Goal: Task Accomplishment & Management: Use online tool/utility

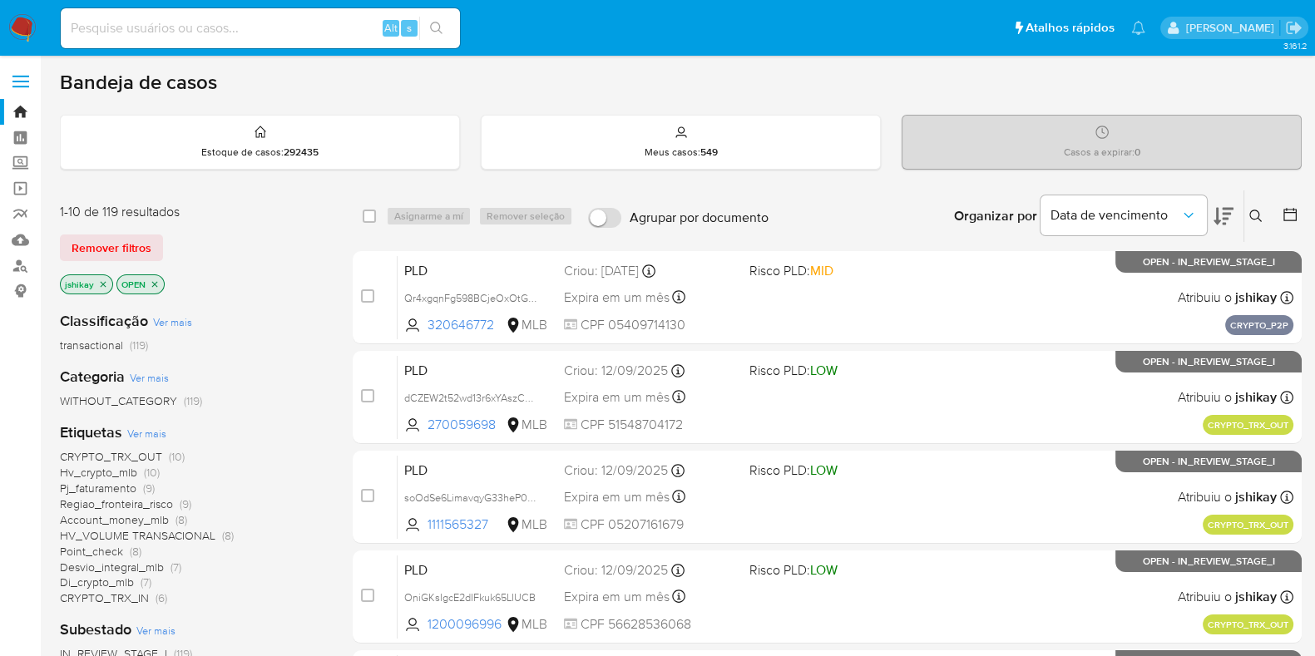
click at [734, 83] on div "Bandeja de casos" at bounding box center [681, 82] width 1242 height 25
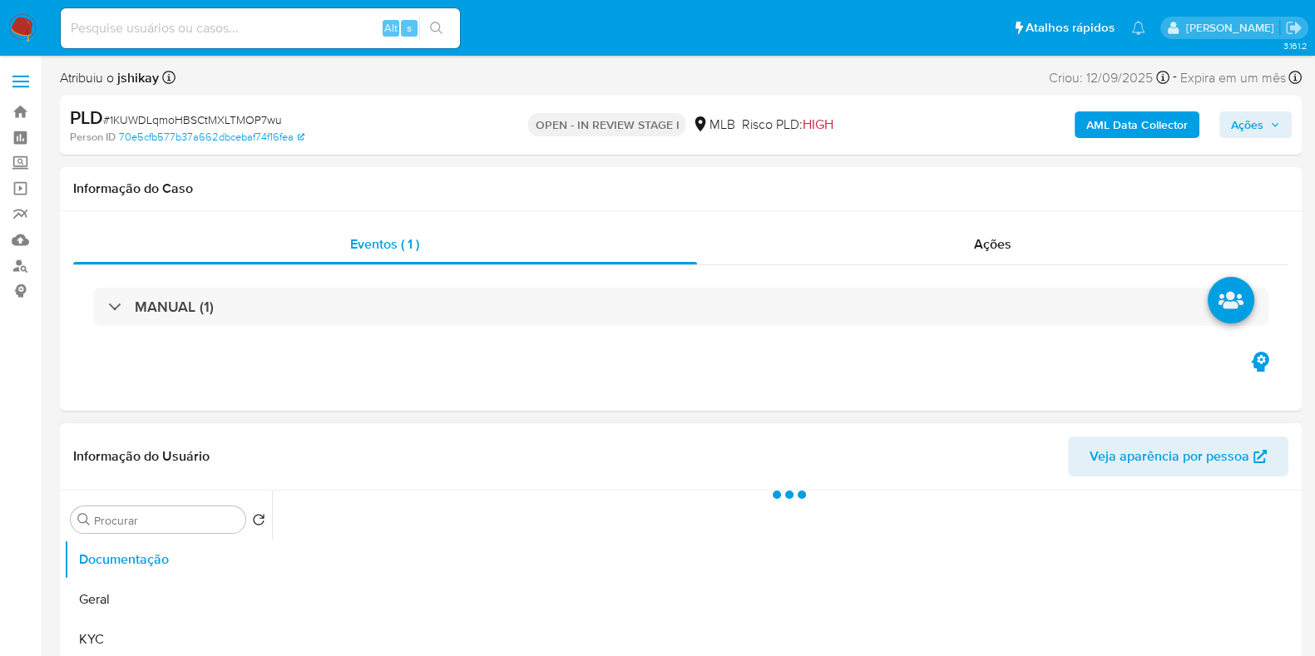
select select "10"
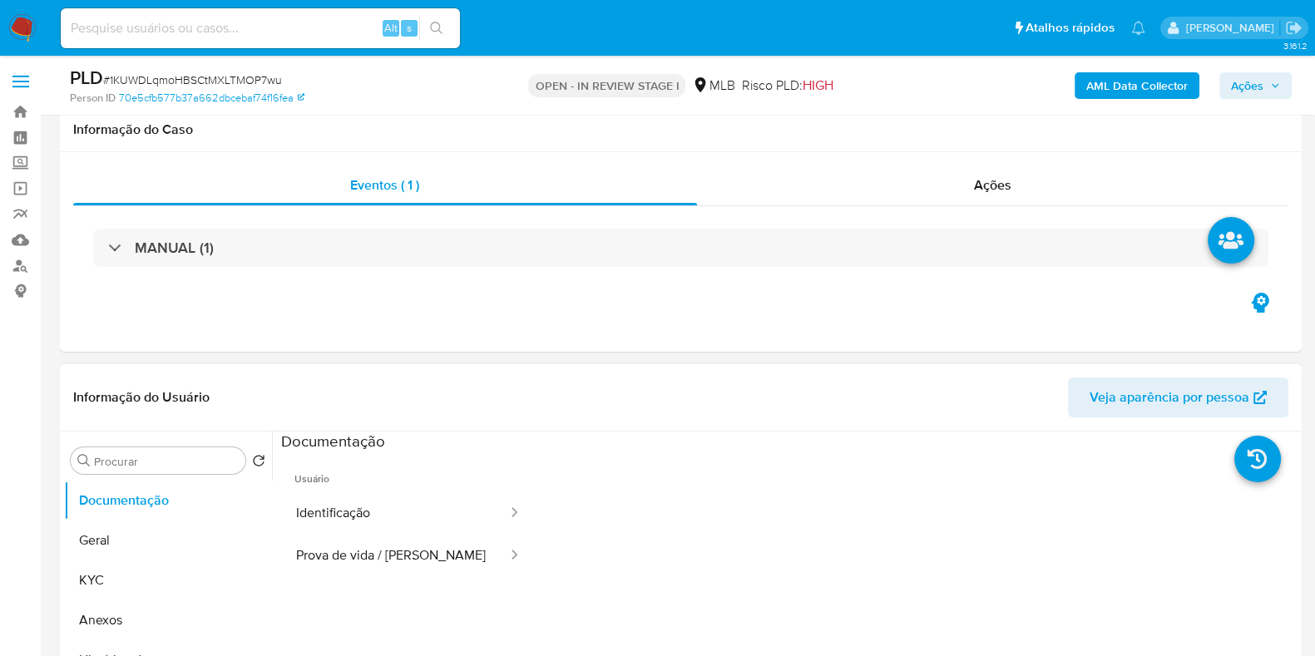
scroll to position [103, 0]
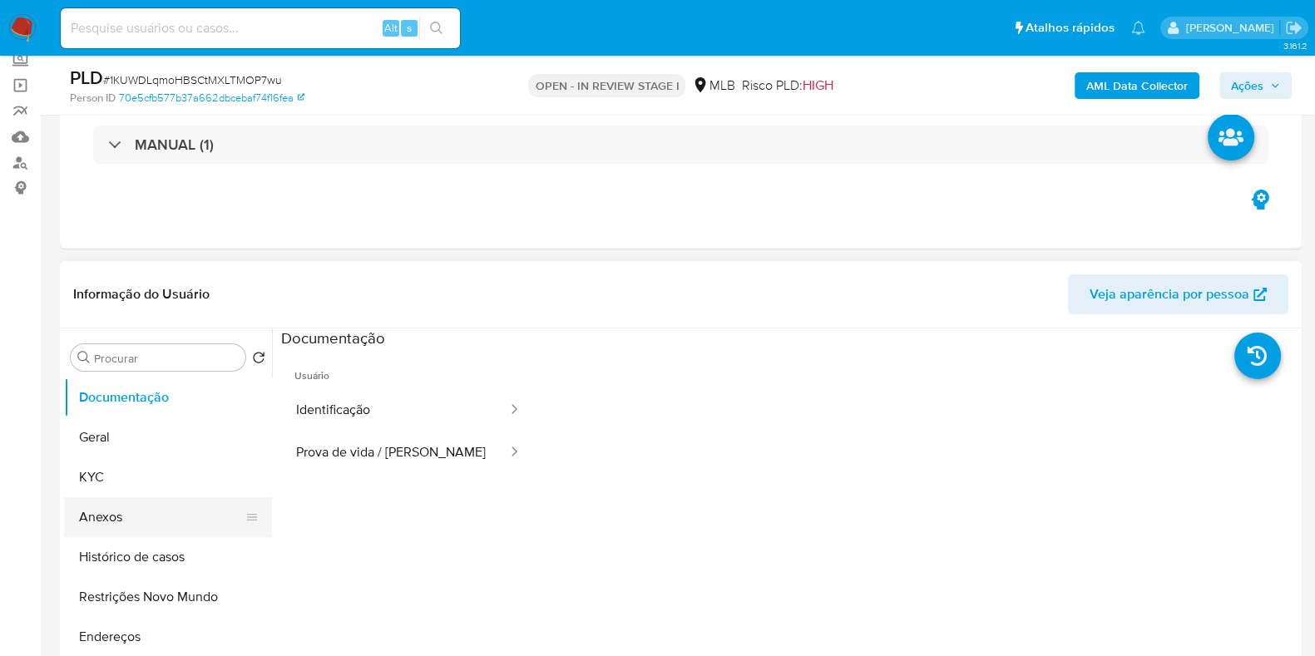
click at [141, 510] on button "Anexos" at bounding box center [161, 517] width 195 height 40
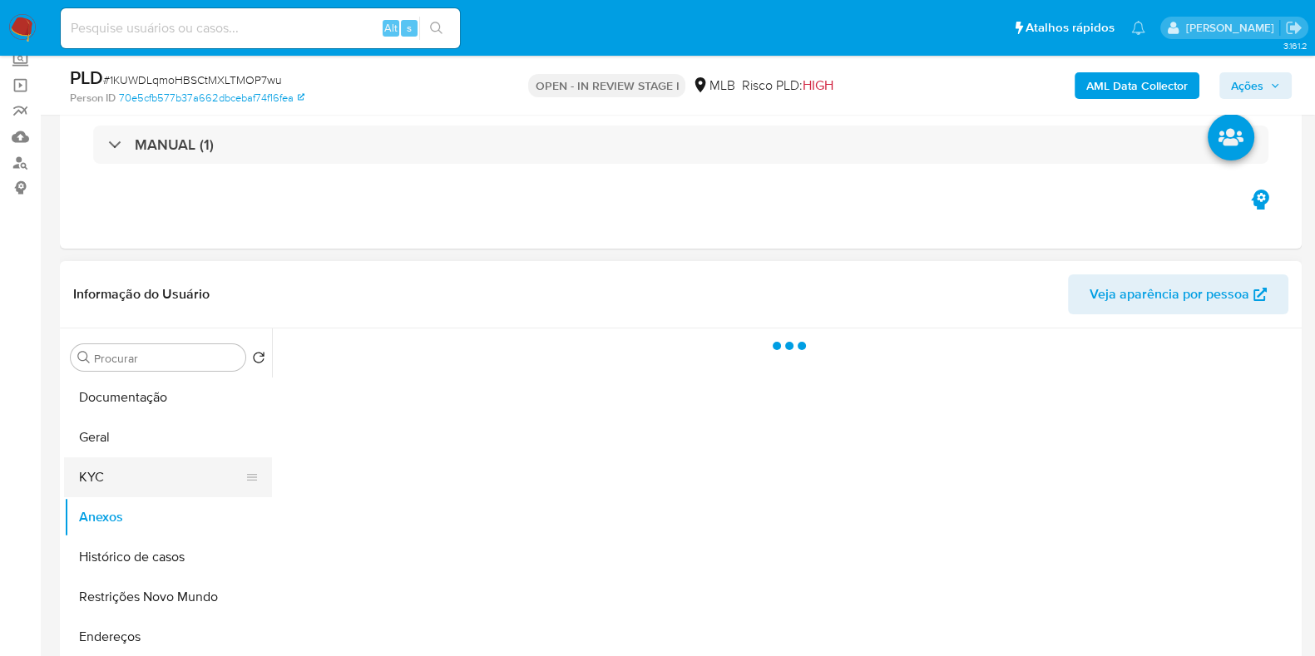
click at [136, 488] on button "KYC" at bounding box center [161, 477] width 195 height 40
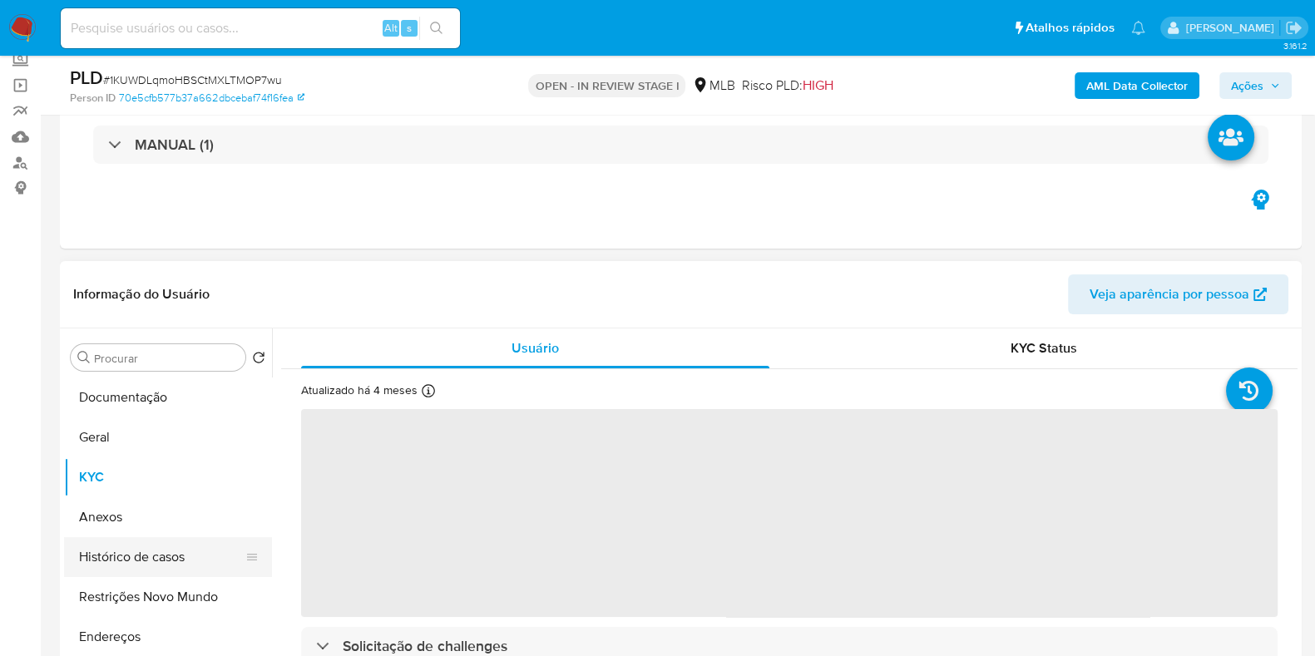
click at [149, 571] on button "Histórico de casos" at bounding box center [161, 557] width 195 height 40
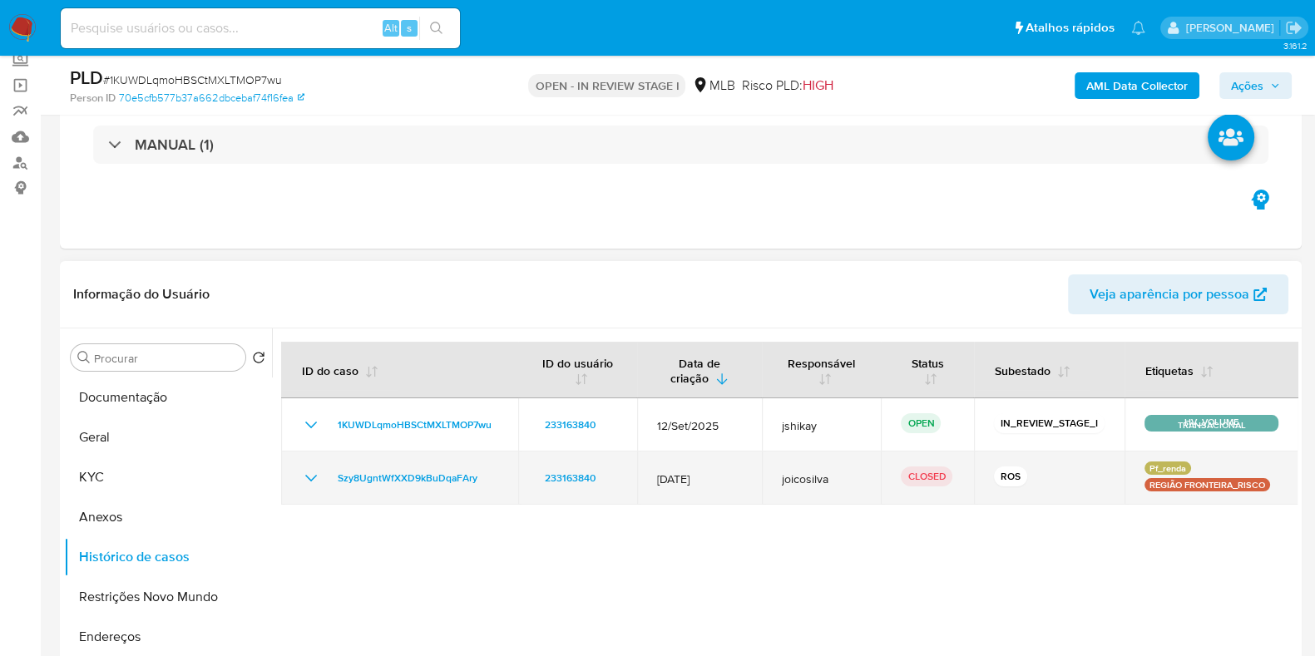
click at [306, 476] on icon "Mostrar/Ocultar" at bounding box center [311, 478] width 20 height 20
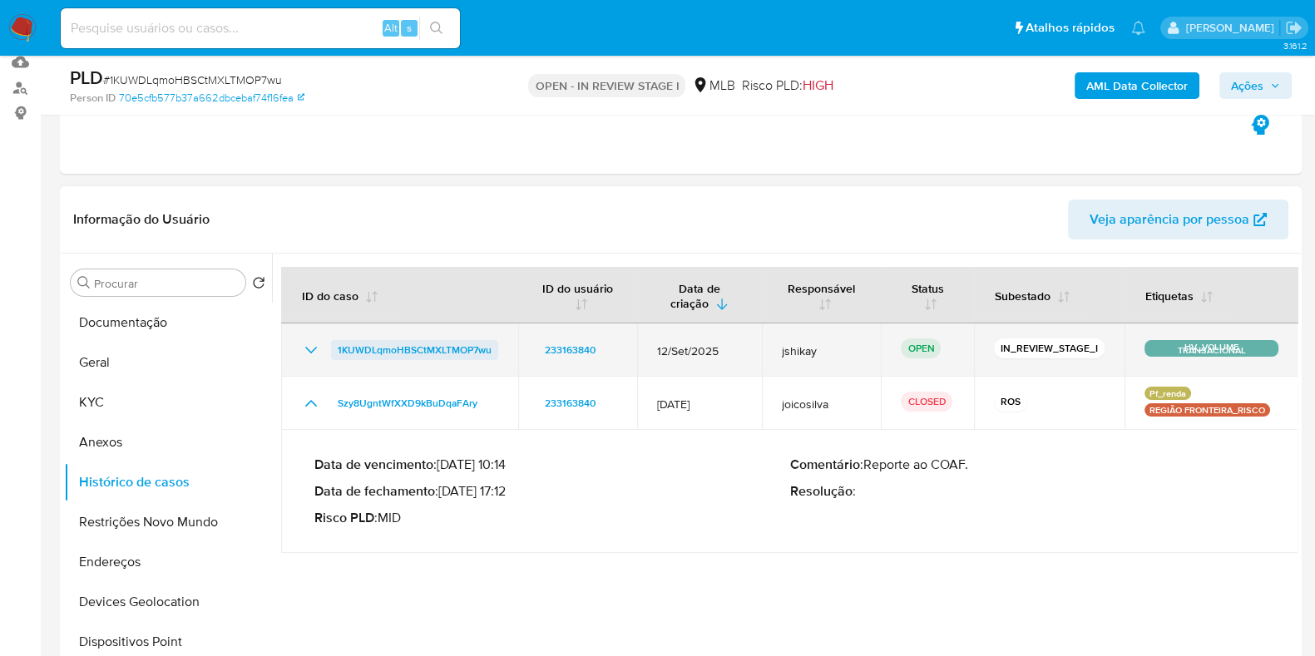
scroll to position [207, 0]
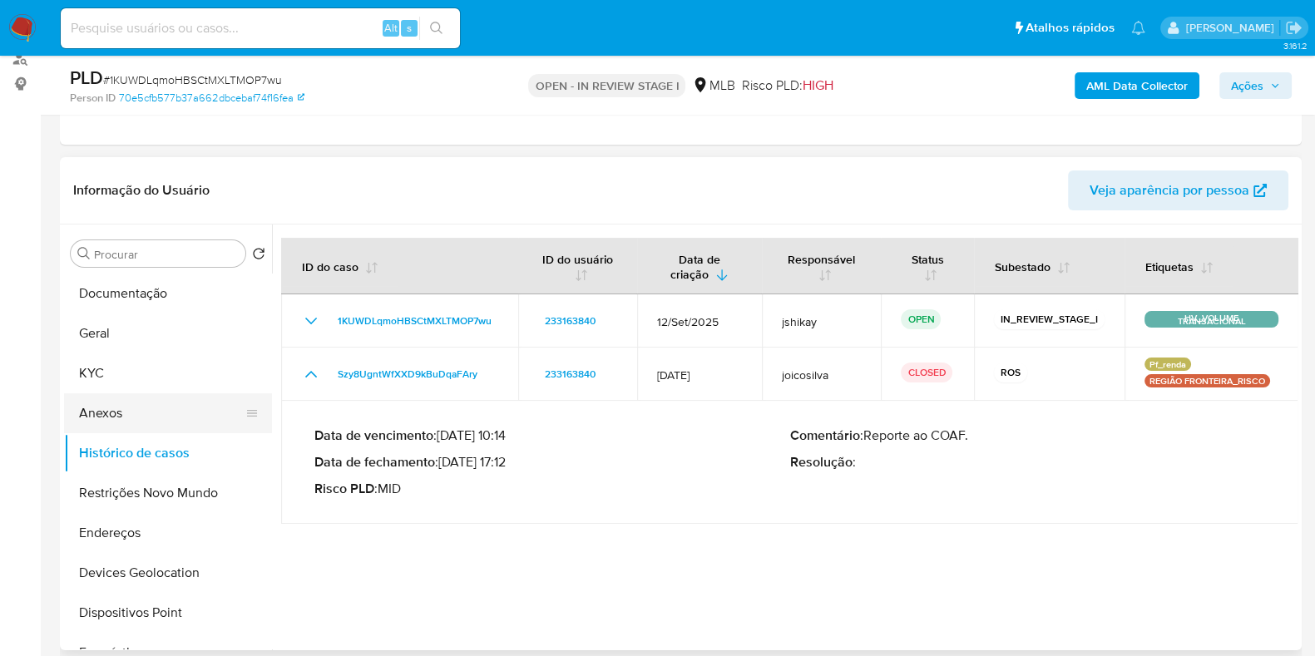
click at [152, 416] on button "Anexos" at bounding box center [161, 413] width 195 height 40
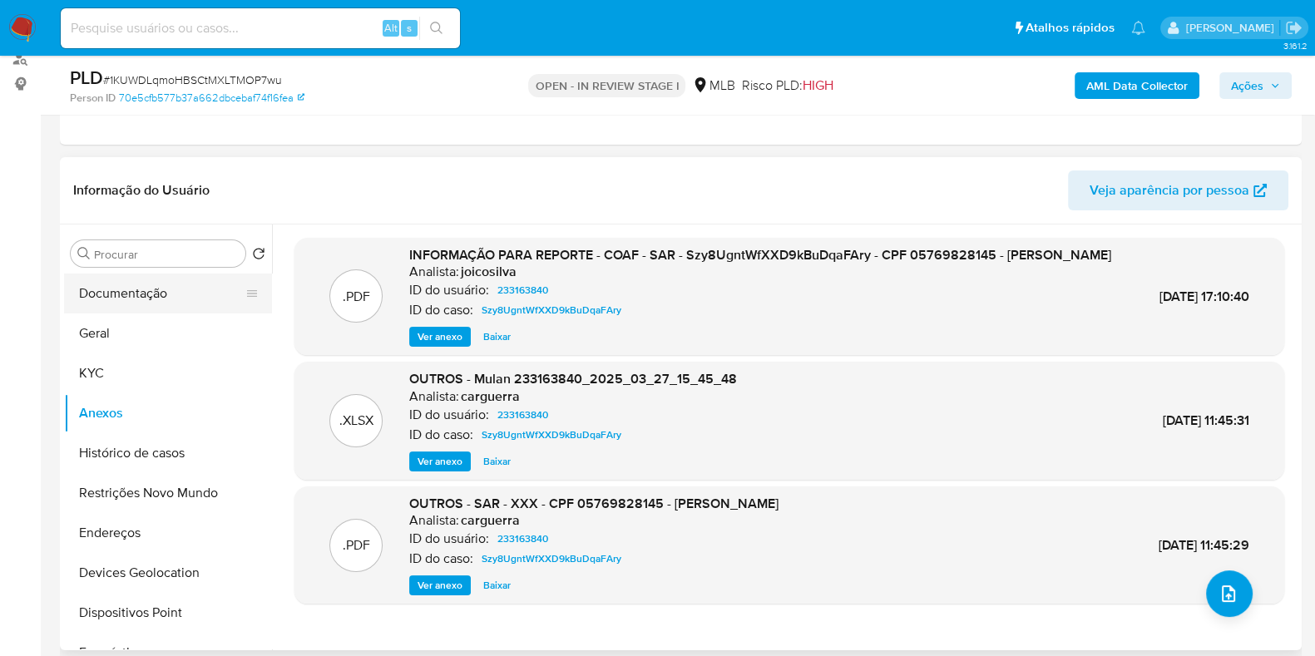
click at [179, 293] on button "Documentação" at bounding box center [161, 294] width 195 height 40
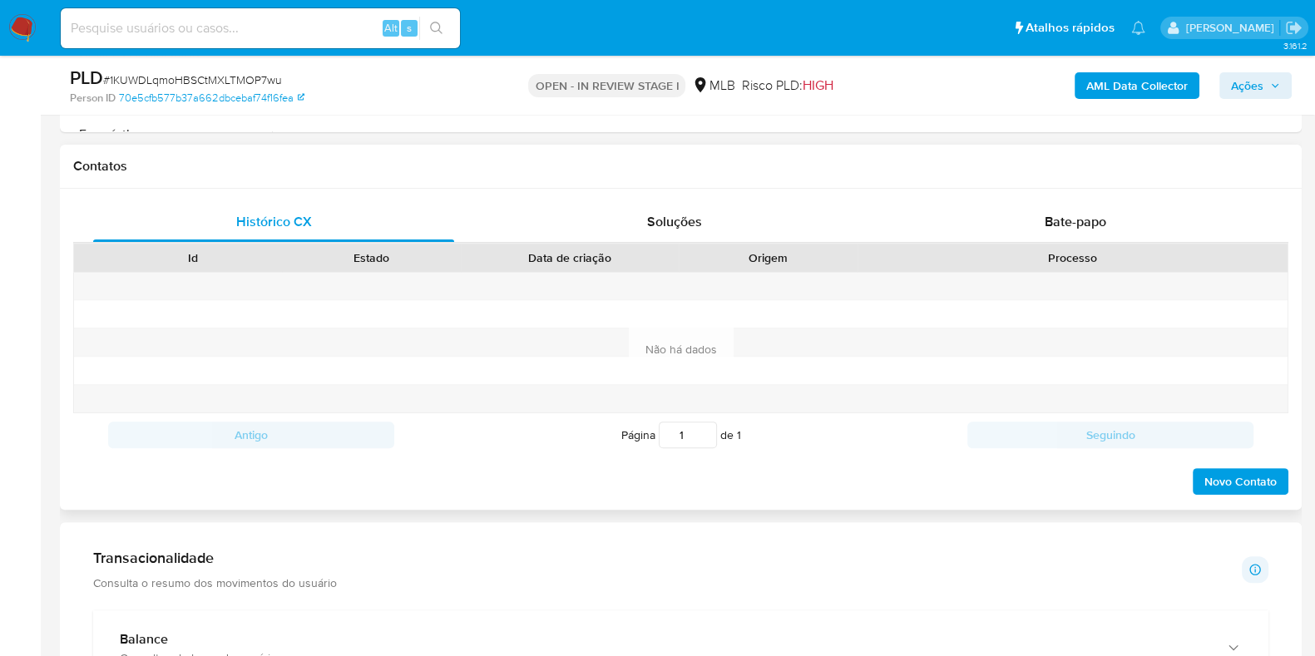
scroll to position [727, 0]
click at [1021, 230] on div "Bate-papo" at bounding box center [1075, 220] width 361 height 40
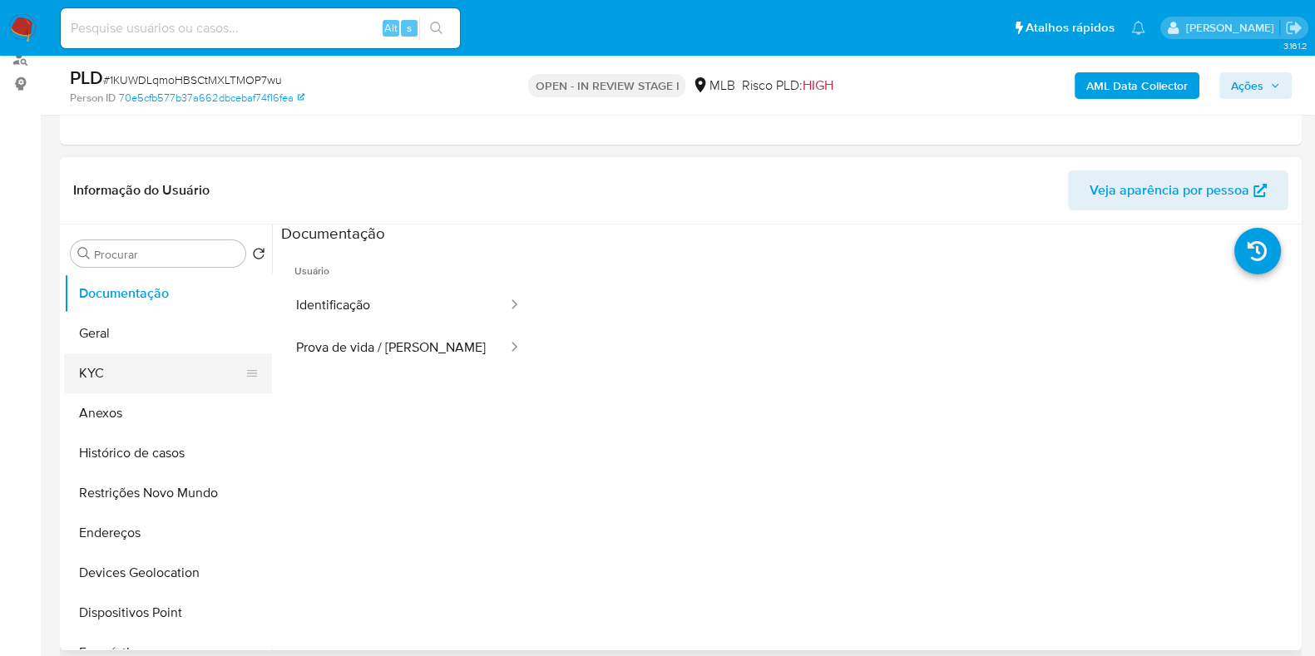
scroll to position [0, 0]
click at [104, 358] on button "KYC" at bounding box center [161, 374] width 195 height 40
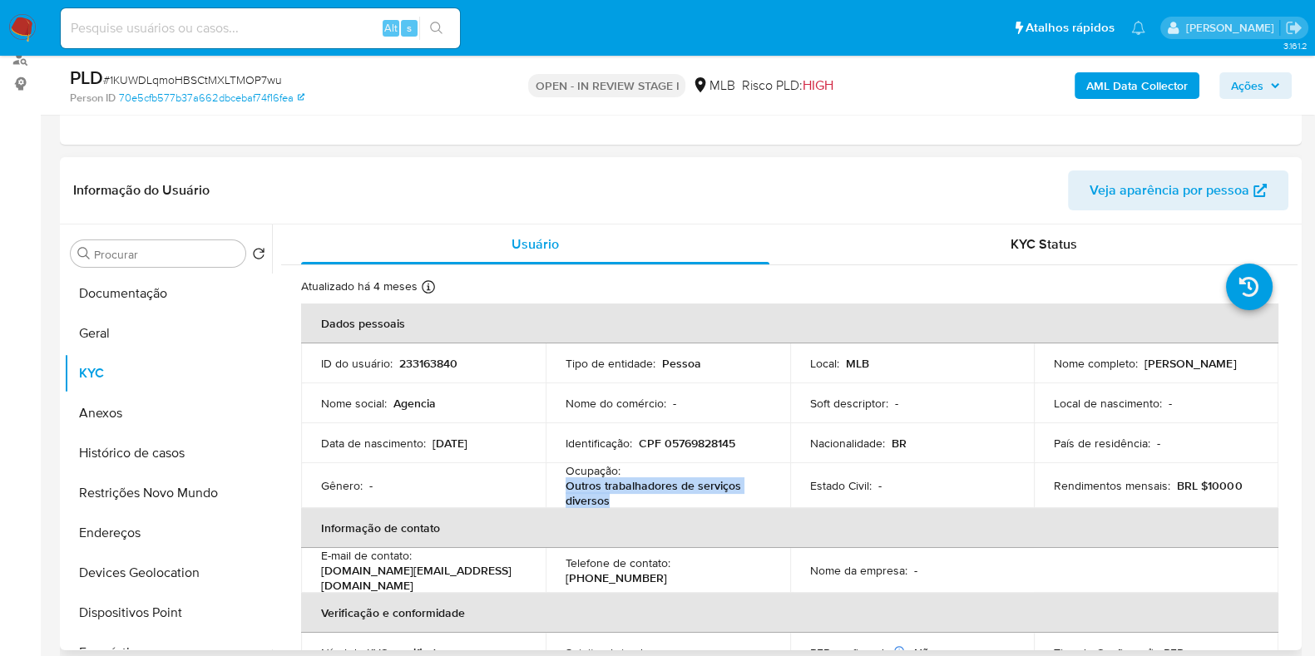
drag, startPoint x: 607, startPoint y: 497, endPoint x: 553, endPoint y: 484, distance: 55.7
click at [553, 484] on td "Ocupação : Outros trabalhadores de serviços diversos" at bounding box center [668, 485] width 245 height 45
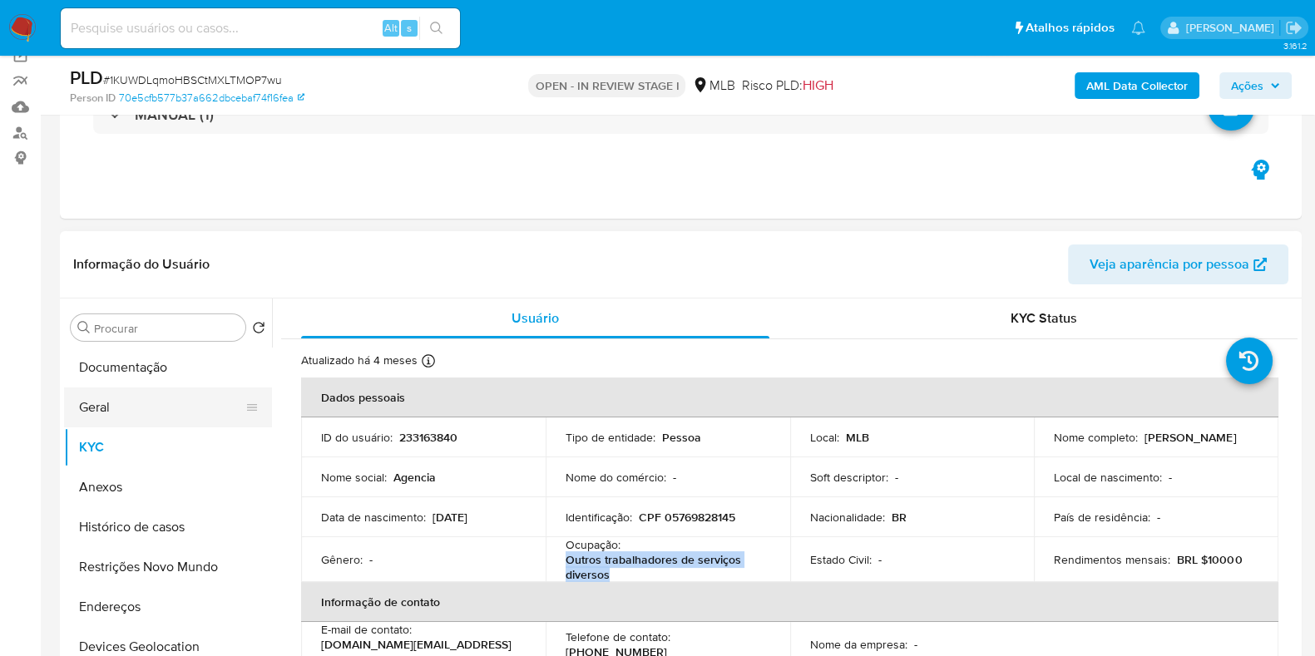
scroll to position [207, 0]
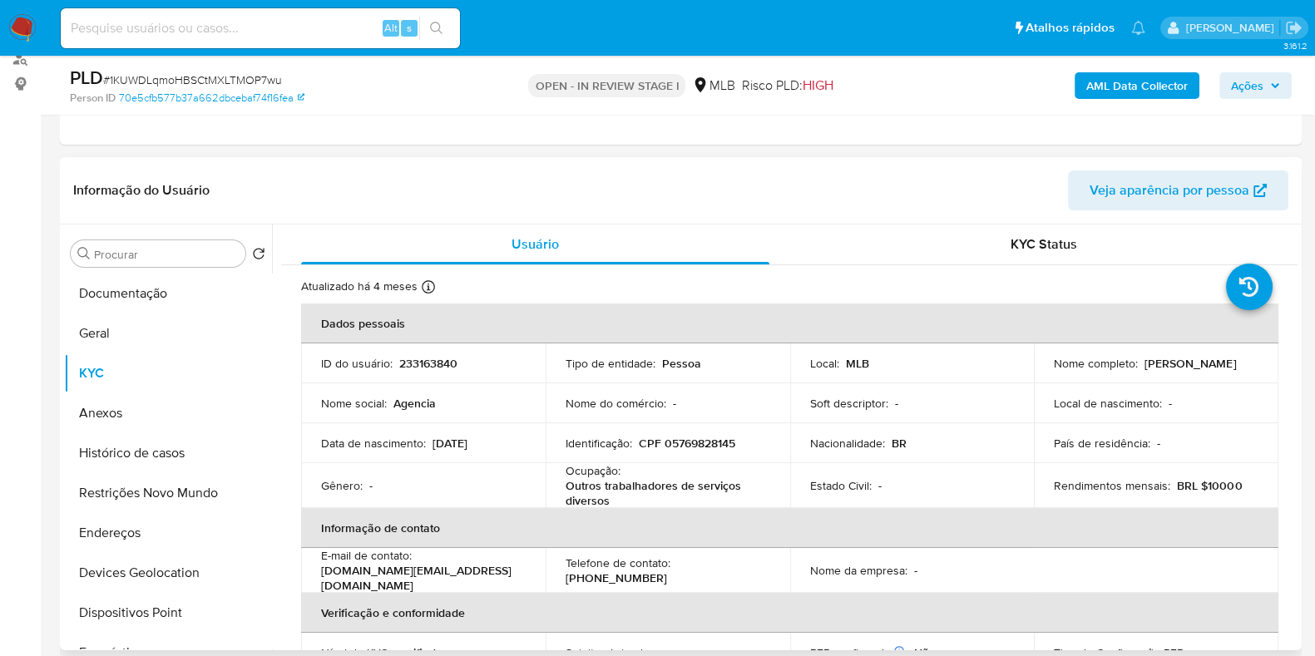
click at [105, 266] on div "Procurar Retornar ao pedido padrão Documentação Geral KYC Anexos Histórico de c…" at bounding box center [168, 438] width 208 height 423
click at [114, 289] on button "Documentação" at bounding box center [161, 294] width 195 height 40
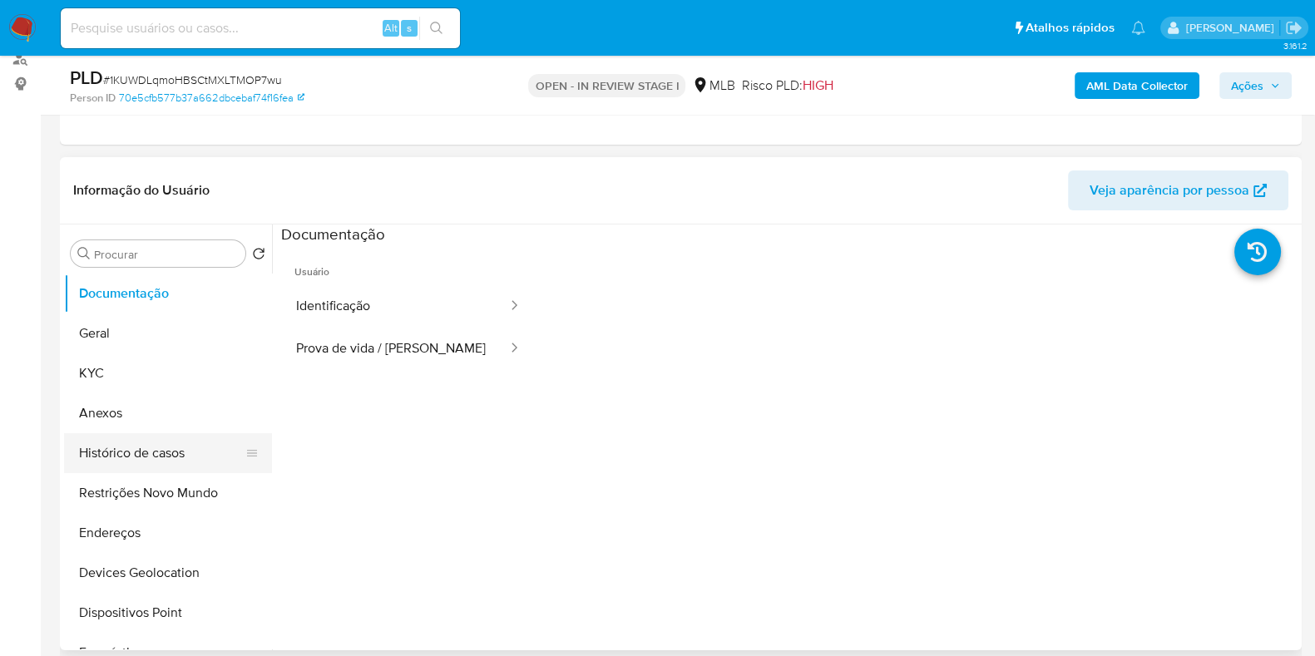
click at [154, 437] on button "Histórico de casos" at bounding box center [161, 453] width 195 height 40
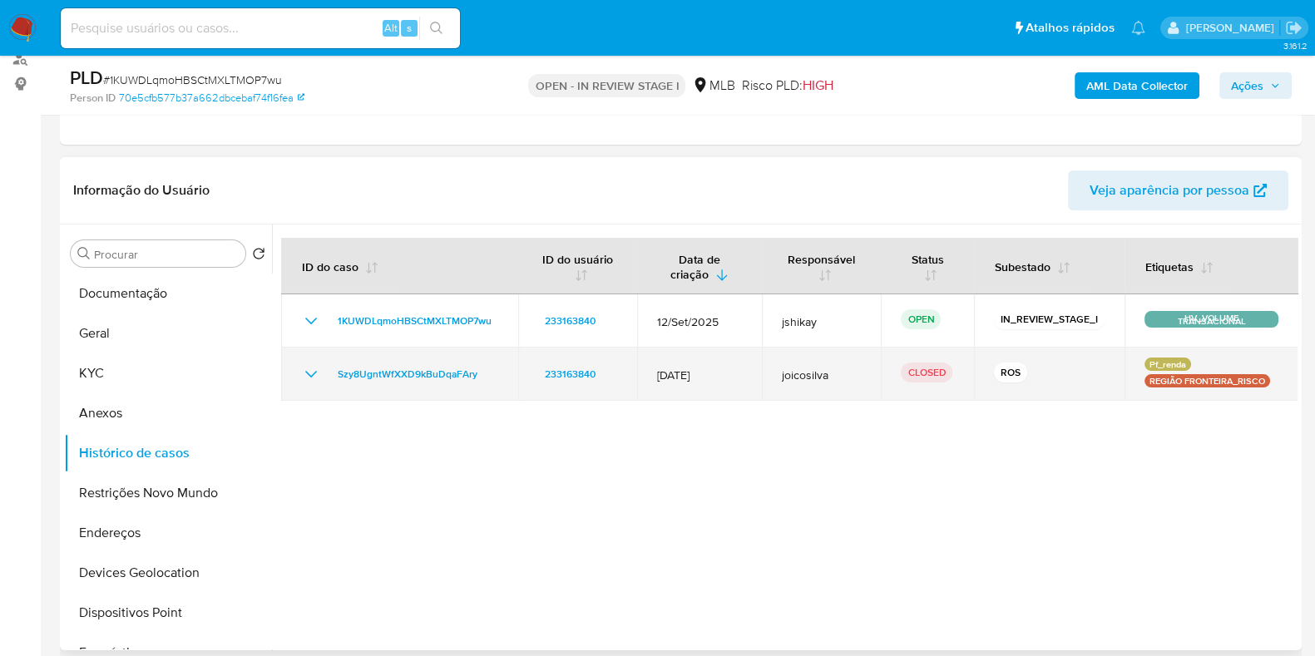
click at [308, 372] on icon "Mostrar/Ocultar" at bounding box center [311, 374] width 12 height 7
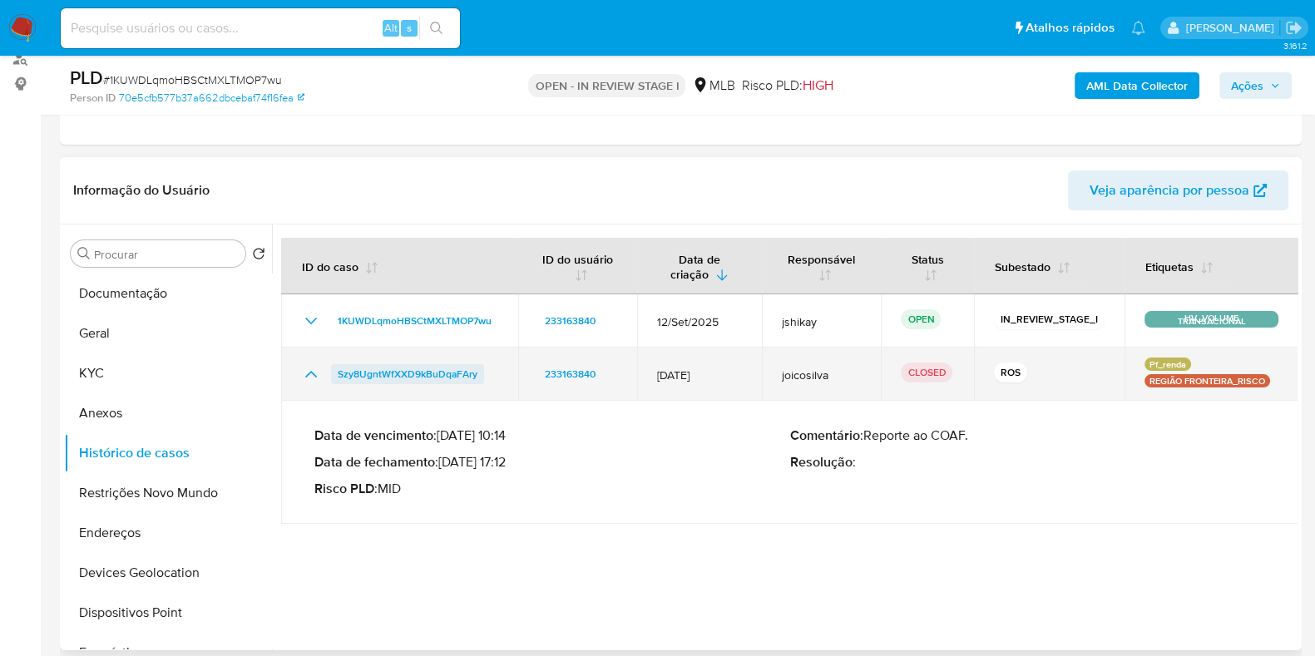
drag, startPoint x: 403, startPoint y: 379, endPoint x: 337, endPoint y: 377, distance: 65.8
click at [337, 377] on td "Szy8UgntWfXXD9kBuDqaFAry" at bounding box center [399, 374] width 237 height 53
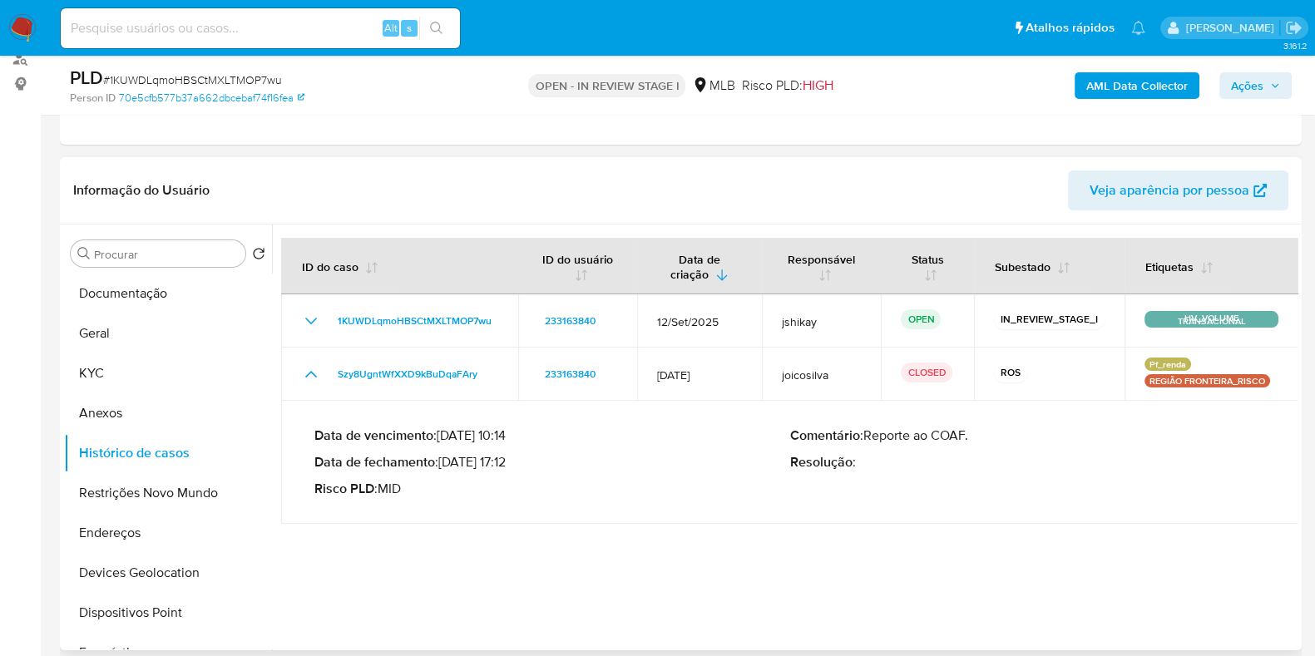
drag, startPoint x: 512, startPoint y: 463, endPoint x: 446, endPoint y: 462, distance: 65.7
click at [446, 462] on p "Data de fechamento : 01/04/2025 17:12" at bounding box center [552, 462] width 476 height 17
click at [156, 373] on button "KYC" at bounding box center [161, 374] width 195 height 40
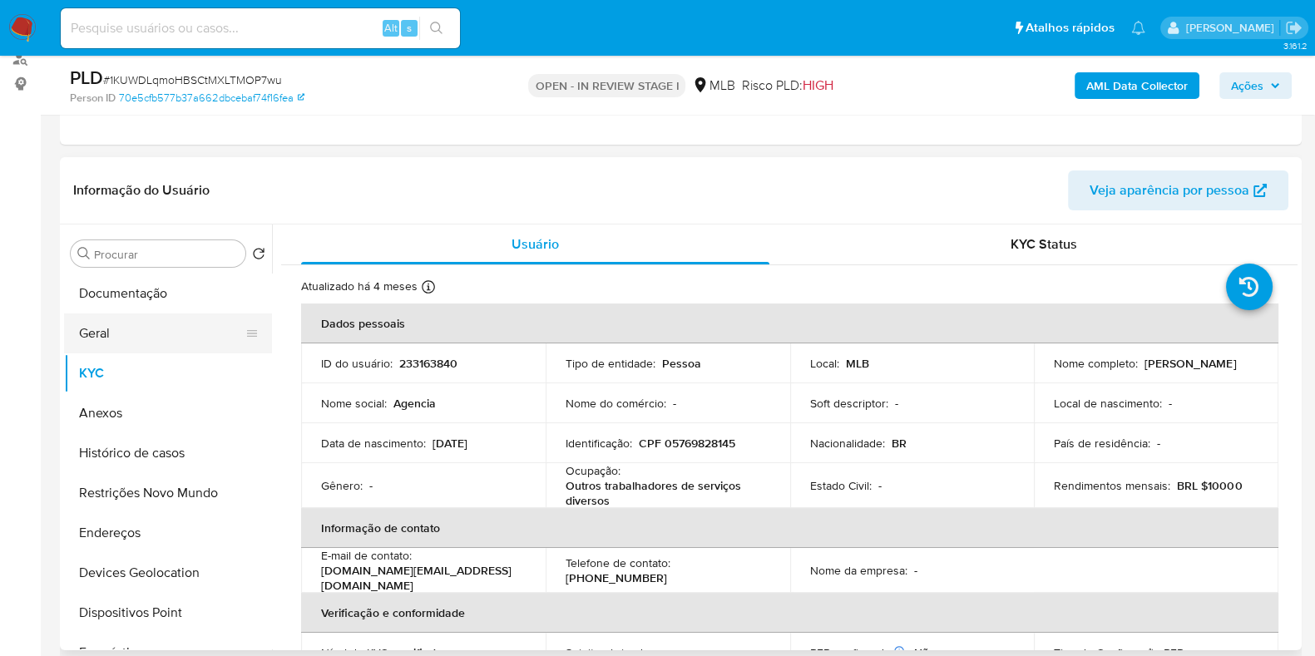
click at [106, 336] on button "Geral" at bounding box center [161, 334] width 195 height 40
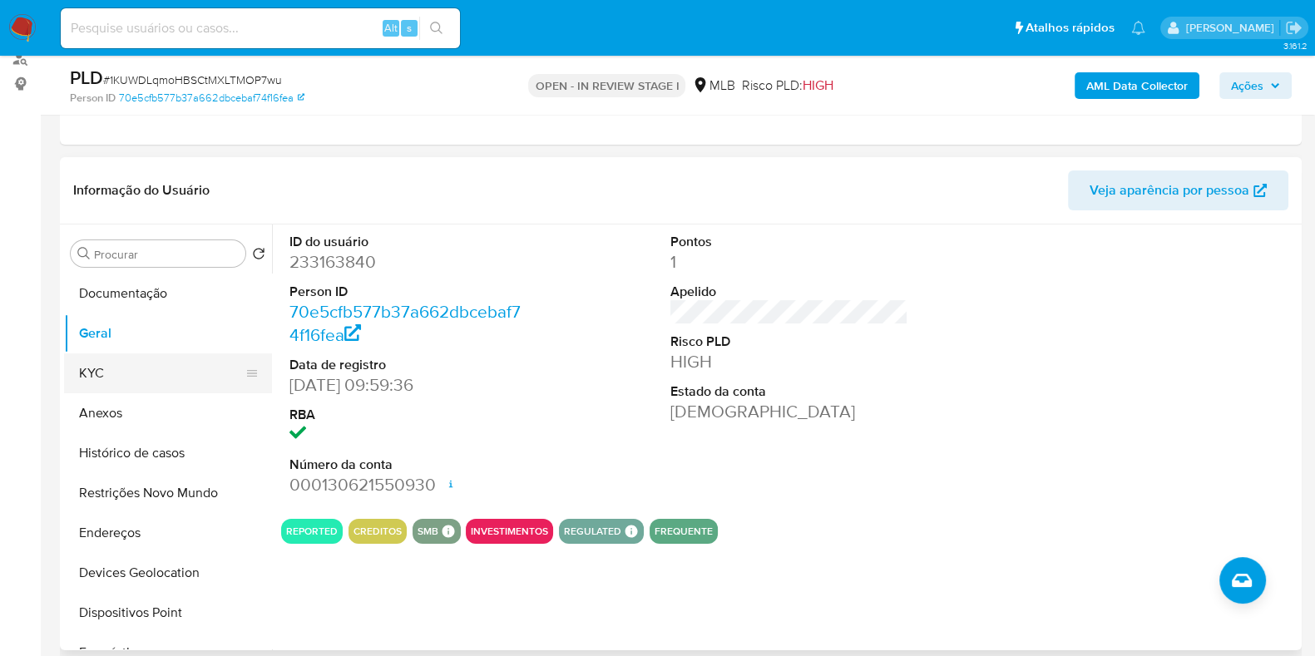
click at [100, 363] on button "KYC" at bounding box center [161, 374] width 195 height 40
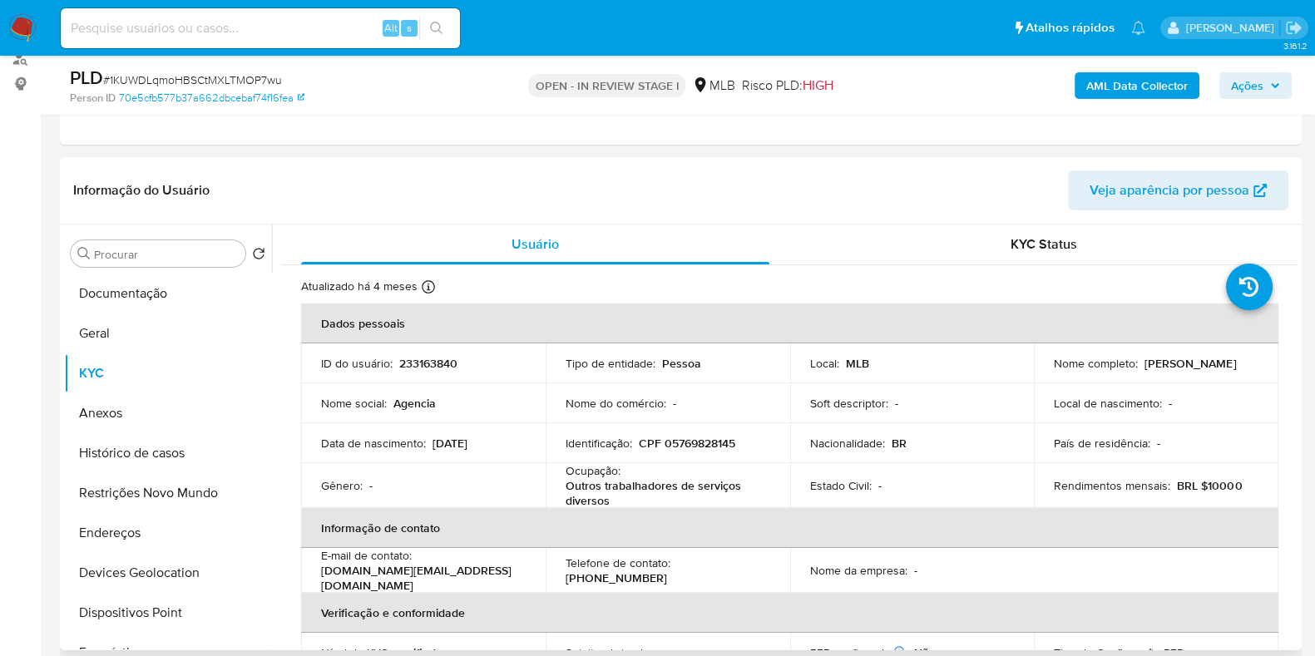
drag, startPoint x: 134, startPoint y: 532, endPoint x: 289, endPoint y: 535, distance: 154.8
click at [135, 531] on button "Endereços" at bounding box center [168, 533] width 208 height 40
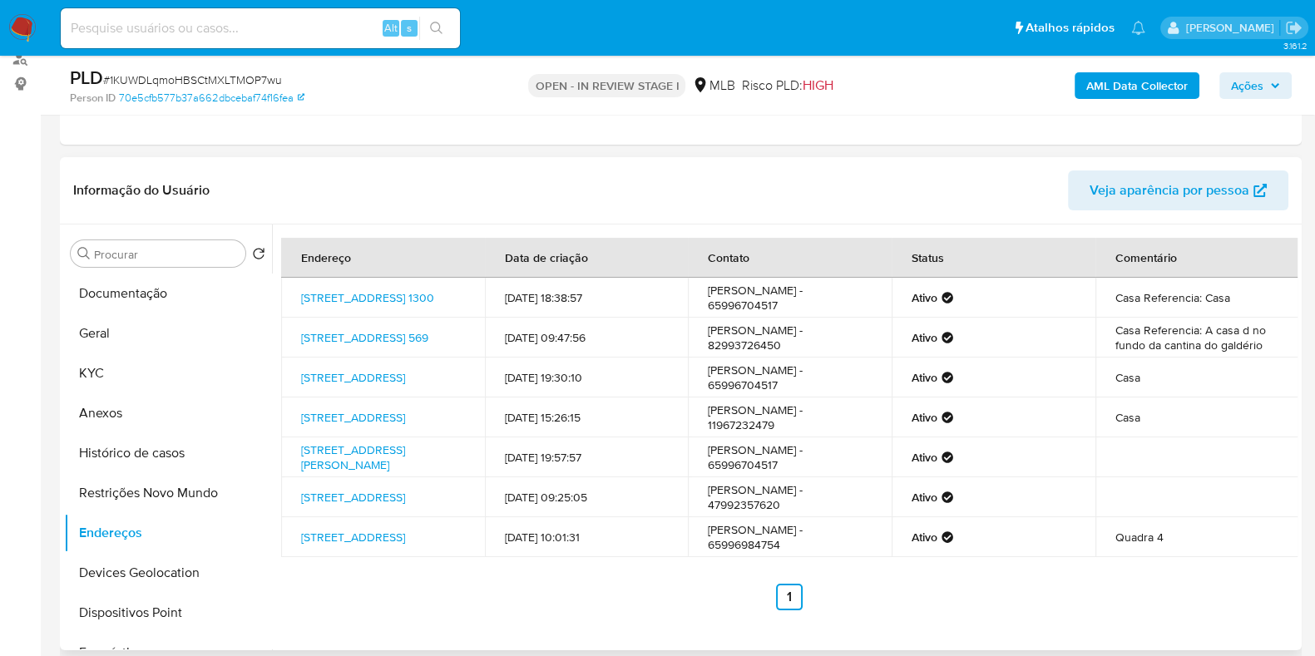
drag, startPoint x: 178, startPoint y: 581, endPoint x: 429, endPoint y: 546, distance: 253.6
click at [179, 581] on button "Devices Geolocation" at bounding box center [168, 573] width 208 height 40
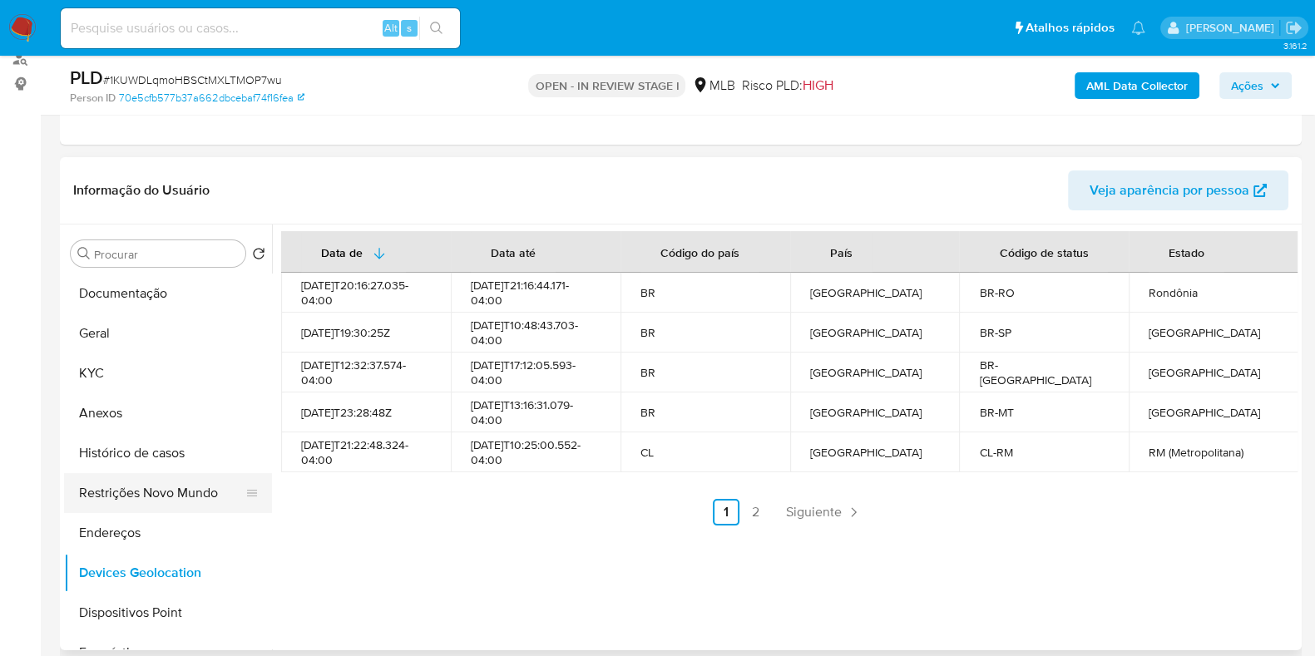
click at [150, 482] on button "Restrições Novo Mundo" at bounding box center [161, 493] width 195 height 40
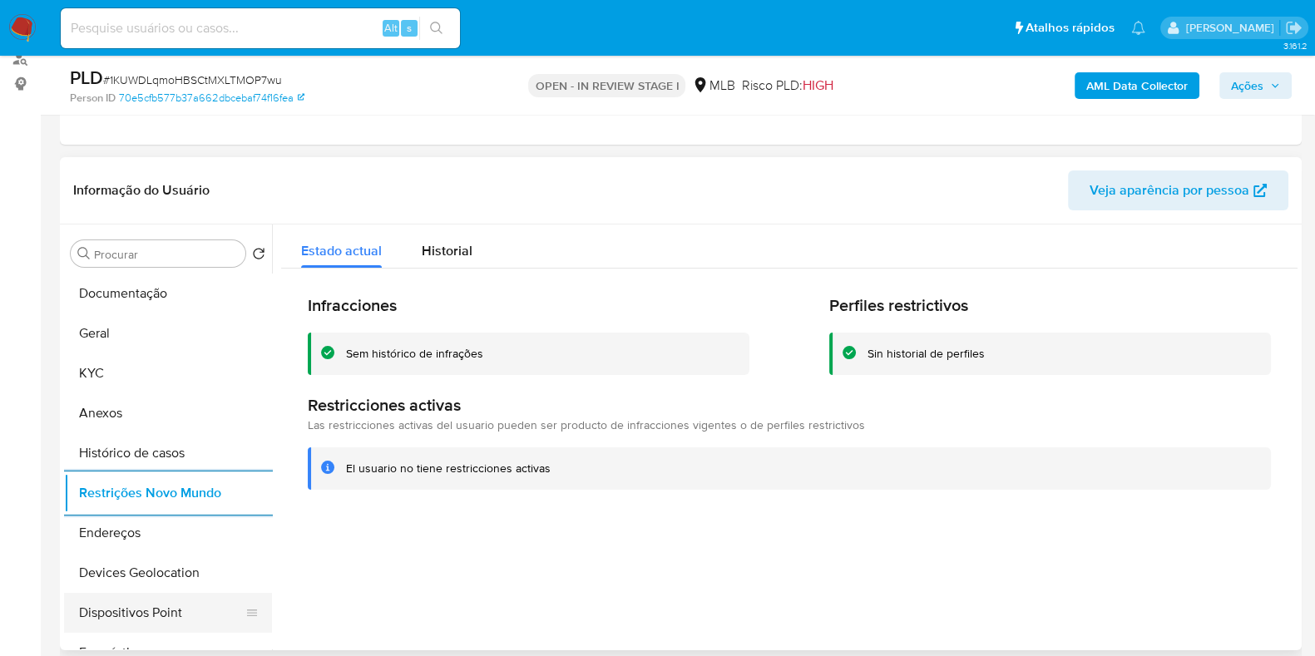
drag, startPoint x: 153, startPoint y: 611, endPoint x: 181, endPoint y: 605, distance: 29.1
click at [153, 611] on button "Dispositivos Point" at bounding box center [161, 613] width 195 height 40
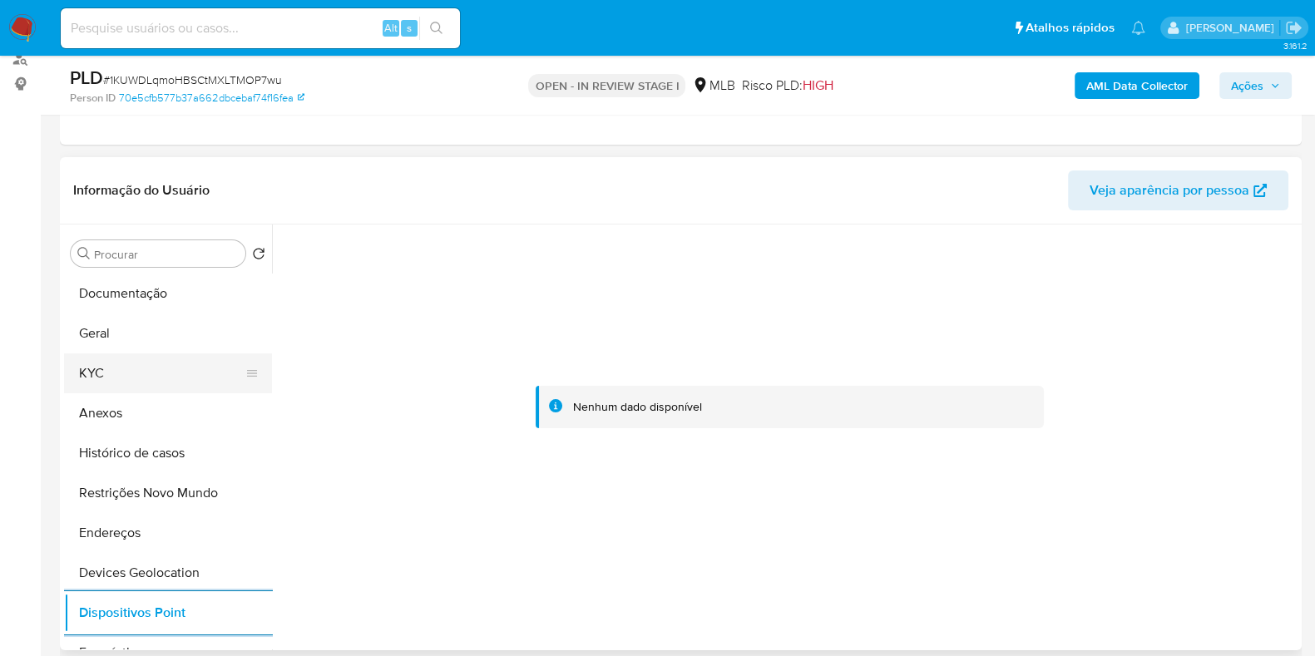
click at [133, 360] on button "KYC" at bounding box center [161, 374] width 195 height 40
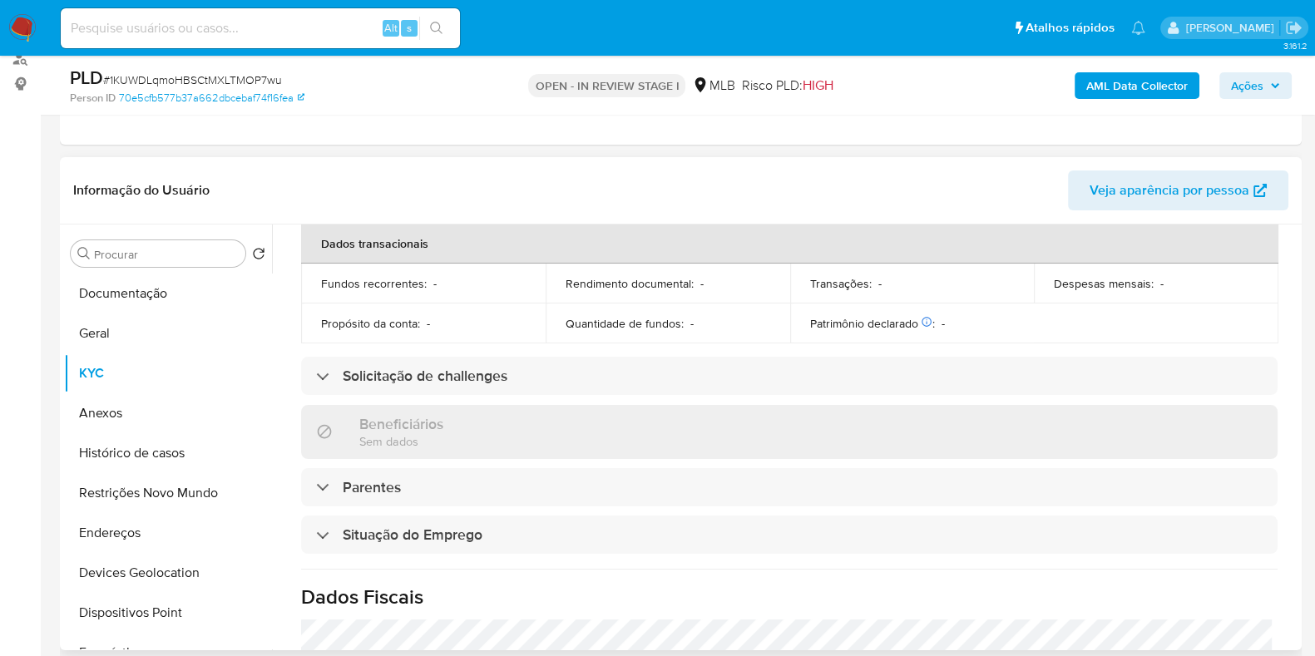
scroll to position [727, 0]
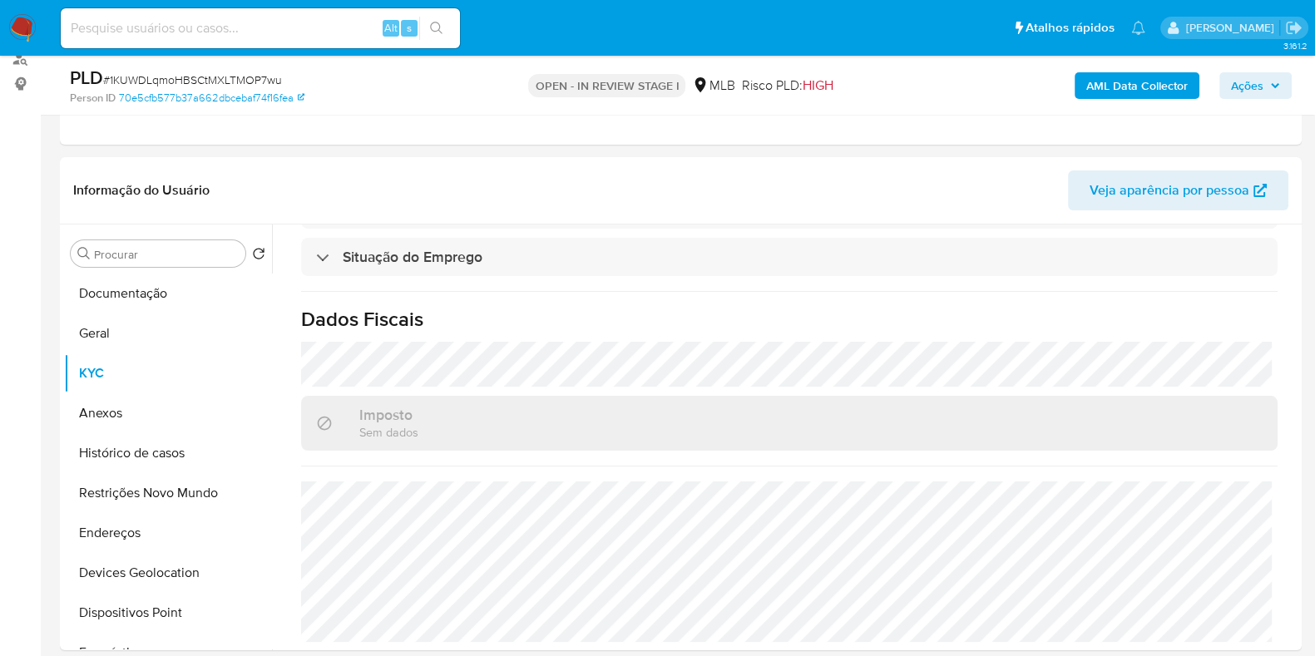
click at [1165, 89] on b "AML Data Collector" at bounding box center [1136, 85] width 101 height 27
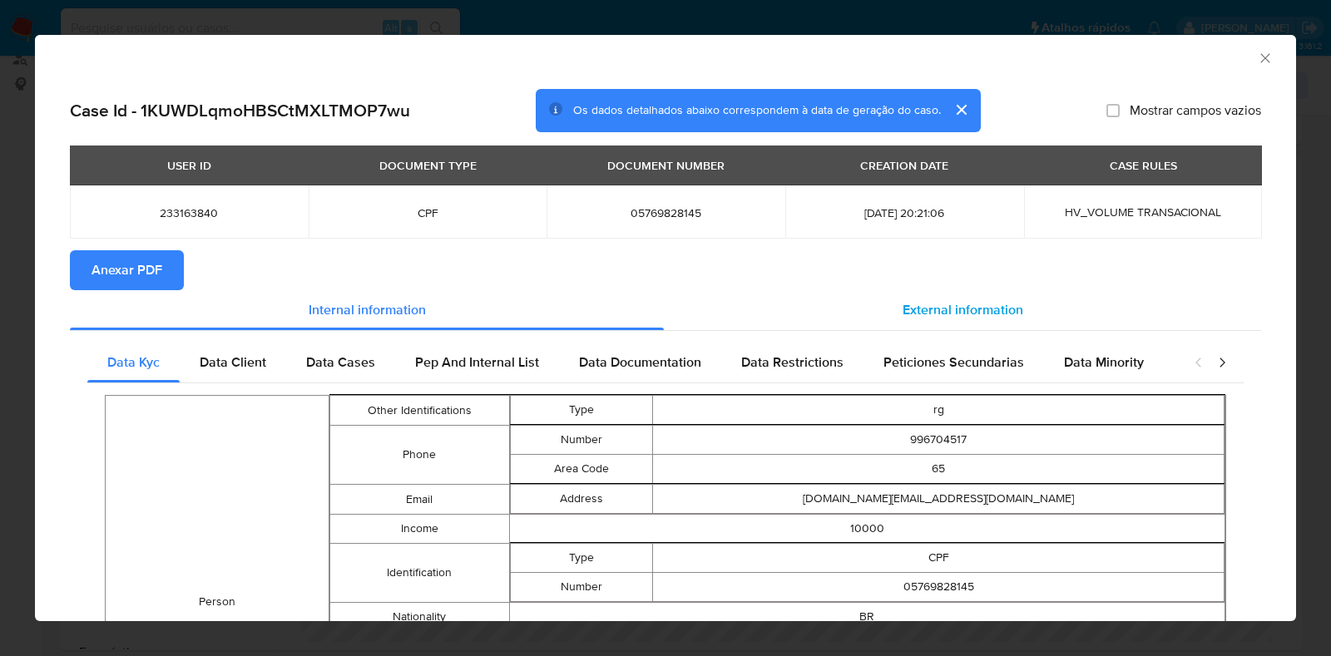
drag, startPoint x: 952, startPoint y: 312, endPoint x: 960, endPoint y: 325, distance: 15.3
click at [953, 312] on span "External information" at bounding box center [963, 309] width 121 height 19
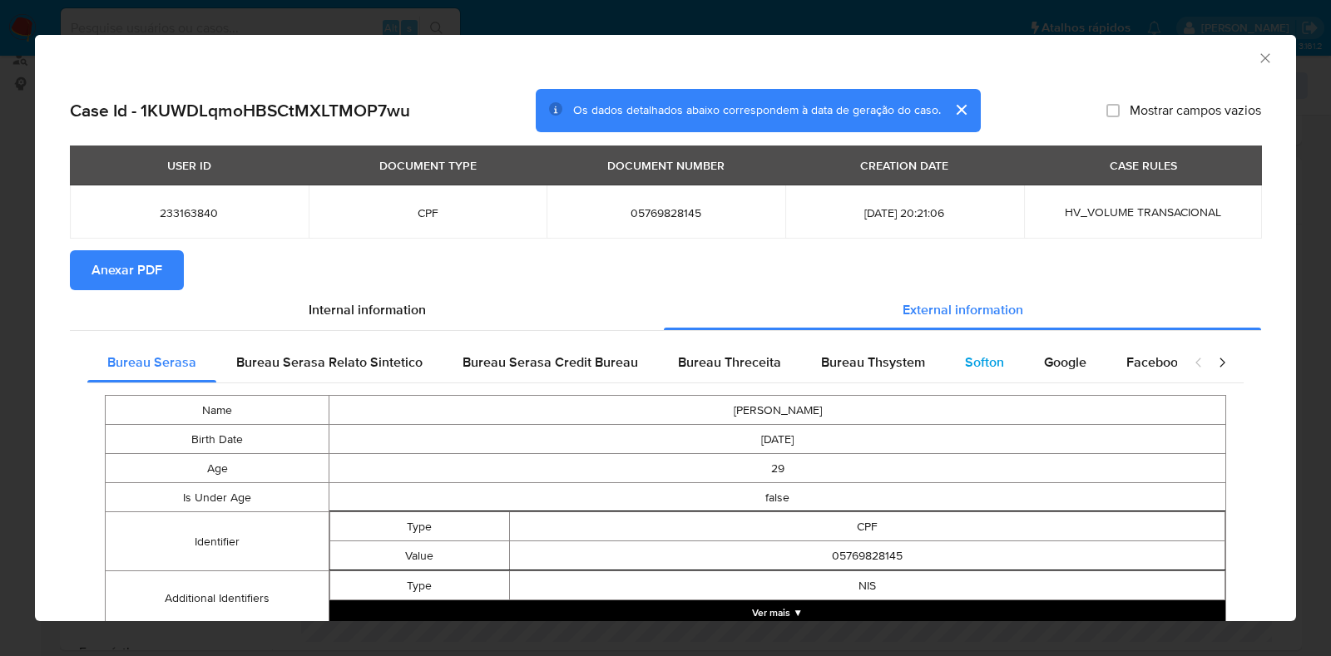
click at [973, 359] on span "Softon" at bounding box center [984, 362] width 39 height 19
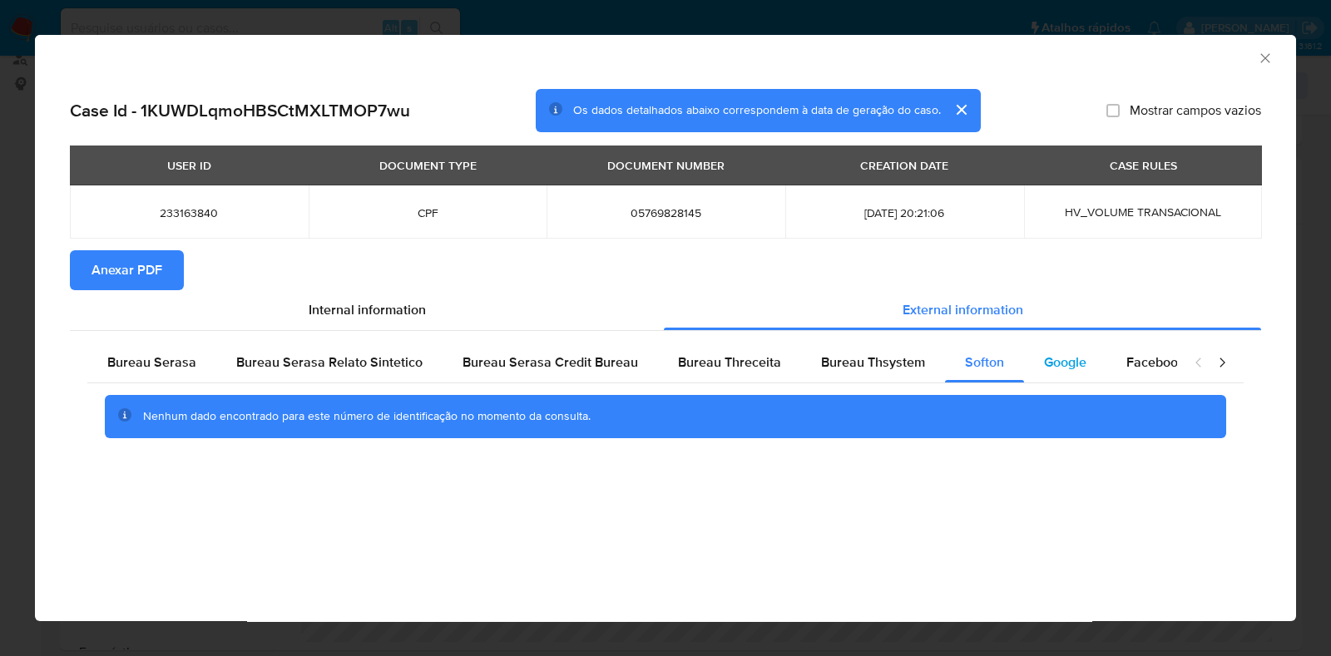
click at [1050, 359] on span "Google" at bounding box center [1065, 362] width 42 height 19
click at [138, 268] on span "Anexar PDF" at bounding box center [126, 270] width 71 height 37
click at [1269, 56] on icon "Fechar a janela" at bounding box center [1265, 58] width 17 height 17
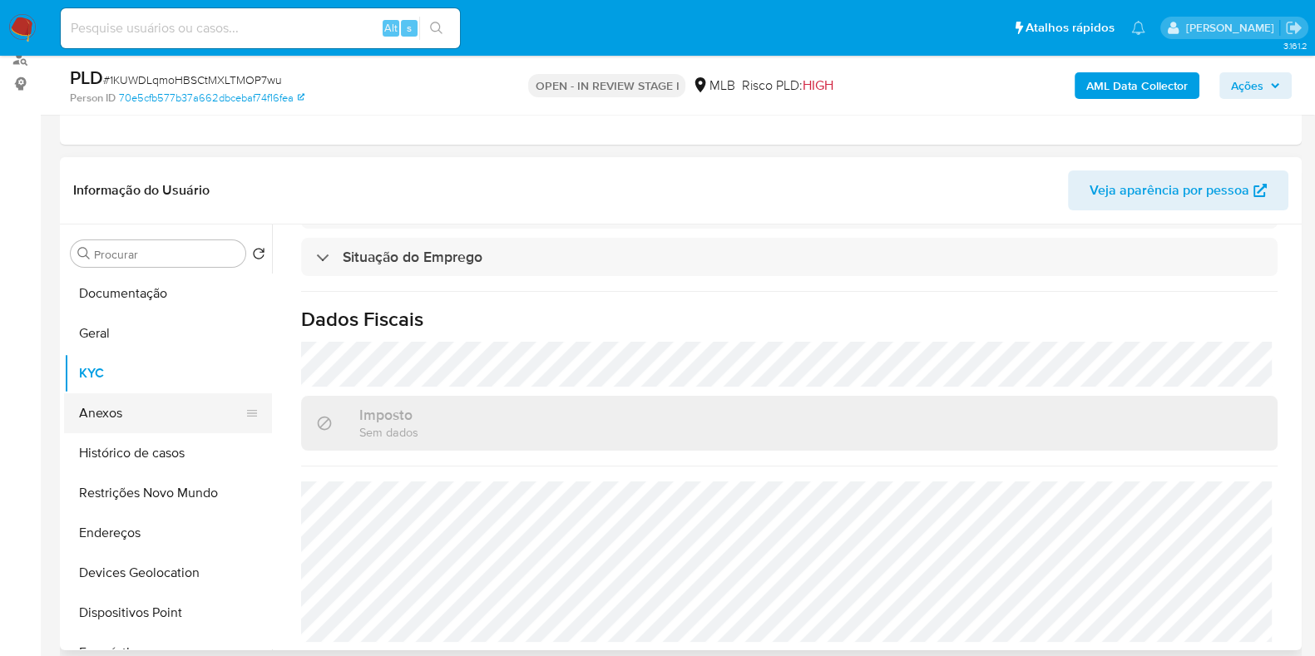
click at [106, 398] on button "Anexos" at bounding box center [161, 413] width 195 height 40
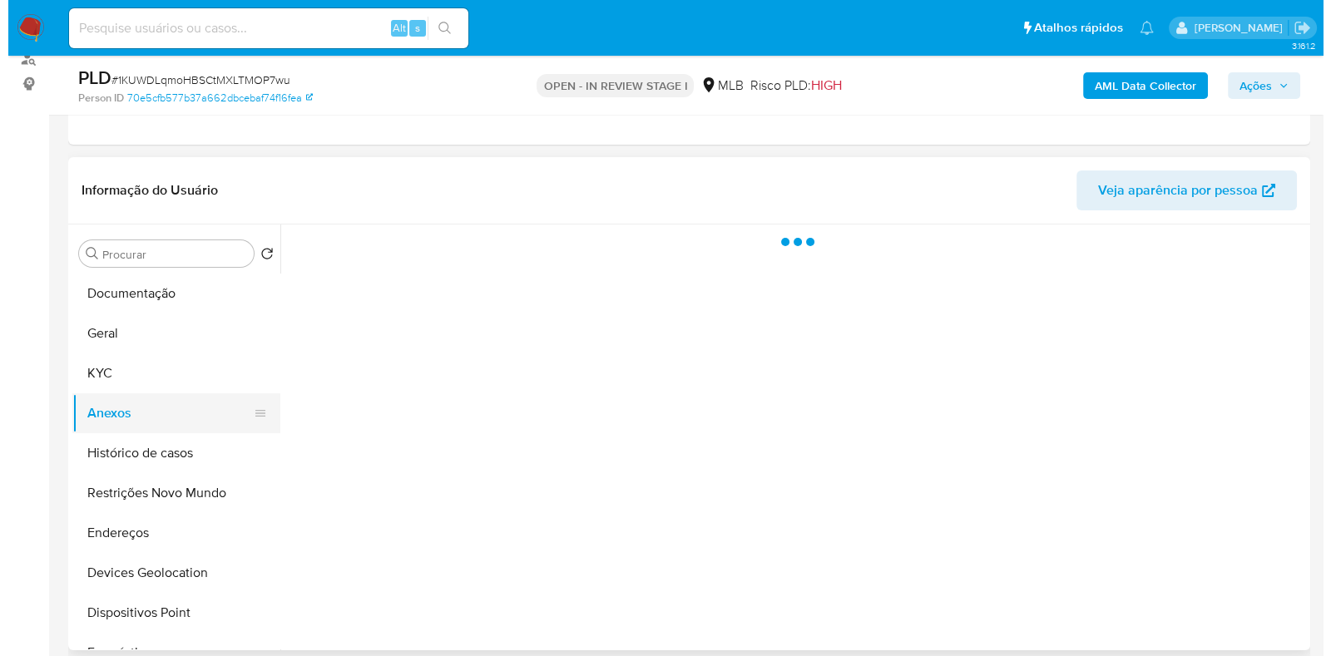
scroll to position [0, 0]
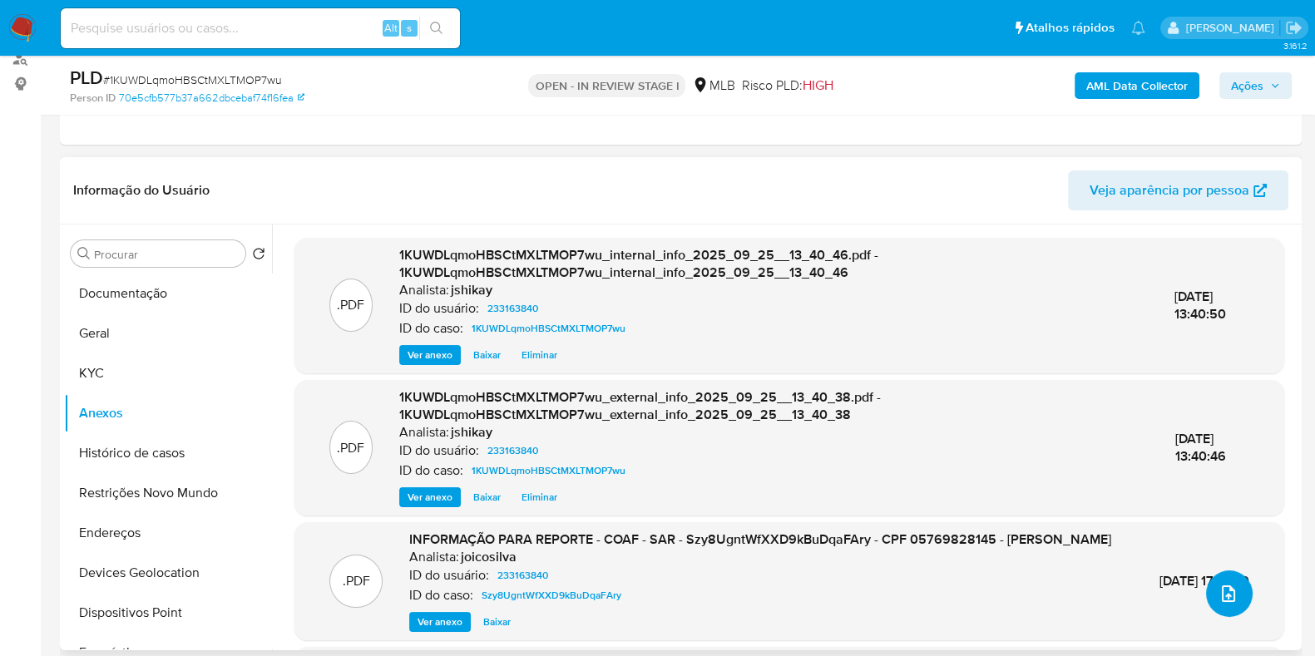
click at [1219, 591] on icon "upload-file" at bounding box center [1229, 594] width 20 height 20
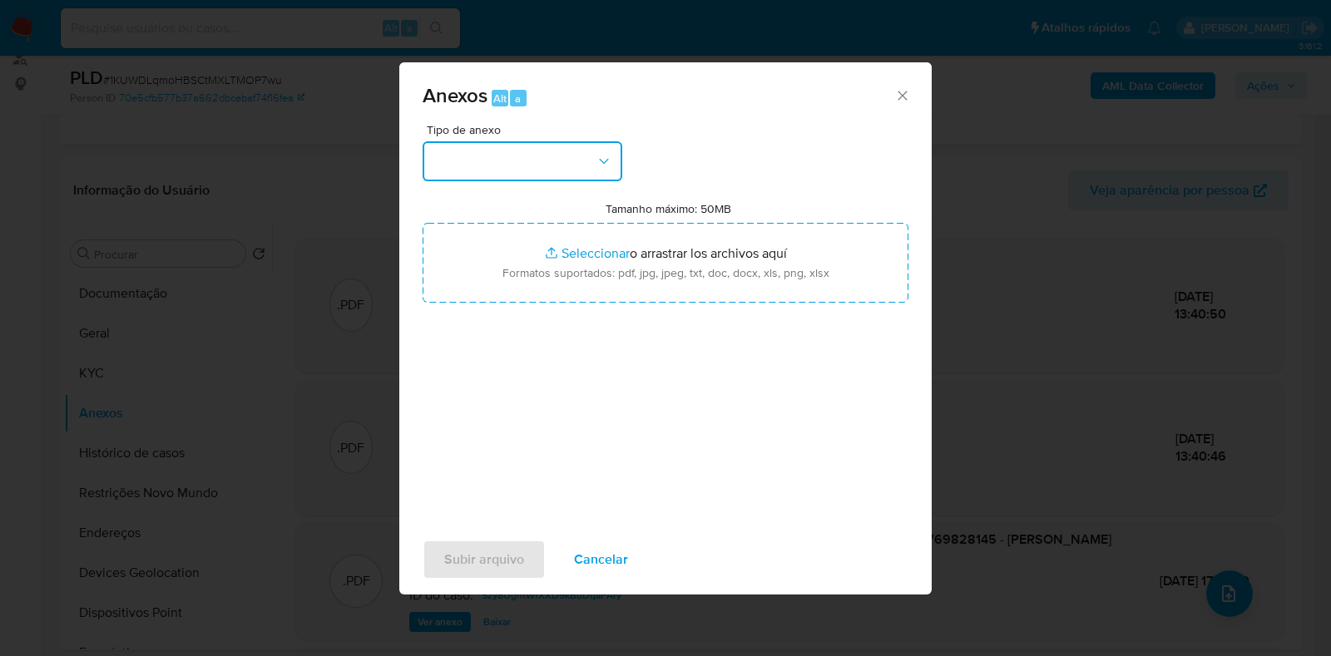
click at [470, 151] on button "button" at bounding box center [523, 161] width 200 height 40
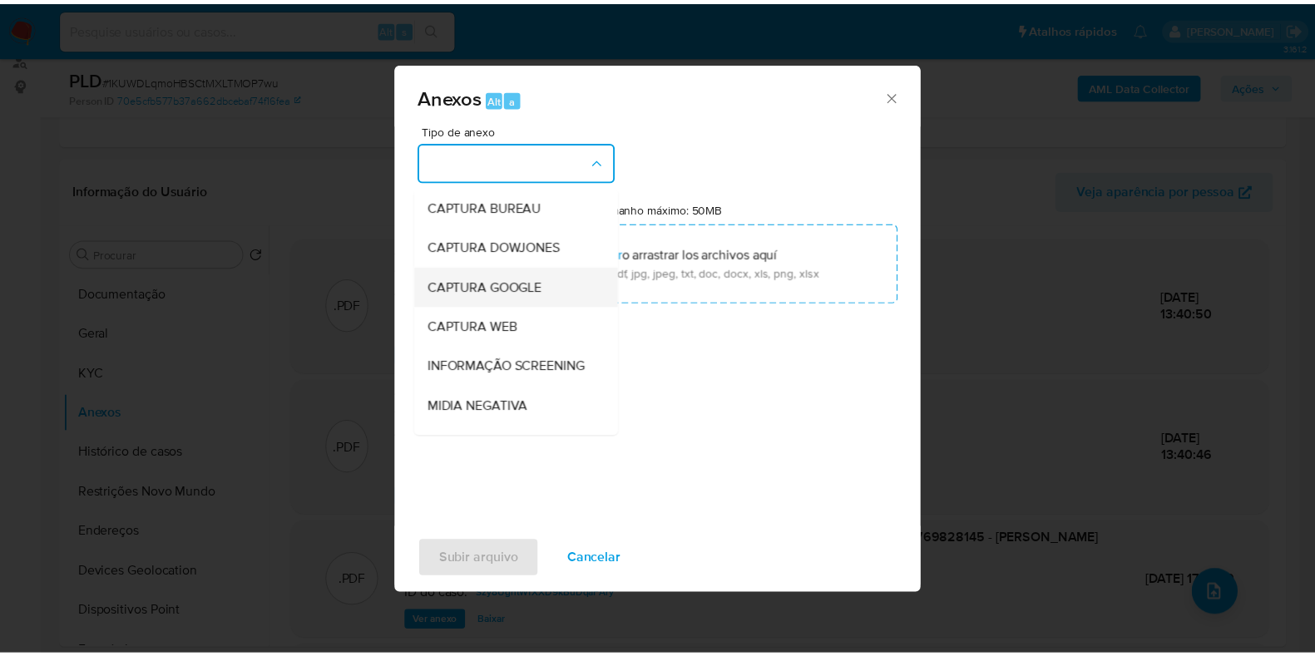
scroll to position [103, 0]
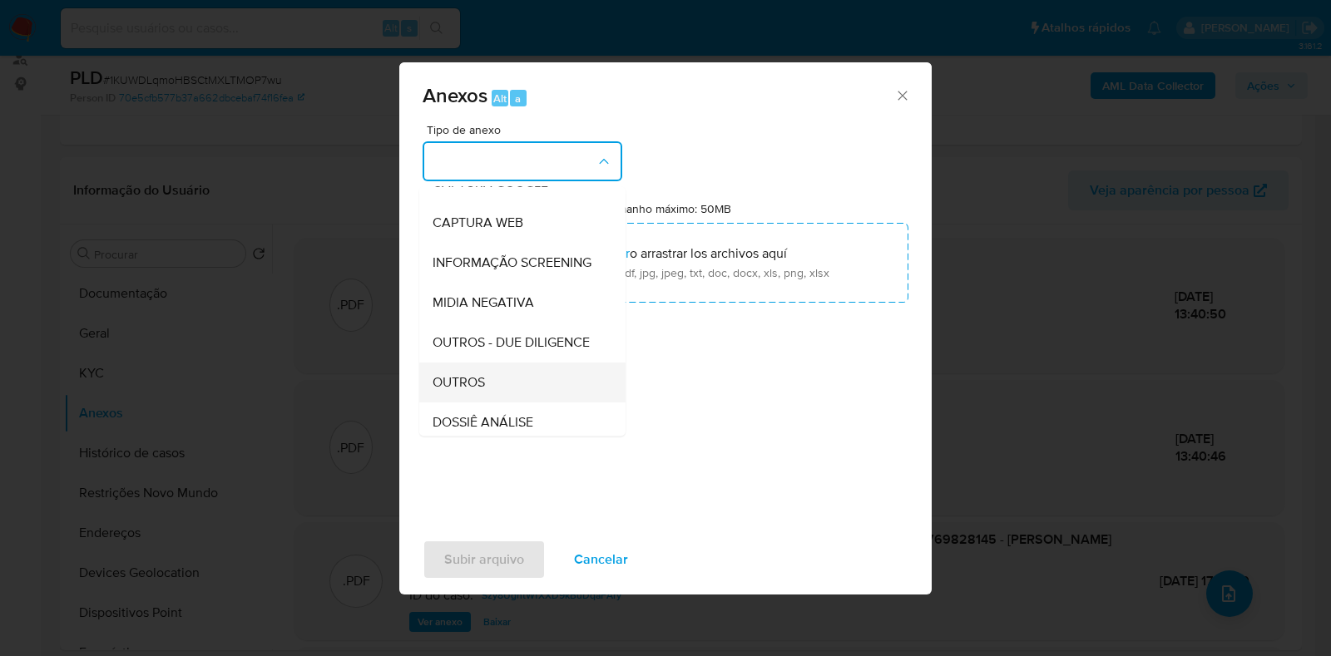
click at [477, 403] on div "OUTROS" at bounding box center [518, 383] width 170 height 40
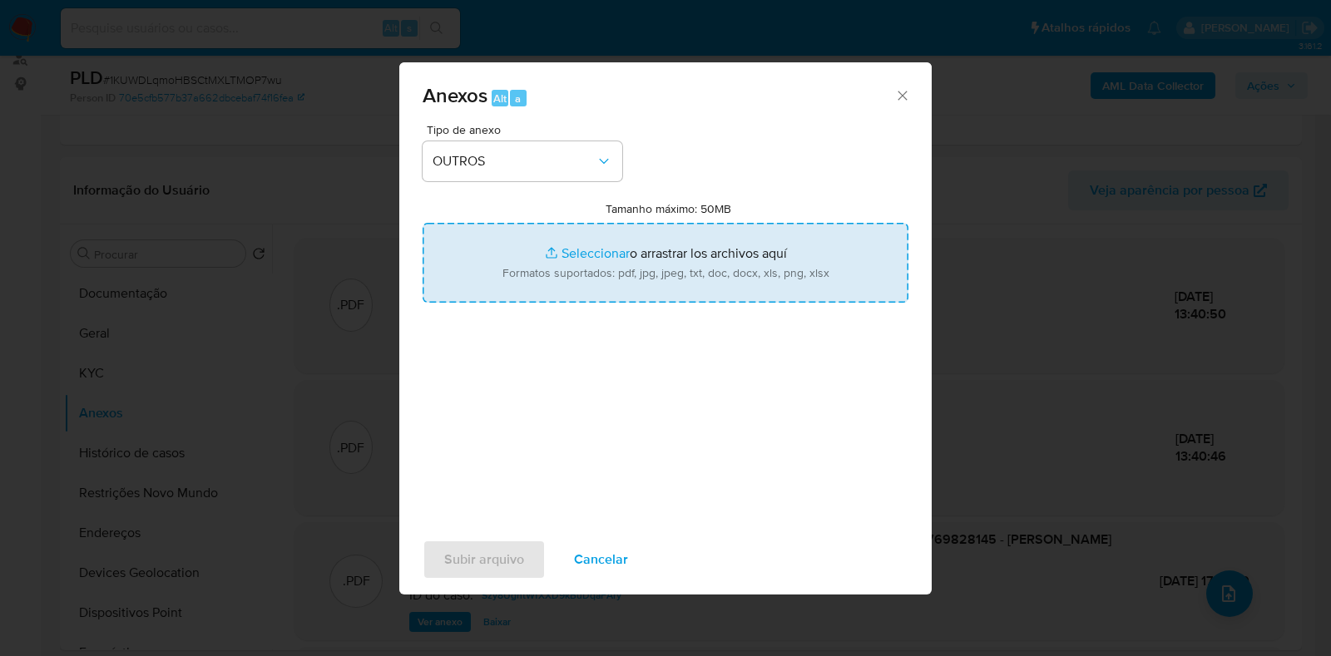
click at [635, 272] on input "Tamanho máximo: 50MB Seleccionar archivos" at bounding box center [666, 263] width 486 height 80
type input "C:\fakepath\Declinio - XXX - CPF 05769828145 - ANDREIA COSMOS DA SILVA.pdf"
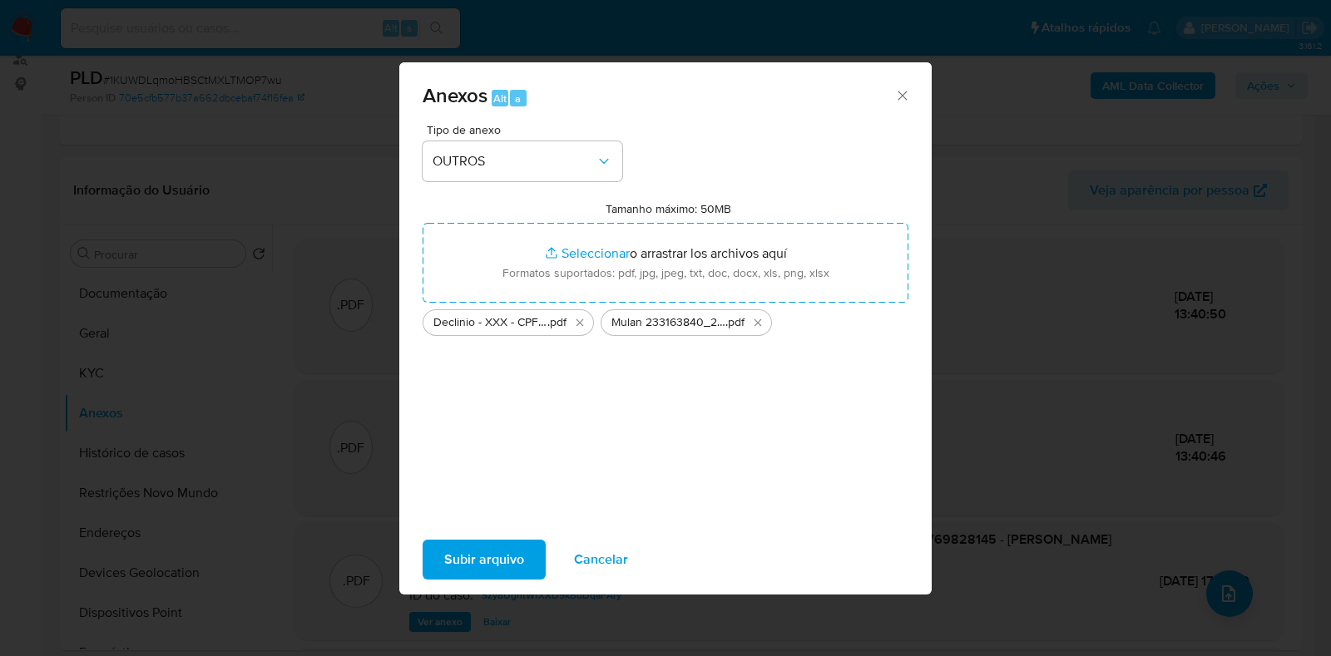
click at [518, 560] on span "Subir arquivo" at bounding box center [484, 560] width 80 height 37
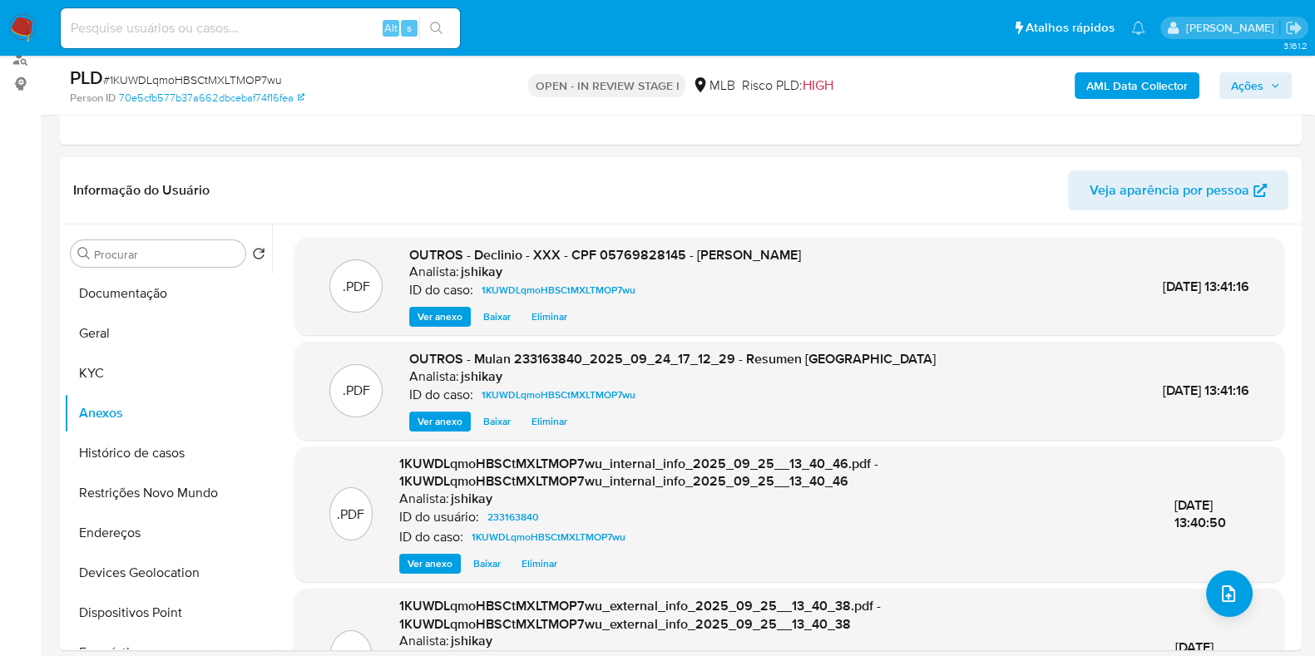
click at [1260, 77] on span "Ações" at bounding box center [1247, 85] width 32 height 27
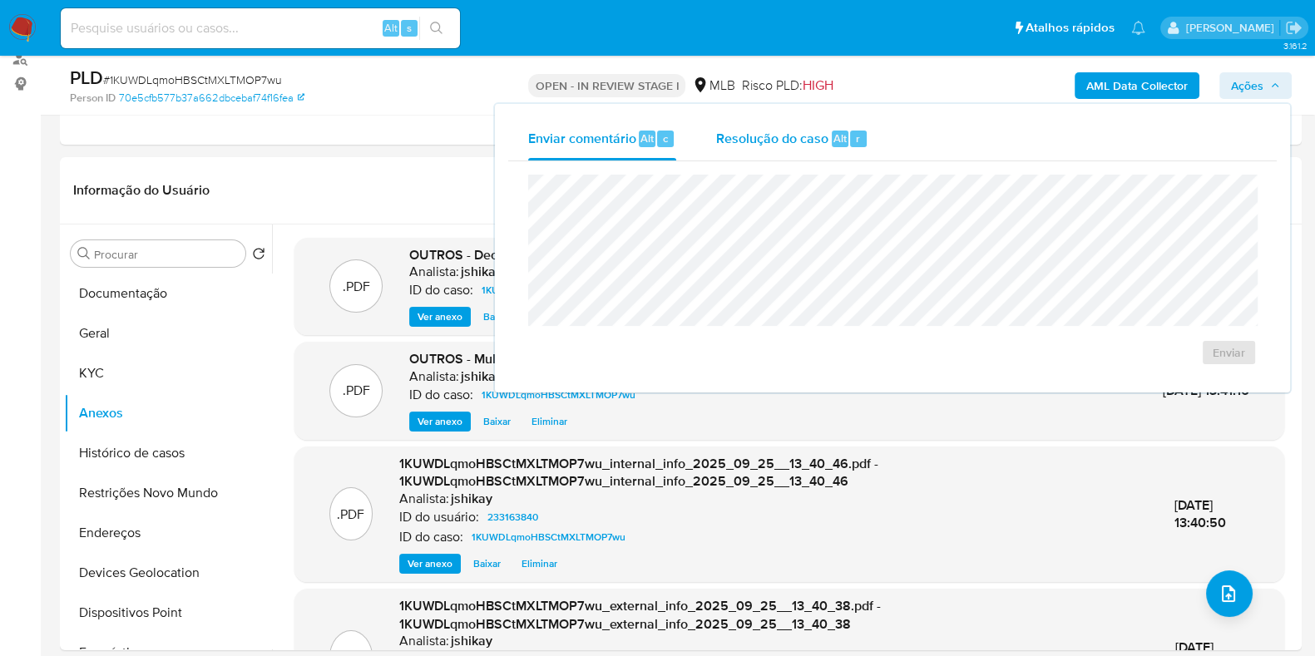
click at [807, 146] on span "Resolução do caso" at bounding box center [772, 137] width 112 height 19
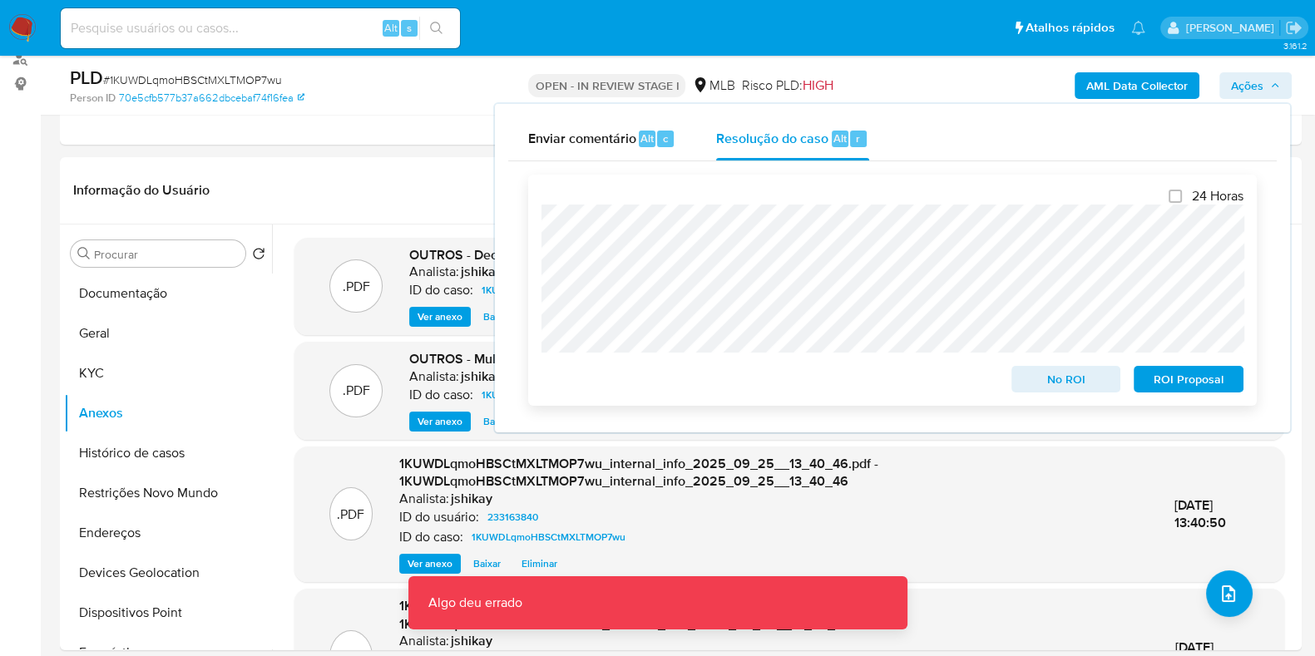
click at [1050, 382] on span "No ROI" at bounding box center [1066, 379] width 87 height 23
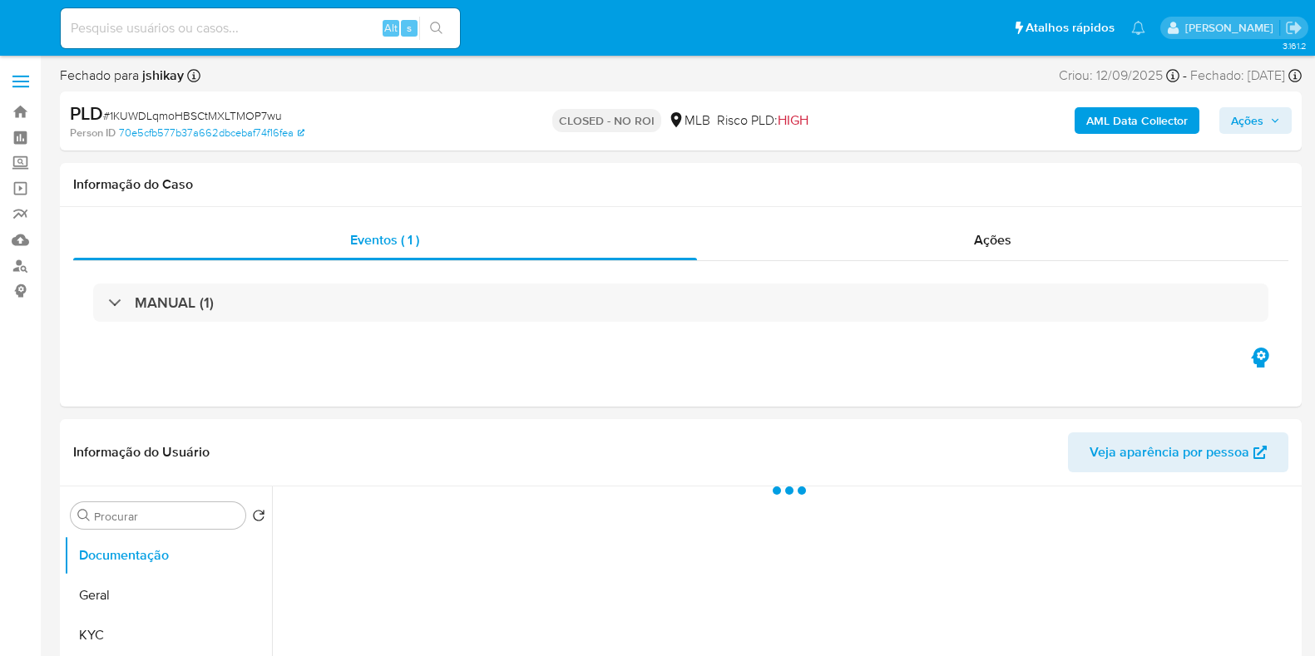
select select "10"
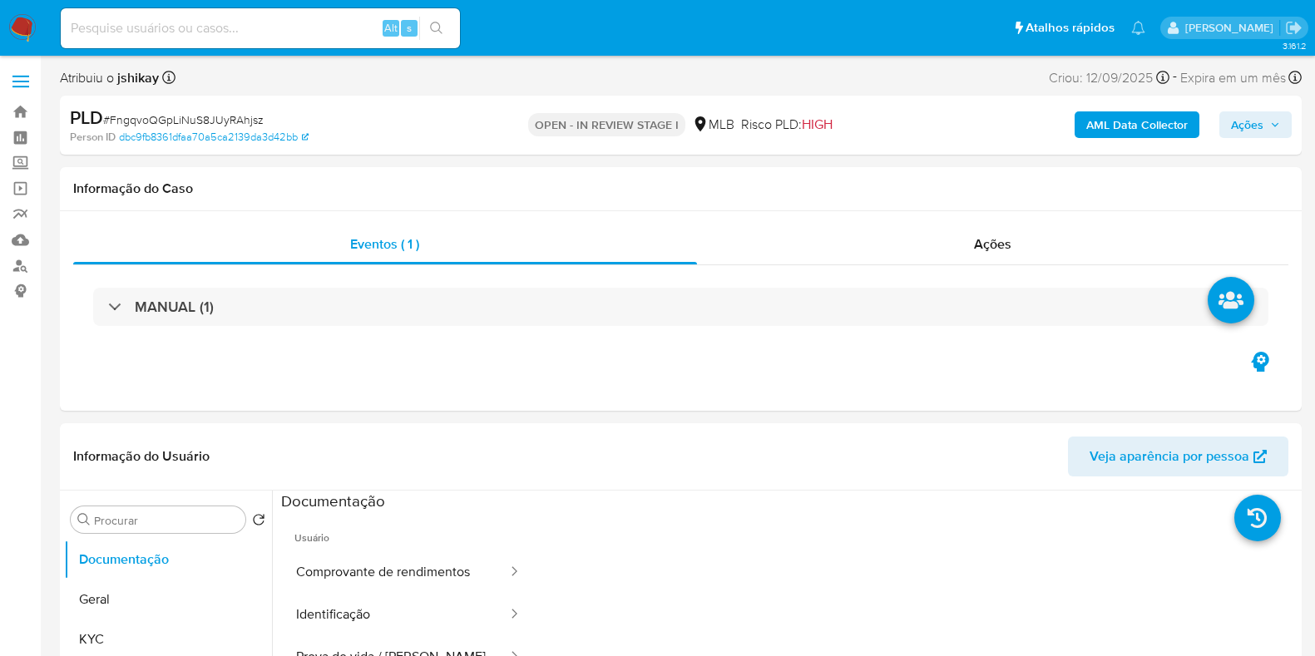
select select "10"
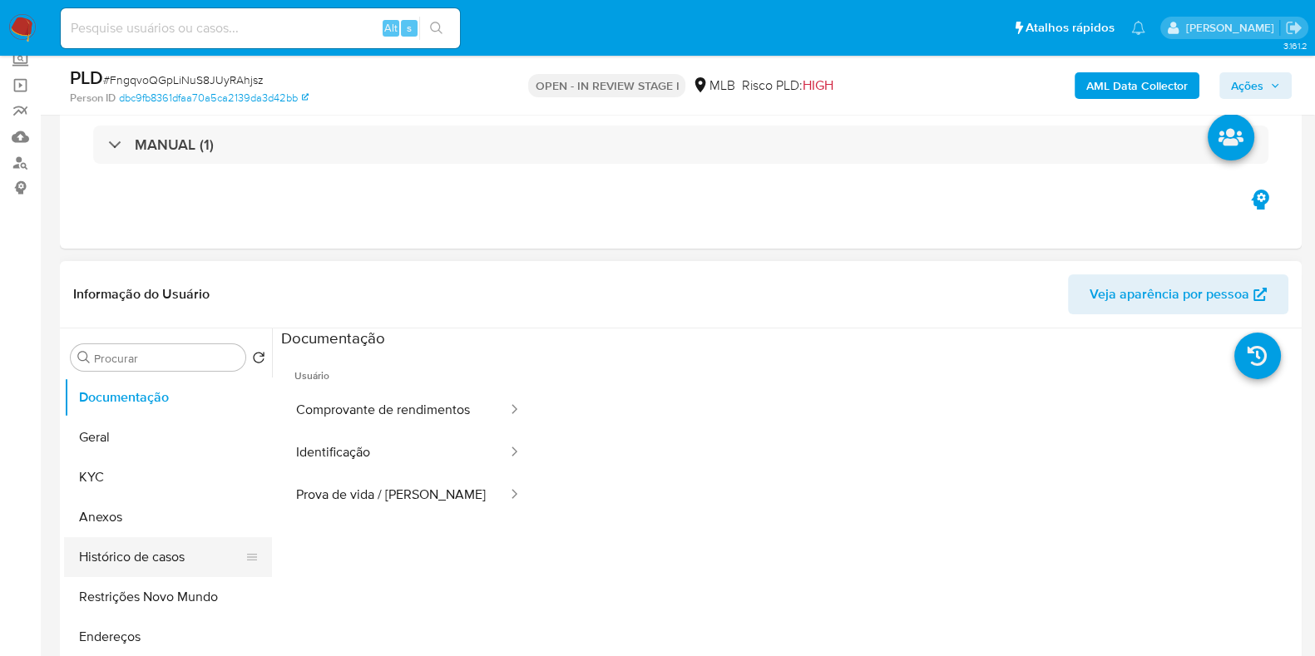
click at [158, 559] on button "Histórico de casos" at bounding box center [161, 557] width 195 height 40
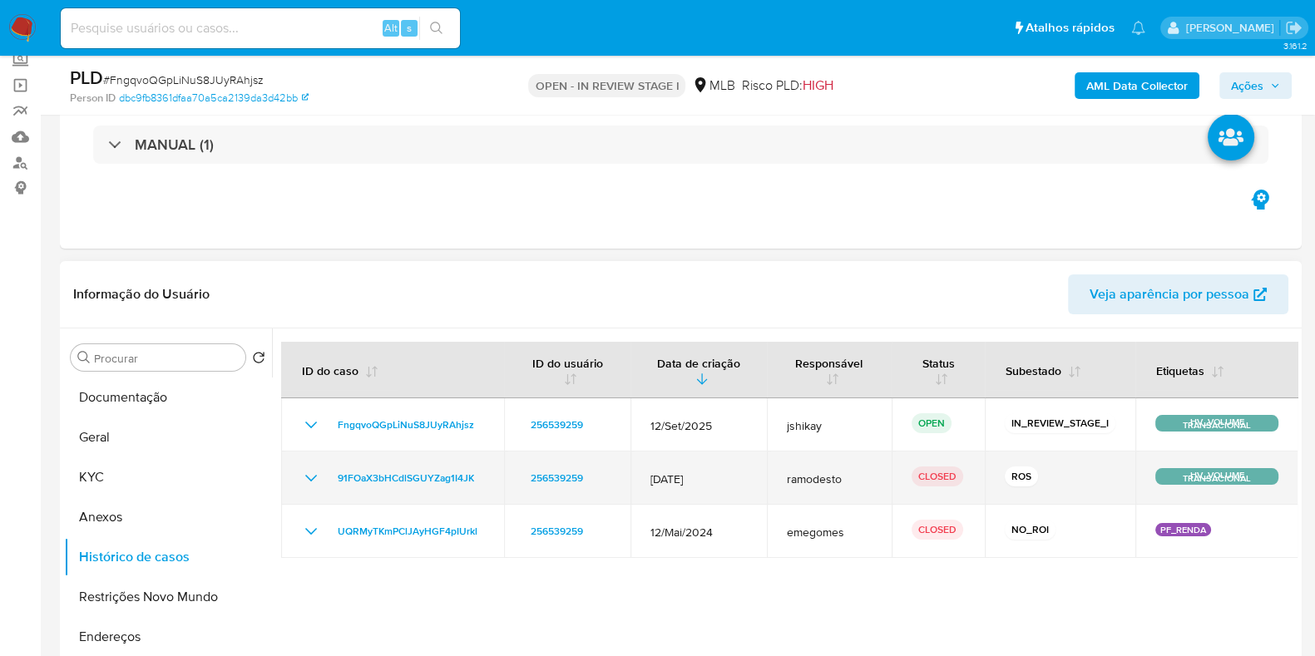
click at [301, 472] on icon "Mostrar/Ocultar" at bounding box center [311, 478] width 20 height 20
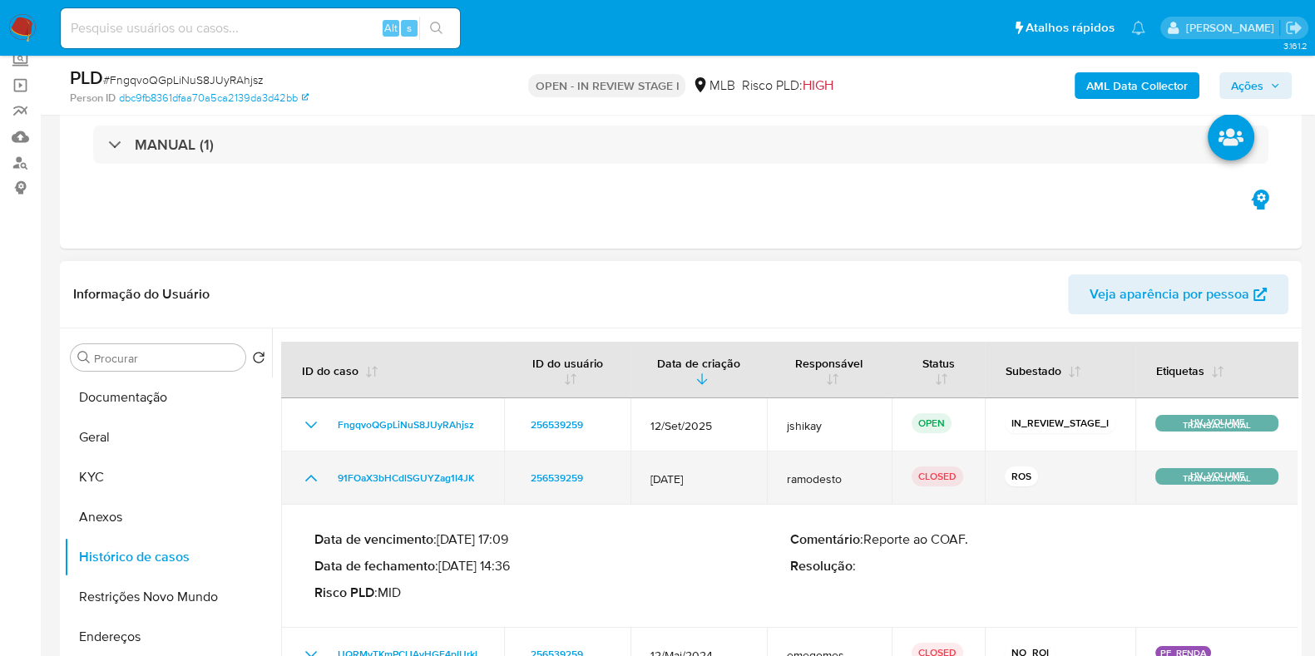
click at [301, 472] on icon "Mostrar/Ocultar" at bounding box center [311, 478] width 20 height 20
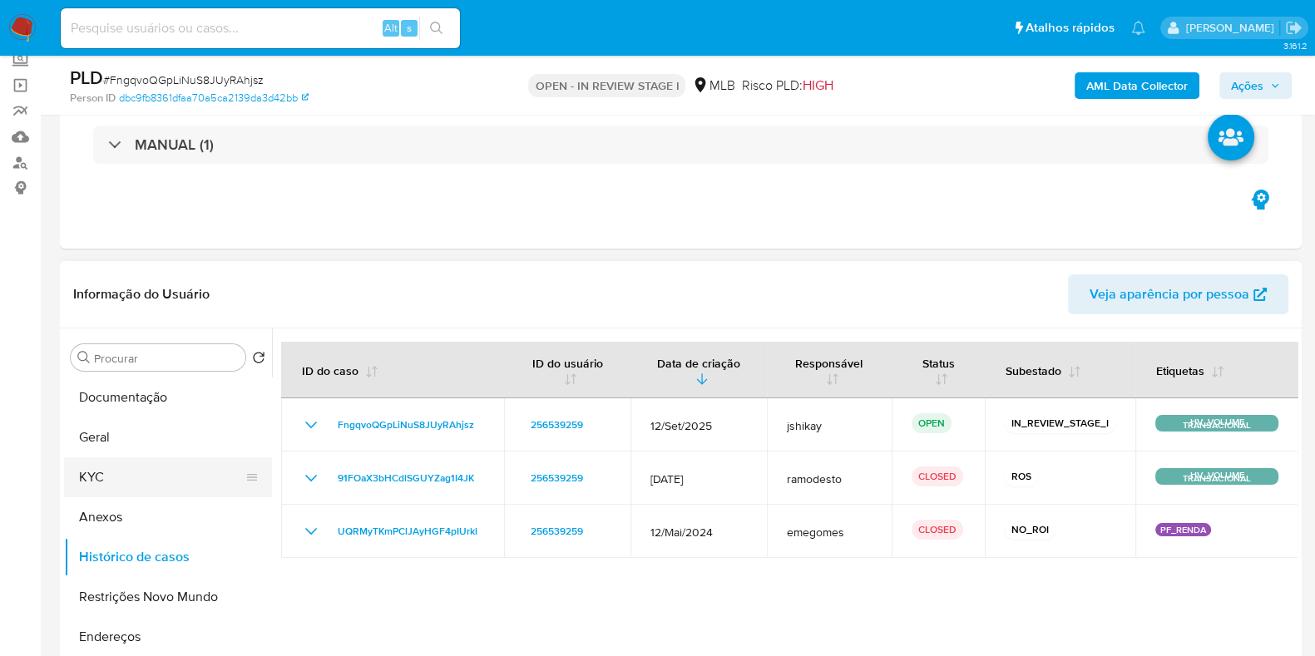
click at [121, 470] on button "KYC" at bounding box center [161, 477] width 195 height 40
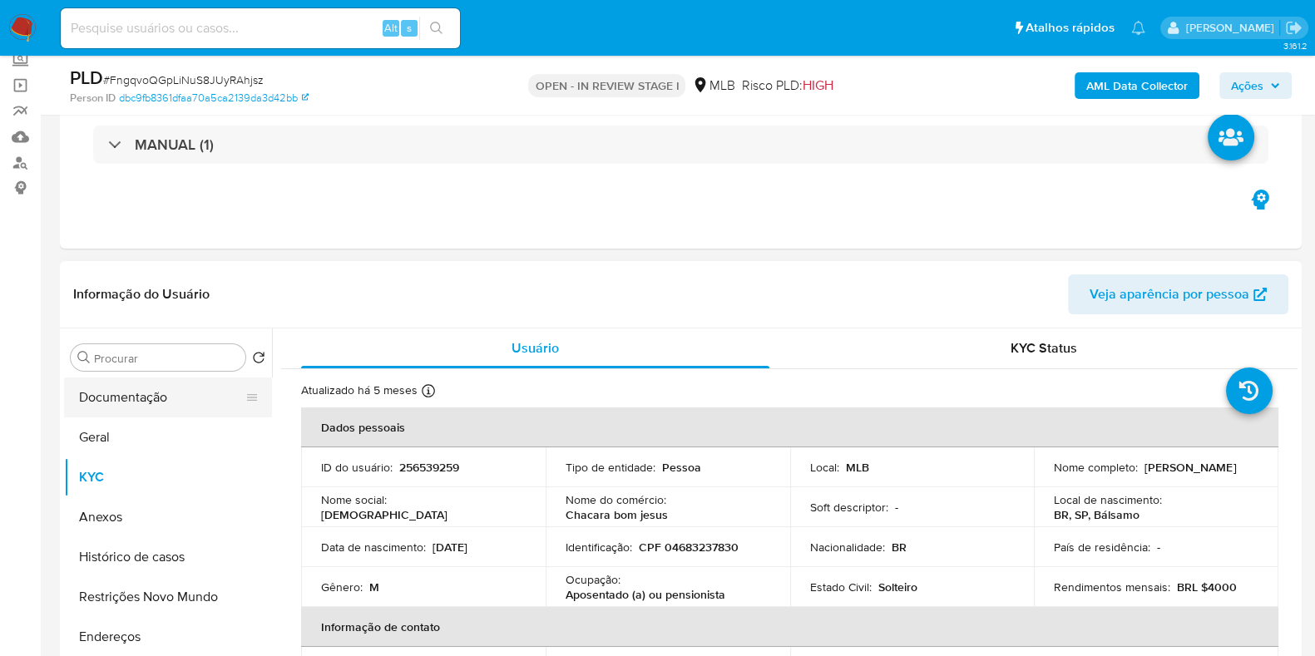
drag, startPoint x: 136, startPoint y: 425, endPoint x: 129, endPoint y: 397, distance: 29.1
click at [130, 405] on ul "Documentação Geral KYC Anexos Histórico de casos Restrições Novo Mundo Endereço…" at bounding box center [168, 565] width 208 height 375
click at [129, 397] on button "Documentação" at bounding box center [161, 398] width 195 height 40
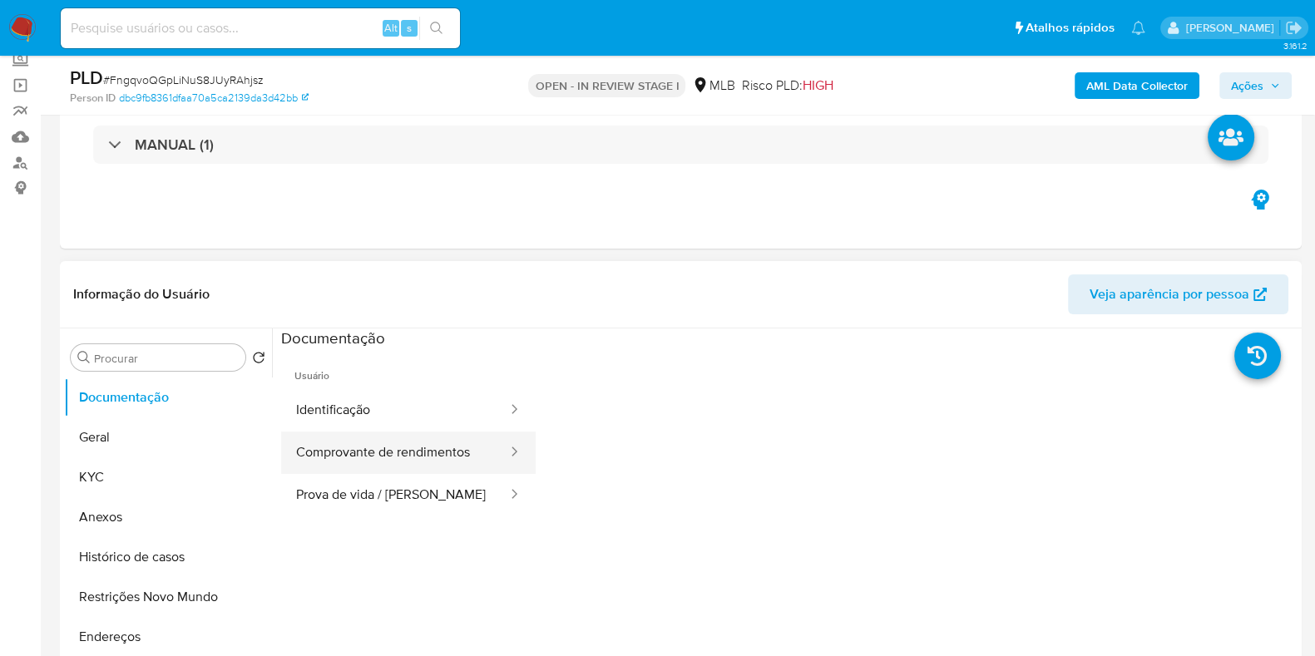
click at [383, 461] on button "Comprovante de rendimentos" at bounding box center [395, 453] width 228 height 42
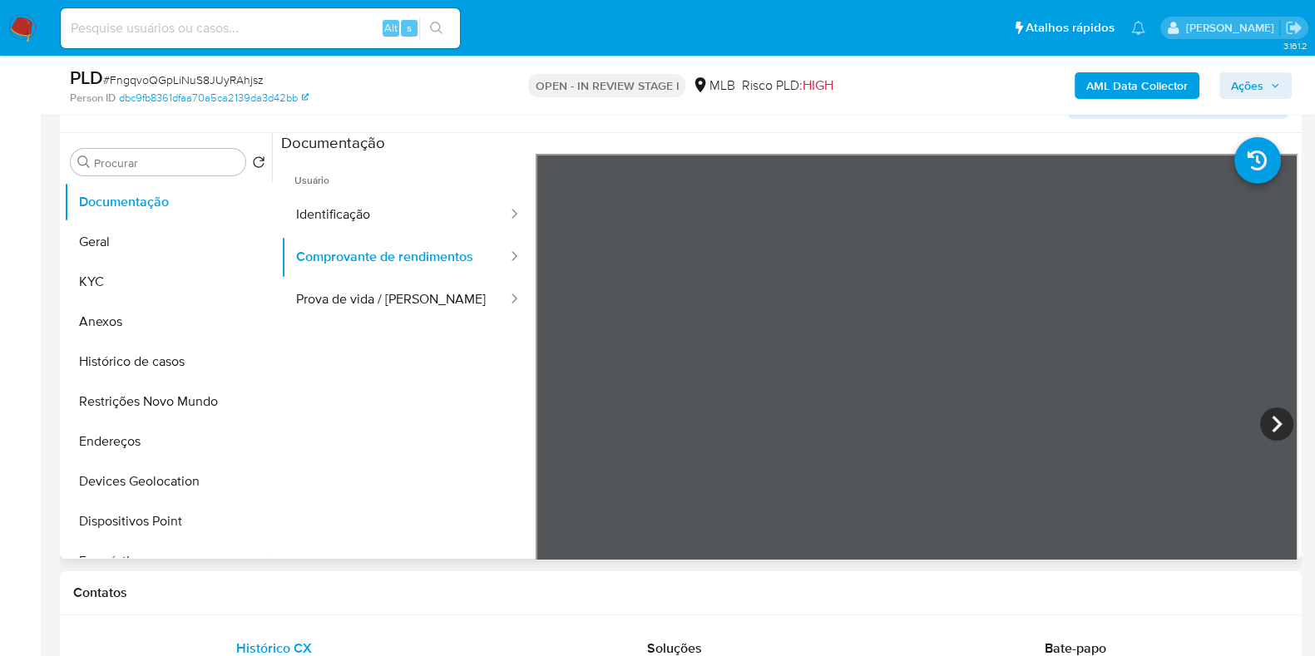
scroll to position [312, 0]
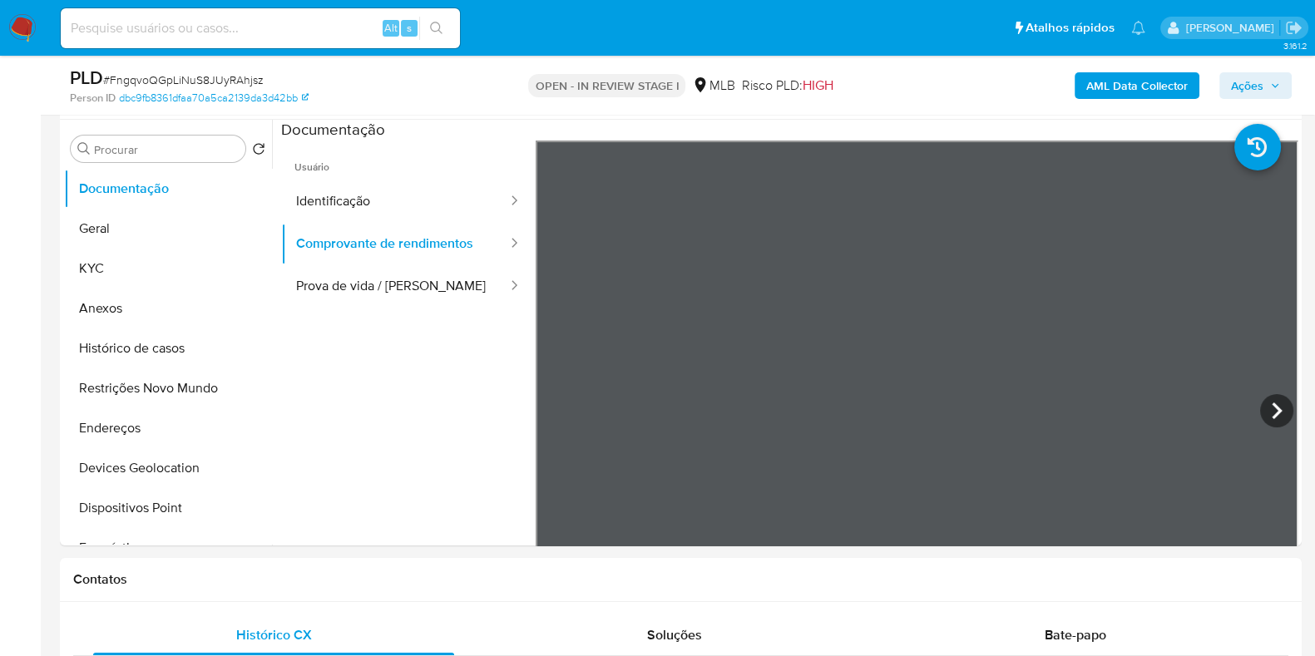
click at [1272, 407] on icon at bounding box center [1277, 411] width 10 height 17
click at [1268, 411] on icon at bounding box center [1276, 410] width 33 height 33
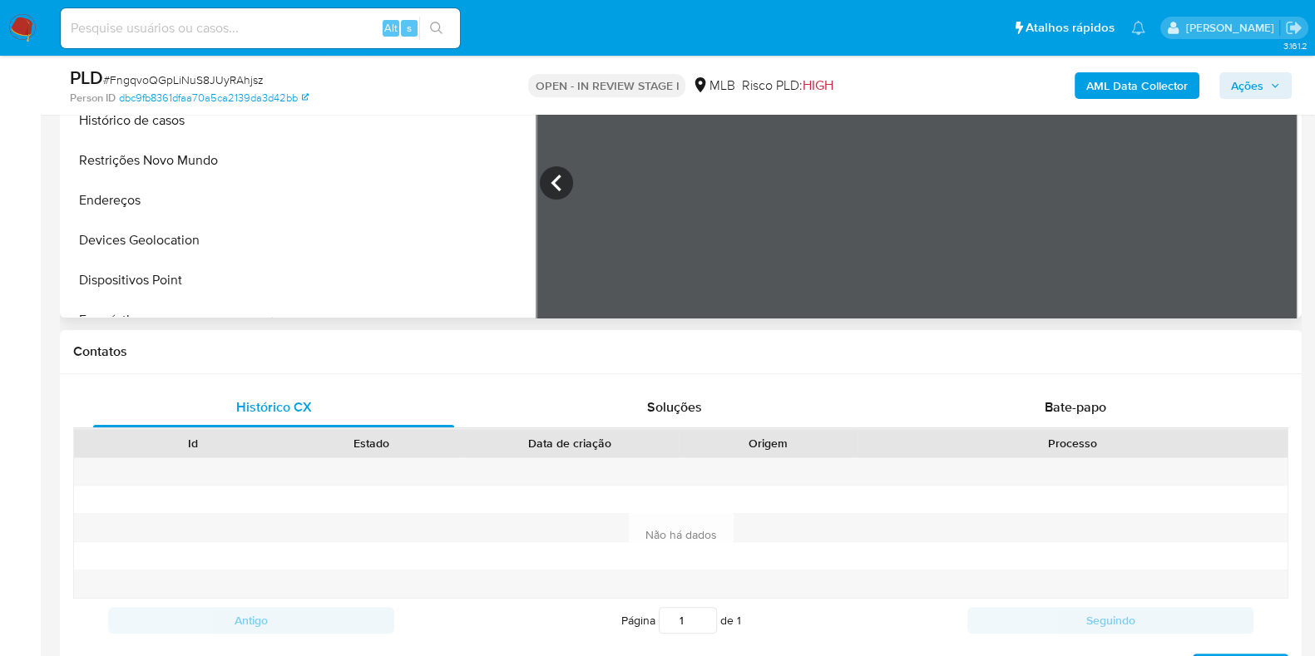
scroll to position [624, 0]
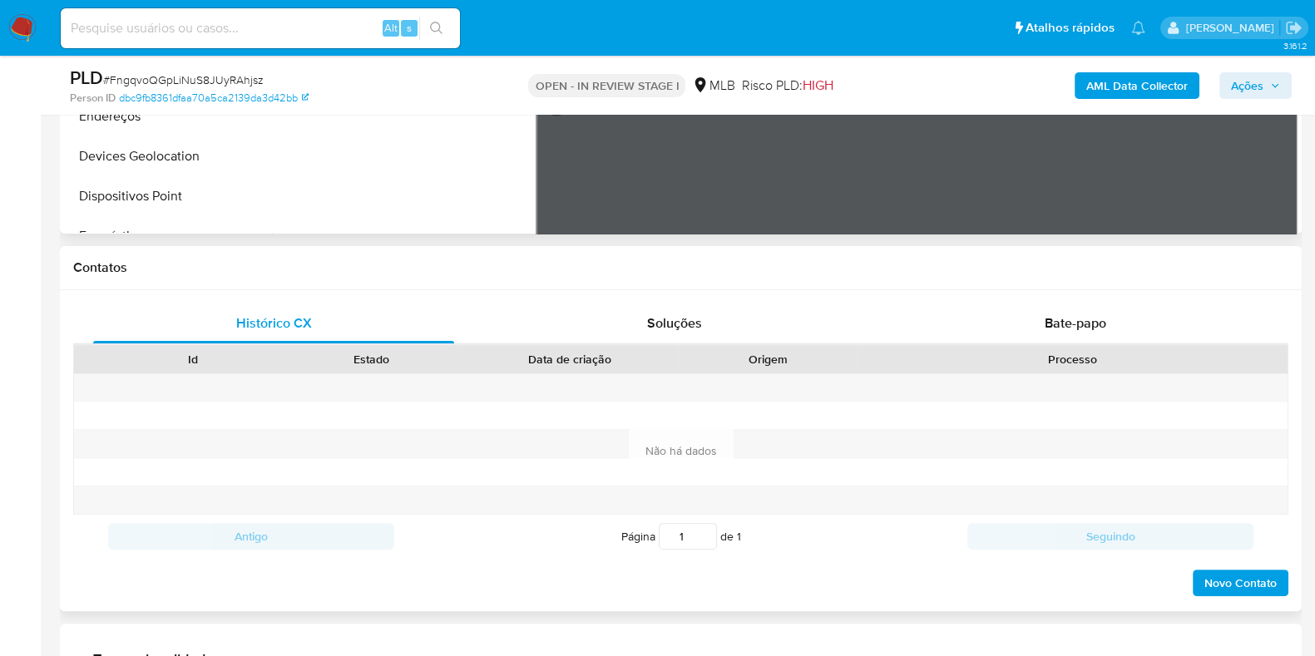
click at [1073, 349] on div "Processo" at bounding box center [1073, 359] width 430 height 28
click at [1070, 326] on span "Bate-papo" at bounding box center [1076, 323] width 62 height 19
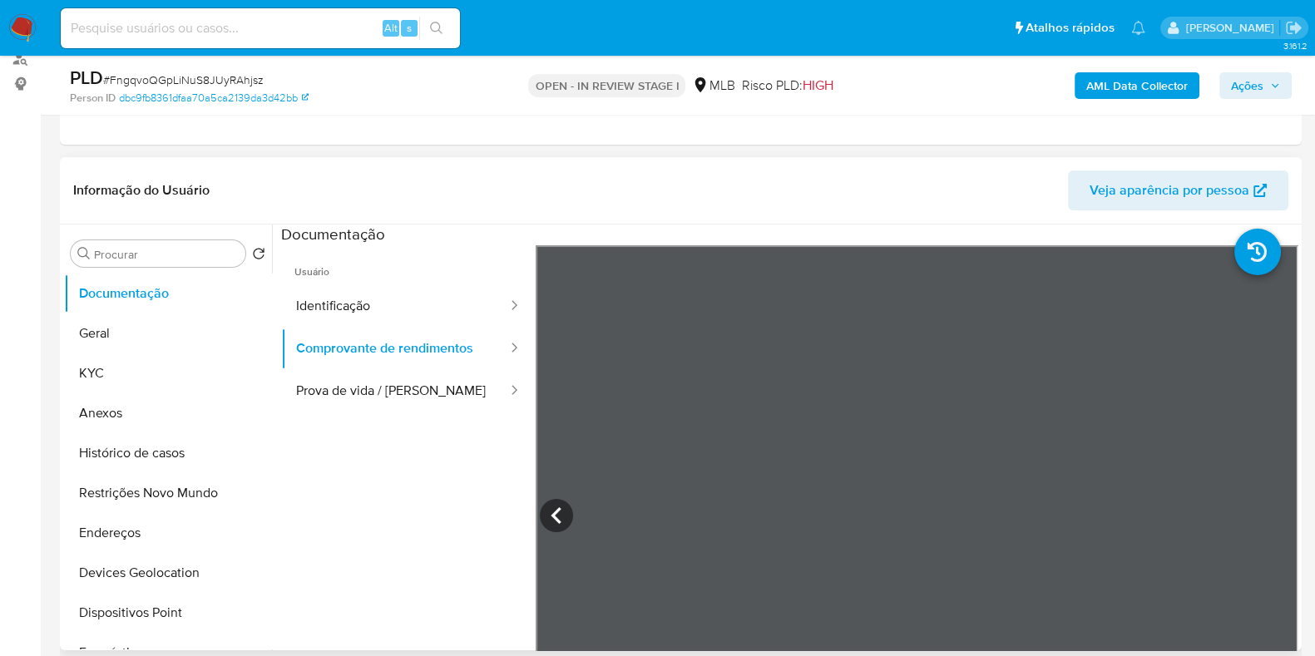
scroll to position [0, 0]
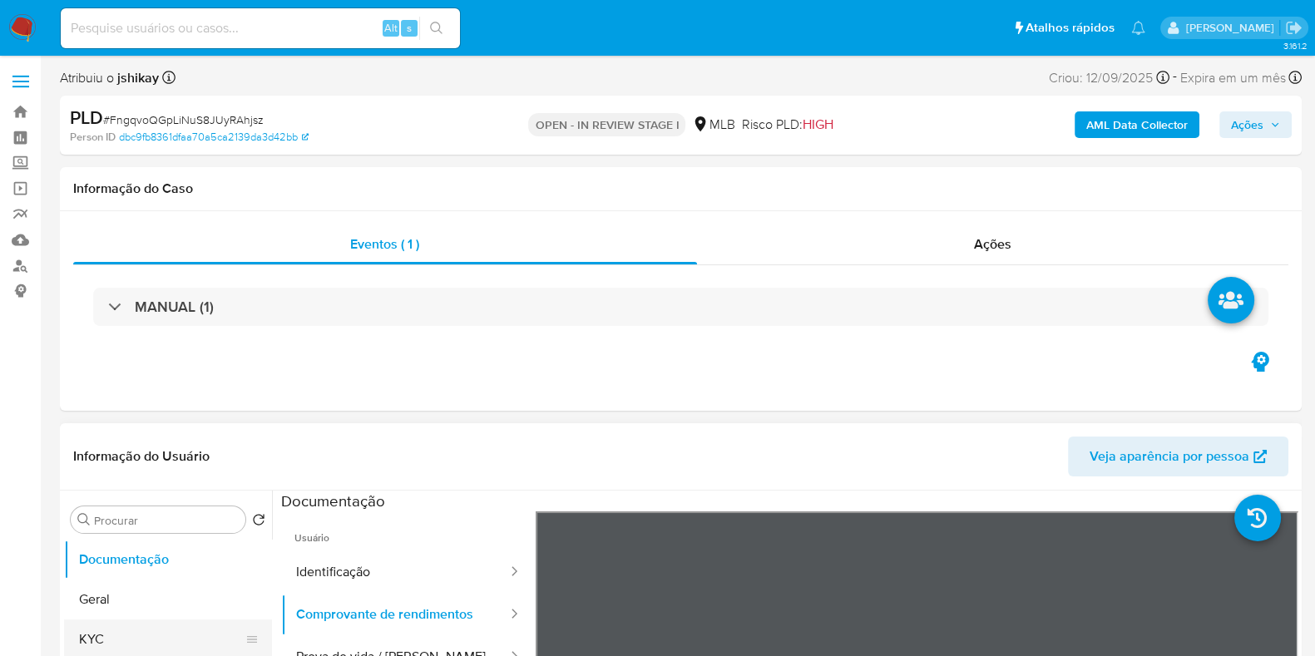
click at [141, 628] on button "KYC" at bounding box center [161, 640] width 195 height 40
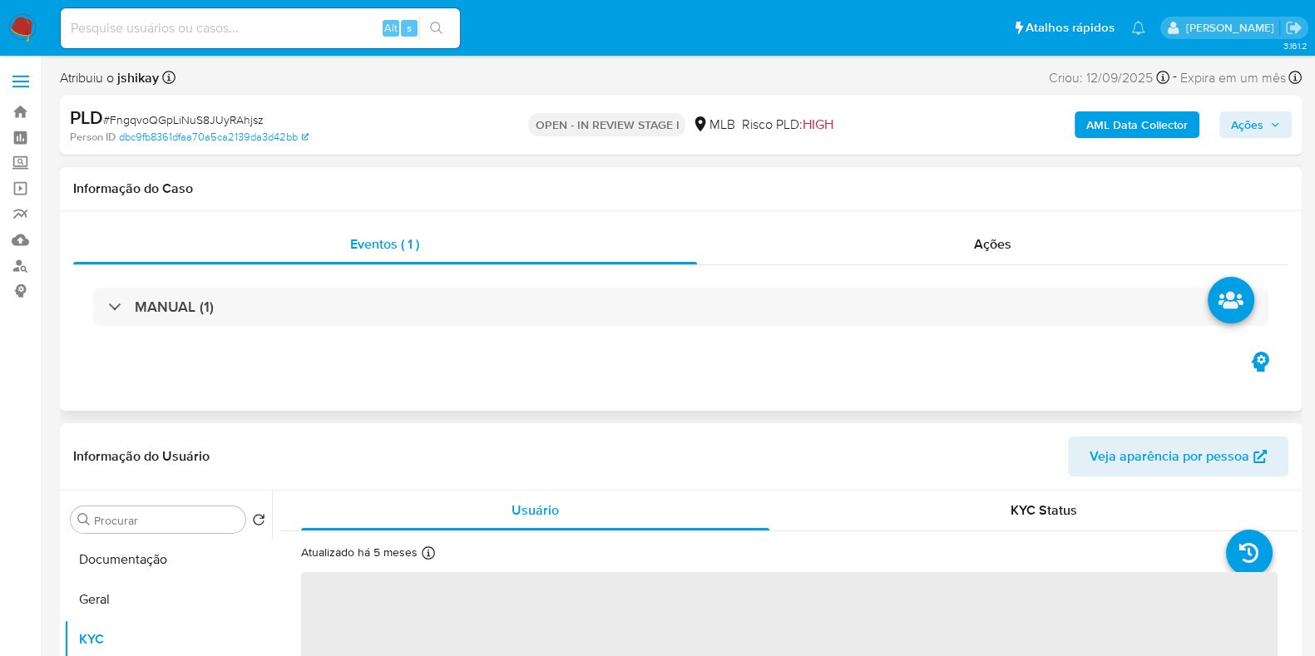
scroll to position [207, 0]
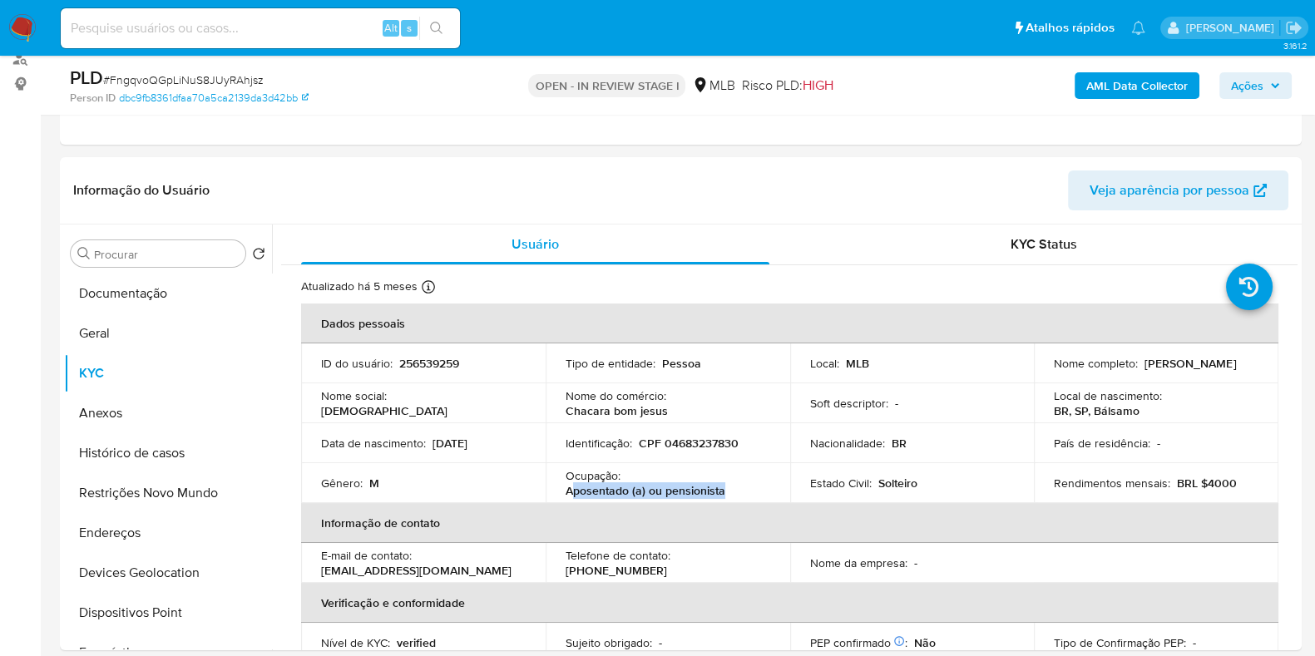
drag, startPoint x: 666, startPoint y: 494, endPoint x: 568, endPoint y: 493, distance: 98.2
click at [568, 493] on div "Ocupação : Aposentado (a) ou pensionista" at bounding box center [668, 483] width 205 height 30
copy p "posentado (a) ou pensionista"
drag, startPoint x: 557, startPoint y: 495, endPoint x: 720, endPoint y: 464, distance: 165.1
click at [736, 493] on td "Ocupação : Aposentado (a) ou pensionista" at bounding box center [668, 483] width 245 height 40
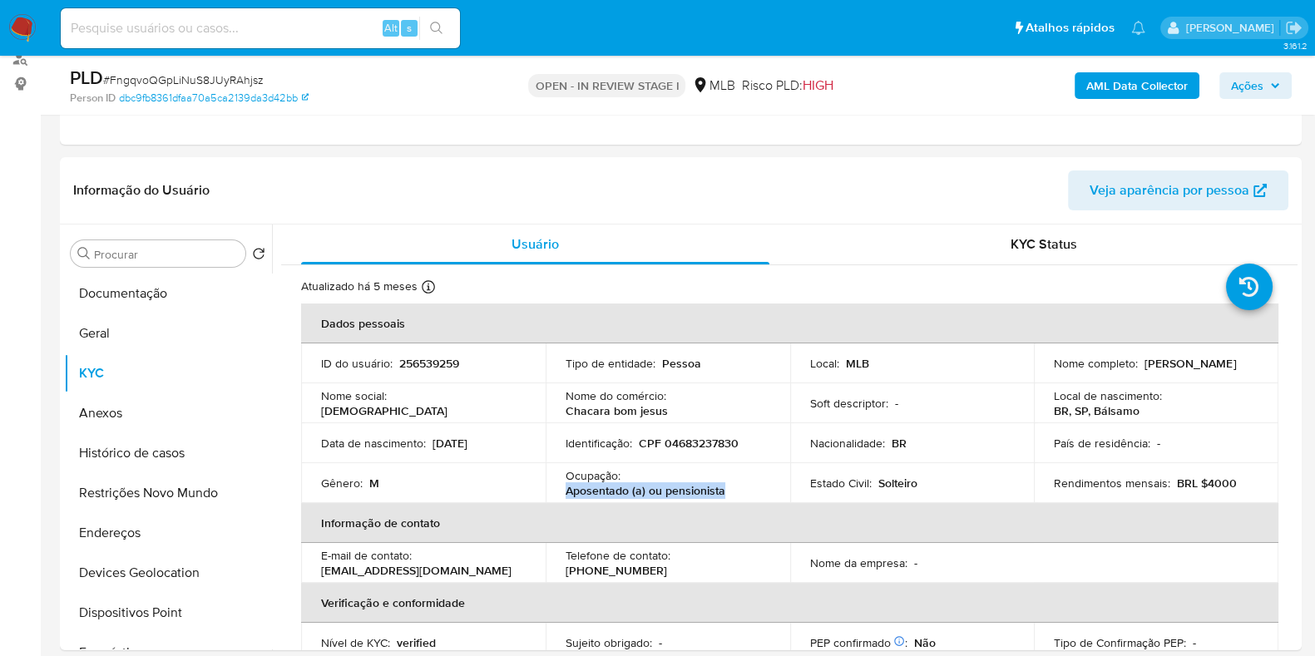
copy p "Aposentado (a) ou pensionista"
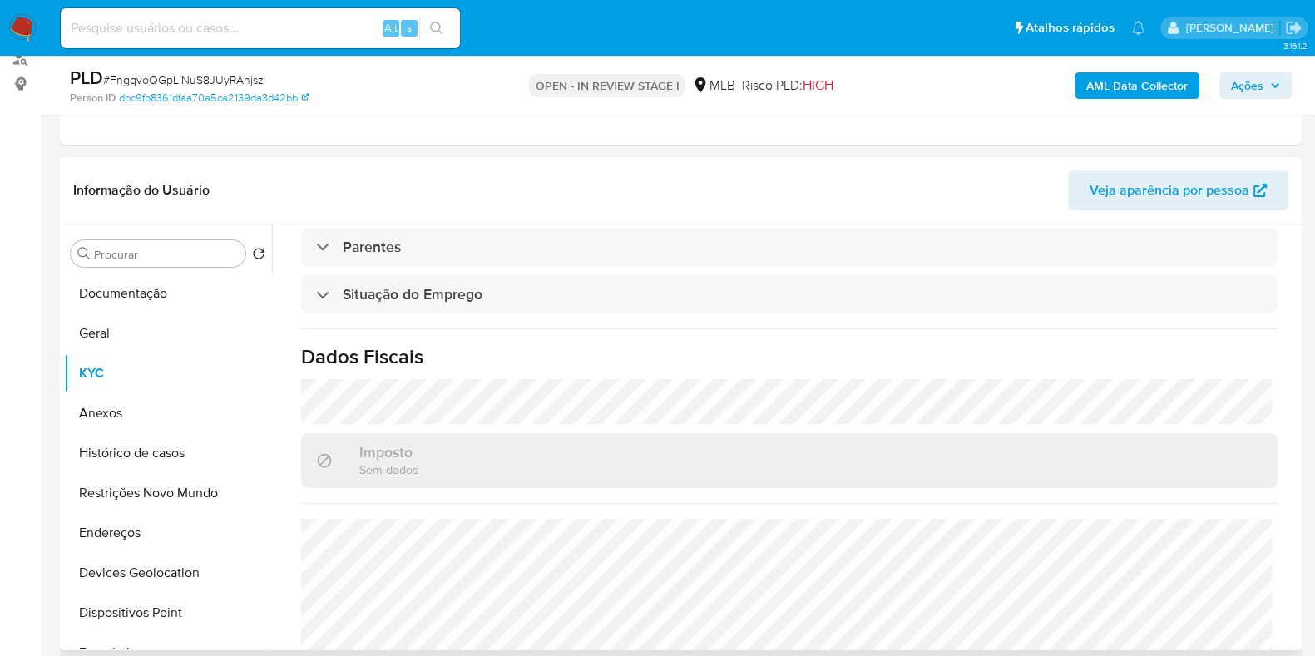
scroll to position [723, 0]
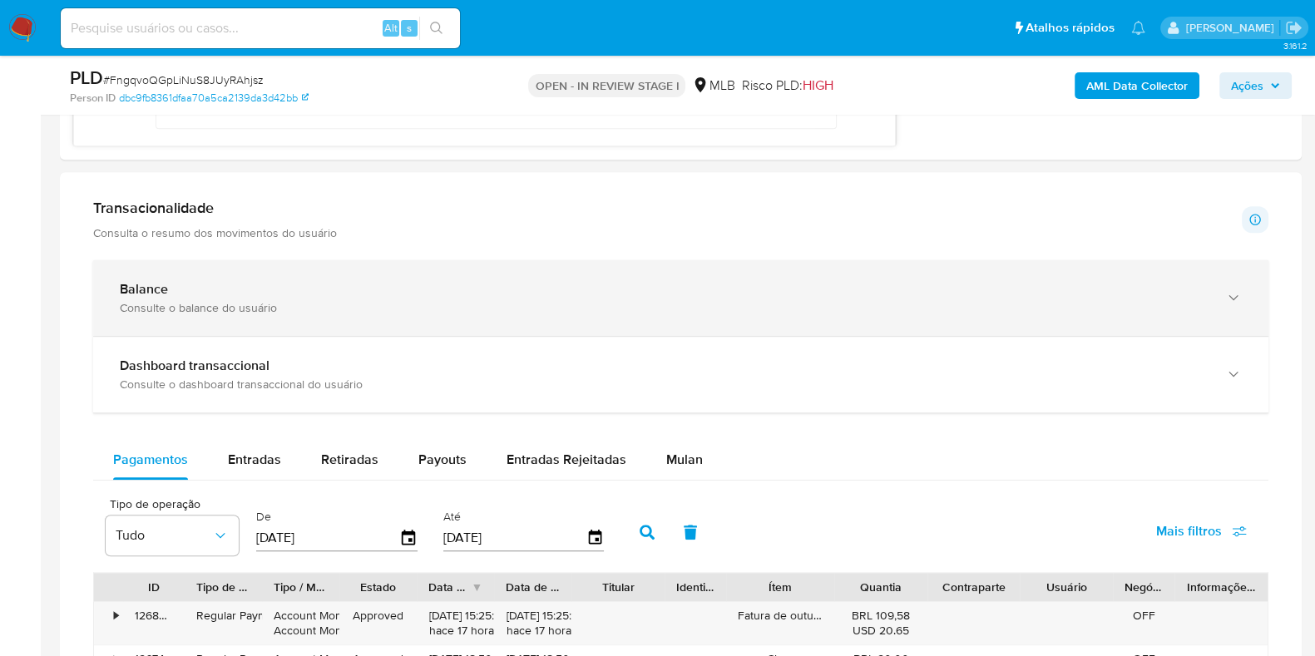
click at [396, 304] on div "Consulte o balance do usuário" at bounding box center [664, 307] width 1089 height 15
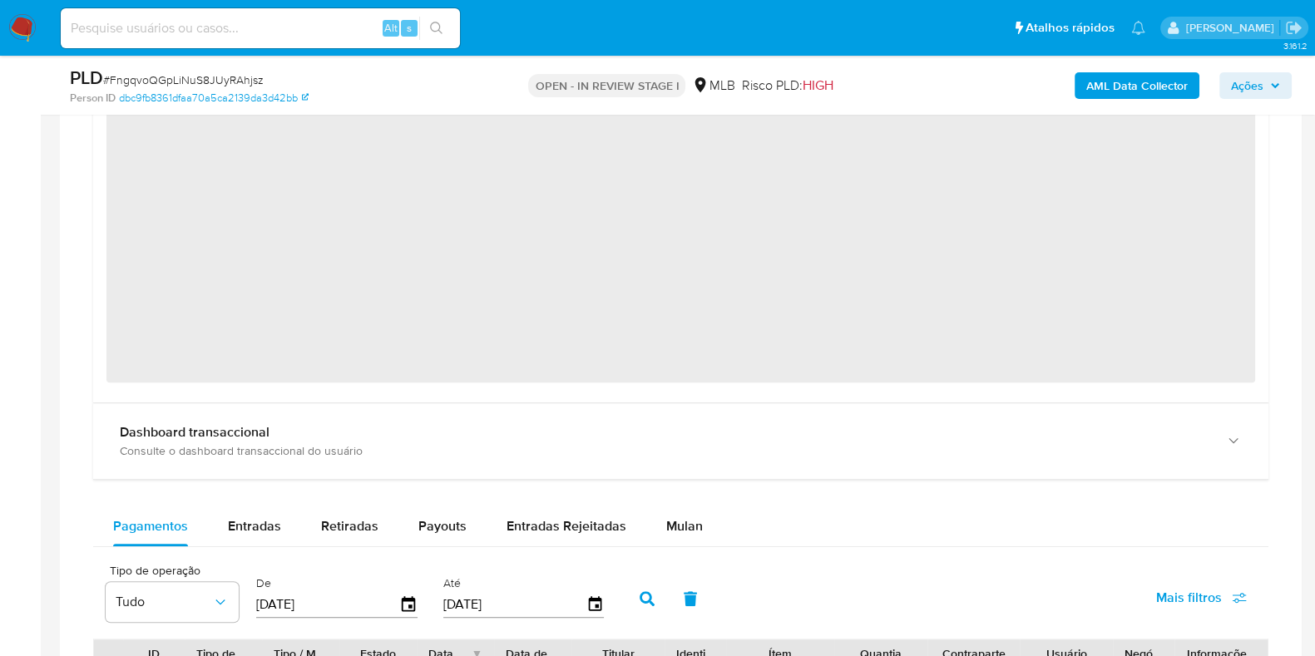
scroll to position [1663, 0]
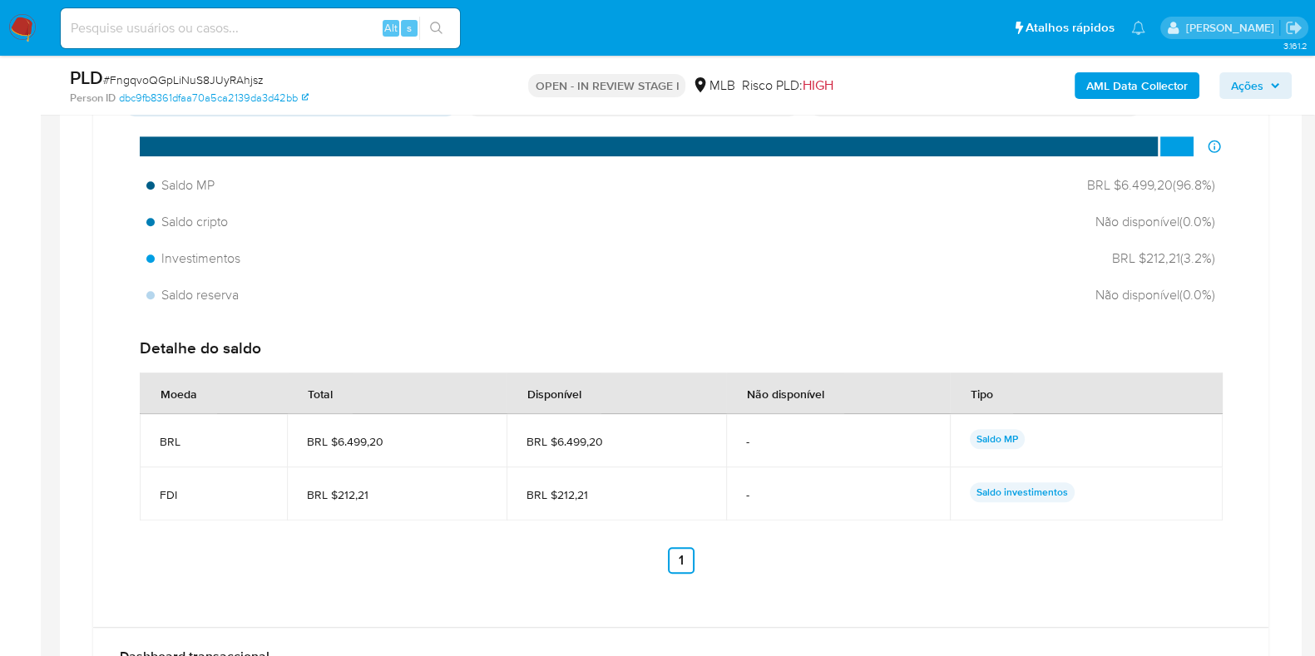
drag, startPoint x: 608, startPoint y: 441, endPoint x: 553, endPoint y: 442, distance: 54.9
click at [553, 442] on span "BRL $6.499,20" at bounding box center [617, 441] width 180 height 15
click at [557, 446] on span "BRL $6.499,20" at bounding box center [617, 441] width 180 height 15
drag, startPoint x: 554, startPoint y: 441, endPoint x: 611, endPoint y: 443, distance: 57.4
click at [611, 443] on span "BRL $6.499,20" at bounding box center [617, 441] width 180 height 15
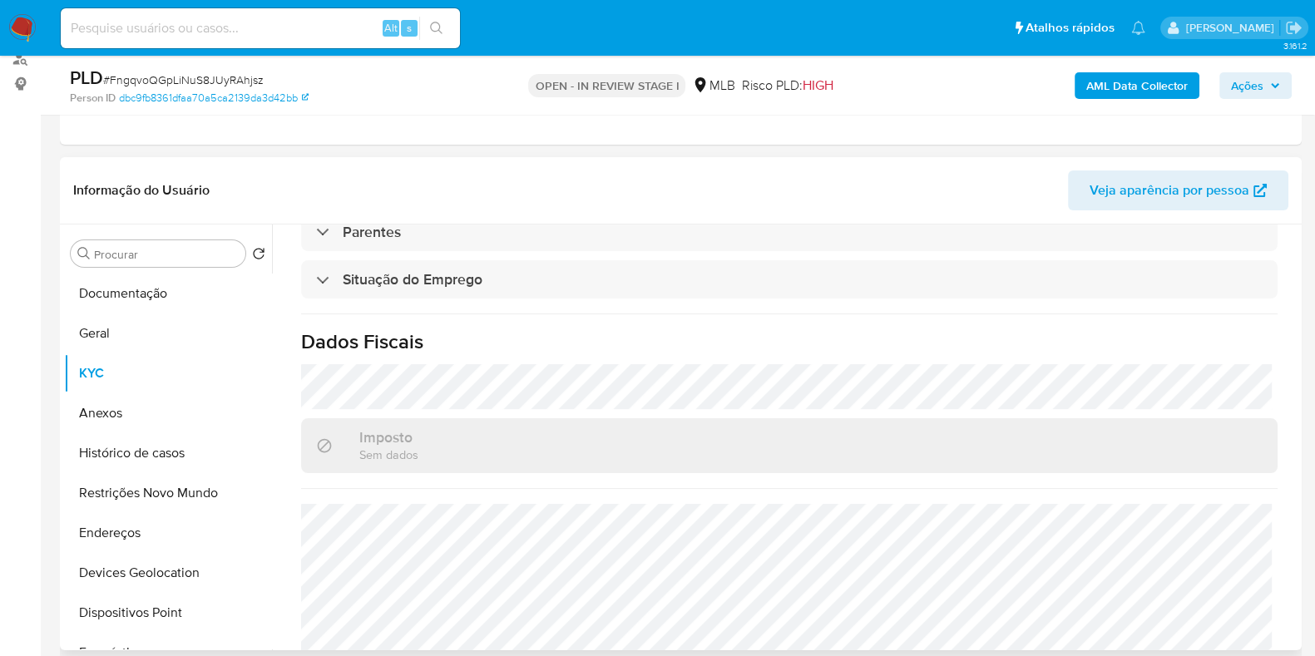
scroll to position [723, 0]
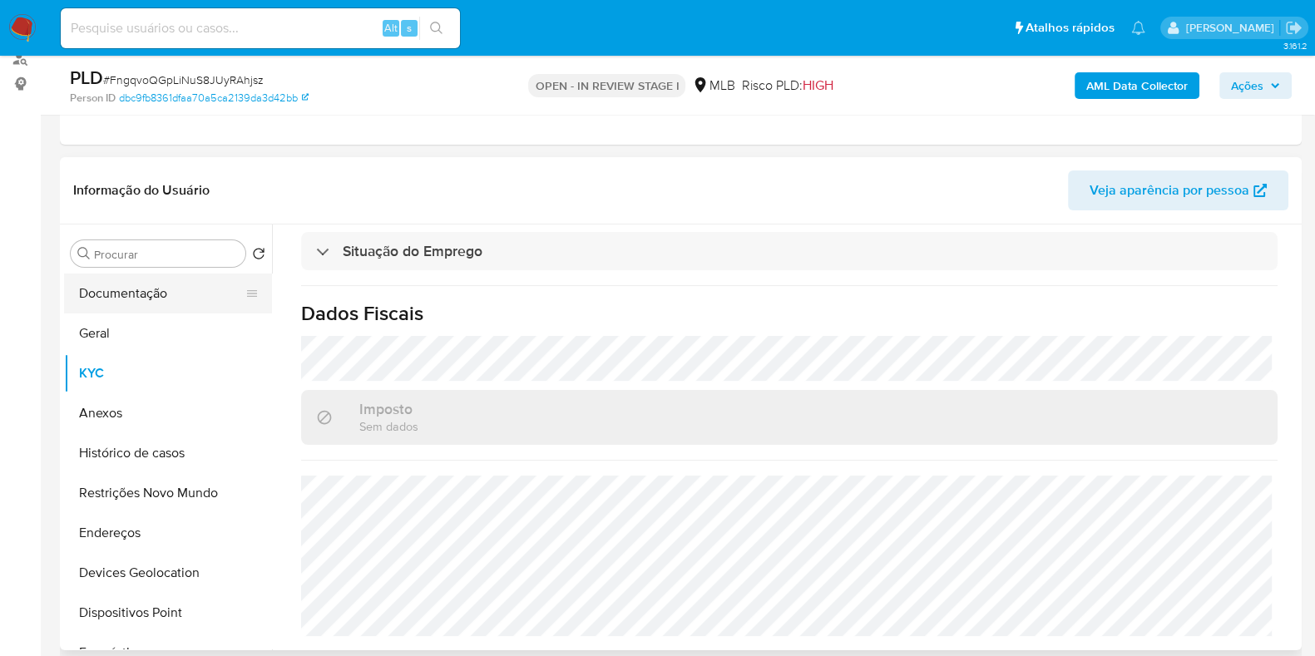
click at [129, 276] on button "Documentação" at bounding box center [161, 294] width 195 height 40
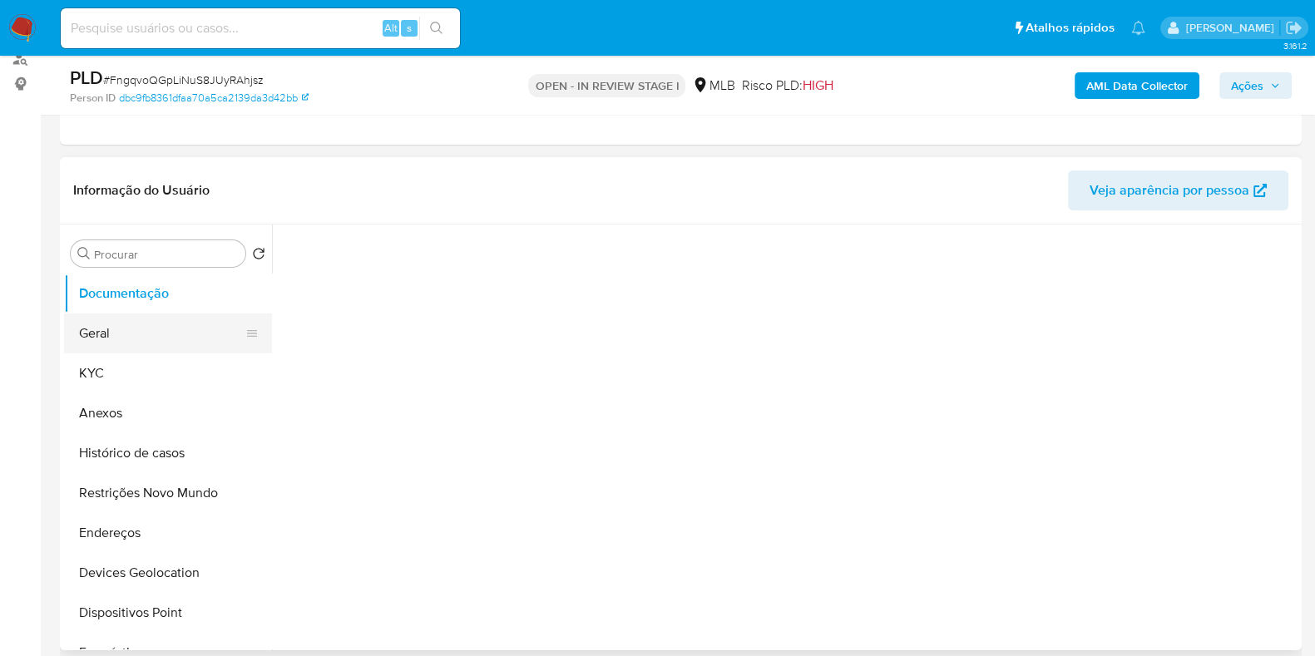
scroll to position [0, 0]
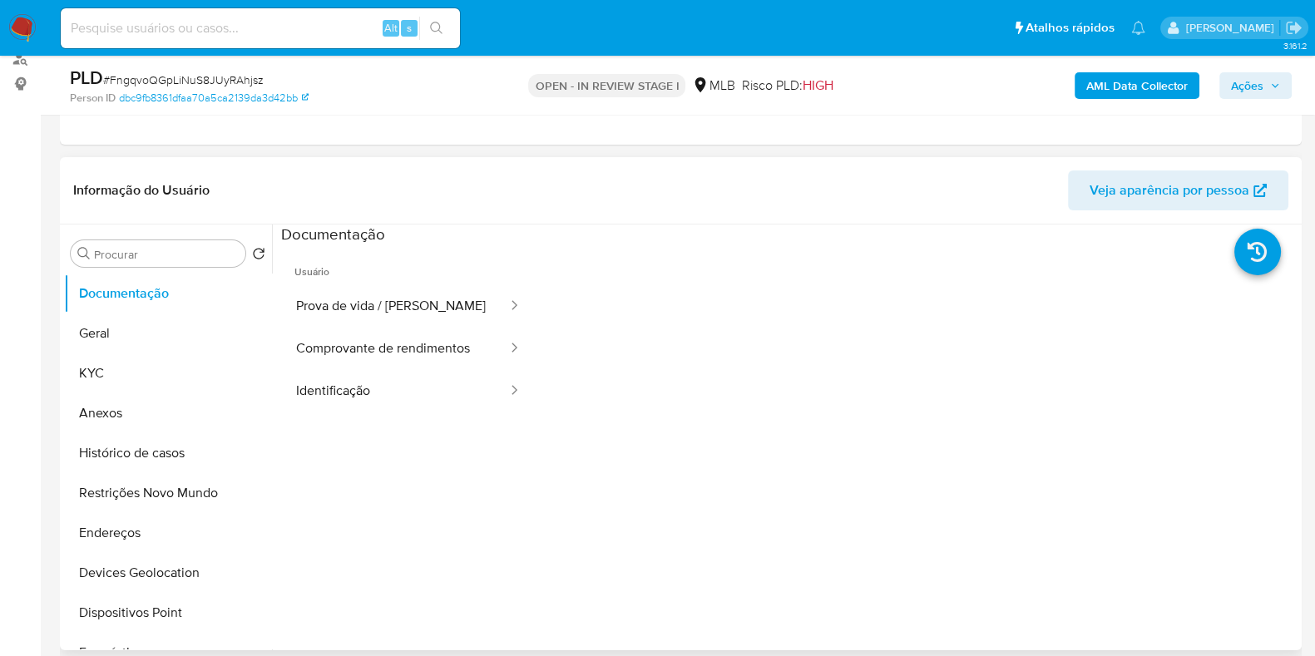
click at [344, 340] on button "Comprovante de rendimentos" at bounding box center [395, 349] width 228 height 42
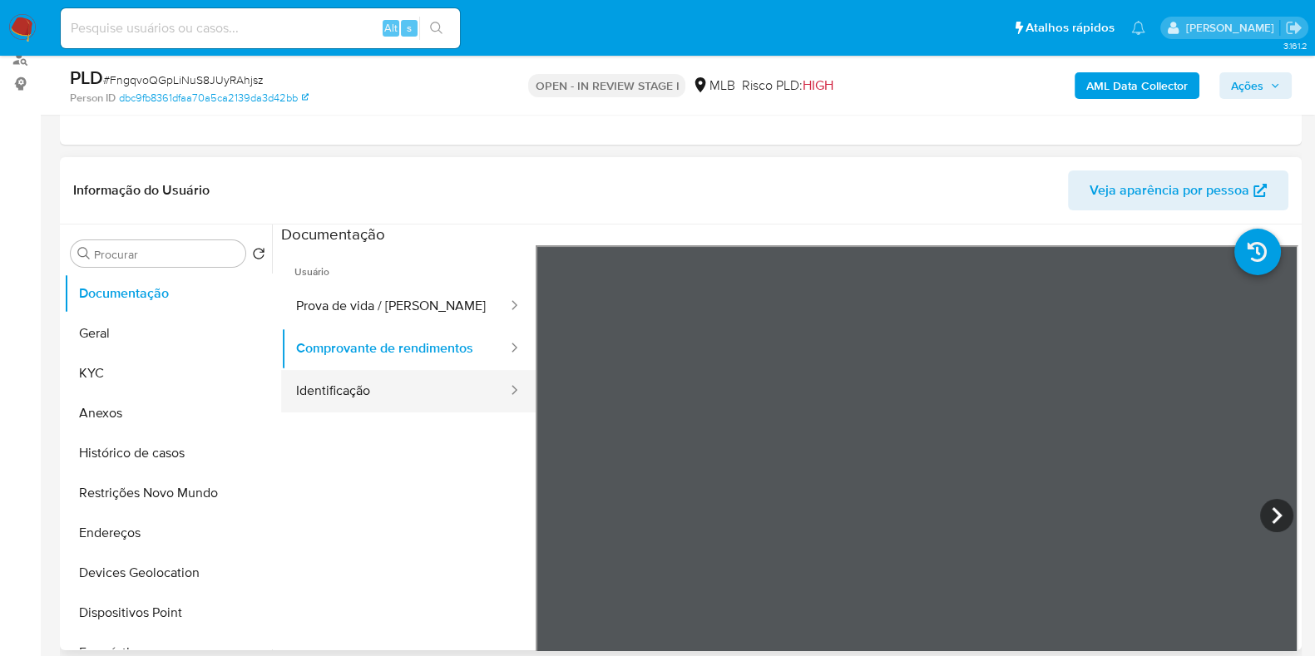
click at [393, 385] on button "Identificação" at bounding box center [395, 391] width 228 height 42
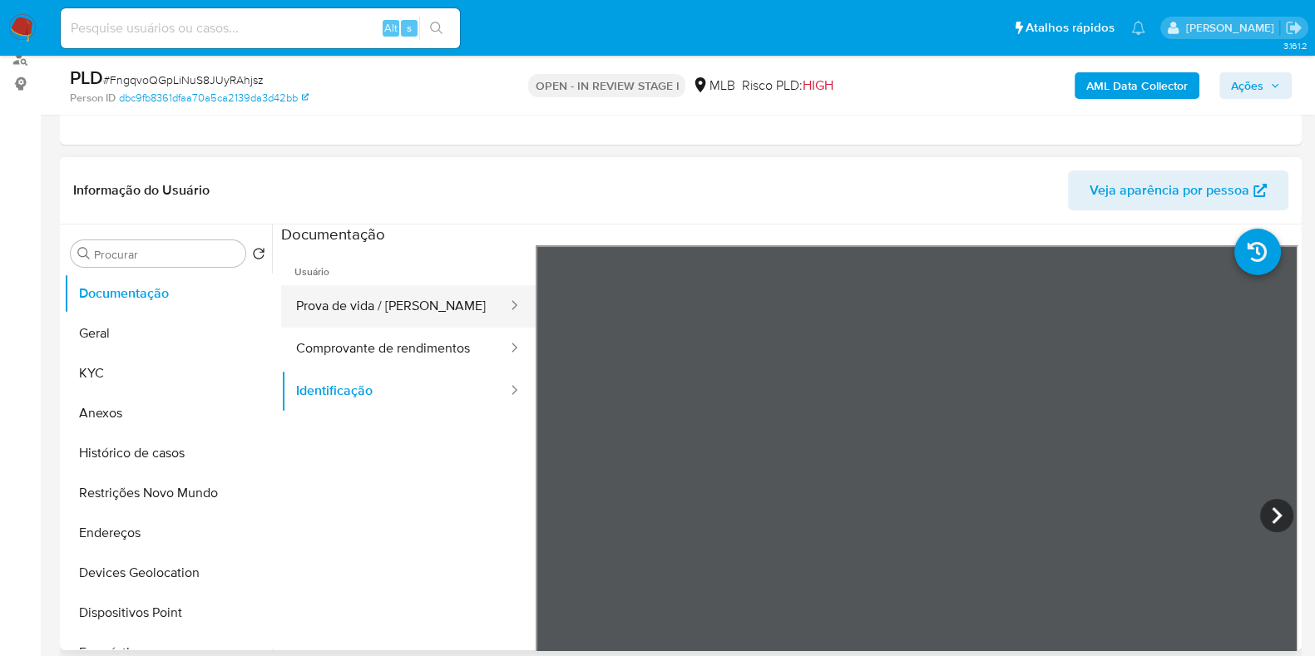
click at [343, 293] on button "Prova de vida / [PERSON_NAME]" at bounding box center [395, 306] width 228 height 42
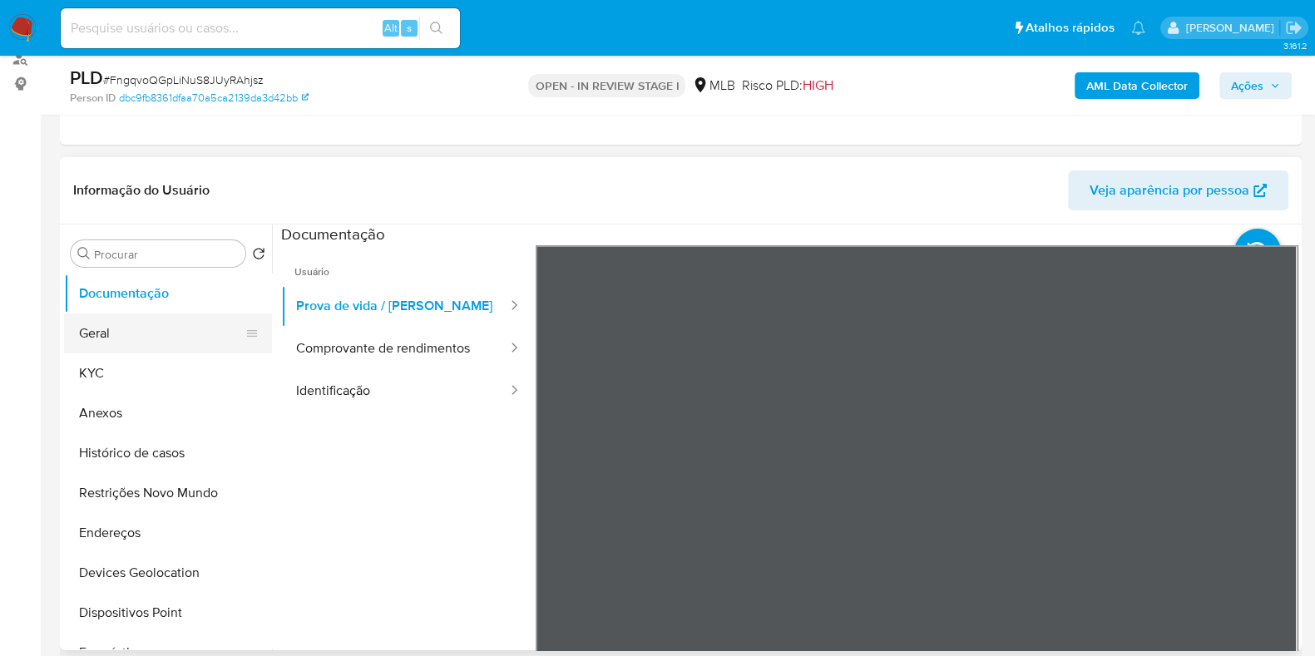
click at [109, 337] on button "Geral" at bounding box center [161, 334] width 195 height 40
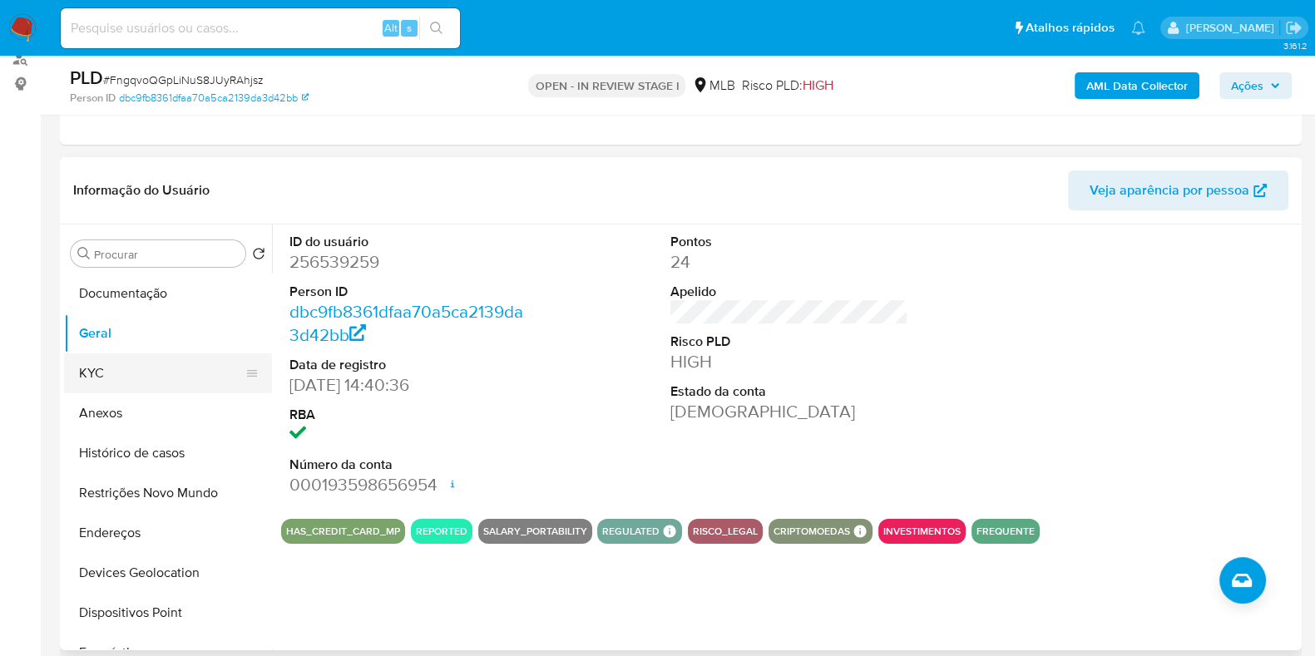
click at [148, 380] on button "KYC" at bounding box center [161, 374] width 195 height 40
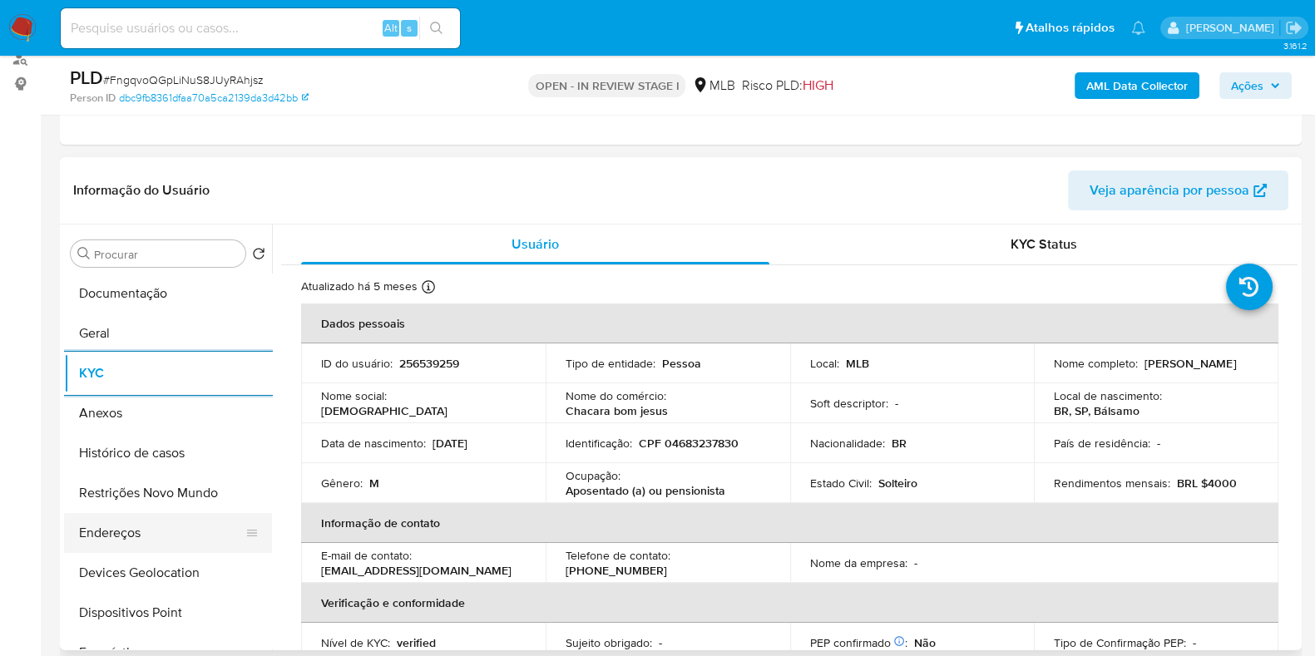
click at [123, 530] on button "Endereços" at bounding box center [161, 533] width 195 height 40
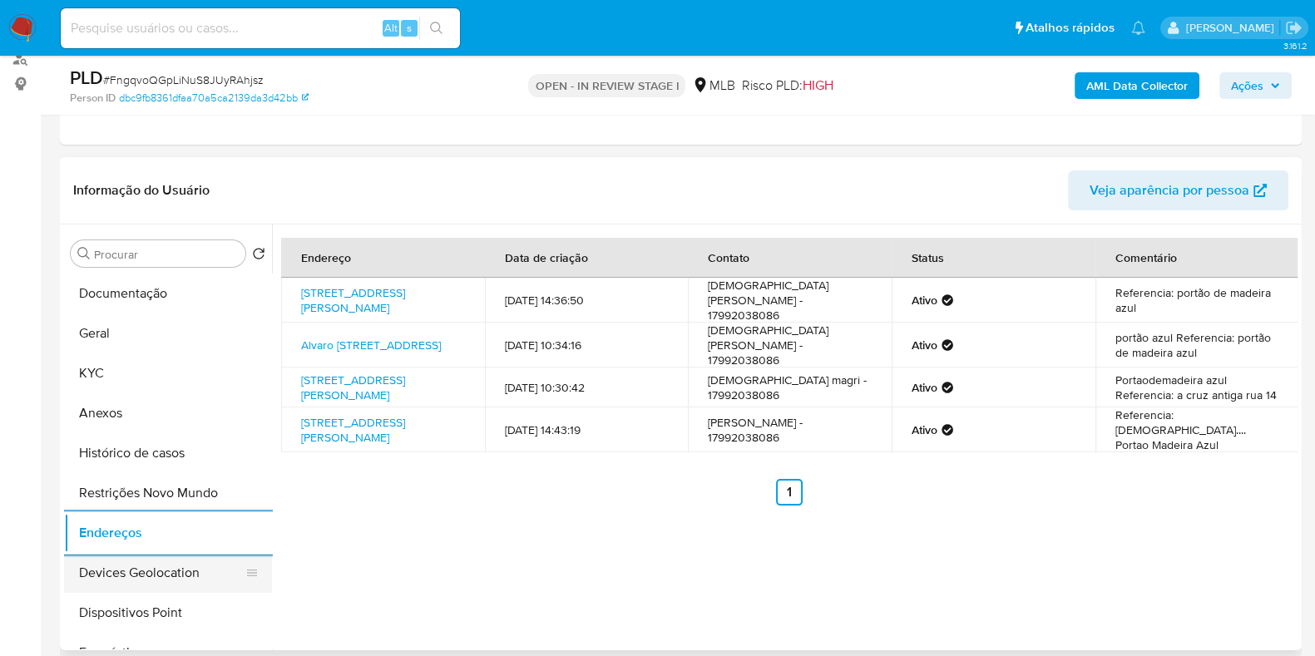
click at [162, 577] on button "Devices Geolocation" at bounding box center [161, 573] width 195 height 40
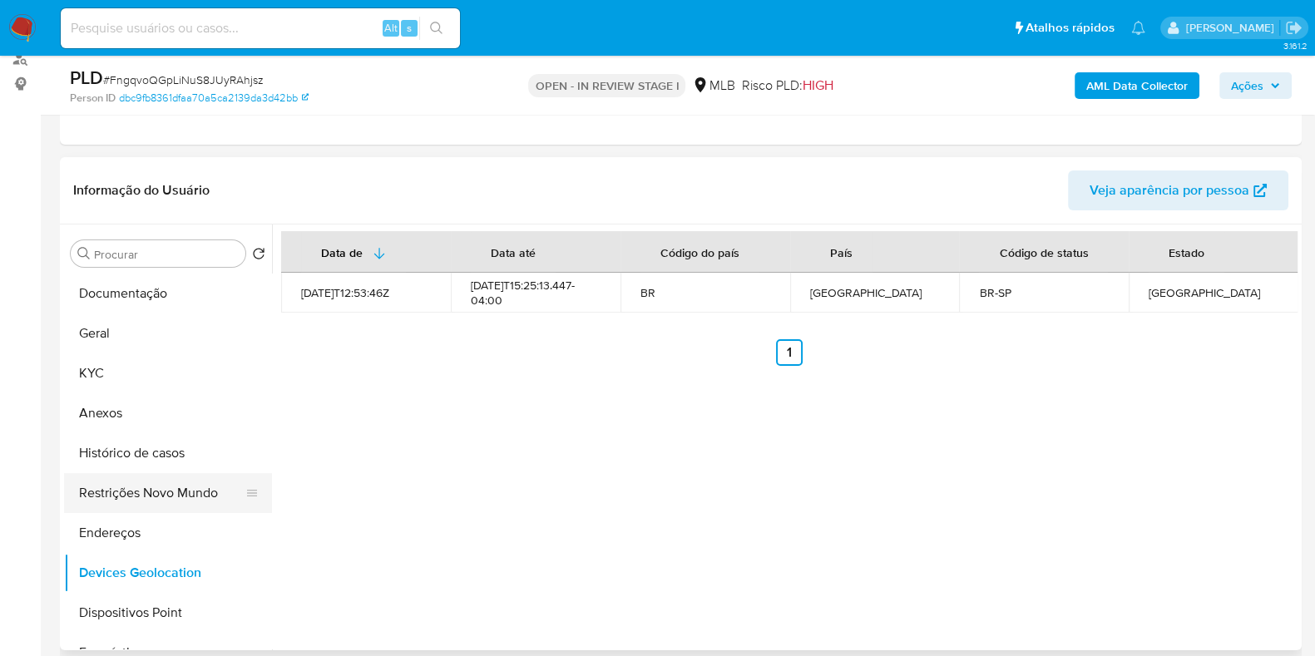
click at [136, 486] on button "Restrições Novo Mundo" at bounding box center [161, 493] width 195 height 40
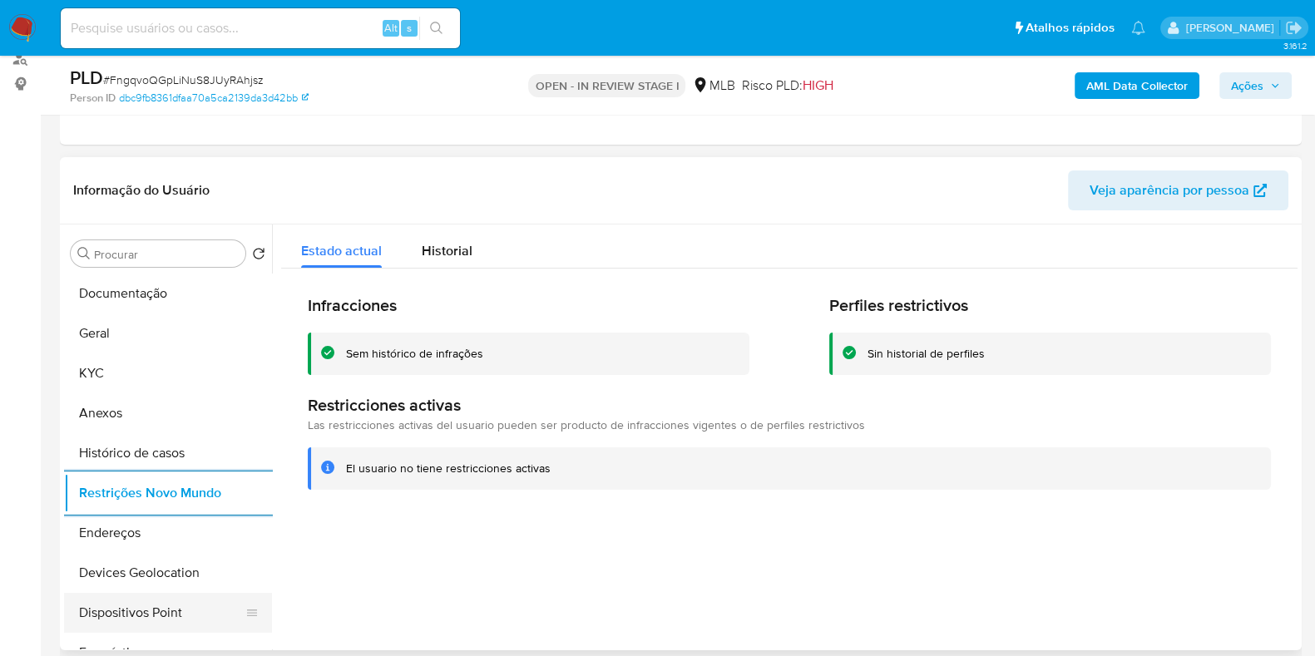
click at [160, 617] on button "Dispositivos Point" at bounding box center [161, 613] width 195 height 40
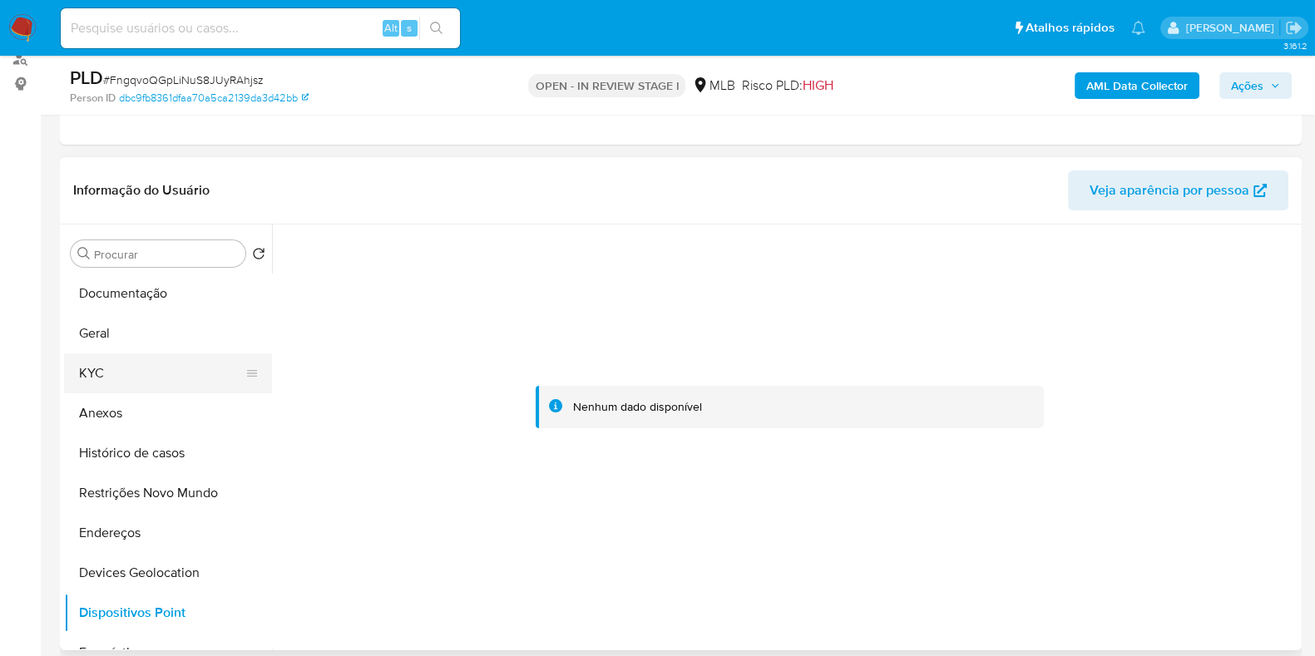
click at [121, 387] on button "KYC" at bounding box center [161, 374] width 195 height 40
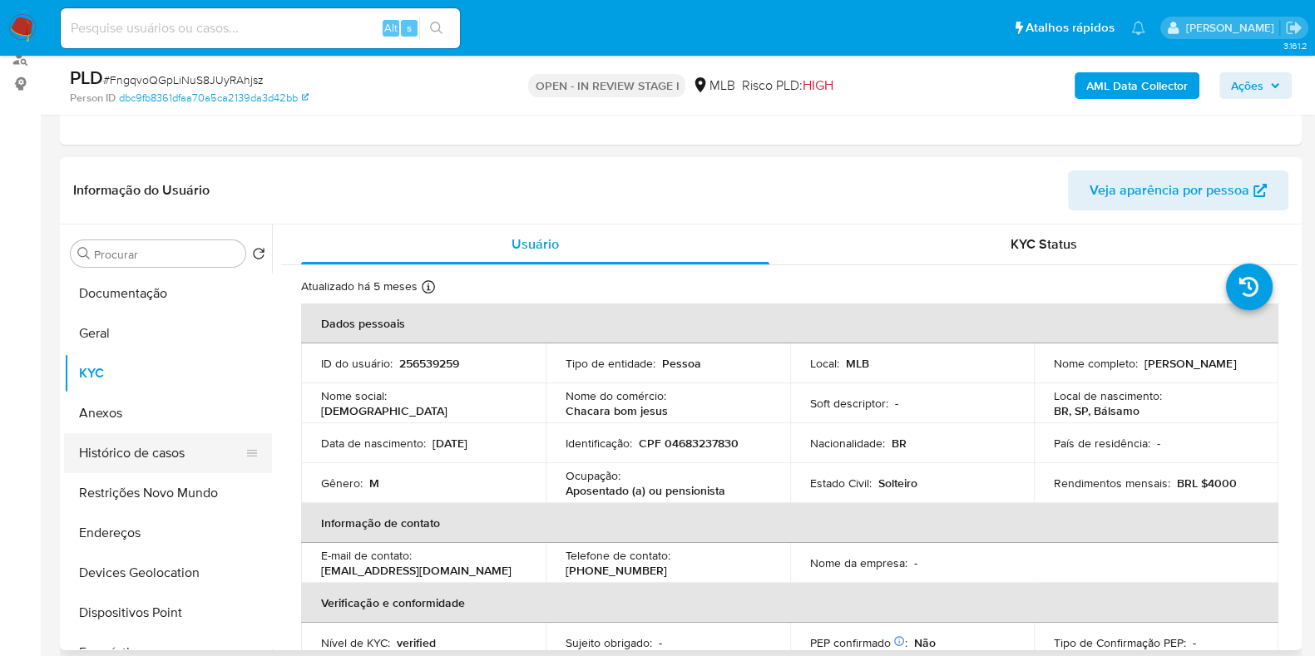
click at [138, 457] on button "Histórico de casos" at bounding box center [161, 453] width 195 height 40
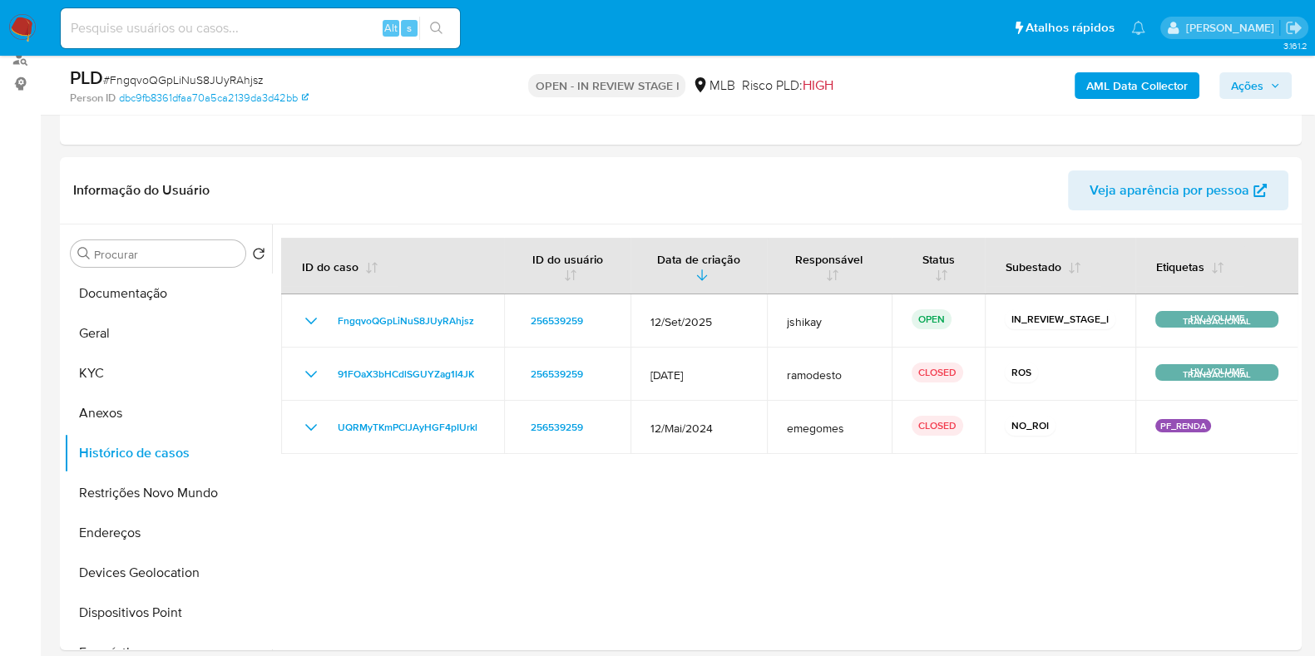
click at [1154, 104] on div "AML Data Collector Ações" at bounding box center [1090, 85] width 403 height 39
click at [1152, 90] on b "AML Data Collector" at bounding box center [1136, 85] width 101 height 27
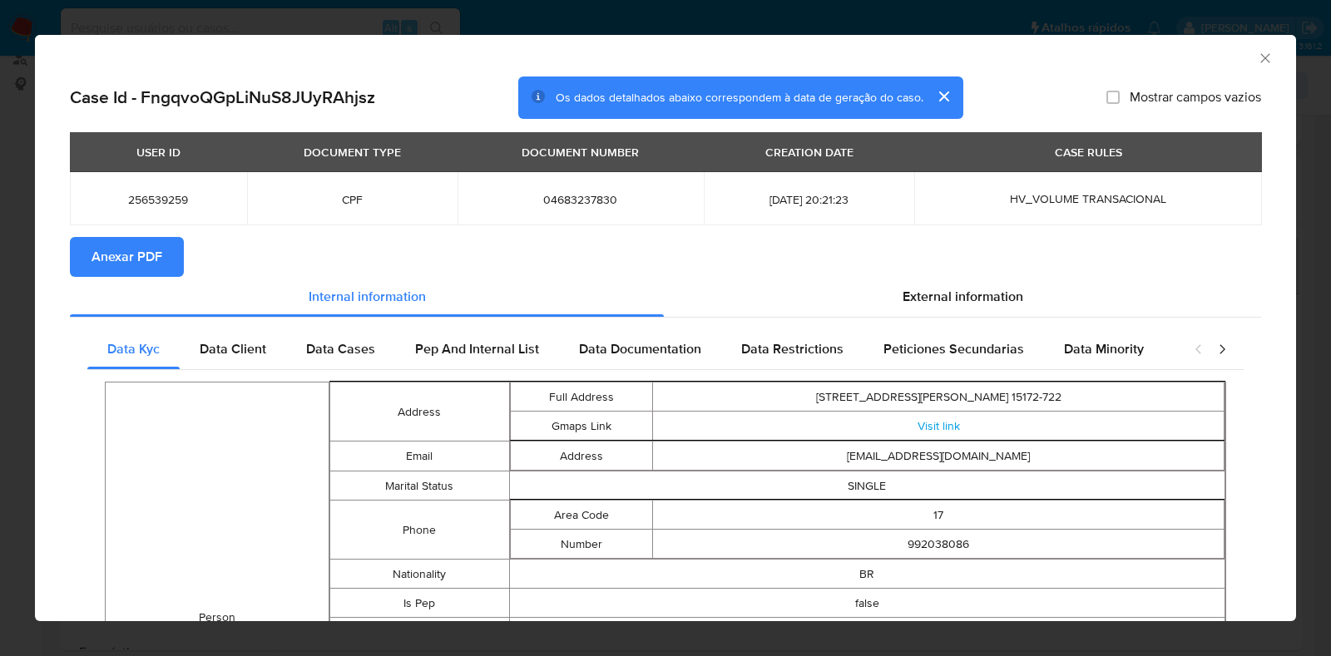
click at [1001, 264] on section "Anexar PDF" at bounding box center [665, 257] width 1191 height 40
drag, startPoint x: 996, startPoint y: 292, endPoint x: 990, endPoint y: 327, distance: 35.6
click at [996, 294] on span "External information" at bounding box center [963, 296] width 121 height 19
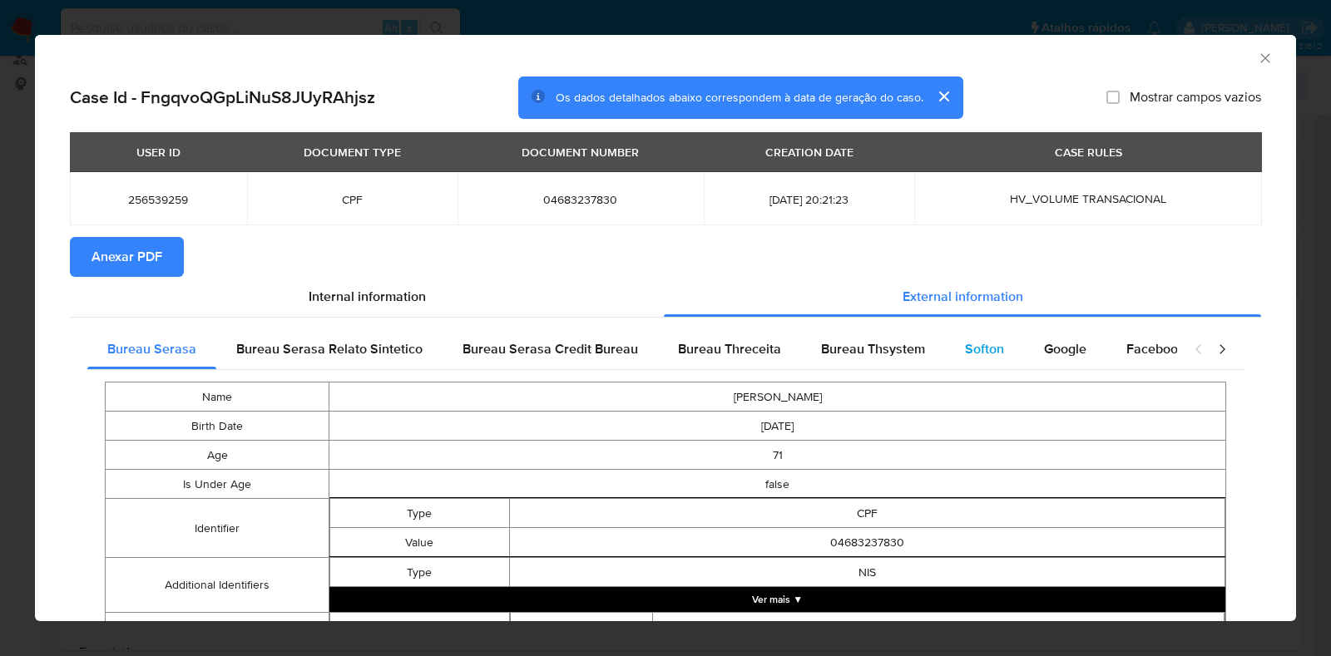
drag, startPoint x: 977, startPoint y: 351, endPoint x: 1011, endPoint y: 353, distance: 34.1
click at [977, 352] on span "Softon" at bounding box center [984, 348] width 39 height 19
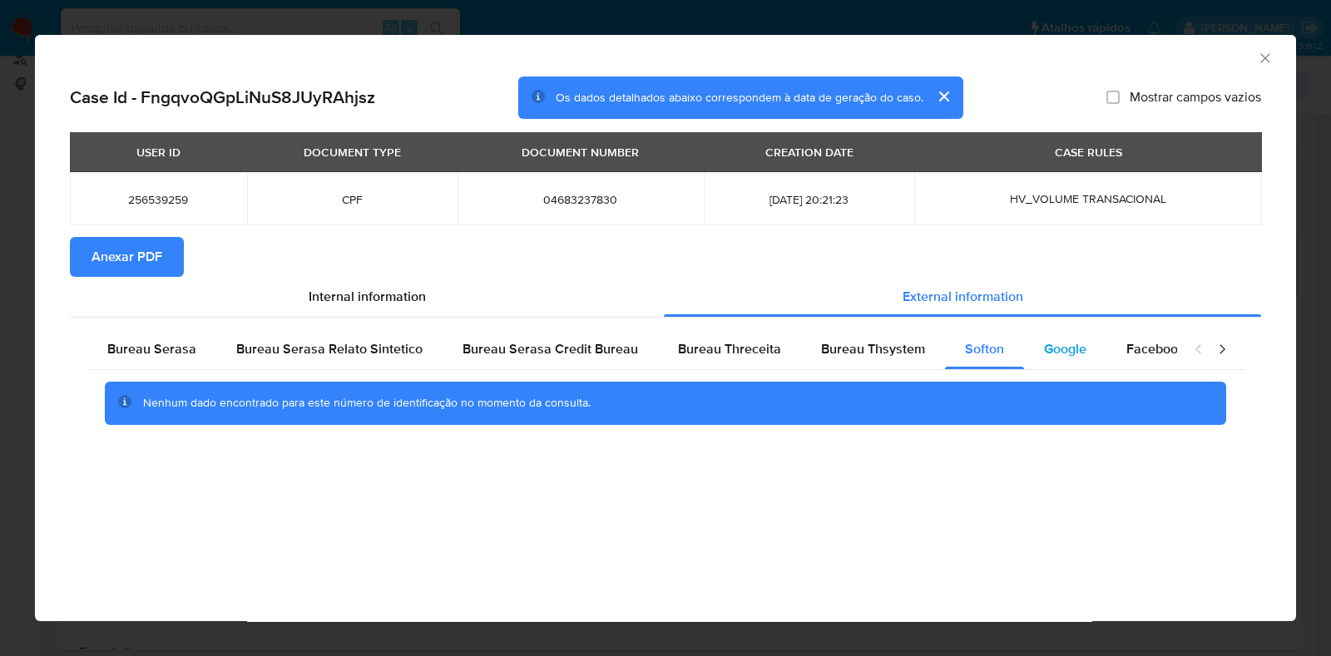
click at [1045, 348] on span "Google" at bounding box center [1065, 348] width 42 height 19
click at [121, 239] on span "Anexar PDF" at bounding box center [126, 257] width 71 height 37
click at [1272, 61] on icon "Fechar a janela" at bounding box center [1265, 58] width 17 height 17
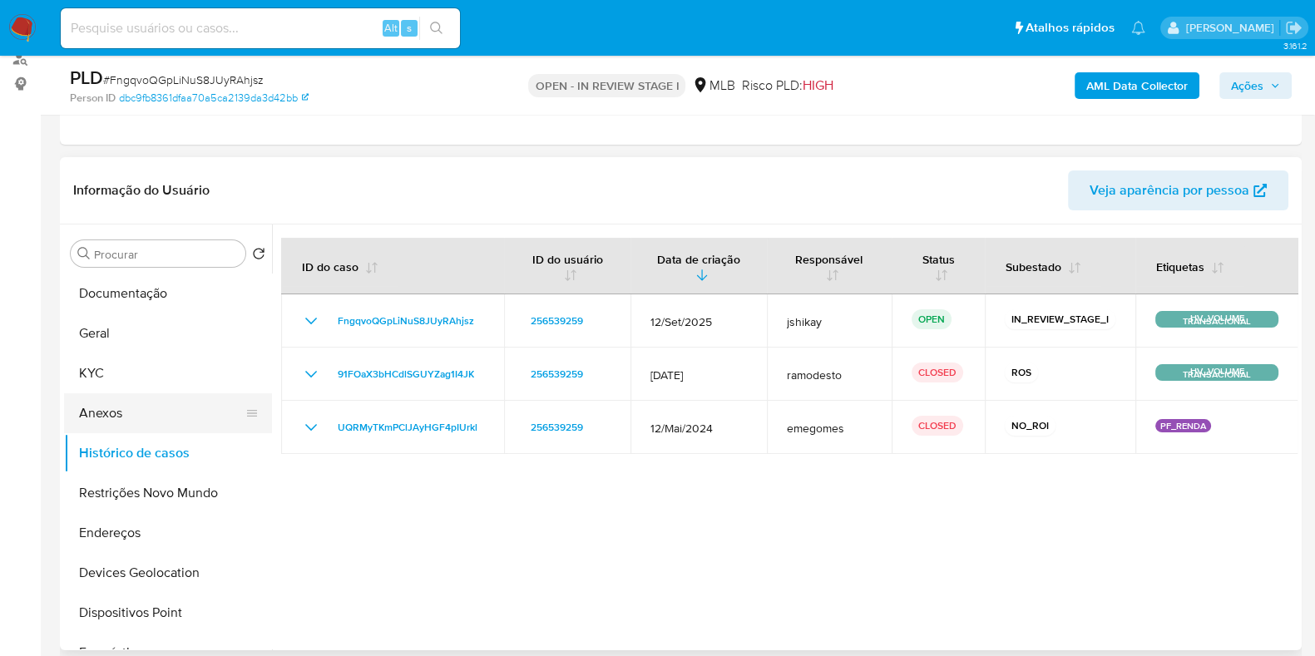
drag, startPoint x: 120, startPoint y: 413, endPoint x: 141, endPoint y: 419, distance: 22.4
click at [121, 414] on button "Anexos" at bounding box center [161, 413] width 195 height 40
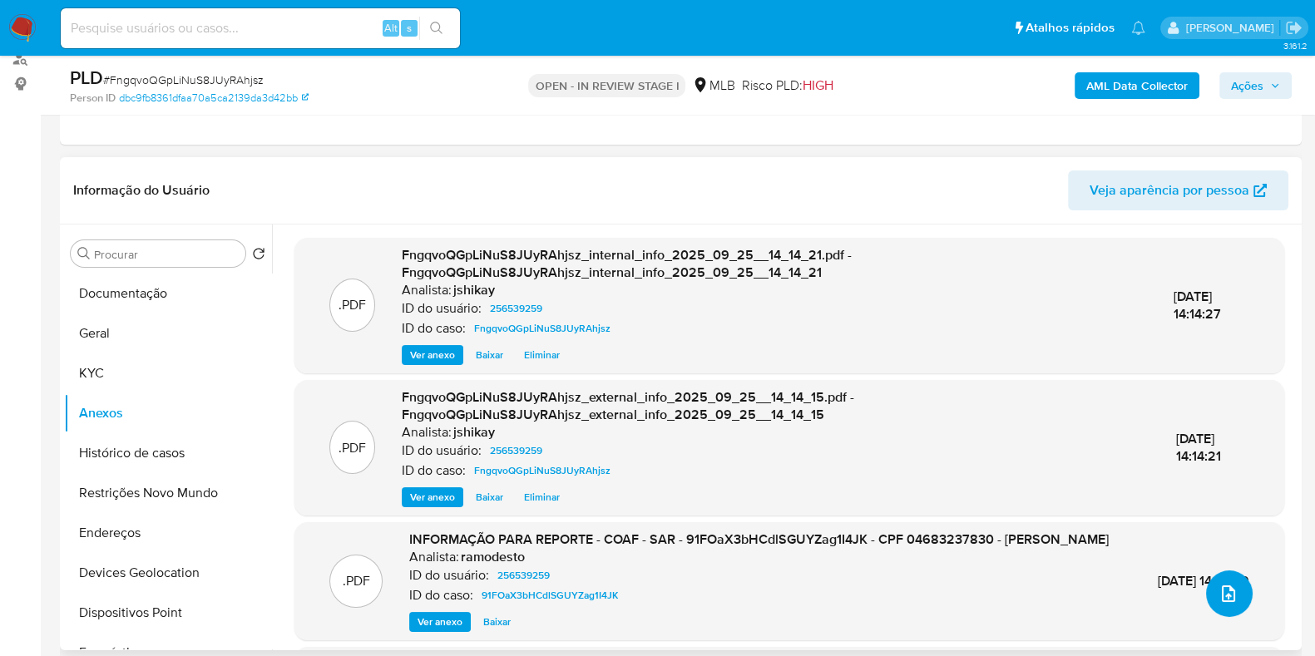
click at [1219, 594] on icon "upload-file" at bounding box center [1229, 594] width 20 height 20
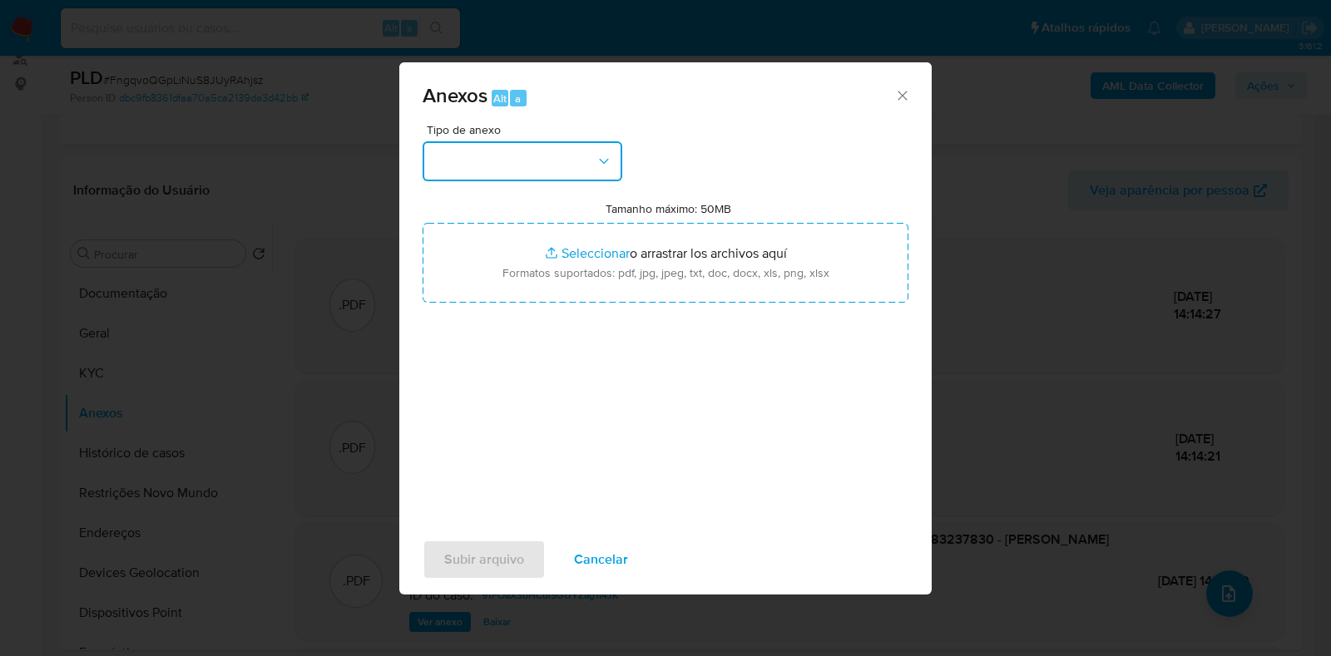
click at [446, 171] on button "button" at bounding box center [523, 161] width 200 height 40
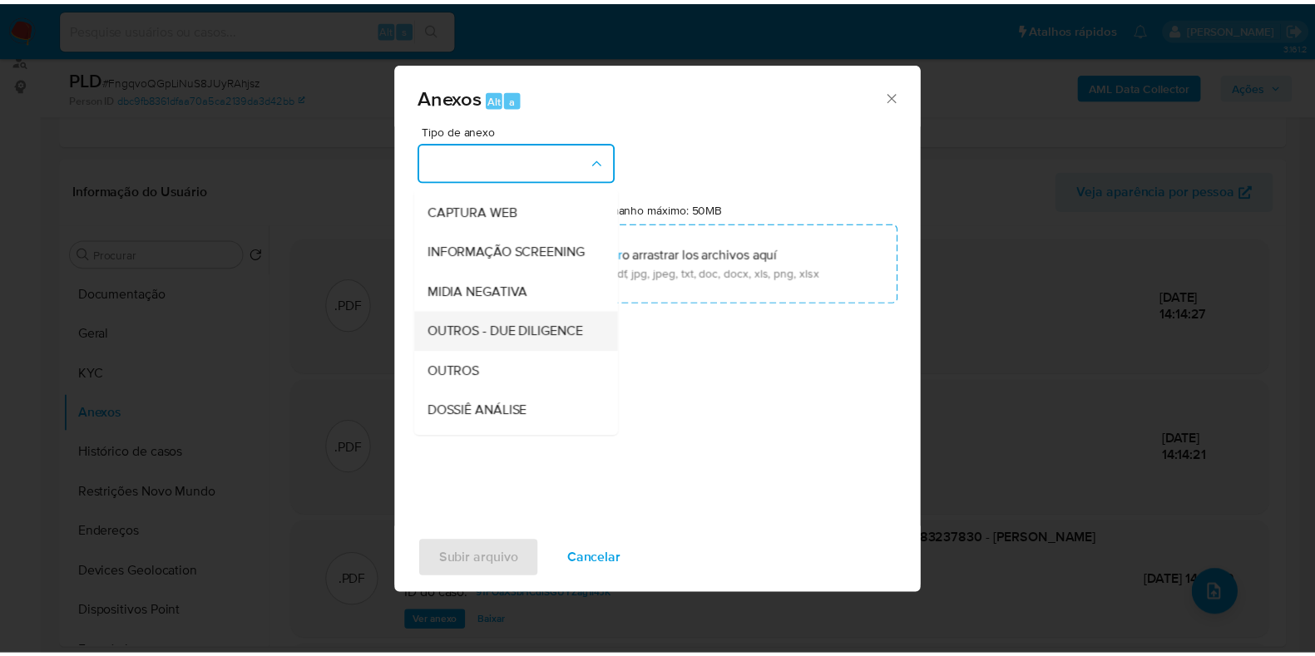
scroll to position [207, 0]
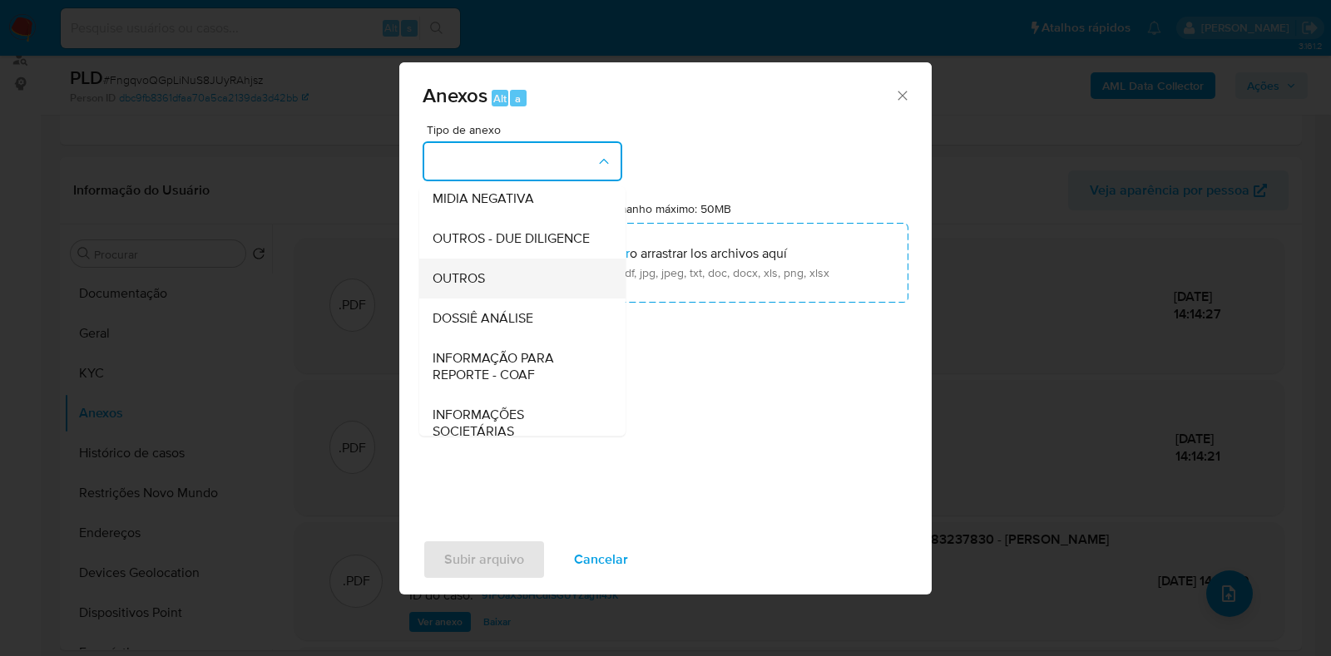
click at [497, 299] on div "OUTROS" at bounding box center [518, 279] width 170 height 40
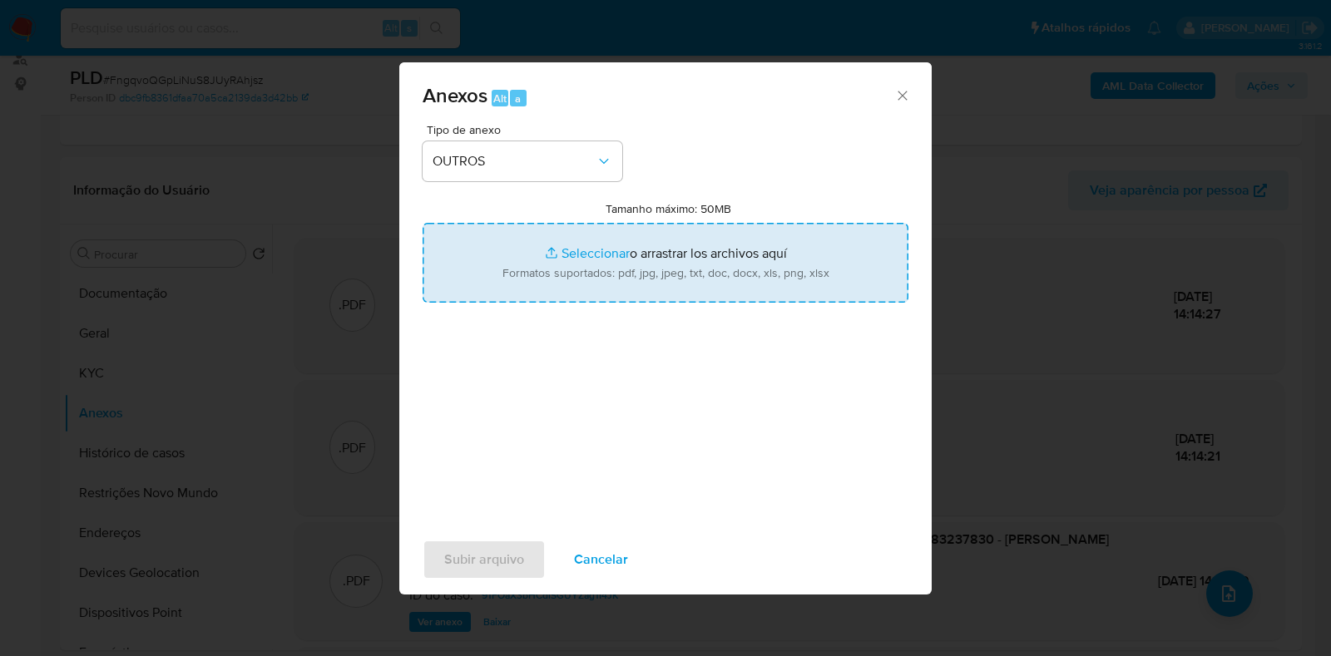
click at [595, 260] on input "Tamanho máximo: 50MB Seleccionar archivos" at bounding box center [666, 263] width 486 height 80
type input "C:\fakepath\2° SAR - XXXX - CPF 04683237830 - JESUS MAGRI.pdf"
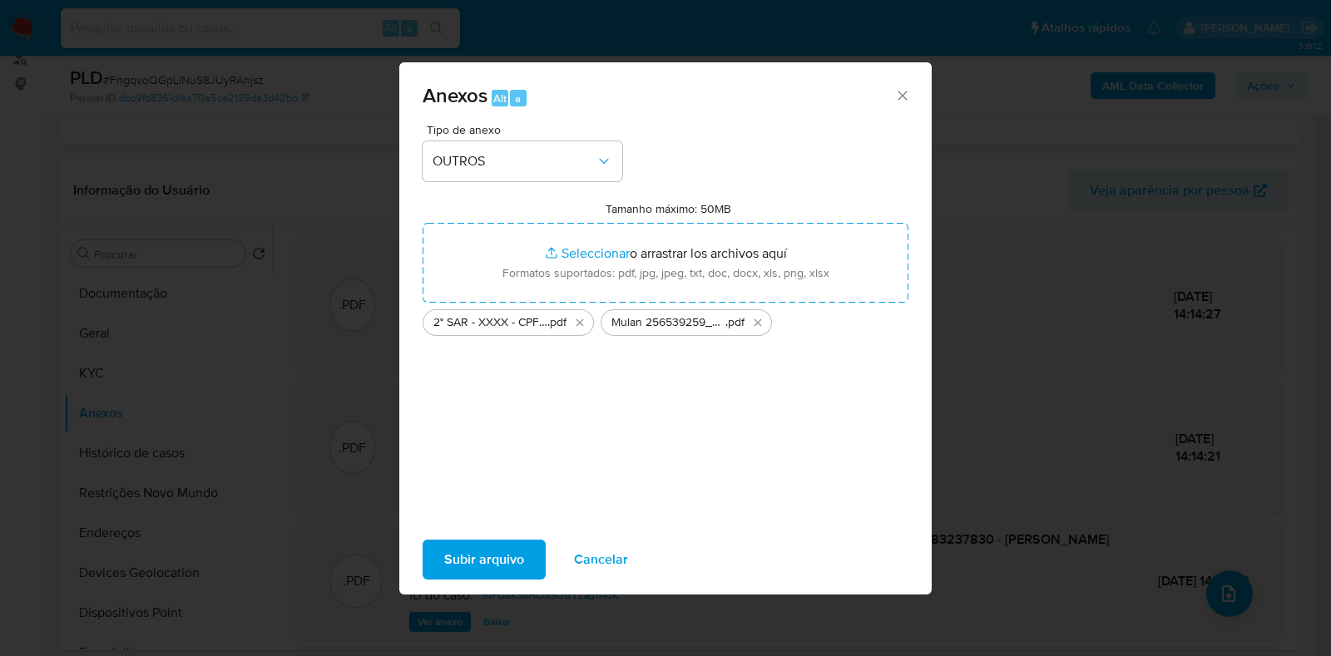
click at [491, 559] on span "Subir arquivo" at bounding box center [484, 560] width 80 height 37
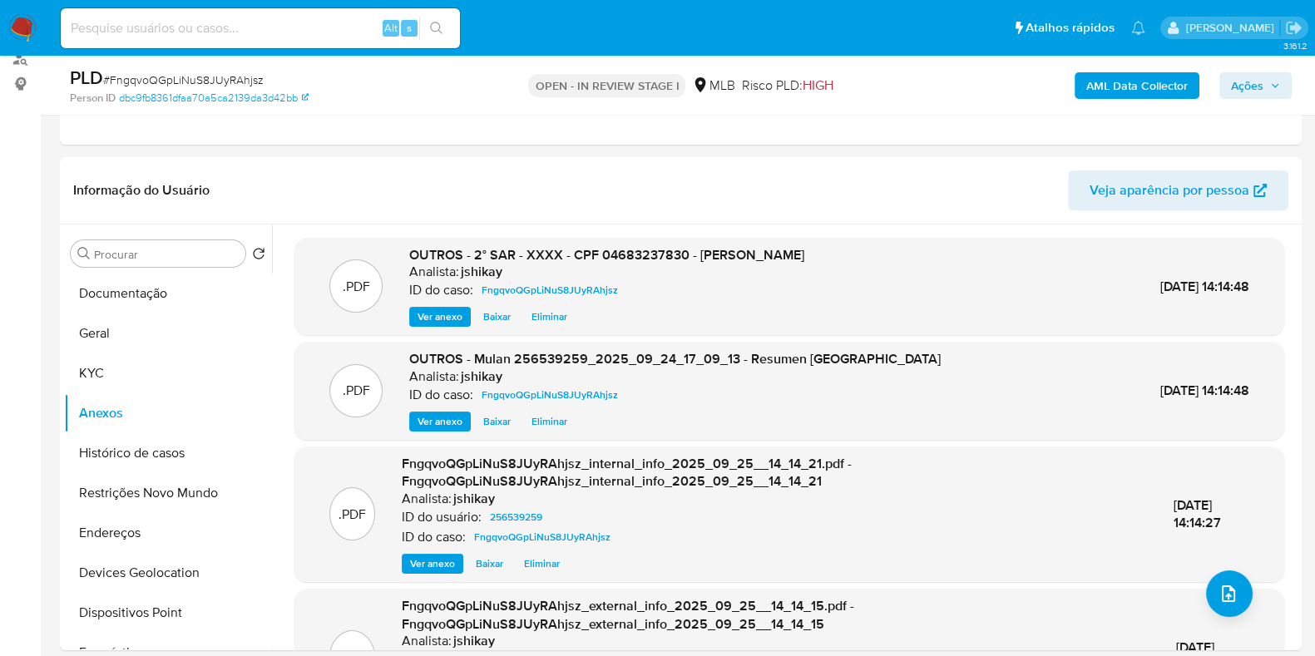
click at [1274, 76] on span "Ações" at bounding box center [1255, 85] width 49 height 23
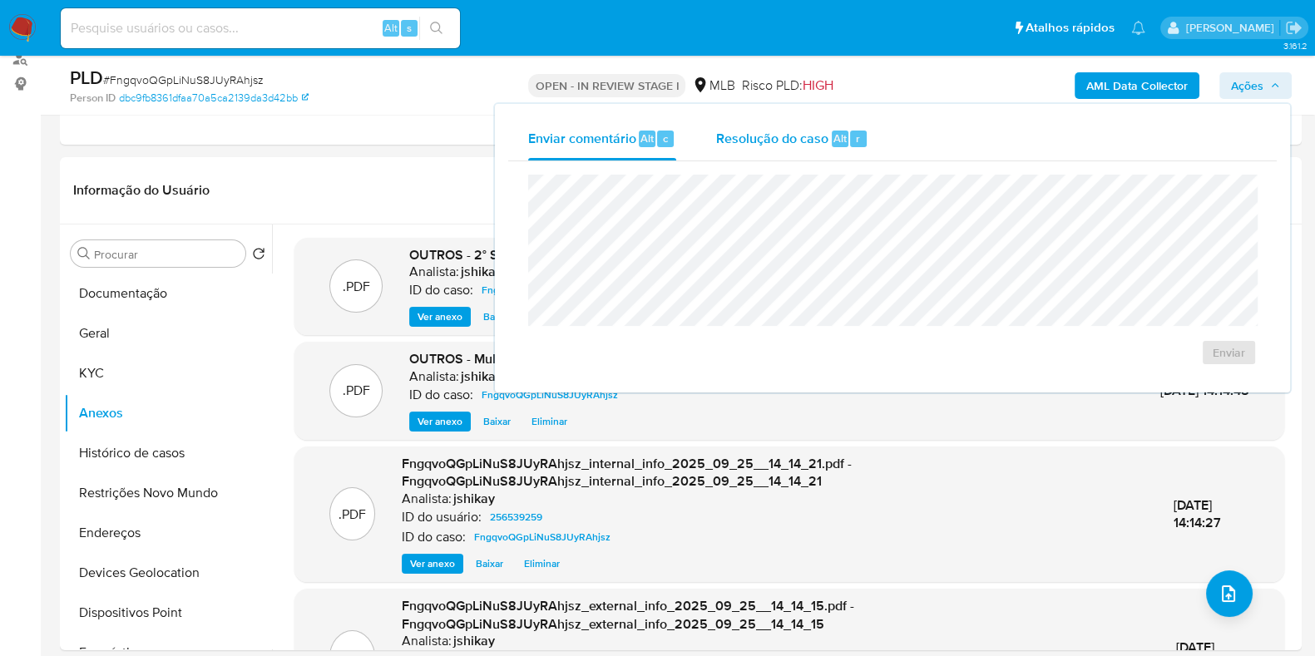
click at [754, 141] on span "Resolução do caso" at bounding box center [772, 137] width 112 height 19
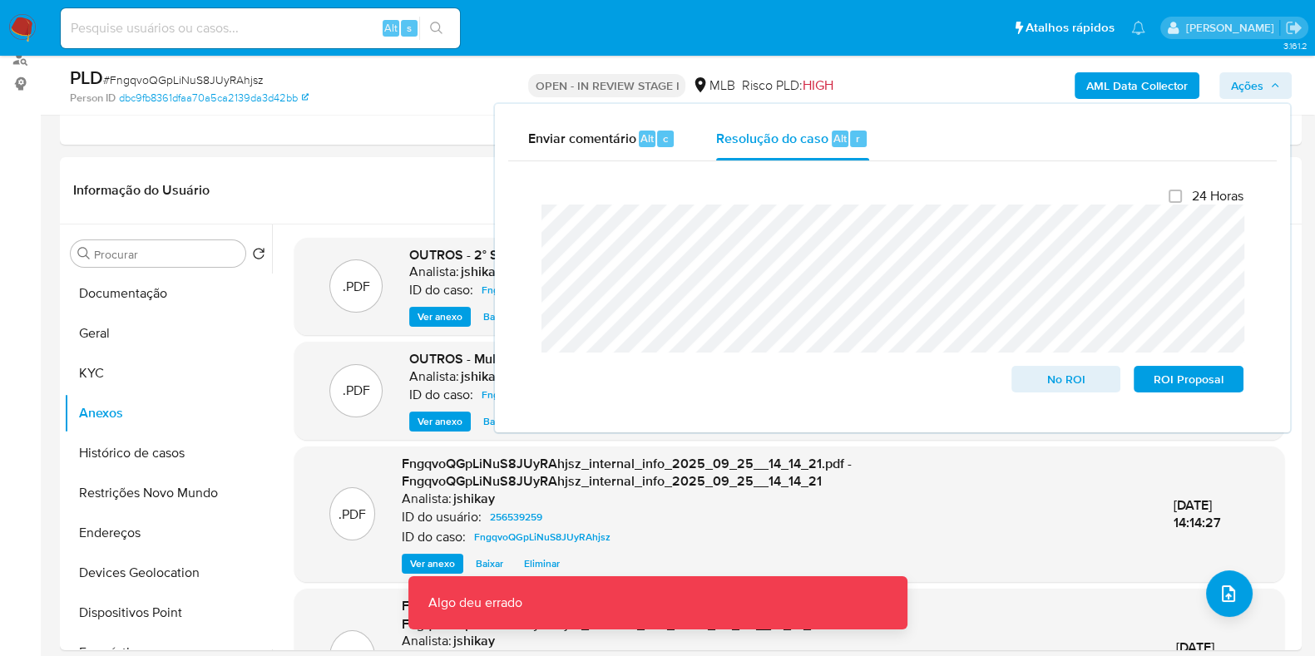
scroll to position [0, 0]
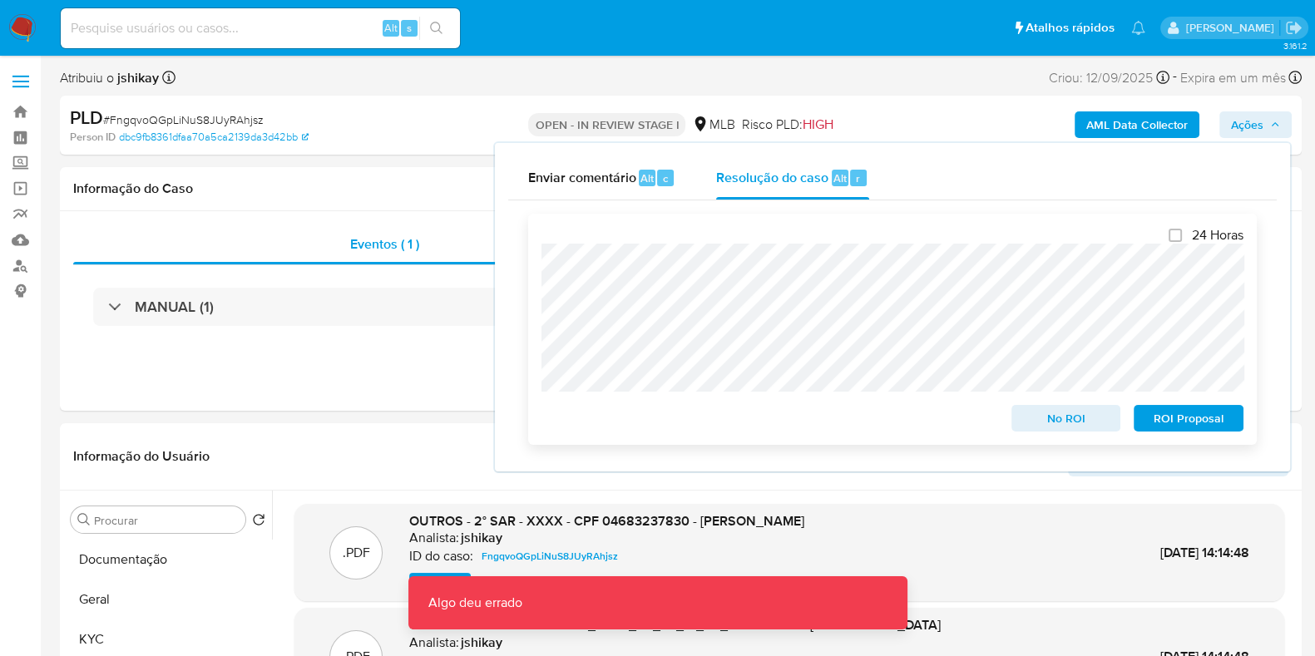
click at [1168, 420] on span "ROI Proposal" at bounding box center [1188, 418] width 87 height 23
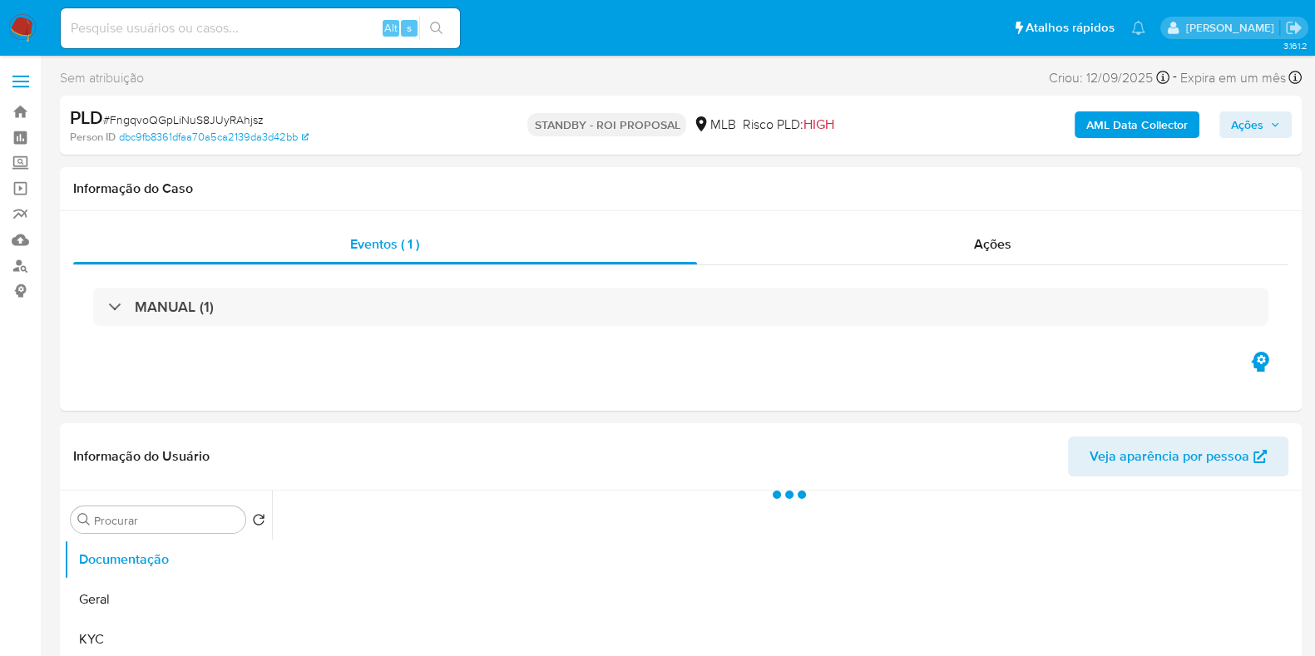
select select "10"
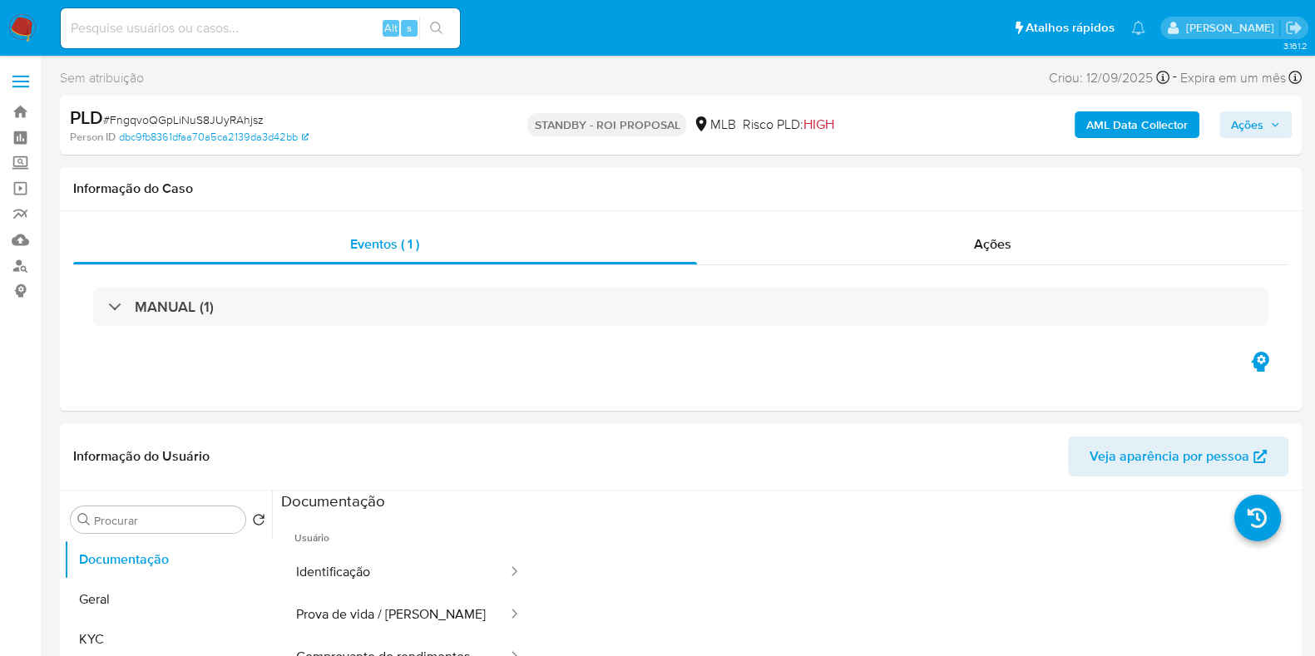
click at [248, 116] on span "# FngqvoQGpLiNuS8JUyRAhjsz" at bounding box center [183, 119] width 161 height 17
copy span "FngqvoQGpLiNuS8JUyRAhjsz"
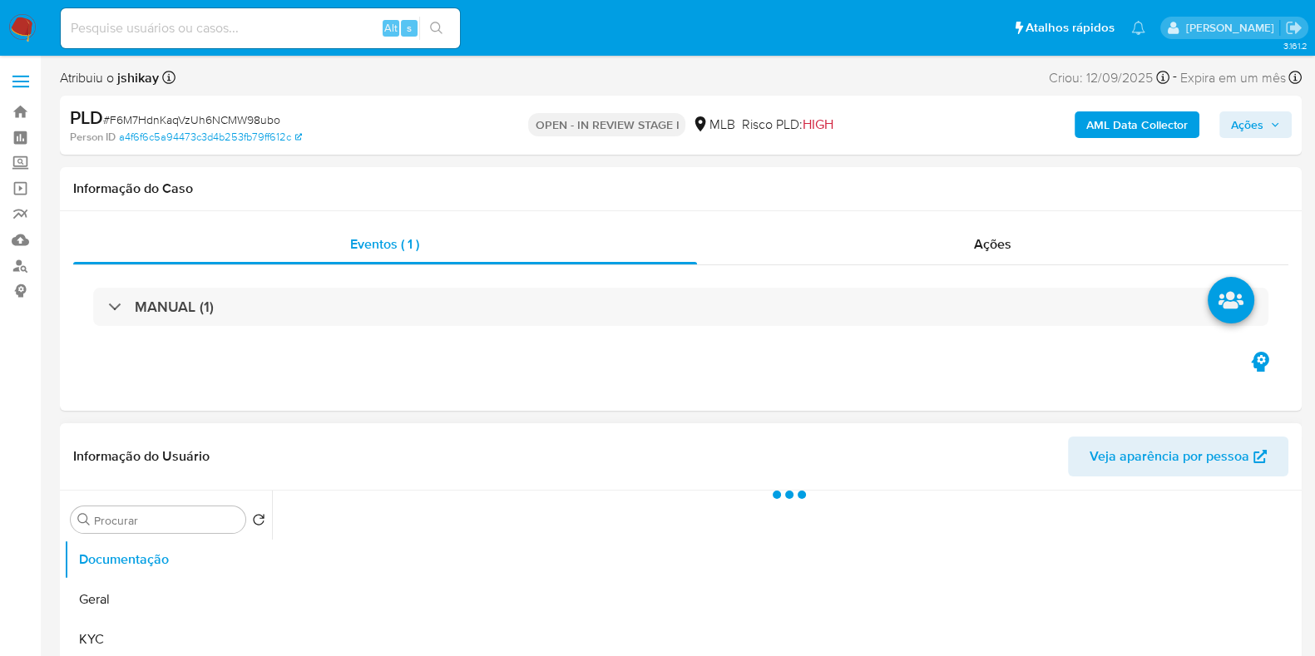
select select "10"
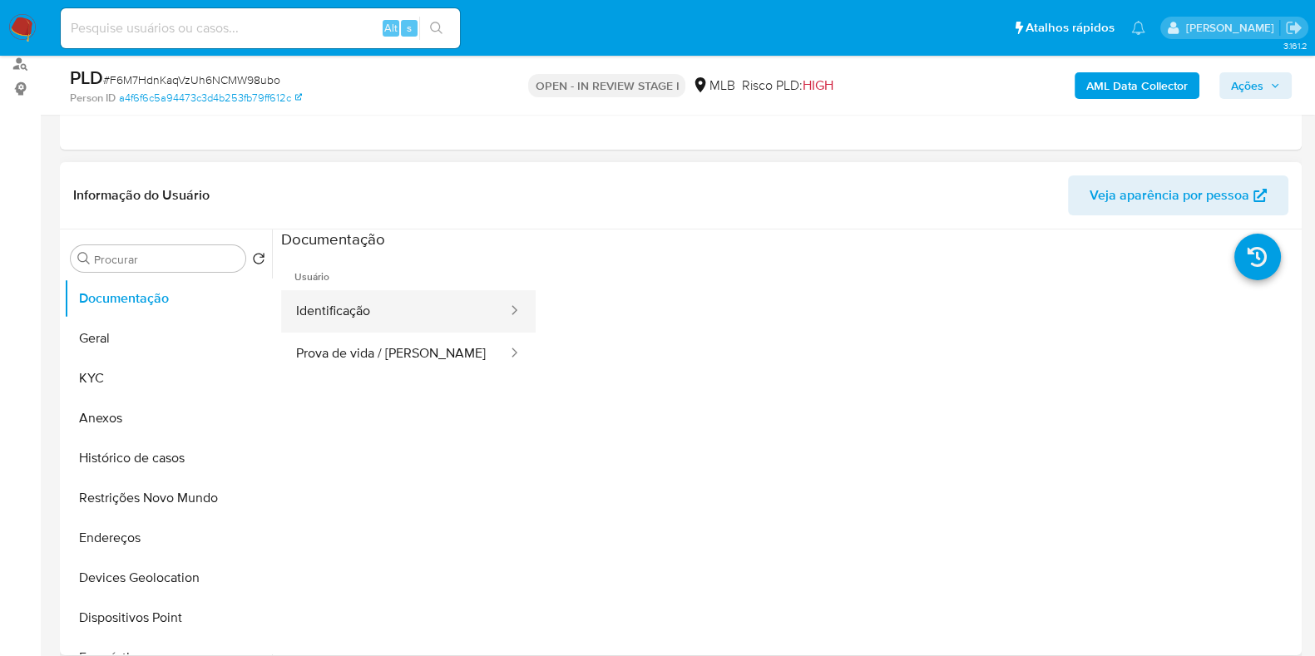
scroll to position [207, 0]
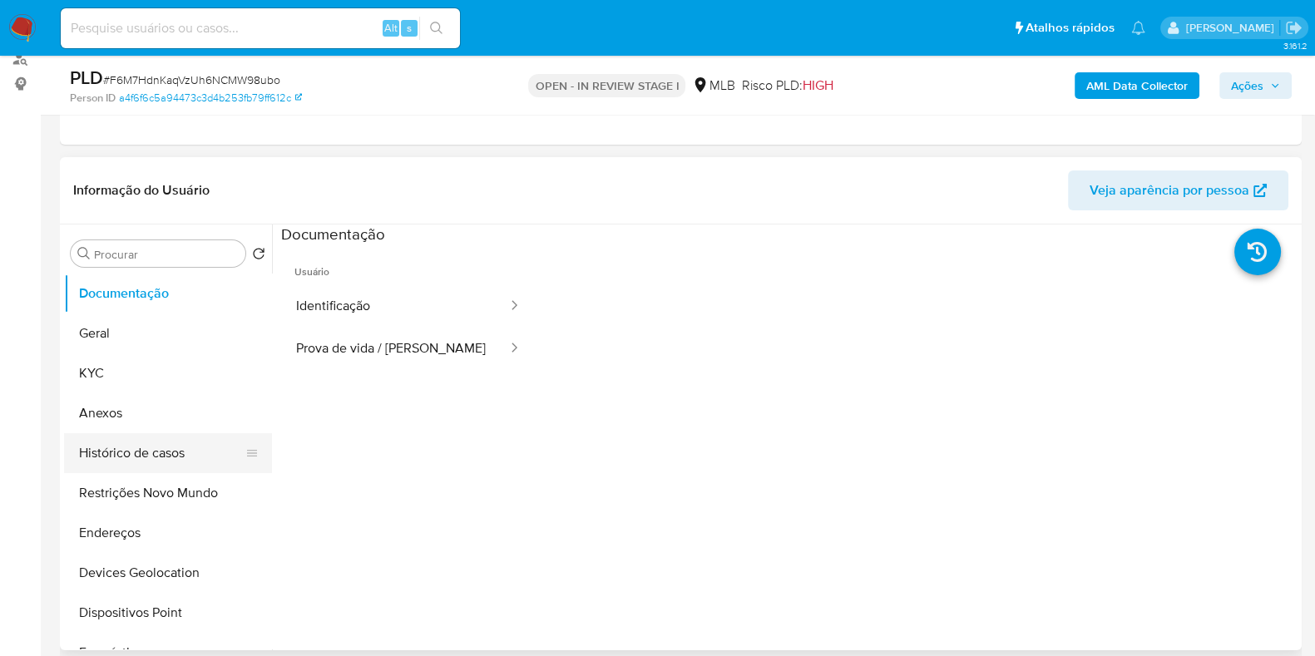
click at [146, 446] on button "Histórico de casos" at bounding box center [161, 453] width 195 height 40
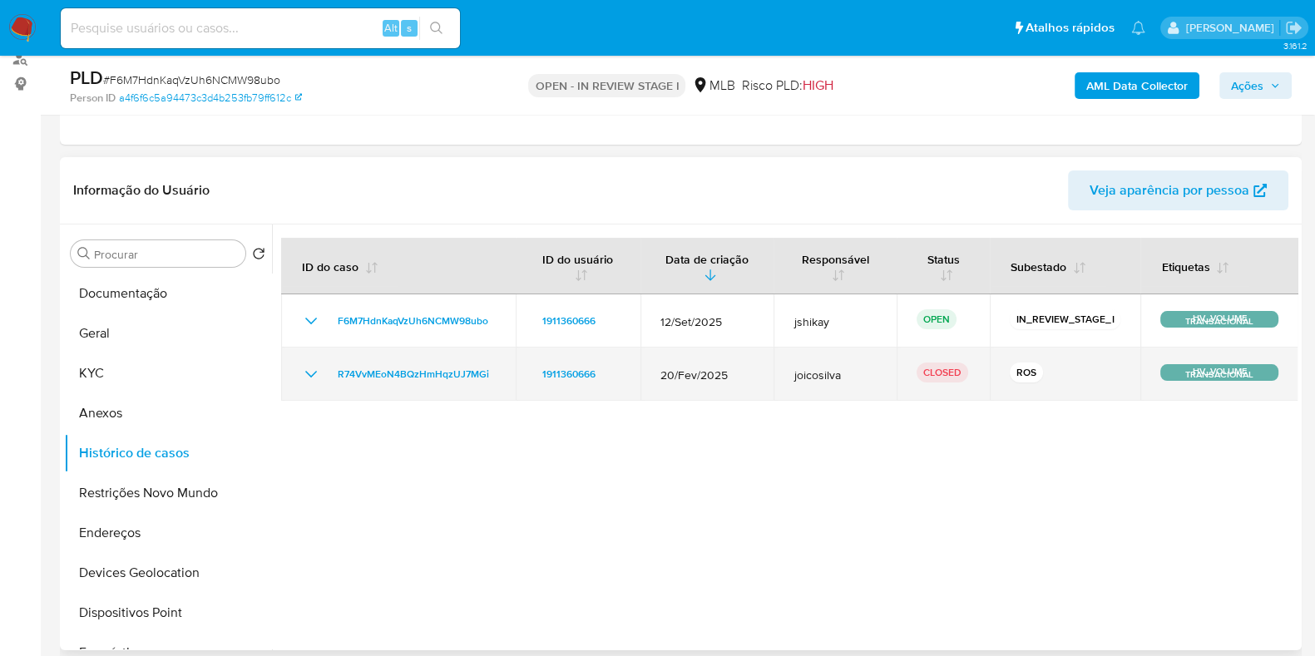
drag, startPoint x: 297, startPoint y: 359, endPoint x: 305, endPoint y: 373, distance: 16.4
click at [299, 360] on td "R74VvMEoN4BQzHmHqzUJ7MGi" at bounding box center [398, 374] width 235 height 53
click at [305, 373] on icon "Mostrar/Ocultar" at bounding box center [311, 374] width 20 height 20
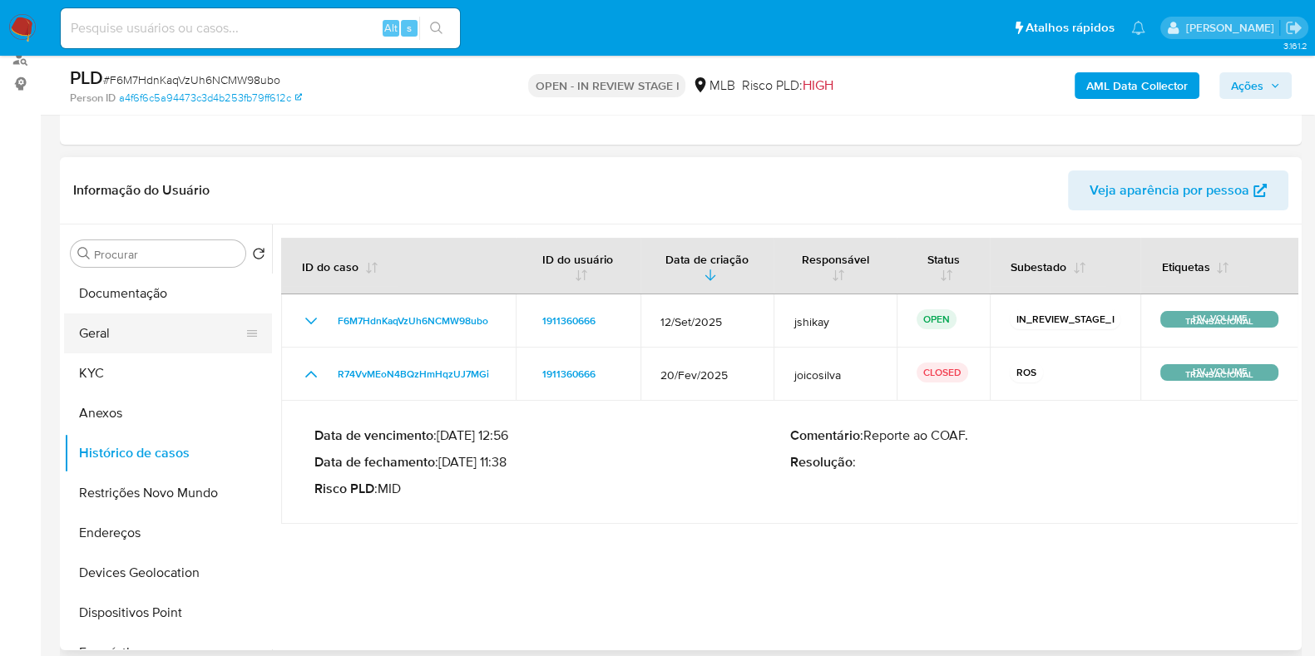
drag, startPoint x: 142, startPoint y: 376, endPoint x: 248, endPoint y: 349, distance: 108.9
click at [143, 374] on button "KYC" at bounding box center [168, 374] width 208 height 40
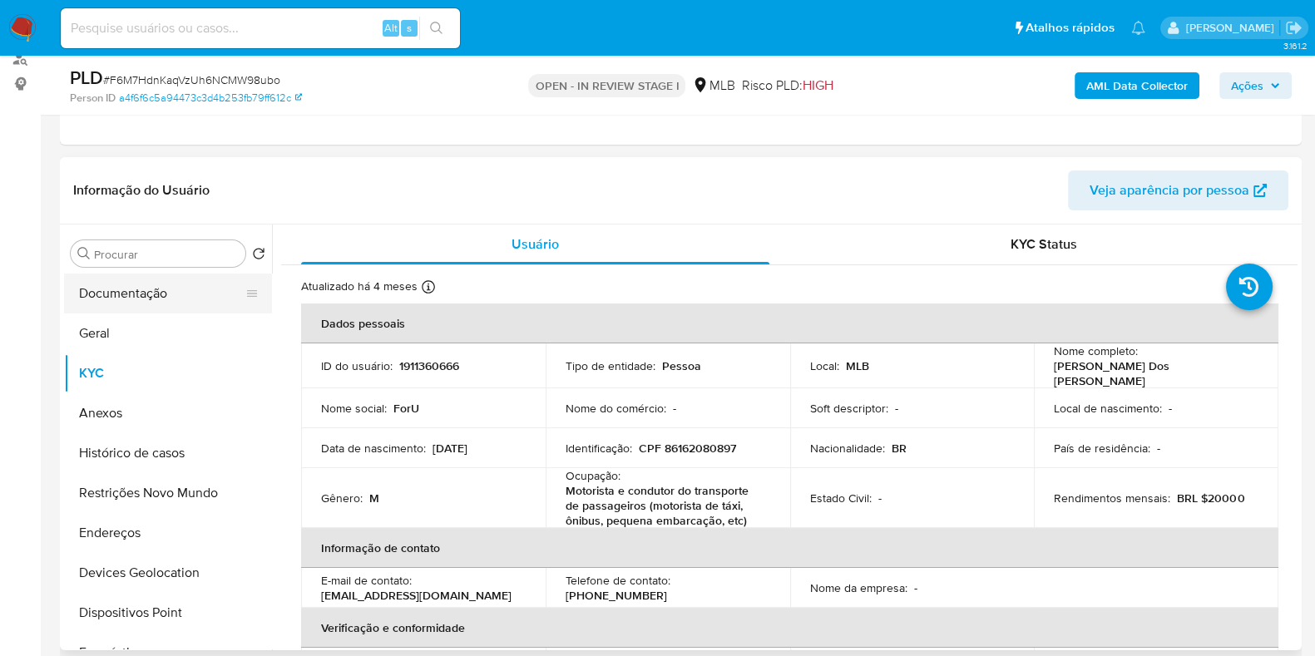
click at [112, 279] on button "Documentação" at bounding box center [161, 294] width 195 height 40
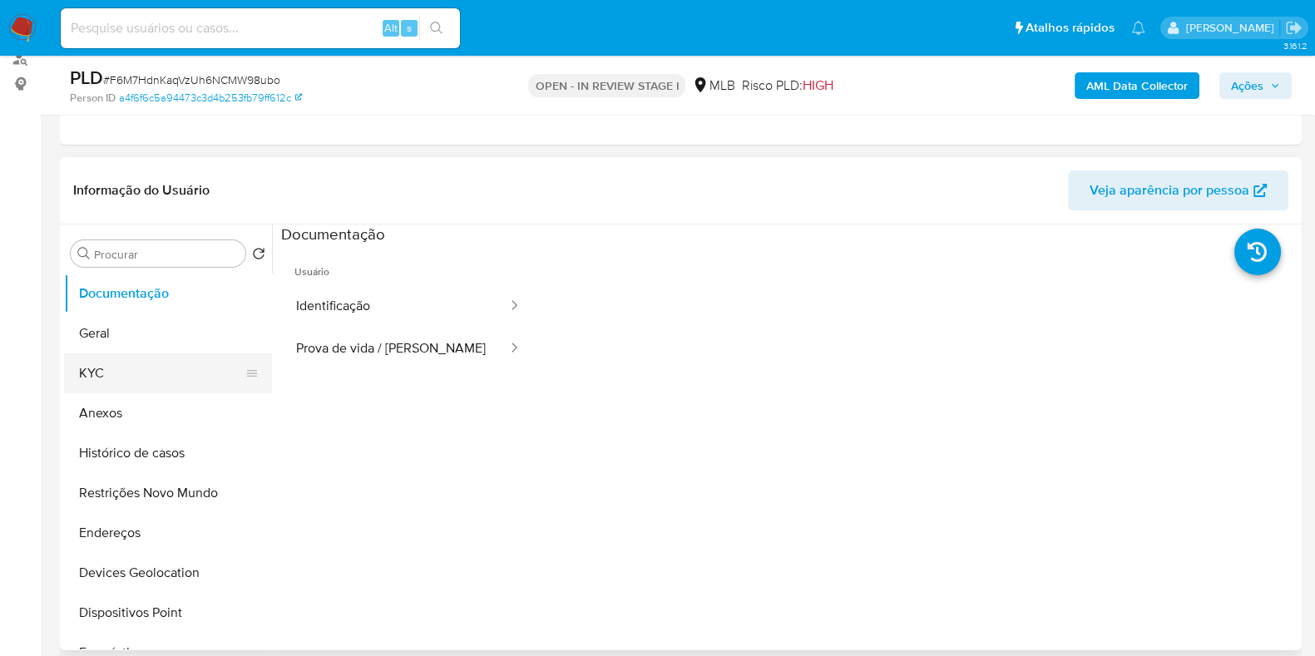
click at [140, 372] on button "KYC" at bounding box center [161, 374] width 195 height 40
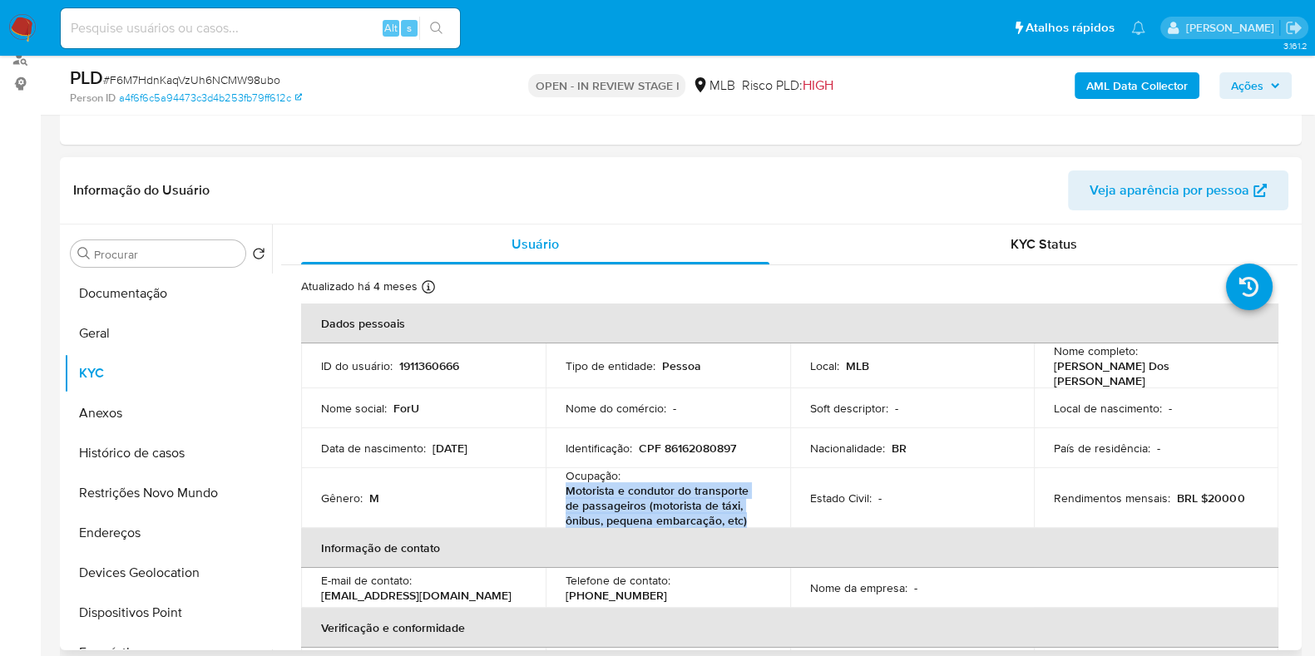
drag, startPoint x: 732, startPoint y: 516, endPoint x: 561, endPoint y: 488, distance: 173.5
click at [561, 488] on td "Ocupação : Motorista e condutor do transporte de passageiros (motorista de táxi…" at bounding box center [668, 498] width 245 height 60
copy p "Motorista e condutor do transporte de passageiros (motorista de táxi, ônibus, p…"
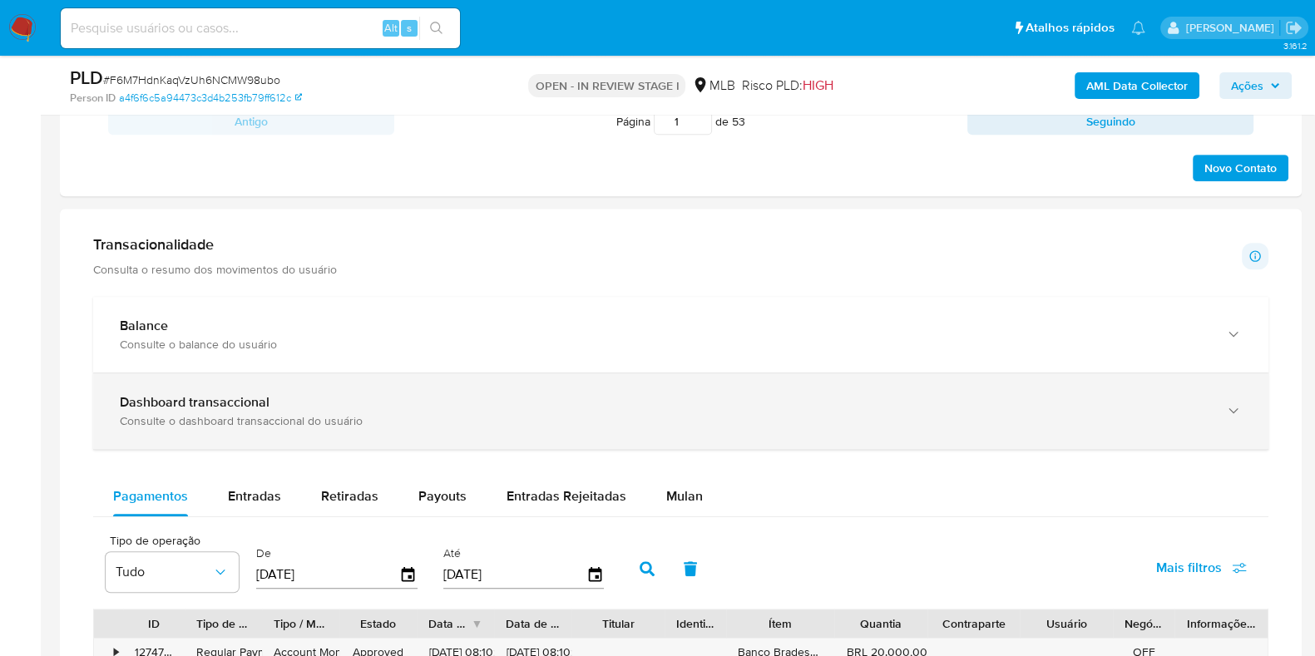
scroll to position [1040, 0]
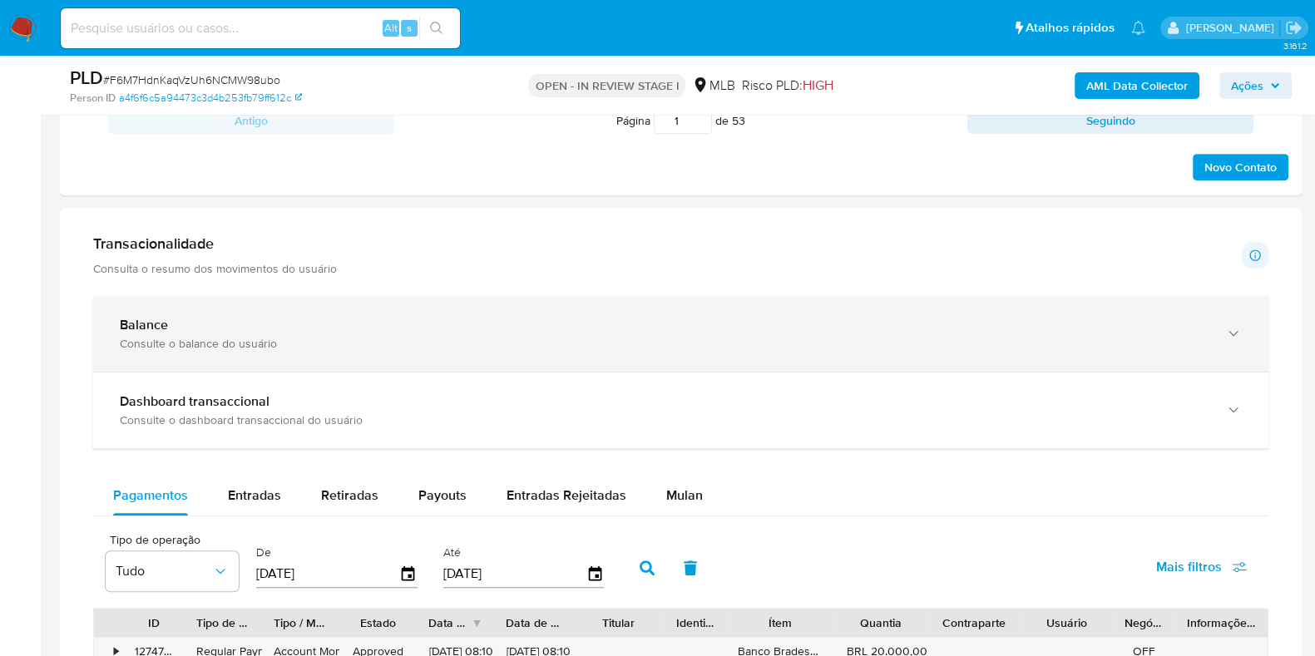
click at [438, 336] on div "Consulte o balance do usuário" at bounding box center [664, 343] width 1089 height 15
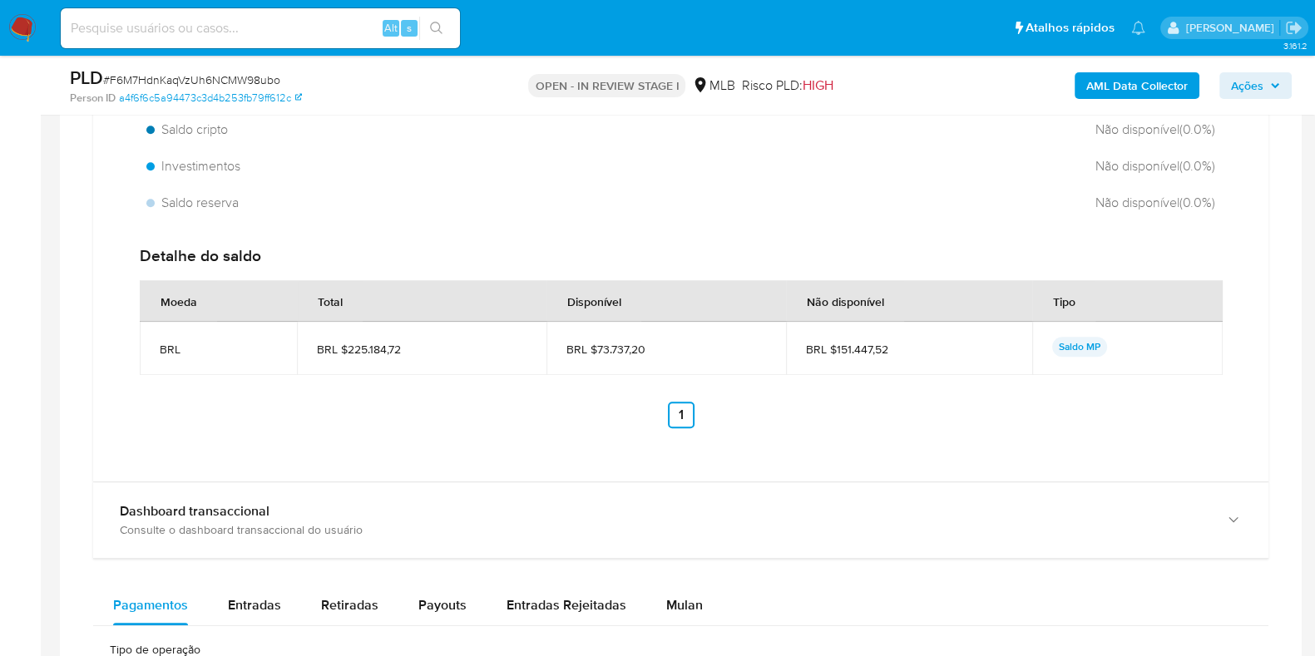
scroll to position [1559, 0]
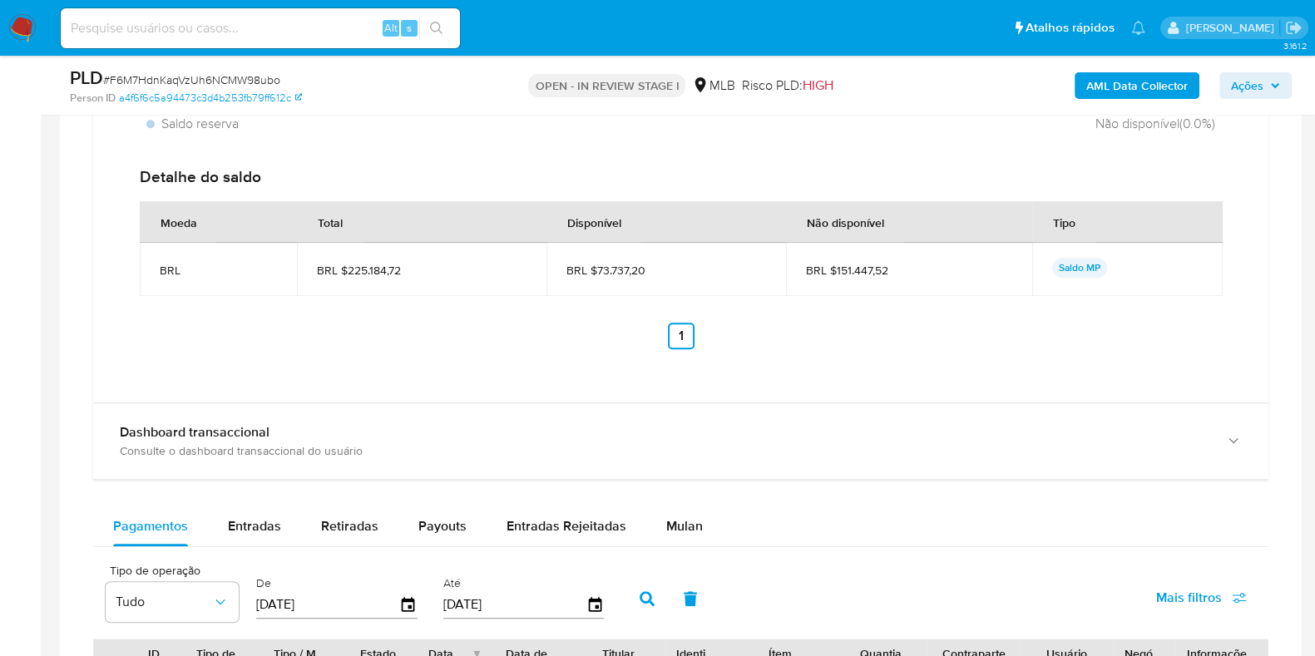
drag, startPoint x: 675, startPoint y: 273, endPoint x: 599, endPoint y: 274, distance: 75.7
click at [599, 274] on span "BRL $73.737,20" at bounding box center [666, 270] width 200 height 15
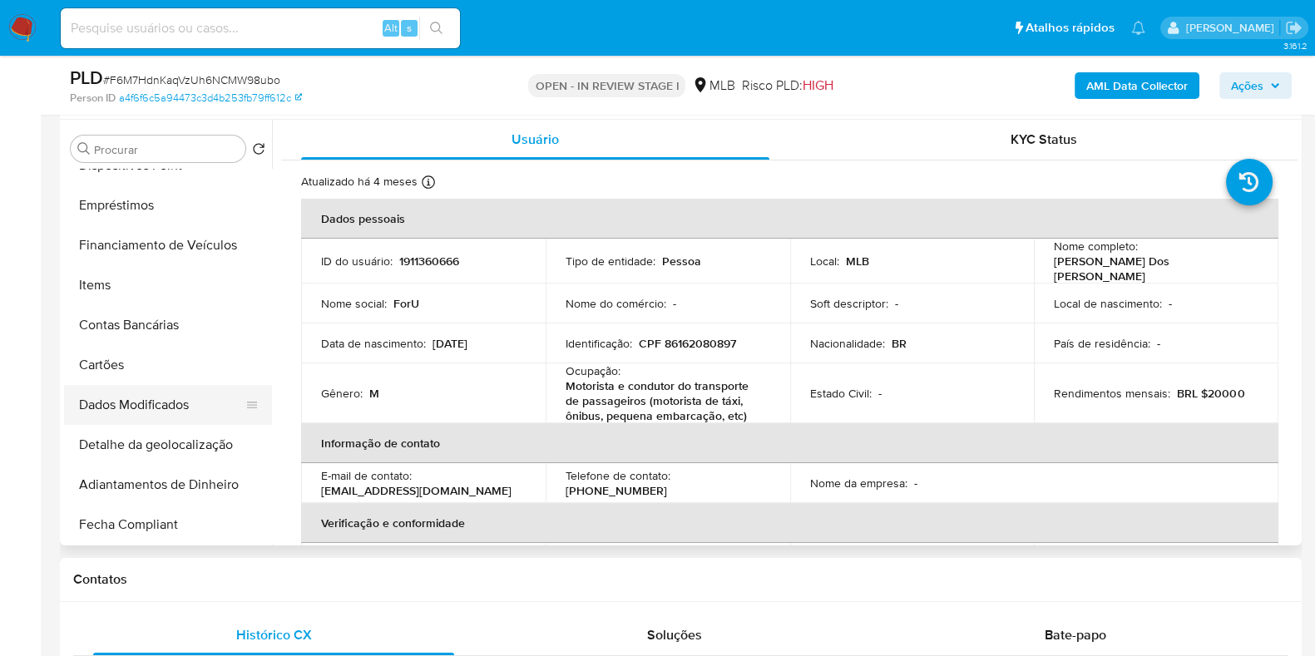
scroll to position [239, 0]
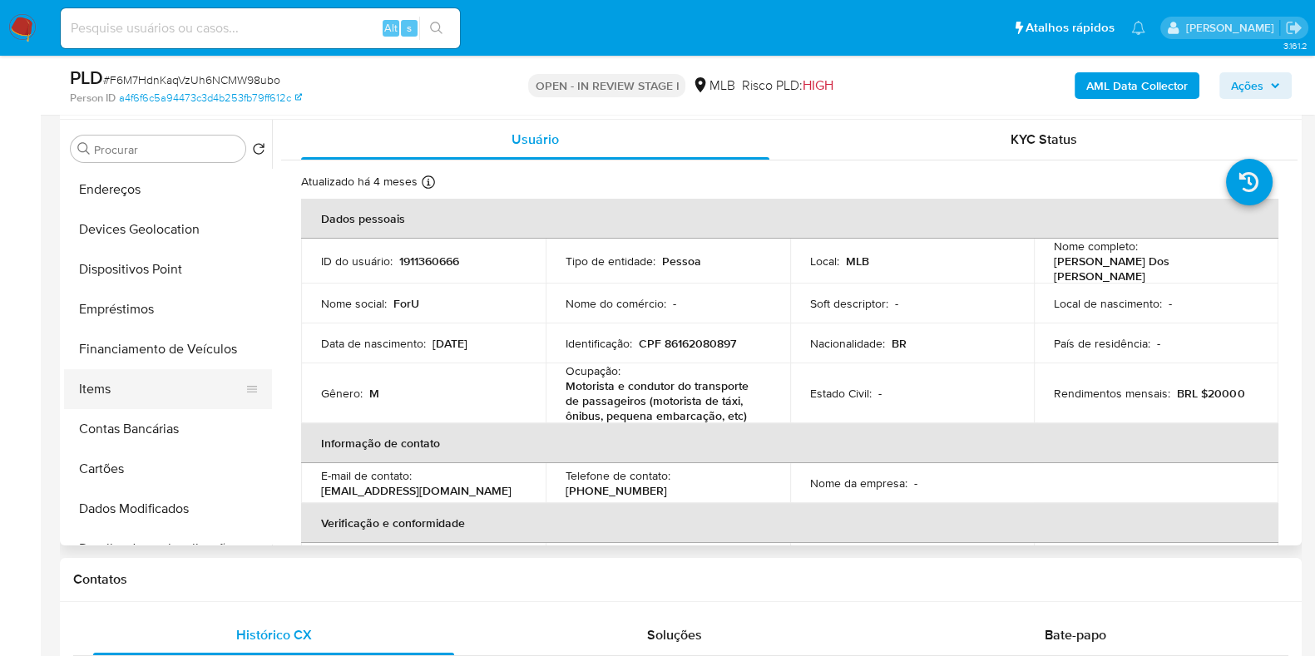
click at [130, 397] on button "Items" at bounding box center [161, 389] width 195 height 40
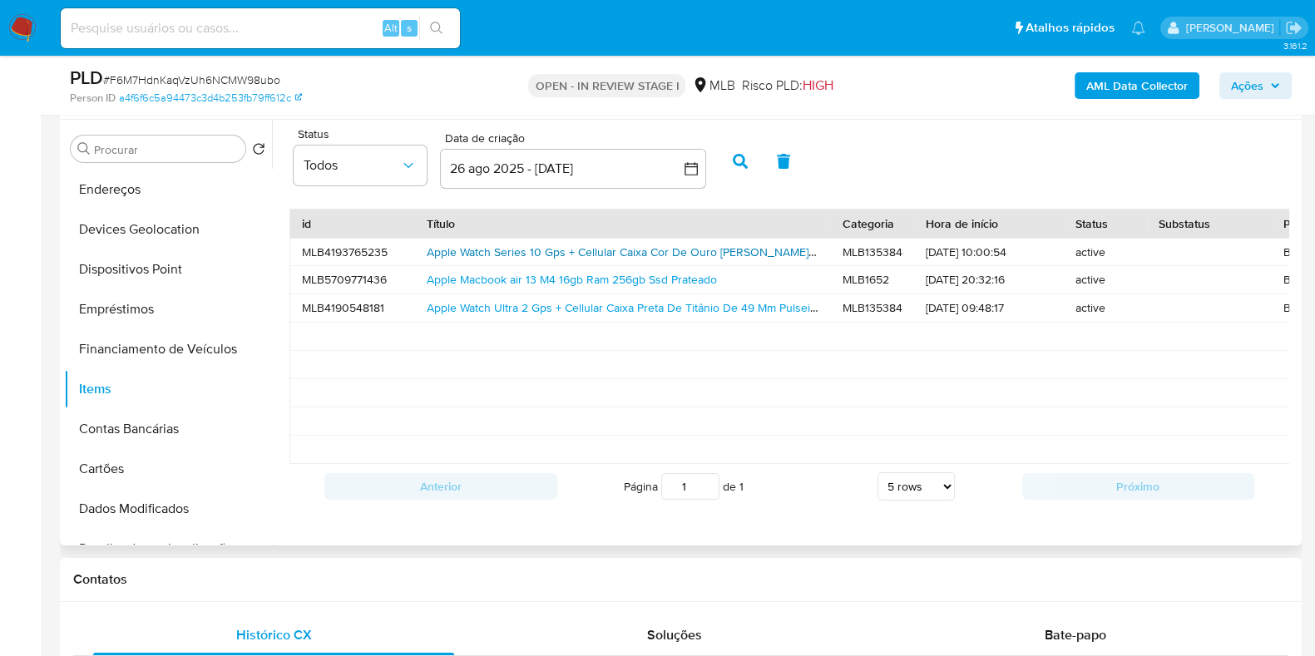
click at [541, 244] on link "Apple Watch Series 10 Gps + Cellular Caixa Cor De Ouro Rosa De Alumínio 46 Mm P…" at bounding box center [790, 252] width 727 height 17
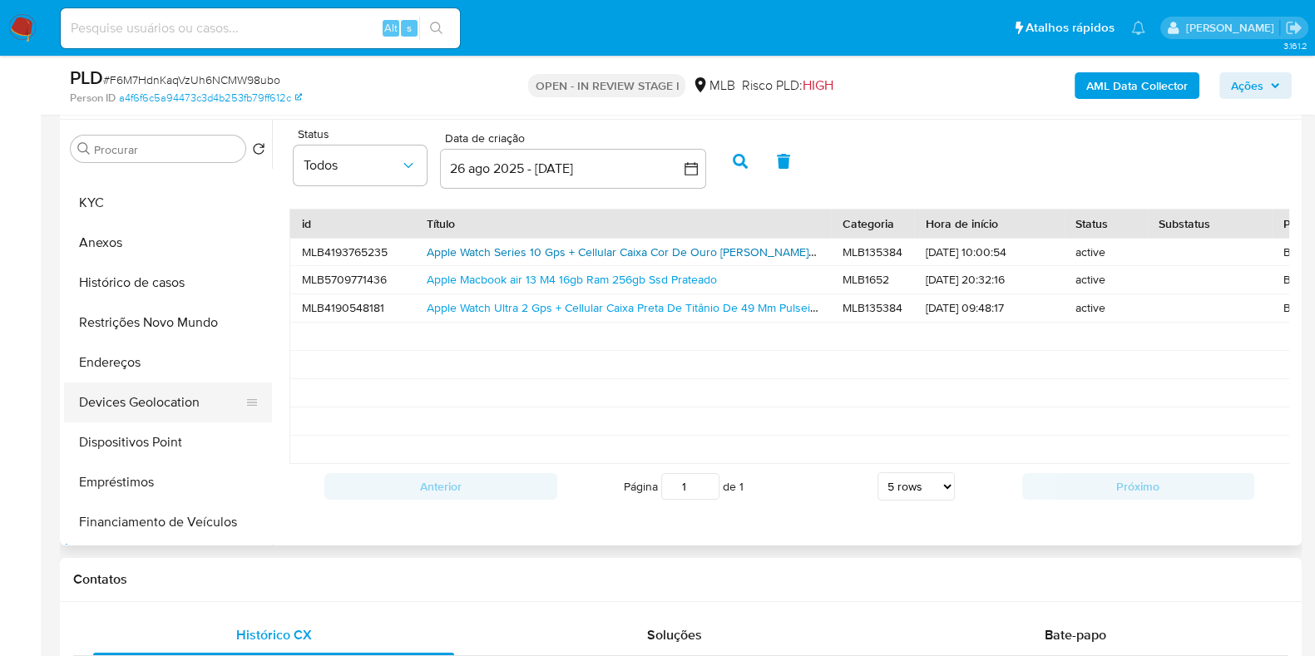
scroll to position [0, 0]
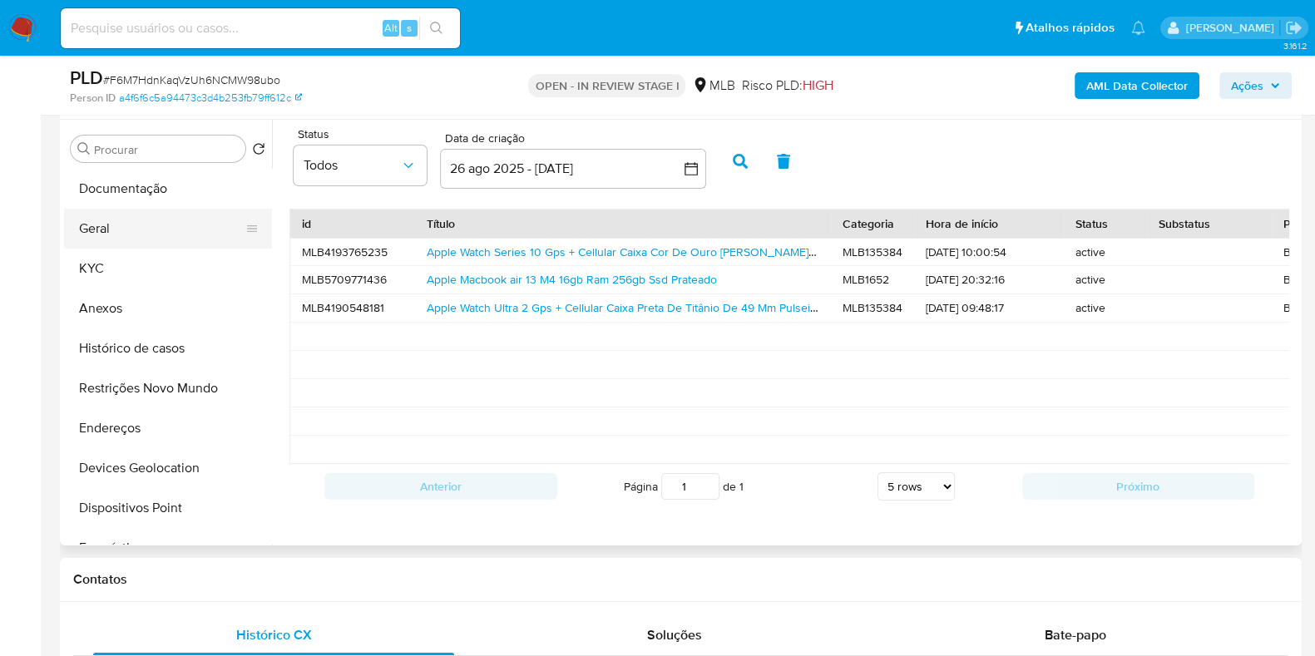
click at [116, 231] on button "Geral" at bounding box center [161, 229] width 195 height 40
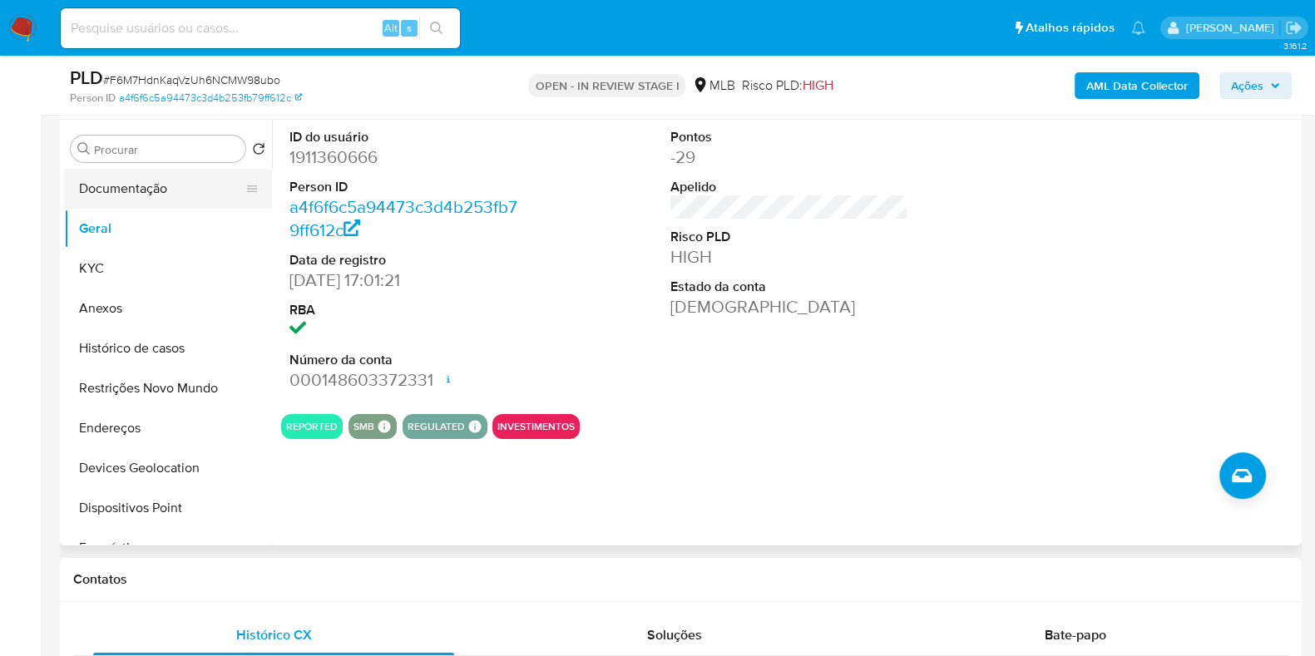
click at [125, 188] on button "Documentação" at bounding box center [161, 189] width 195 height 40
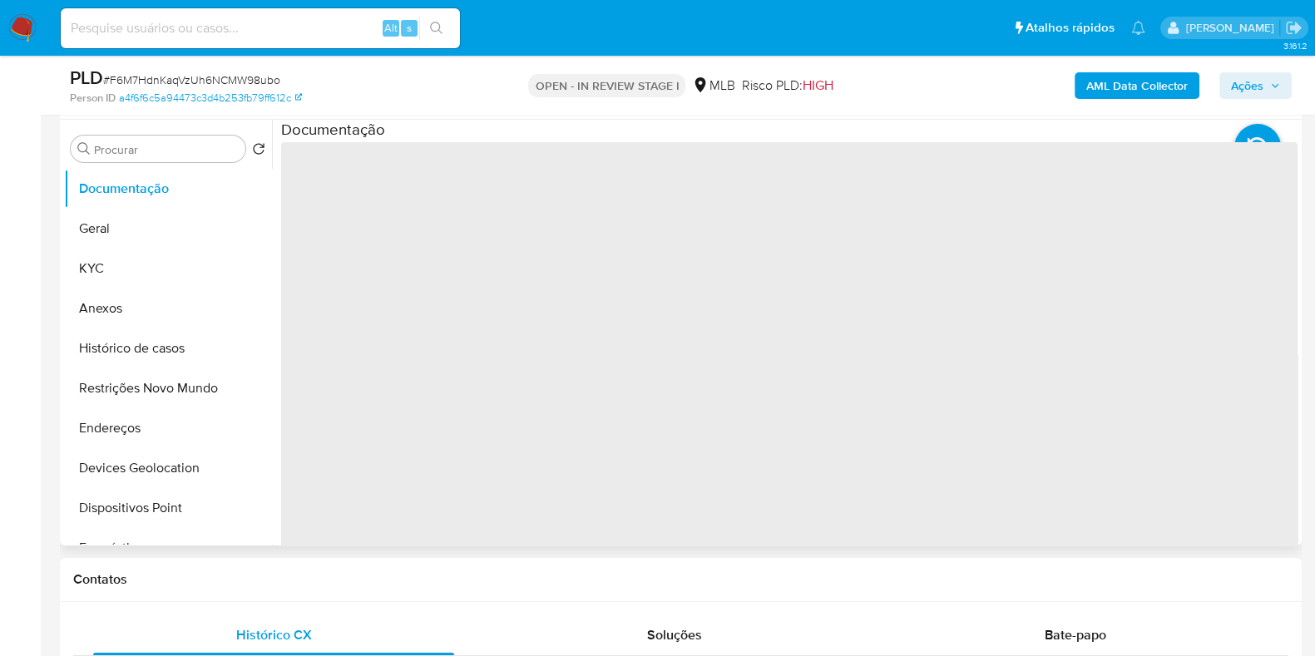
click at [370, 239] on span "‌" at bounding box center [789, 408] width 1016 height 532
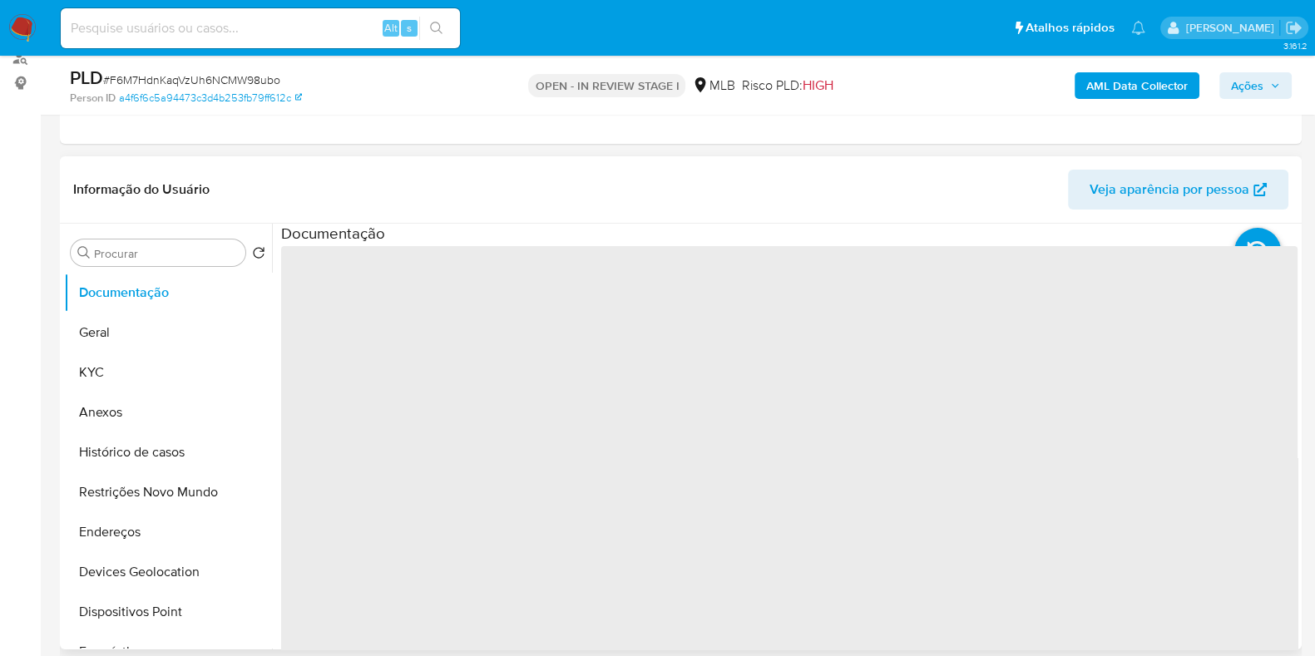
scroll to position [103, 0]
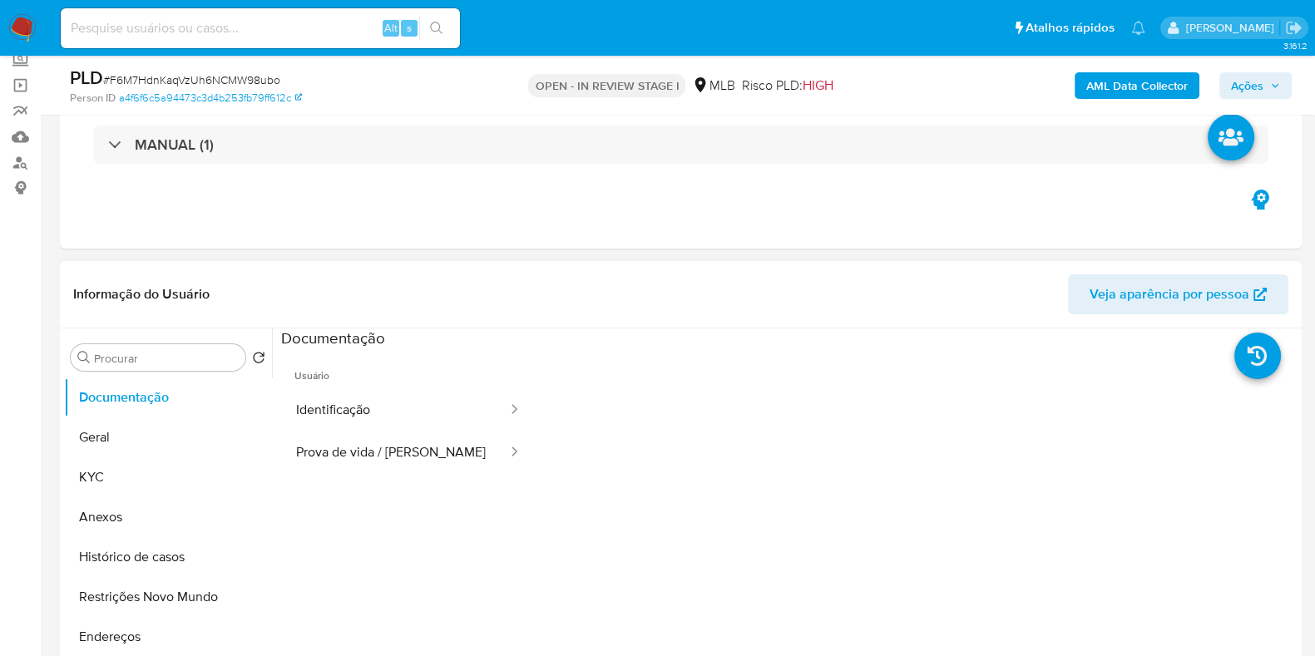
click at [394, 486] on ul "Usuário Identificação Prova de vida / Selfie" at bounding box center [408, 588] width 255 height 479
drag, startPoint x: 395, startPoint y: 438, endPoint x: 393, endPoint y: 426, distance: 12.7
click at [396, 438] on button "Prova de vida / Selfie" at bounding box center [395, 453] width 228 height 42
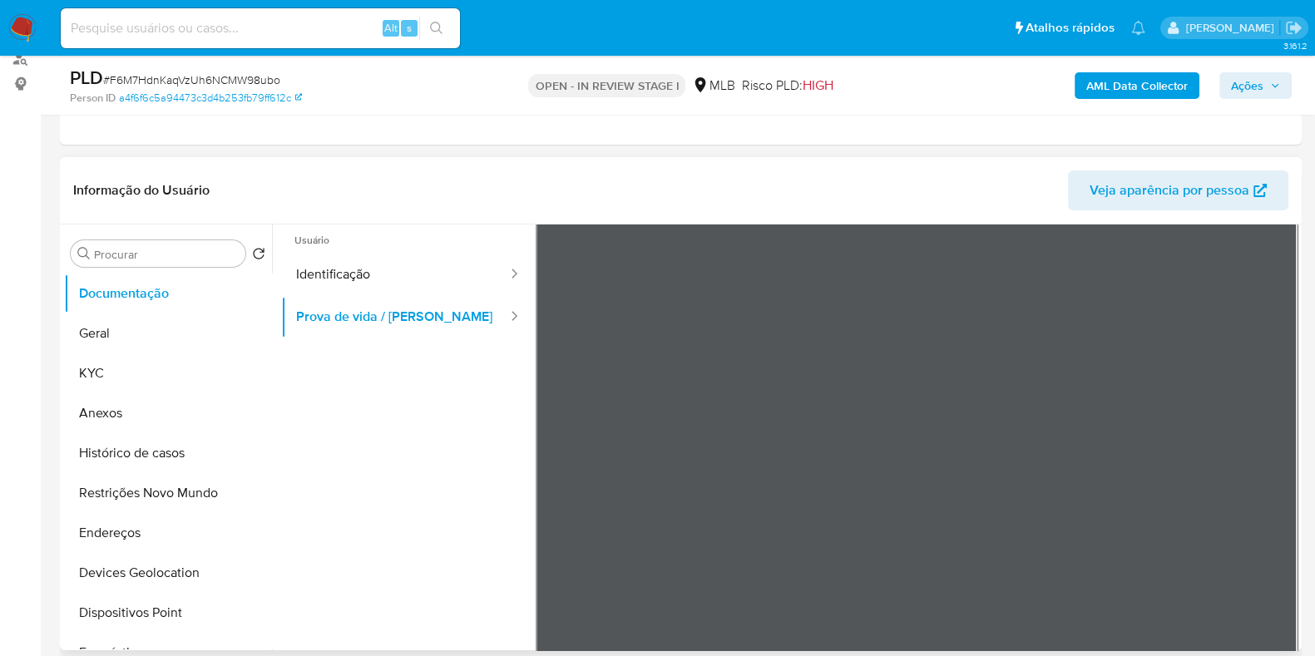
scroll to position [0, 0]
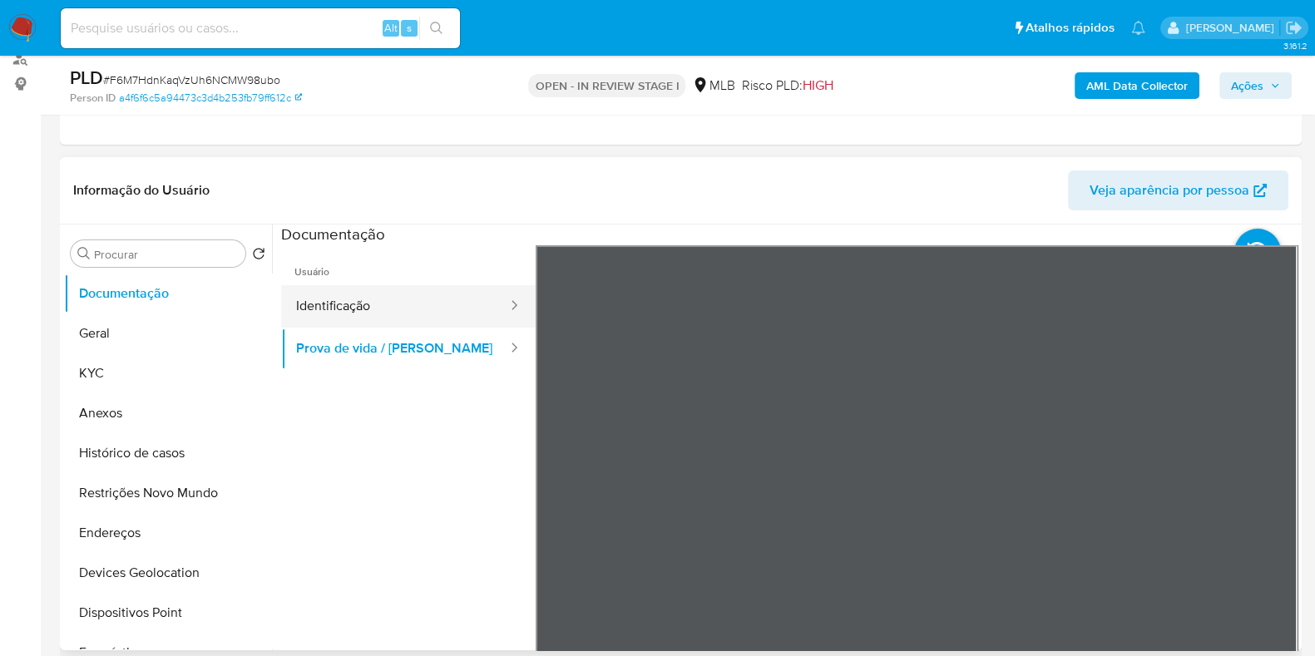
click at [382, 292] on button "Identificação" at bounding box center [395, 306] width 228 height 42
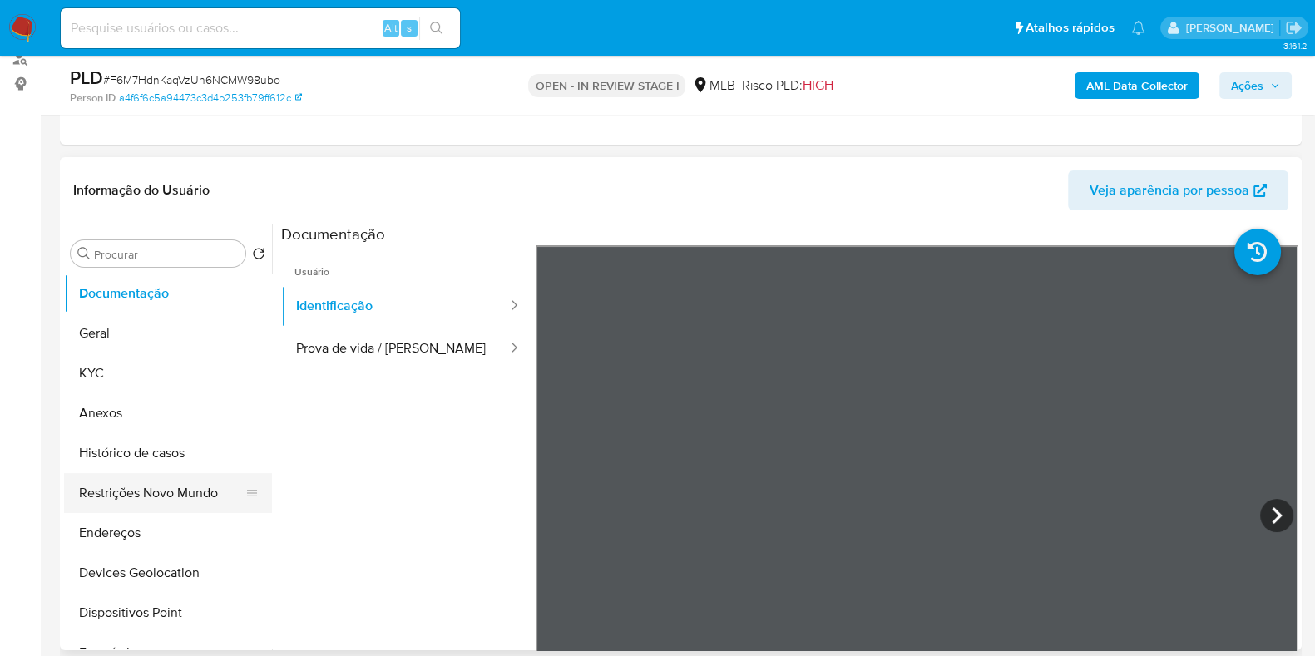
click at [124, 487] on button "Restrições Novo Mundo" at bounding box center [161, 493] width 195 height 40
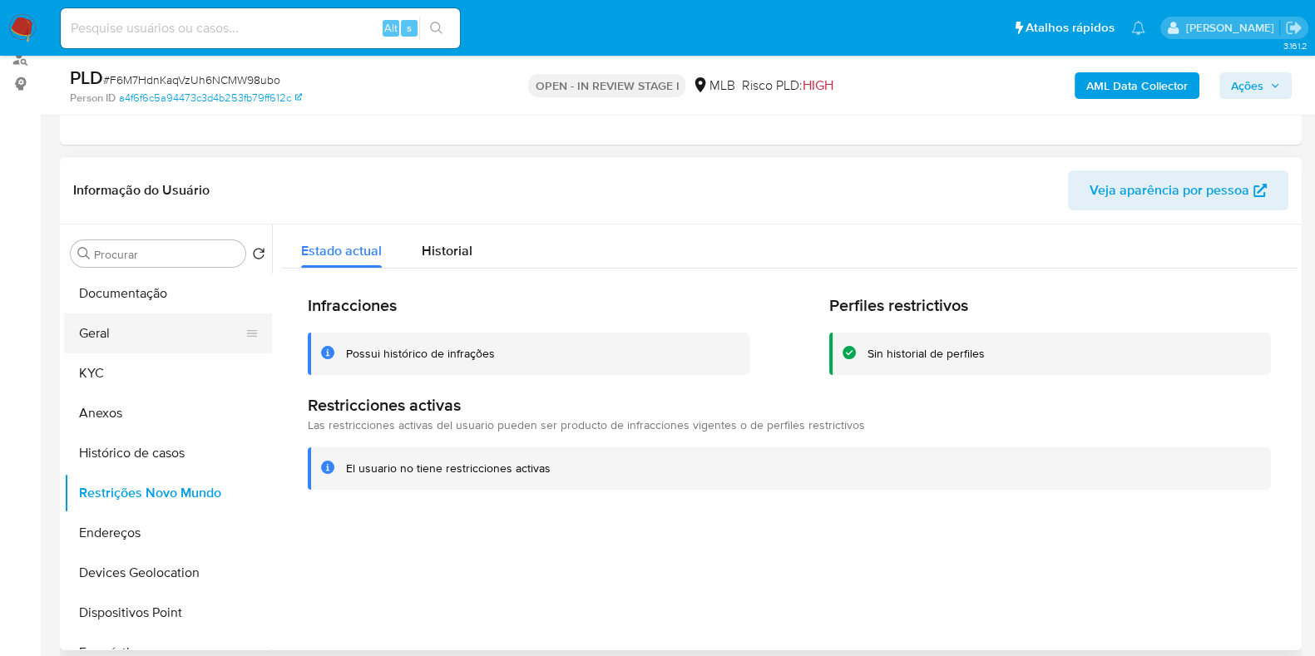
drag, startPoint x: 112, startPoint y: 354, endPoint x: 115, endPoint y: 342, distance: 12.7
click at [112, 355] on button "KYC" at bounding box center [168, 374] width 208 height 40
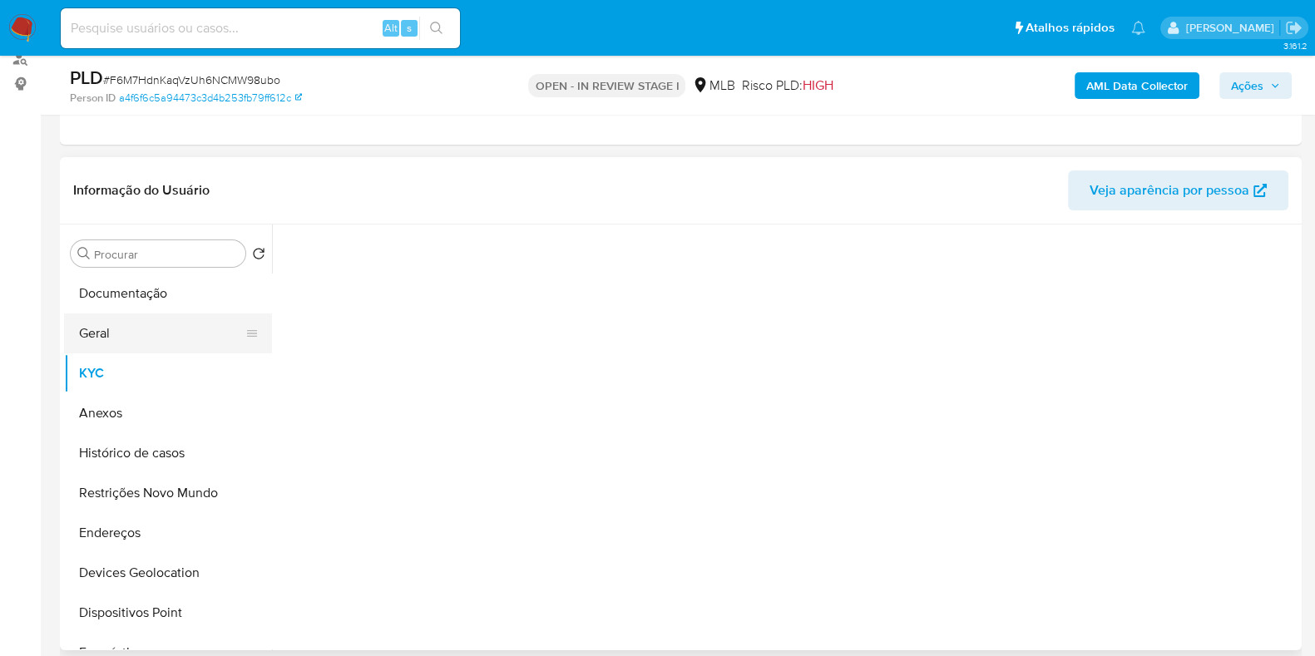
click at [121, 328] on button "Geral" at bounding box center [161, 334] width 195 height 40
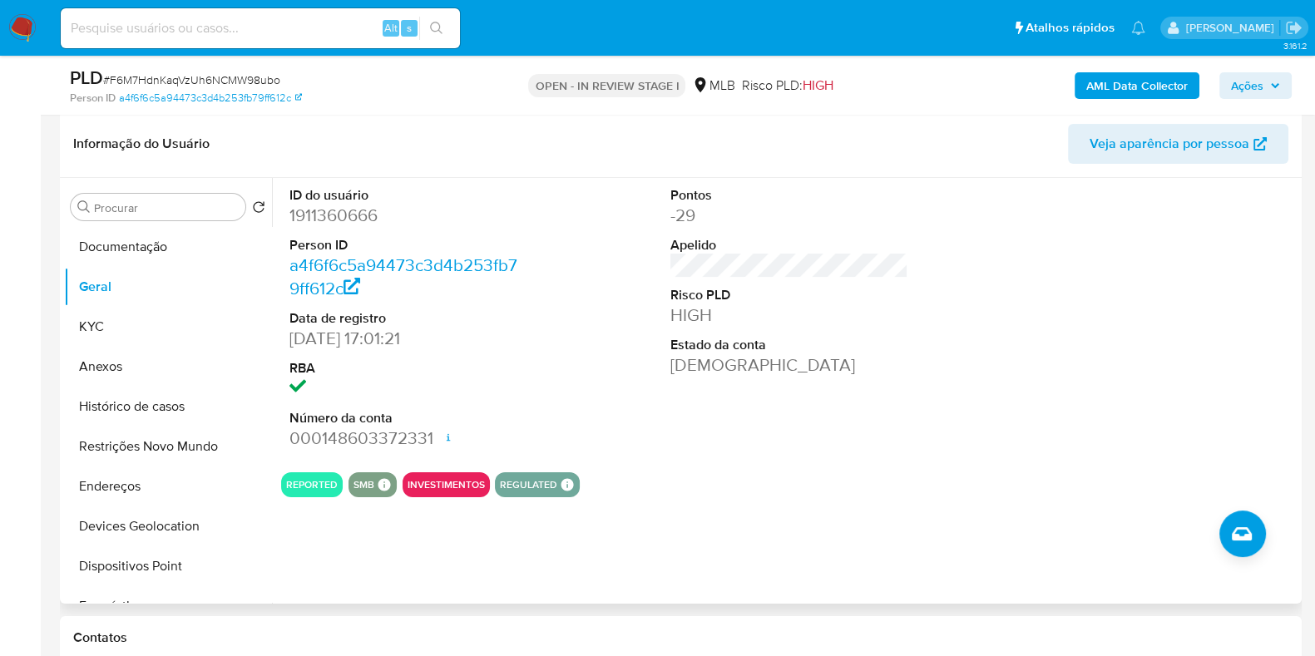
scroll to position [207, 0]
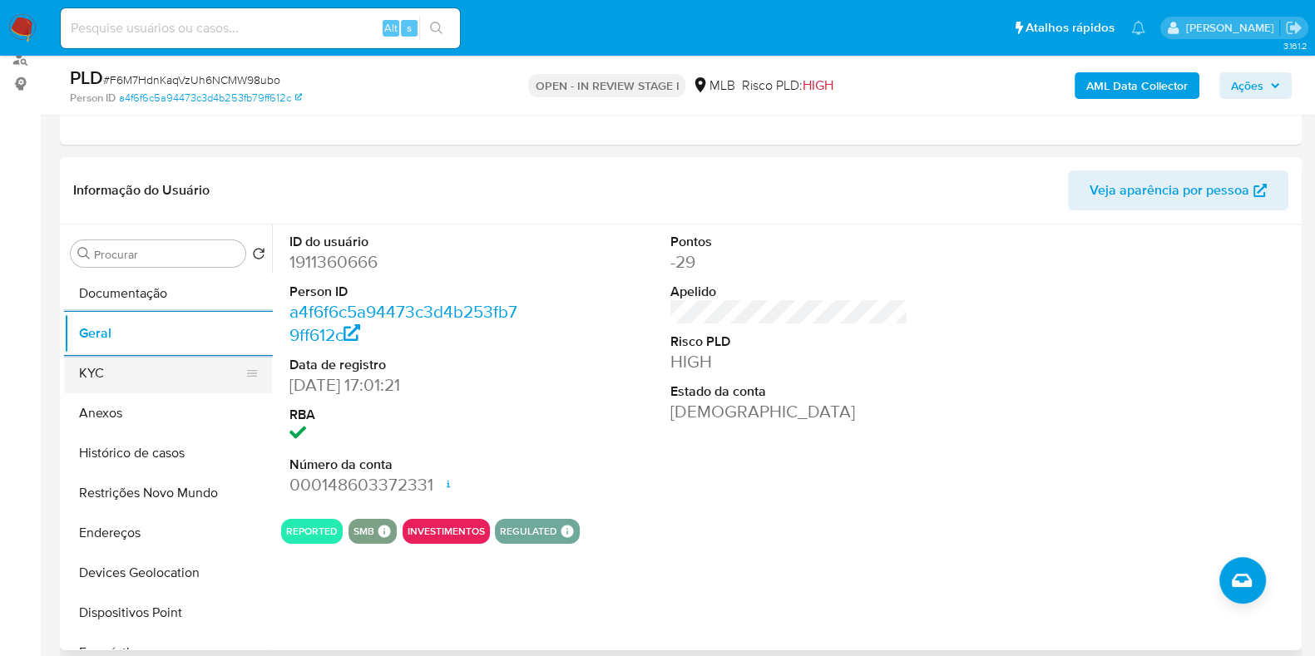
click at [85, 380] on button "KYC" at bounding box center [161, 374] width 195 height 40
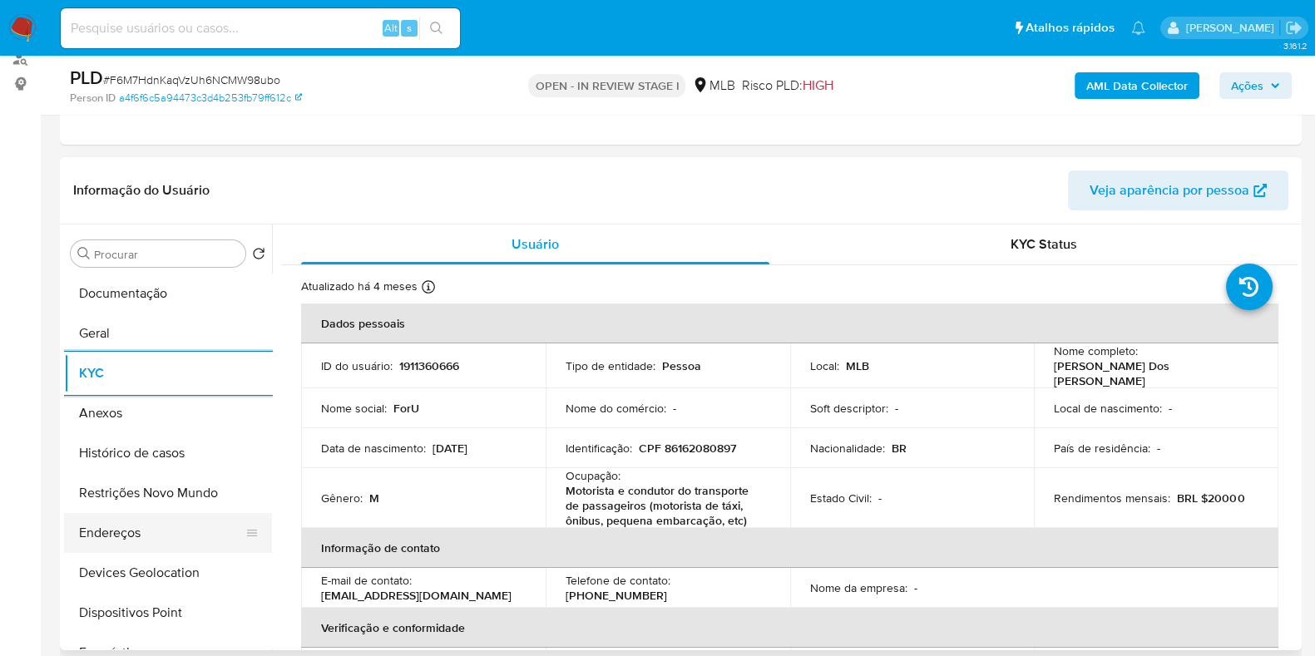
click at [157, 533] on button "Endereços" at bounding box center [161, 533] width 195 height 40
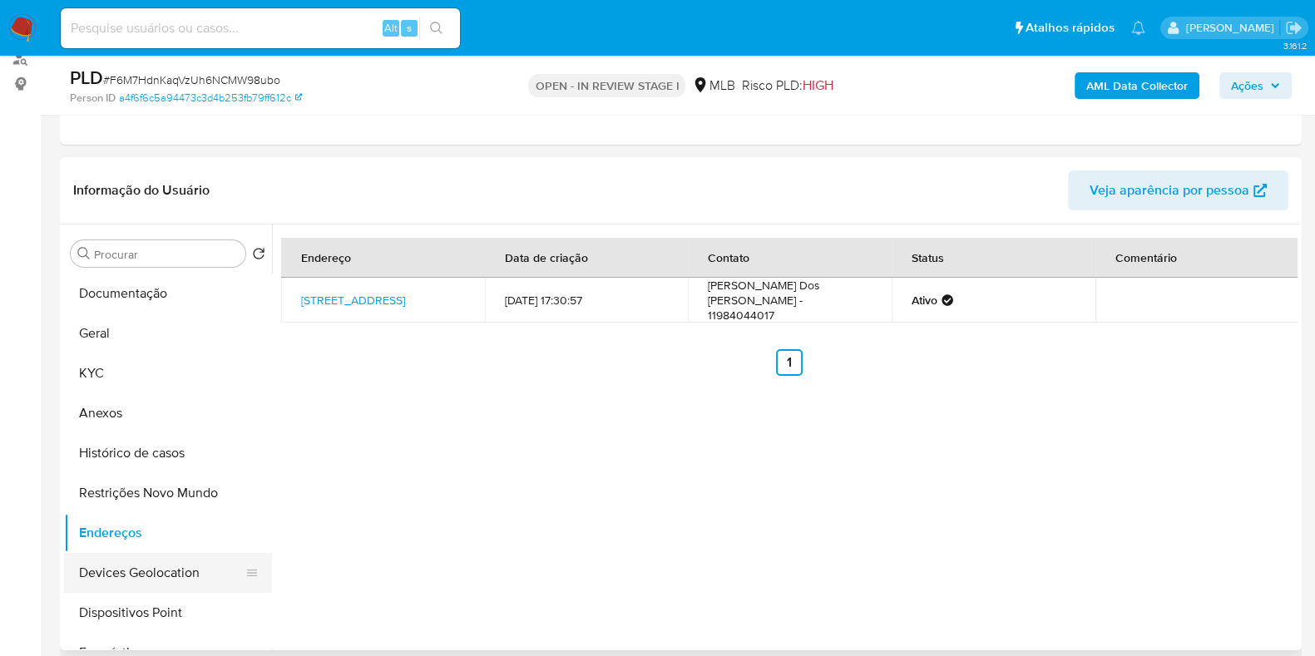
click at [134, 571] on button "Devices Geolocation" at bounding box center [161, 573] width 195 height 40
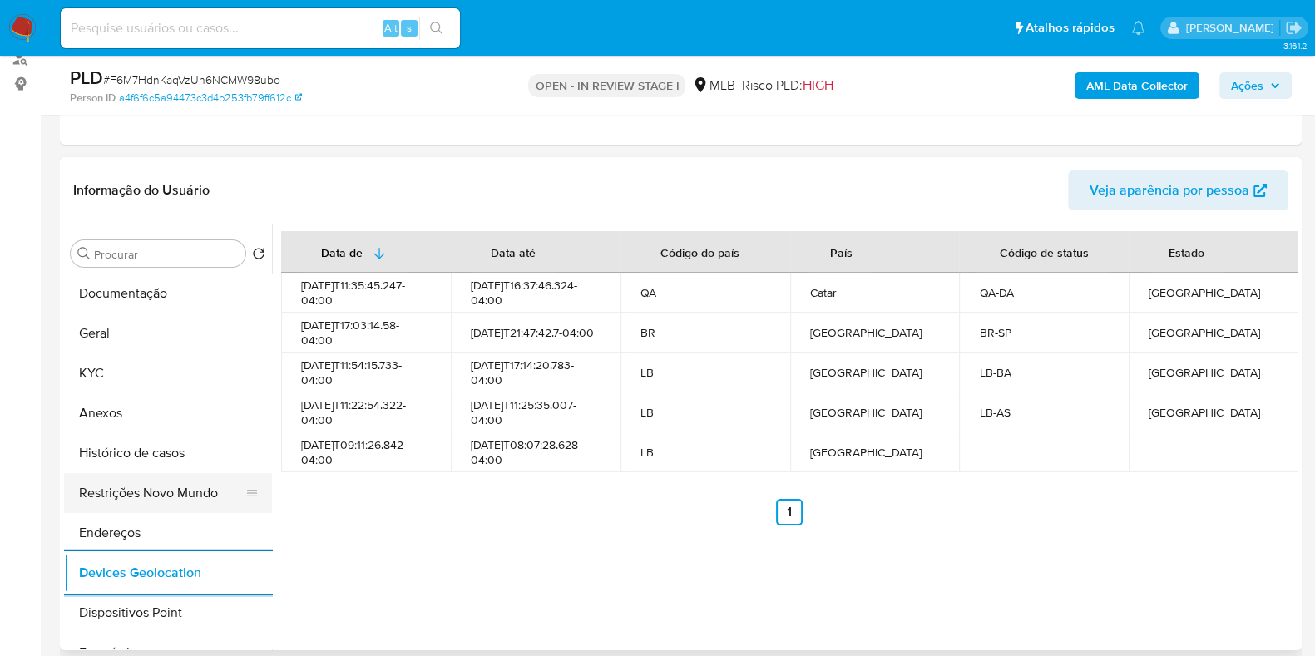
click at [116, 491] on button "Restrições Novo Mundo" at bounding box center [161, 493] width 195 height 40
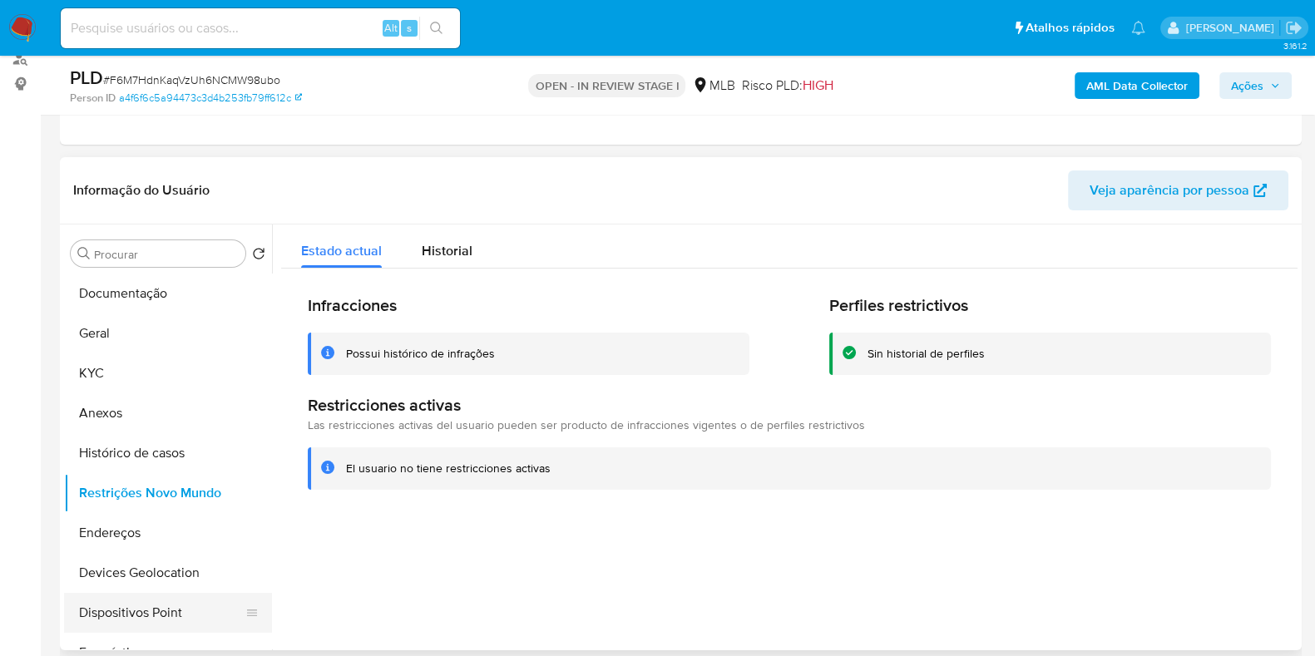
click at [160, 595] on button "Dispositivos Point" at bounding box center [161, 613] width 195 height 40
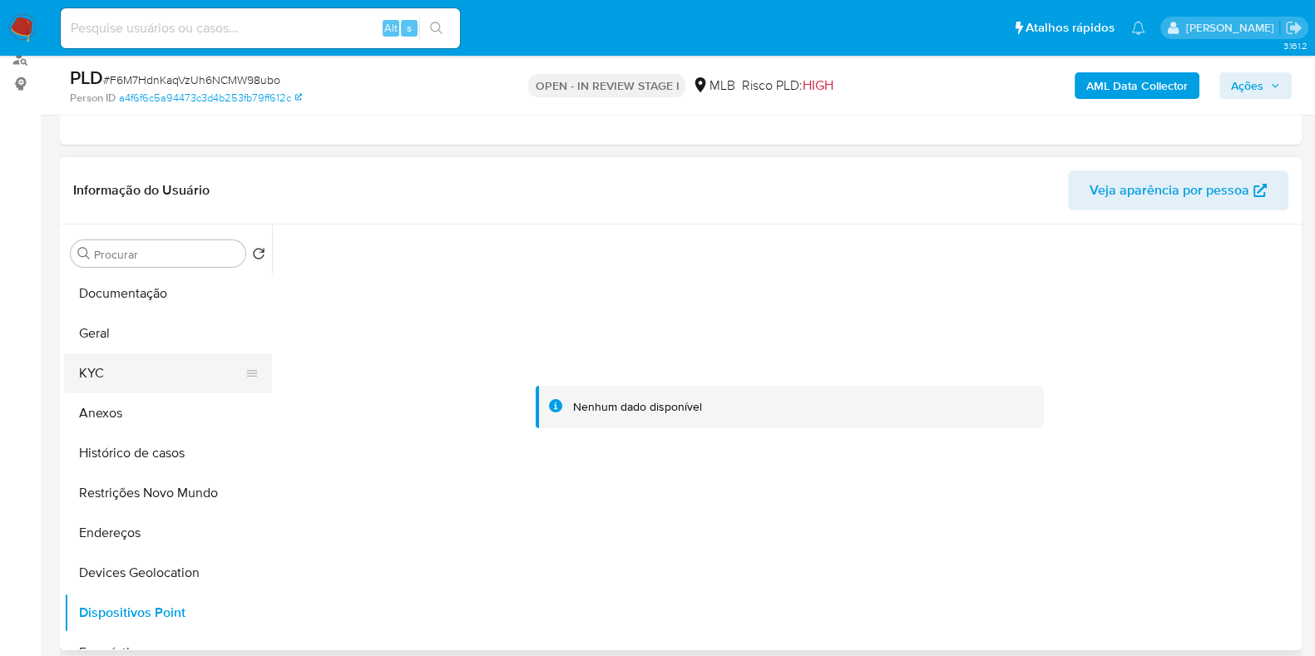
click at [113, 356] on button "KYC" at bounding box center [161, 374] width 195 height 40
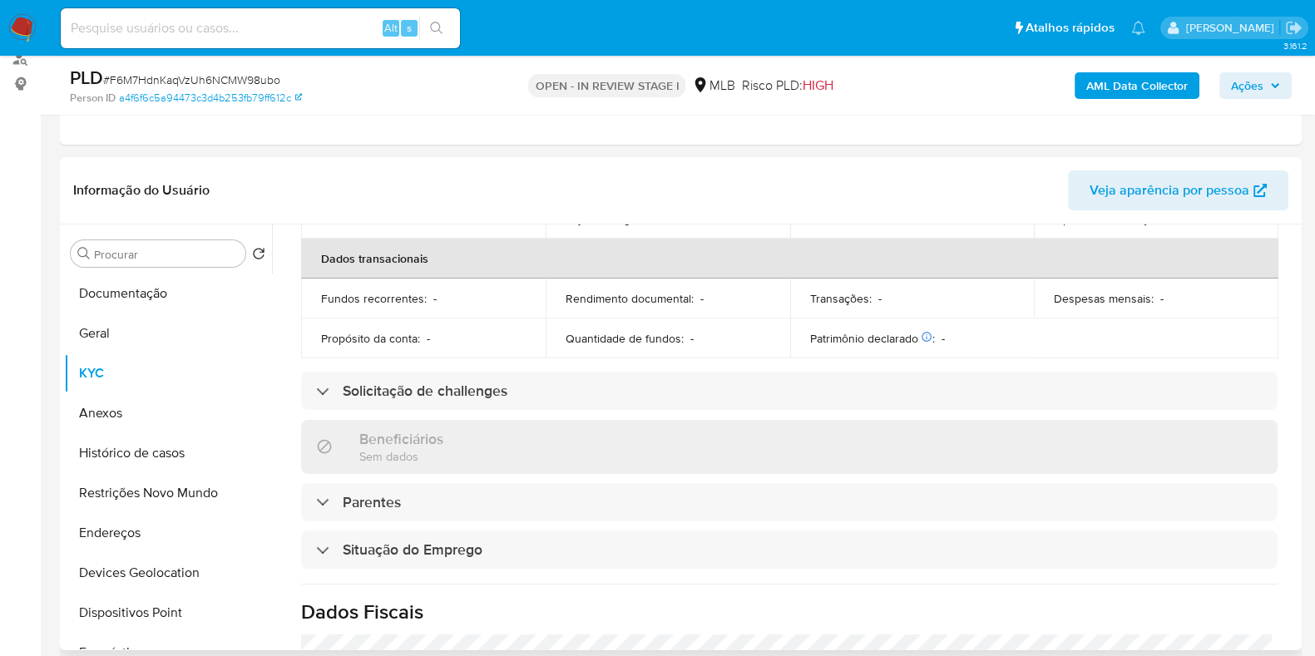
scroll to position [742, 0]
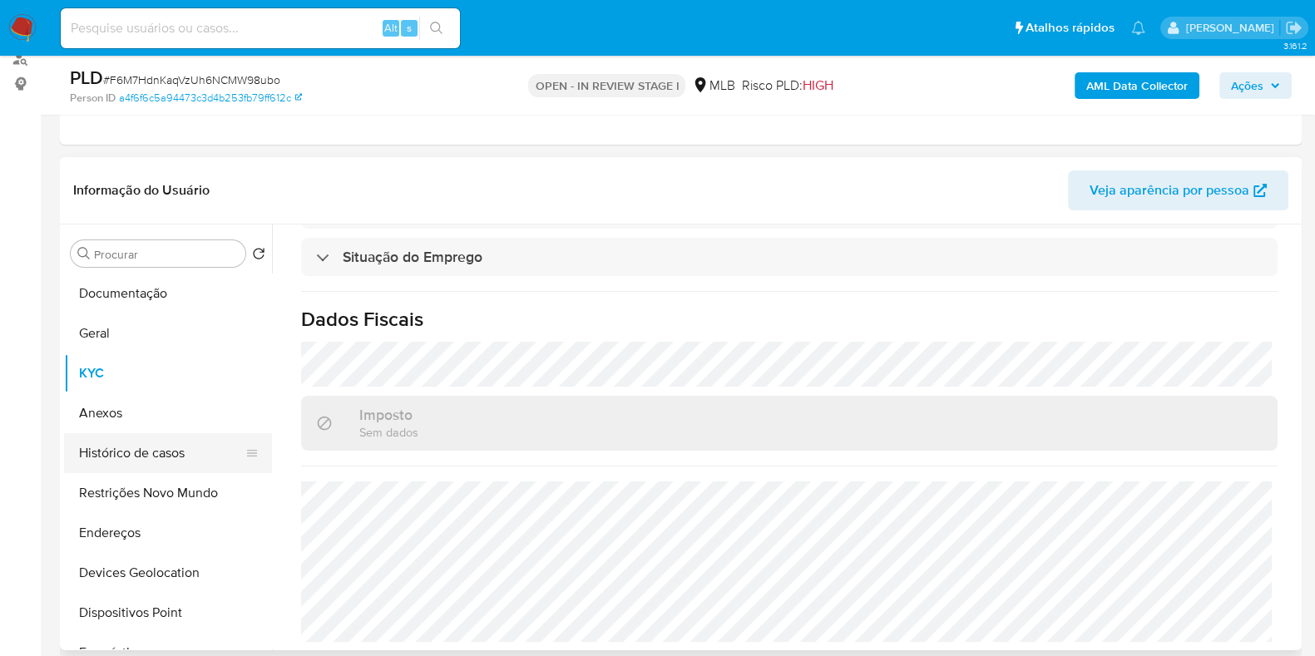
click at [158, 462] on button "Histórico de casos" at bounding box center [161, 453] width 195 height 40
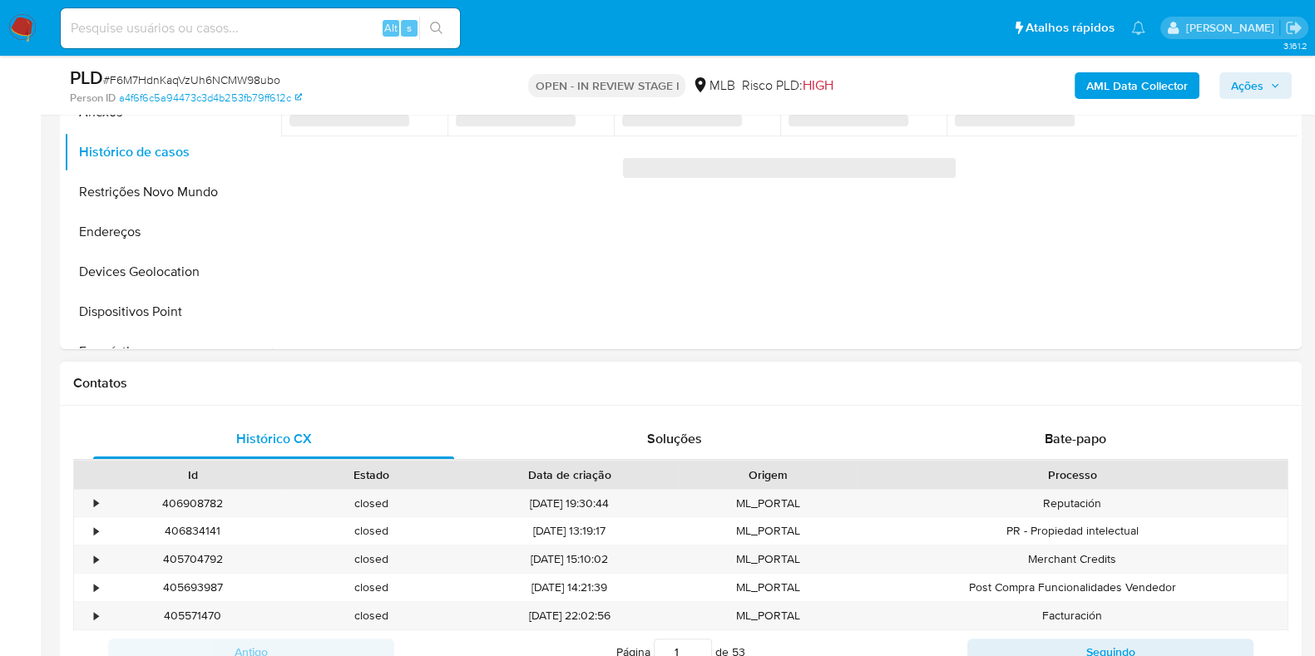
scroll to position [727, 0]
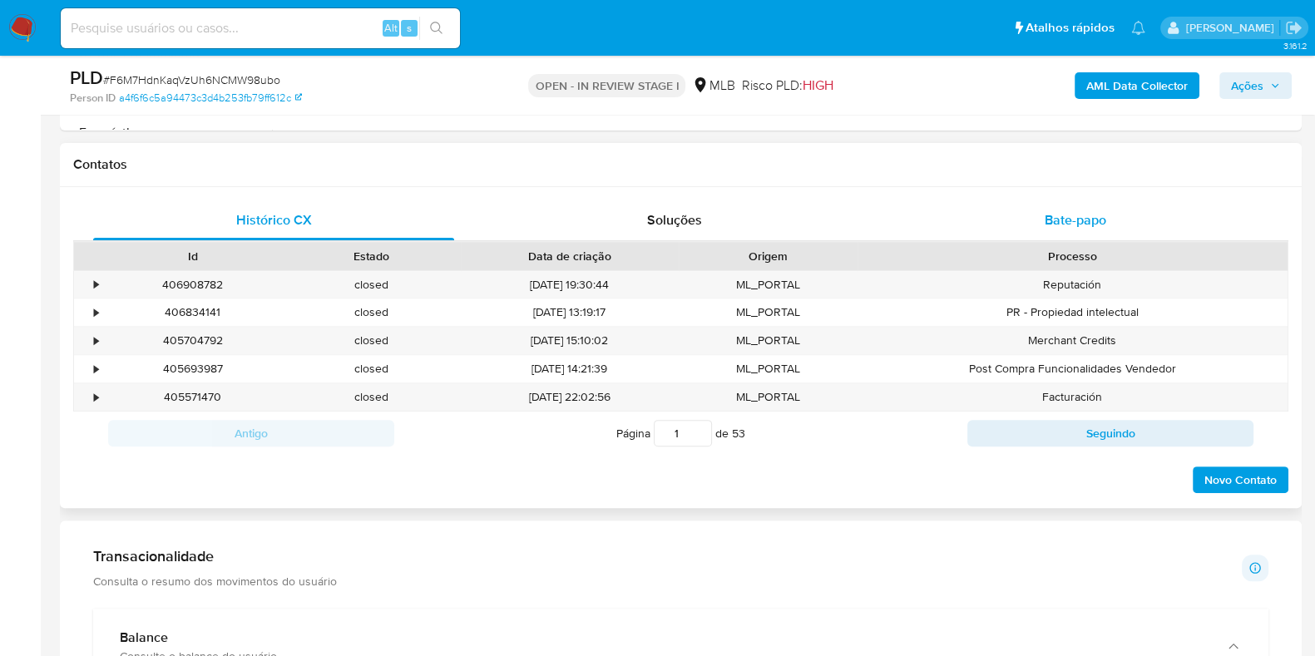
click at [1012, 224] on div "Bate-papo" at bounding box center [1075, 220] width 361 height 40
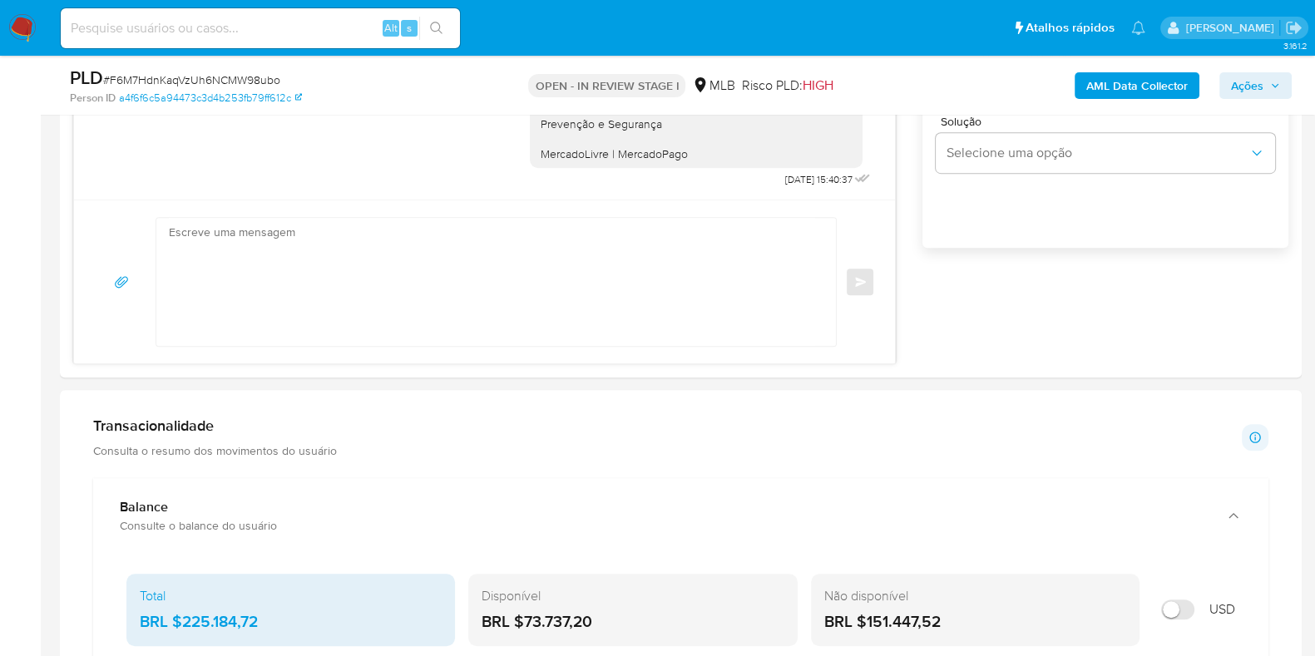
scroll to position [1144, 0]
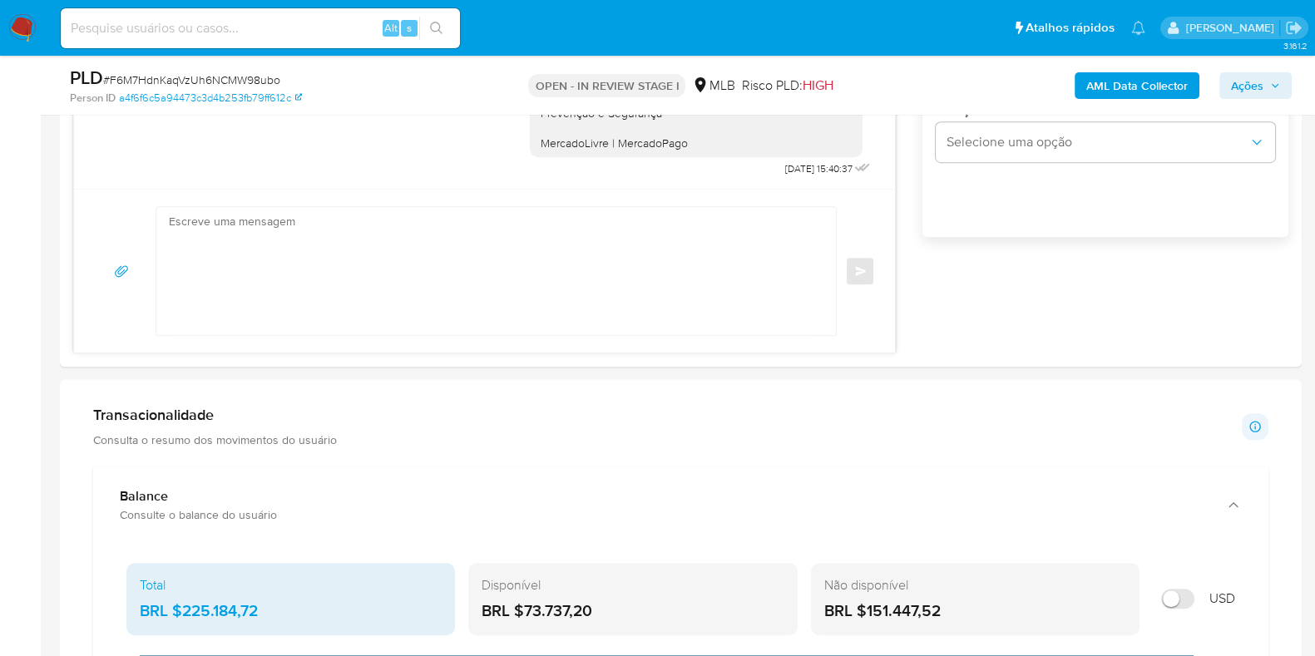
click at [1108, 86] on b "AML Data Collector" at bounding box center [1136, 85] width 101 height 27
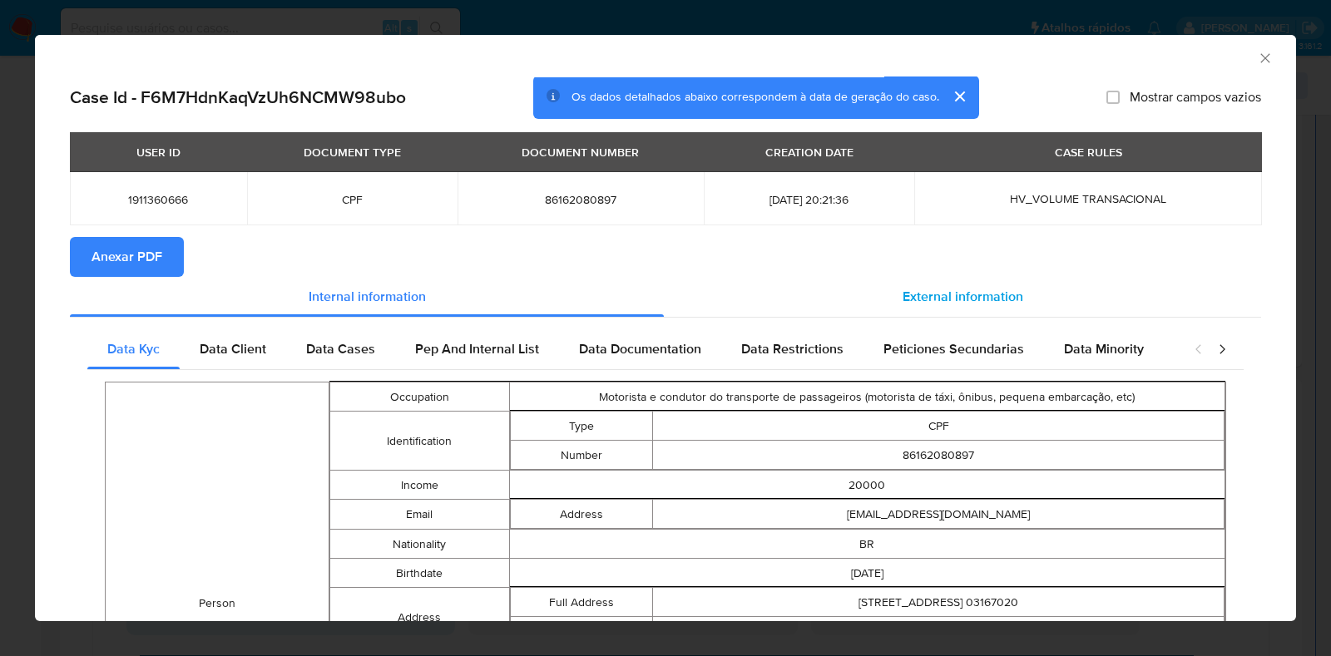
click at [865, 289] on div "External information" at bounding box center [962, 297] width 597 height 40
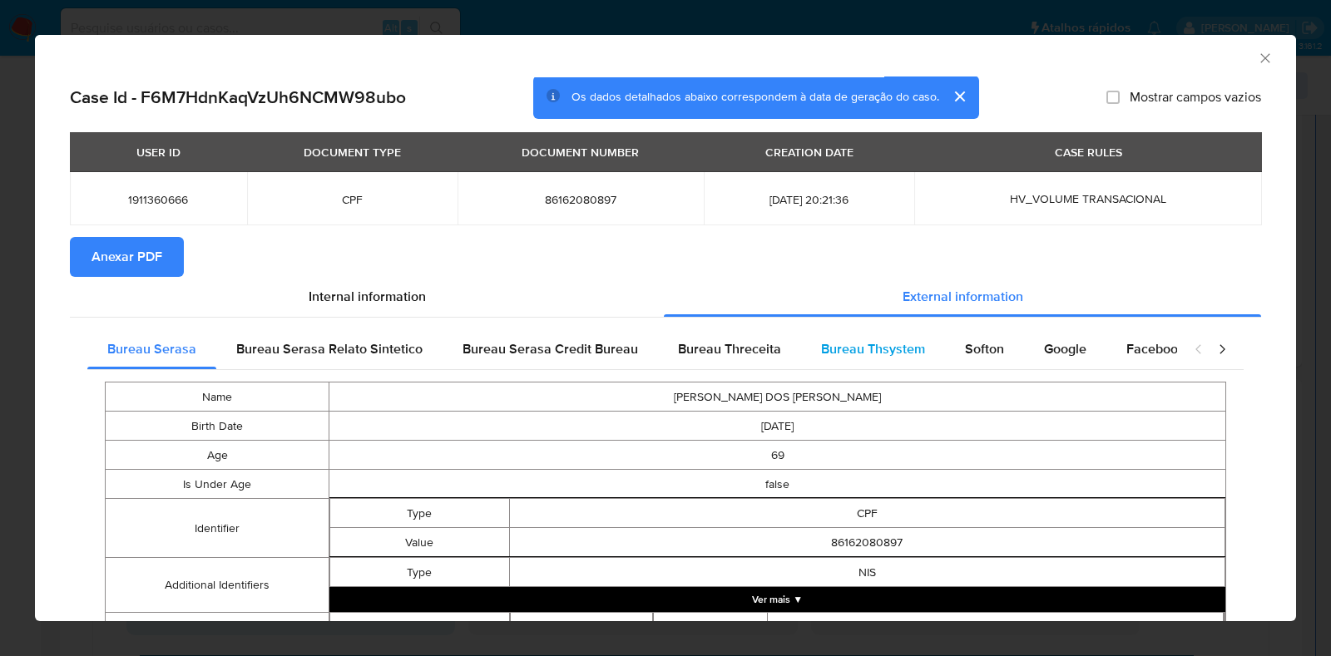
click at [868, 334] on div "Bureau Thsystem" at bounding box center [873, 349] width 144 height 40
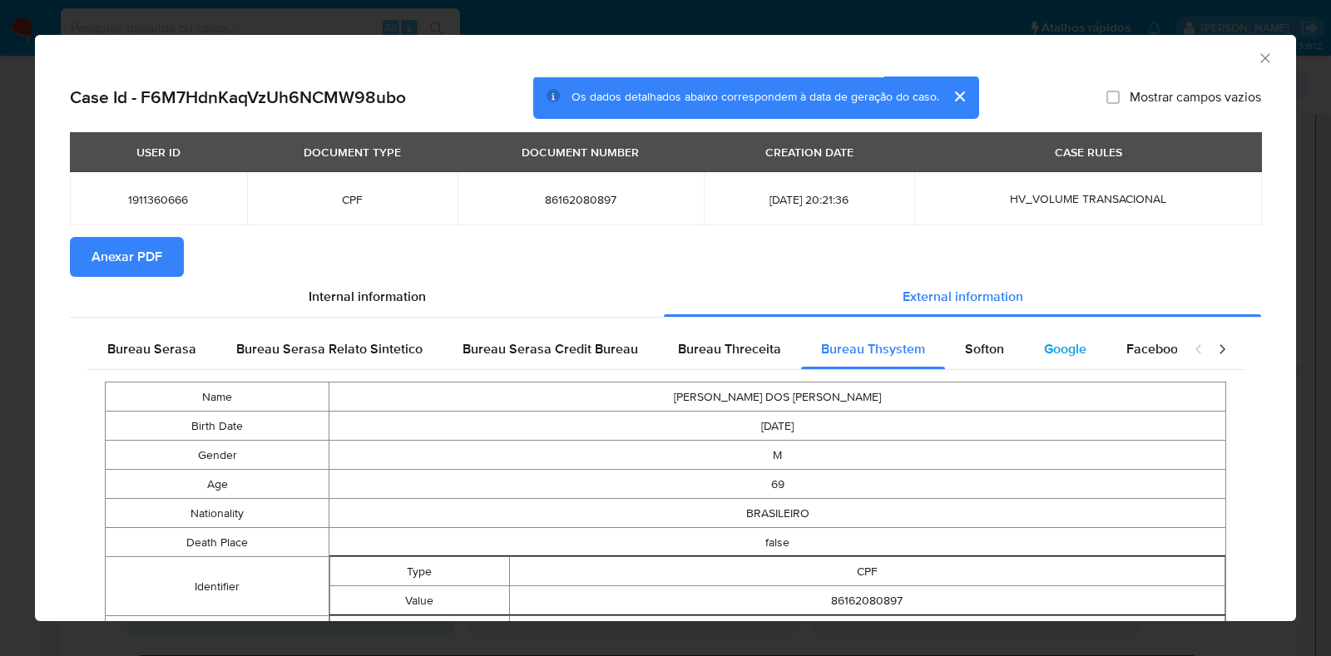
click at [1049, 351] on span "Google" at bounding box center [1065, 348] width 42 height 19
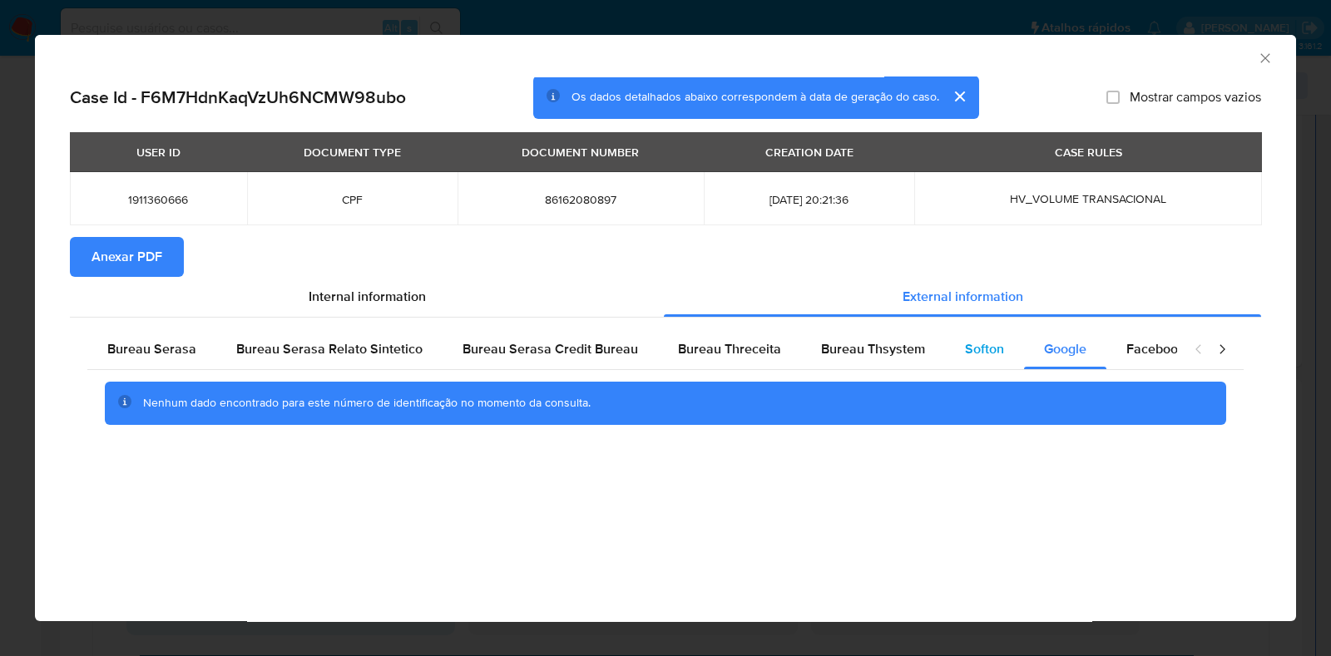
drag, startPoint x: 920, startPoint y: 346, endPoint x: 937, endPoint y: 344, distance: 17.5
click at [922, 344] on div "Bureau Thsystem" at bounding box center [873, 349] width 144 height 40
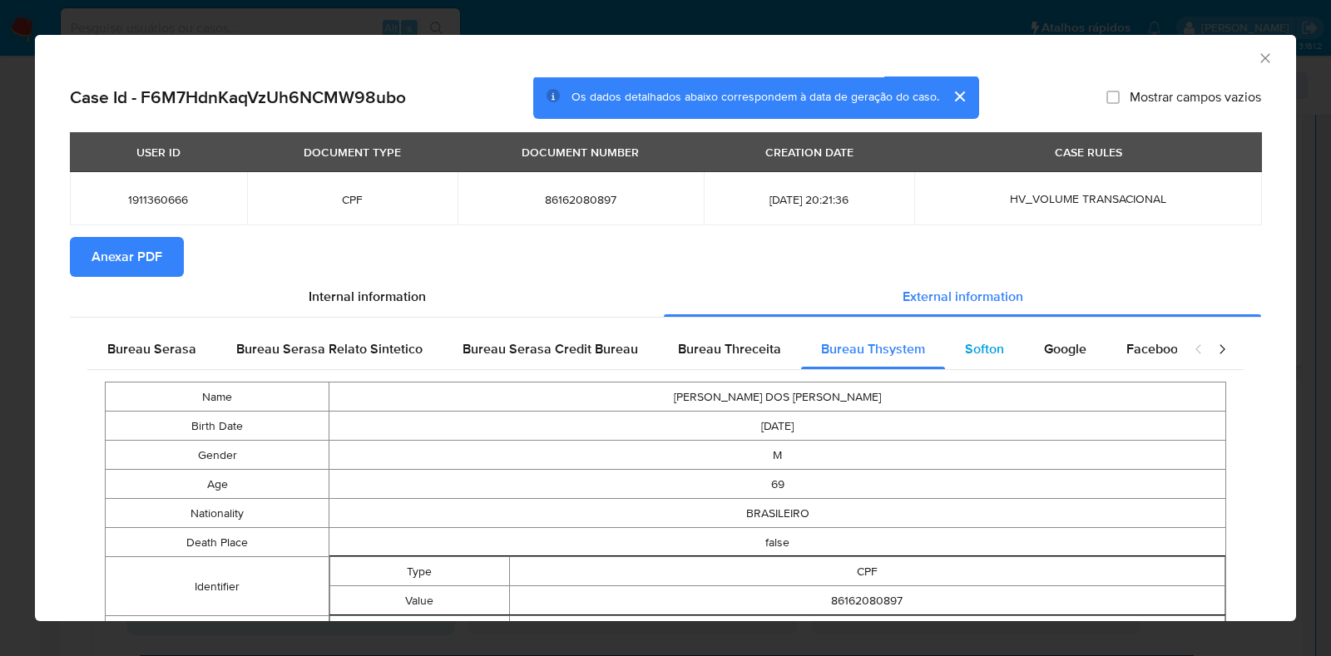
click at [965, 344] on span "Softon" at bounding box center [984, 348] width 39 height 19
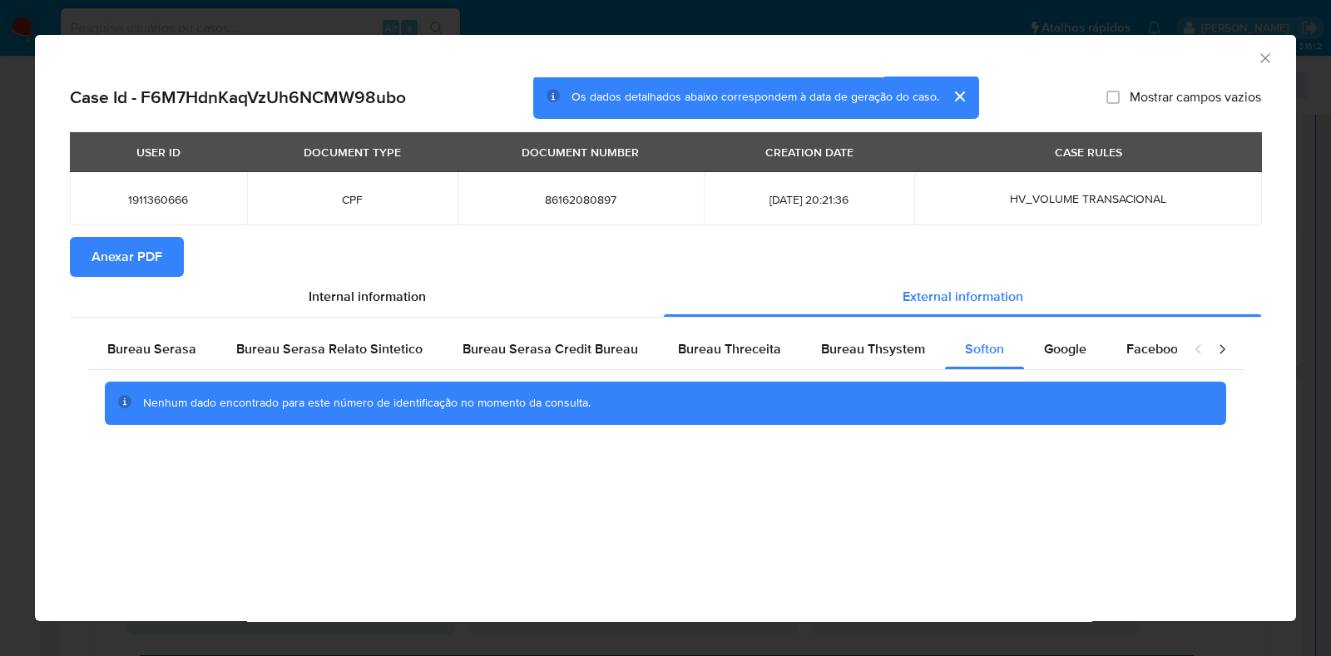
click at [121, 252] on span "Anexar PDF" at bounding box center [126, 257] width 71 height 37
click at [1260, 57] on icon "Fechar a janela" at bounding box center [1265, 58] width 17 height 17
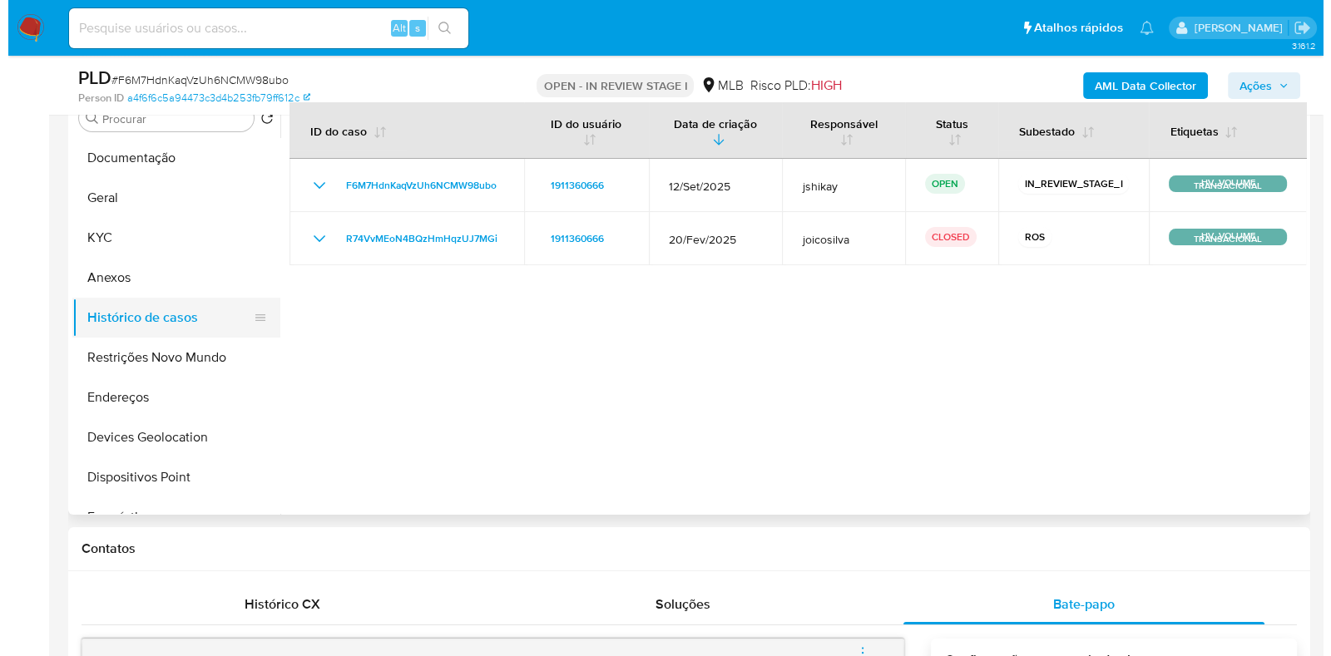
scroll to position [312, 0]
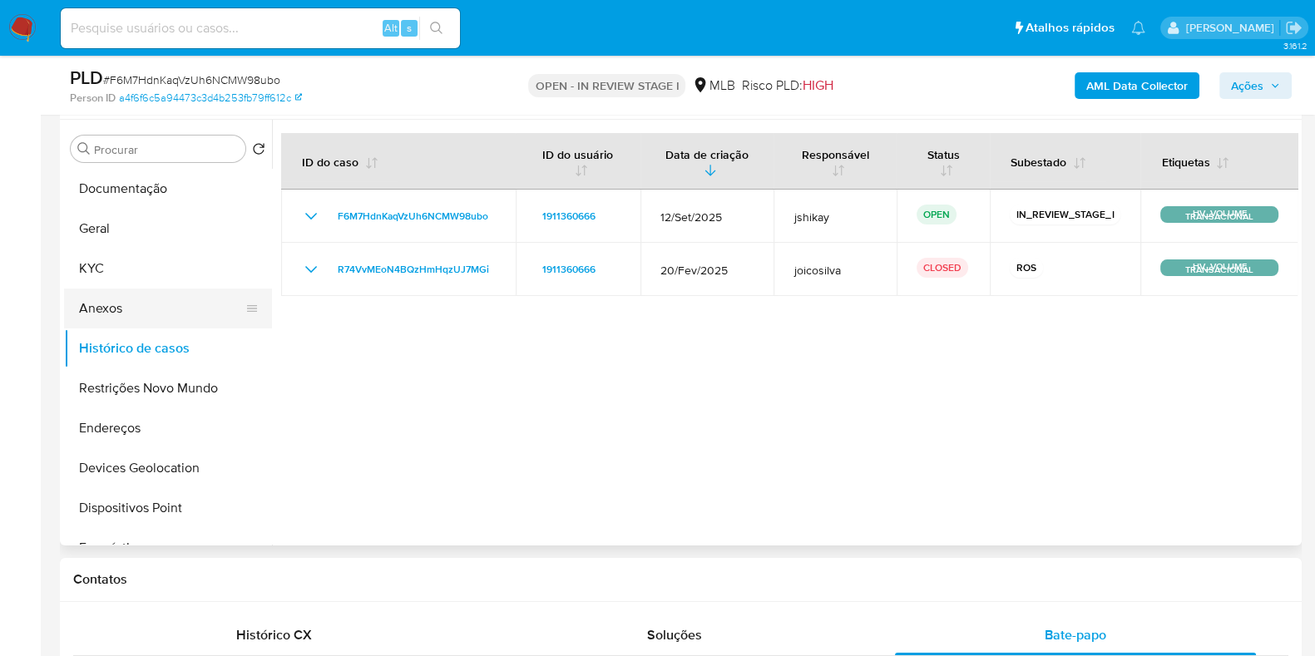
click at [139, 320] on button "Anexos" at bounding box center [161, 309] width 195 height 40
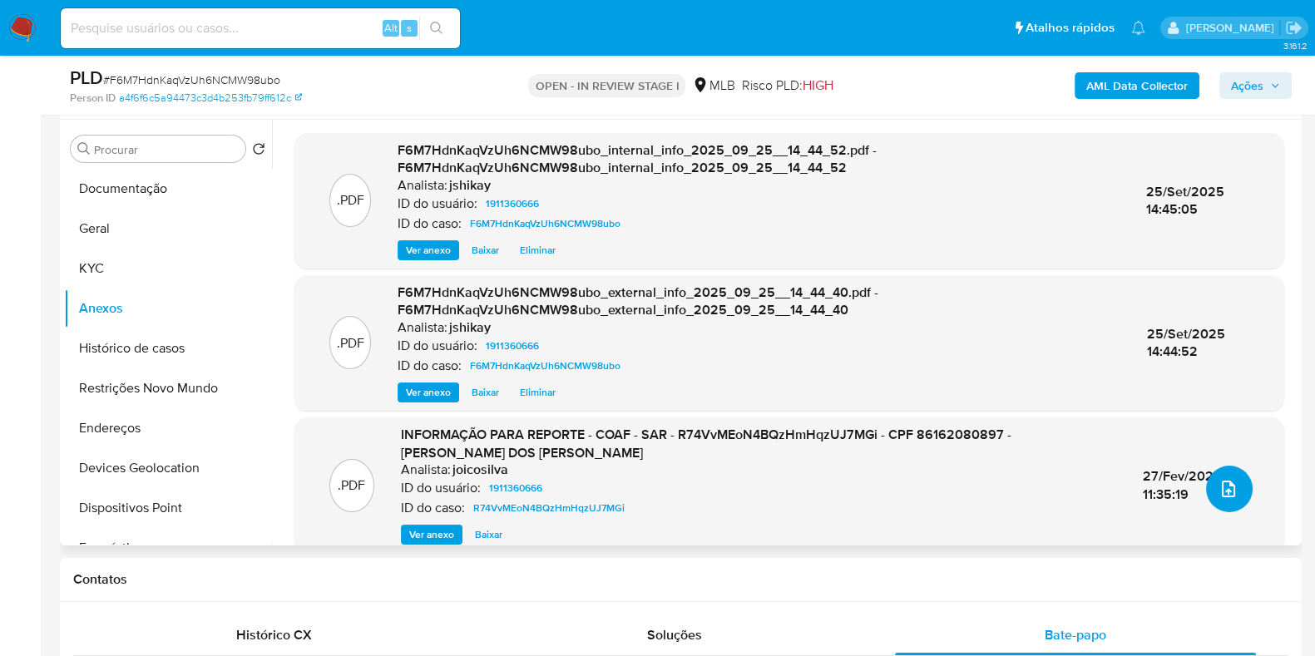
click at [1224, 503] on button "upload-file" at bounding box center [1229, 489] width 47 height 47
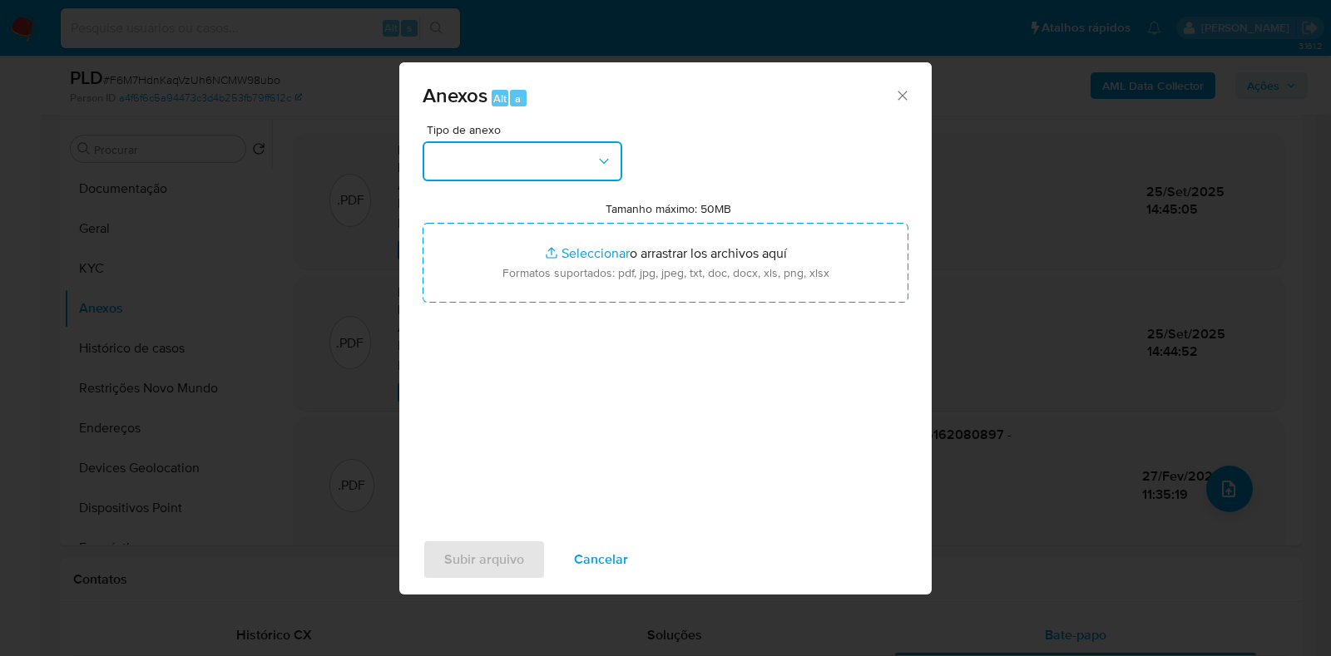
click at [518, 143] on button "button" at bounding box center [523, 161] width 200 height 40
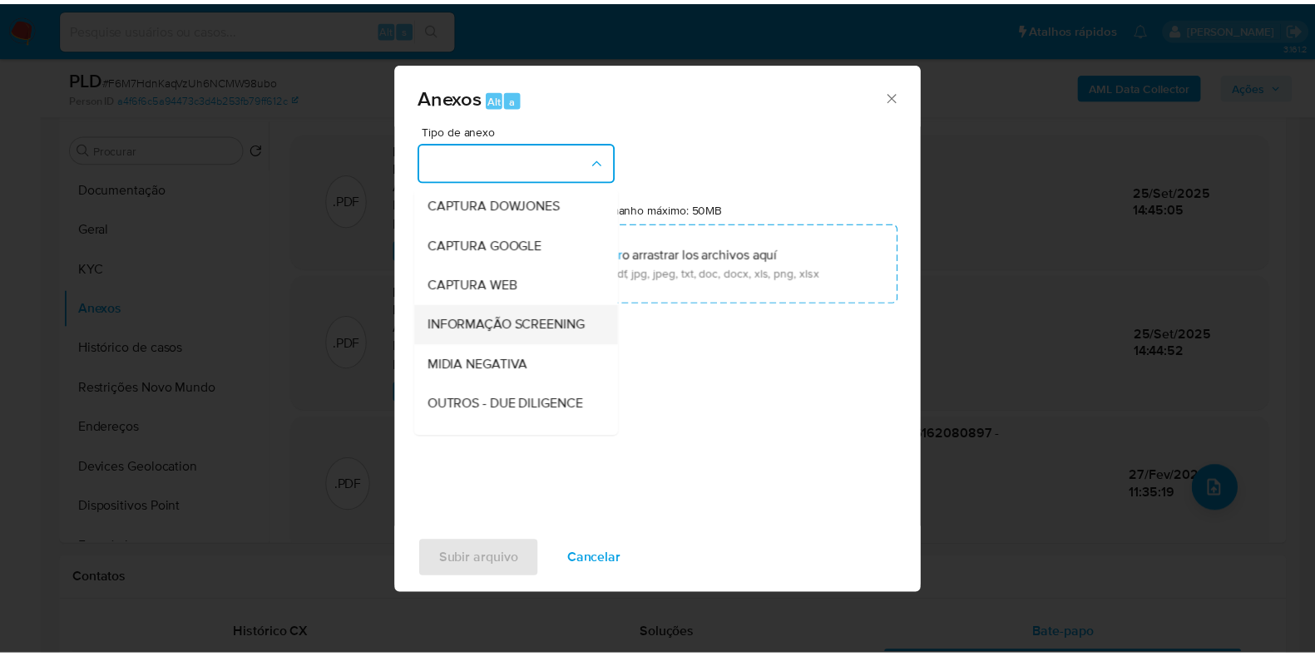
scroll to position [103, 0]
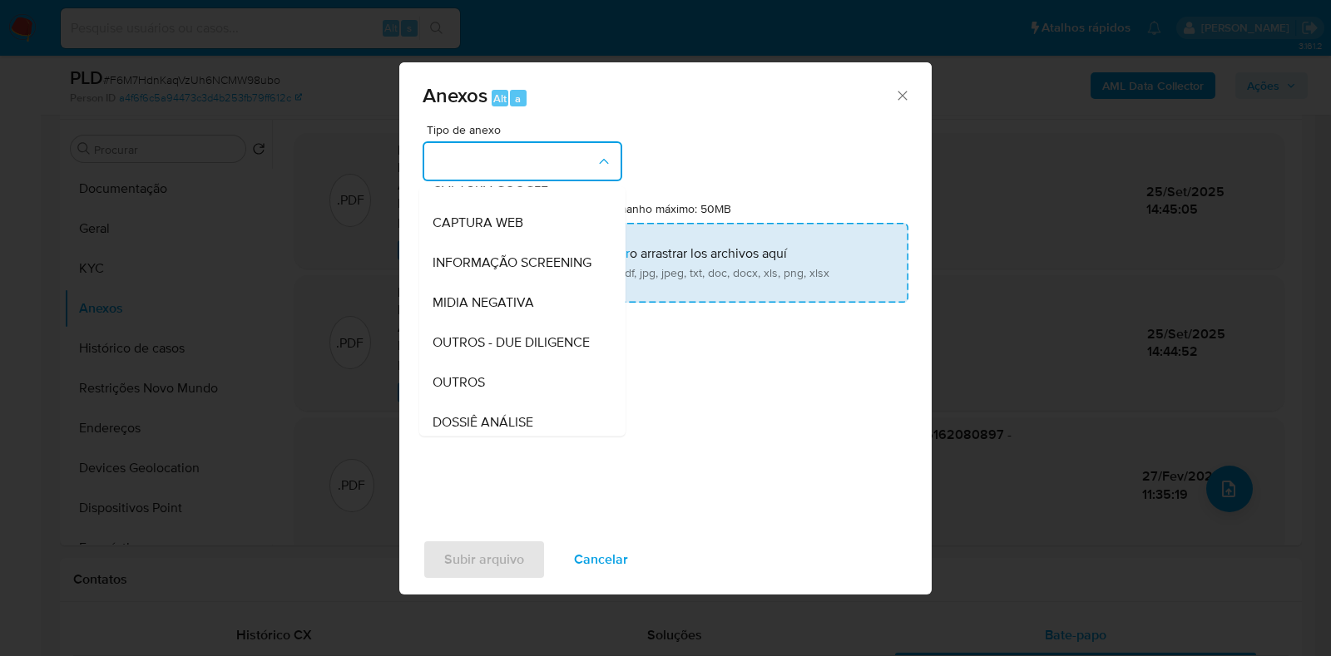
drag, startPoint x: 497, startPoint y: 413, endPoint x: 666, endPoint y: 288, distance: 211.1
click at [497, 403] on div "OUTROS" at bounding box center [518, 383] width 170 height 40
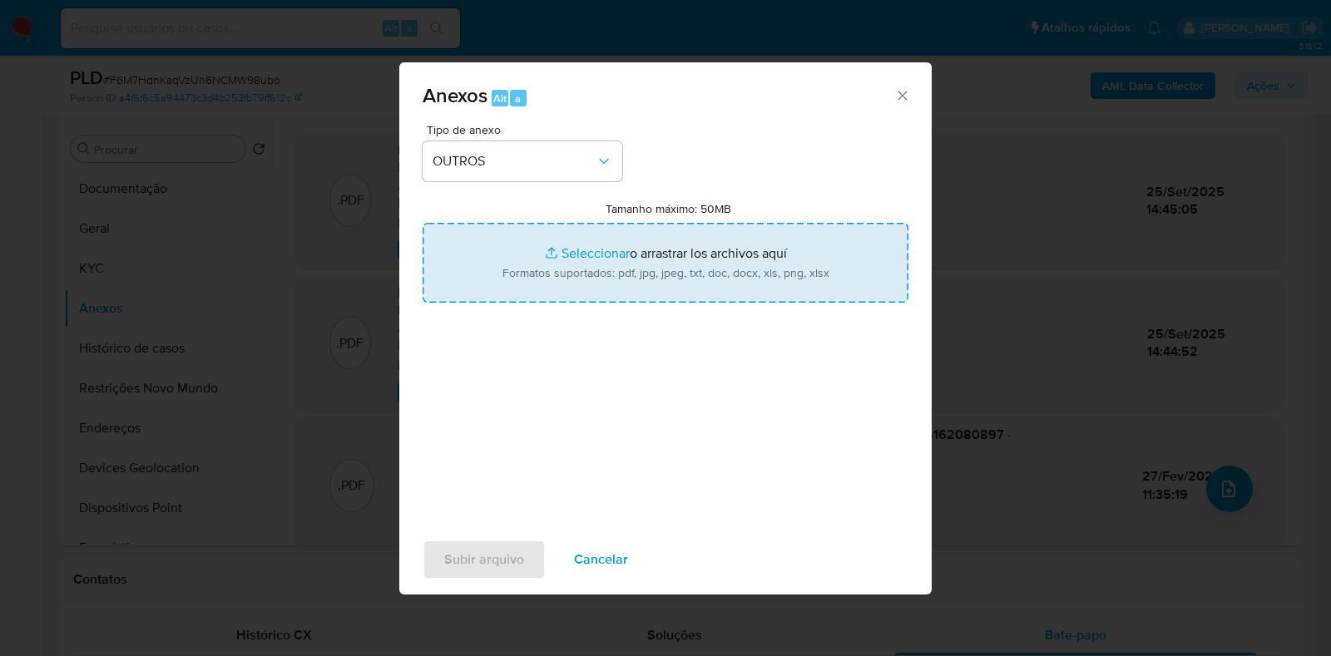
click at [693, 252] on input "Tamanho máximo: 50MB Seleccionar archivos" at bounding box center [666, 263] width 486 height 80
type input "C:\fakepath\Mulan 1911360666_2025_09_24_17_12_02 - Resumen TX.pdf"
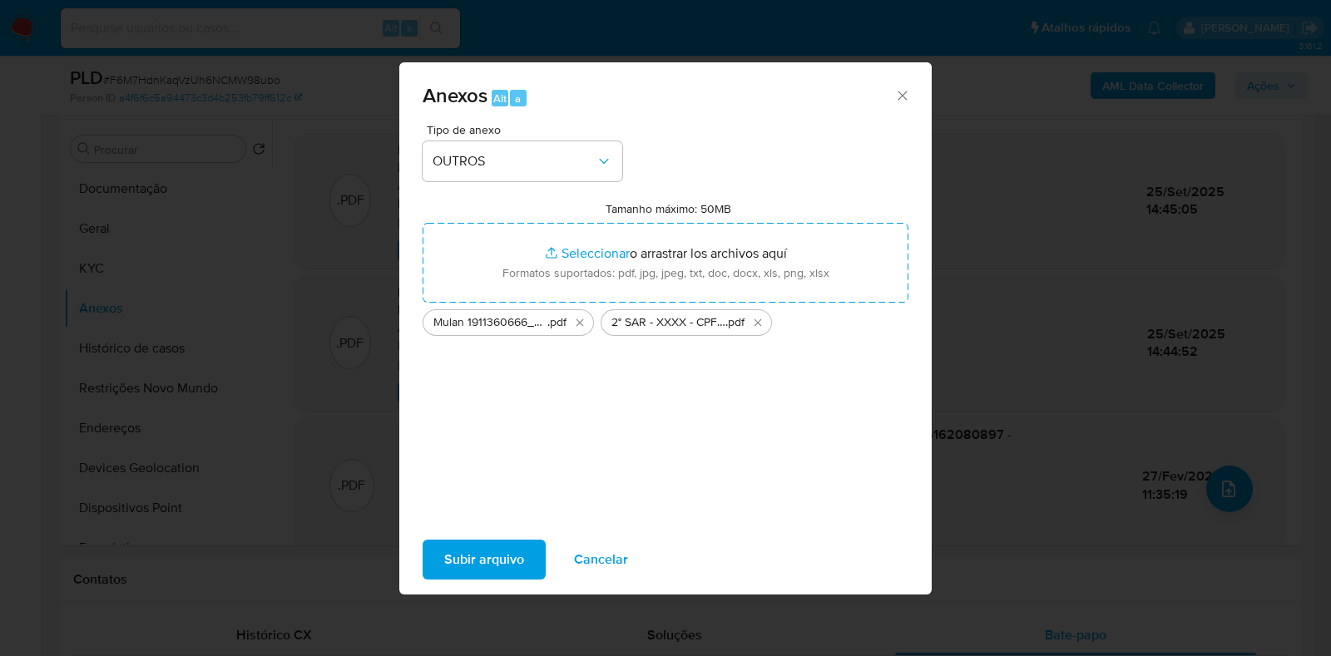
drag, startPoint x: 693, startPoint y: 253, endPoint x: 470, endPoint y: 555, distance: 375.3
click at [470, 555] on span "Subir arquivo" at bounding box center [484, 560] width 80 height 37
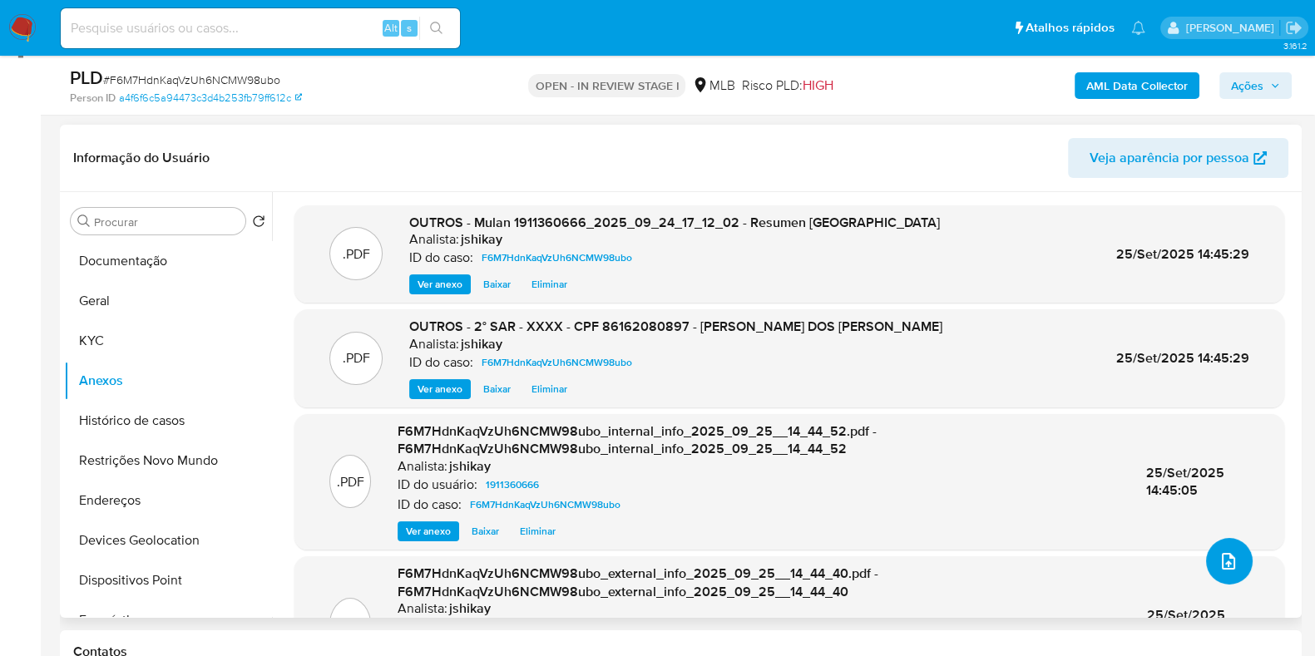
scroll to position [207, 0]
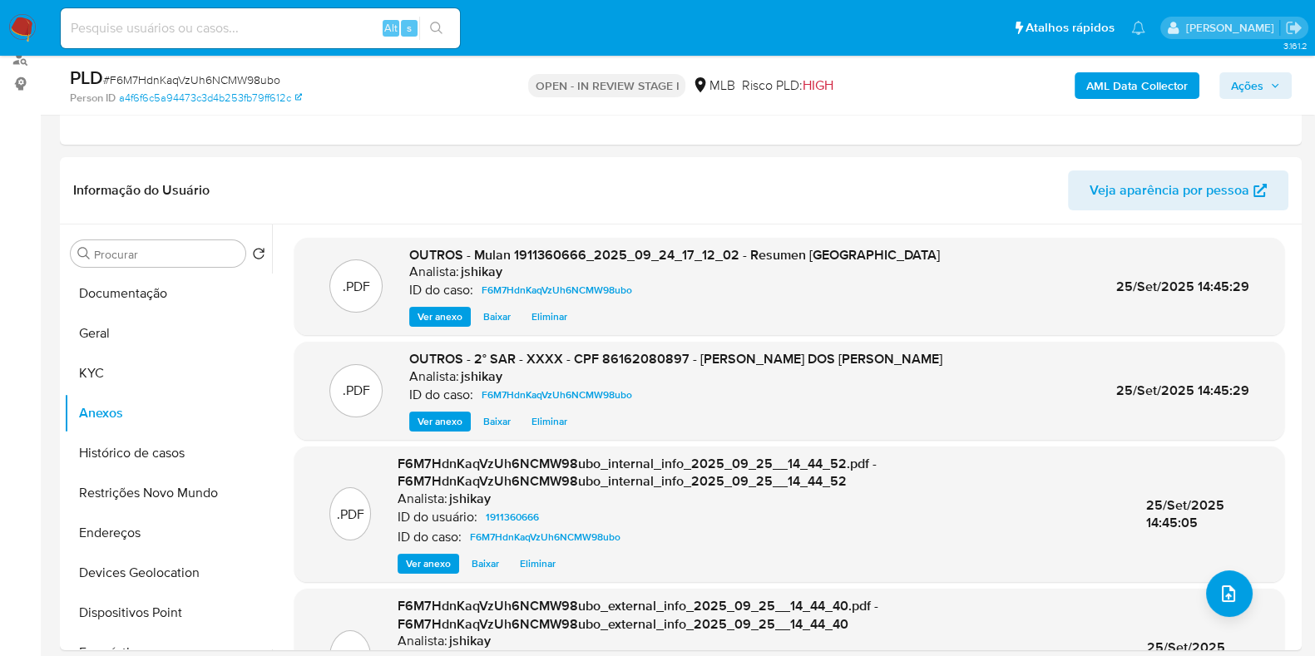
click at [1242, 88] on span "Ações" at bounding box center [1247, 85] width 32 height 27
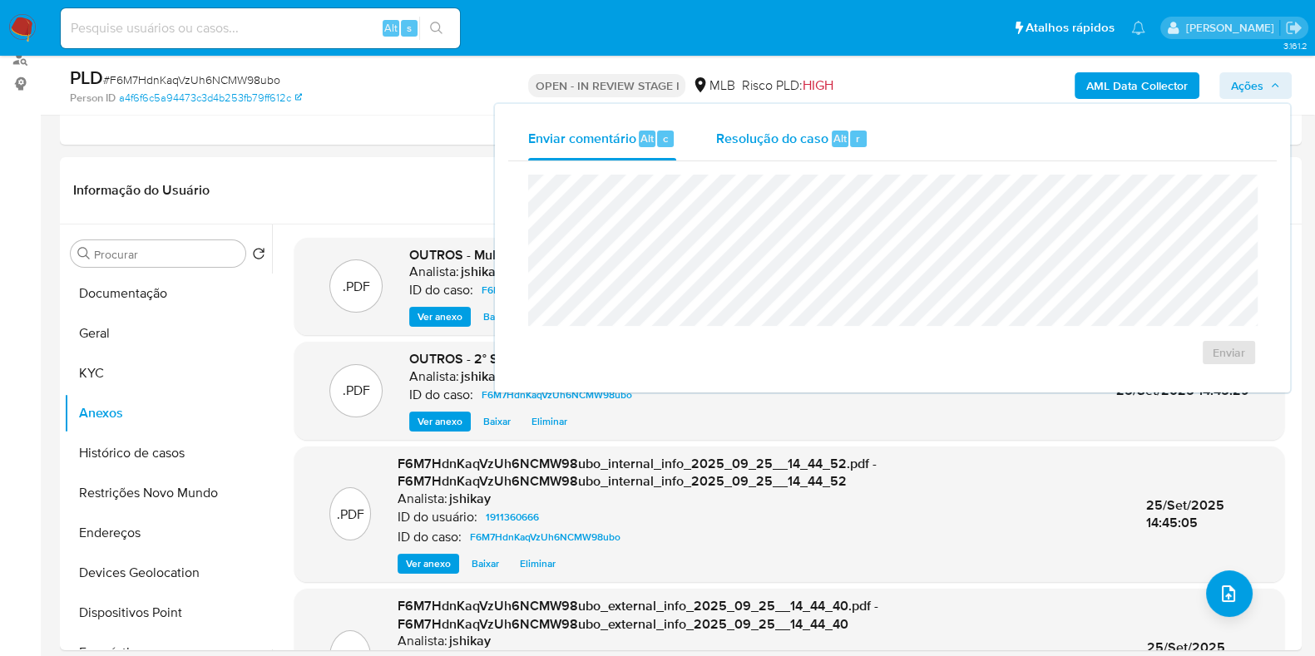
click at [824, 150] on div "Resolução do caso Alt r" at bounding box center [792, 138] width 152 height 43
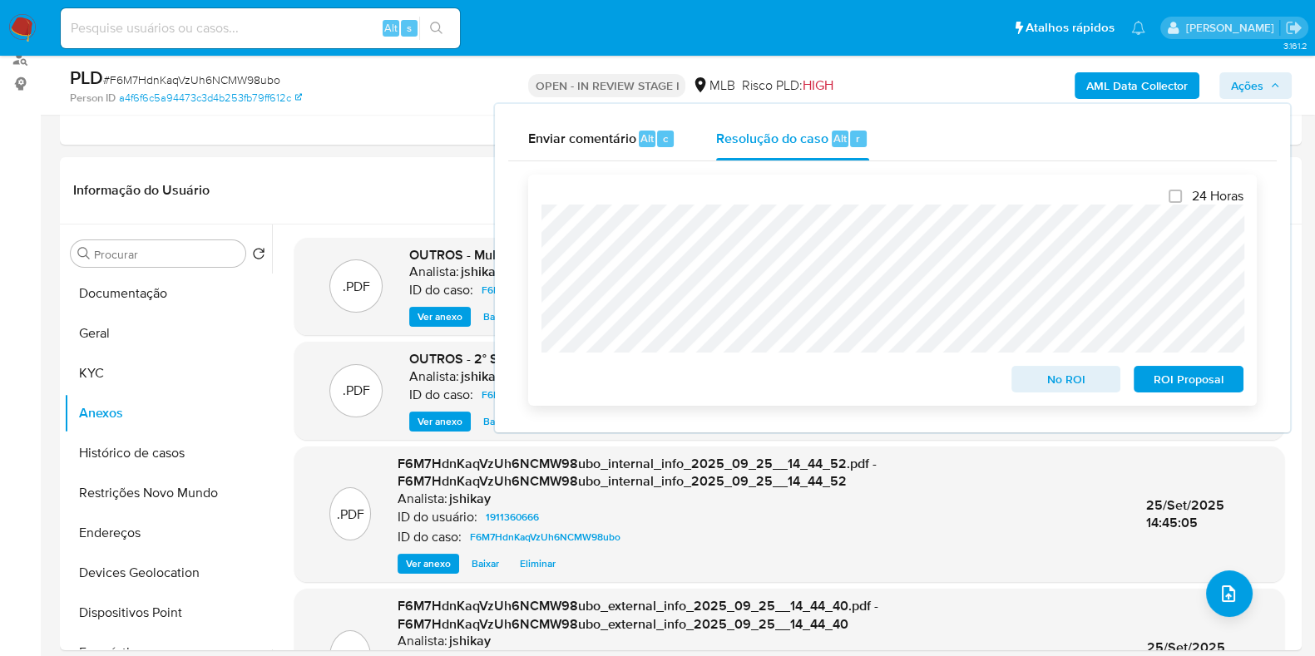
click at [1194, 384] on span "ROI Proposal" at bounding box center [1188, 379] width 87 height 23
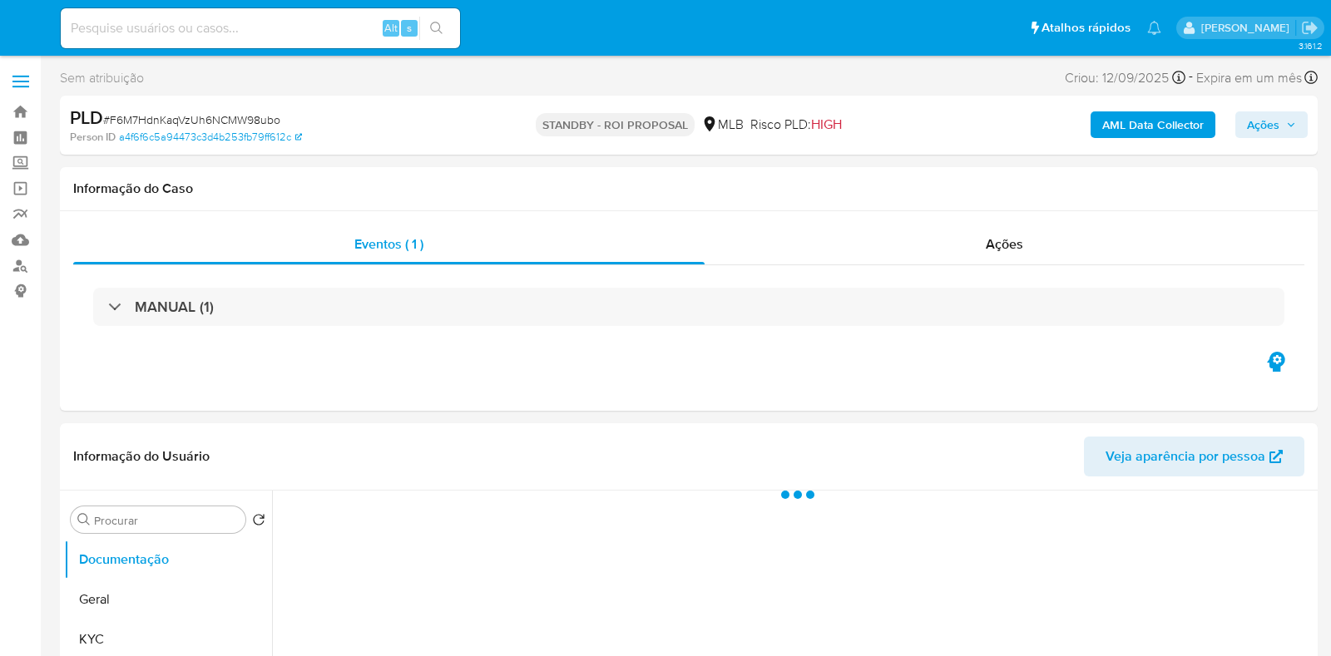
select select "10"
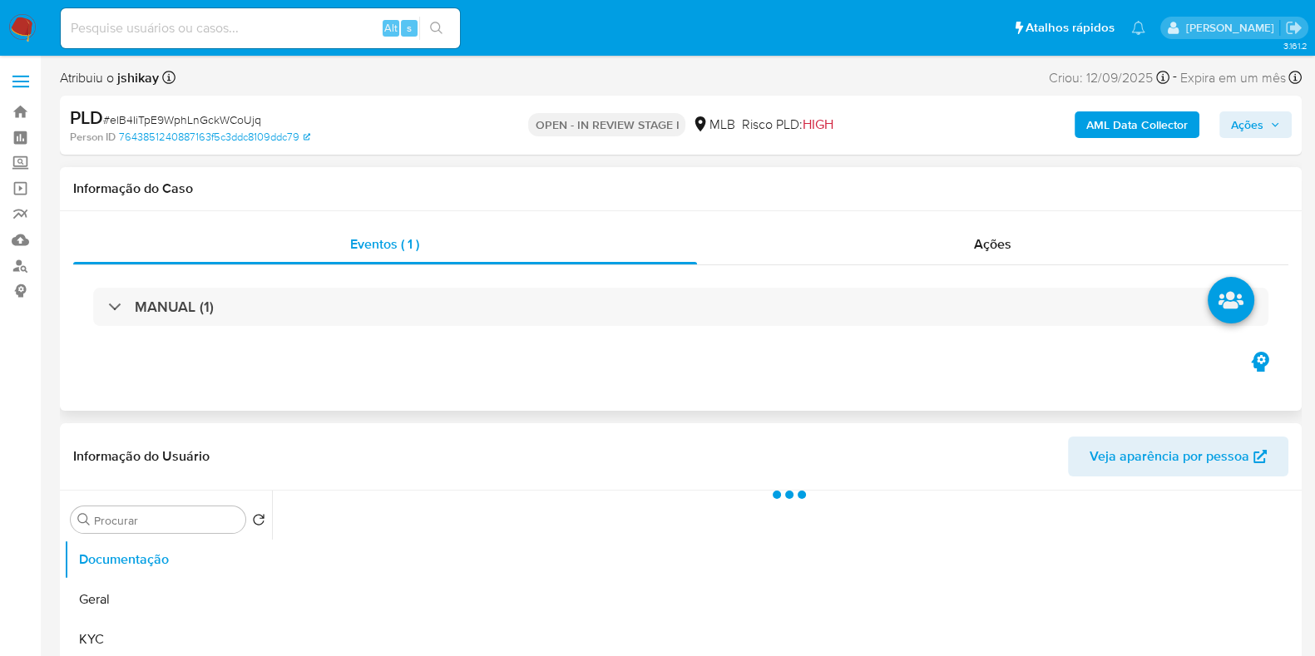
select select "10"
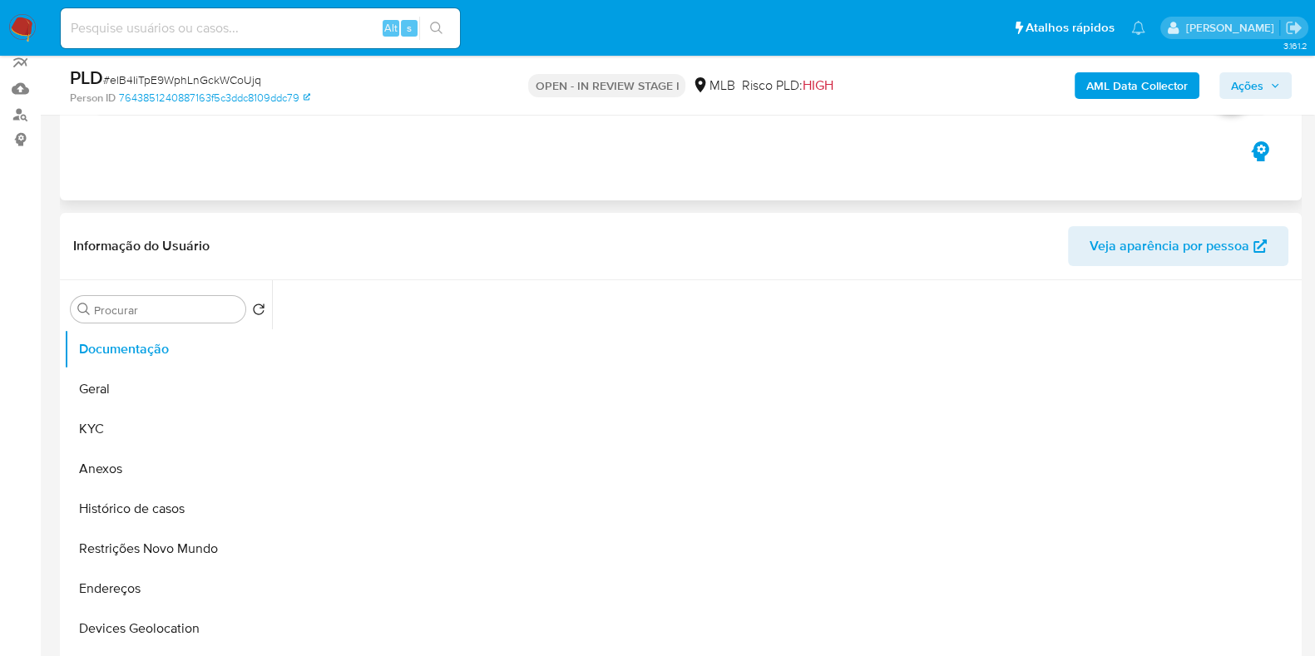
scroll to position [207, 0]
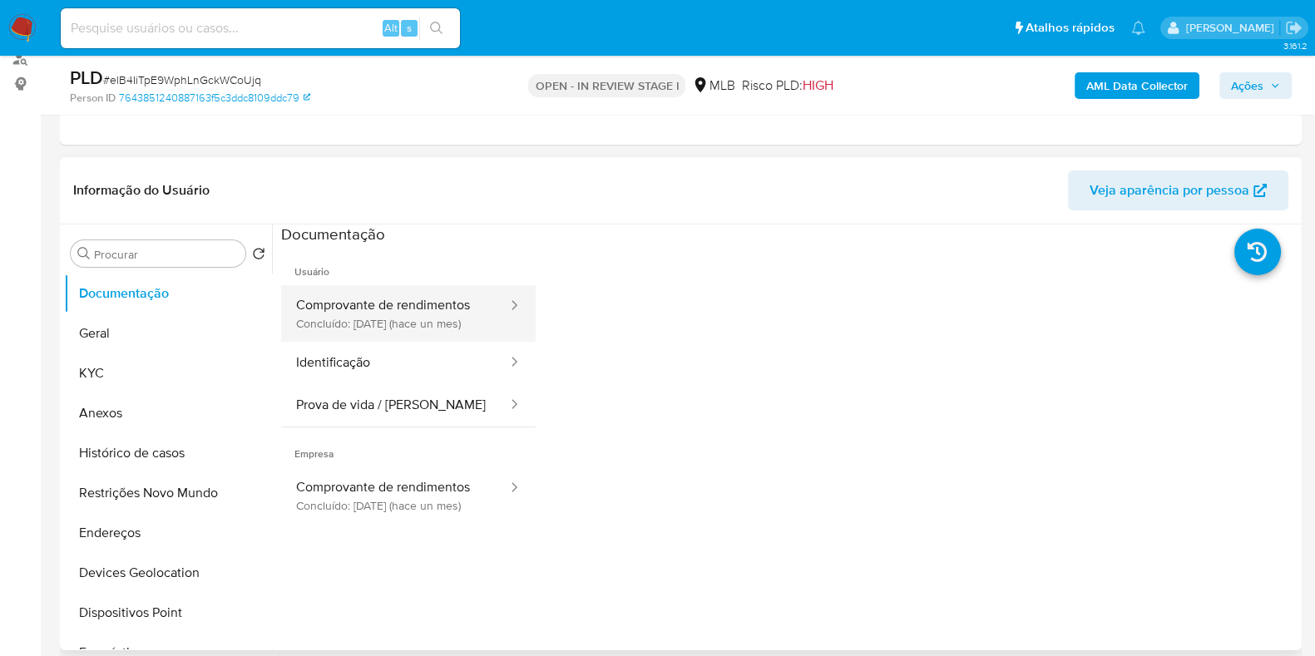
click at [377, 333] on button "Comprovante de rendimentos Concluído: [DATE] (hace un mes)" at bounding box center [395, 313] width 228 height 57
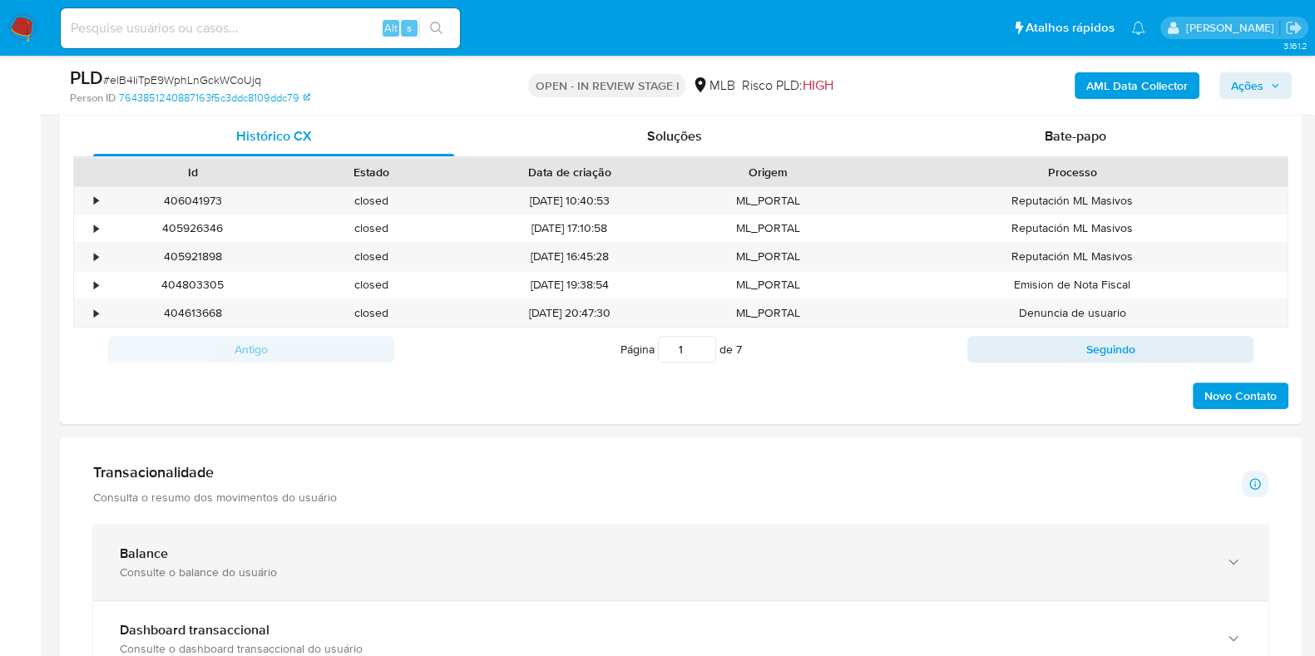
scroll to position [936, 0]
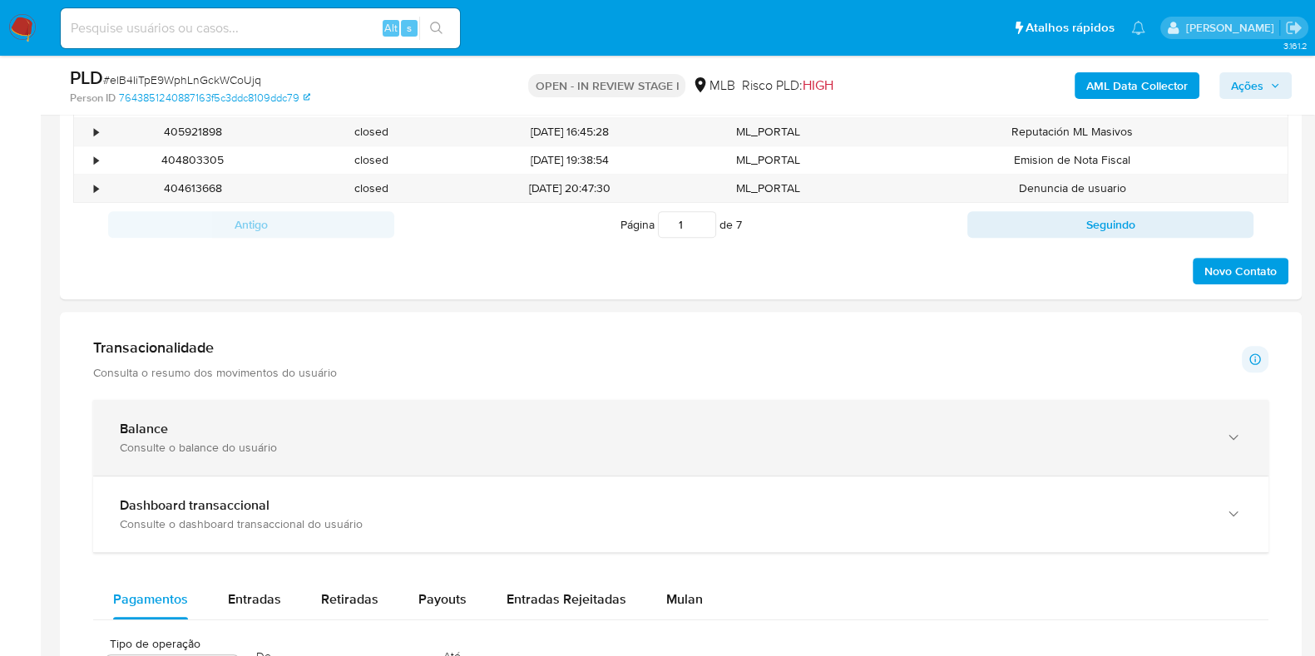
click at [396, 466] on div "Balance Consulte o balance do usuário" at bounding box center [680, 438] width 1175 height 76
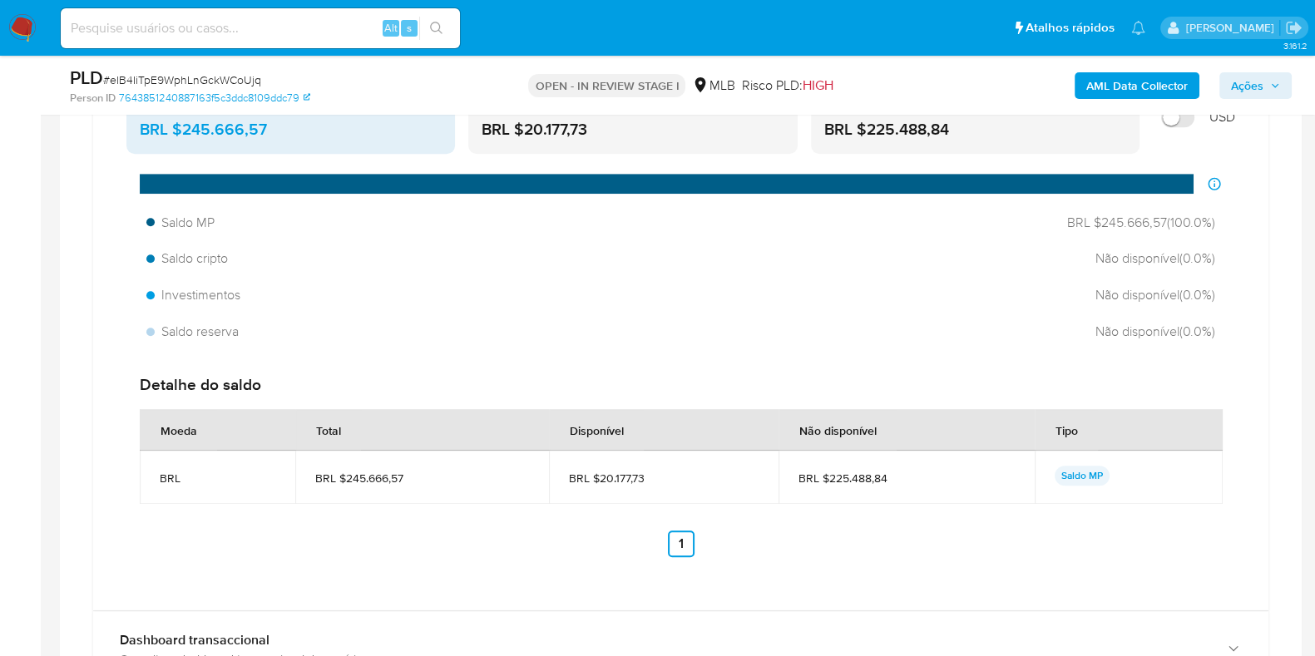
scroll to position [1559, 0]
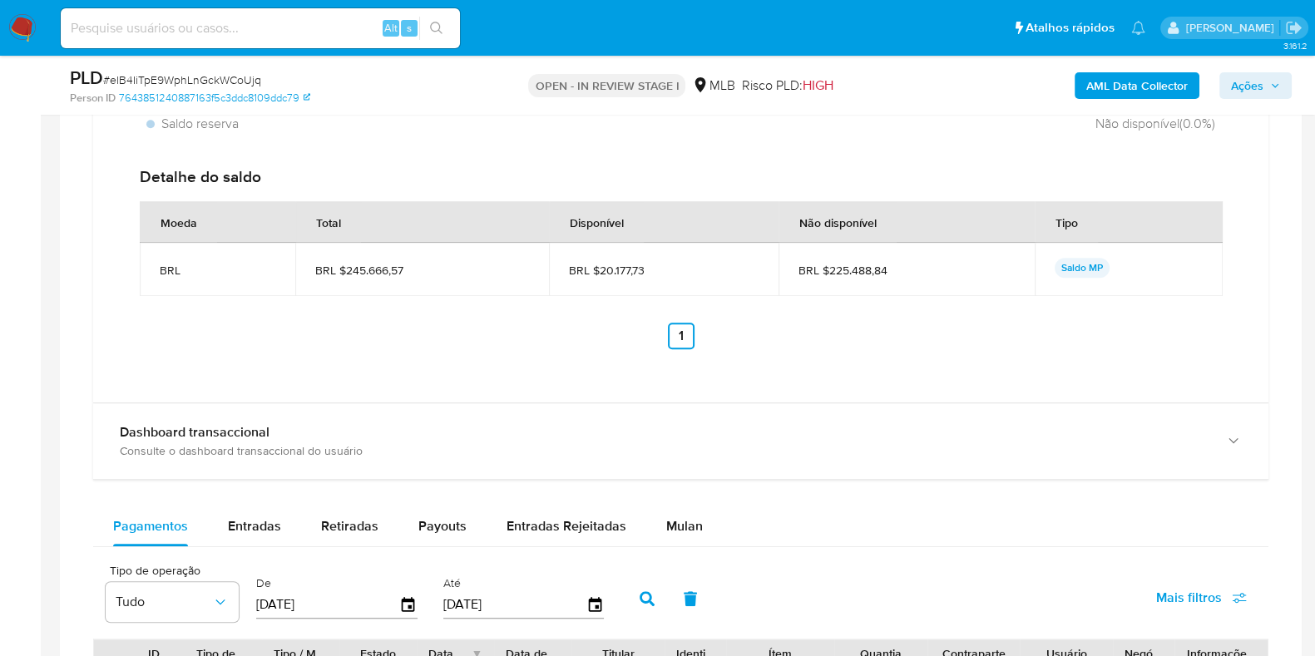
drag, startPoint x: 661, startPoint y: 270, endPoint x: 599, endPoint y: 271, distance: 62.4
click at [599, 271] on span "BRL $20.177,73" at bounding box center [664, 270] width 190 height 15
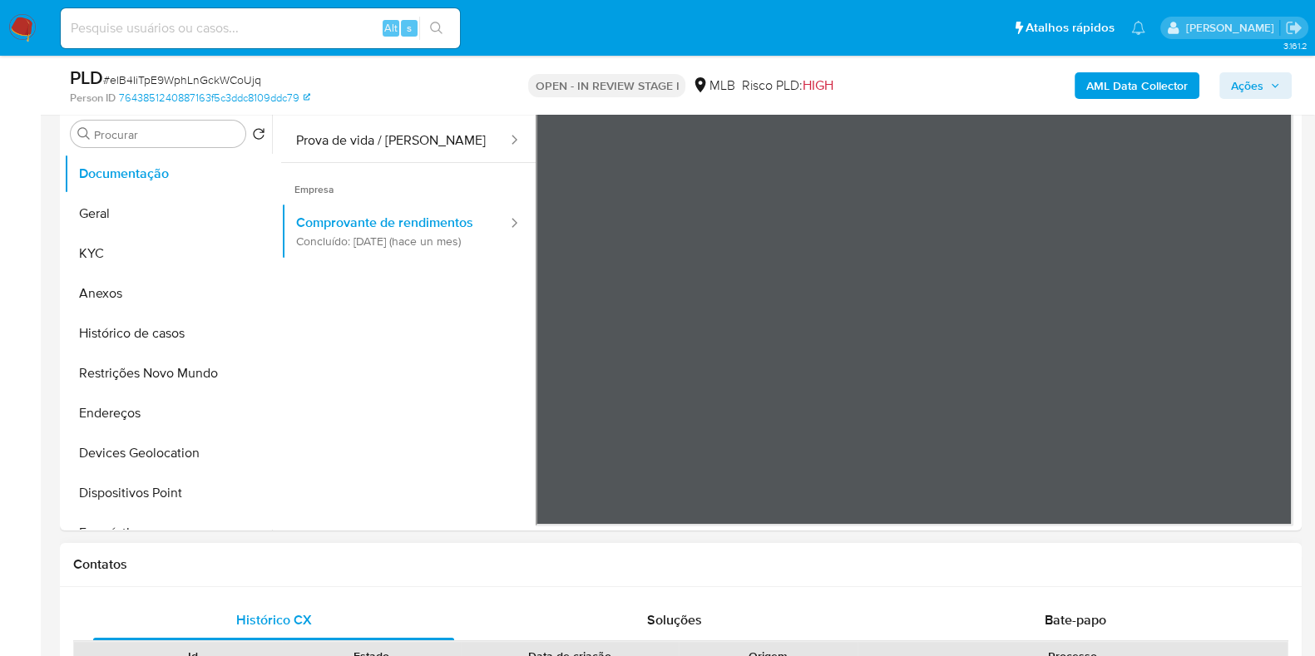
scroll to position [312, 0]
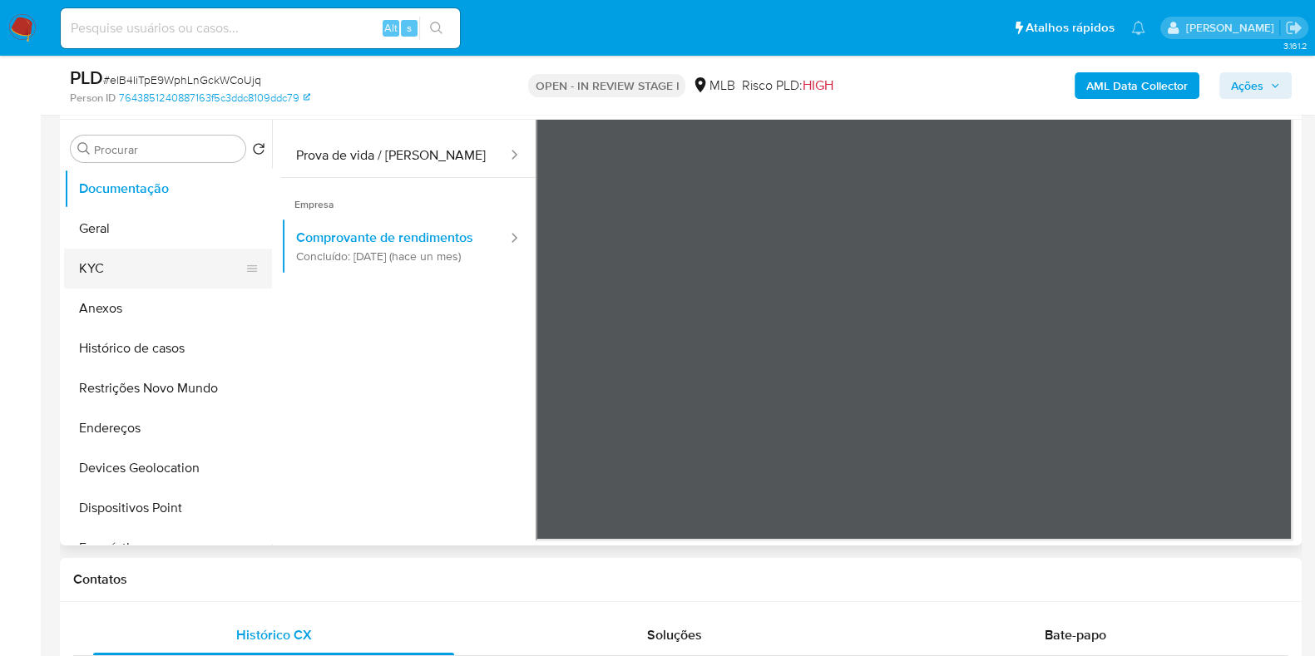
click at [148, 250] on button "KYC" at bounding box center [161, 269] width 195 height 40
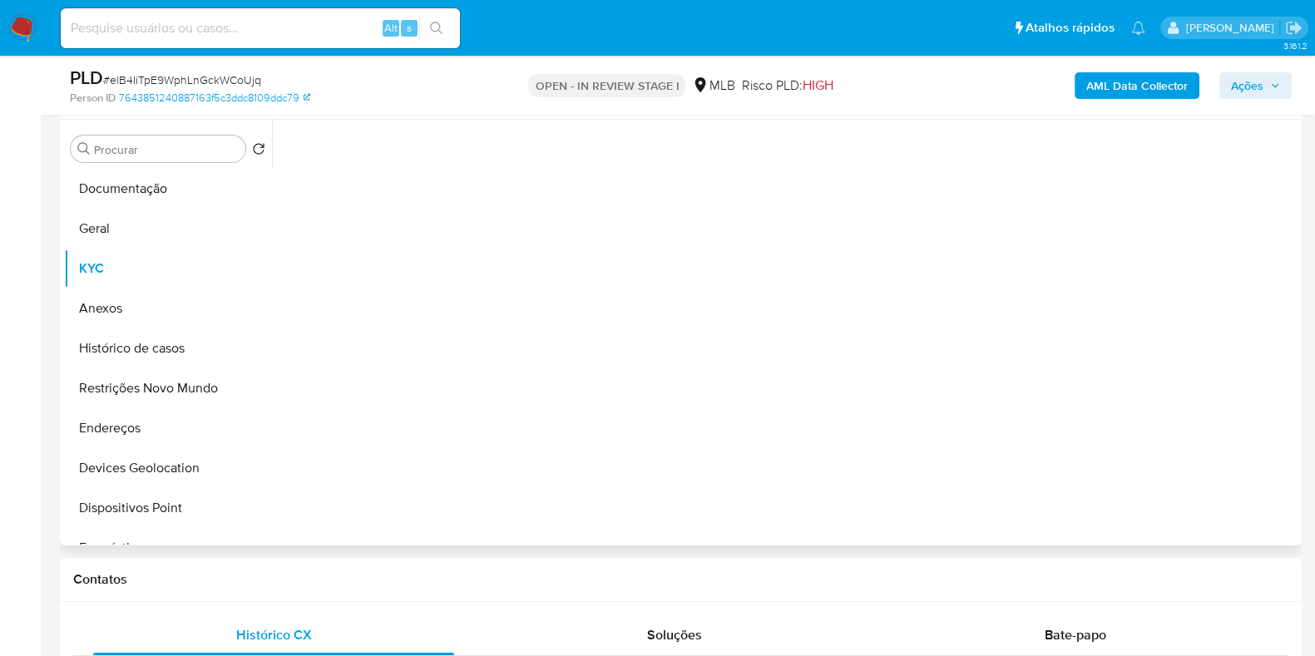
scroll to position [0, 0]
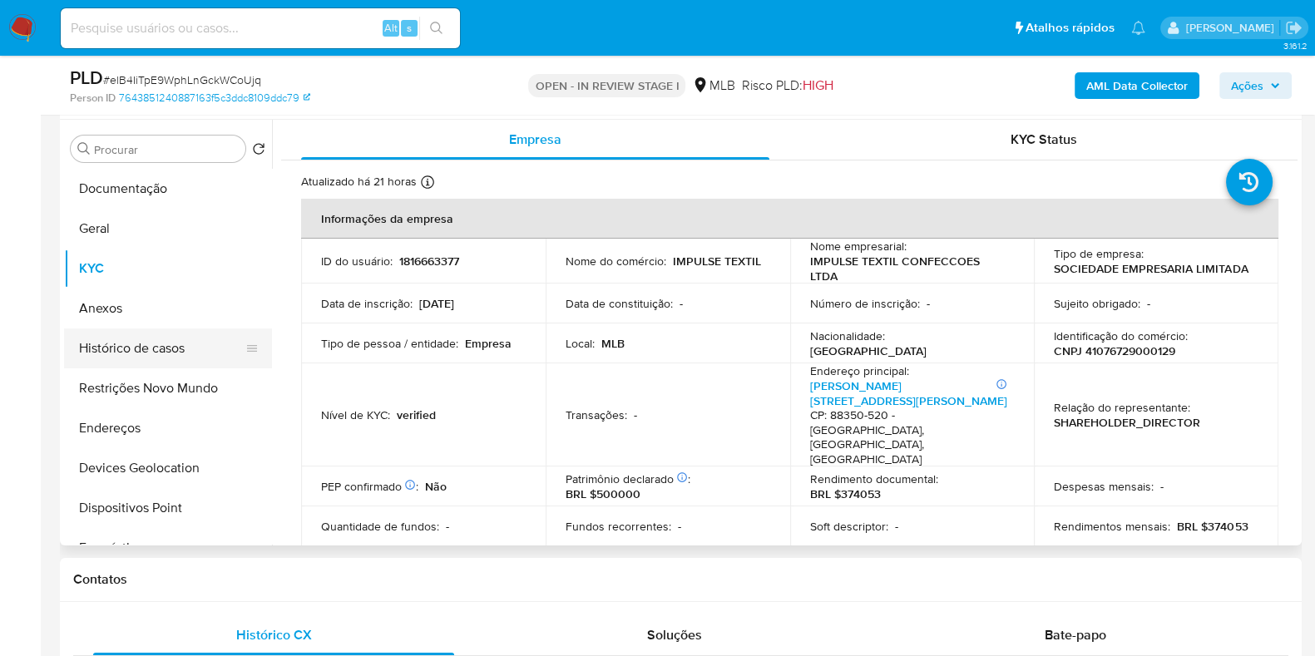
click at [154, 339] on button "Histórico de casos" at bounding box center [161, 349] width 195 height 40
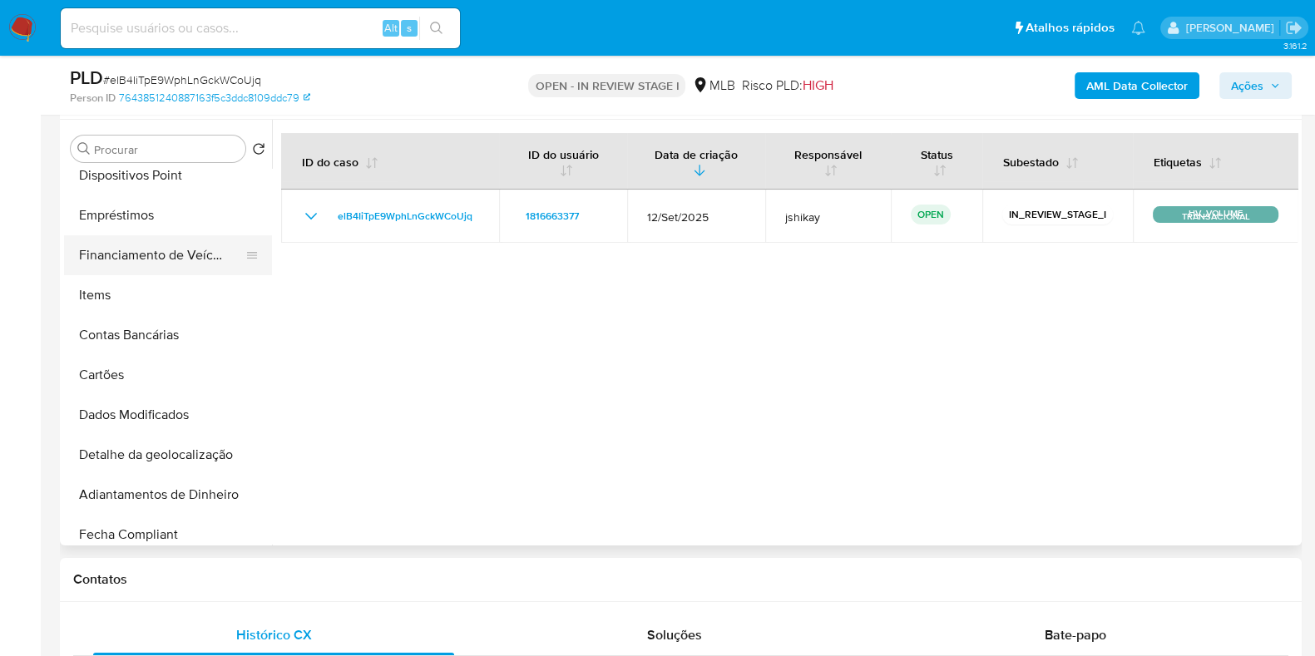
scroll to position [415, 0]
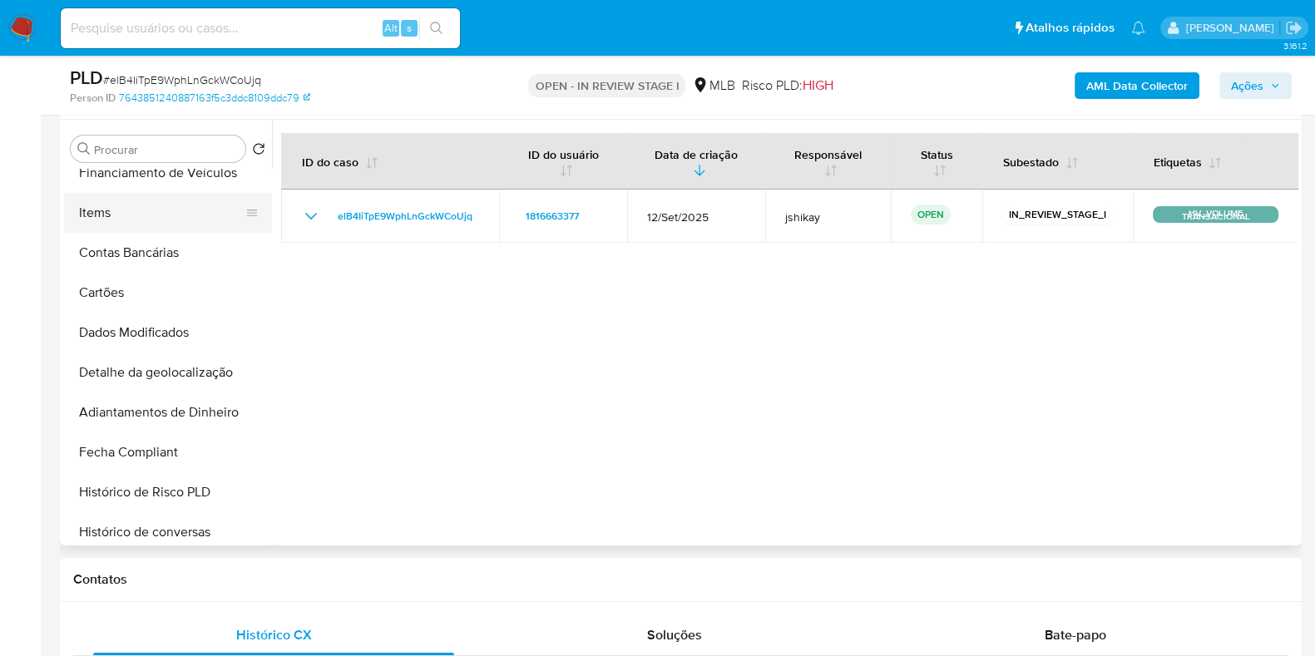
click at [129, 220] on button "Items" at bounding box center [161, 213] width 195 height 40
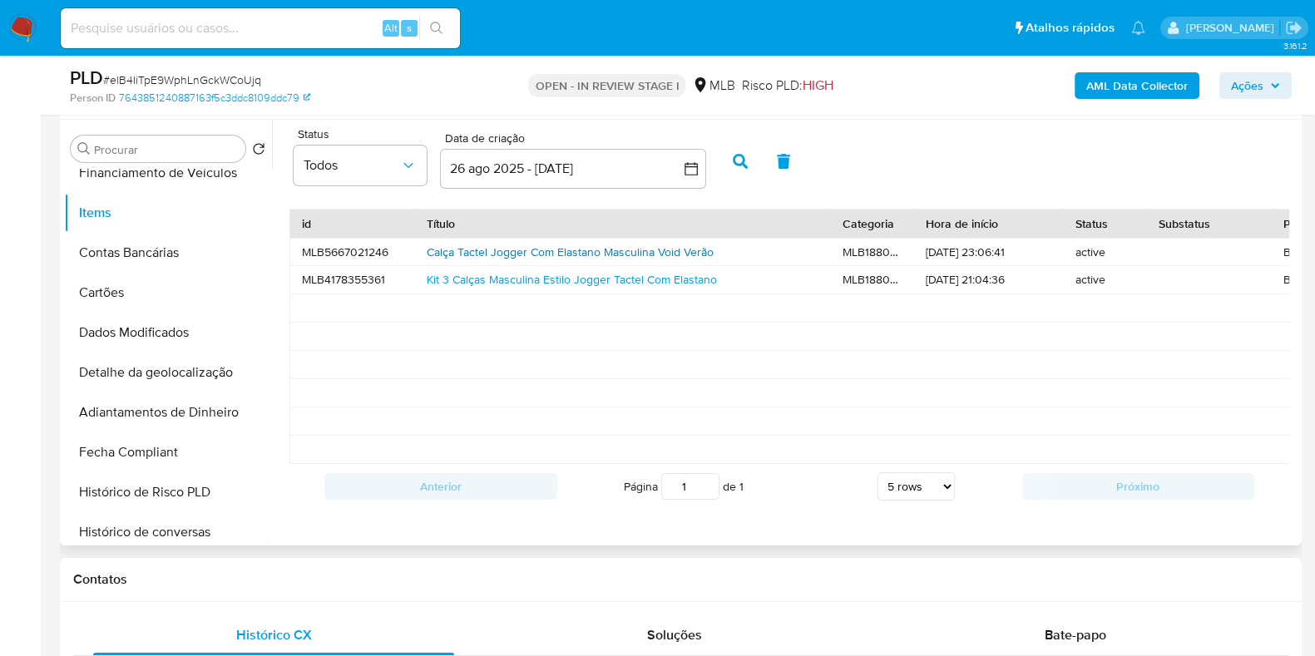
click at [606, 255] on link "Calça Tactel Jogger Com Elastano Masculina Void Verão" at bounding box center [570, 252] width 287 height 17
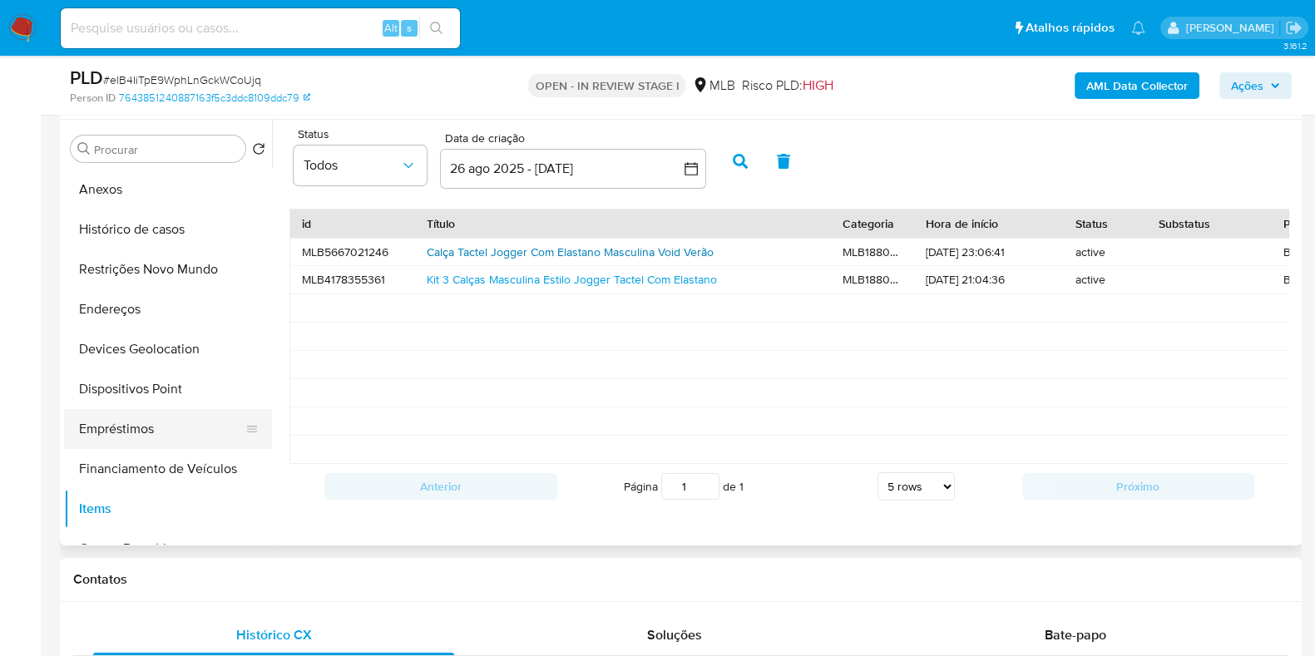
scroll to position [0, 0]
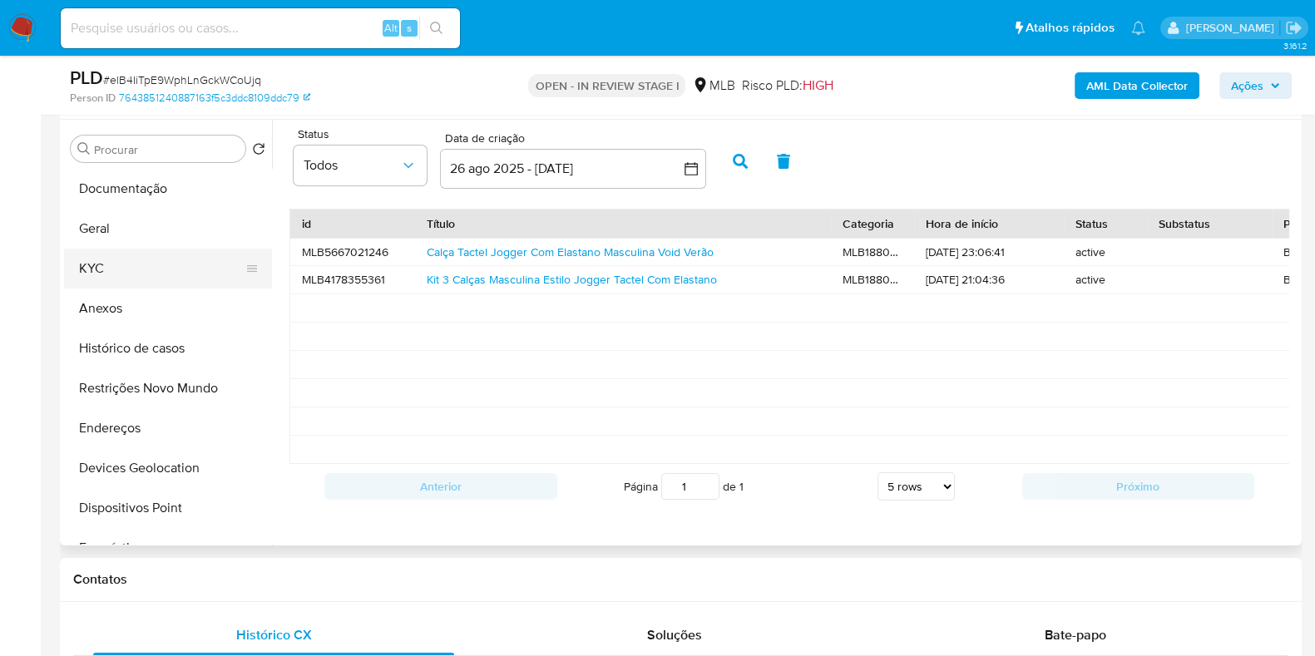
click at [165, 260] on button "KYC" at bounding box center [161, 269] width 195 height 40
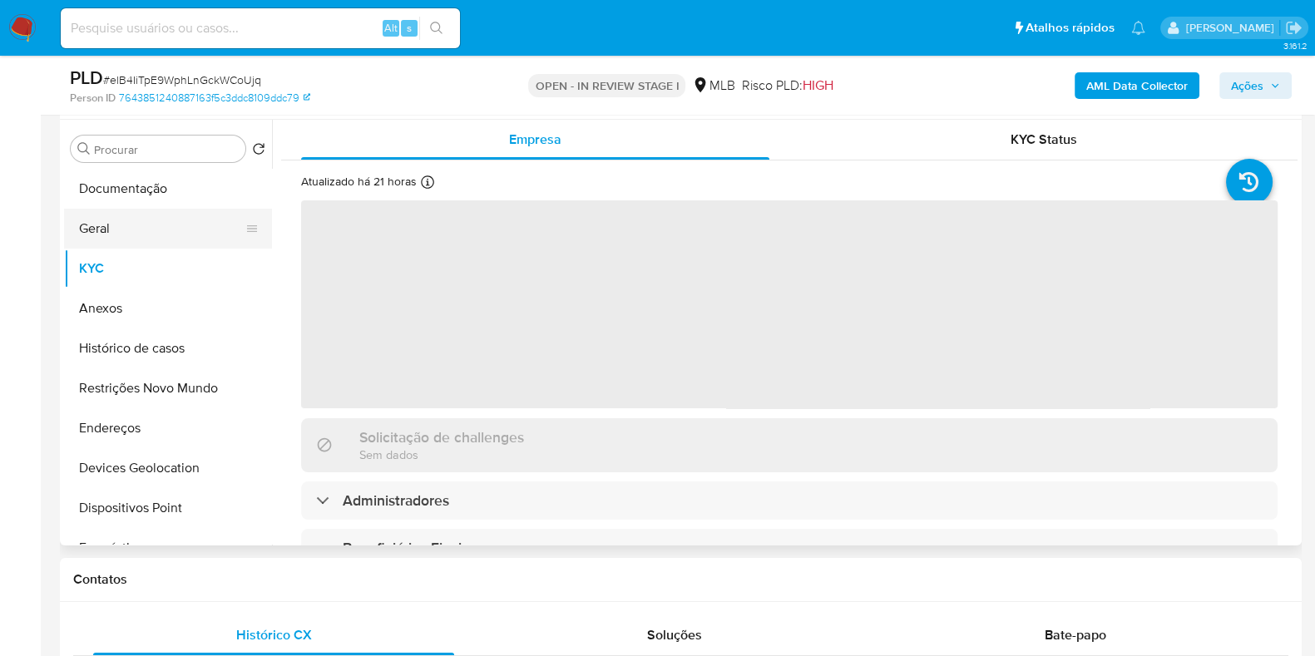
click at [165, 229] on button "Geral" at bounding box center [161, 229] width 195 height 40
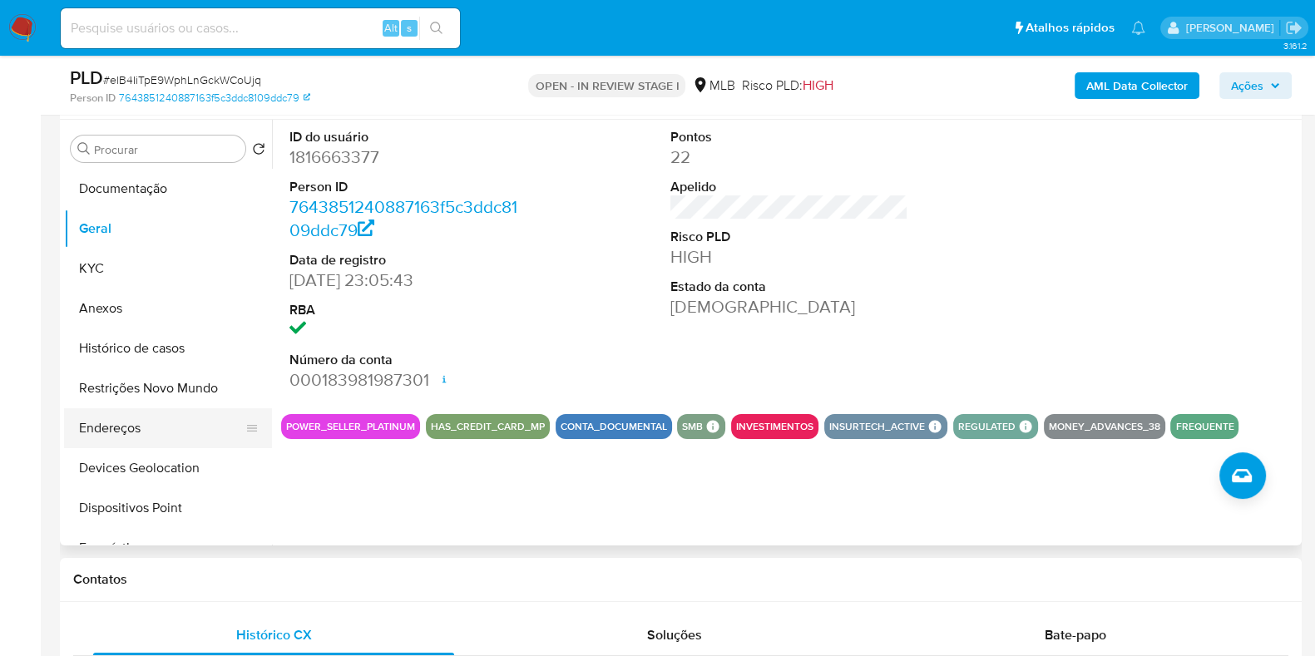
scroll to position [207, 0]
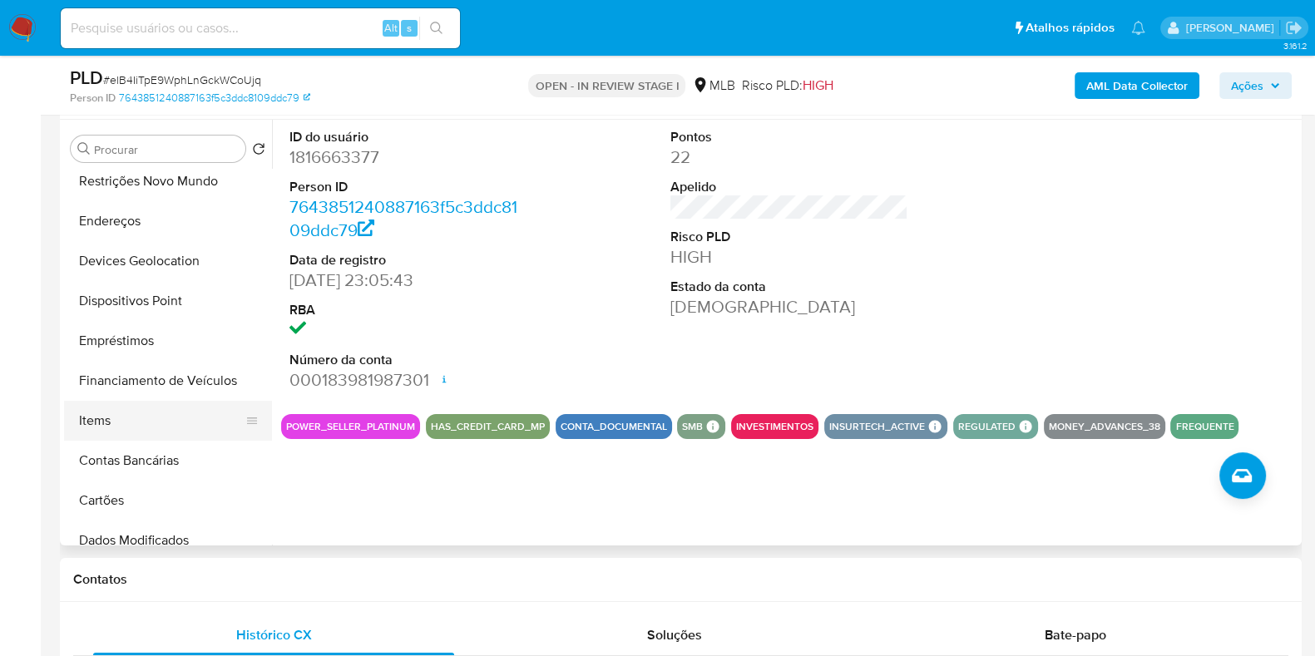
click at [145, 428] on button "Items" at bounding box center [161, 421] width 195 height 40
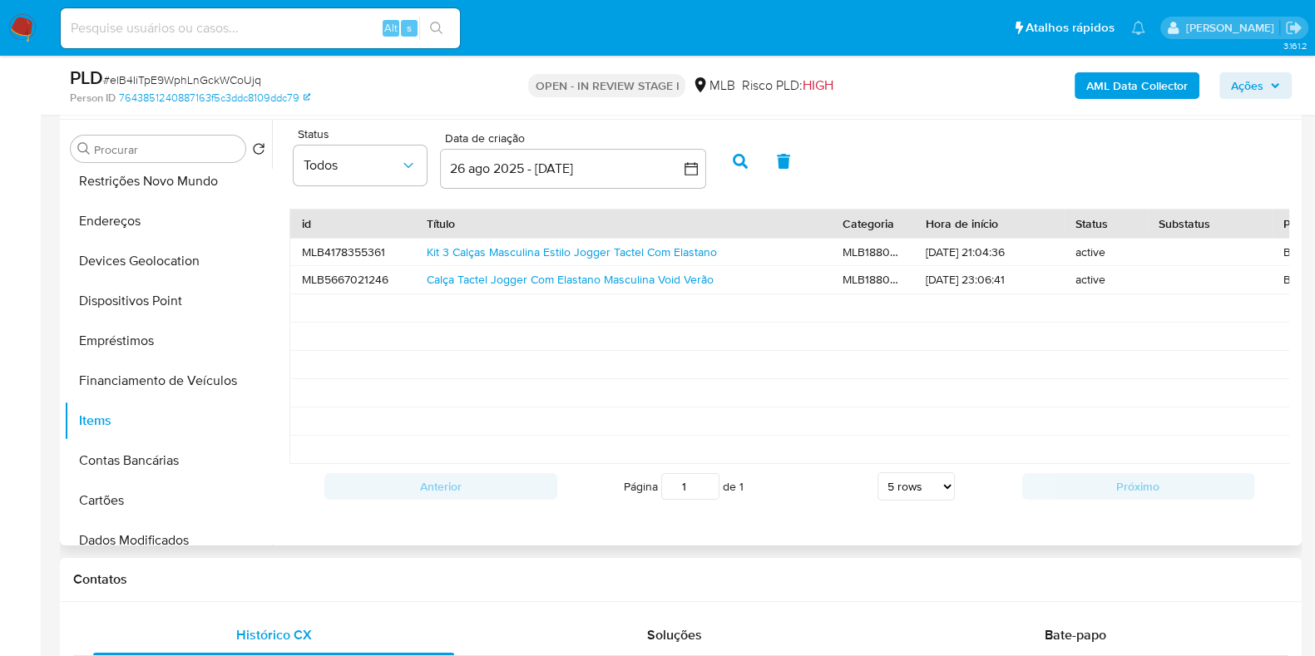
click at [517, 288] on div "Calça Tactel Jogger Com Elastano Masculina Void Verão" at bounding box center [623, 279] width 416 height 27
click at [507, 274] on link "Calça Tactel Jogger Com Elastano Masculina Void Verão" at bounding box center [570, 279] width 287 height 17
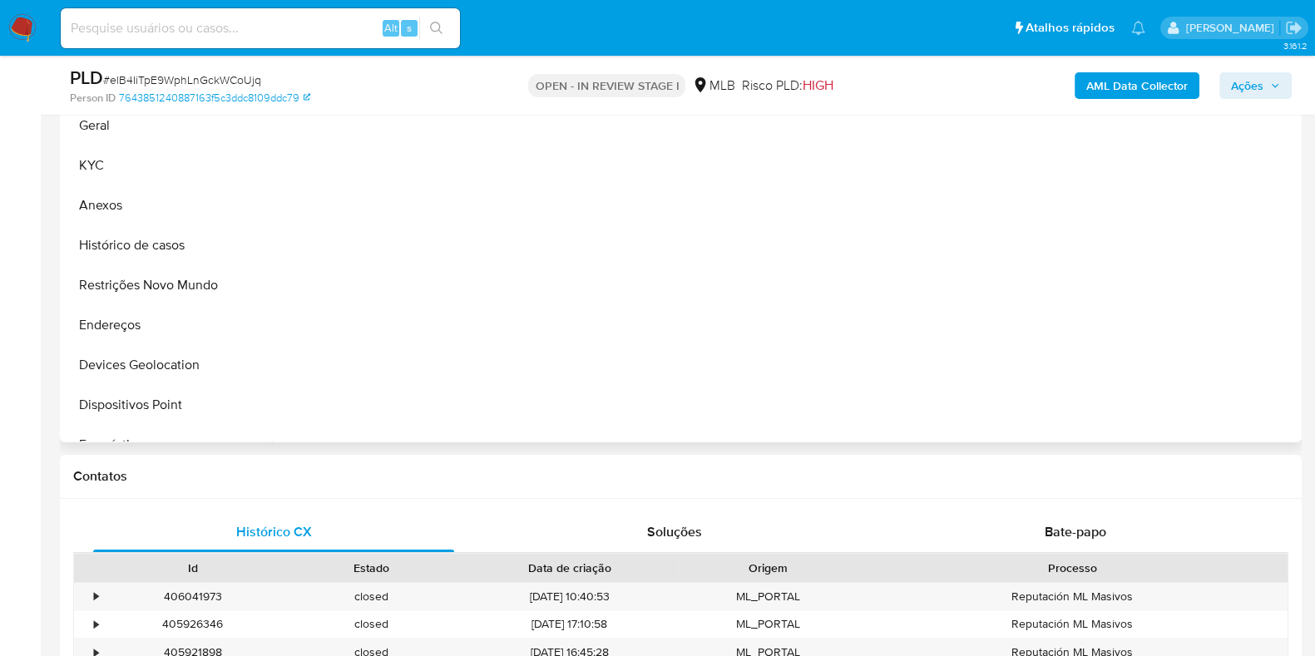
scroll to position [207, 0]
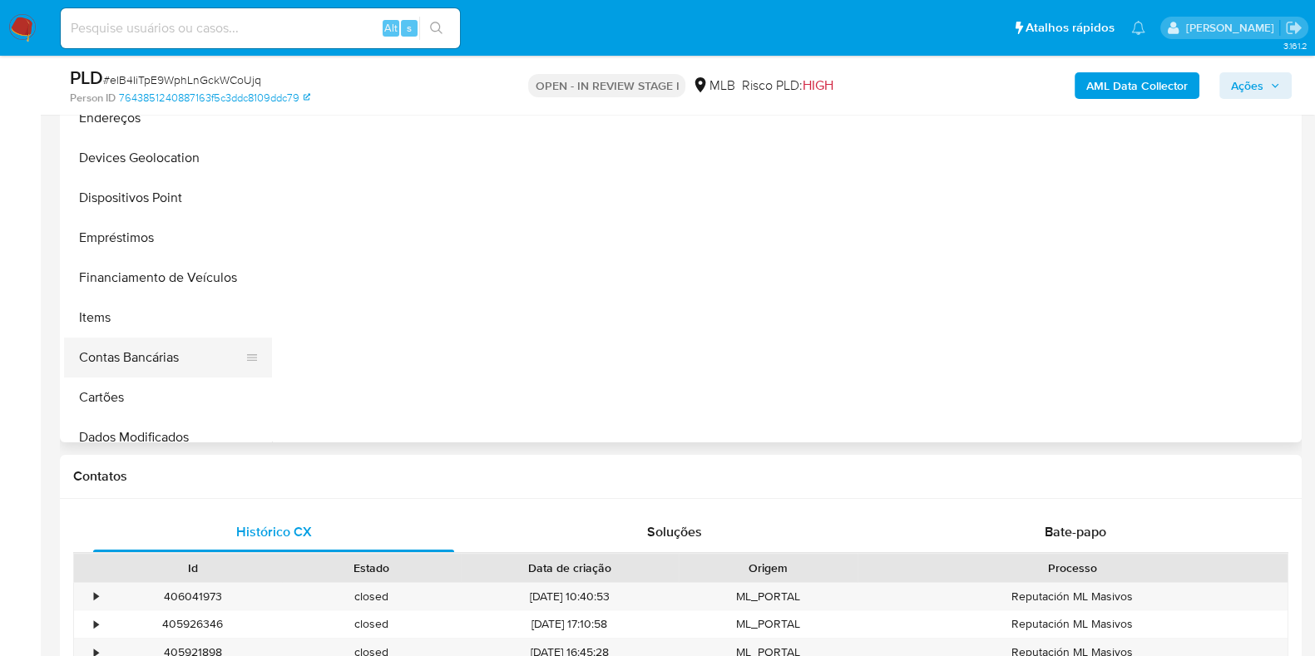
select select "10"
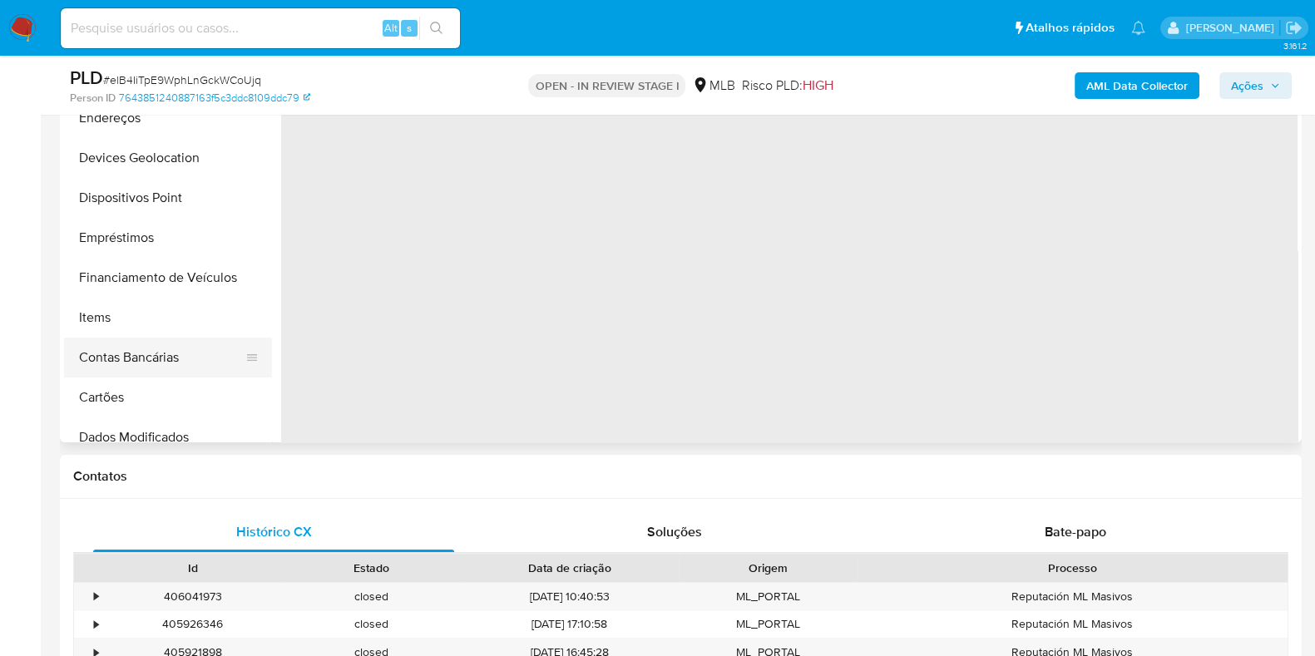
click at [141, 340] on button "Contas Bancárias" at bounding box center [161, 358] width 195 height 40
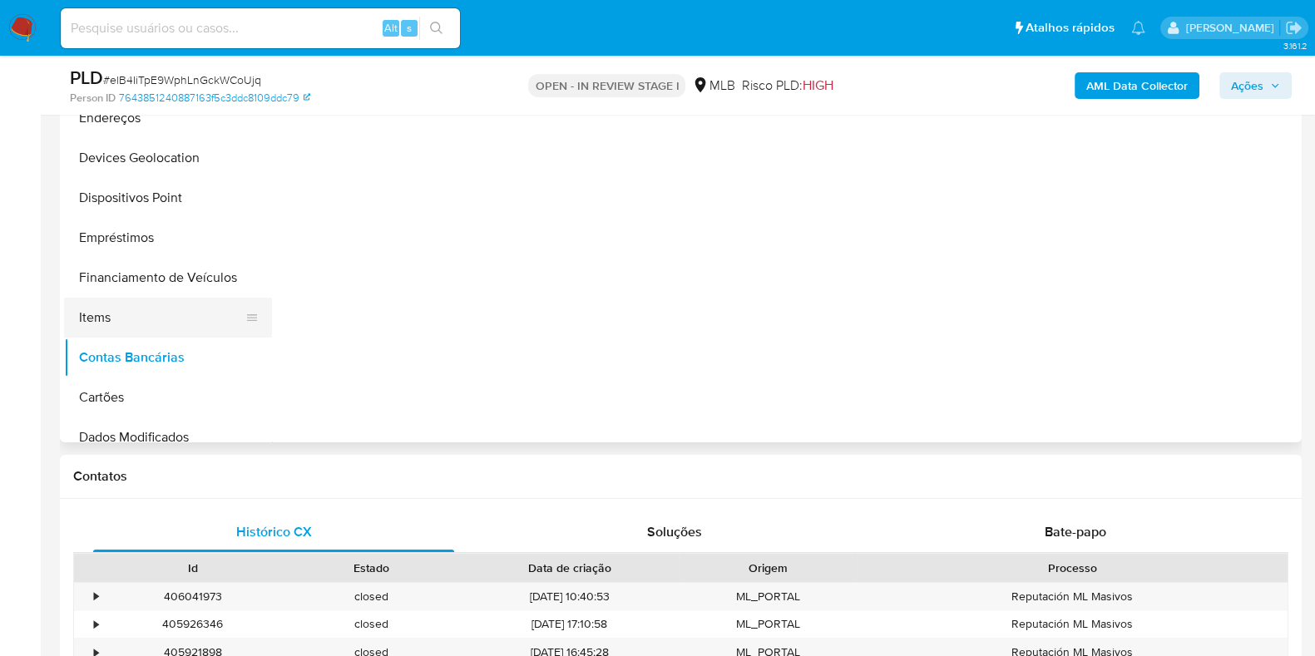
click at [144, 318] on button "Items" at bounding box center [161, 318] width 195 height 40
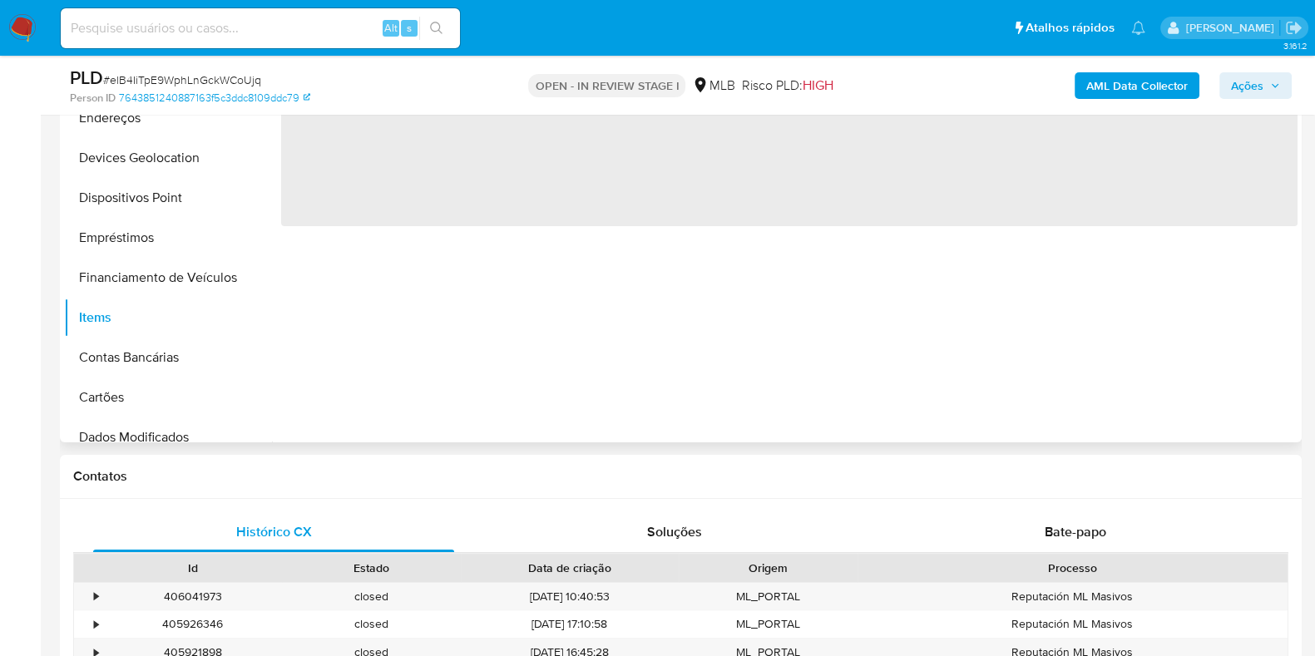
scroll to position [312, 0]
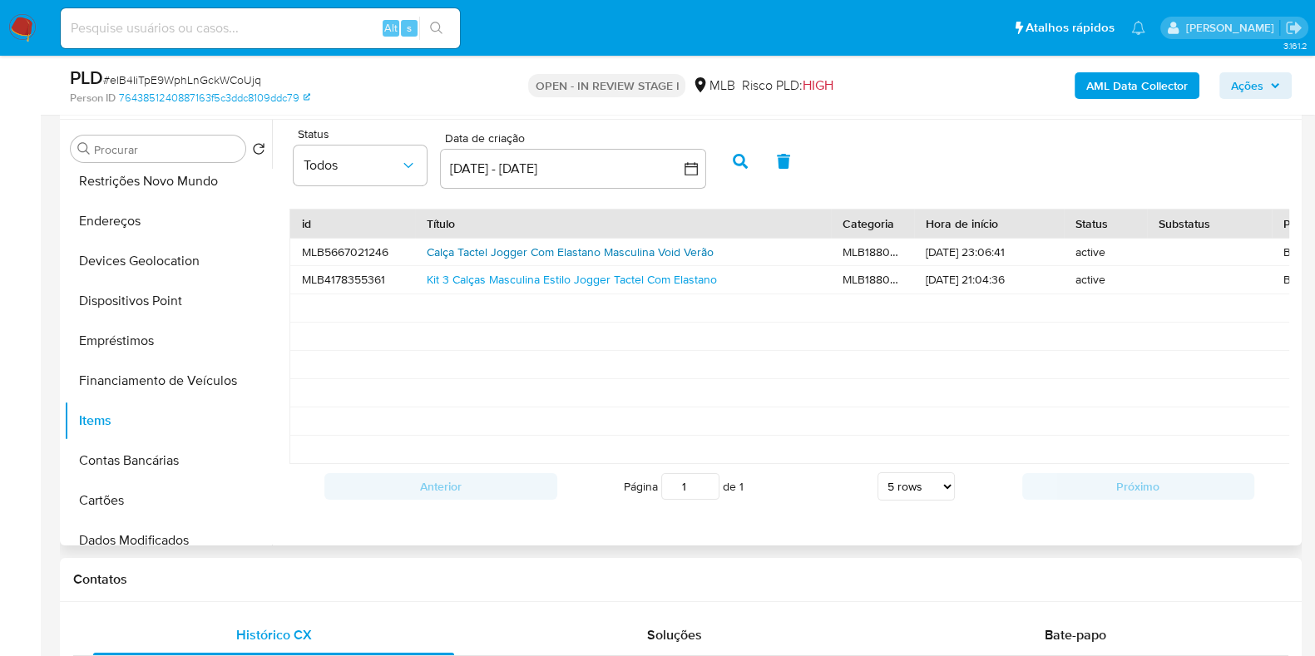
click at [649, 251] on link "Calça Tactel Jogger Com Elastano Masculina Void Verão" at bounding box center [570, 252] width 287 height 17
click at [557, 244] on link "Calça Tactel Jogger Com Elastano Masculina Void Verão" at bounding box center [570, 252] width 287 height 17
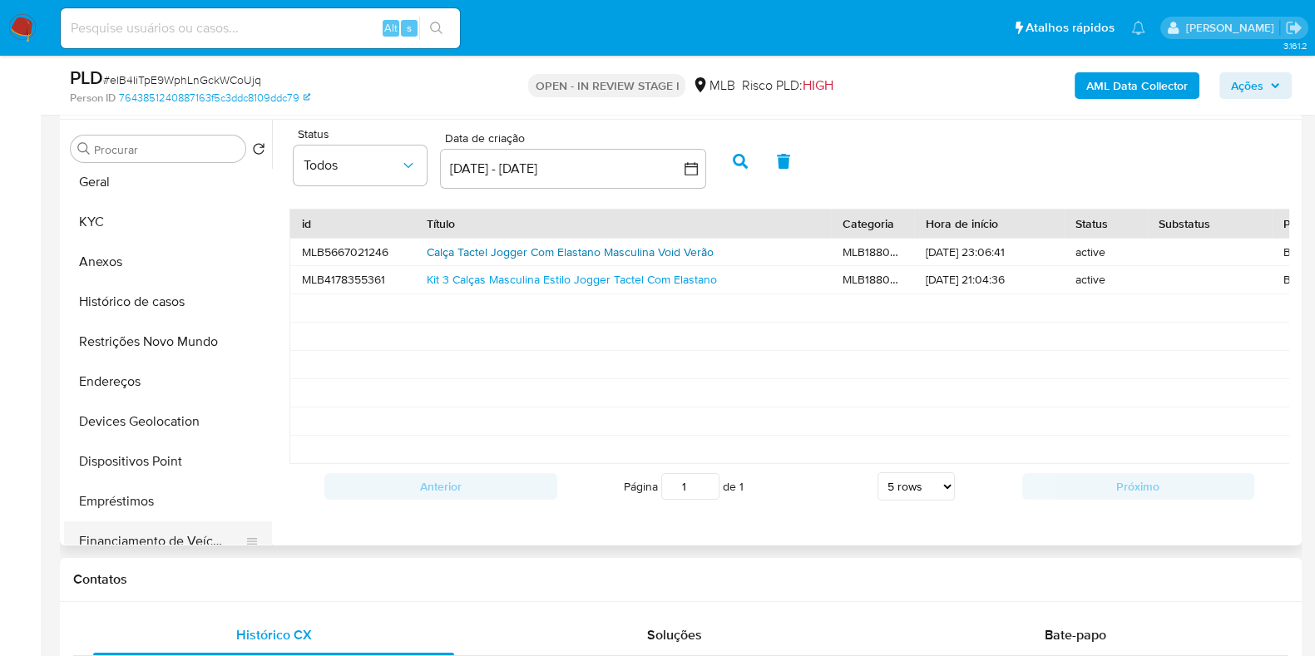
scroll to position [0, 0]
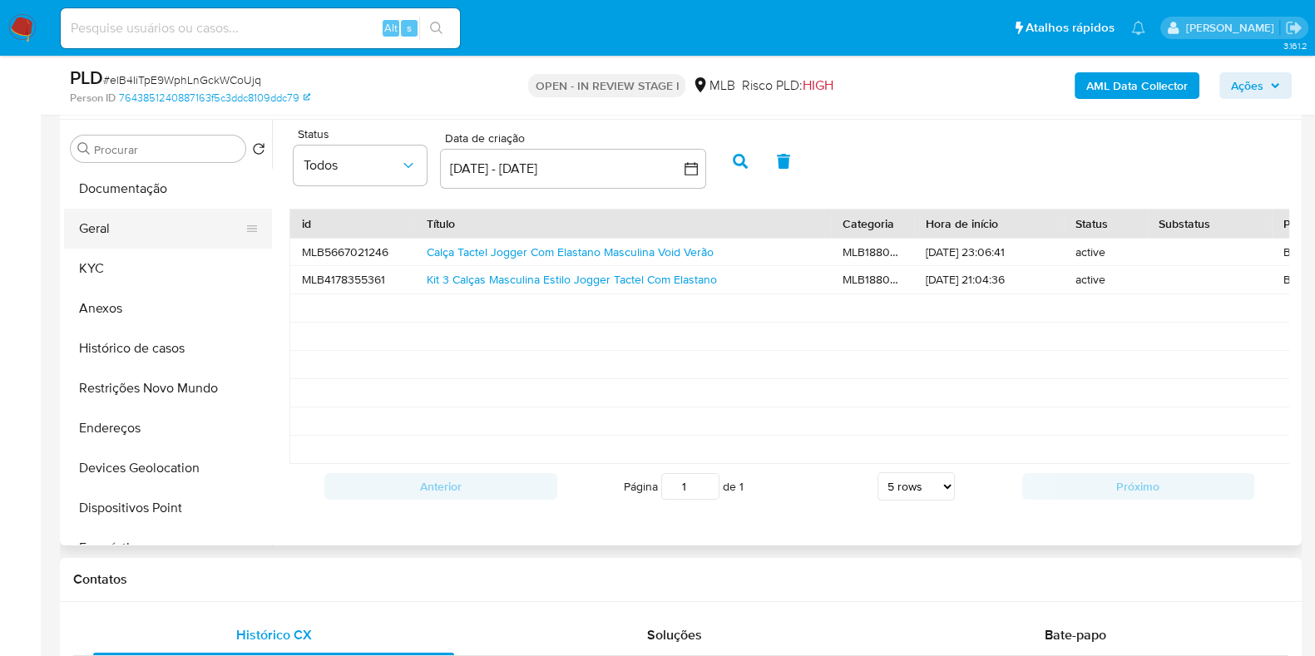
drag, startPoint x: 104, startPoint y: 235, endPoint x: 126, endPoint y: 237, distance: 22.5
click at [108, 235] on button "Geral" at bounding box center [161, 229] width 195 height 40
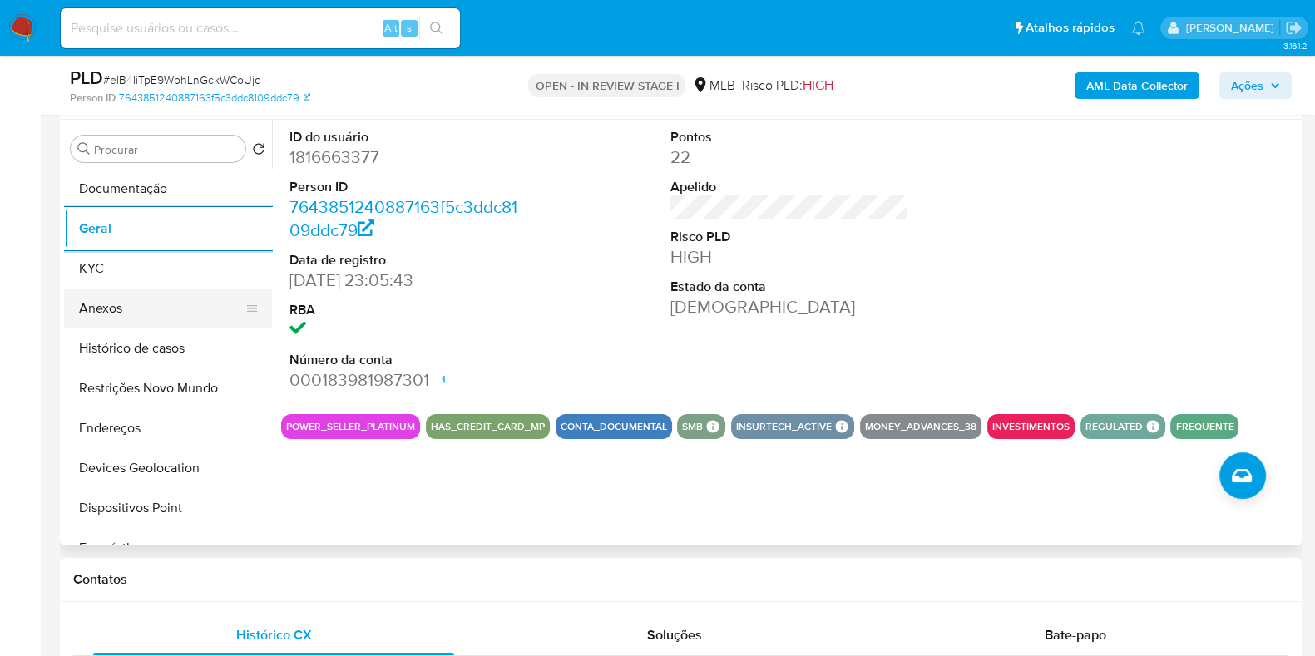
drag, startPoint x: 116, startPoint y: 274, endPoint x: 255, endPoint y: 297, distance: 140.0
click at [117, 273] on button "KYC" at bounding box center [168, 269] width 208 height 40
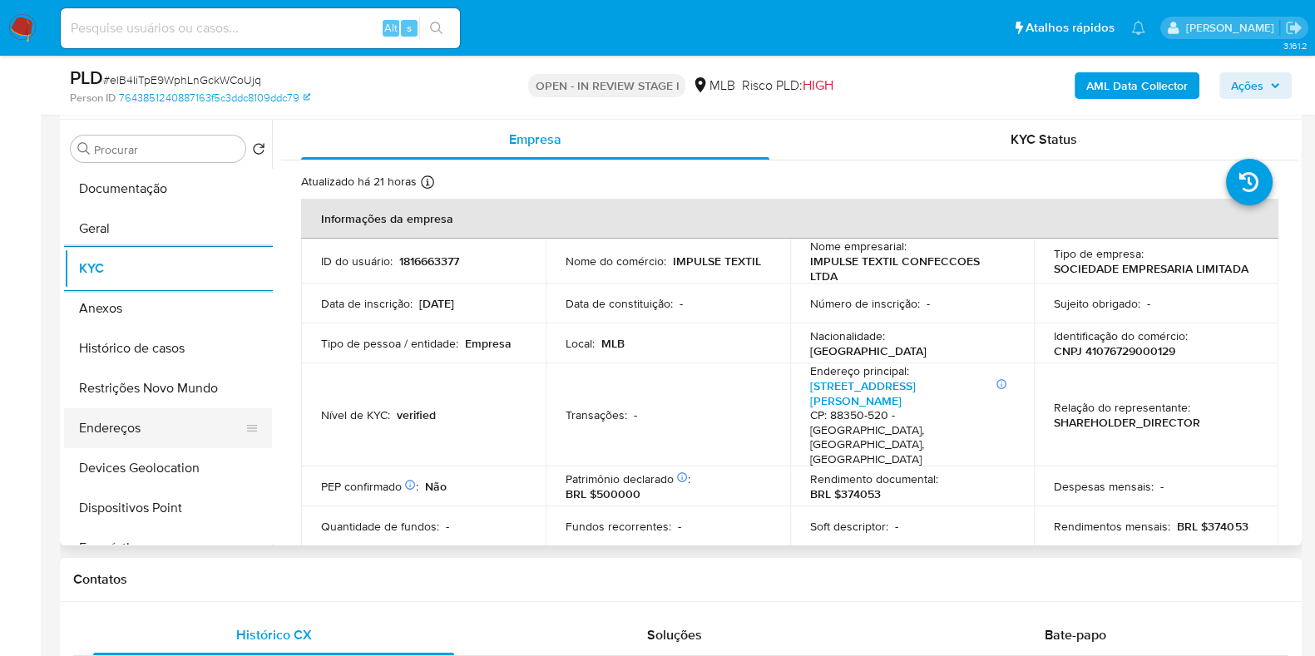
click at [156, 436] on button "Endereços" at bounding box center [161, 428] width 195 height 40
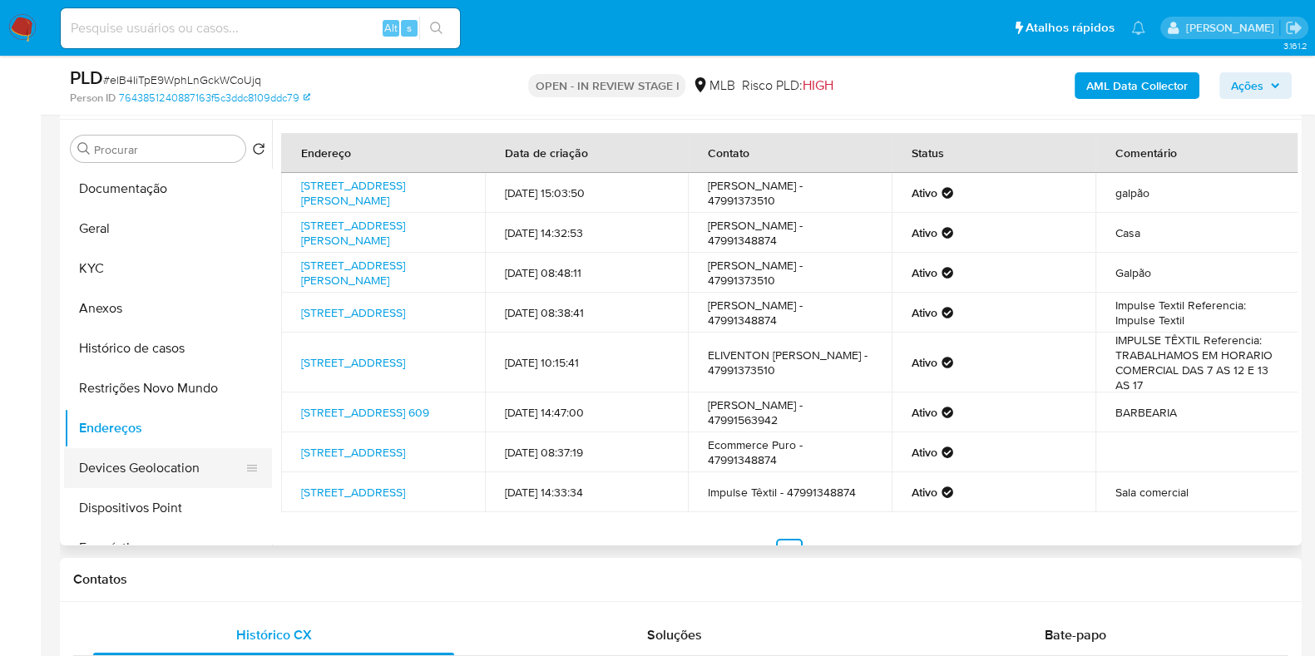
click at [160, 484] on button "Devices Geolocation" at bounding box center [161, 468] width 195 height 40
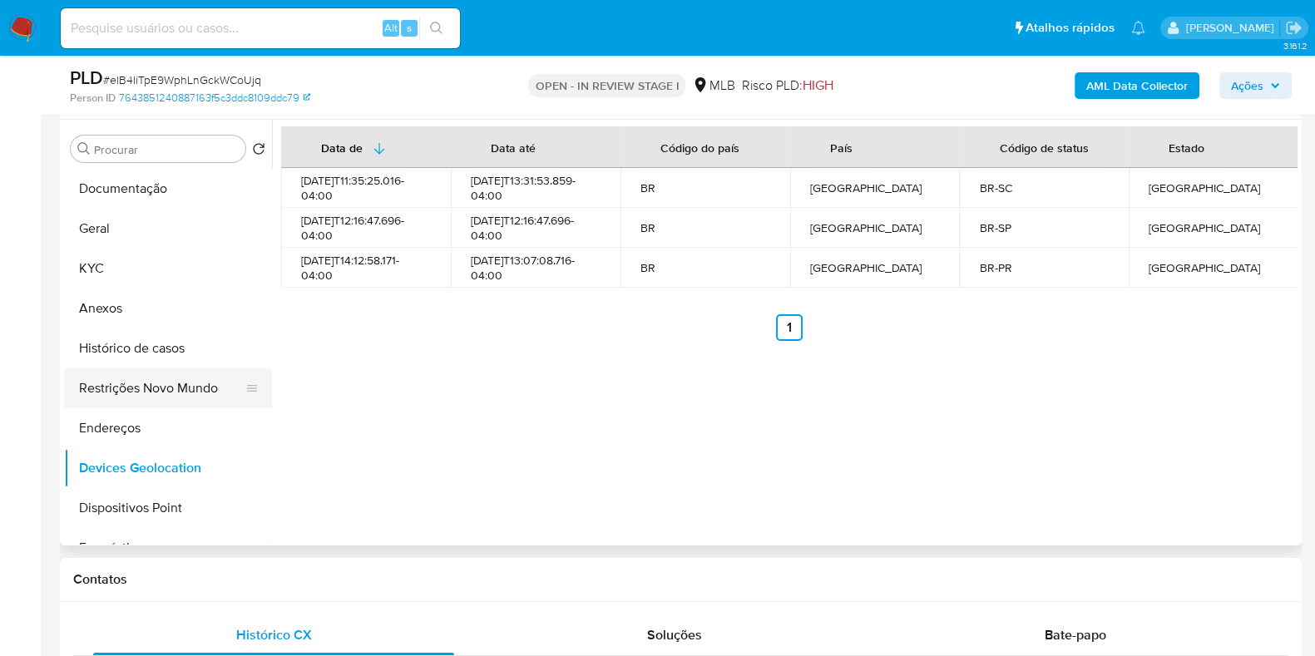
drag, startPoint x: 129, startPoint y: 393, endPoint x: 266, endPoint y: 384, distance: 137.5
click at [129, 397] on button "Restrições Novo Mundo" at bounding box center [168, 388] width 208 height 40
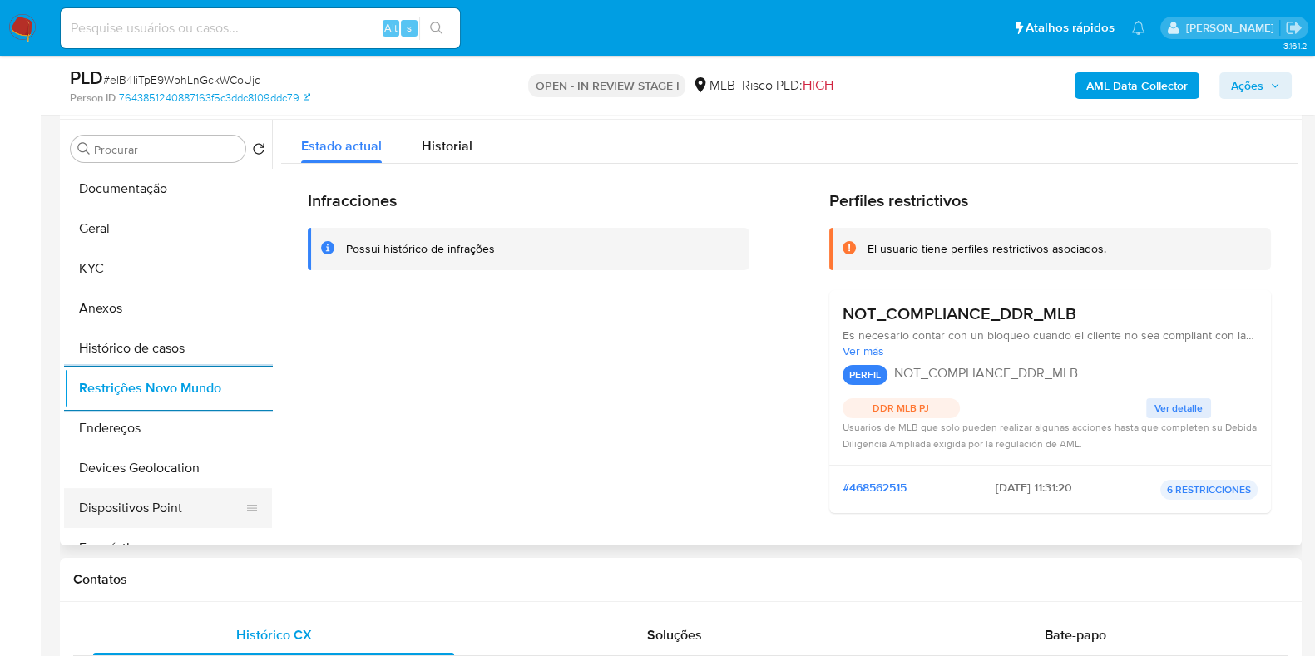
click at [162, 502] on button "Dispositivos Point" at bounding box center [161, 508] width 195 height 40
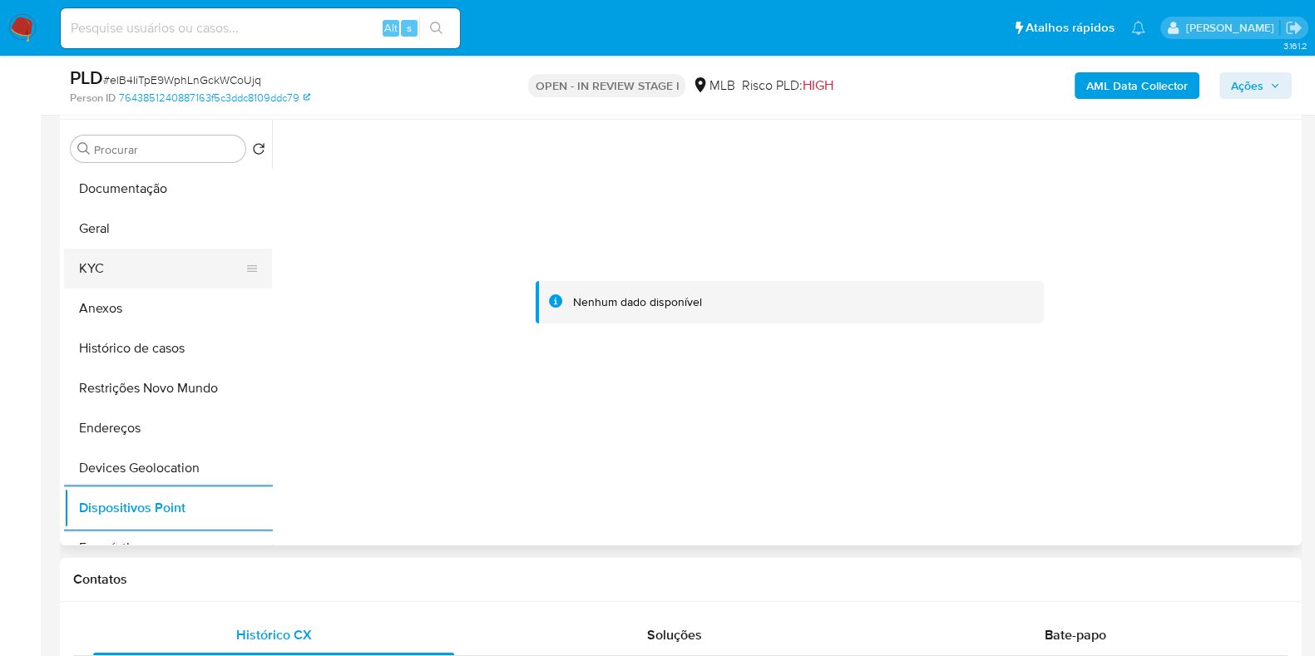
click at [133, 262] on button "KYC" at bounding box center [161, 269] width 195 height 40
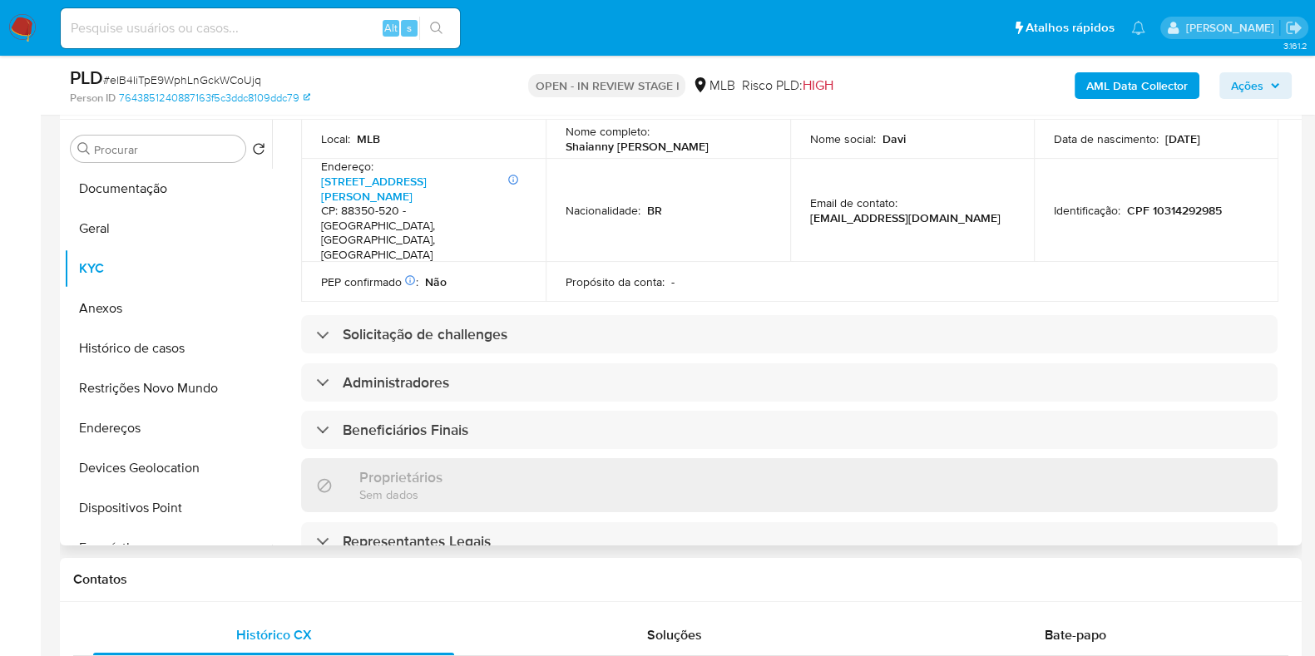
scroll to position [1015, 0]
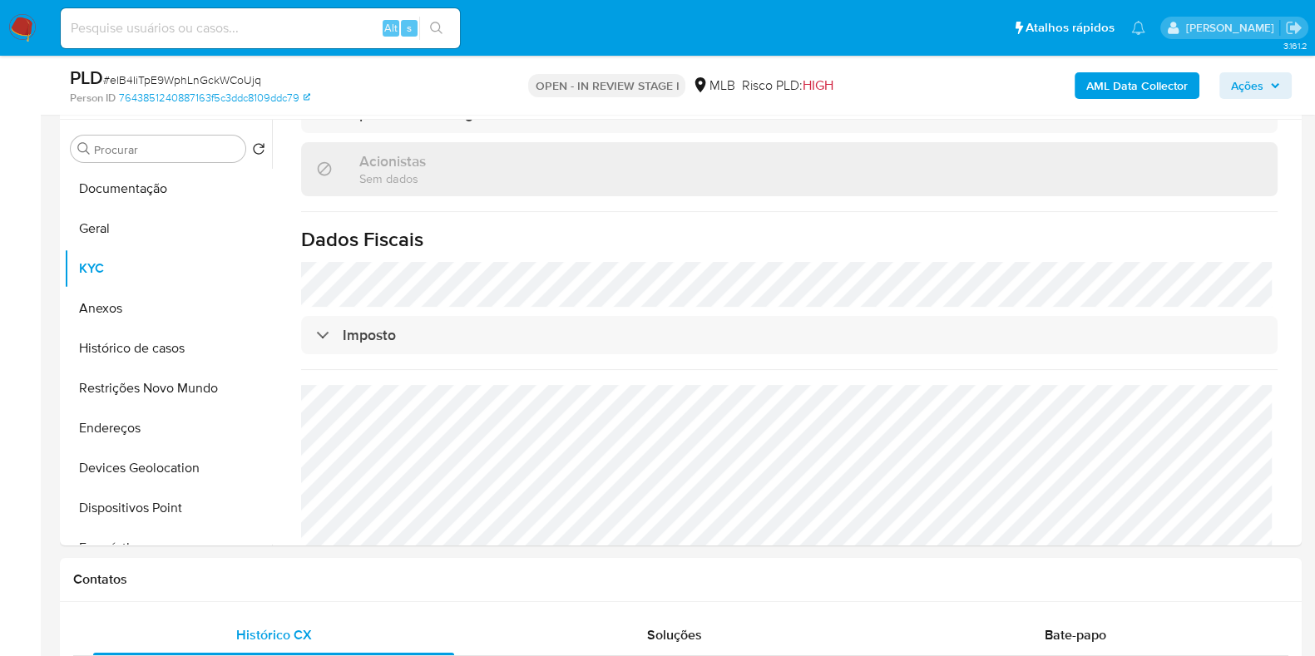
click at [1182, 89] on b "AML Data Collector" at bounding box center [1136, 85] width 101 height 27
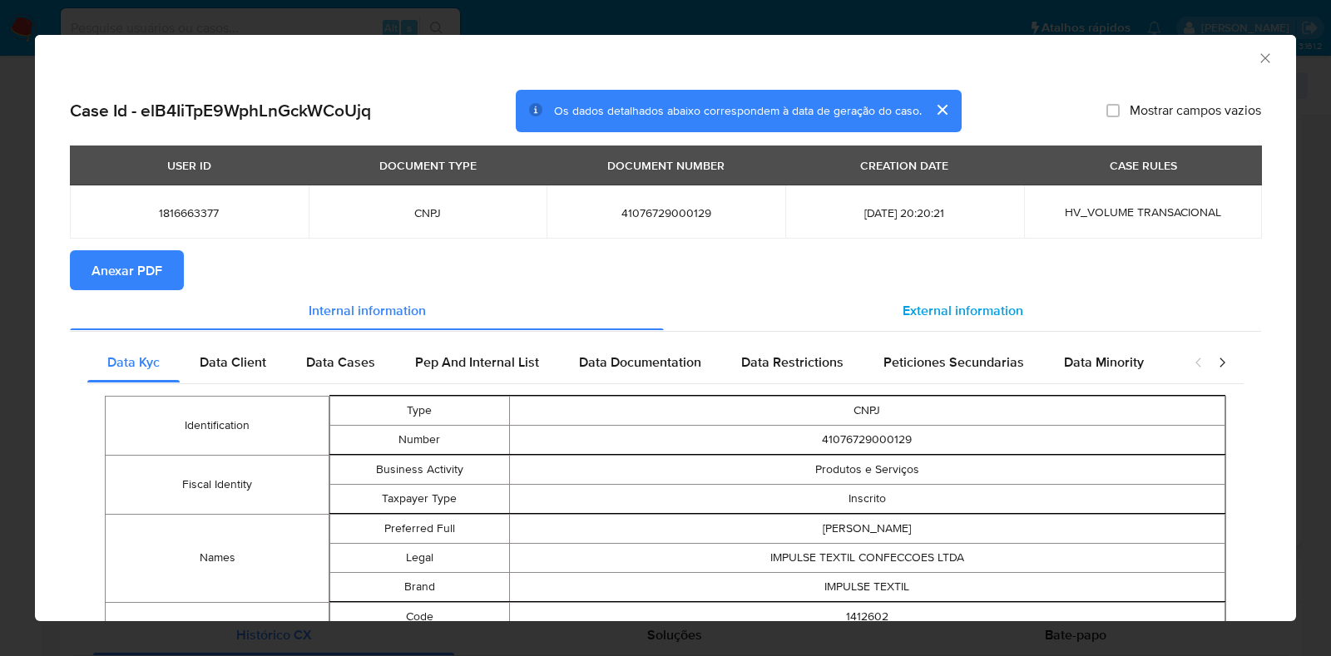
click at [885, 326] on div "External information" at bounding box center [962, 310] width 597 height 40
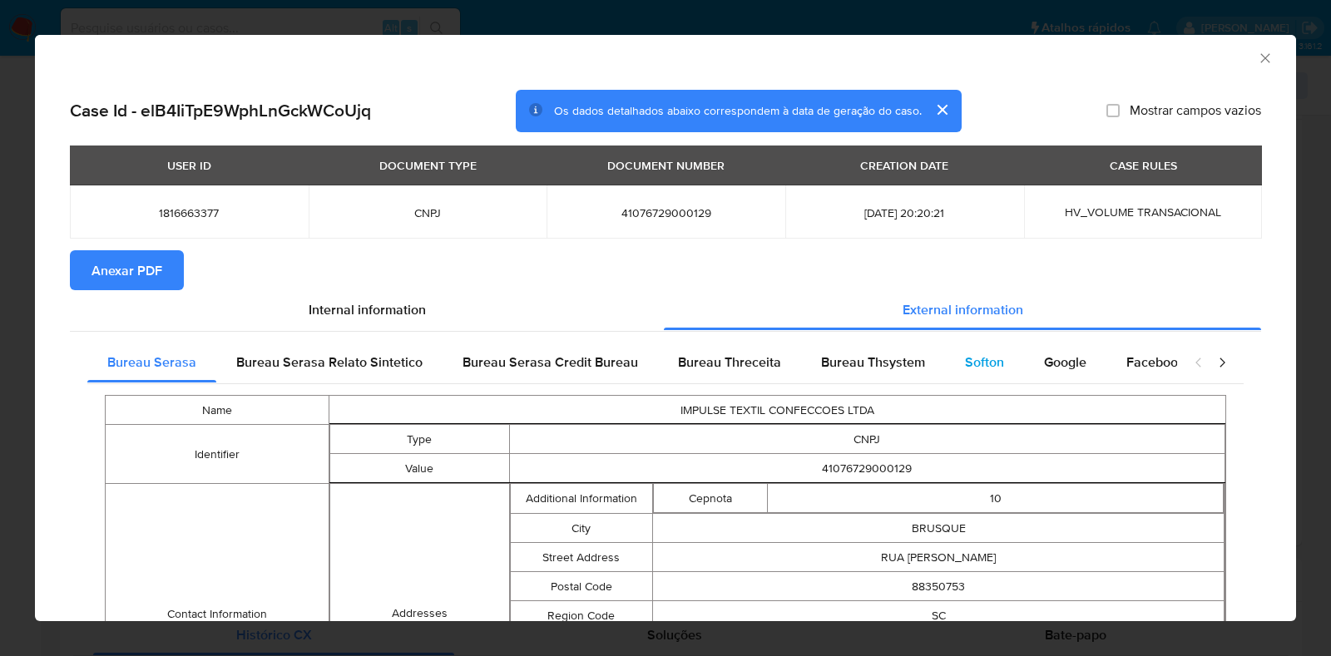
drag, startPoint x: 915, startPoint y: 367, endPoint x: 959, endPoint y: 370, distance: 44.2
click at [915, 368] on div "Bureau Thsystem" at bounding box center [873, 363] width 144 height 40
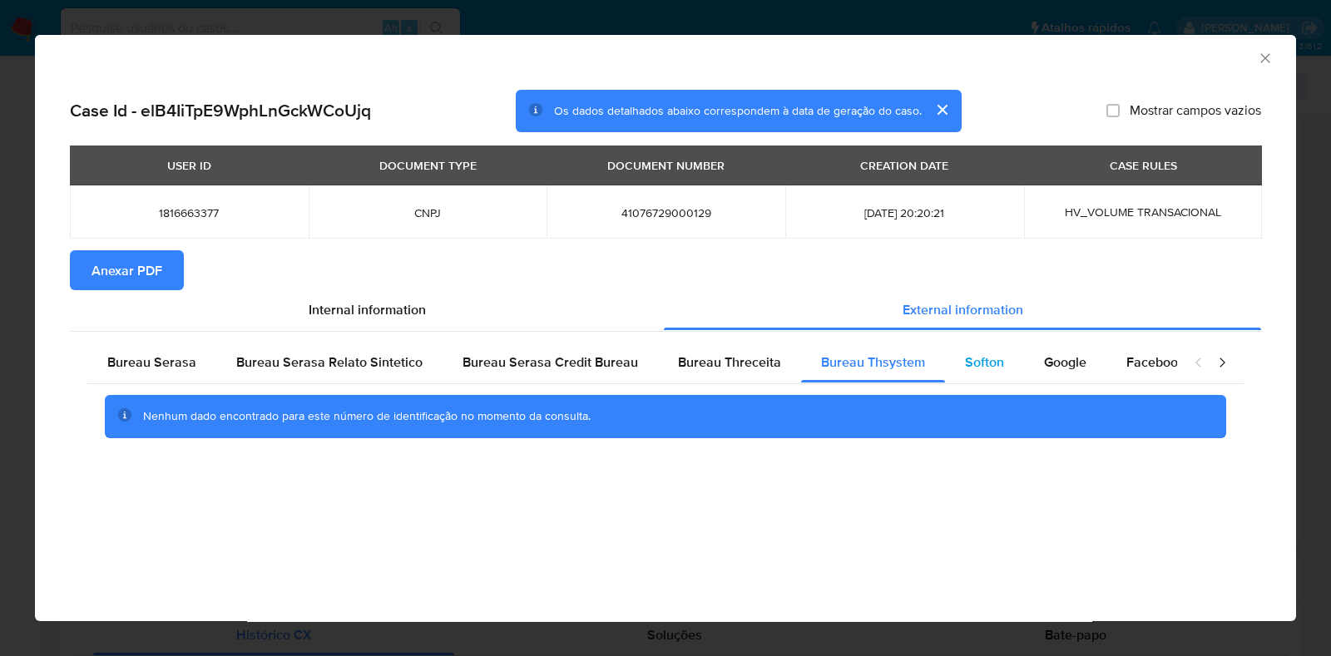
click at [965, 370] on span "Softon" at bounding box center [984, 362] width 39 height 19
click at [1085, 354] on div "Google" at bounding box center [1065, 363] width 82 height 40
click at [98, 255] on span "Anexar PDF" at bounding box center [126, 270] width 71 height 37
click at [1263, 57] on icon "Fechar a janela" at bounding box center [1265, 58] width 17 height 17
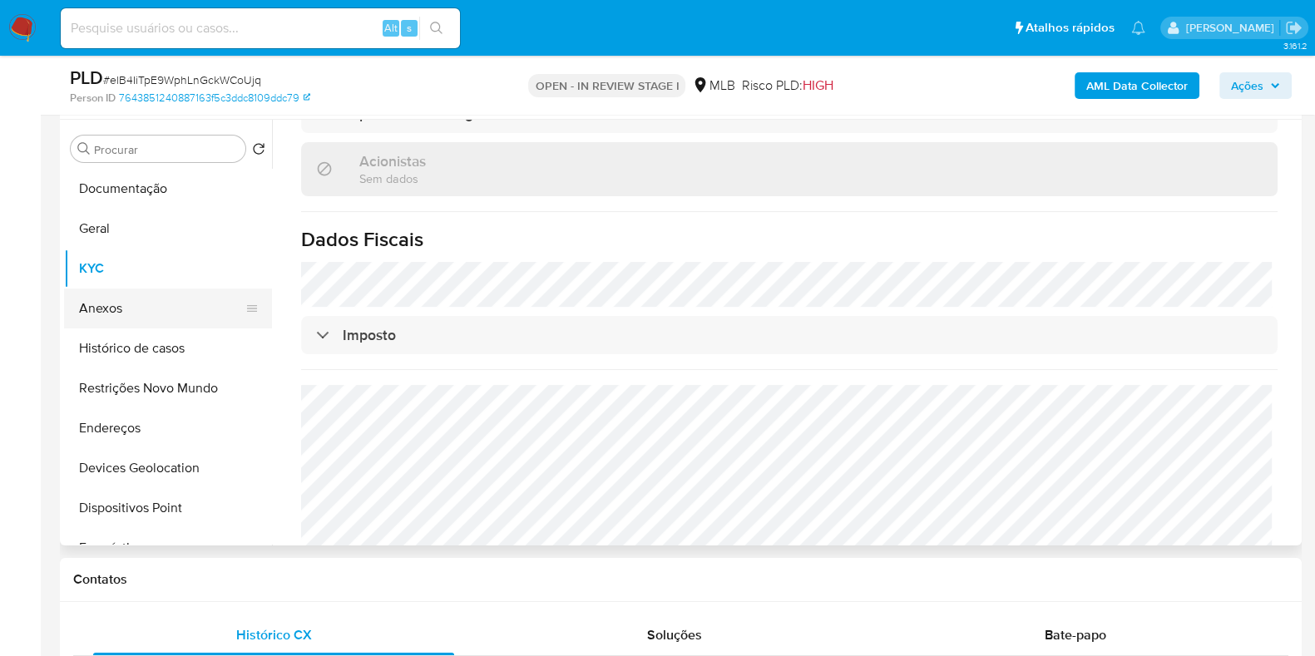
click at [168, 305] on button "Anexos" at bounding box center [161, 309] width 195 height 40
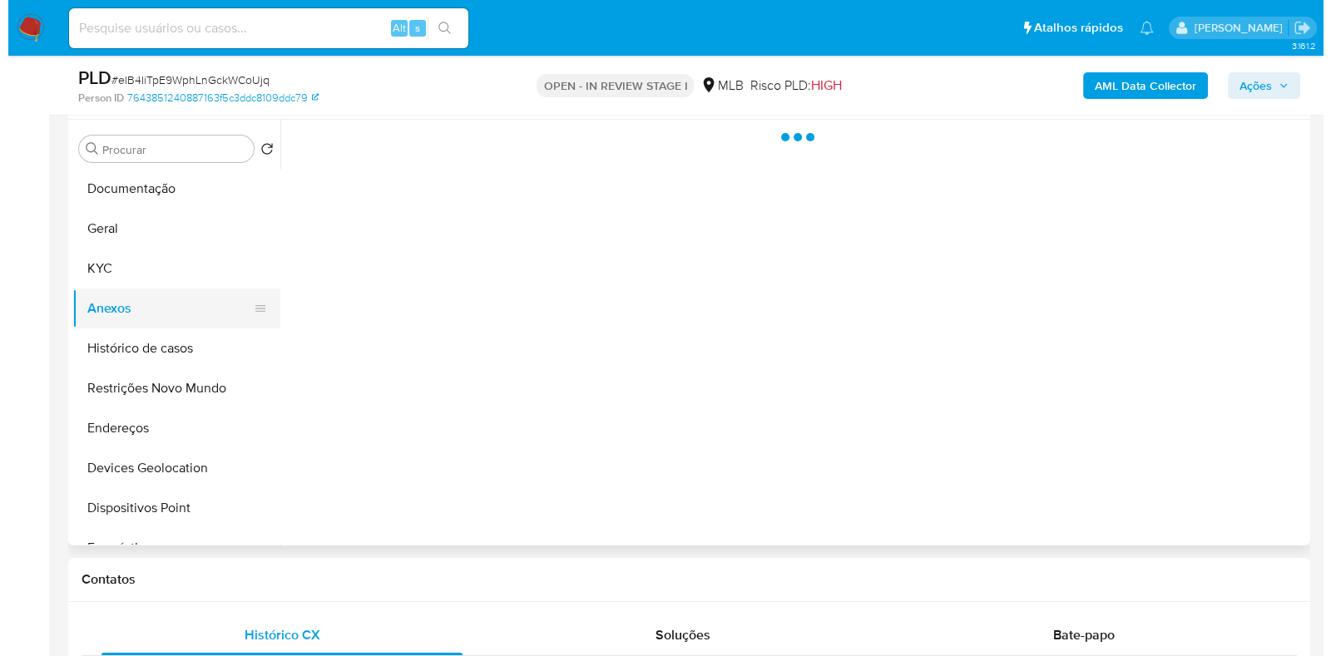
scroll to position [0, 0]
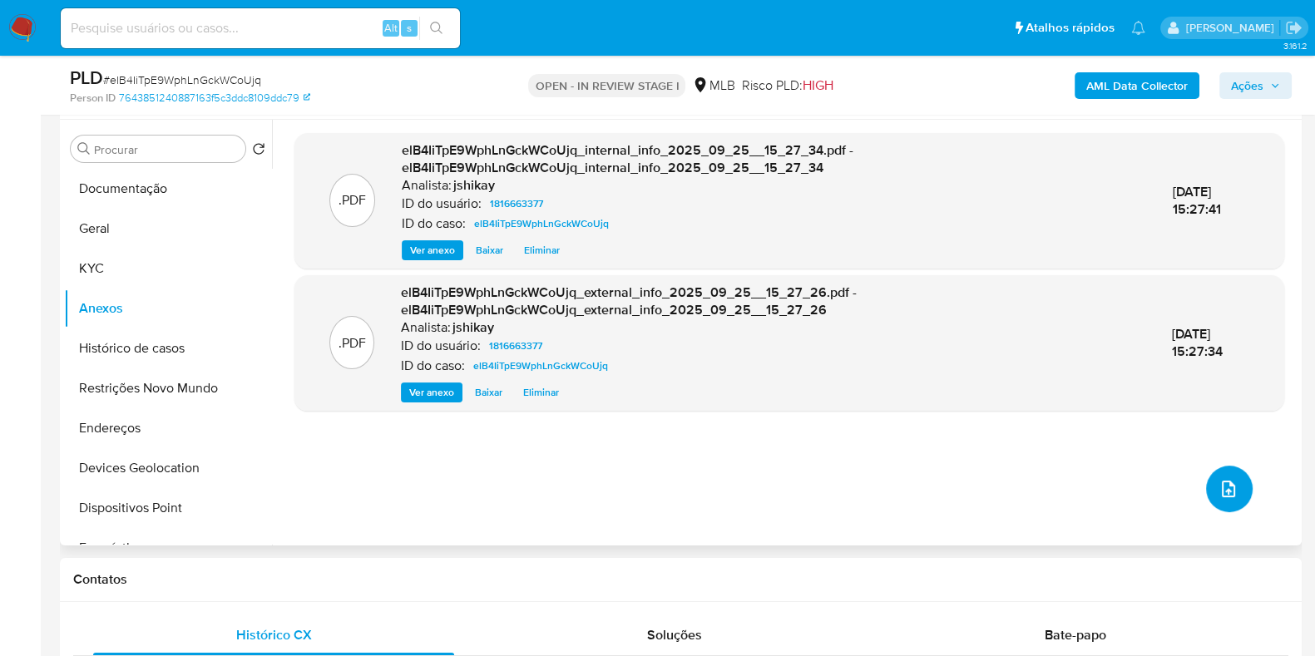
click at [1219, 489] on icon "upload-file" at bounding box center [1229, 489] width 20 height 20
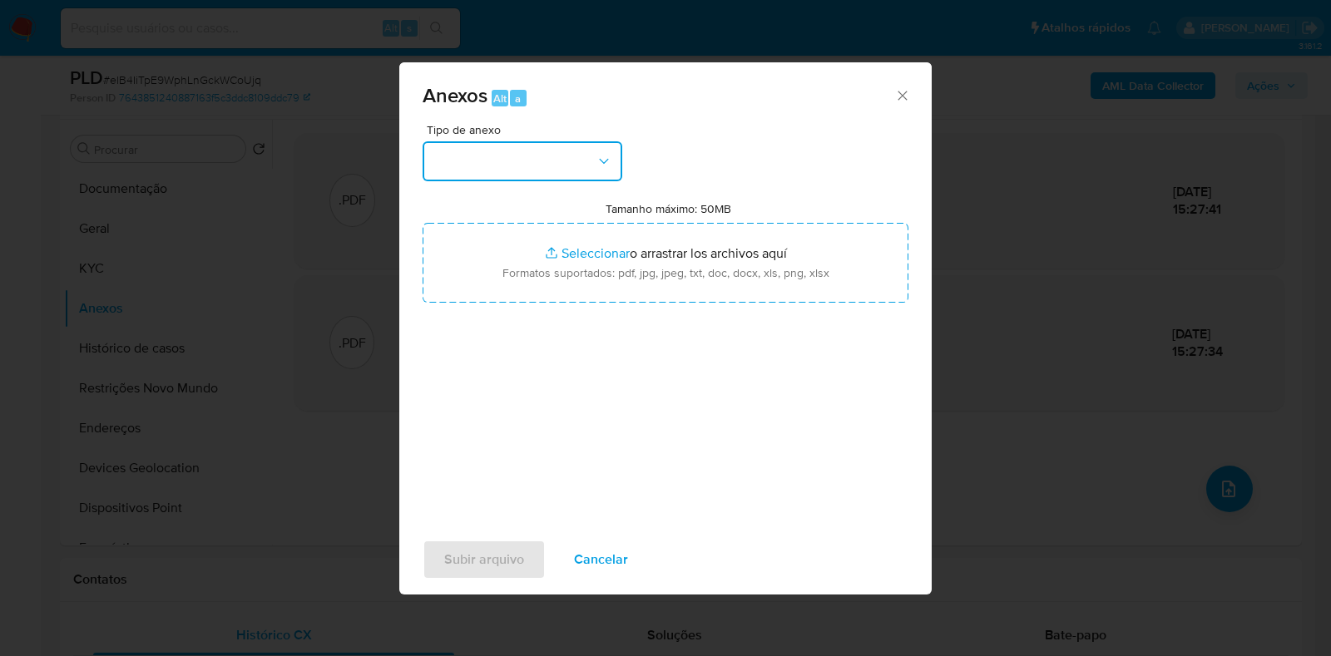
click at [474, 157] on button "button" at bounding box center [523, 161] width 200 height 40
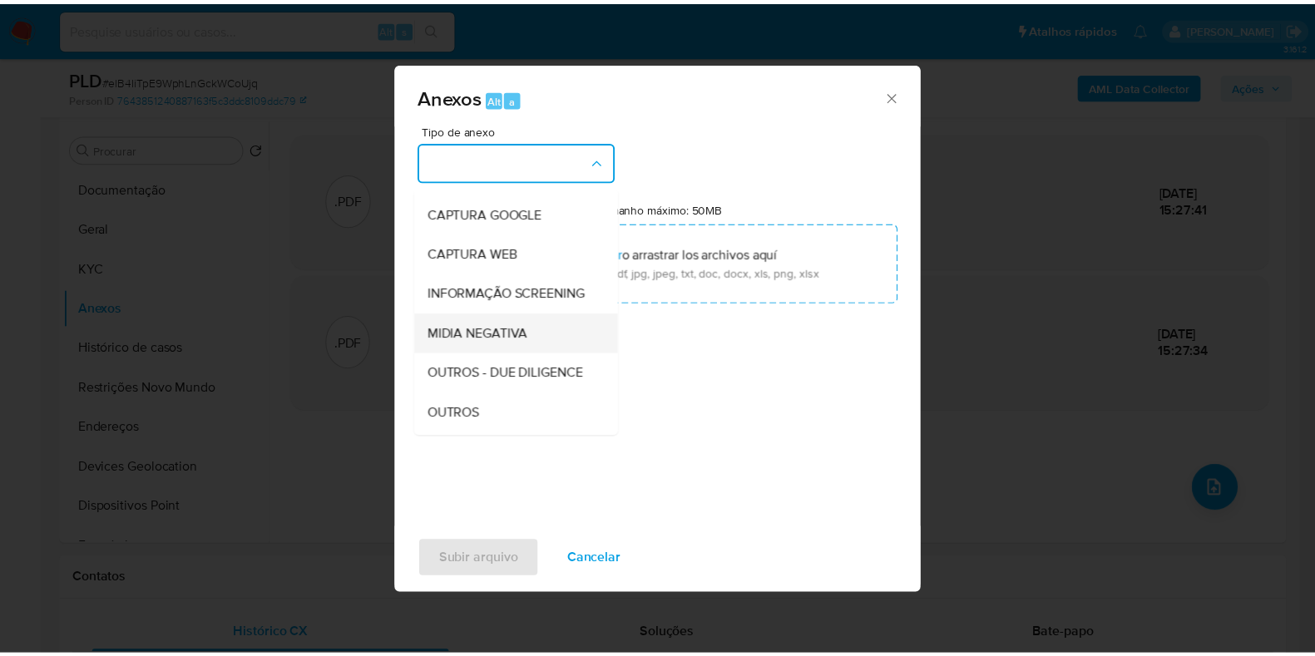
scroll to position [103, 0]
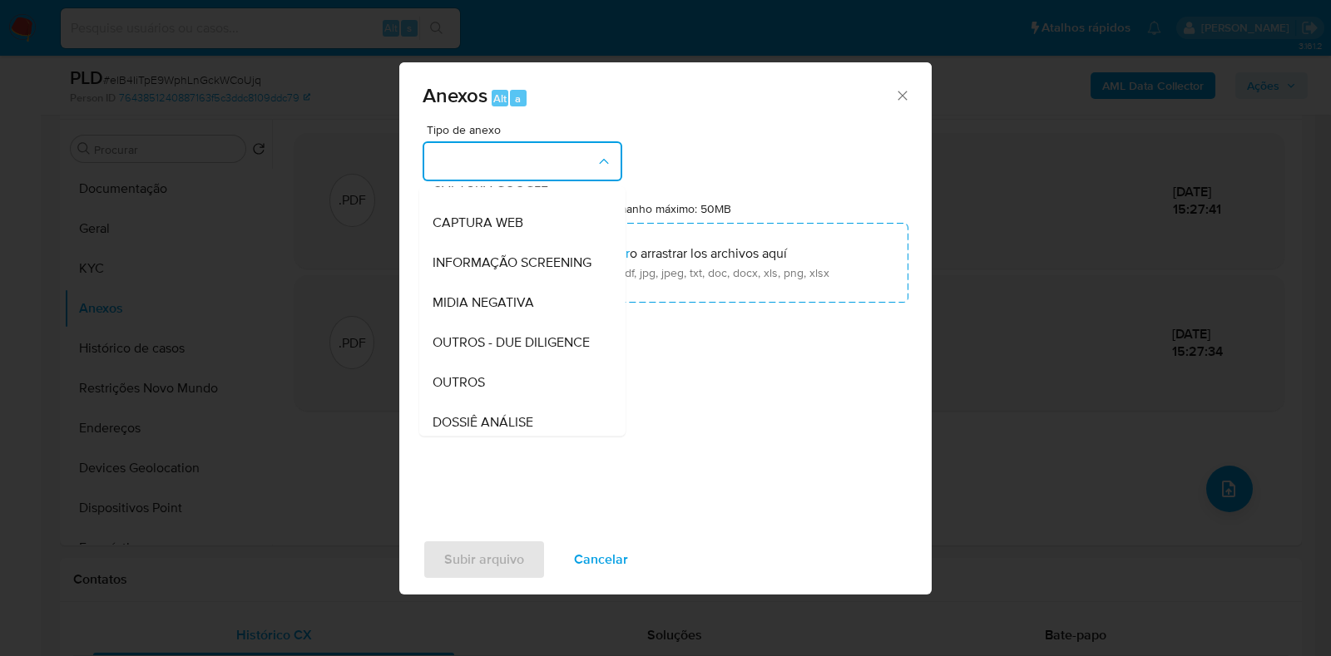
drag, startPoint x: 505, startPoint y: 403, endPoint x: 507, endPoint y: 393, distance: 10.1
click at [507, 403] on div "OUTROS" at bounding box center [518, 383] width 170 height 40
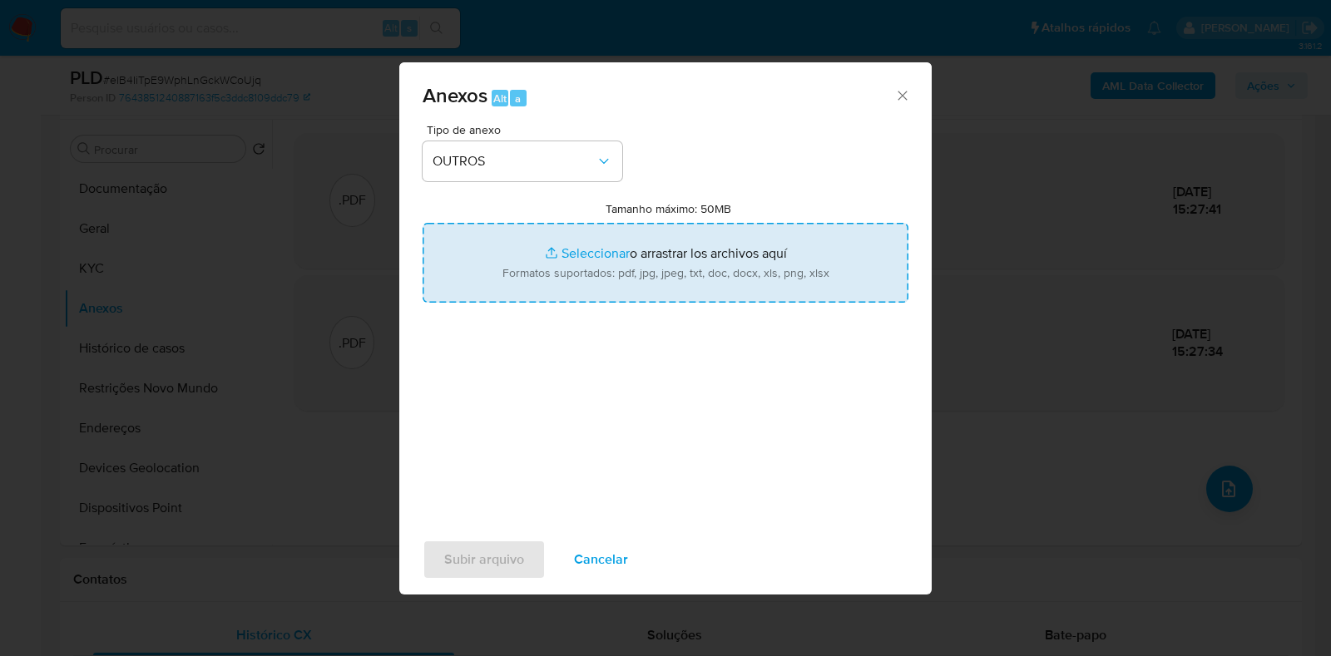
click at [596, 262] on input "Tamanho máximo: 50MB Seleccionar archivos" at bounding box center [666, 263] width 486 height 80
type input "C:\fakepath\Mulan 1816663377_2025_09_24_17_10_41 - Resumen TX.pdf"
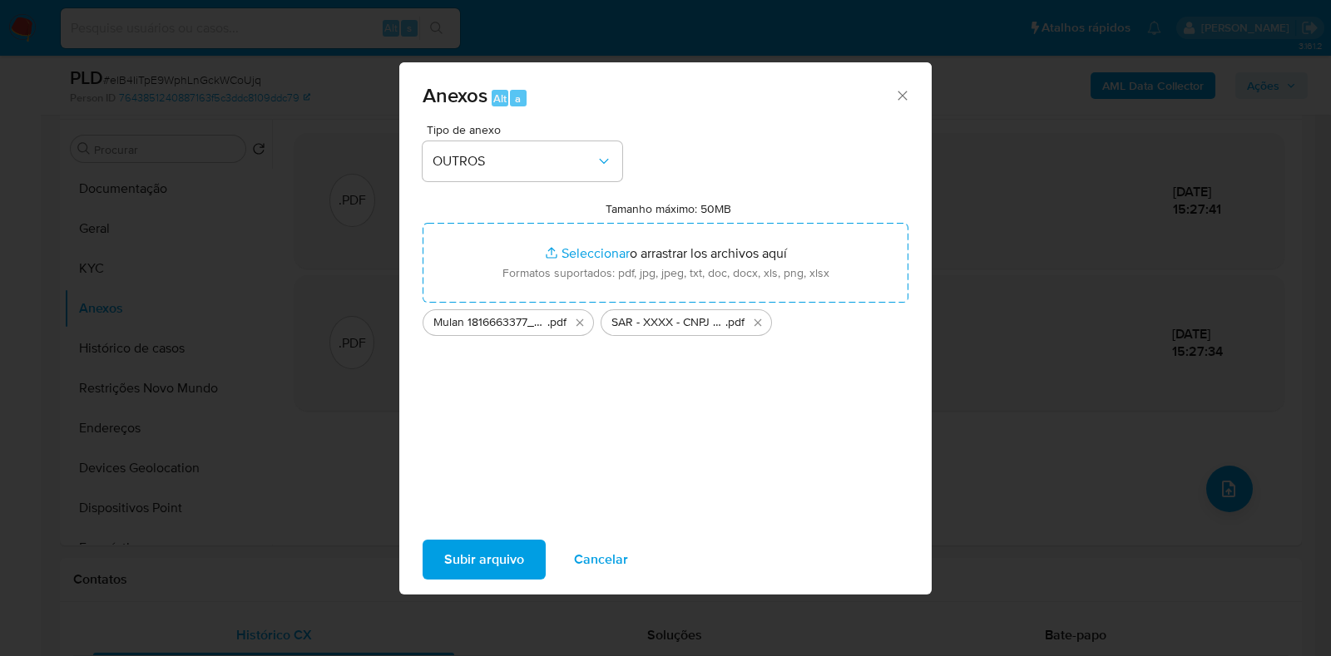
drag, startPoint x: 596, startPoint y: 262, endPoint x: 471, endPoint y: 560, distance: 322.9
click at [471, 560] on span "Subir arquivo" at bounding box center [484, 560] width 80 height 37
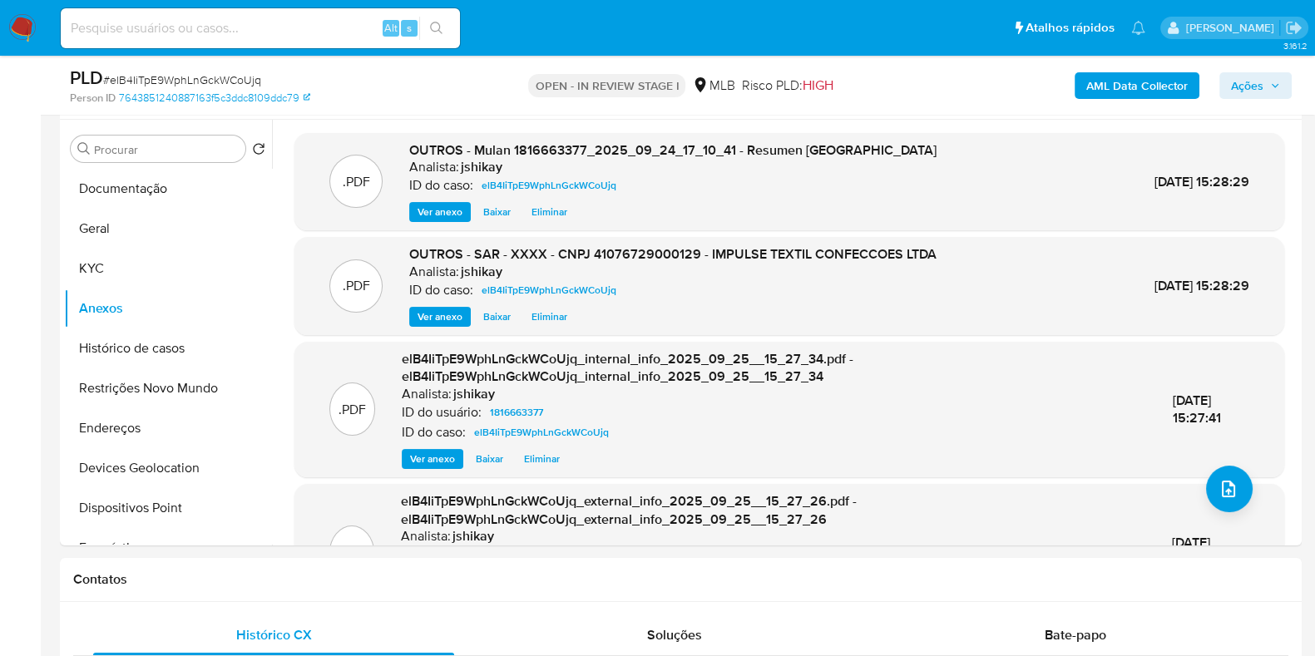
drag, startPoint x: 1256, startPoint y: 85, endPoint x: 1221, endPoint y: 96, distance: 36.8
click at [1257, 85] on span "Ações" at bounding box center [1247, 85] width 32 height 27
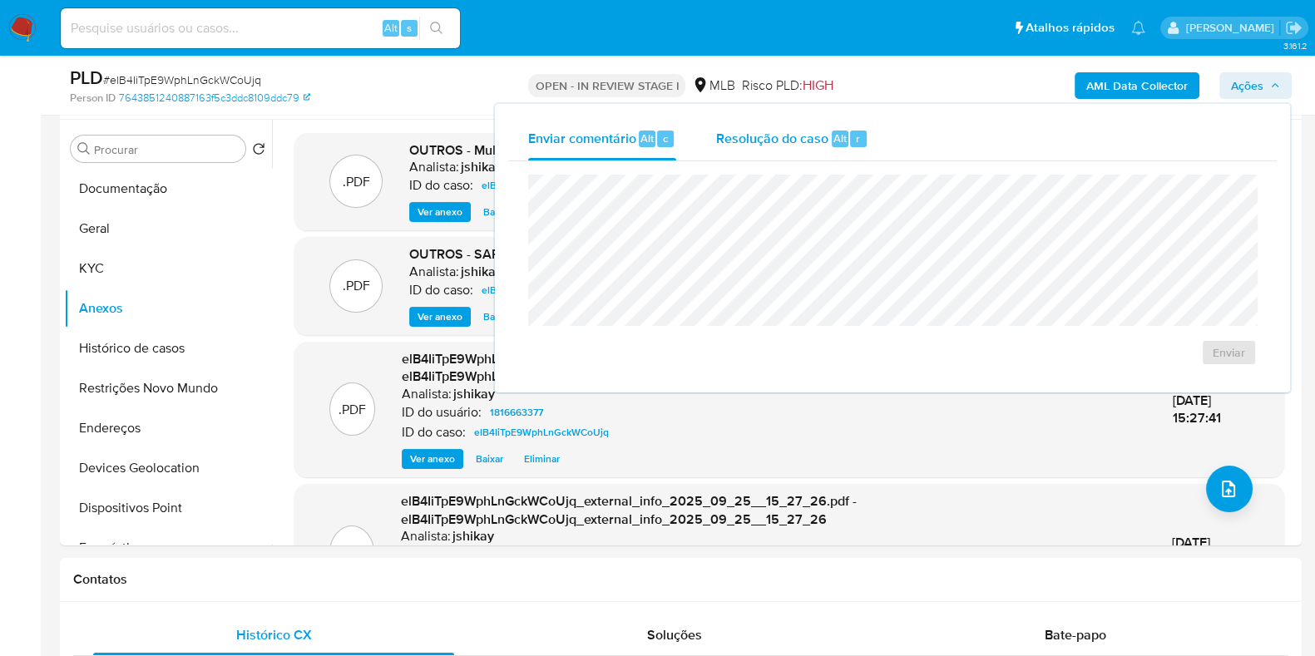
click at [832, 135] on div "Alt" at bounding box center [840, 139] width 17 height 17
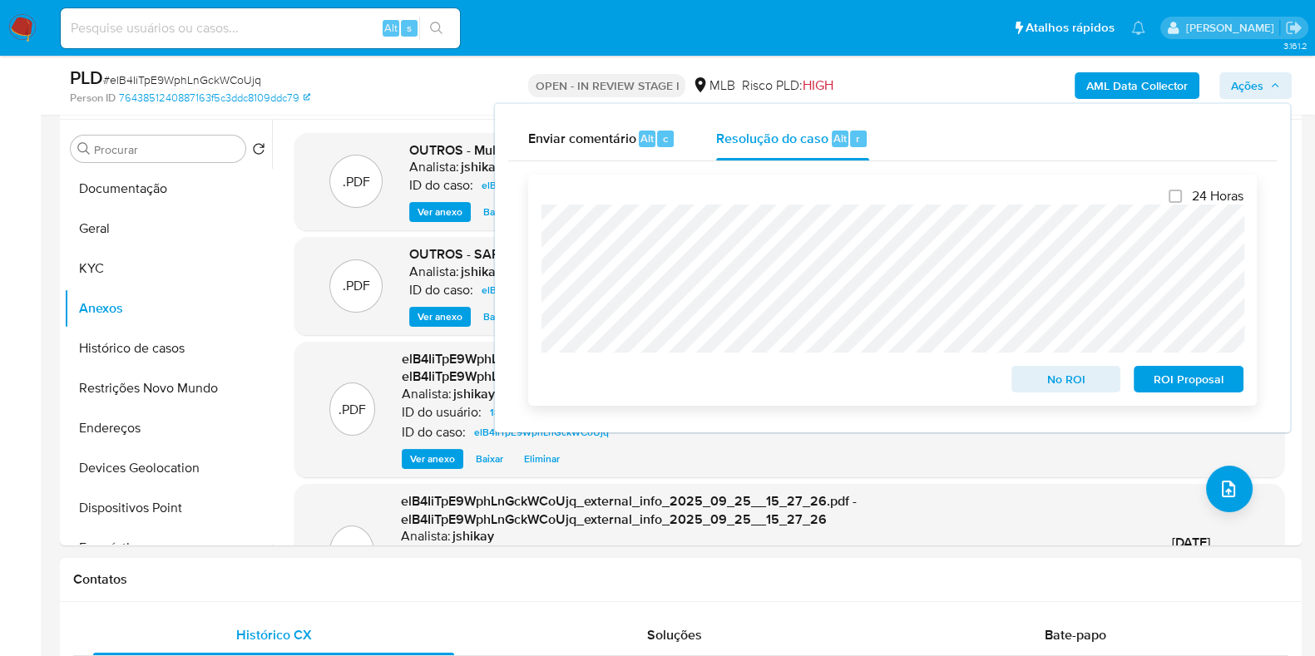
click at [1175, 373] on span "ROI Proposal" at bounding box center [1188, 379] width 87 height 23
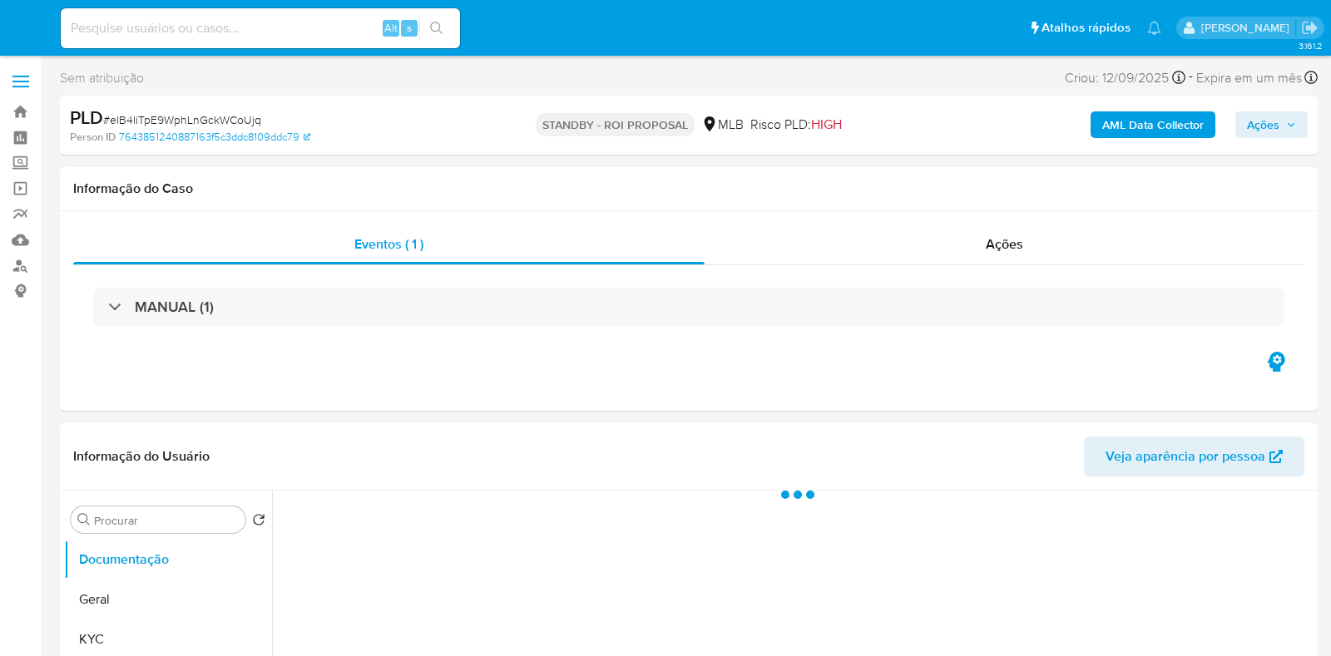
select select "10"
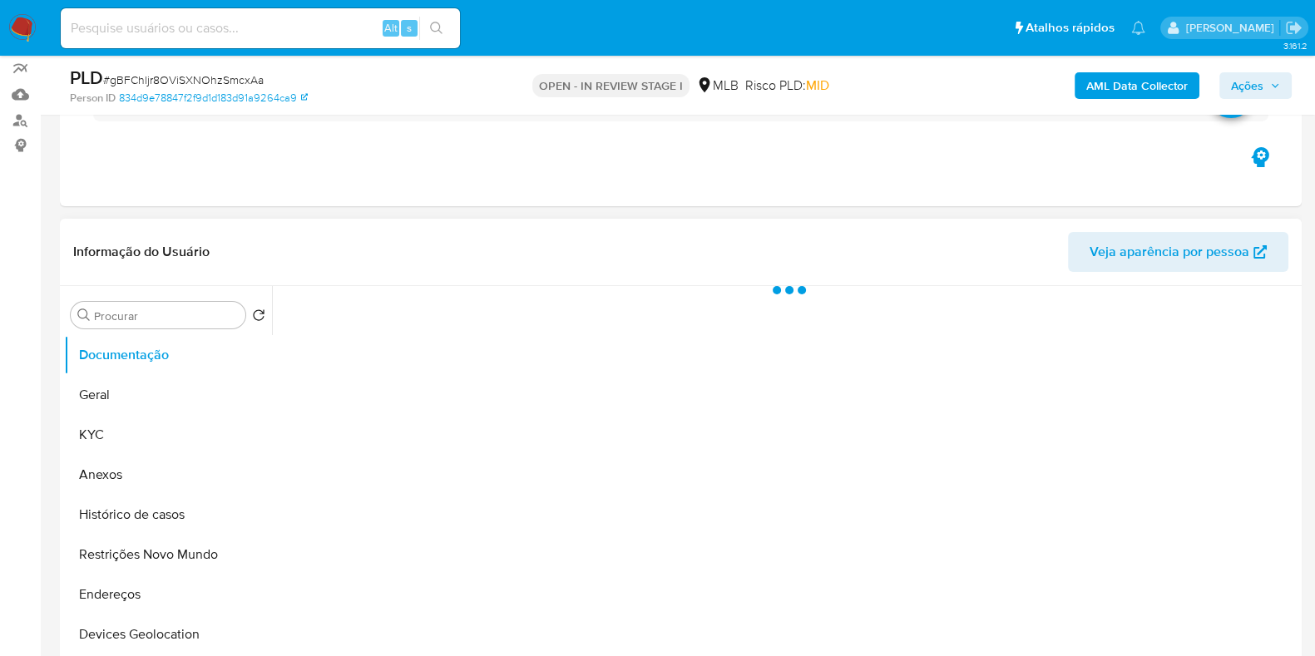
scroll to position [312, 0]
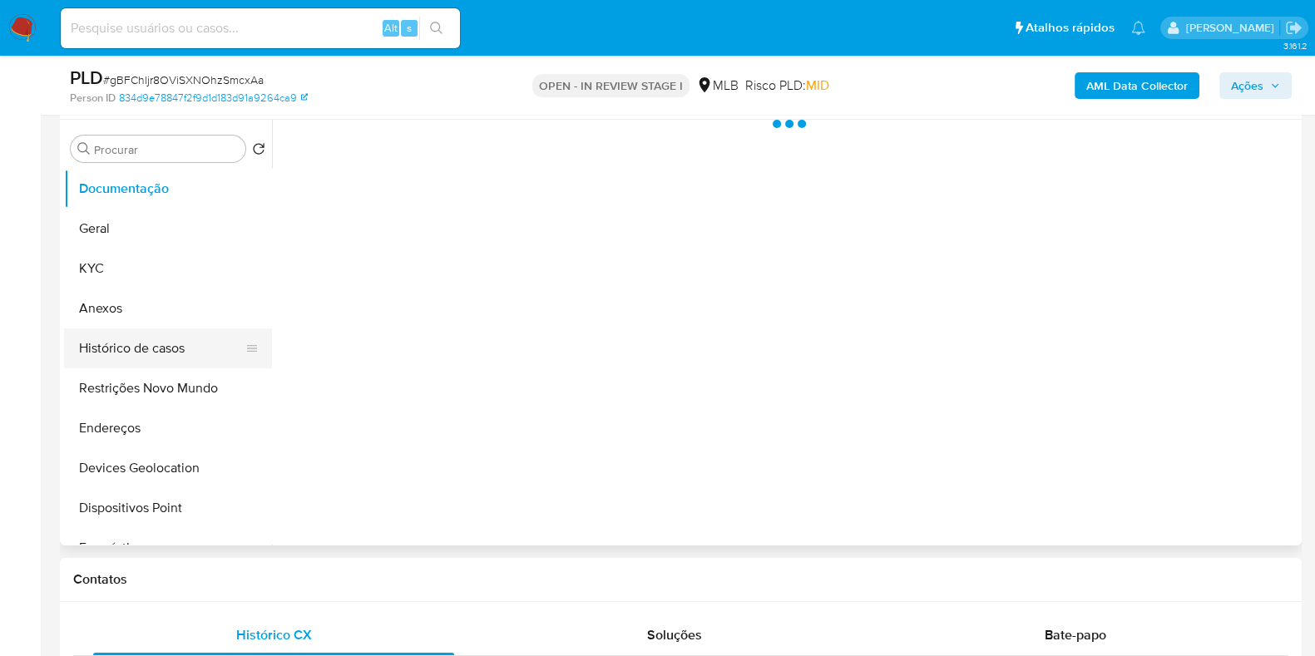
select select "10"
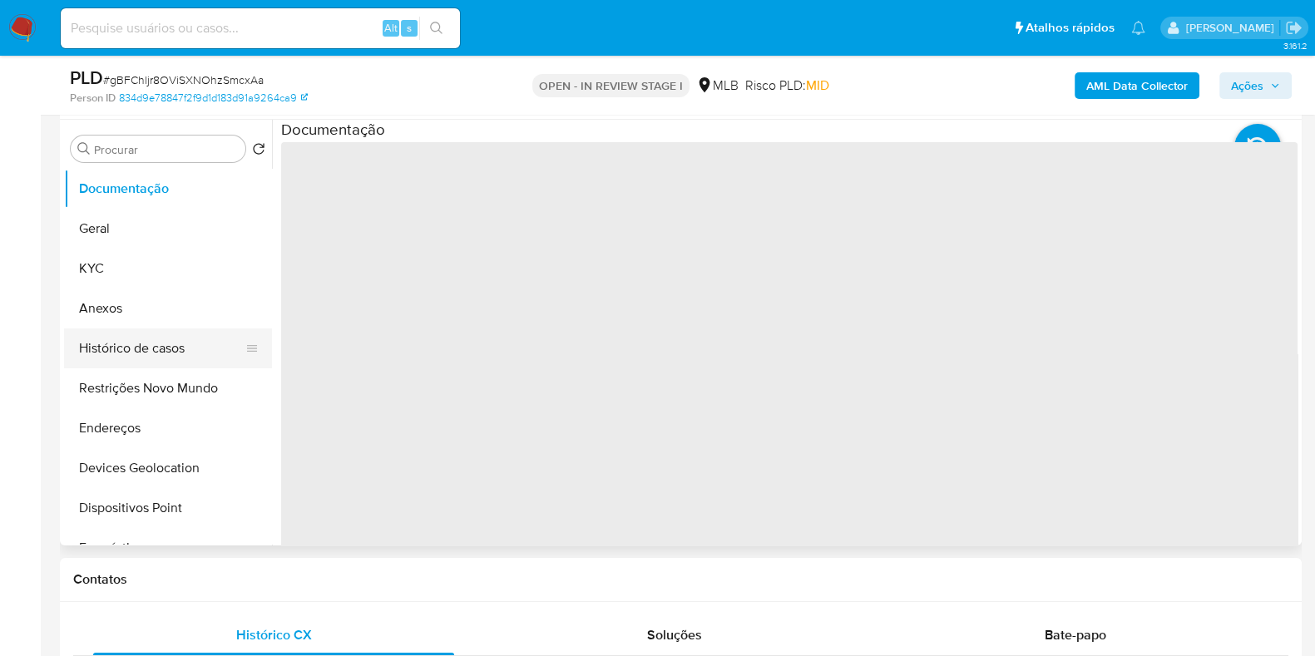
click at [161, 354] on button "Histórico de casos" at bounding box center [161, 349] width 195 height 40
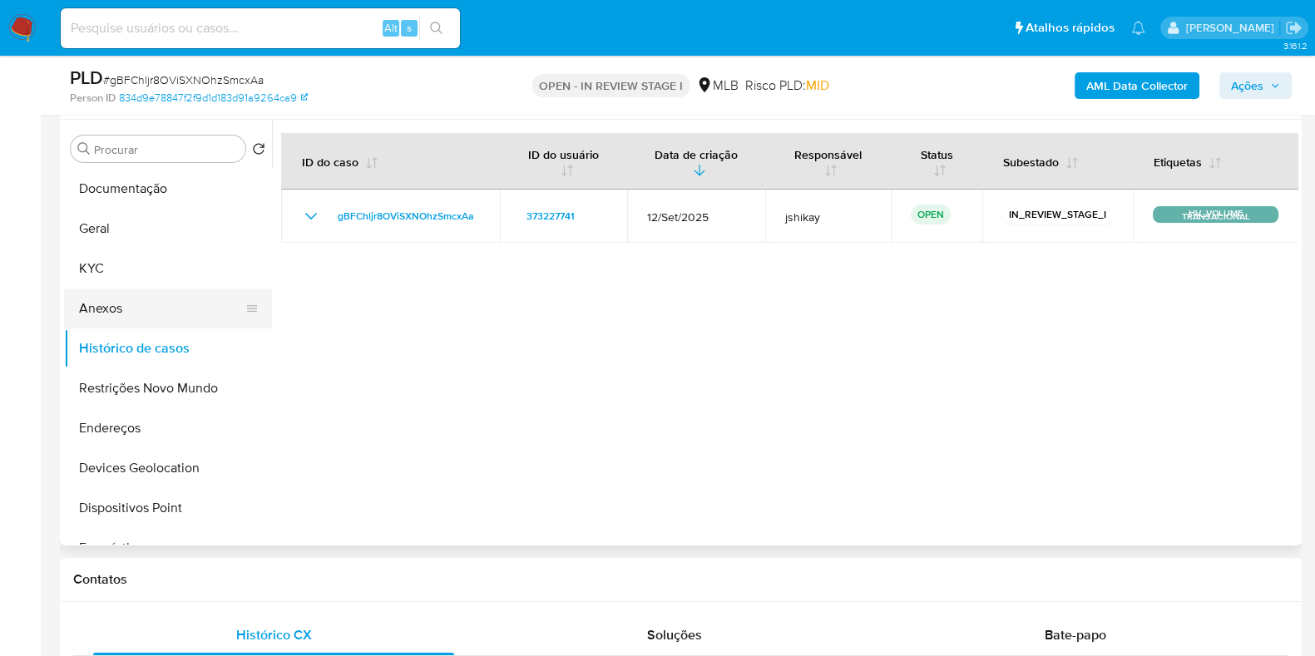
click at [155, 298] on button "Anexos" at bounding box center [161, 309] width 195 height 40
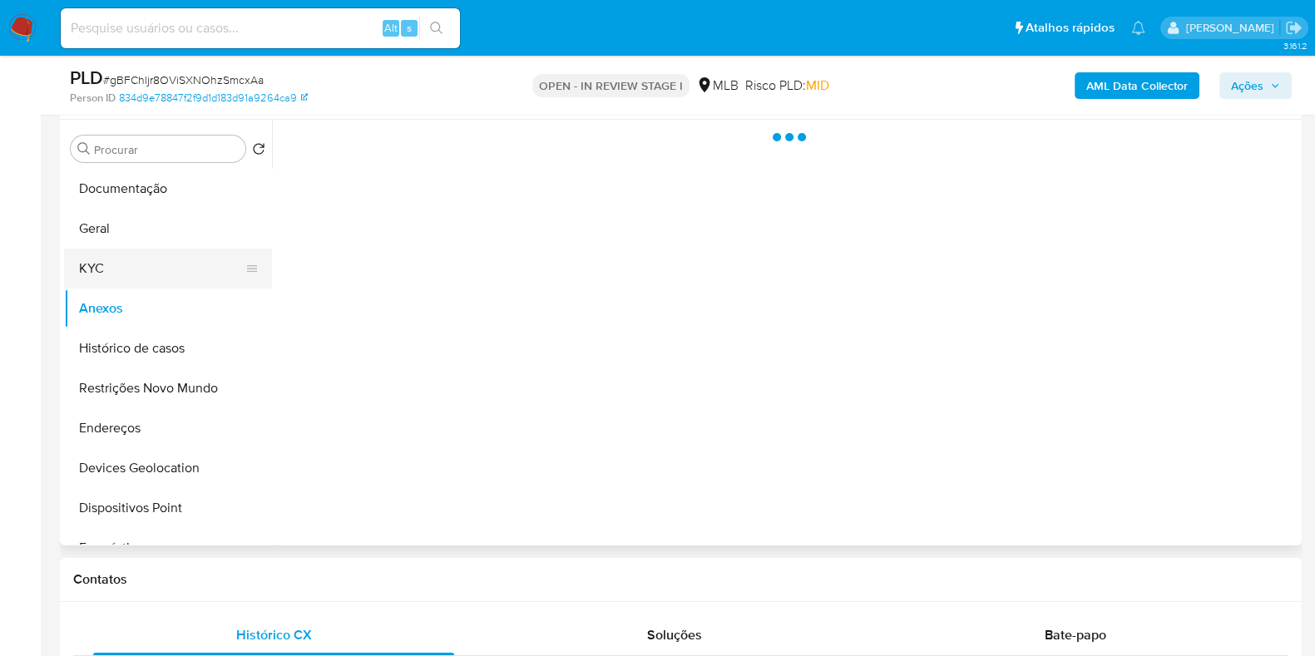
click at [150, 273] on button "KYC" at bounding box center [161, 269] width 195 height 40
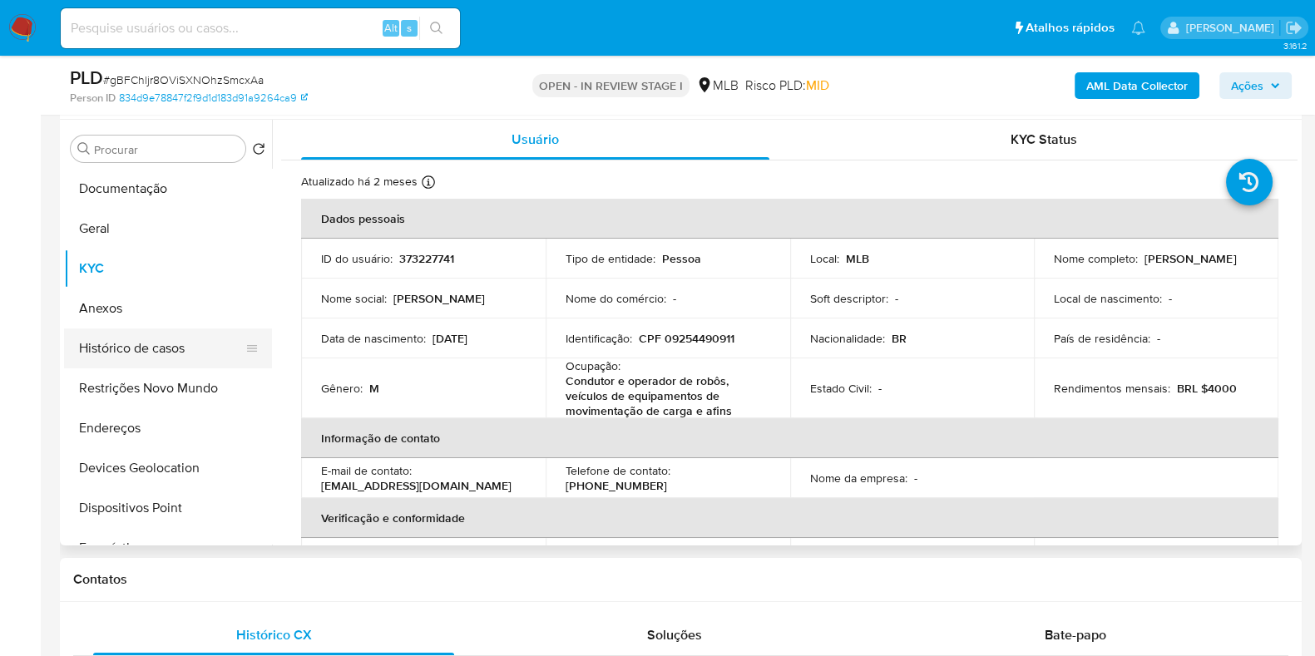
click at [166, 352] on button "Histórico de casos" at bounding box center [161, 349] width 195 height 40
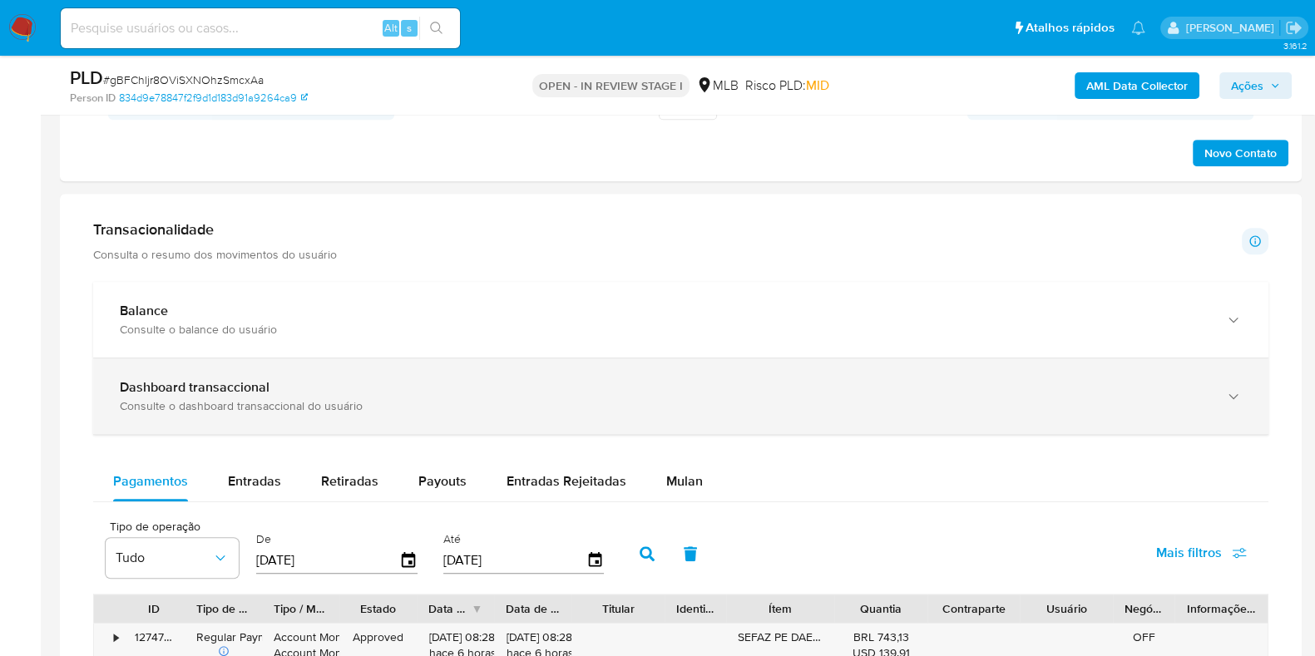
scroll to position [1040, 0]
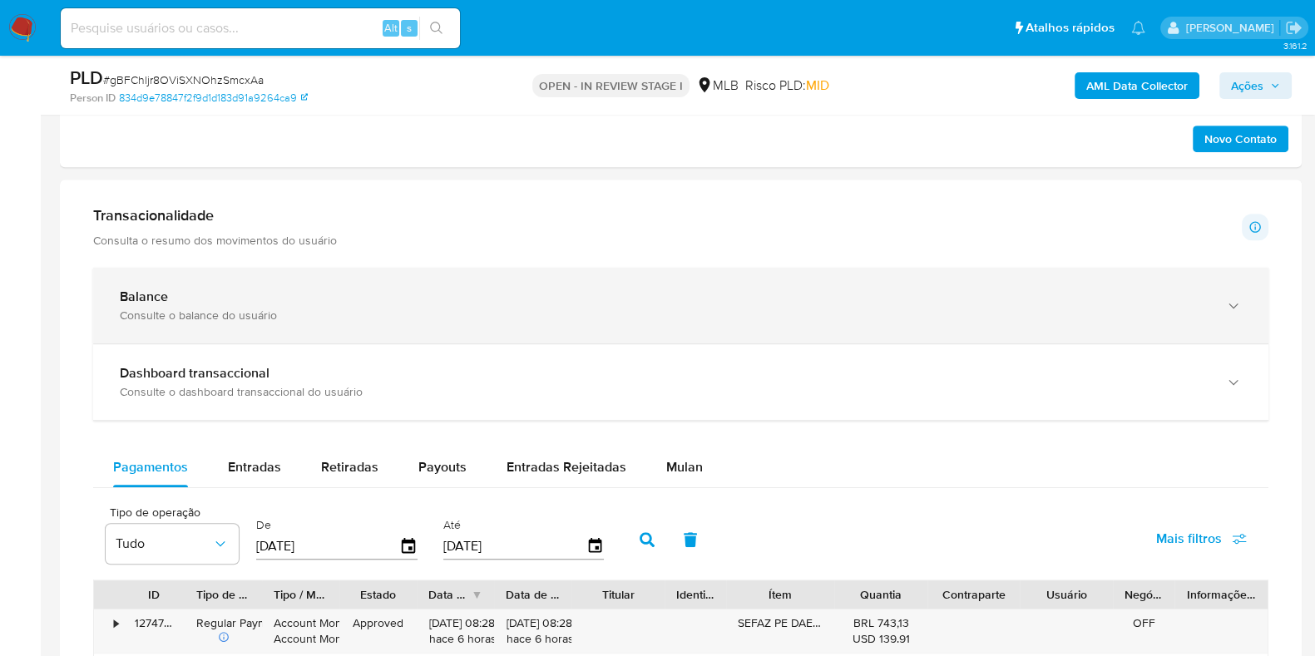
click at [404, 324] on div "Balance Consulte o balance do usuário" at bounding box center [680, 306] width 1175 height 76
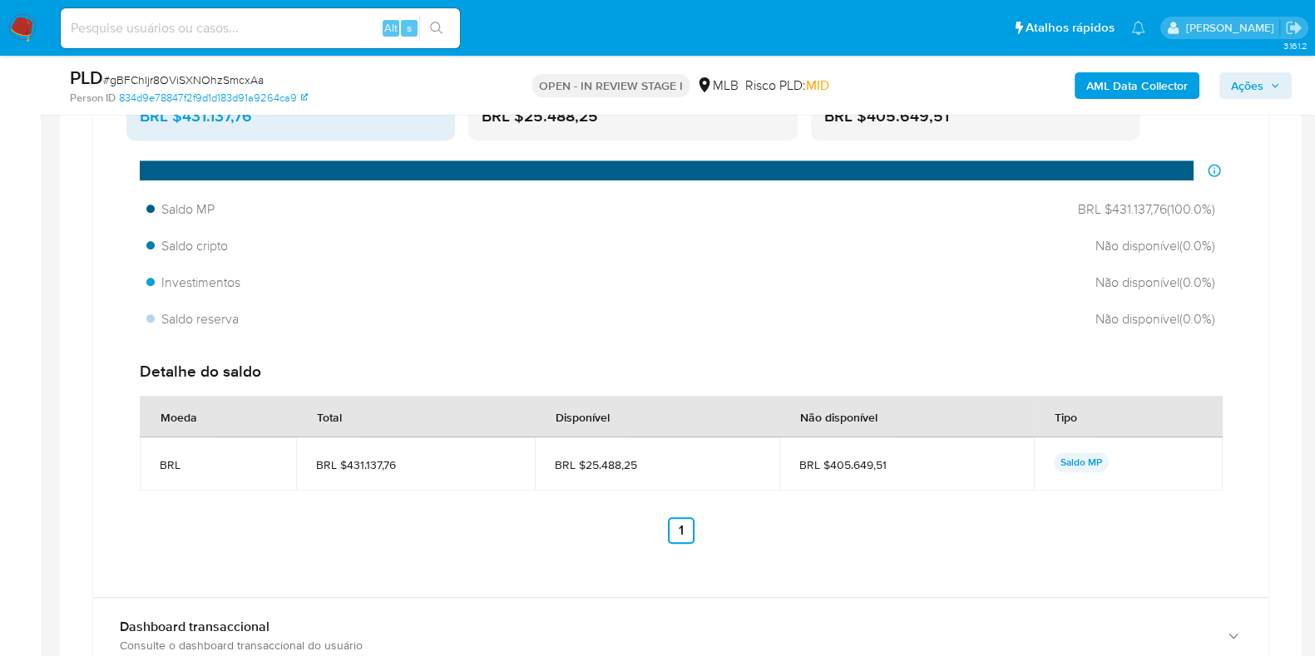
scroll to position [1455, 0]
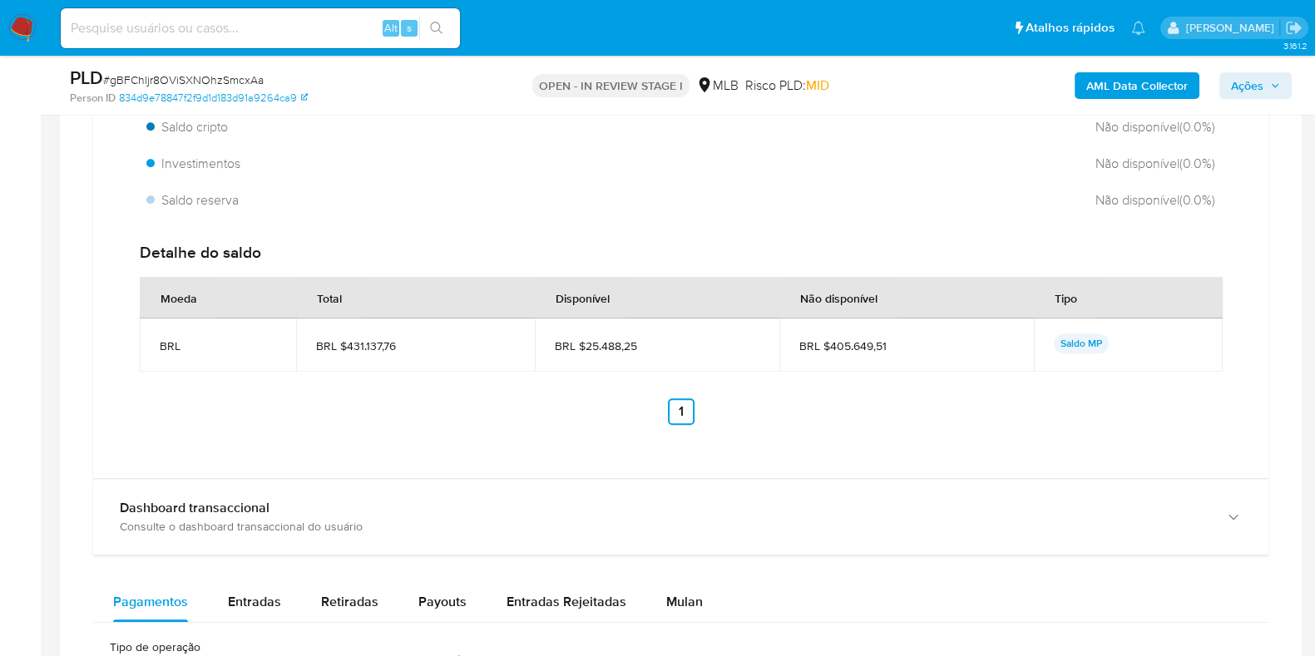
drag, startPoint x: 641, startPoint y: 349, endPoint x: 581, endPoint y: 342, distance: 61.2
click at [581, 342] on span "BRL $25.488,25" at bounding box center [657, 346] width 205 height 15
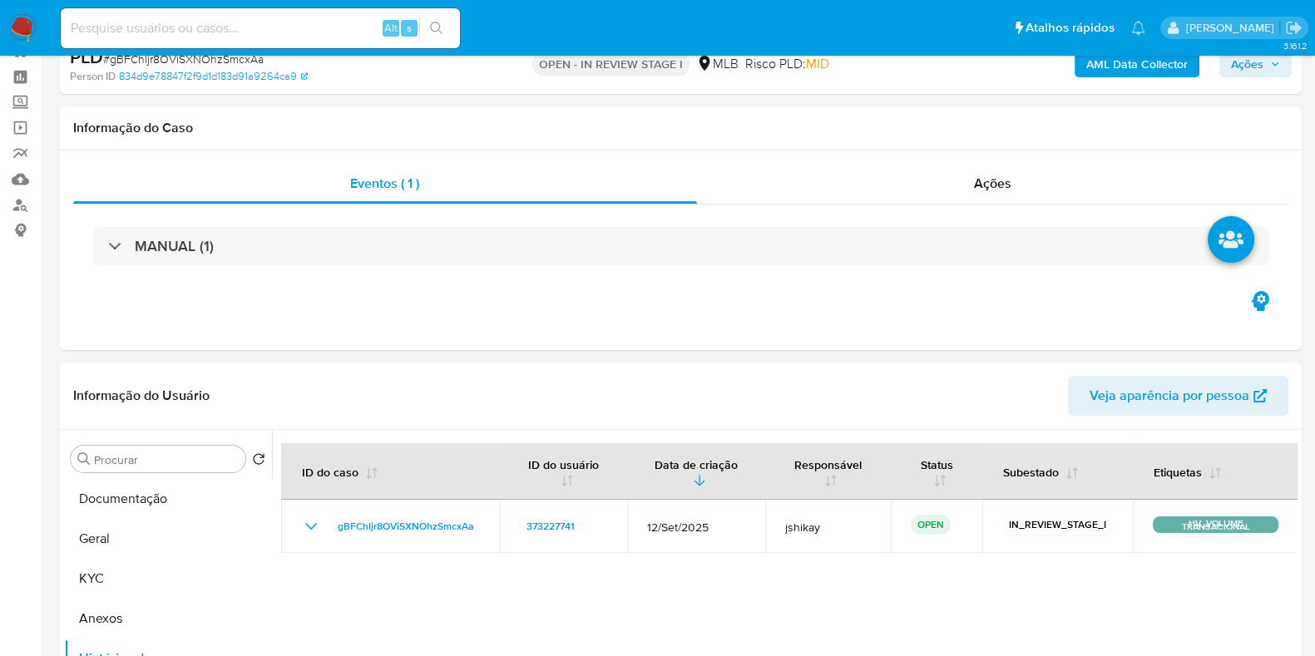
scroll to position [0, 0]
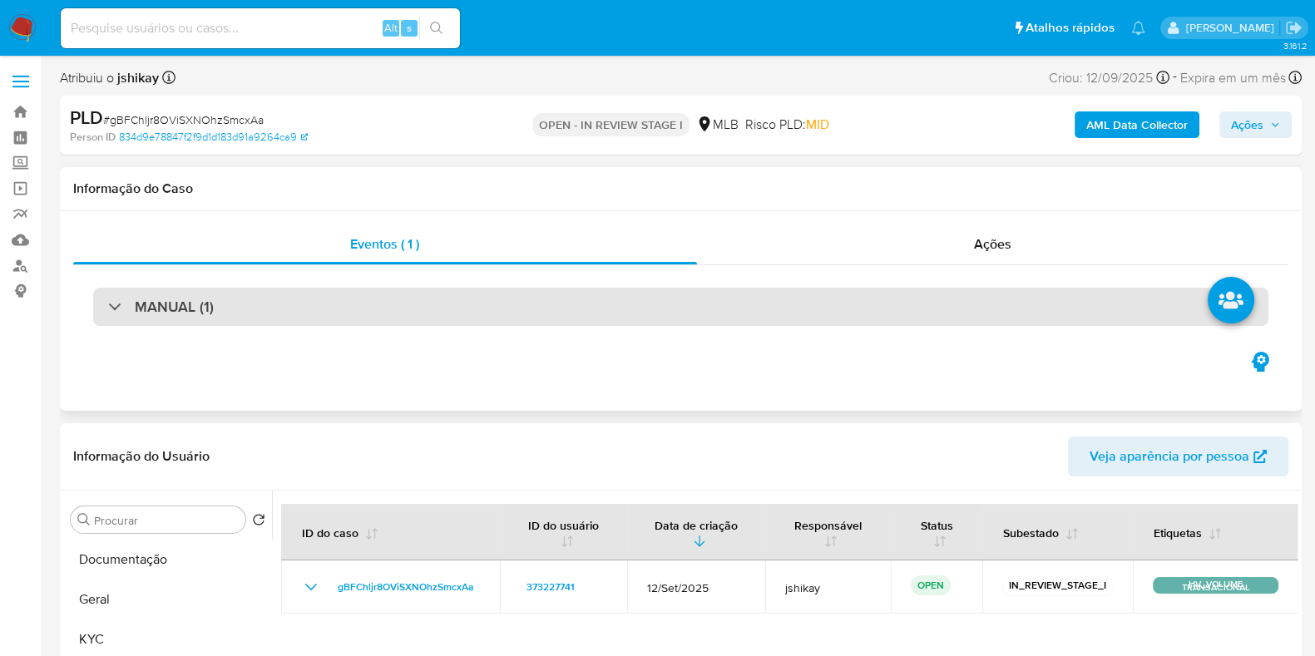
click at [485, 305] on div "MANUAL (1)" at bounding box center [680, 307] width 1175 height 38
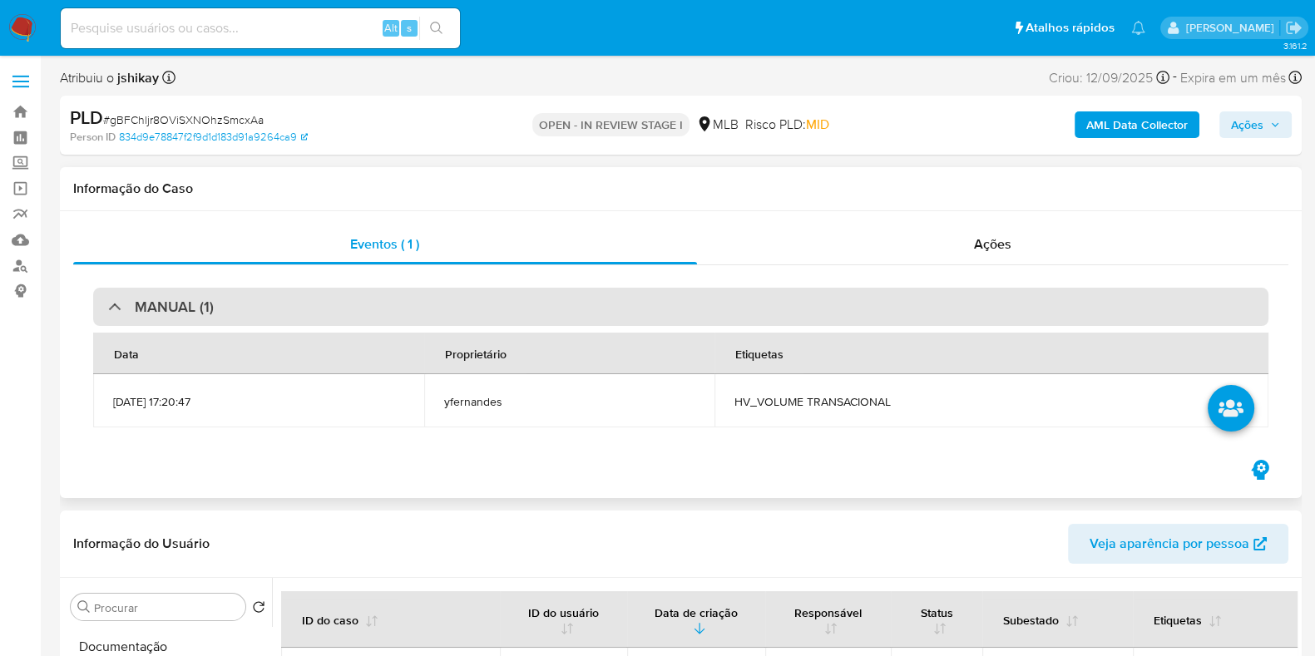
click at [489, 301] on div "MANUAL (1)" at bounding box center [680, 307] width 1175 height 38
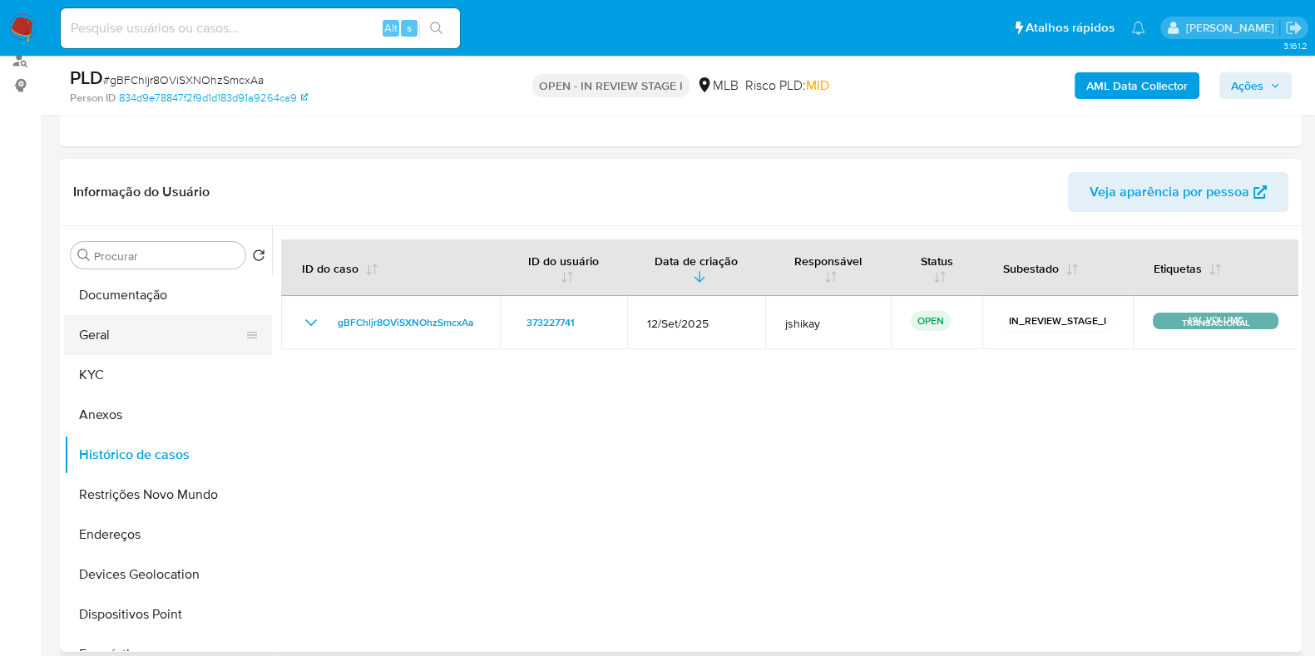
scroll to position [207, 0]
click at [135, 309] on button "Documentação" at bounding box center [161, 294] width 195 height 40
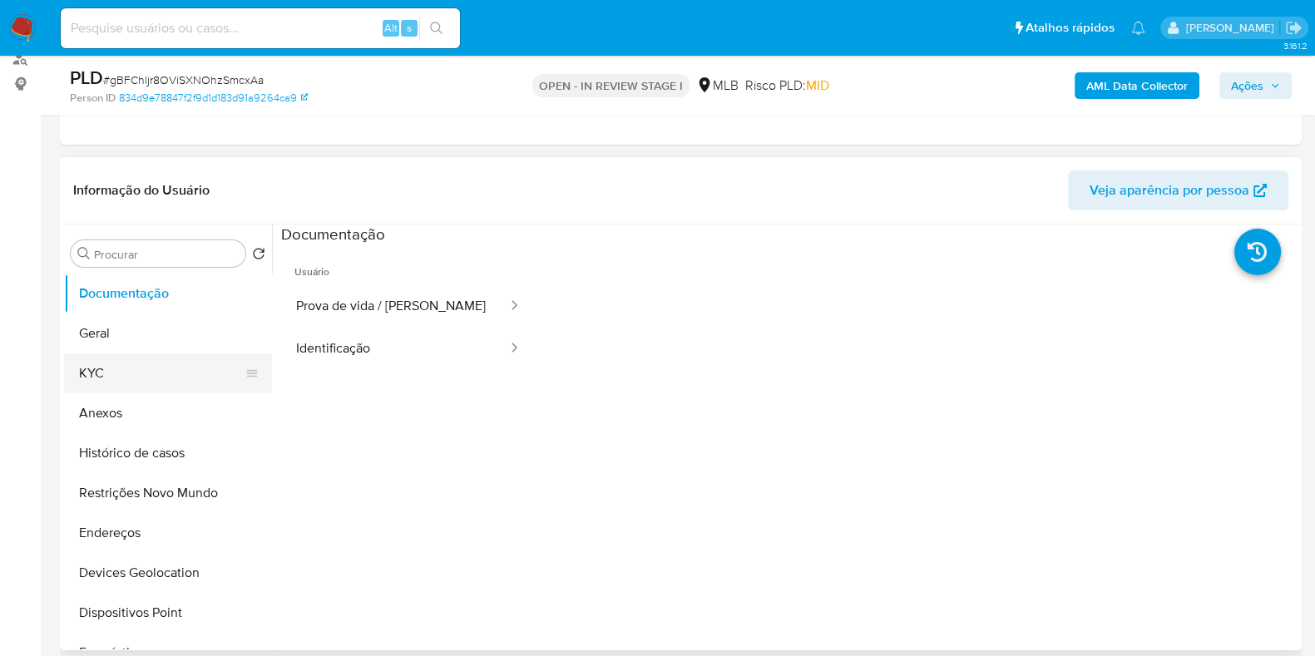
click at [140, 373] on button "KYC" at bounding box center [161, 374] width 195 height 40
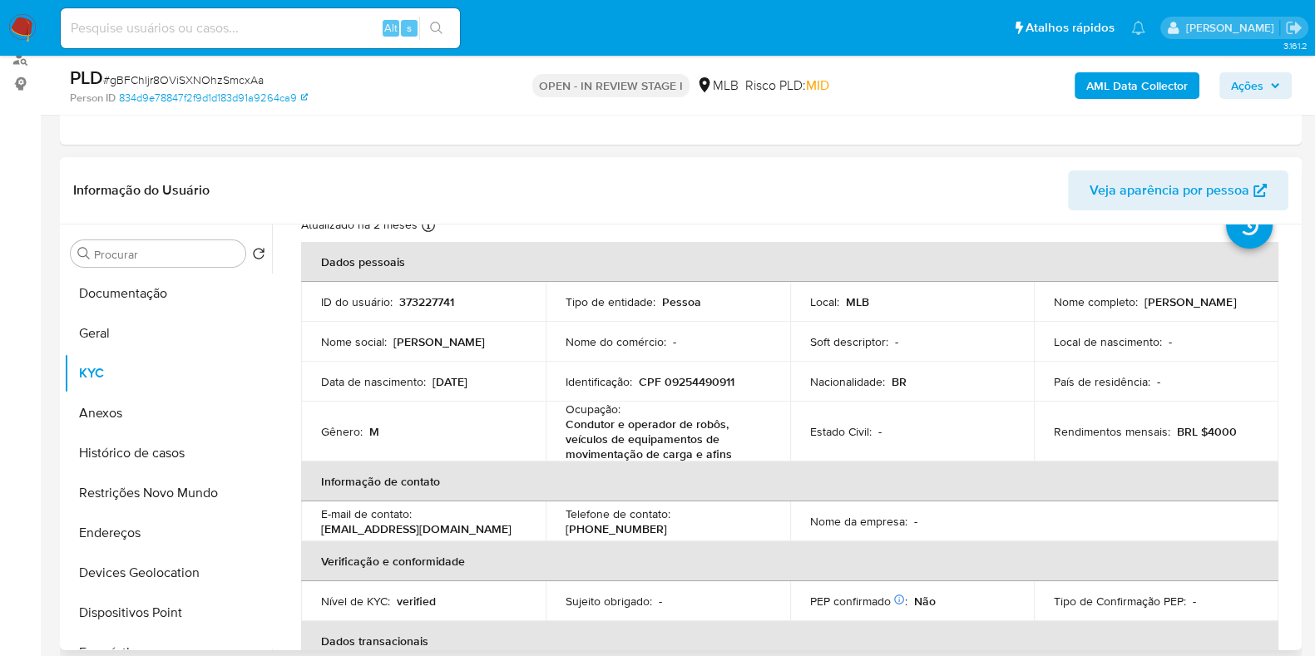
scroll to position [103, 0]
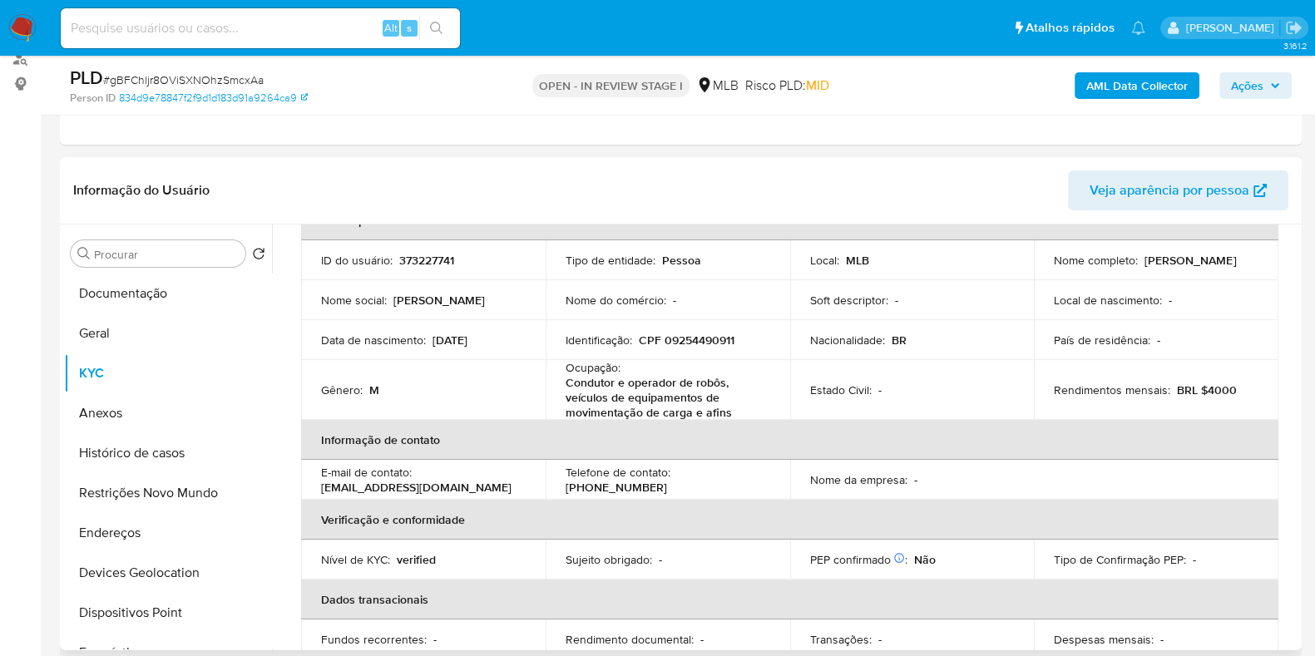
drag, startPoint x: 736, startPoint y: 405, endPoint x: 720, endPoint y: 408, distance: 16.0
click at [721, 408] on p "Condutor e operador de robôs, veículos de equipamentos de movimentação de carga…" at bounding box center [665, 397] width 198 height 45
drag, startPoint x: 678, startPoint y: 403, endPoint x: 586, endPoint y: 388, distance: 92.7
click at [675, 403] on p "Condutor e operador de robôs, veículos de equipamentos de movimentação de carga…" at bounding box center [665, 397] width 198 height 45
drag, startPoint x: 564, startPoint y: 380, endPoint x: 726, endPoint y: 413, distance: 165.6
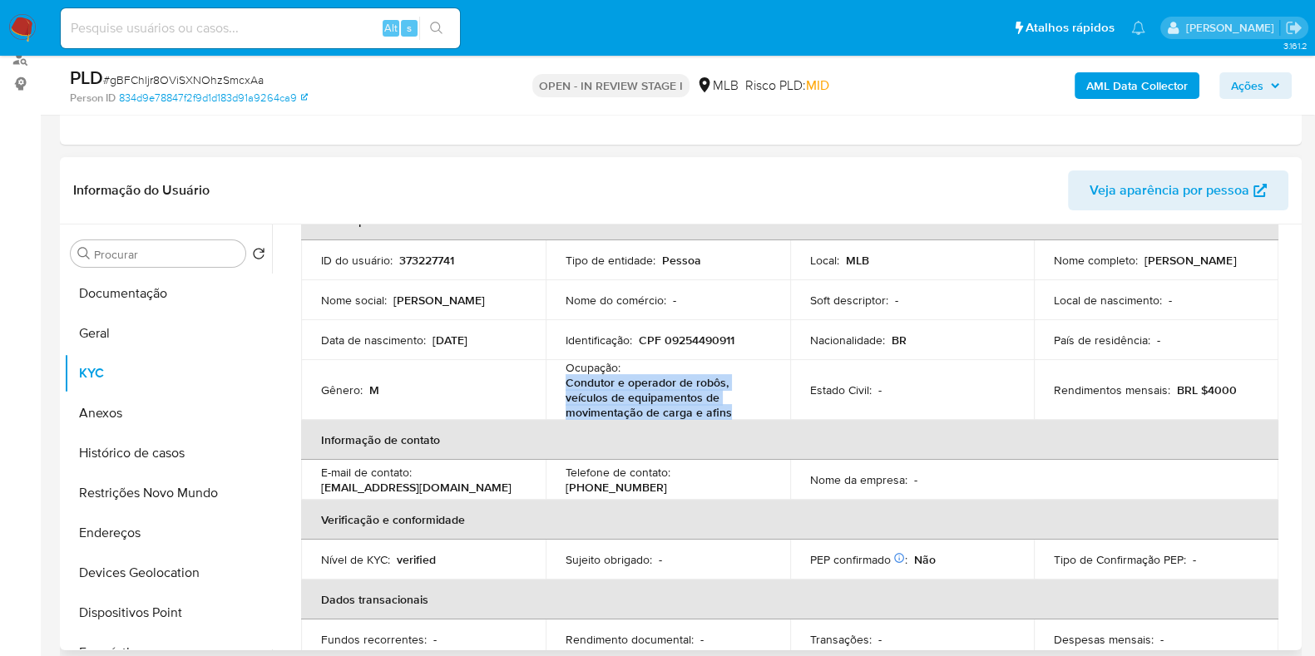
click at [726, 413] on p "Condutor e operador de robôs, veículos de equipamentos de movimentação de carga…" at bounding box center [665, 397] width 198 height 45
copy p "Condutor e operador de robôs, veículos de equipamentos de movimentação de carga…"
drag, startPoint x: 112, startPoint y: 341, endPoint x: 129, endPoint y: 349, distance: 18.2
click at [112, 340] on button "Geral" at bounding box center [161, 334] width 195 height 40
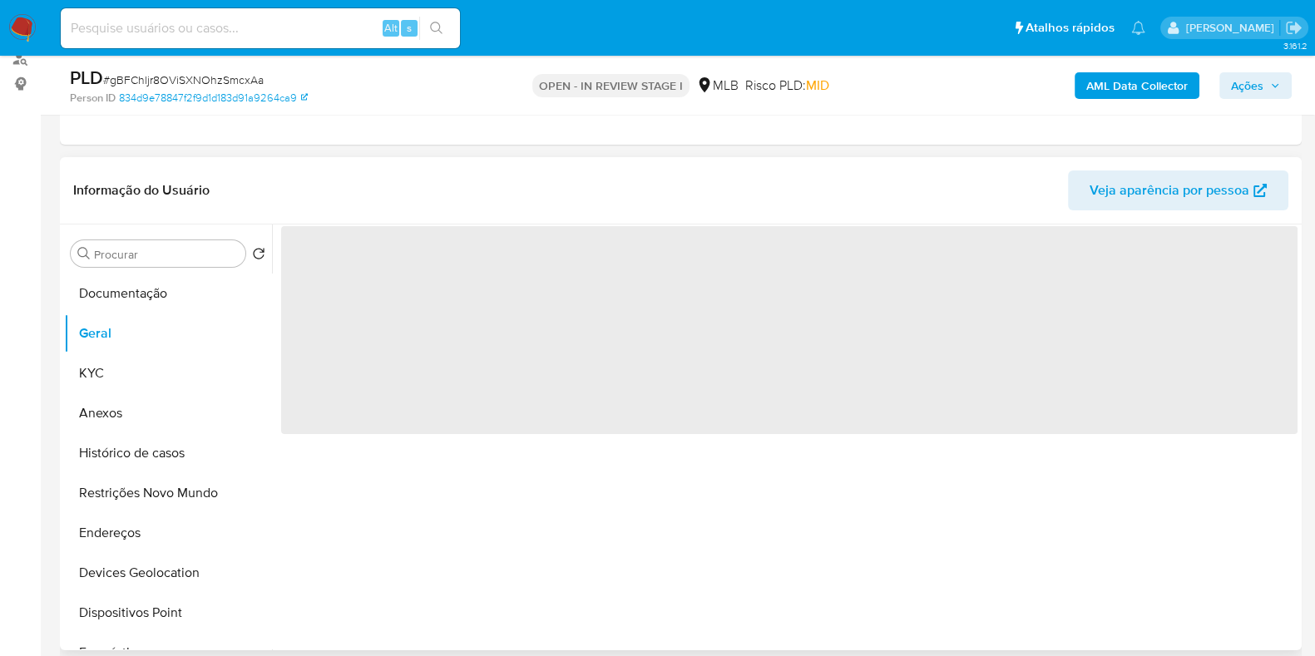
scroll to position [0, 0]
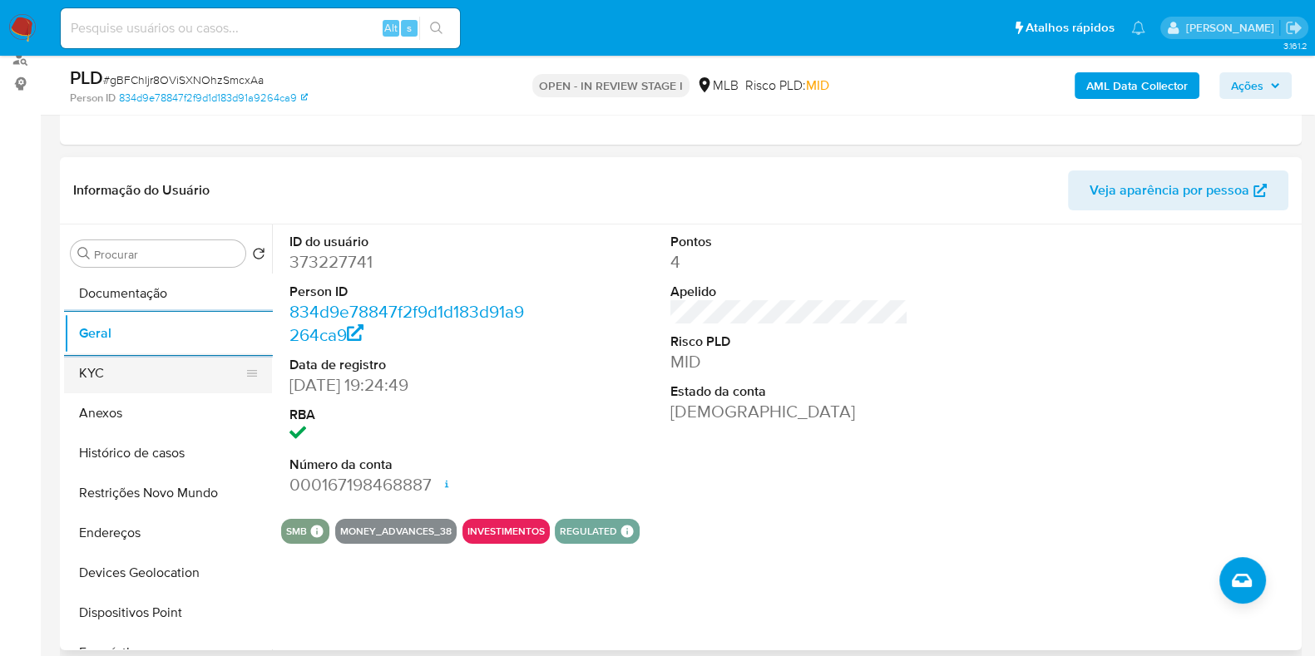
click at [123, 380] on button "KYC" at bounding box center [161, 374] width 195 height 40
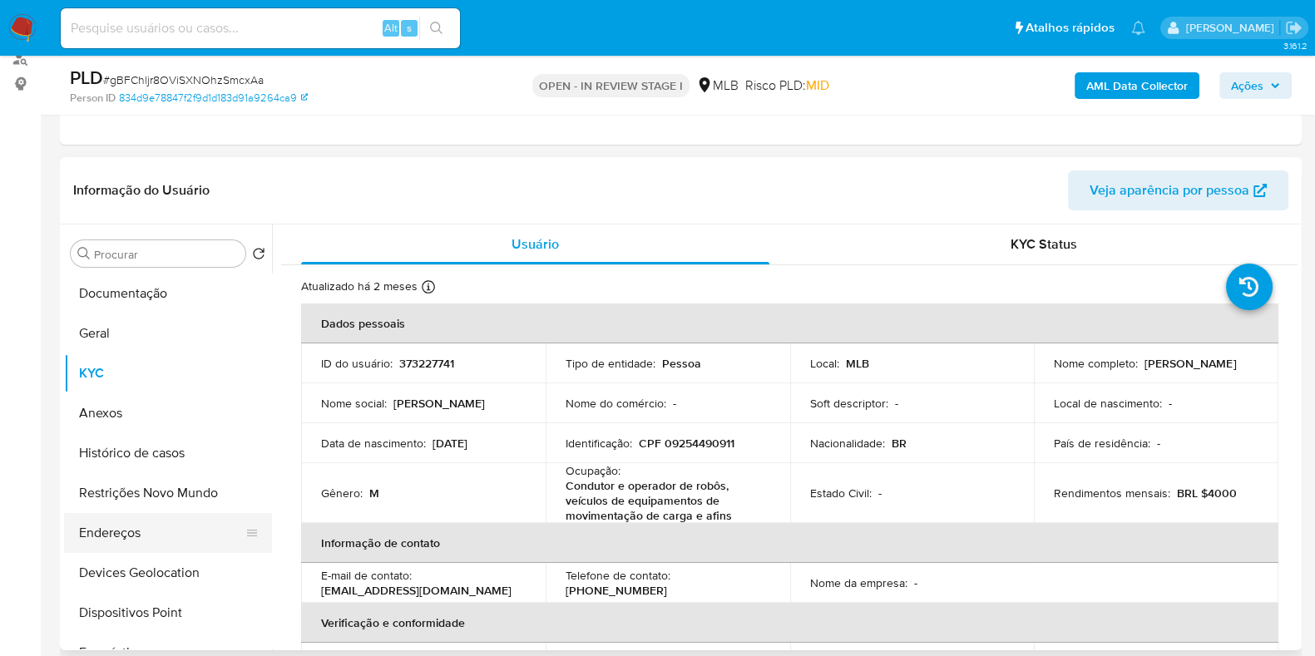
click at [142, 524] on button "Endereços" at bounding box center [161, 533] width 195 height 40
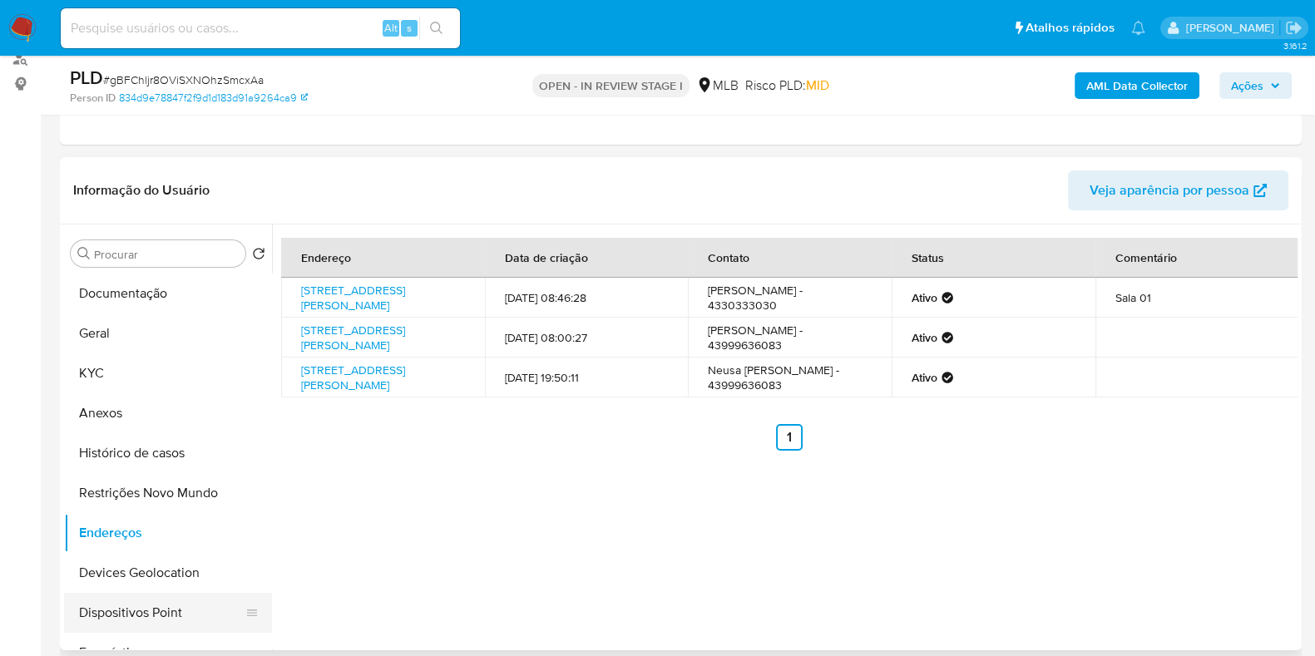
click at [153, 599] on button "Dispositivos Point" at bounding box center [161, 613] width 195 height 40
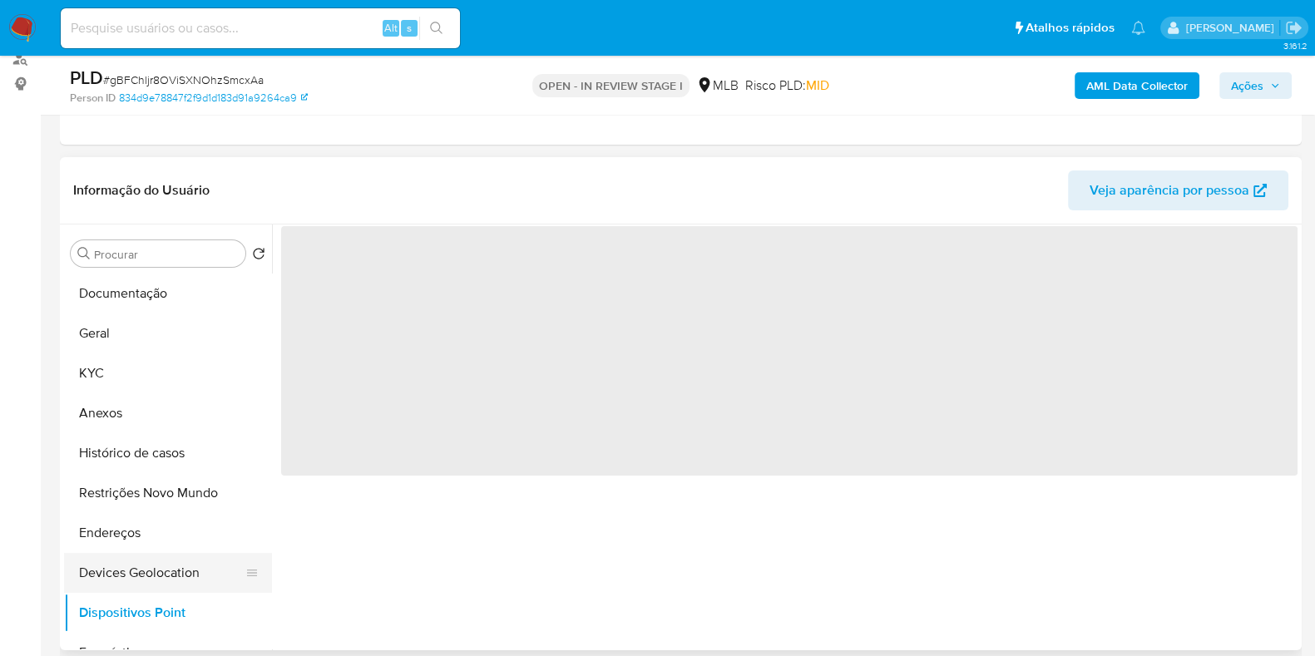
click at [153, 569] on button "Devices Geolocation" at bounding box center [161, 573] width 195 height 40
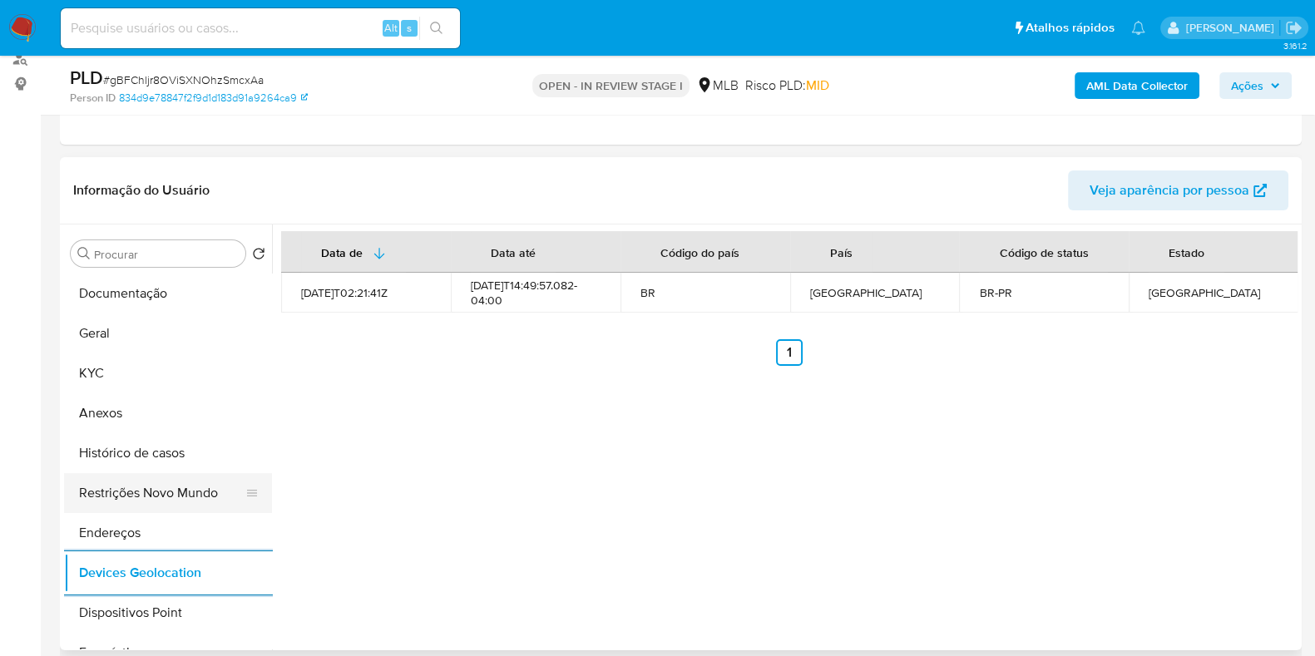
drag, startPoint x: 137, startPoint y: 488, endPoint x: 231, endPoint y: 482, distance: 94.2
click at [139, 488] on button "Restrições Novo Mundo" at bounding box center [161, 493] width 195 height 40
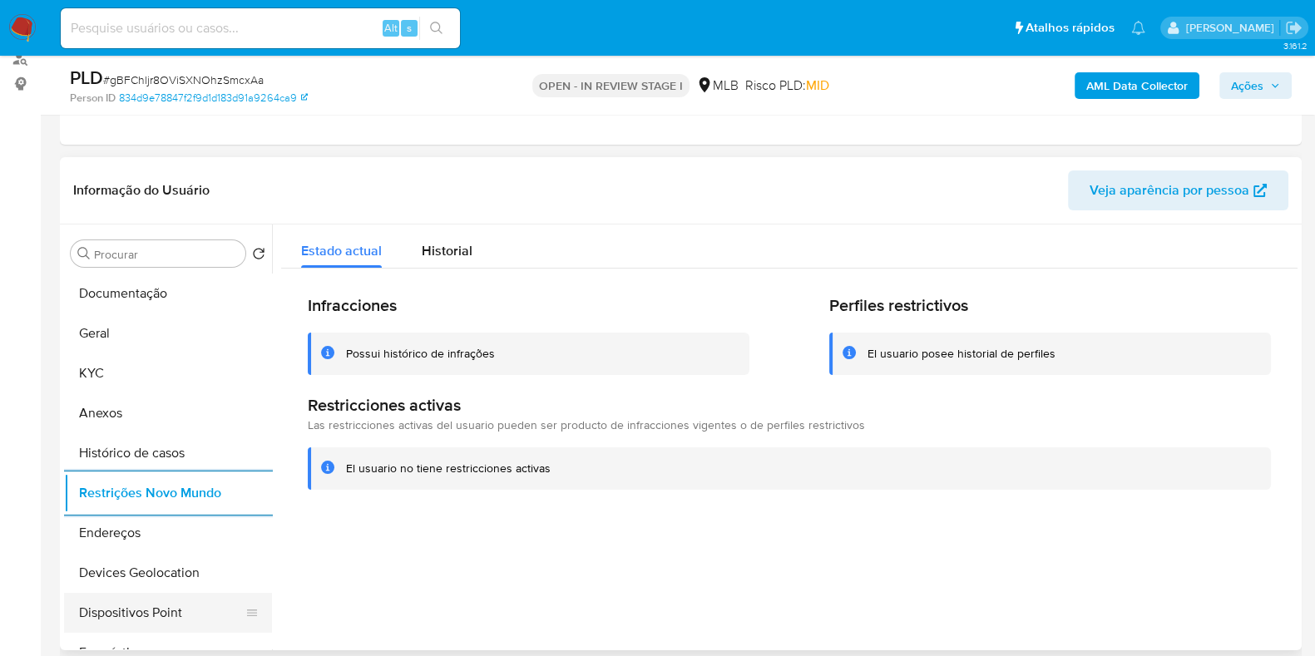
click at [144, 614] on button "Dispositivos Point" at bounding box center [161, 613] width 195 height 40
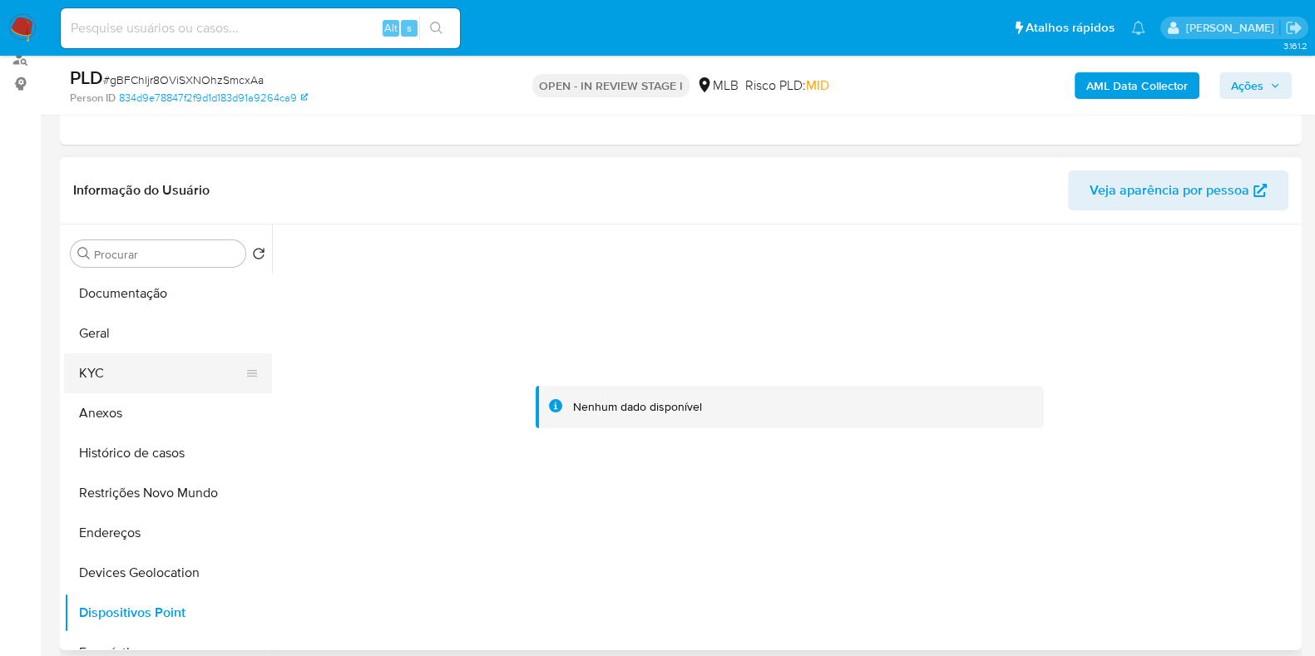
click at [114, 369] on button "KYC" at bounding box center [161, 374] width 195 height 40
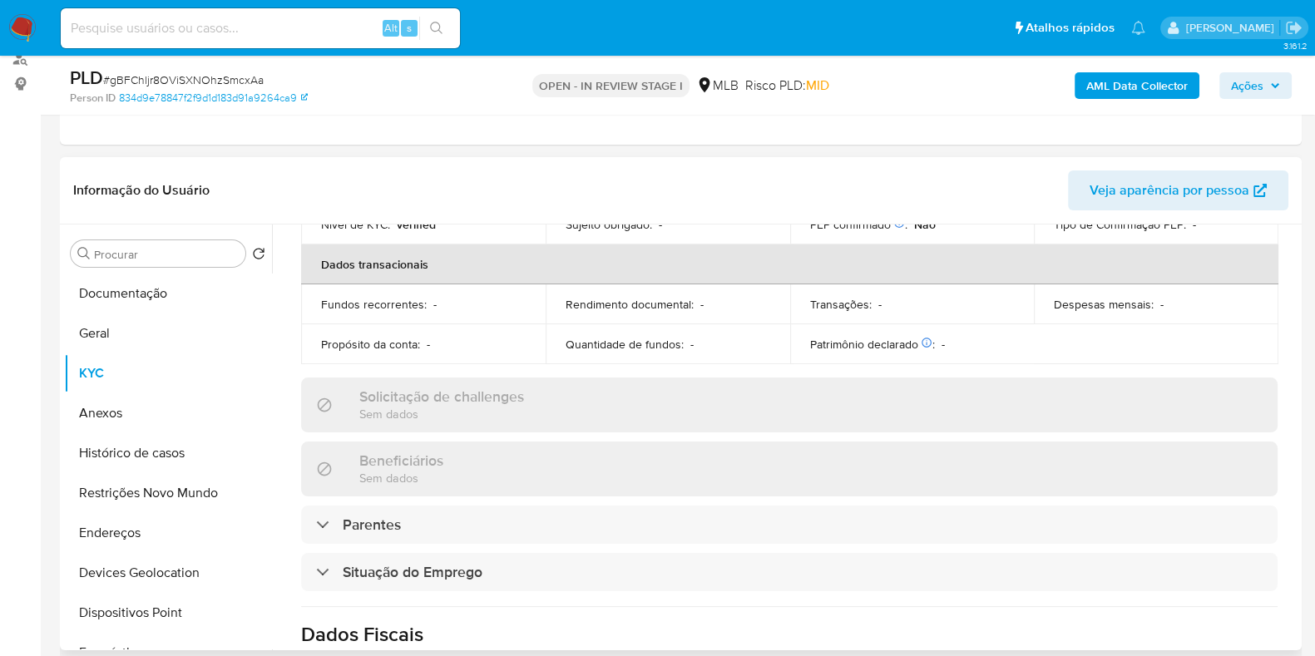
scroll to position [31, 0]
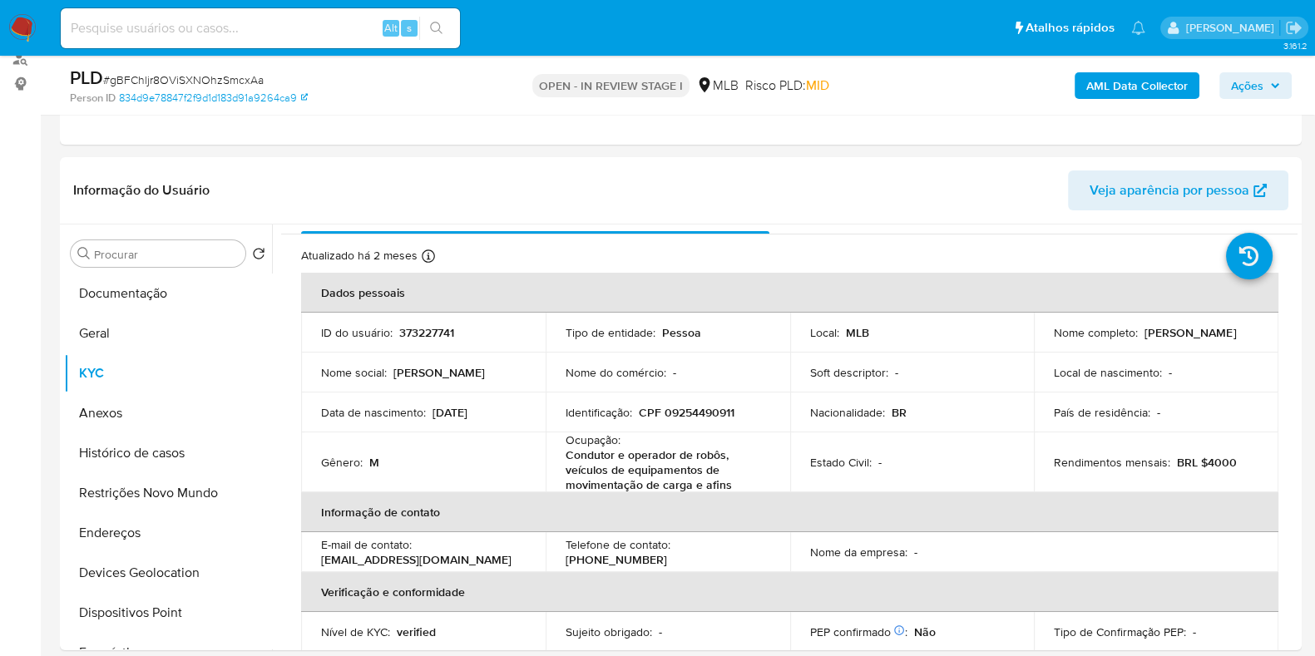
click at [1169, 77] on b "AML Data Collector" at bounding box center [1136, 85] width 101 height 27
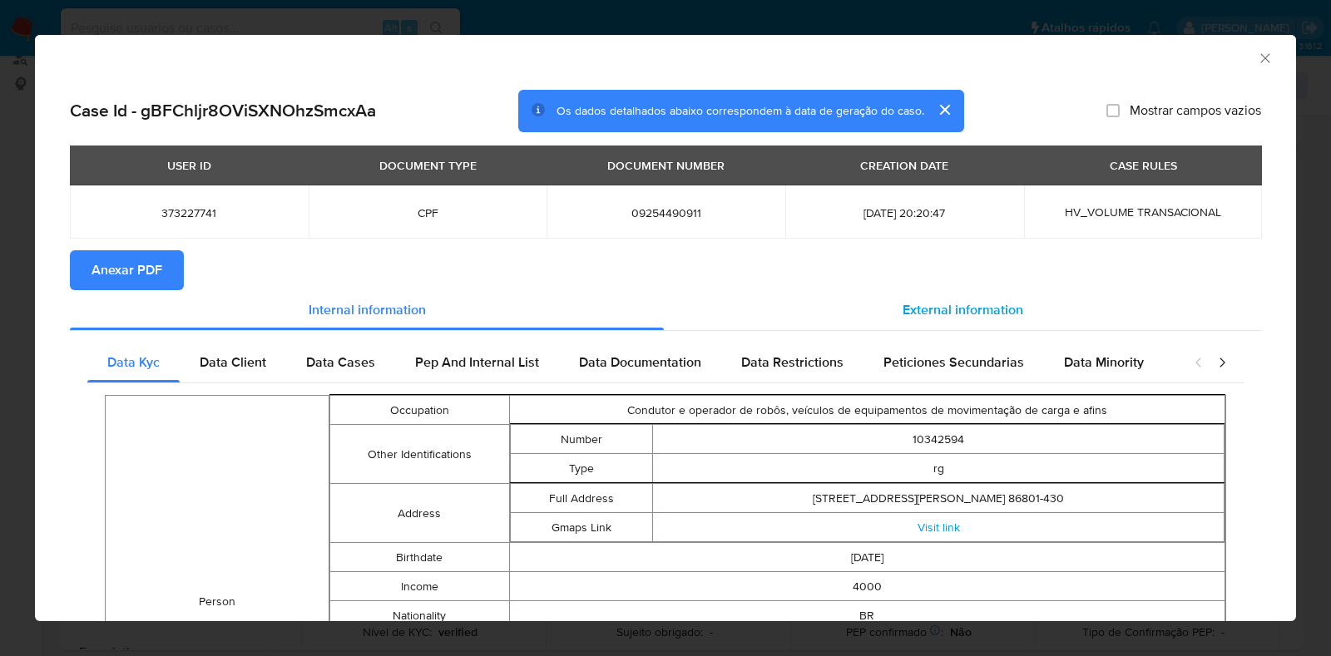
drag, startPoint x: 873, startPoint y: 341, endPoint x: 836, endPoint y: 329, distance: 38.7
click at [882, 309] on div "External information" at bounding box center [962, 310] width 597 height 40
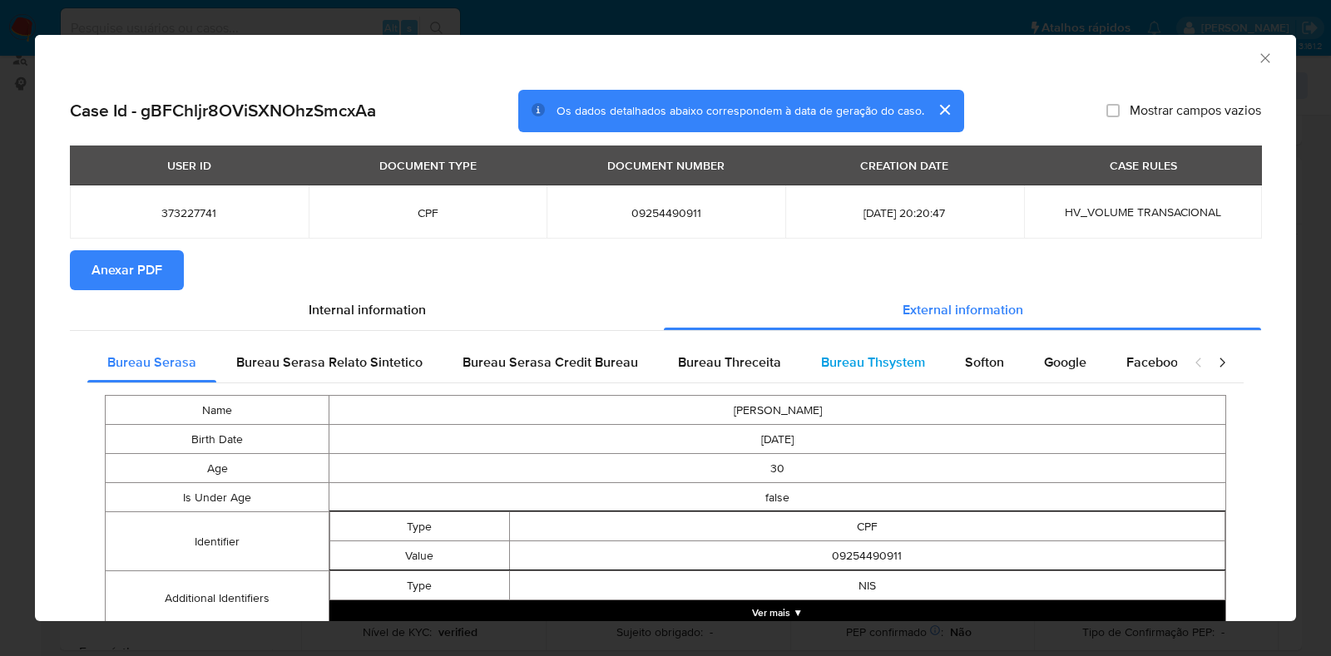
click at [894, 351] on div "Bureau Thsystem" at bounding box center [873, 363] width 144 height 40
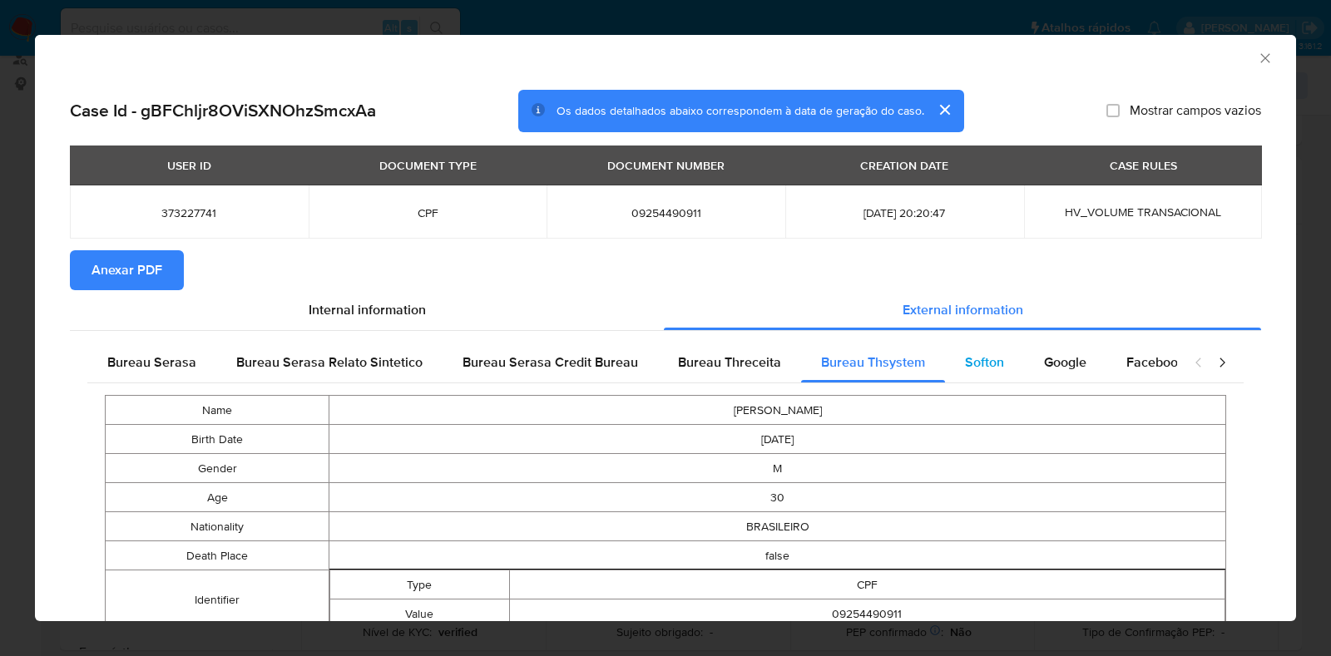
click at [1006, 357] on div "Softon" at bounding box center [984, 363] width 79 height 40
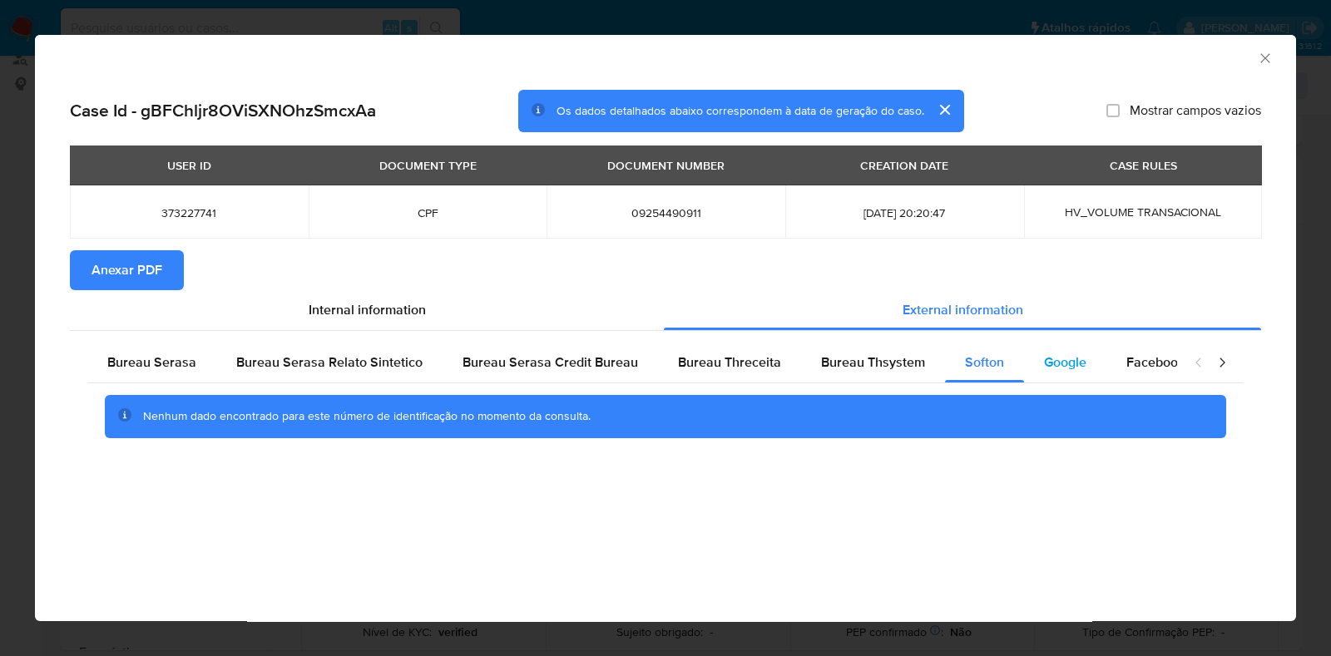
drag, startPoint x: 1064, startPoint y: 363, endPoint x: 1046, endPoint y: 363, distance: 18.3
click at [1063, 363] on span "Google" at bounding box center [1065, 362] width 42 height 19
click at [96, 265] on span "Anexar PDF" at bounding box center [126, 270] width 71 height 37
click at [1266, 60] on icon "Fechar a janela" at bounding box center [1264, 57] width 9 height 9
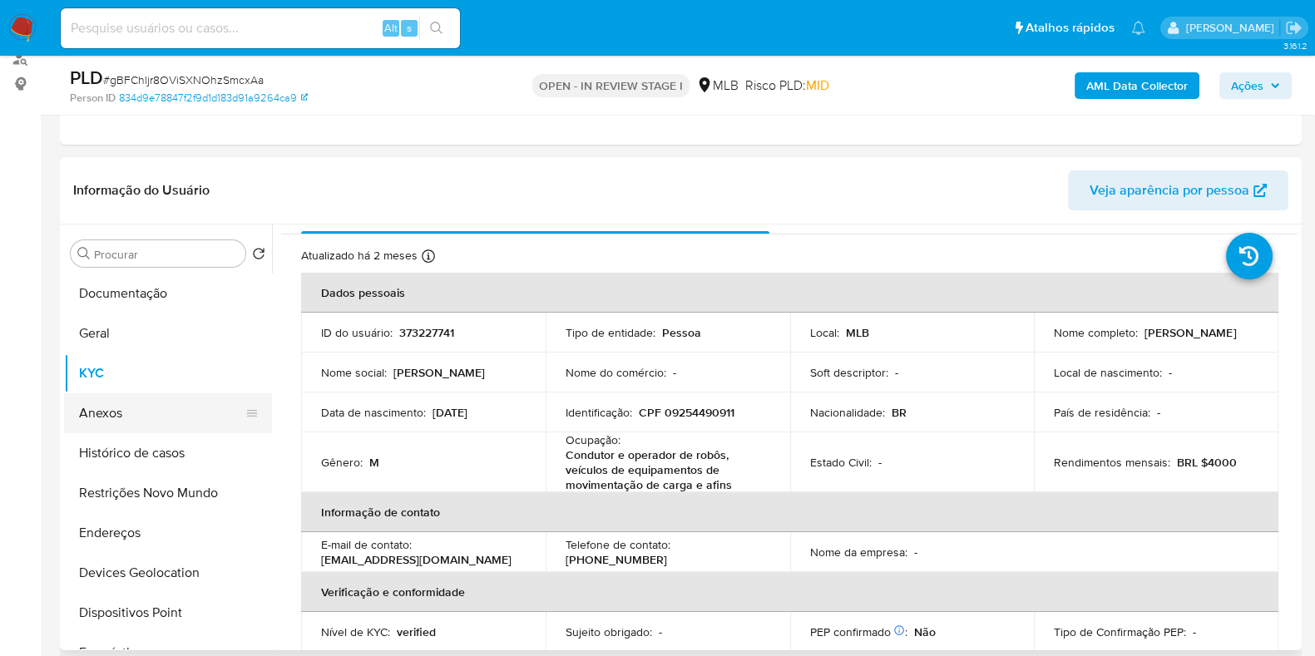
click at [153, 421] on button "Anexos" at bounding box center [161, 413] width 195 height 40
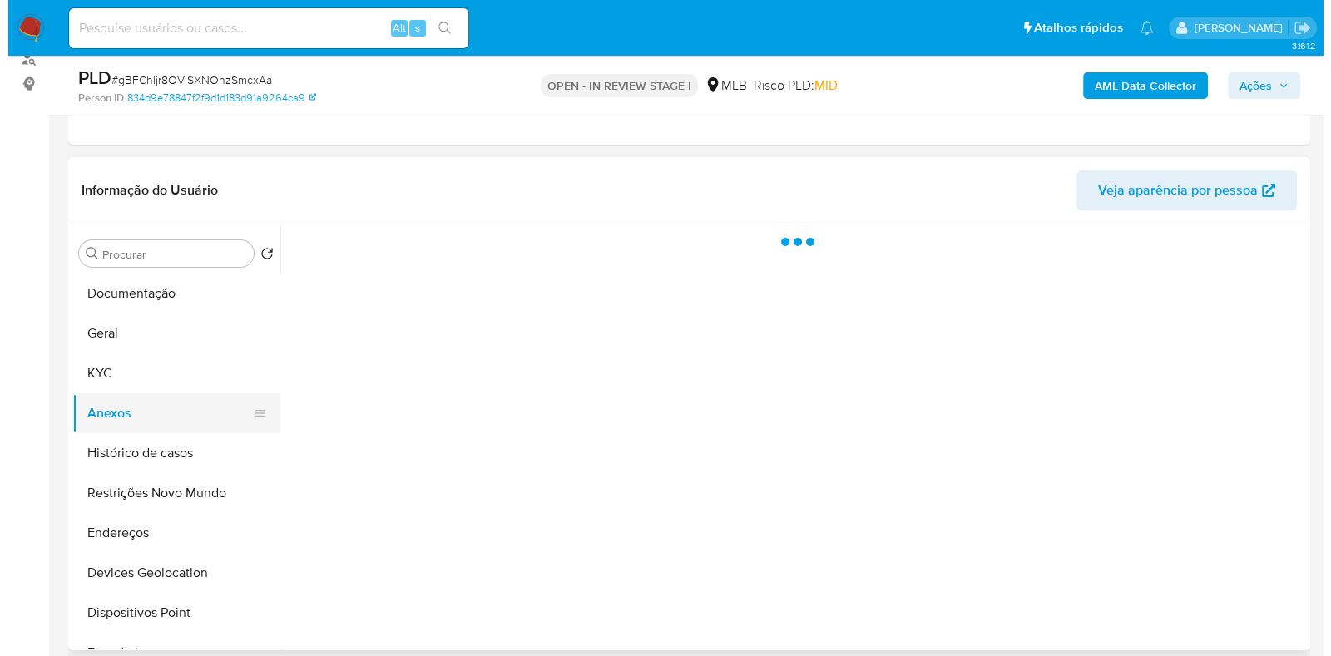
scroll to position [0, 0]
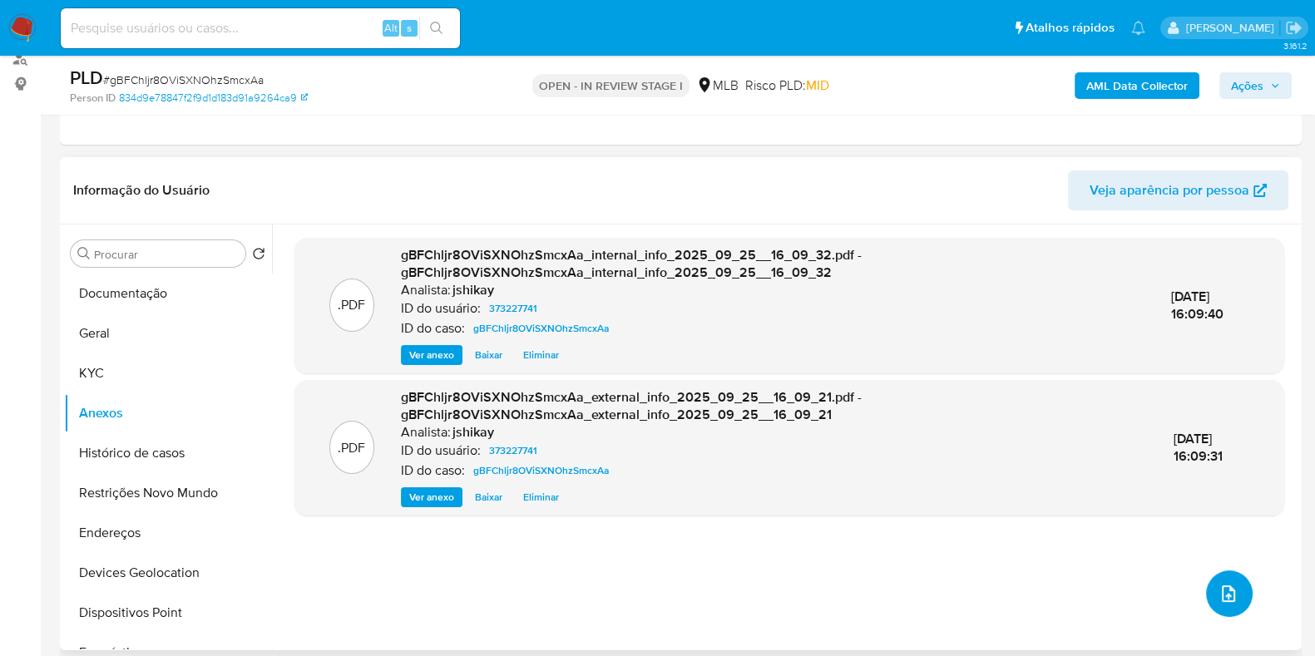
click at [1219, 596] on icon "upload-file" at bounding box center [1229, 594] width 20 height 20
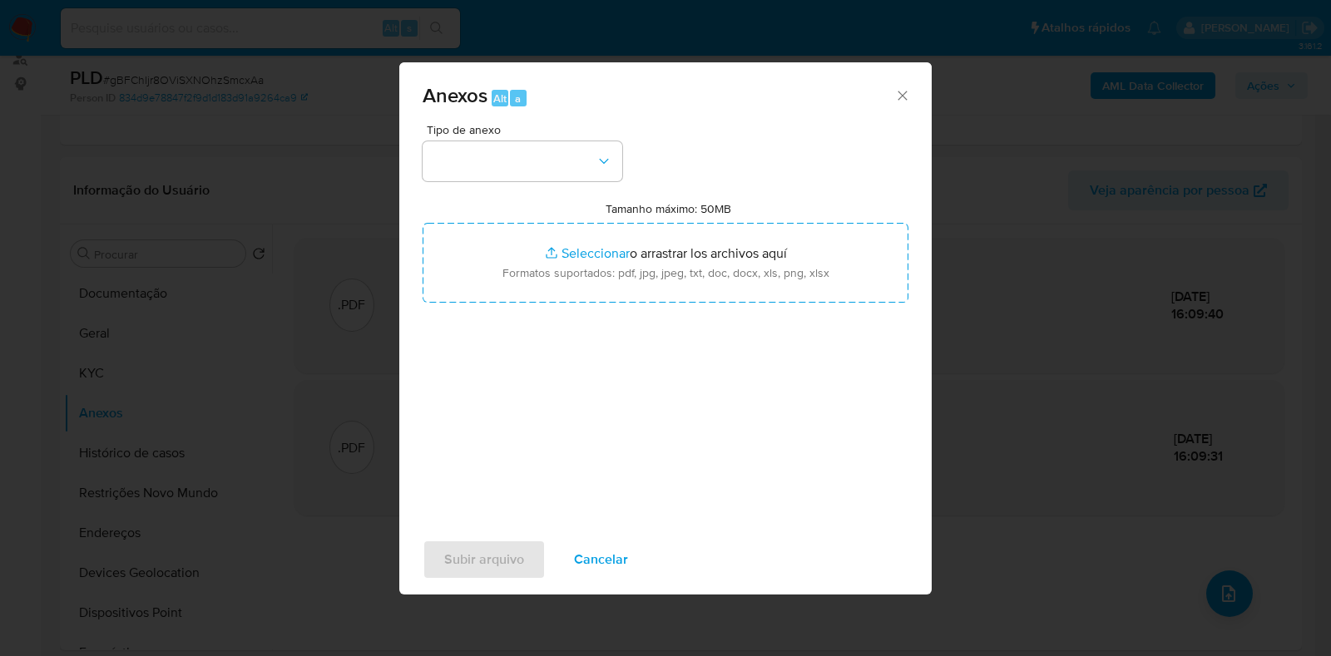
click at [521, 186] on div "Tipo de anexo Tamanho máximo: 50MB Seleccionar archivos Seleccionar o arrastrar…" at bounding box center [666, 320] width 486 height 393
click at [519, 173] on button "button" at bounding box center [523, 161] width 200 height 40
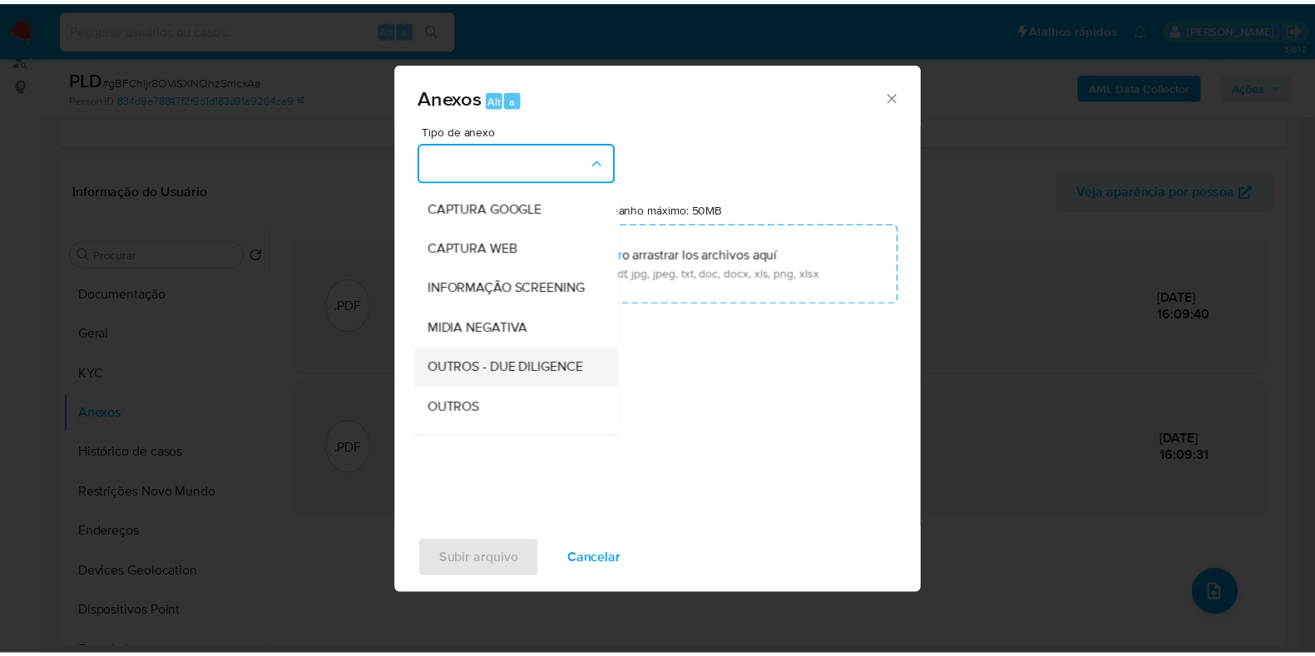
scroll to position [207, 0]
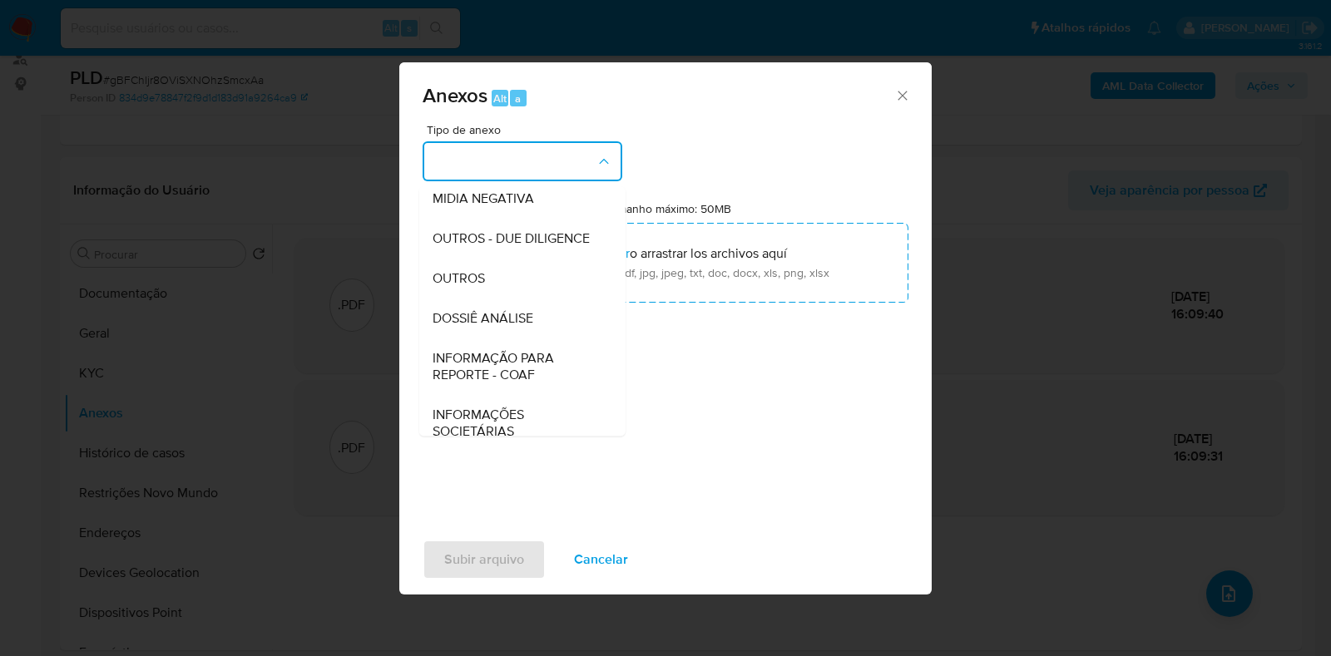
drag, startPoint x: 493, startPoint y: 319, endPoint x: 506, endPoint y: 309, distance: 15.5
click at [494, 299] on div "OUTROS" at bounding box center [518, 279] width 170 height 40
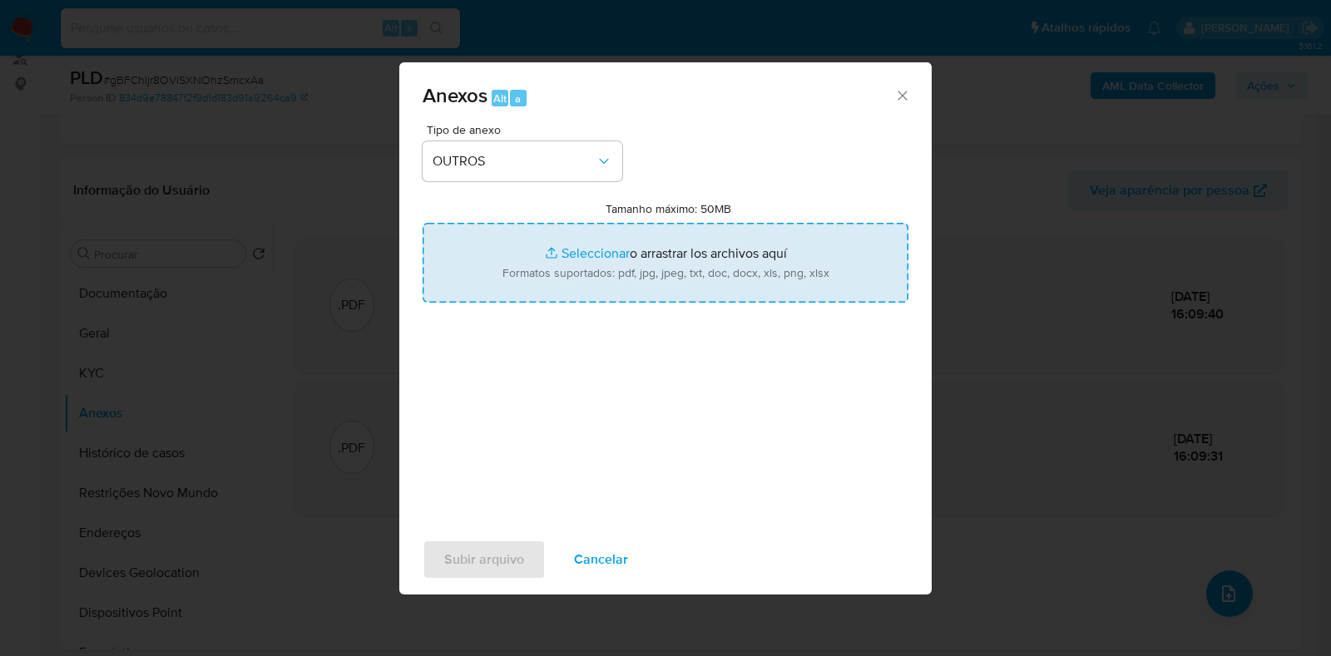
click at [569, 255] on input "Tamanho máximo: 50MB Seleccionar archivos" at bounding box center [666, 263] width 486 height 80
type input "C:\fakepath\Mulan 373227741_2025_09_24_17_08_48 - Resumen TX.pdf"
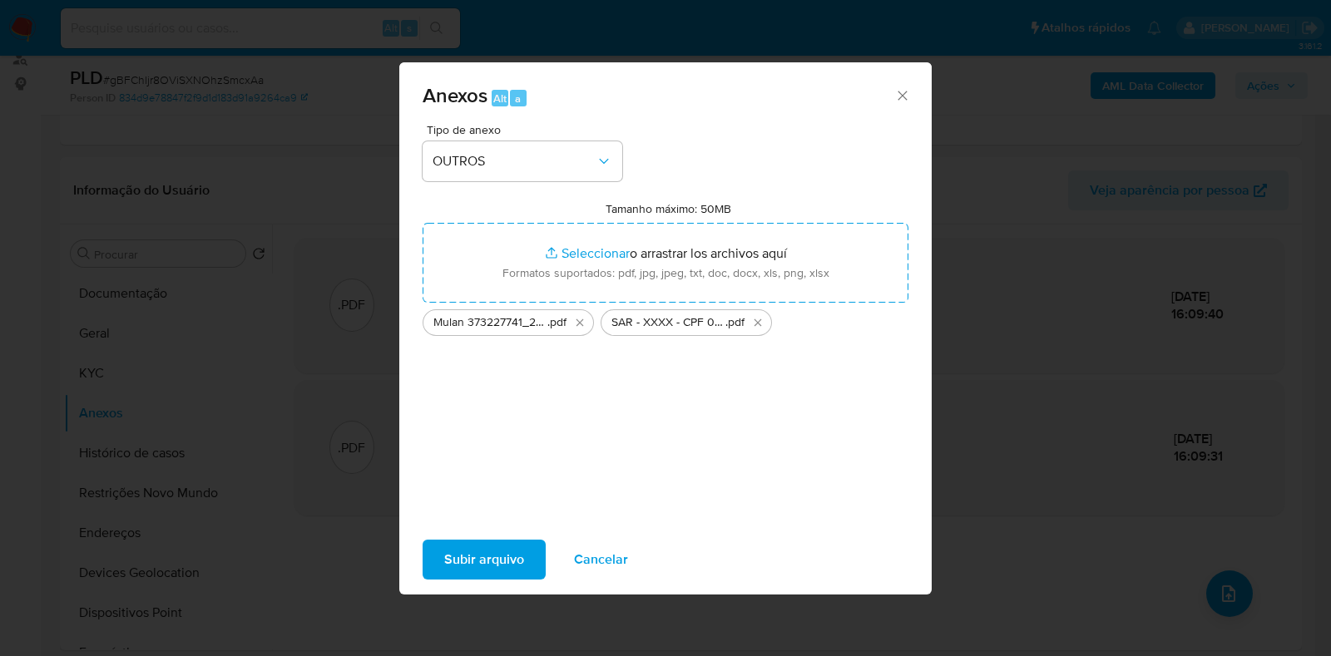
click at [500, 559] on span "Subir arquivo" at bounding box center [484, 560] width 80 height 37
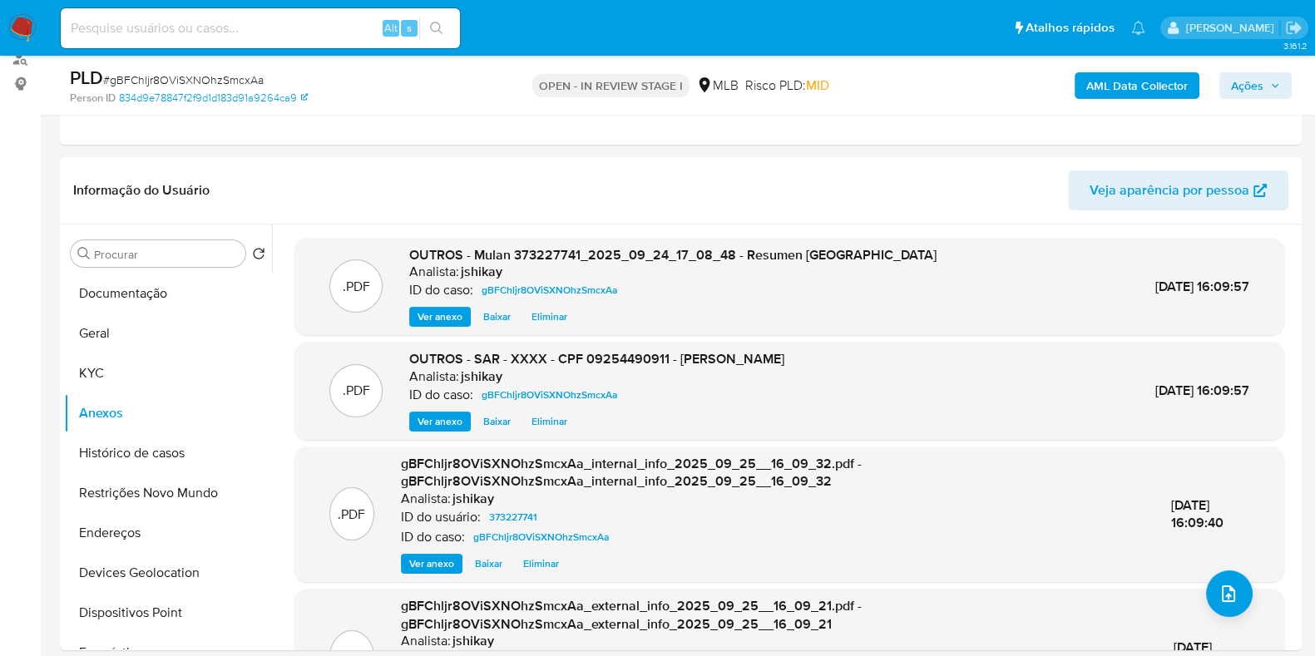
click at [1235, 76] on span "Ações" at bounding box center [1247, 85] width 32 height 27
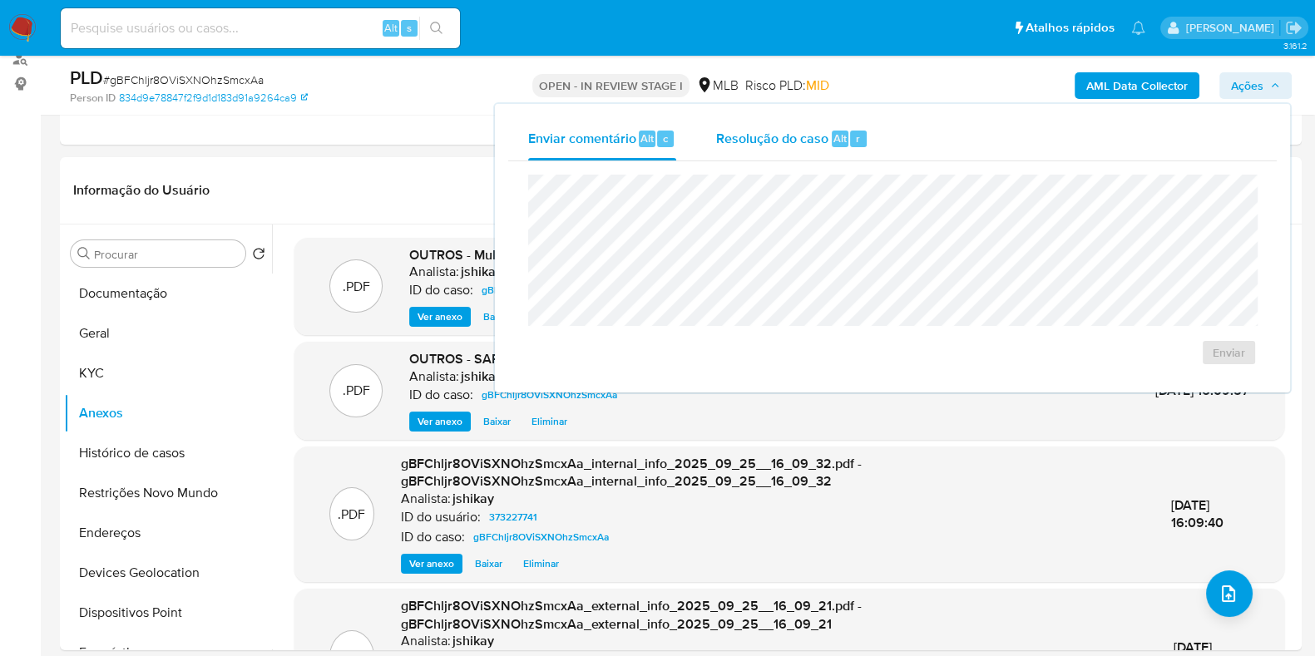
click at [826, 134] on span "Resolução do caso" at bounding box center [772, 137] width 112 height 19
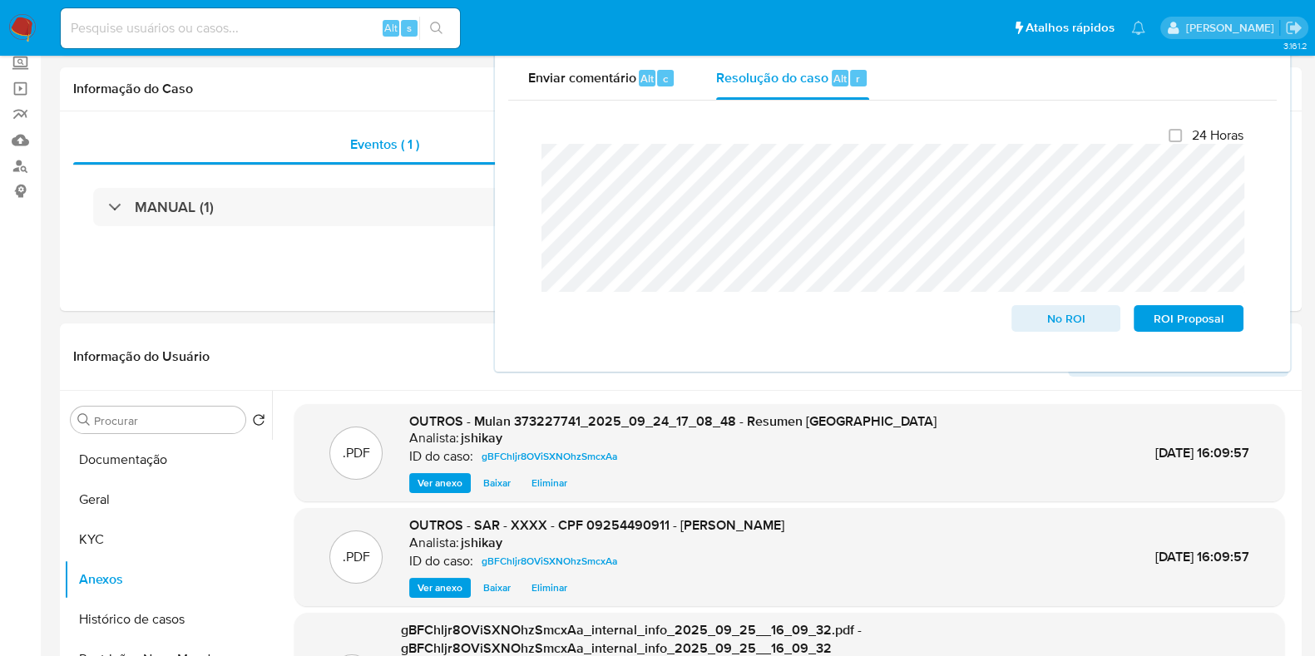
scroll to position [0, 0]
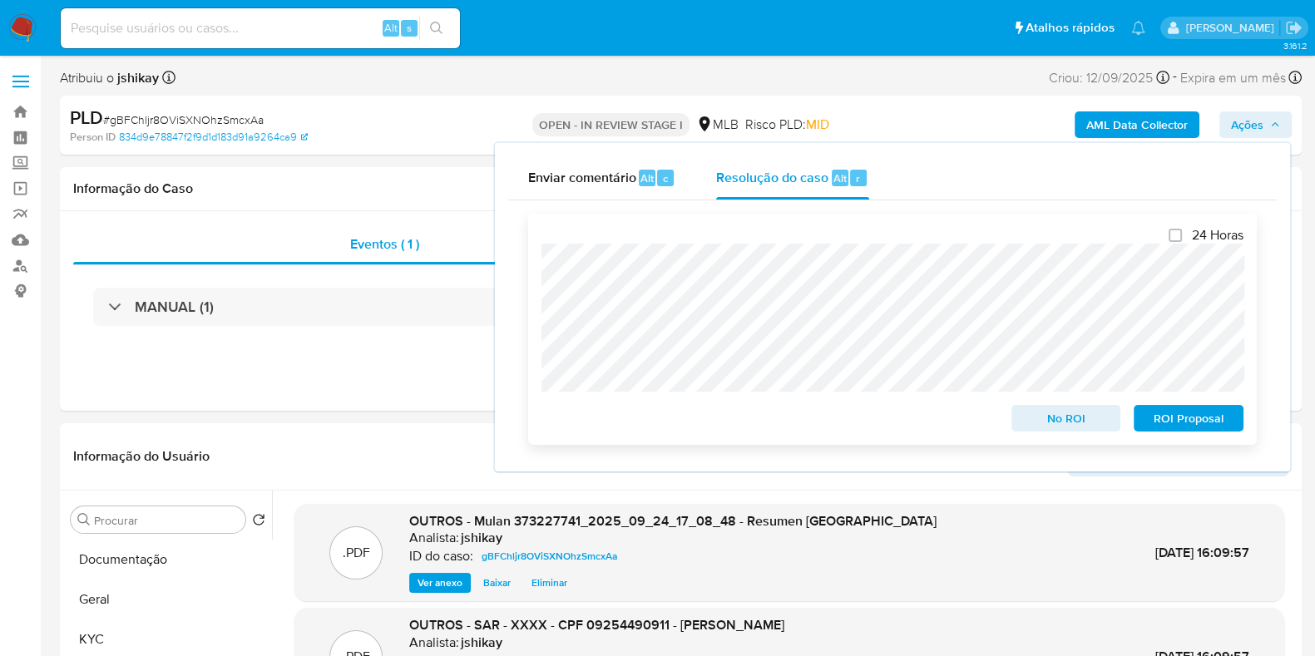
click at [1186, 421] on span "ROI Proposal" at bounding box center [1188, 418] width 87 height 23
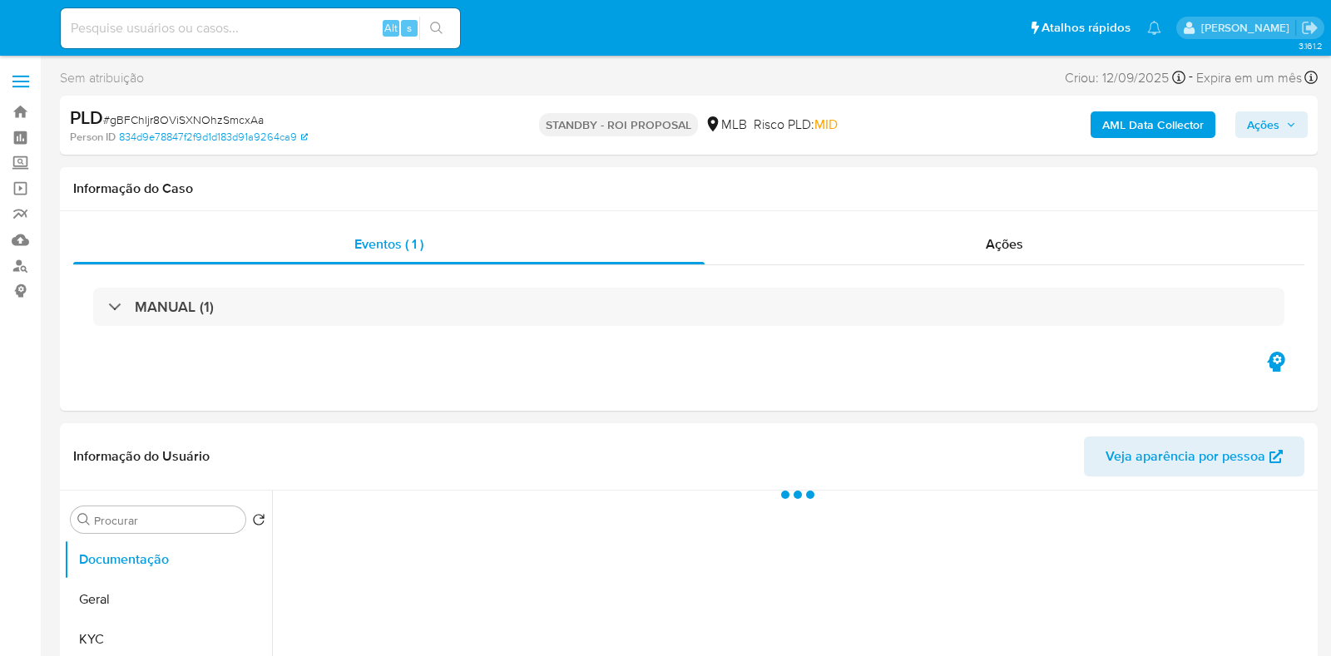
select select "10"
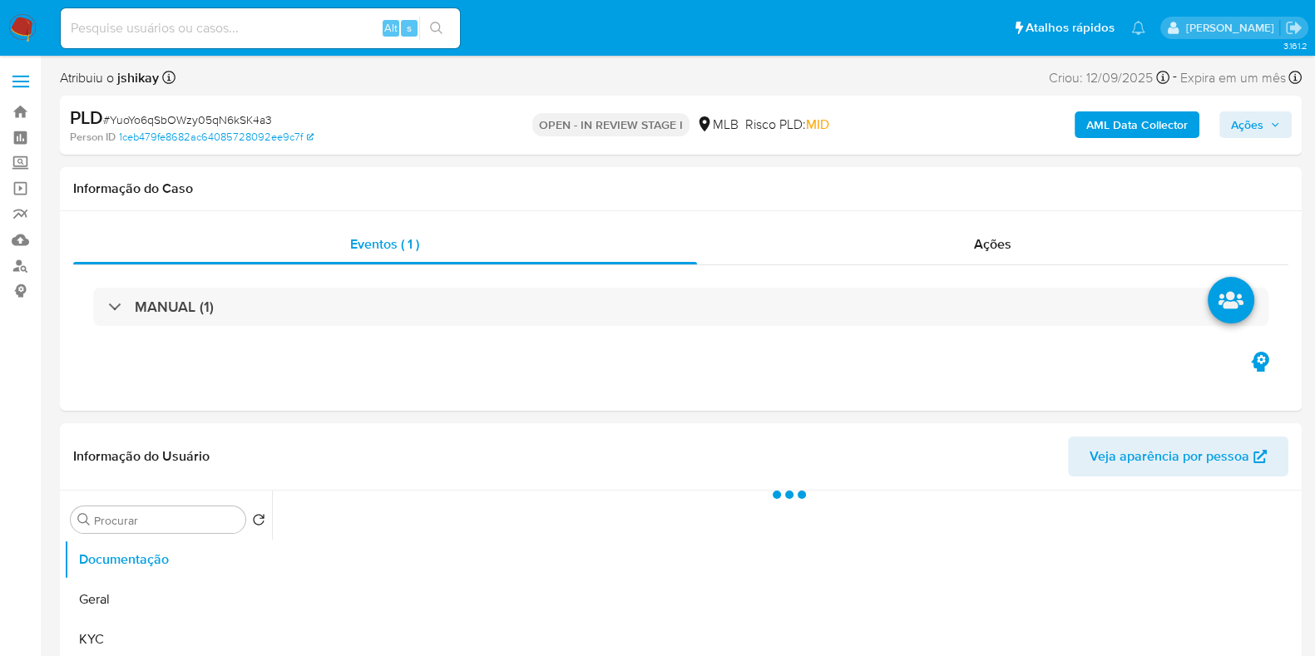
select select "10"
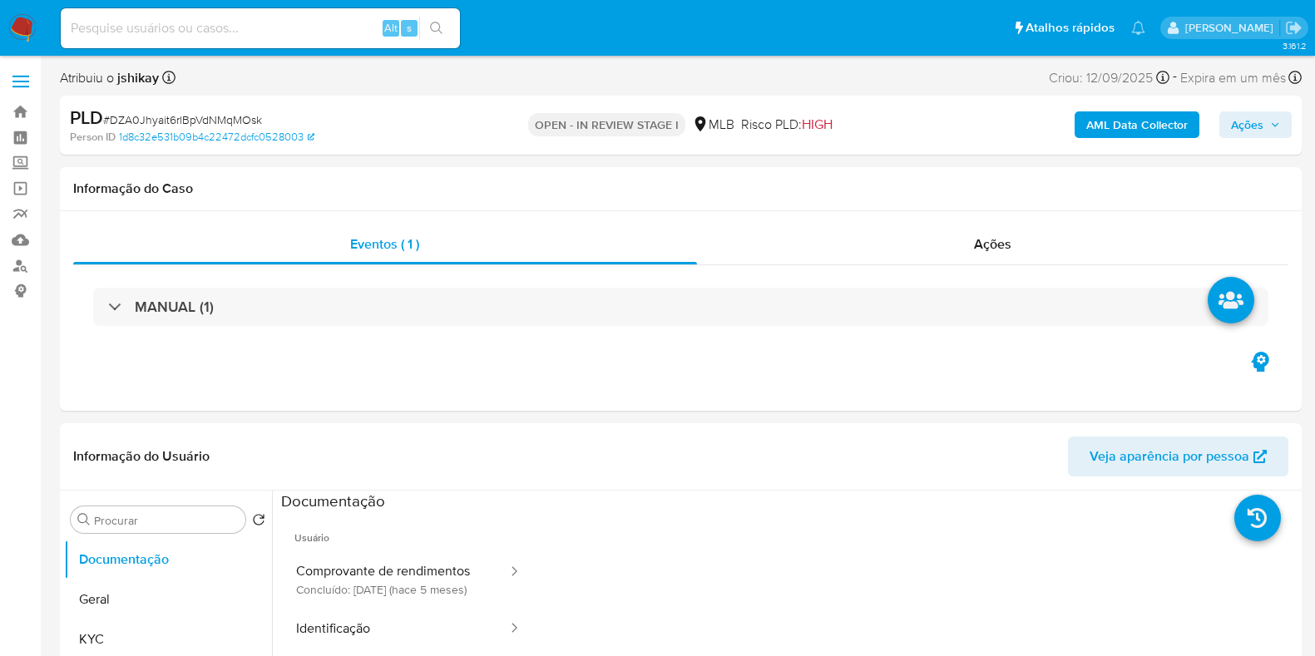
select select "10"
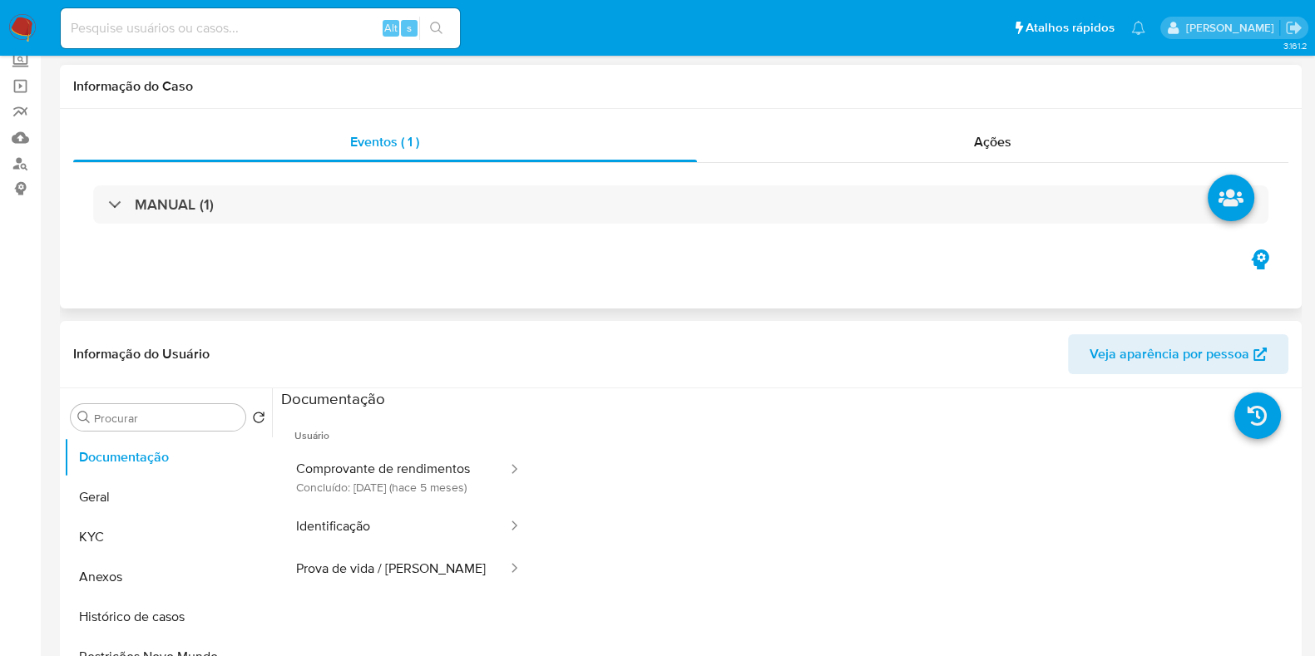
scroll to position [103, 0]
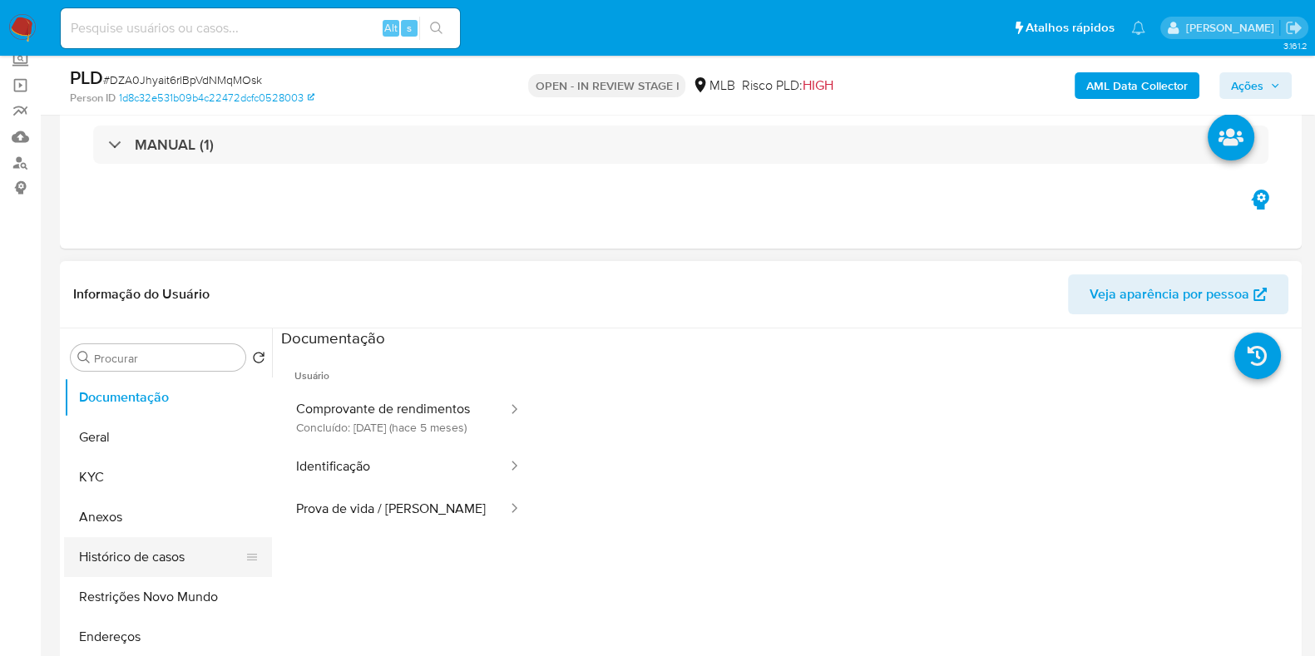
click at [138, 561] on button "Histórico de casos" at bounding box center [161, 557] width 195 height 40
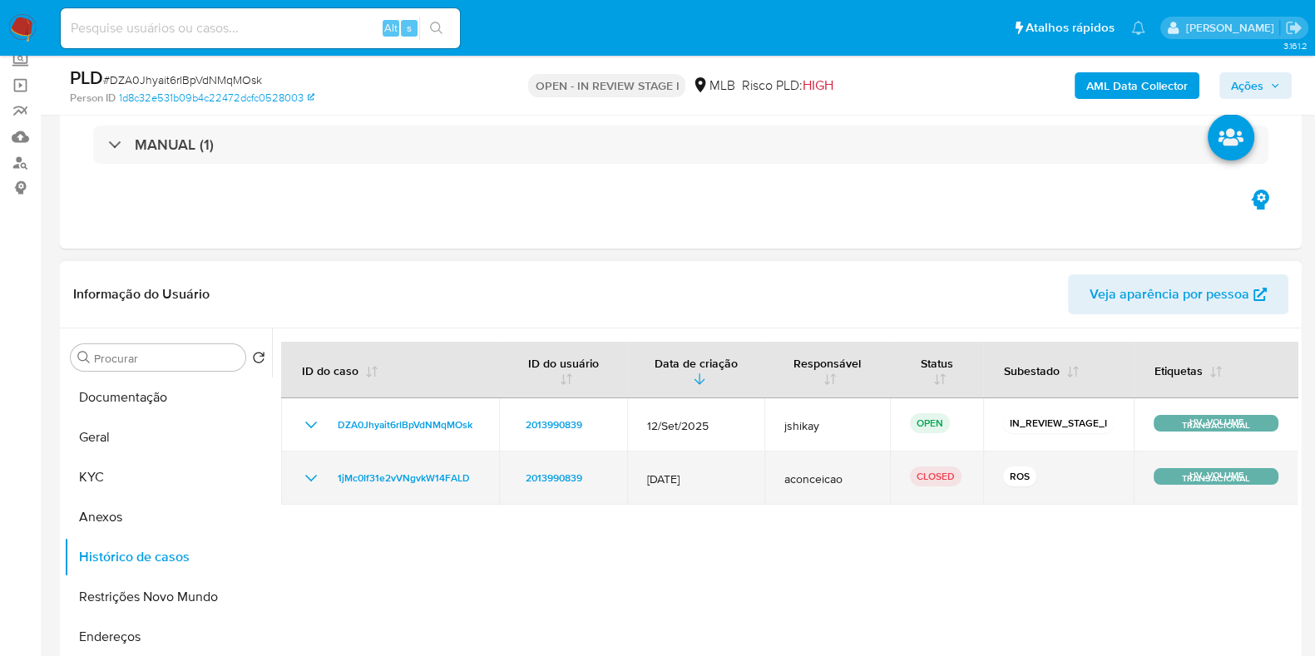
click at [308, 477] on icon "Mostrar/Ocultar" at bounding box center [311, 478] width 20 height 20
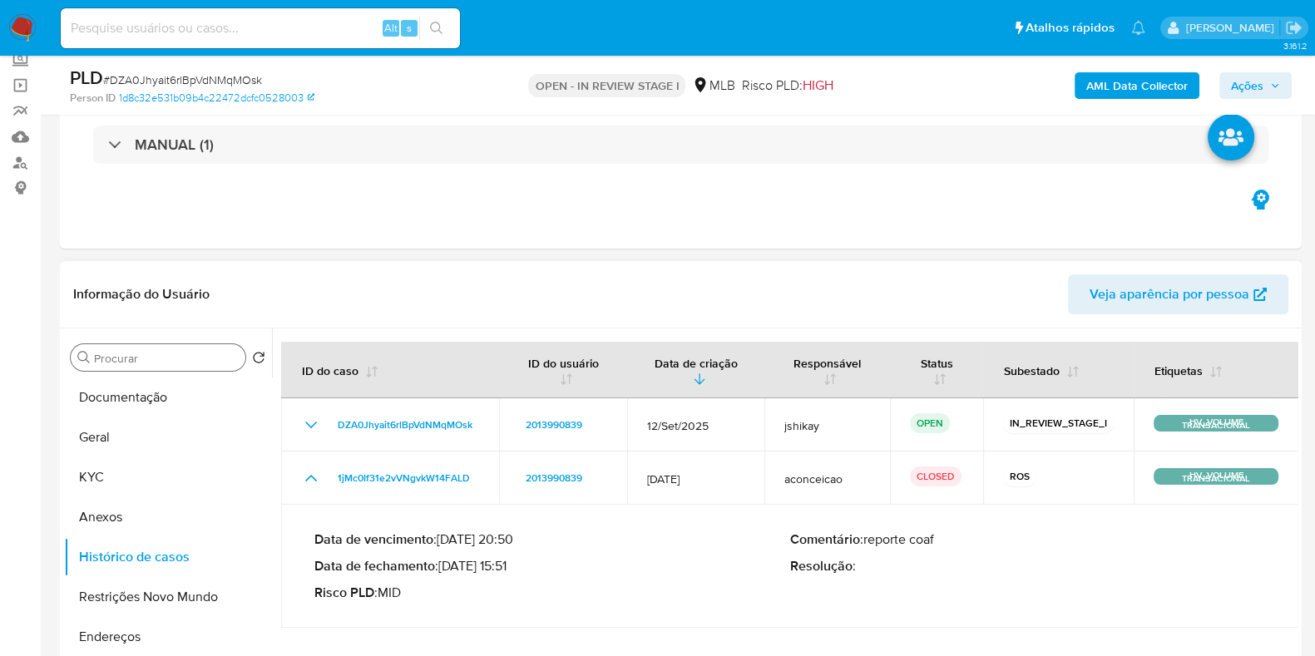
click at [109, 363] on input "Procurar" at bounding box center [166, 358] width 145 height 15
click at [116, 372] on div "Procurar Retornar ao pedido padrão Documentação Geral KYC Anexos Histórico de c…" at bounding box center [168, 542] width 208 height 423
click at [146, 421] on button "Geral" at bounding box center [161, 438] width 195 height 40
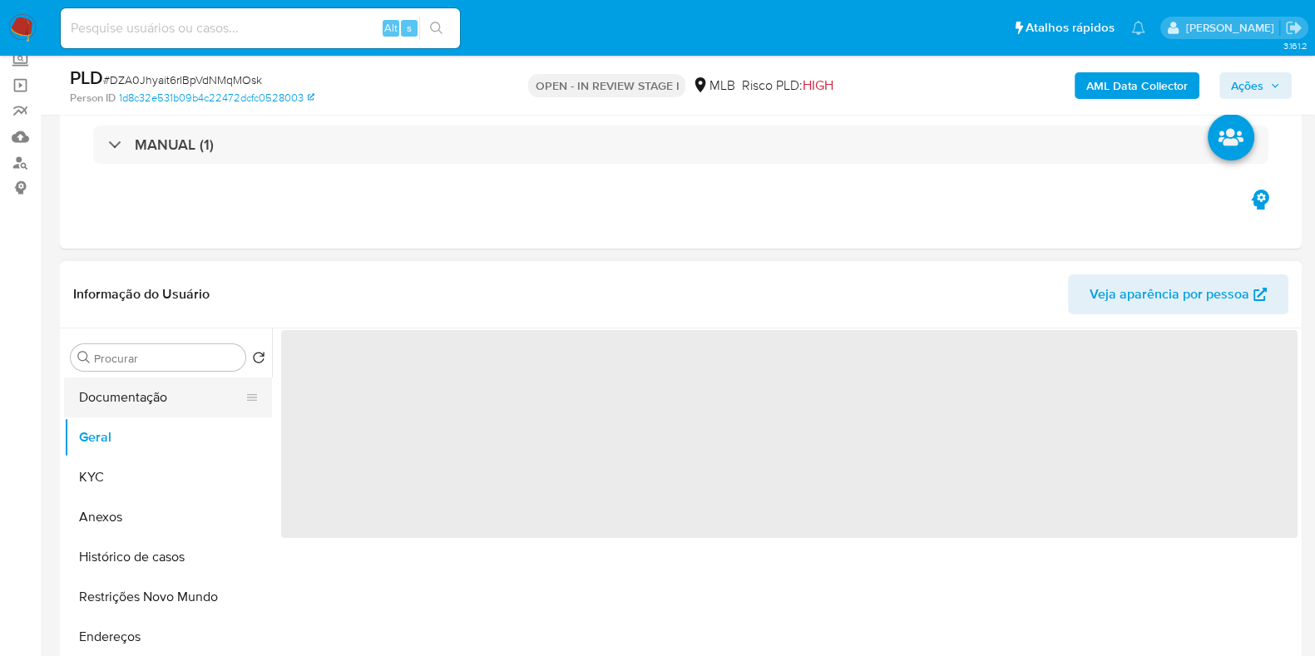
click at [139, 403] on button "Documentação" at bounding box center [161, 398] width 195 height 40
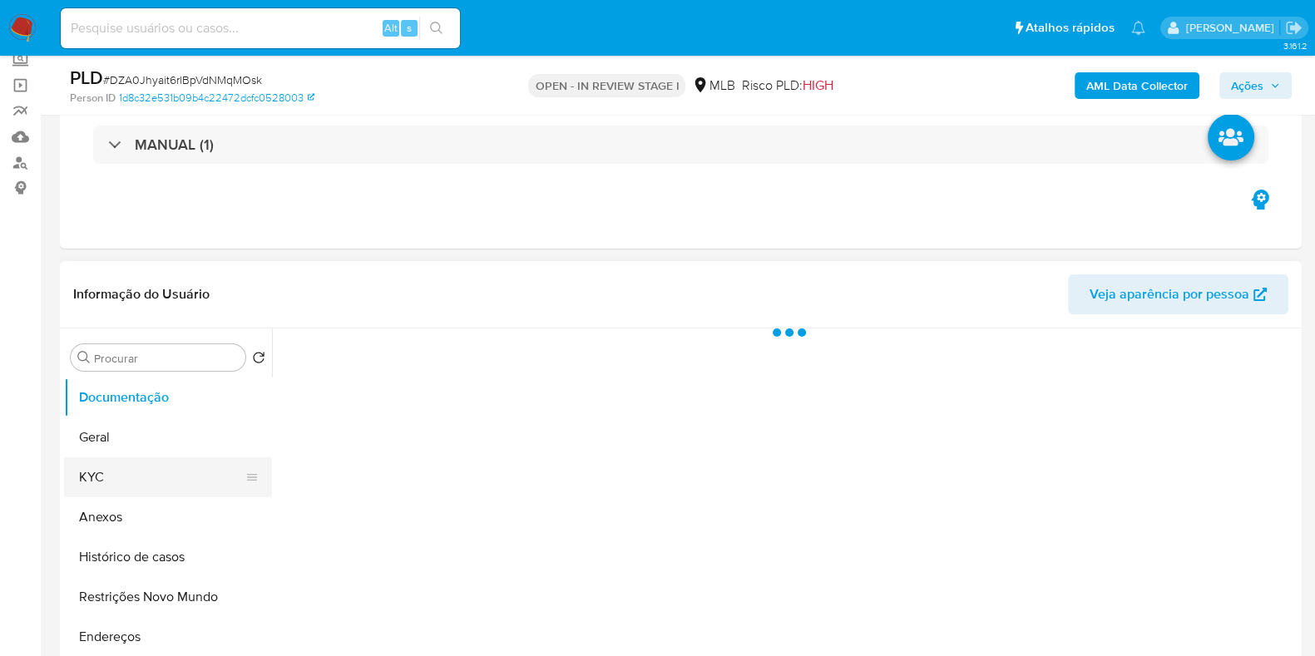
click at [130, 477] on button "KYC" at bounding box center [161, 477] width 195 height 40
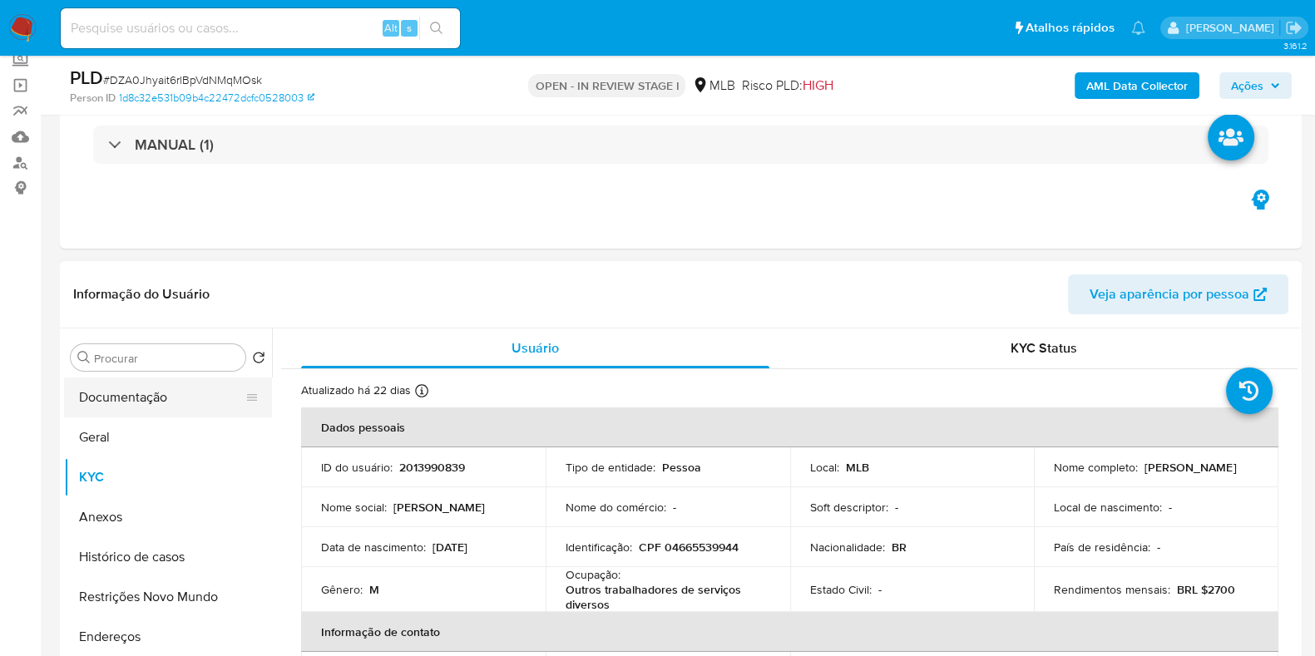
click at [168, 403] on button "Documentação" at bounding box center [161, 398] width 195 height 40
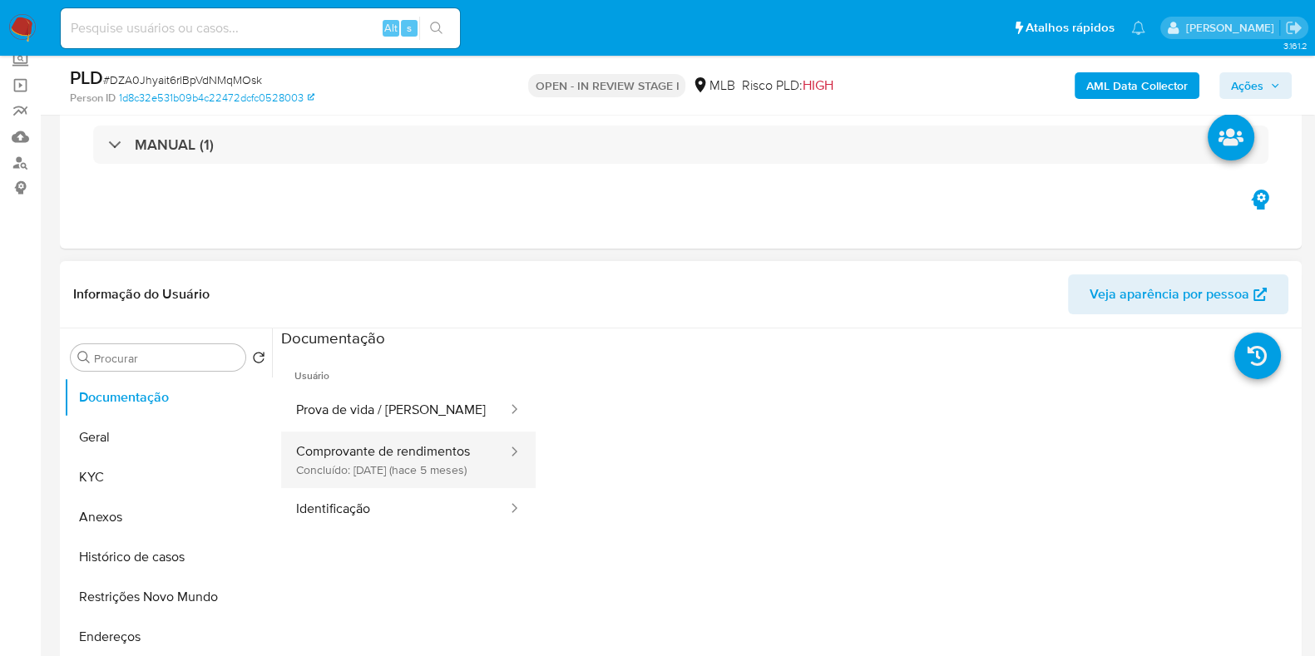
click at [372, 467] on button "Comprovante de rendimentos Concluído: 03/05/2025 (hace 5 meses)" at bounding box center [395, 460] width 228 height 57
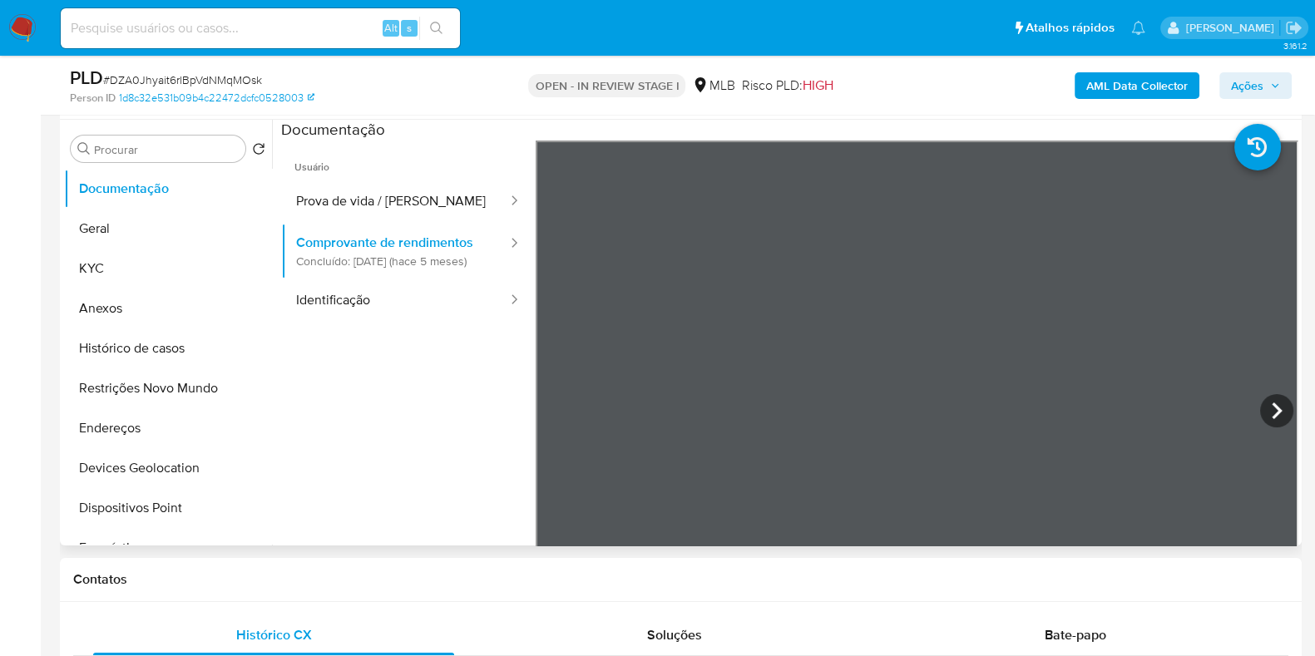
scroll to position [102, 0]
click at [733, 131] on section at bounding box center [789, 396] width 1016 height 553
drag, startPoint x: 150, startPoint y: 208, endPoint x: 123, endPoint y: 267, distance: 64.8
click at [150, 209] on button "Geral" at bounding box center [168, 229] width 208 height 40
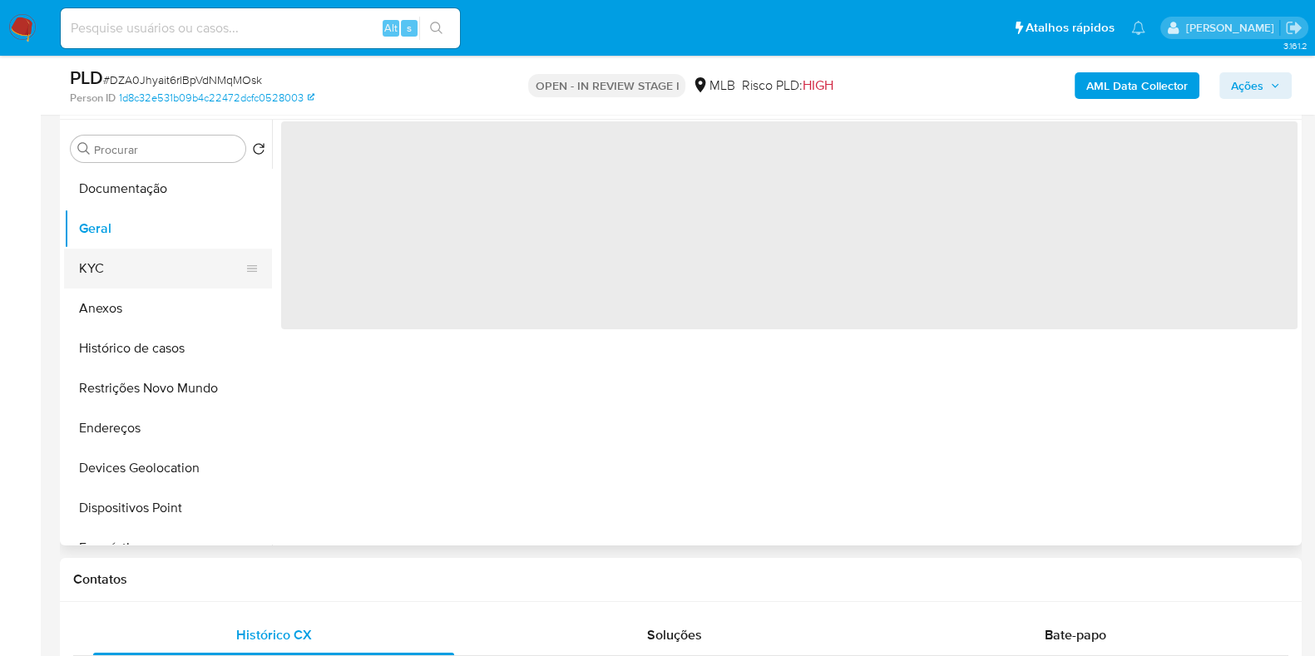
click at [122, 270] on button "KYC" at bounding box center [161, 269] width 195 height 40
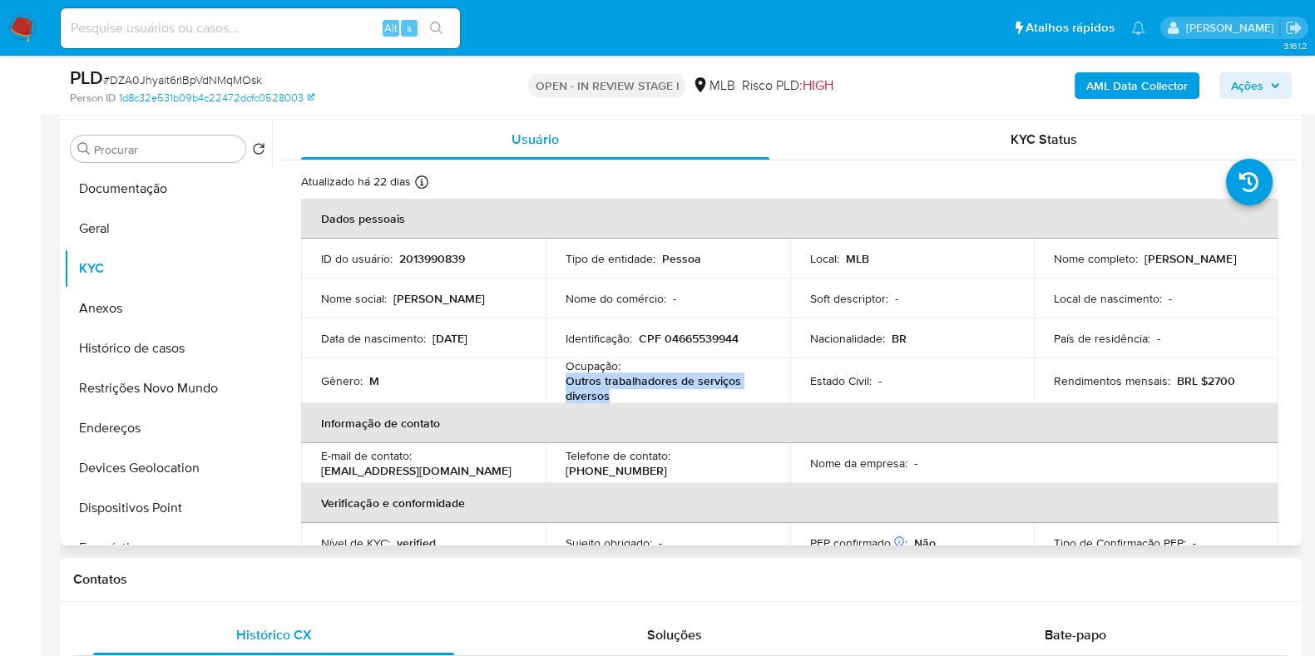
drag, startPoint x: 615, startPoint y: 393, endPoint x: 553, endPoint y: 381, distance: 62.8
click at [553, 381] on td "Ocupação : Outros trabalhadores de serviços diversos" at bounding box center [668, 381] width 245 height 45
copy p "Outros trabalhadores de serviços diversos"
click at [175, 169] on button "Documentação" at bounding box center [161, 189] width 195 height 40
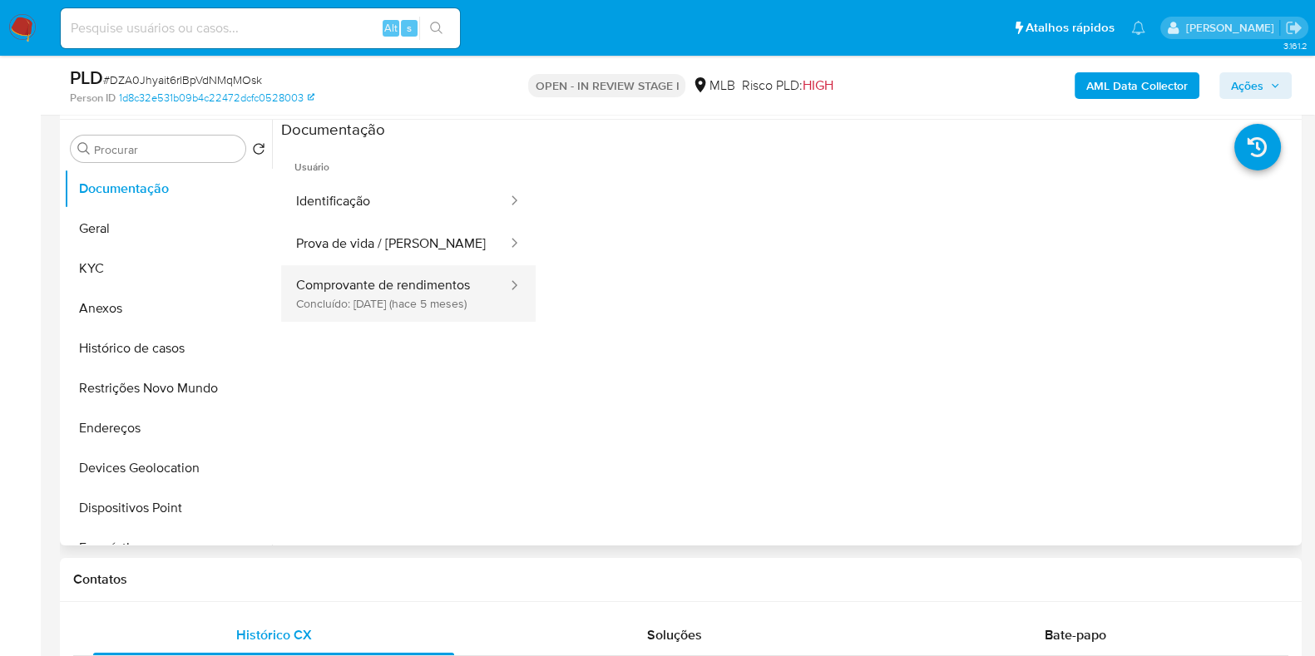
click at [442, 311] on button "Comprovante de rendimentos Concluído: 03/05/2025 (hace 5 meses)" at bounding box center [395, 293] width 228 height 57
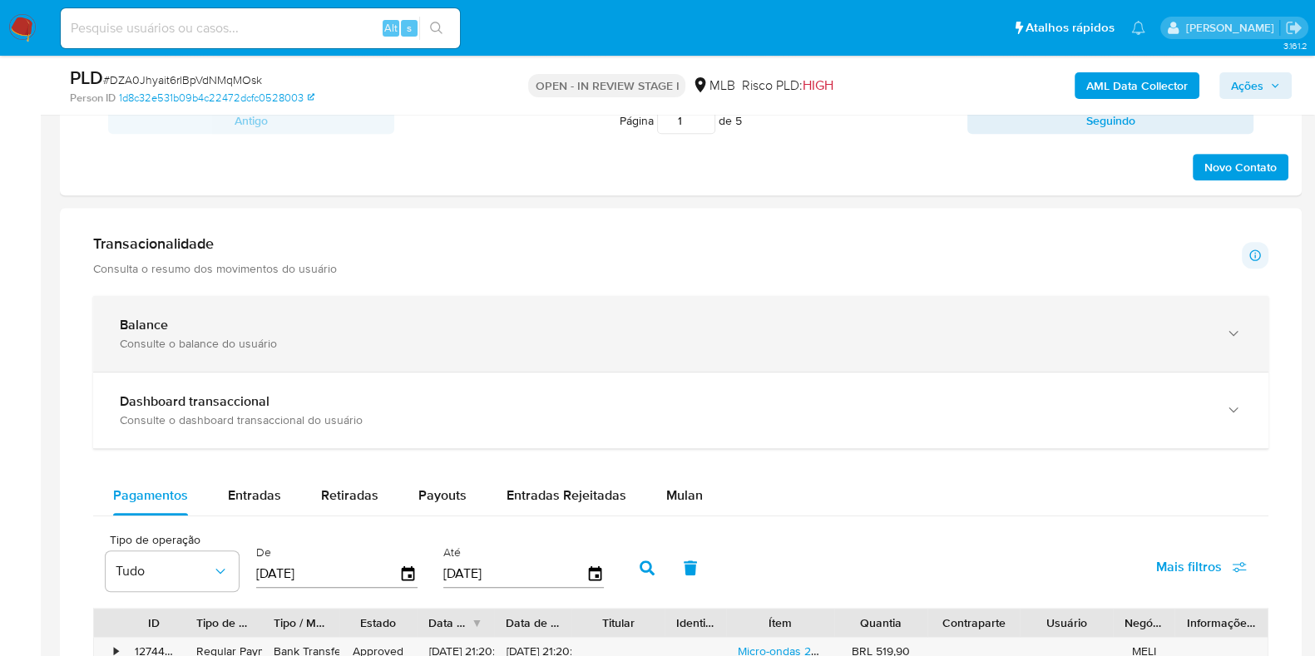
click at [362, 351] on div "Balance Consulte o balance do usuário" at bounding box center [680, 334] width 1175 height 76
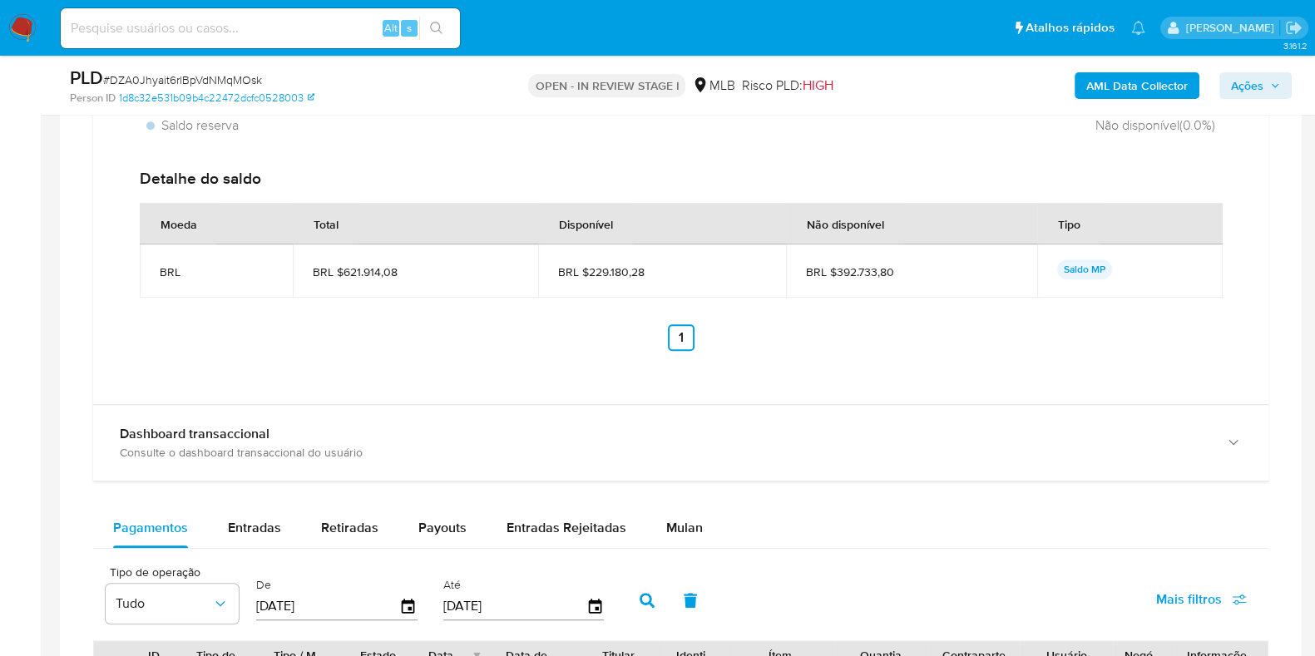
scroll to position [1559, 0]
drag, startPoint x: 661, startPoint y: 264, endPoint x: 593, endPoint y: 270, distance: 68.5
click at [592, 270] on span "BRL $229.180,28" at bounding box center [662, 270] width 208 height 15
click at [593, 271] on span "BRL $229.180,28" at bounding box center [662, 270] width 208 height 15
drag, startPoint x: 589, startPoint y: 273, endPoint x: 653, endPoint y: 272, distance: 64.1
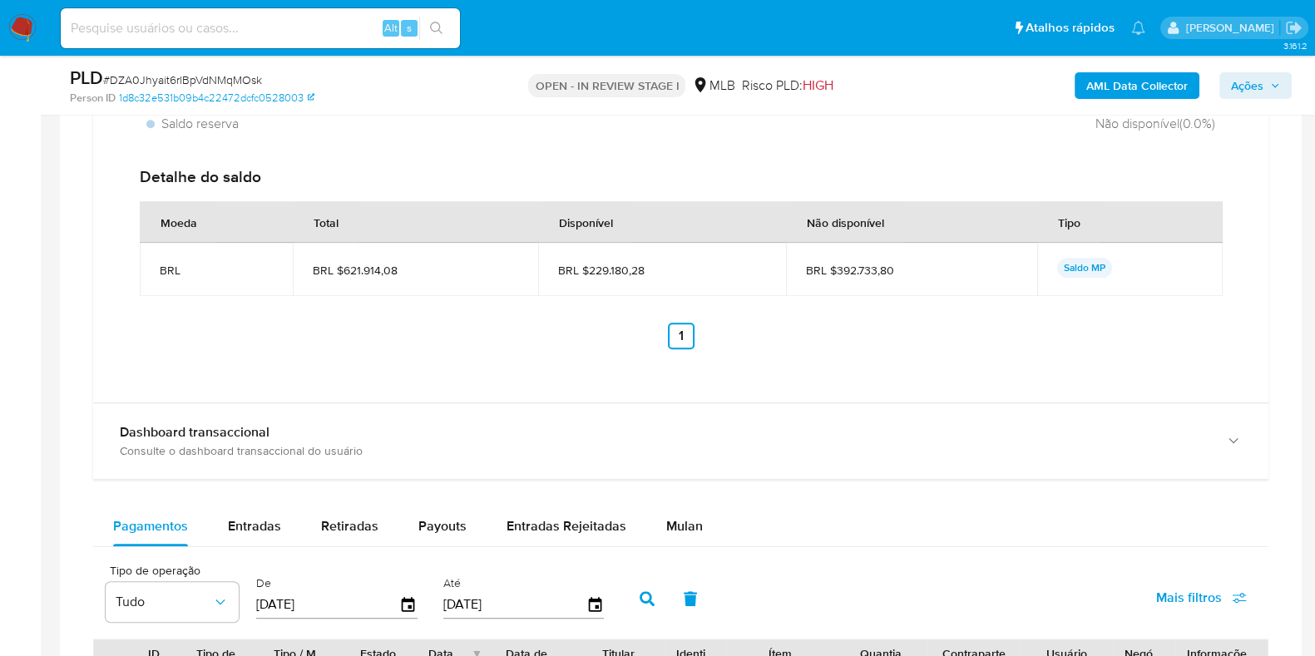
click at [653, 272] on span "BRL $229.180,28" at bounding box center [662, 270] width 208 height 15
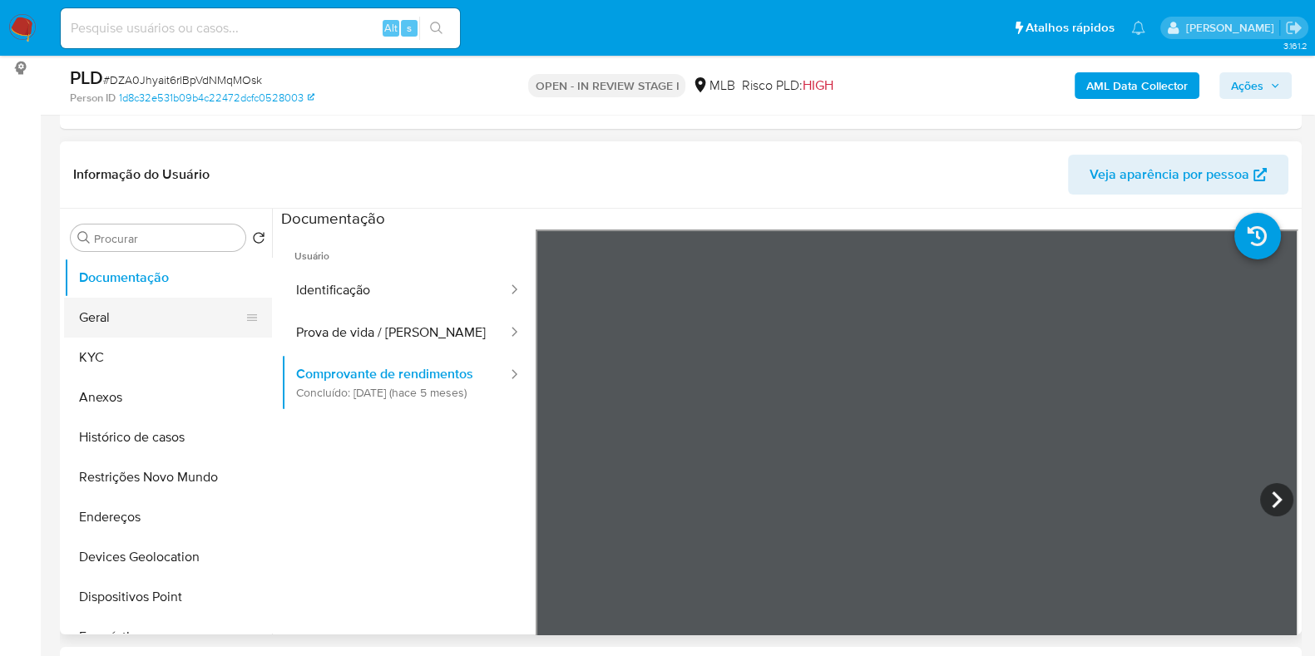
scroll to position [207, 0]
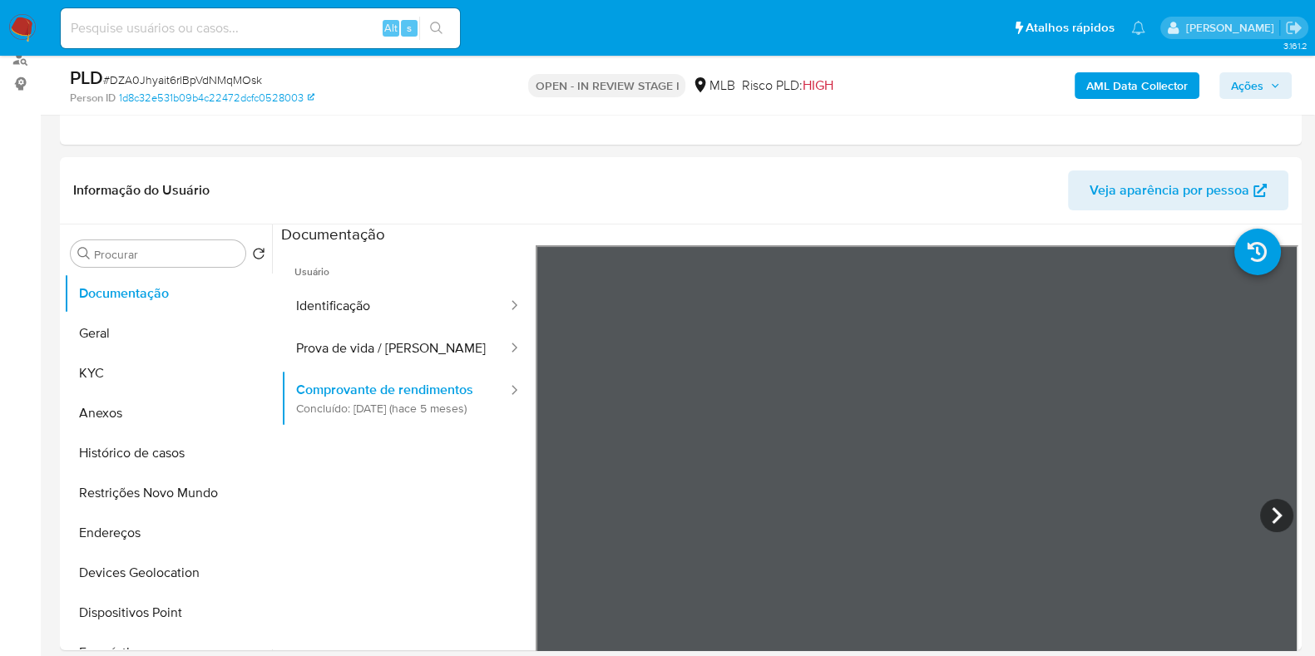
click at [748, 179] on div "Informação do Usuário Veja aparência por pessoa Procurar Retornar ao pedido pad…" at bounding box center [681, 403] width 1242 height 493
click at [115, 327] on button "Geral" at bounding box center [161, 334] width 195 height 40
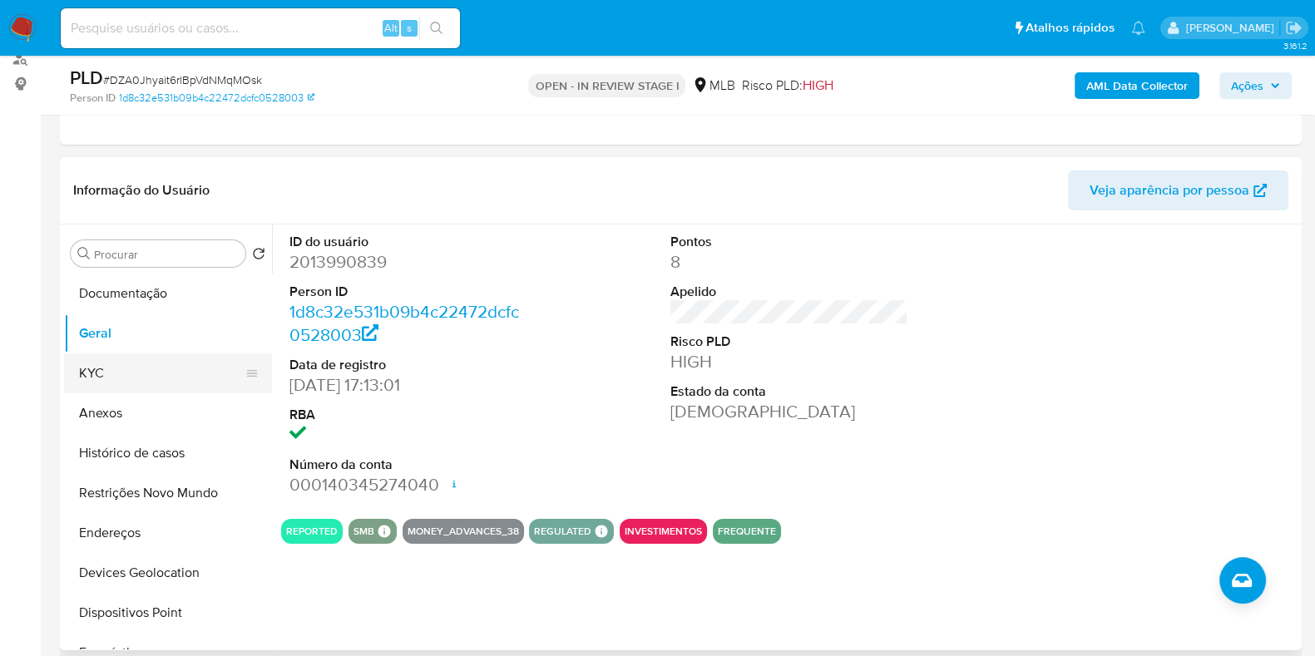
click at [192, 368] on button "KYC" at bounding box center [161, 374] width 195 height 40
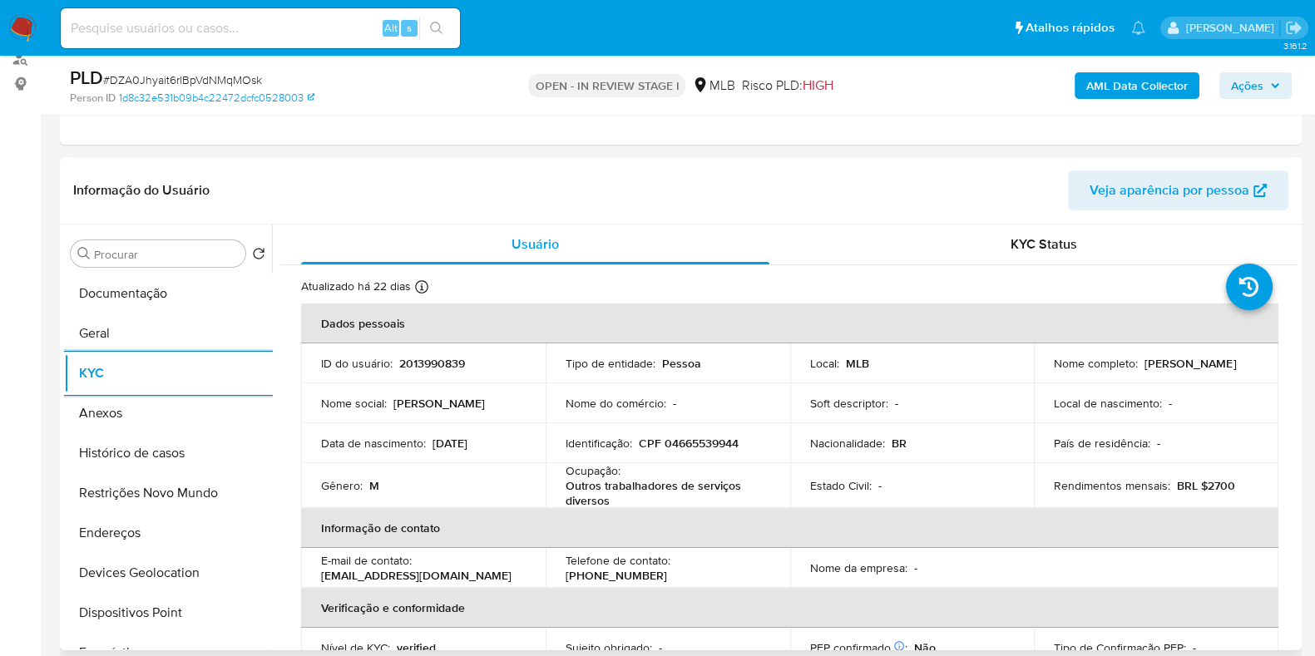
drag, startPoint x: 139, startPoint y: 532, endPoint x: 309, endPoint y: 530, distance: 170.5
click at [158, 530] on button "Endereços" at bounding box center [168, 533] width 208 height 40
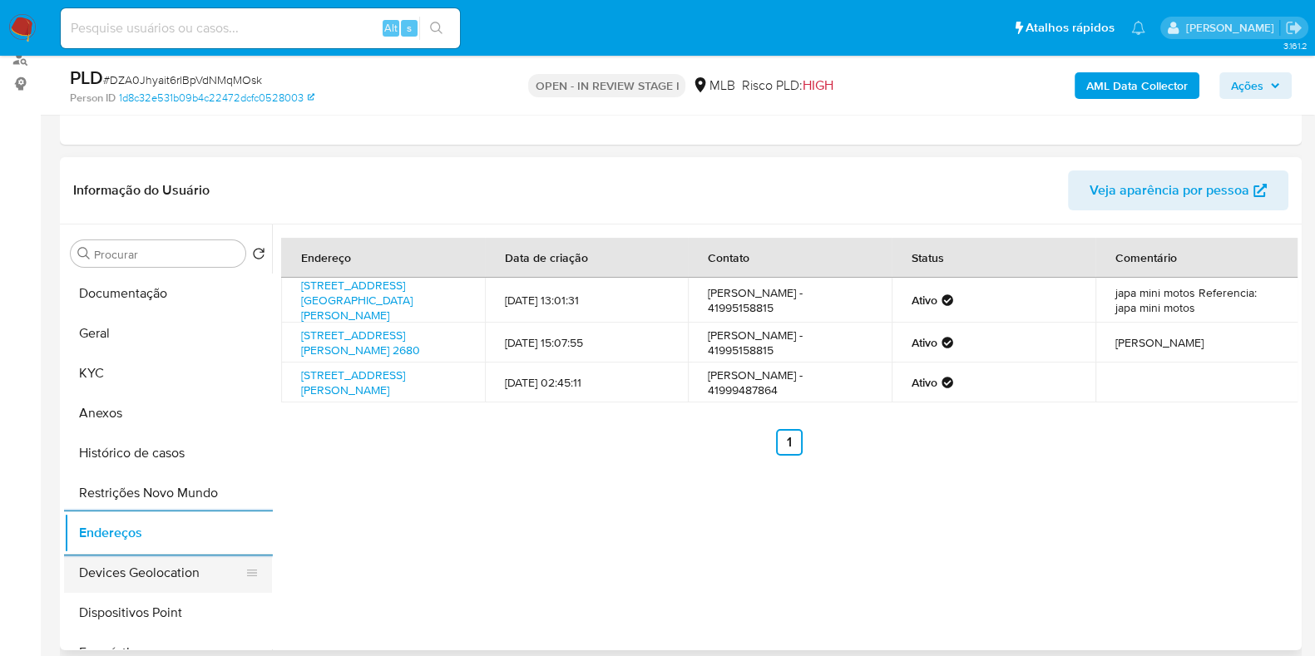
click at [150, 571] on button "Devices Geolocation" at bounding box center [161, 573] width 195 height 40
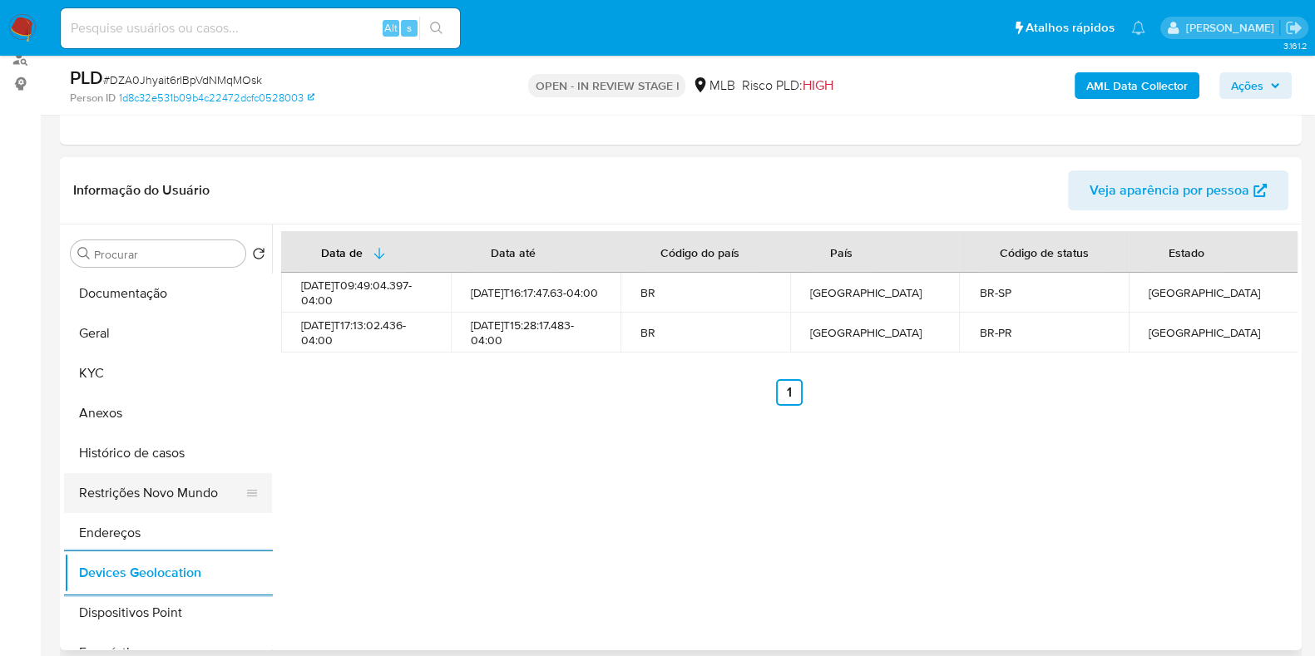
click at [174, 492] on button "Restrições Novo Mundo" at bounding box center [161, 493] width 195 height 40
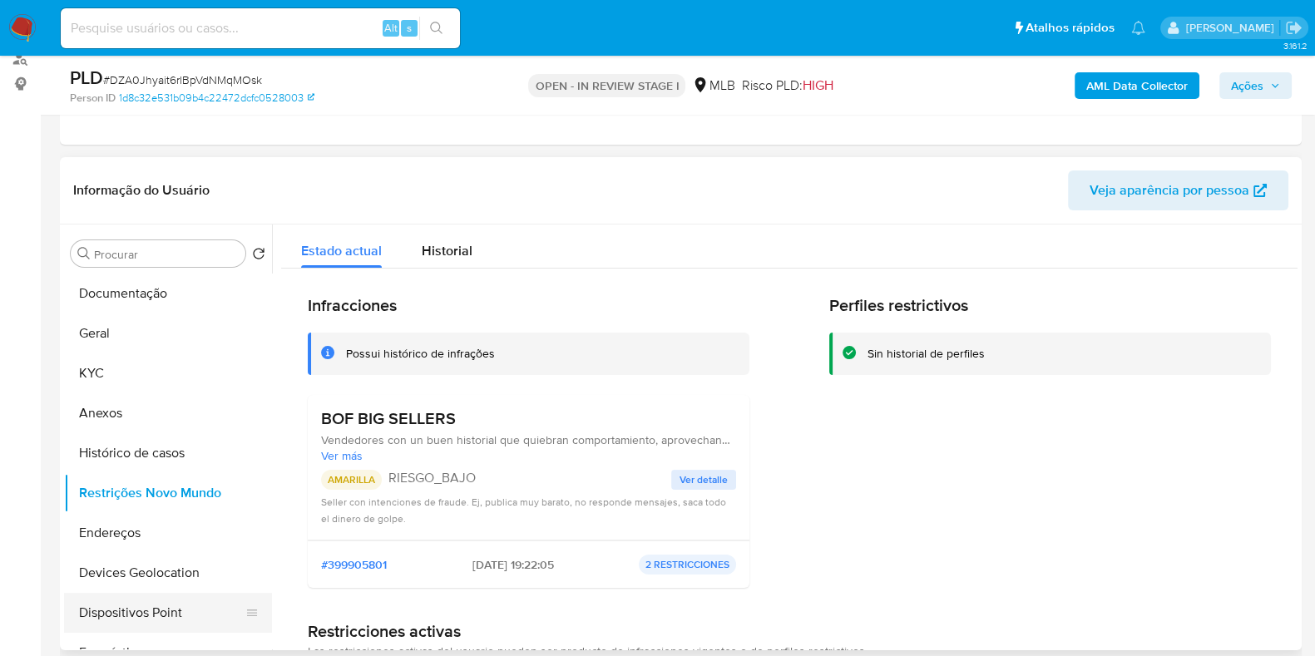
click at [158, 606] on button "Dispositivos Point" at bounding box center [161, 613] width 195 height 40
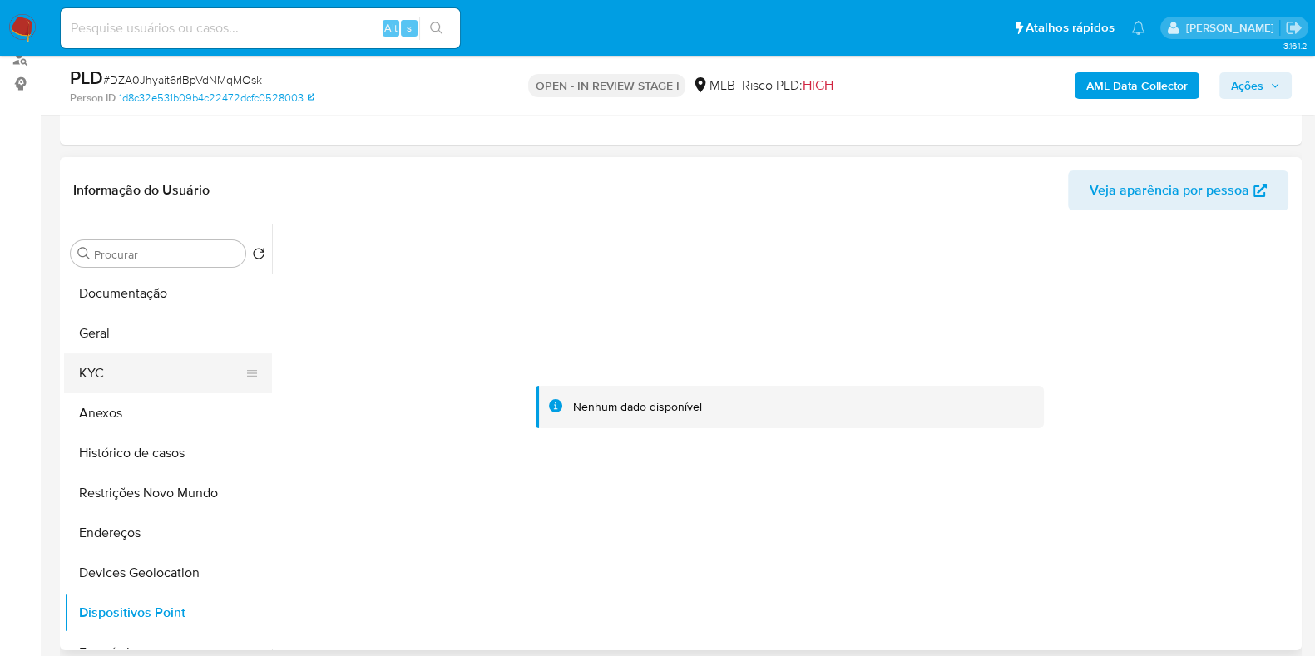
click at [109, 368] on button "KYC" at bounding box center [161, 374] width 195 height 40
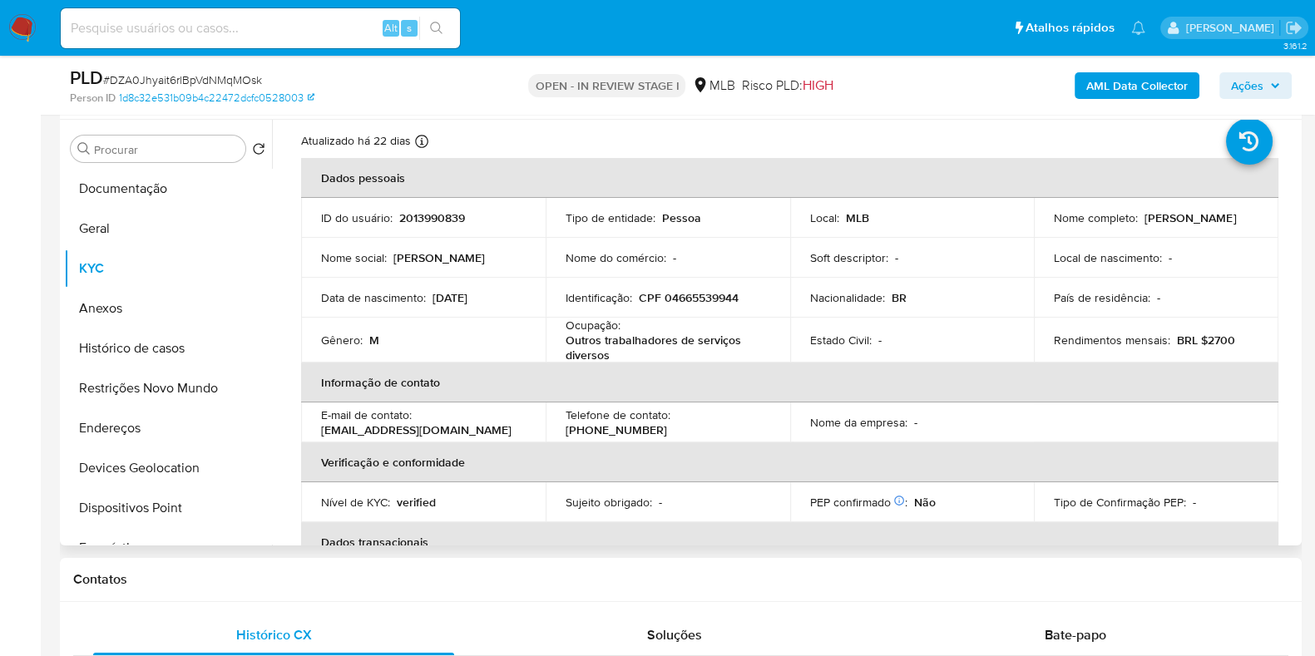
scroll to position [0, 0]
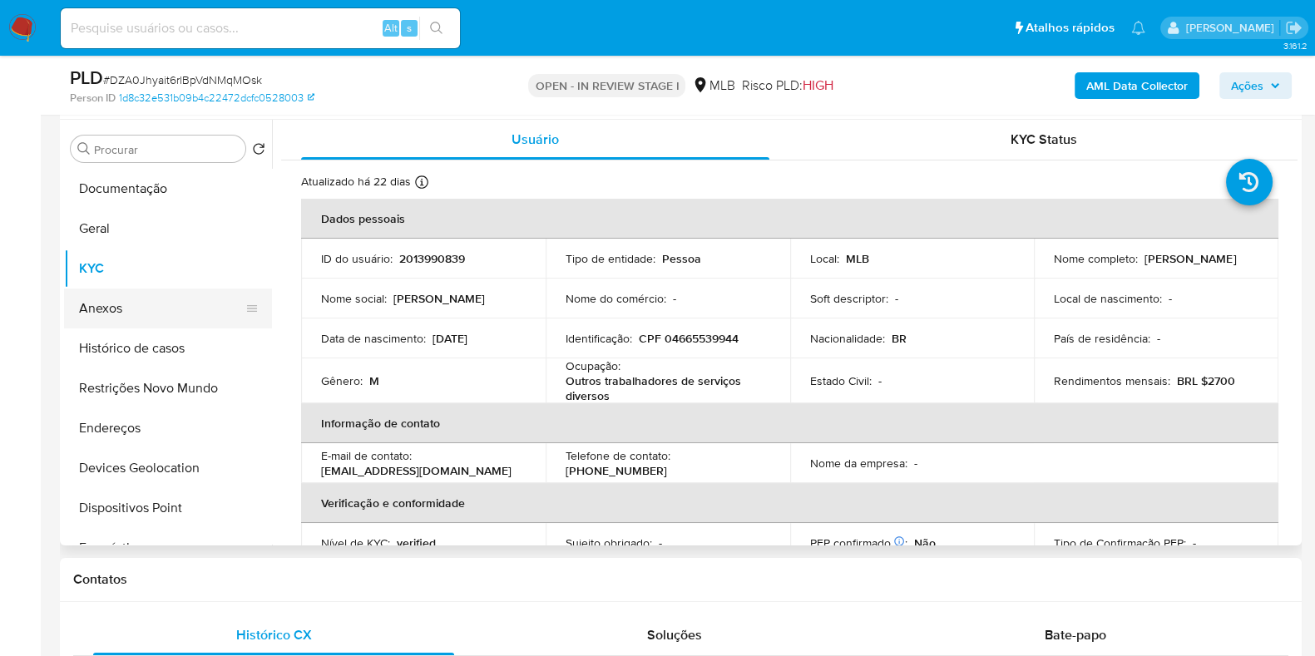
click at [123, 293] on button "Anexos" at bounding box center [161, 309] width 195 height 40
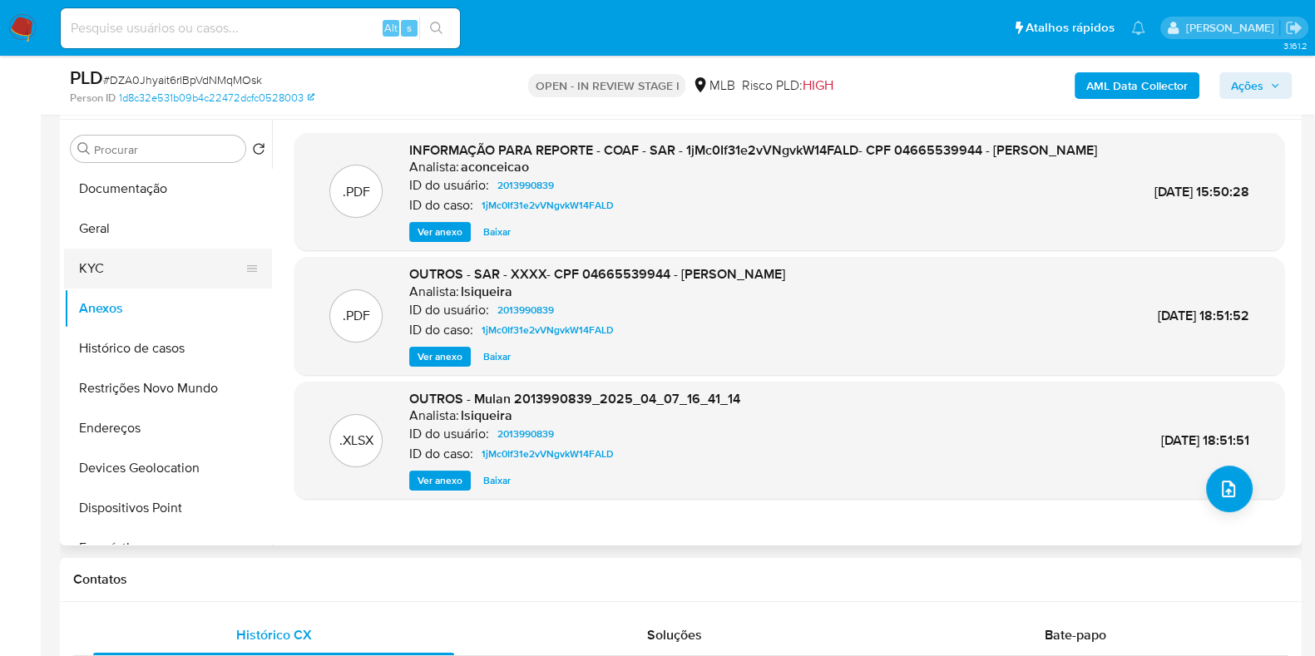
click at [175, 260] on button "KYC" at bounding box center [161, 269] width 195 height 40
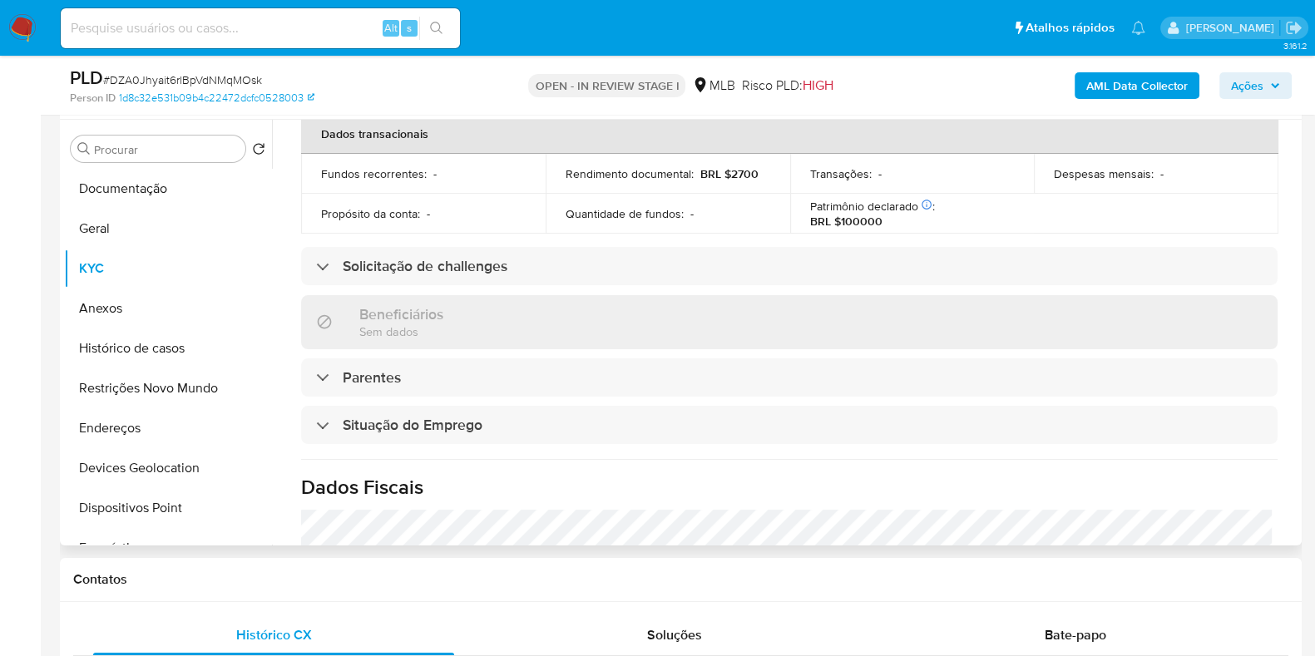
scroll to position [727, 0]
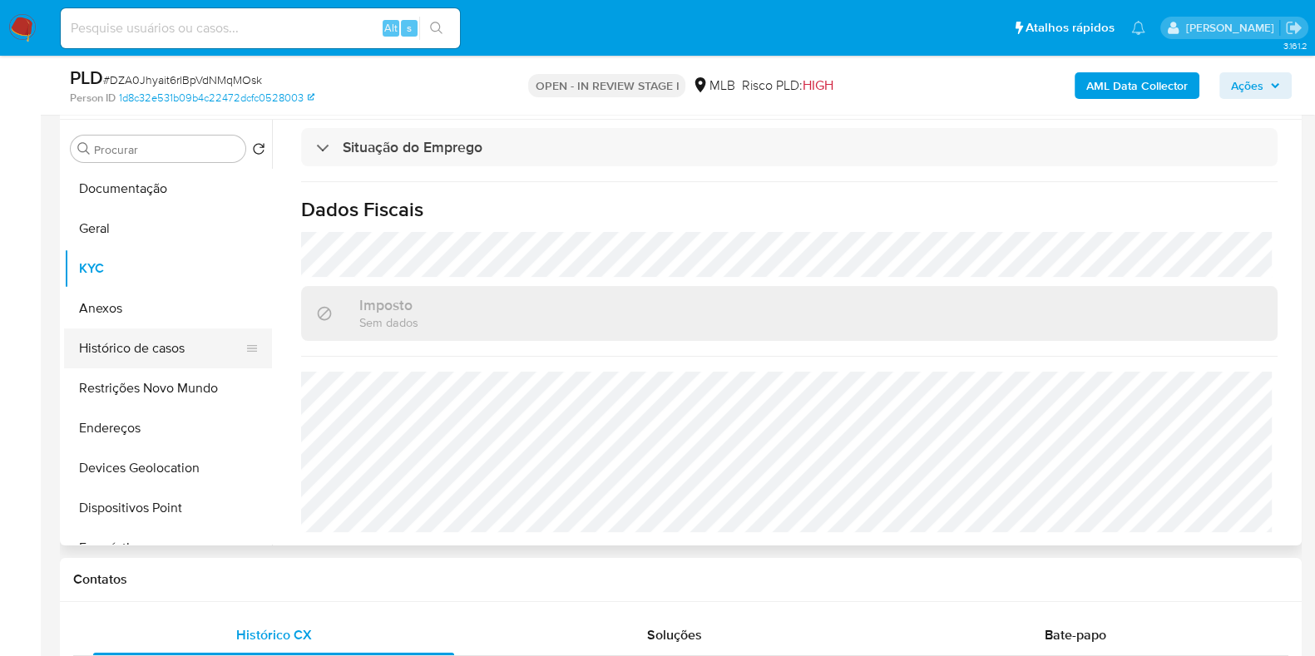
click at [135, 339] on button "Histórico de casos" at bounding box center [161, 349] width 195 height 40
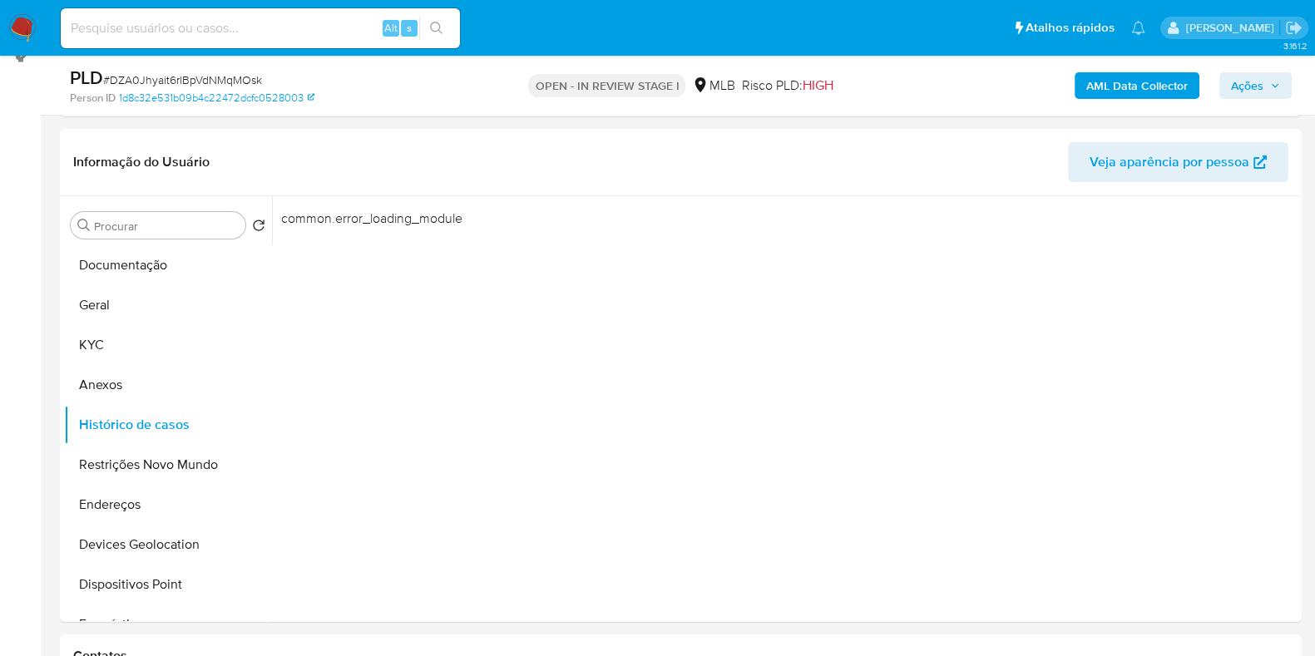
scroll to position [103, 0]
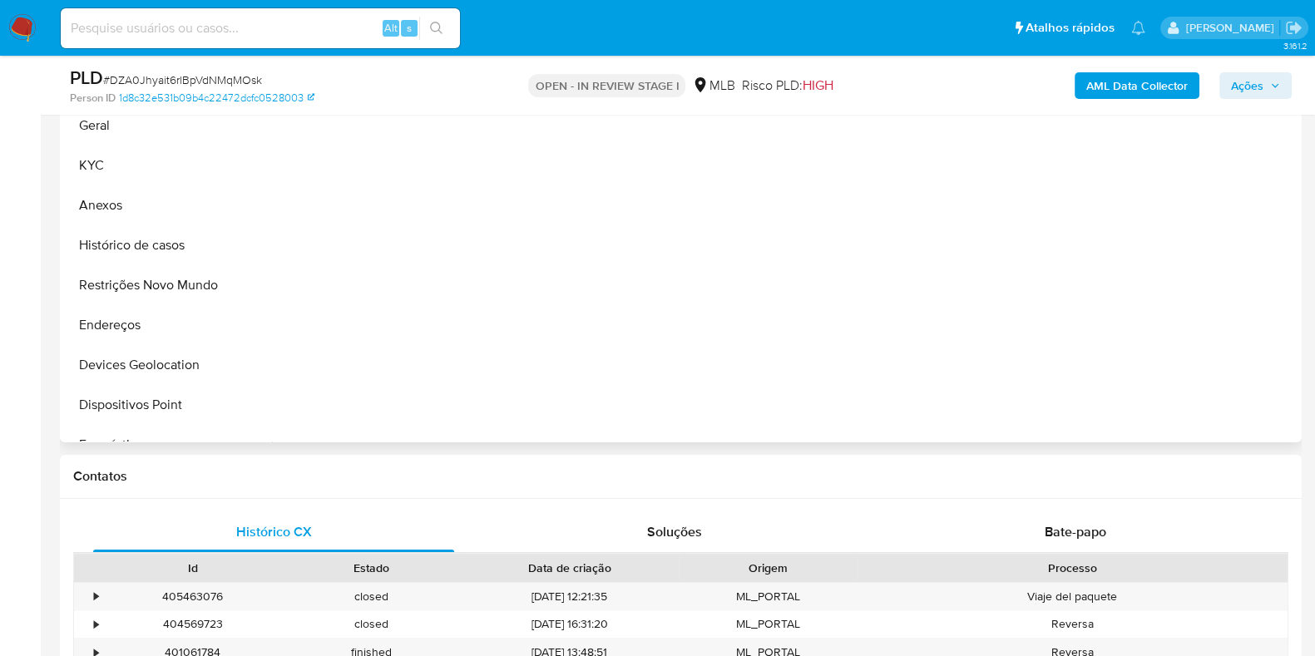
select select "10"
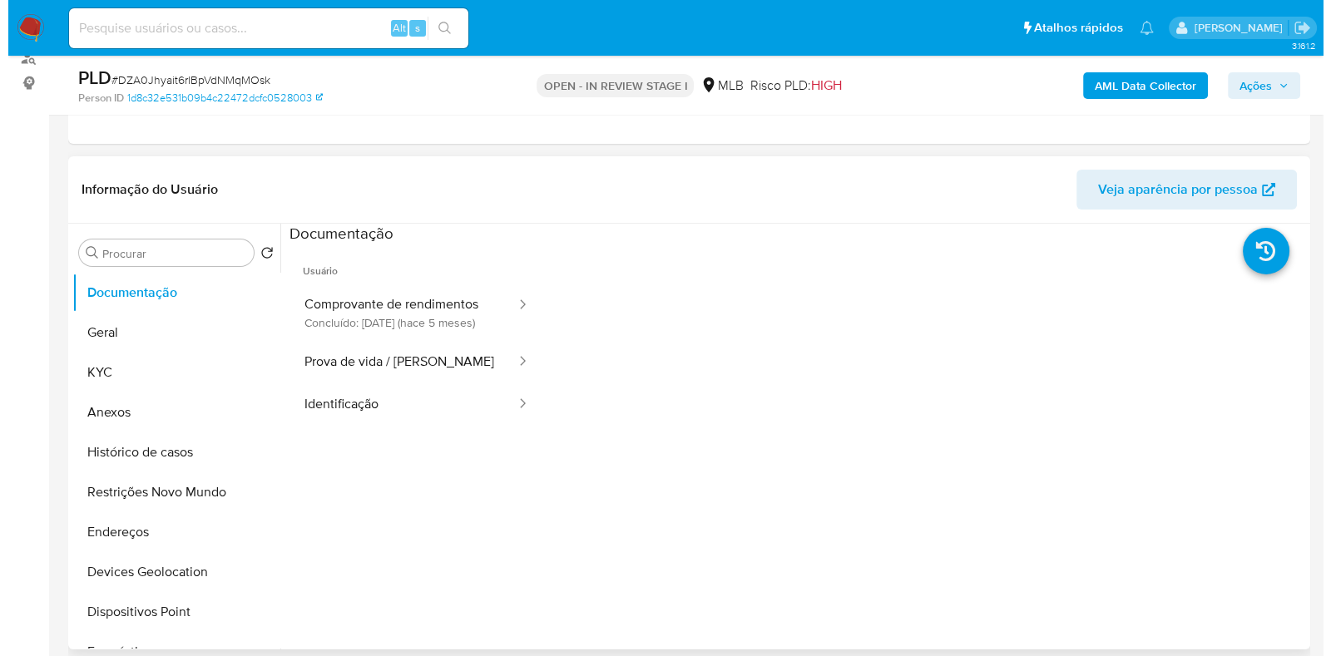
scroll to position [207, 0]
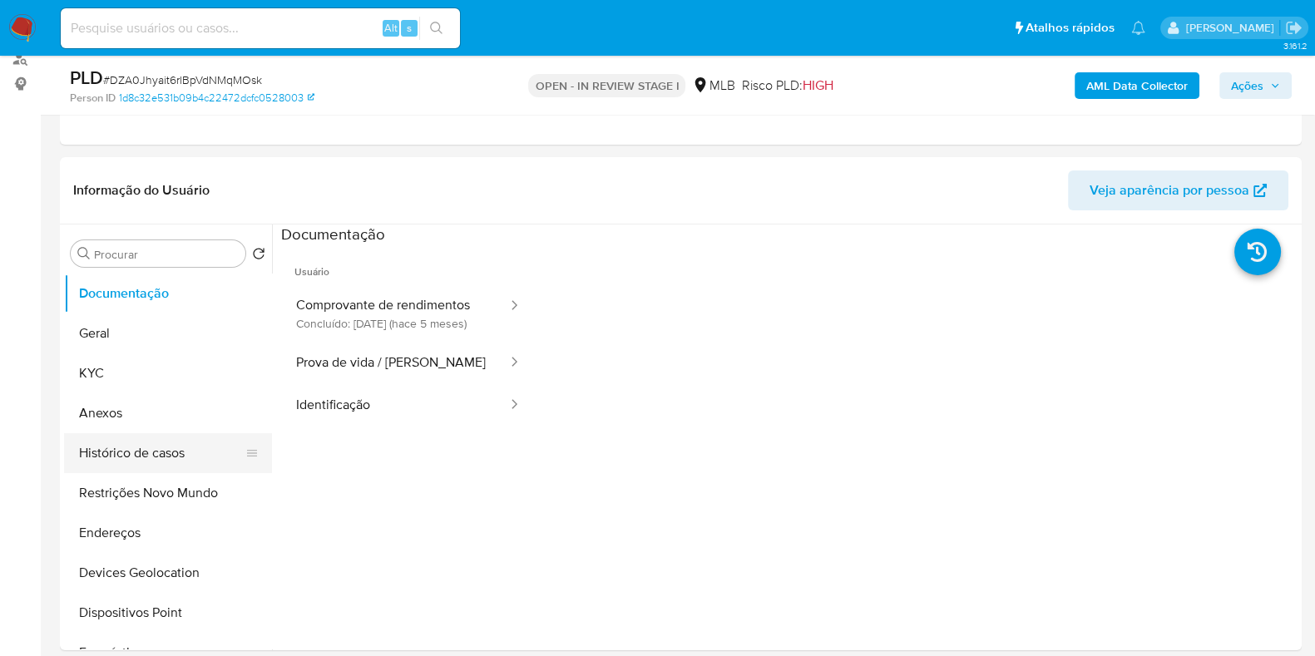
click at [150, 467] on button "Histórico de casos" at bounding box center [161, 453] width 195 height 40
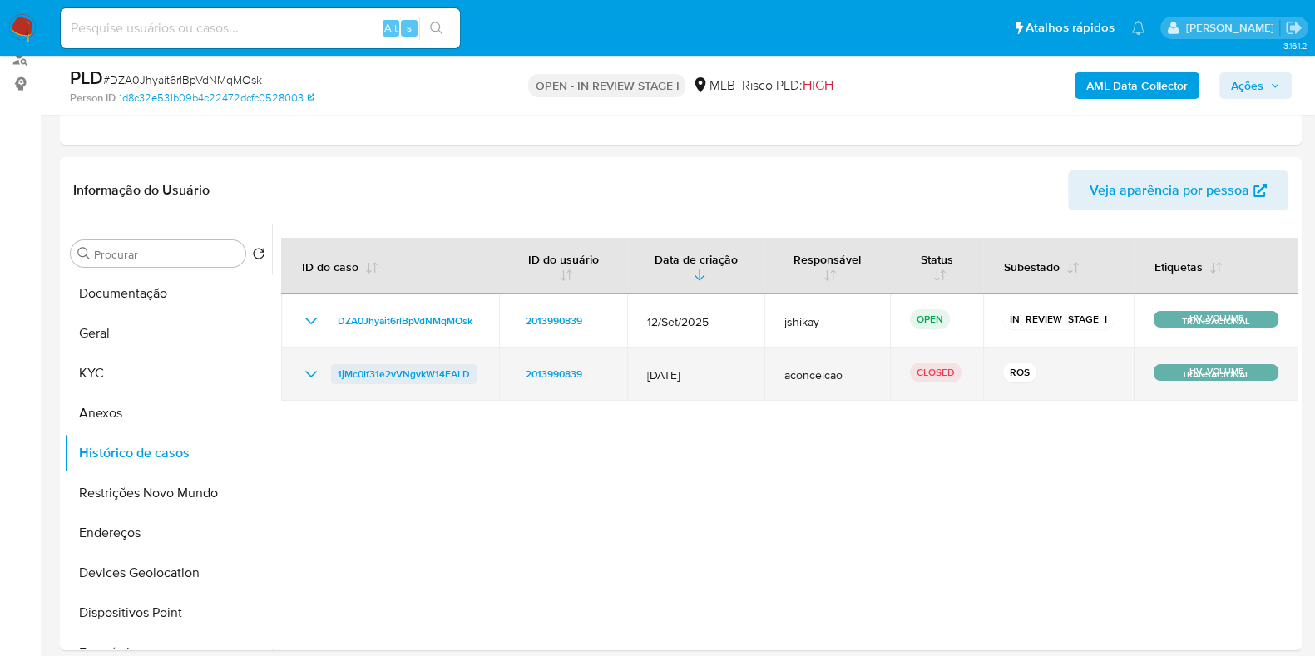
drag, startPoint x: 480, startPoint y: 372, endPoint x: 338, endPoint y: 382, distance: 142.6
click at [336, 380] on td "1jMc0If31e2vVNgvkW14FALD" at bounding box center [390, 374] width 218 height 53
click at [309, 368] on icon "Mostrar/Ocultar" at bounding box center [311, 374] width 20 height 20
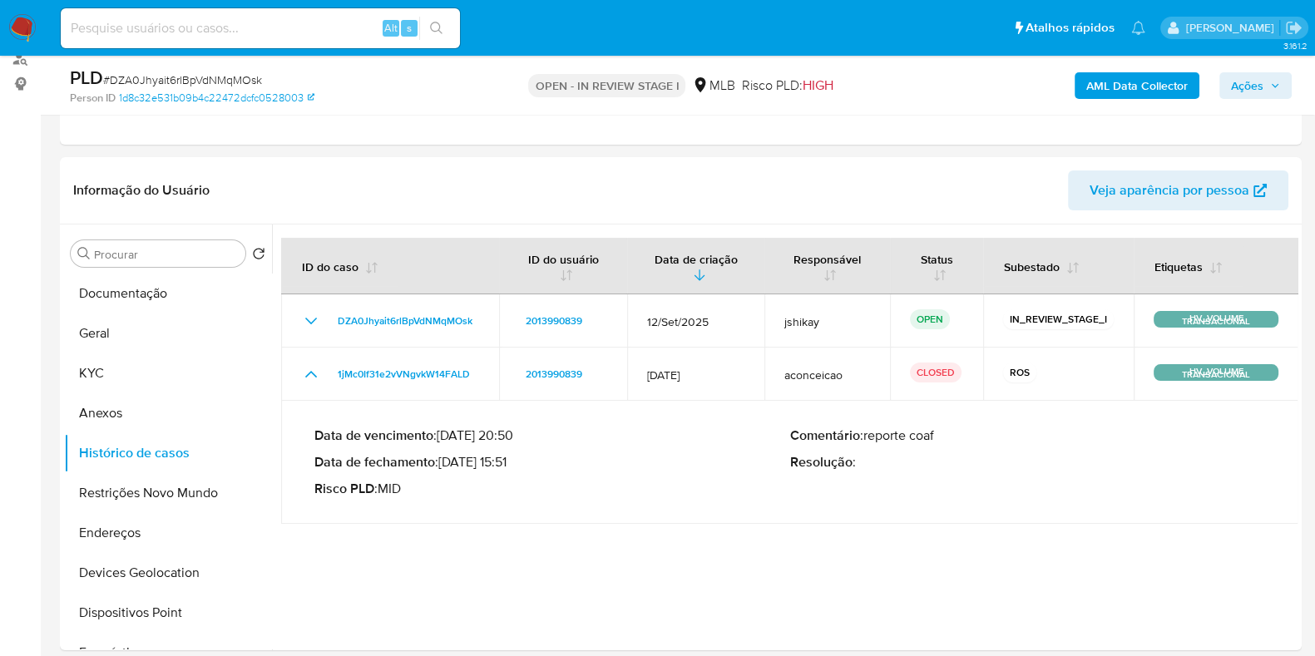
drag, startPoint x: 516, startPoint y: 459, endPoint x: 441, endPoint y: 462, distance: 74.9
click at [441, 462] on p "Data de fechamento : [DATE] 15:51" at bounding box center [552, 462] width 476 height 17
click at [1186, 75] on b "AML Data Collector" at bounding box center [1136, 85] width 101 height 27
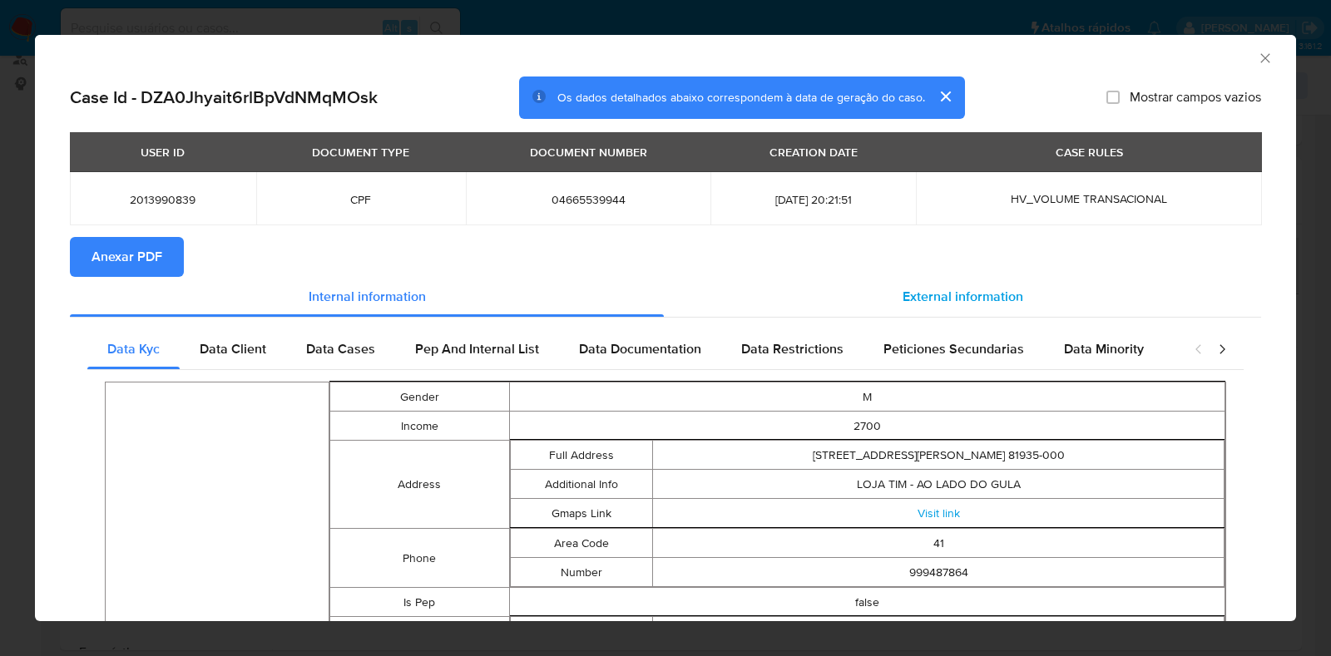
click at [909, 279] on div "External information" at bounding box center [962, 297] width 597 height 40
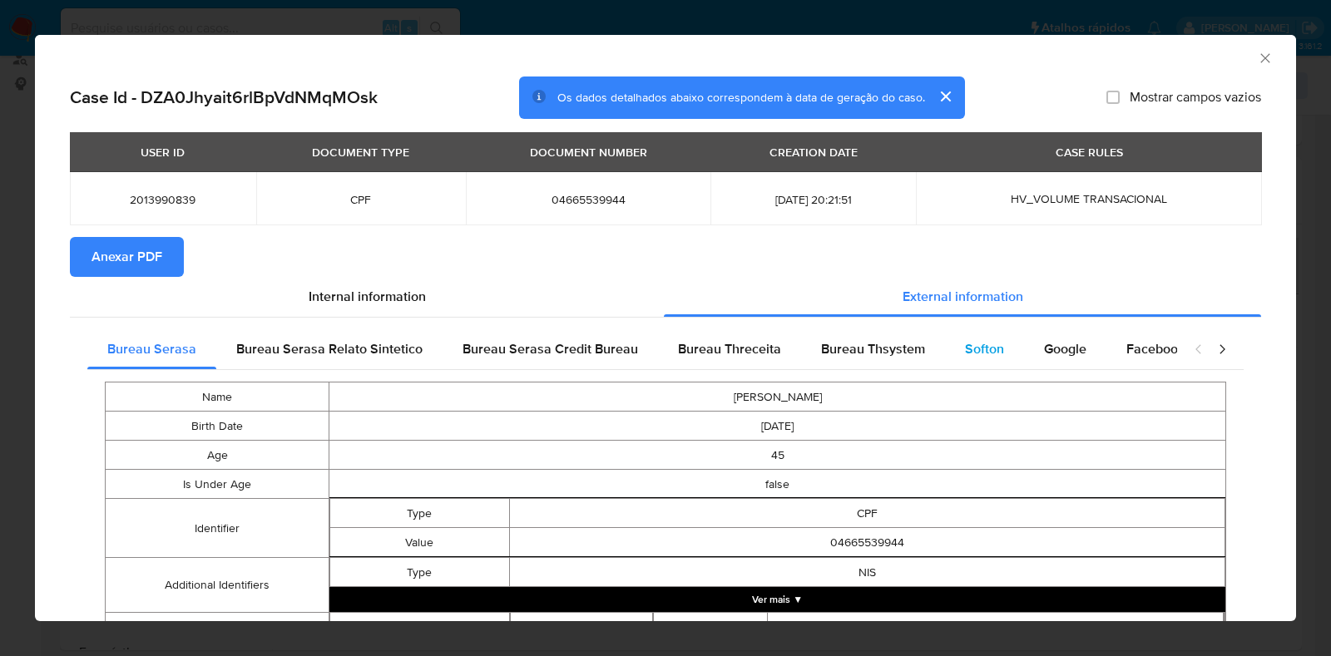
drag, startPoint x: 987, startPoint y: 351, endPoint x: 1013, endPoint y: 356, distance: 26.3
click at [987, 352] on span "Softon" at bounding box center [984, 348] width 39 height 19
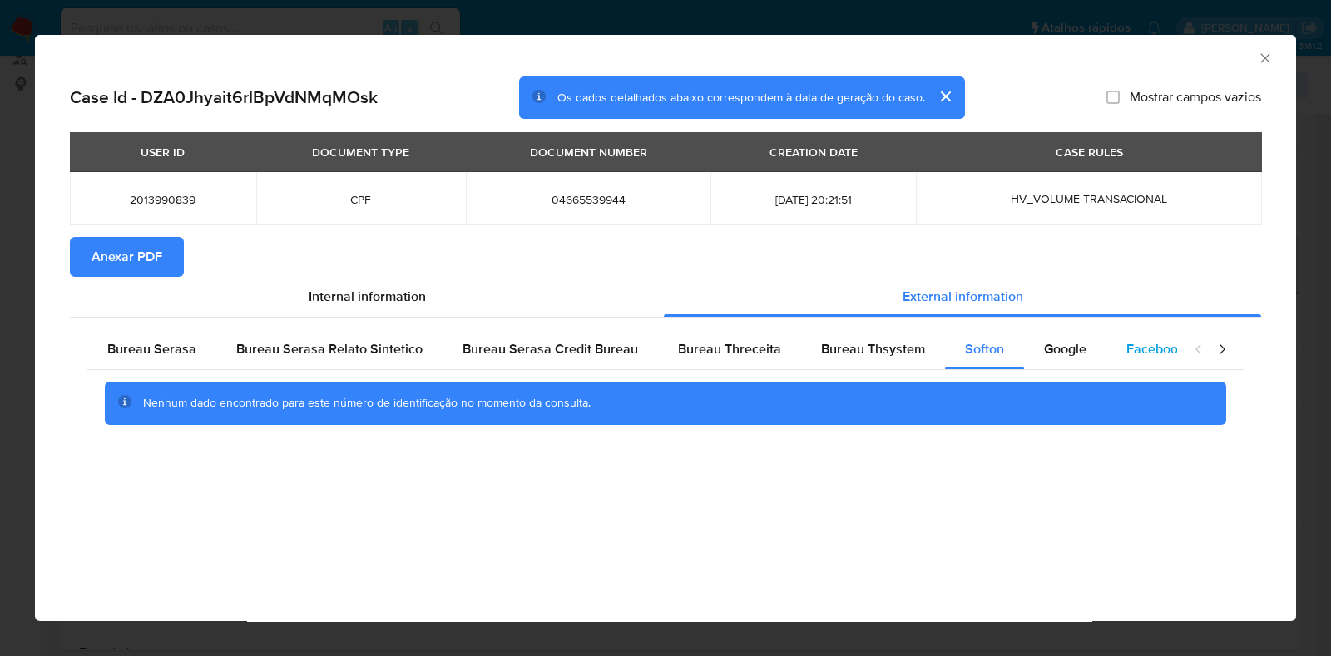
click at [1106, 360] on div "Facebook" at bounding box center [1155, 349] width 98 height 40
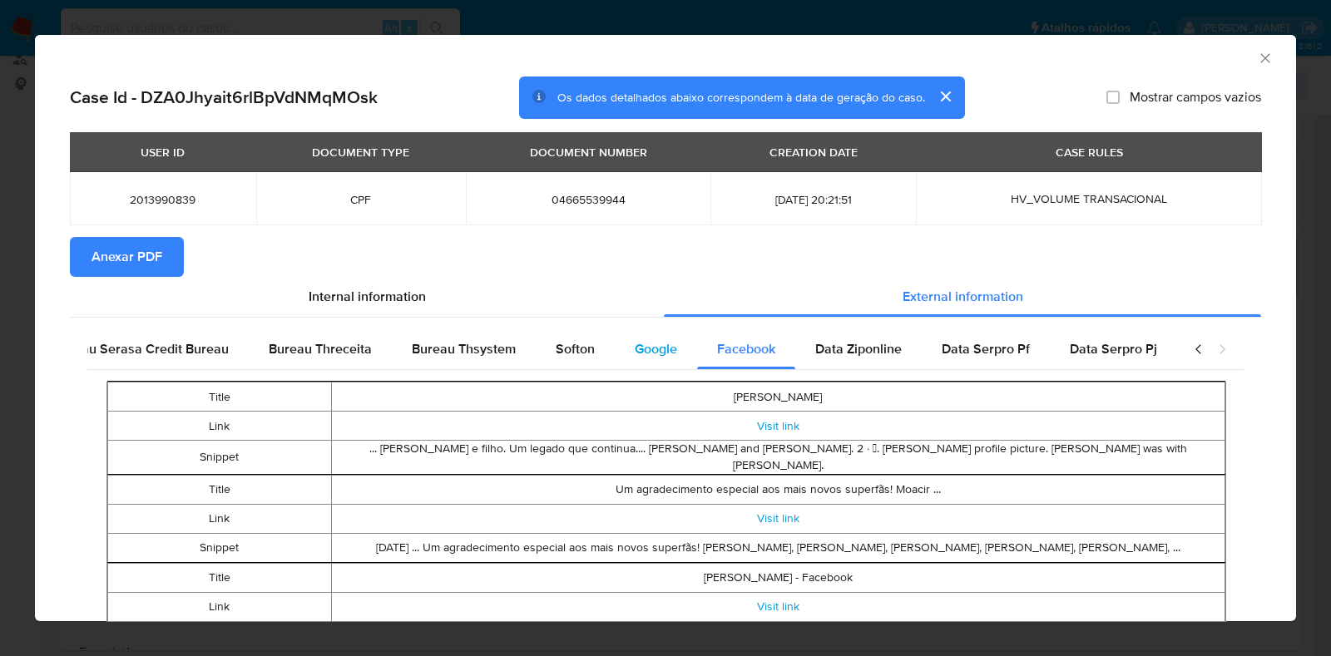
click at [635, 351] on span "Google" at bounding box center [656, 348] width 42 height 19
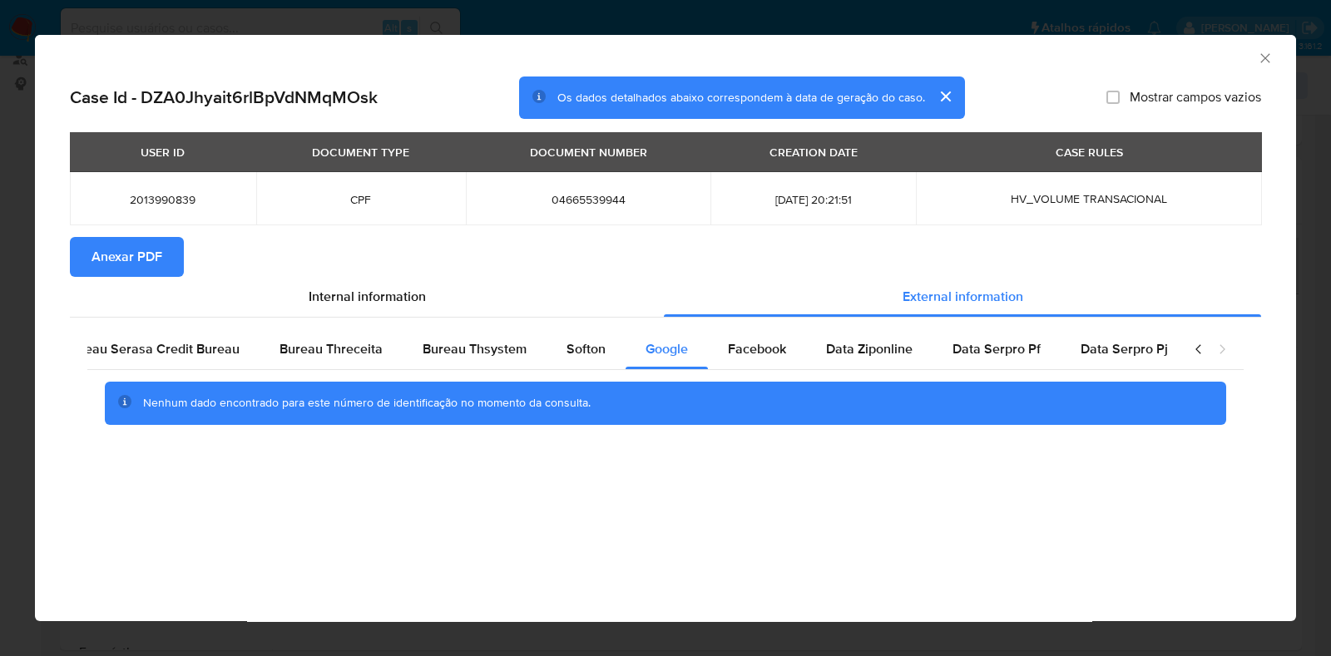
click at [101, 259] on span "Anexar PDF" at bounding box center [126, 257] width 71 height 37
click at [1267, 57] on icon "Fechar a janela" at bounding box center [1265, 58] width 17 height 17
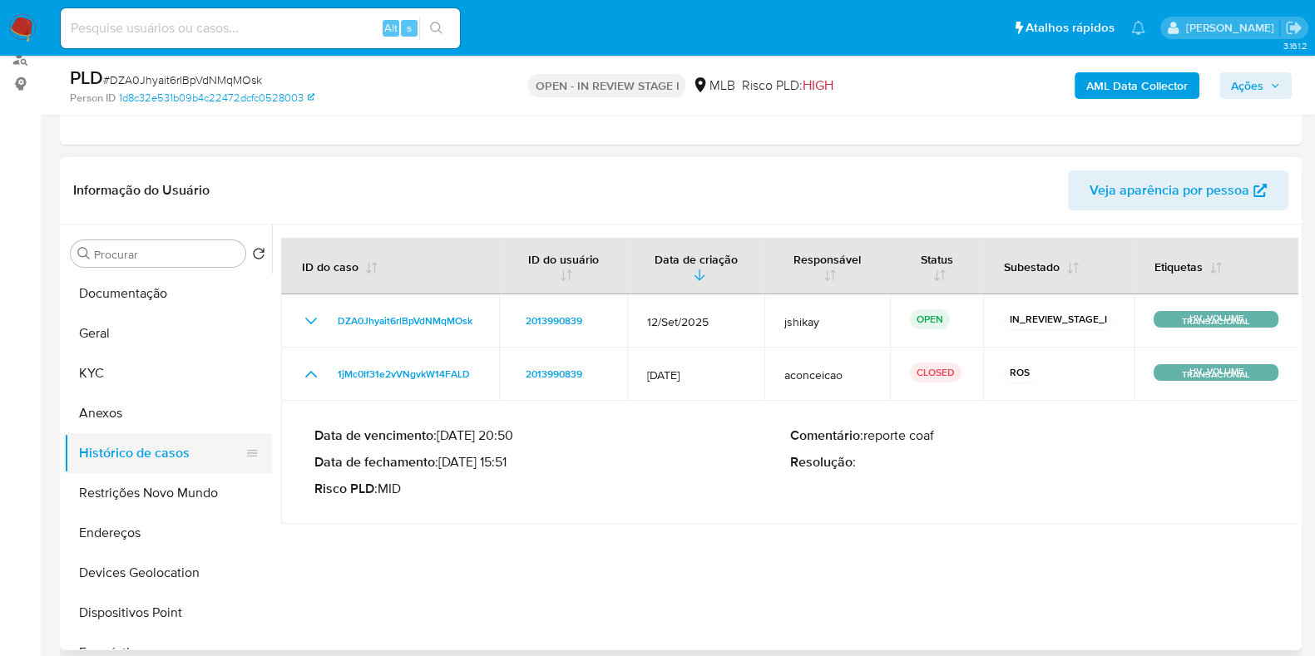
drag, startPoint x: 150, startPoint y: 583, endPoint x: 141, endPoint y: 444, distance: 139.2
click at [141, 445] on ul "Documentação Geral KYC Anexos Histórico de casos Restrições Novo Mundo Endereço…" at bounding box center [168, 461] width 208 height 375
click at [142, 402] on button "Anexos" at bounding box center [161, 413] width 195 height 40
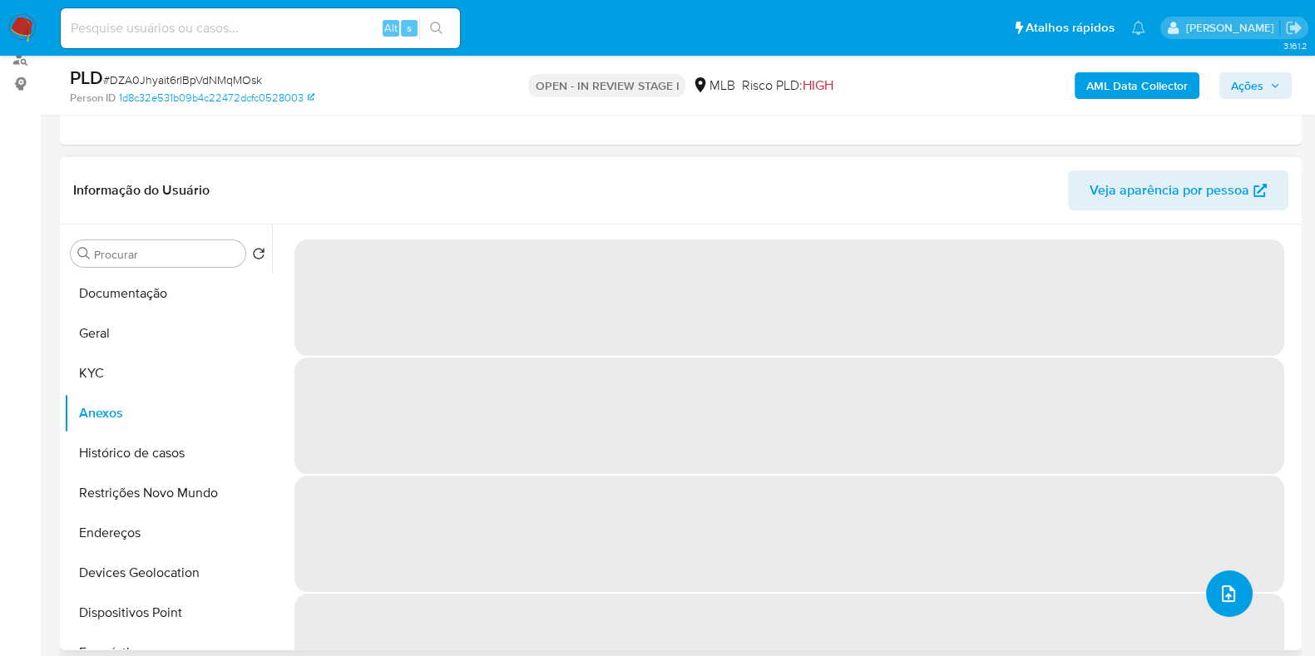
click at [1244, 601] on button "upload-file" at bounding box center [1229, 594] width 47 height 47
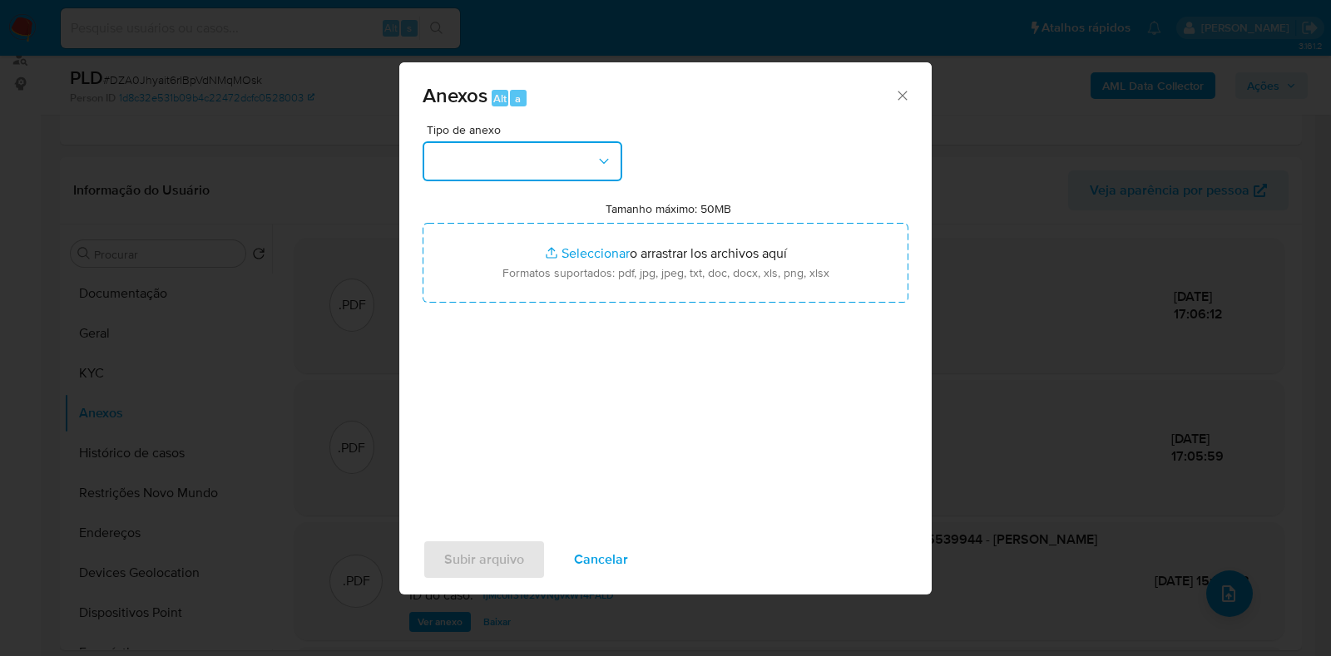
click at [552, 157] on button "button" at bounding box center [523, 161] width 200 height 40
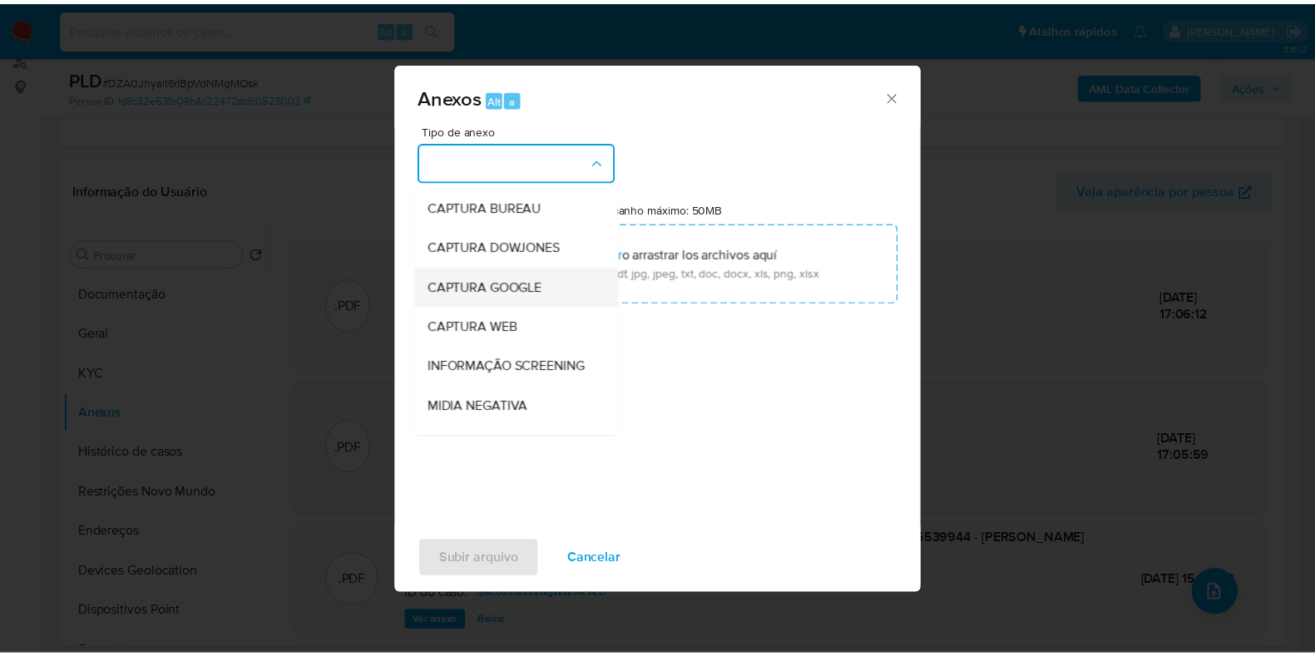
scroll to position [207, 0]
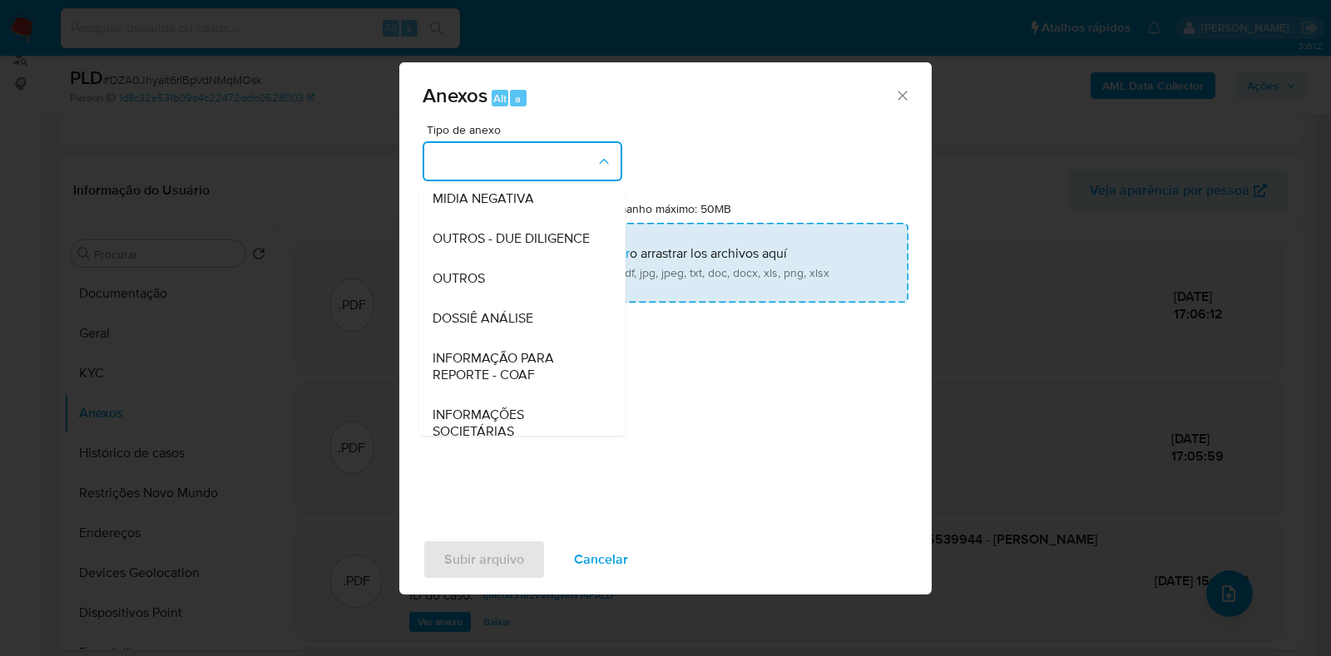
drag, startPoint x: 477, startPoint y: 301, endPoint x: 487, endPoint y: 284, distance: 19.0
click at [478, 299] on div "OUTROS" at bounding box center [518, 279] width 170 height 40
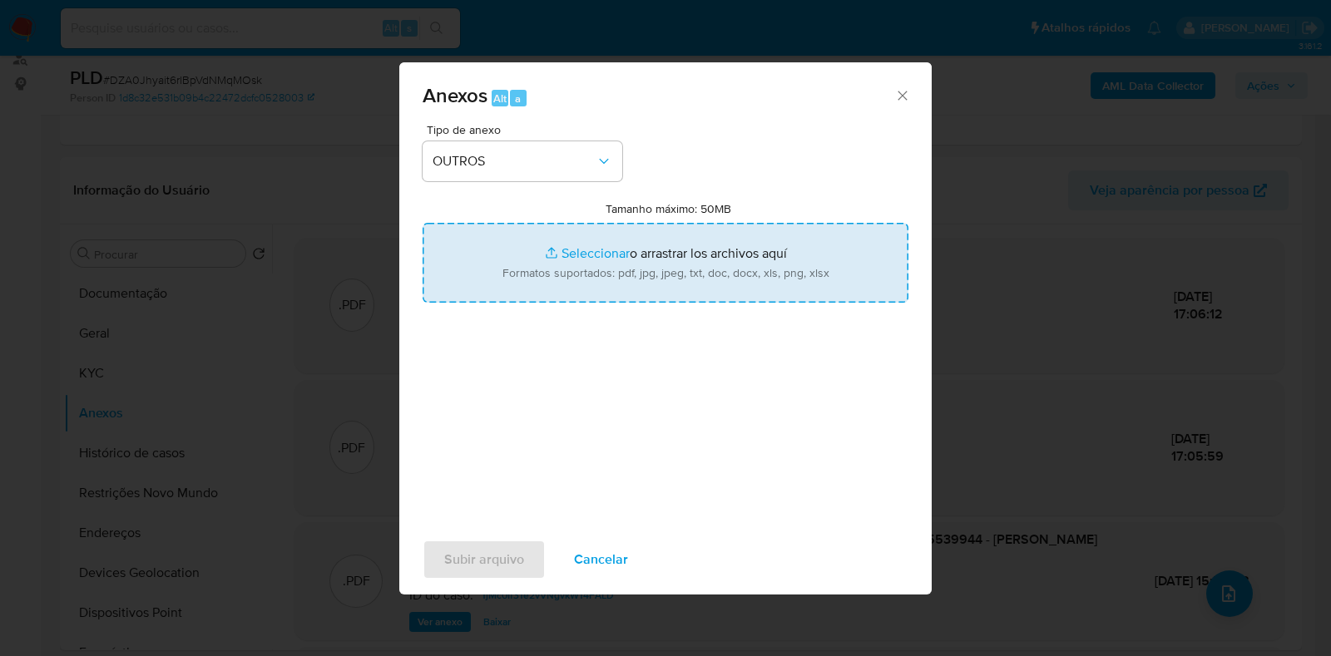
click at [535, 235] on input "Tamanho máximo: 50MB Seleccionar archivos" at bounding box center [666, 263] width 486 height 80
type input "C:\fakepath\Declinio - XXXX - CPF 04665539944 - [PERSON_NAME].pdf"
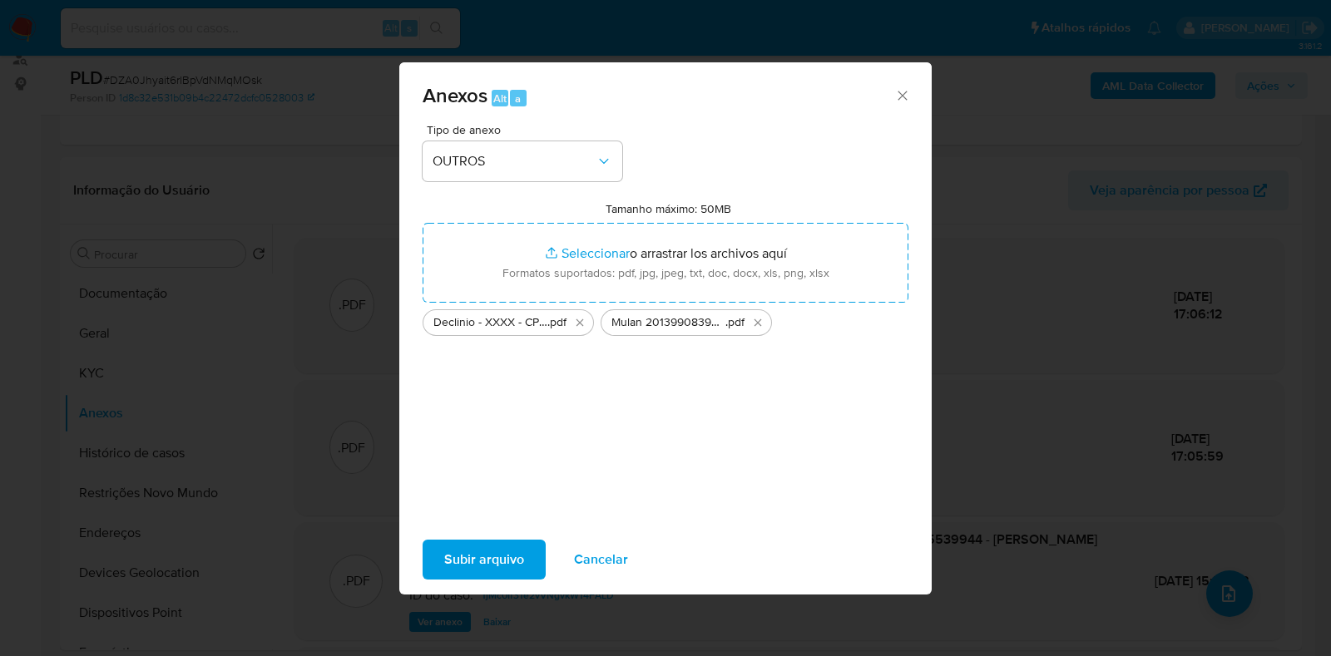
click at [470, 564] on span "Subir arquivo" at bounding box center [484, 560] width 80 height 37
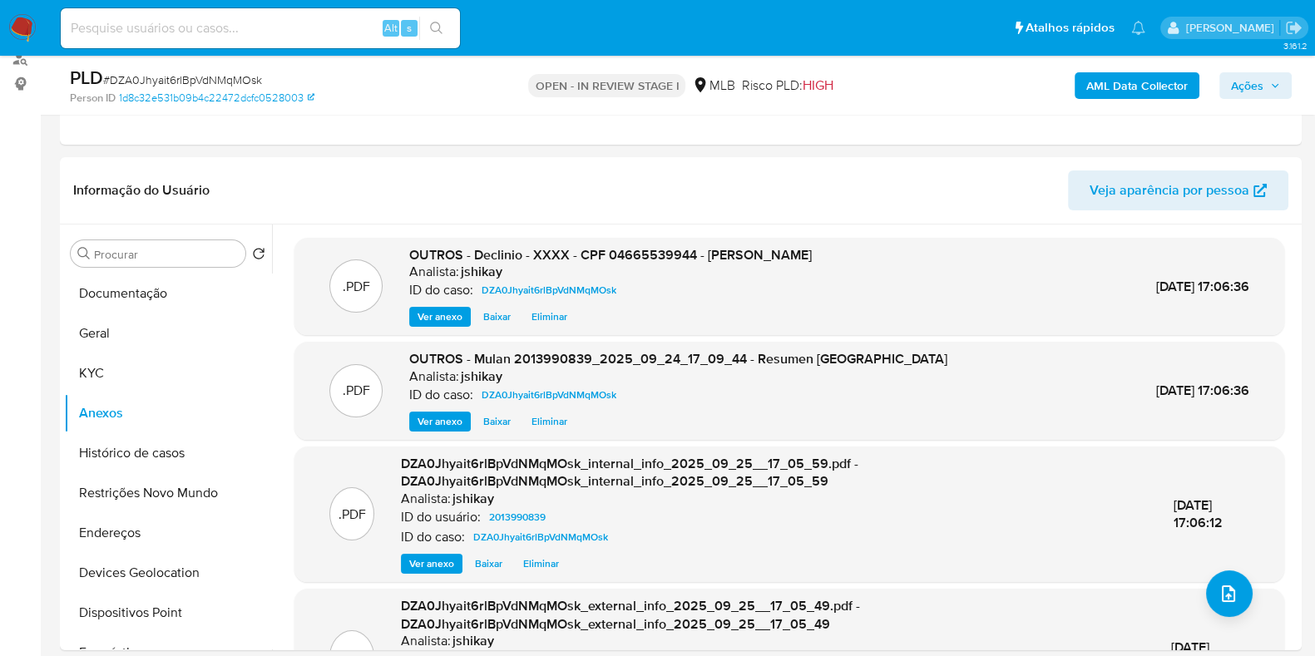
click at [1271, 88] on icon "button" at bounding box center [1275, 86] width 10 height 10
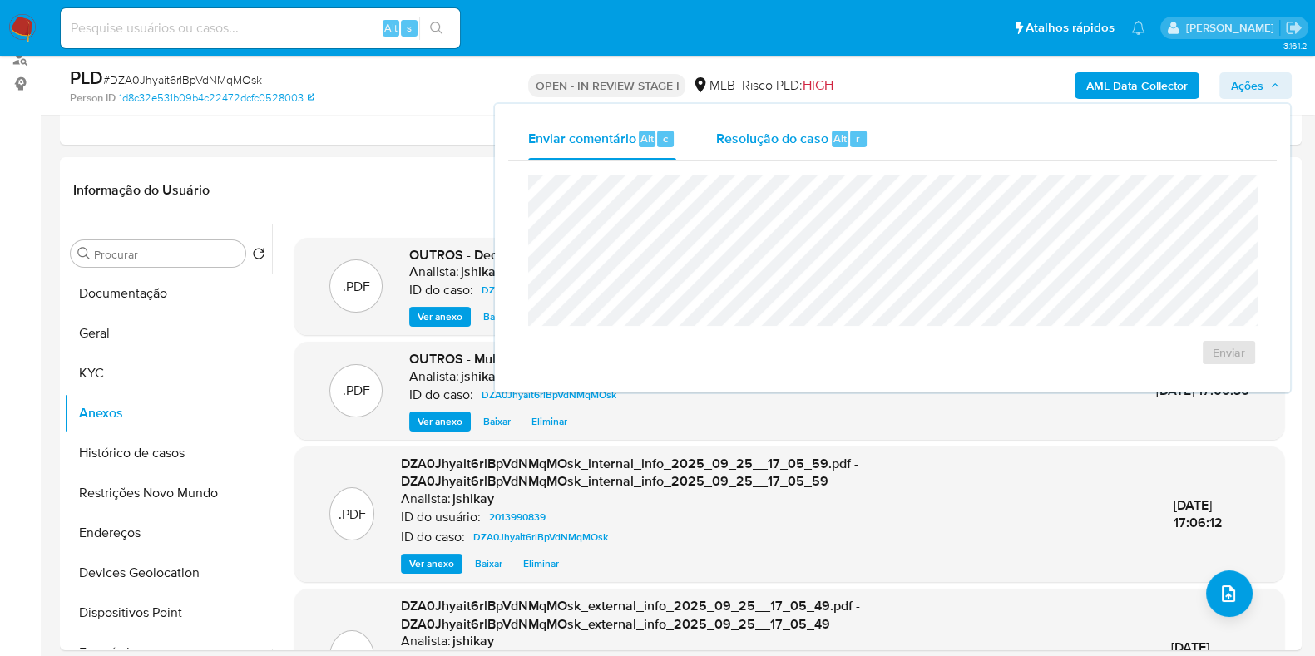
click at [716, 148] on div "Resolução do caso Alt r" at bounding box center [792, 138] width 152 height 43
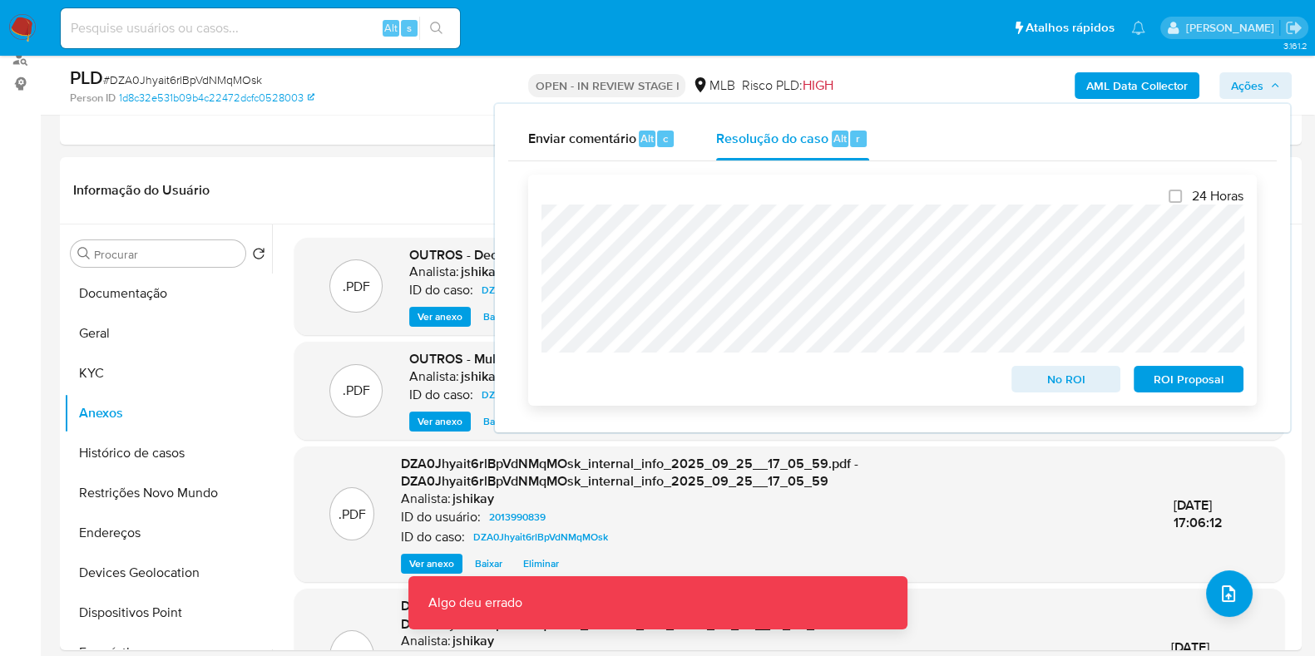
click at [1075, 374] on span "No ROI" at bounding box center [1066, 379] width 87 height 23
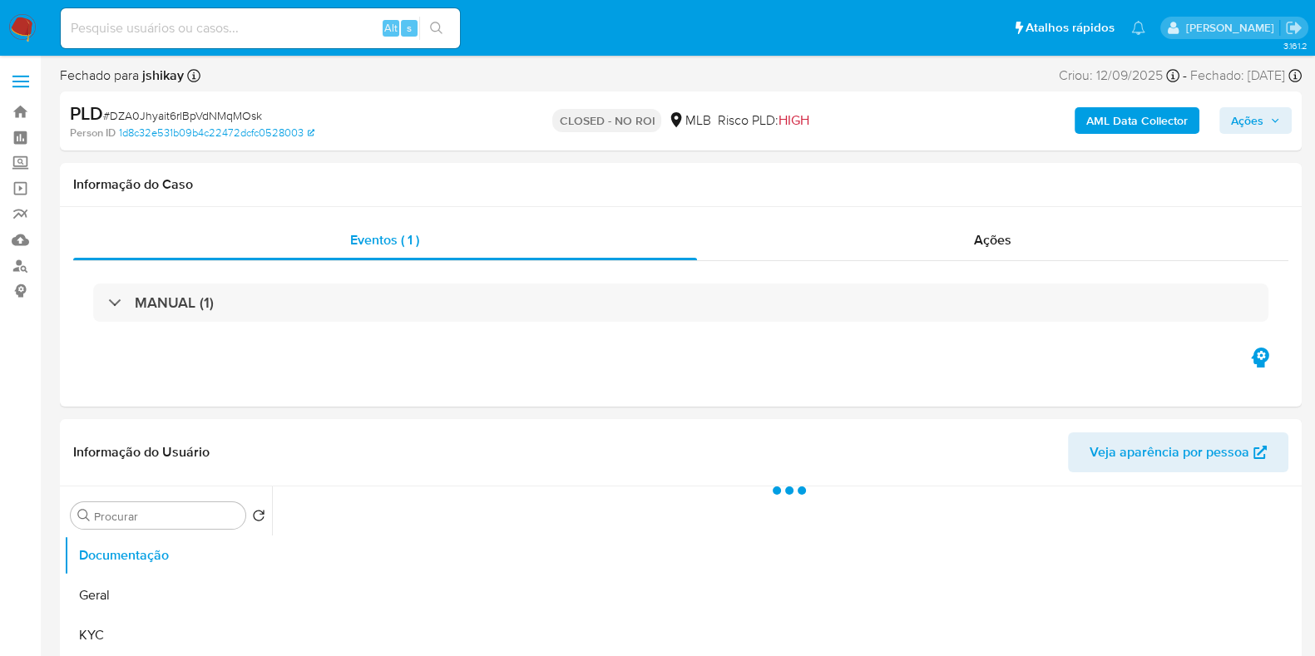
click at [142, 118] on span "# DZA0Jhyait6rlBpVdNMqMOsk" at bounding box center [182, 115] width 159 height 17
select select "10"
click at [142, 118] on span "# DZA0Jhyait6rlBpVdNMqMOsk" at bounding box center [182, 115] width 159 height 17
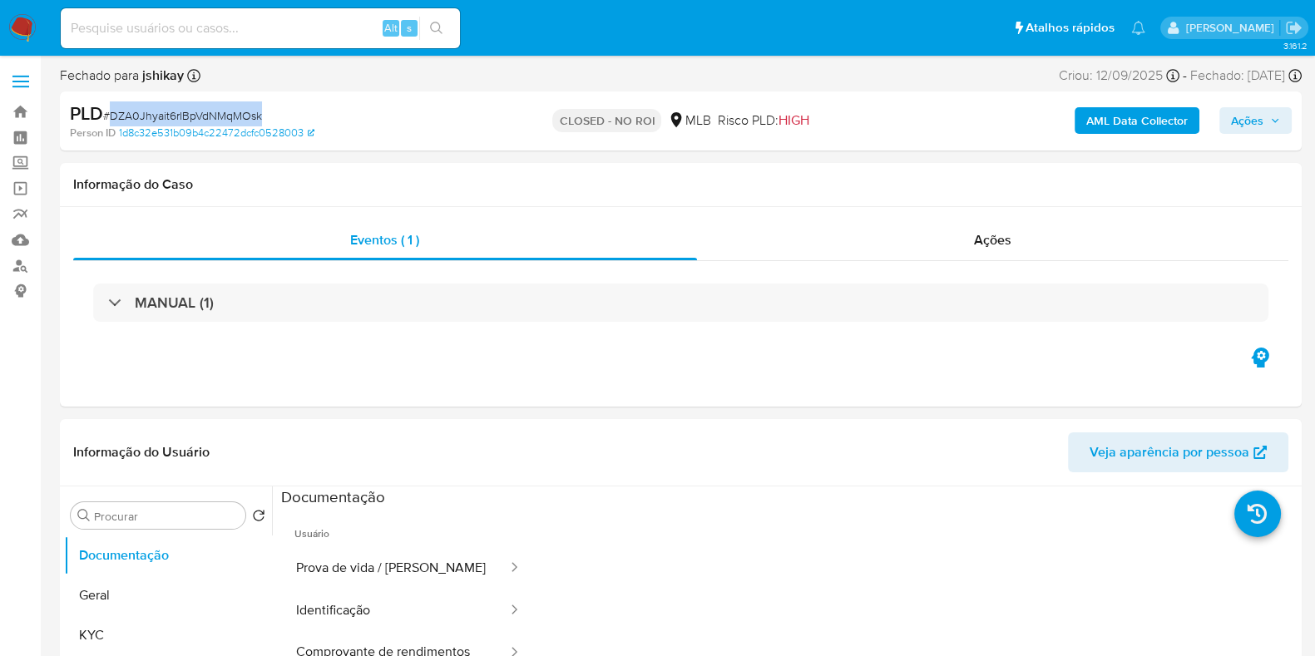
copy span "DZA0Jhyait6rlBpVdNMqMOsk"
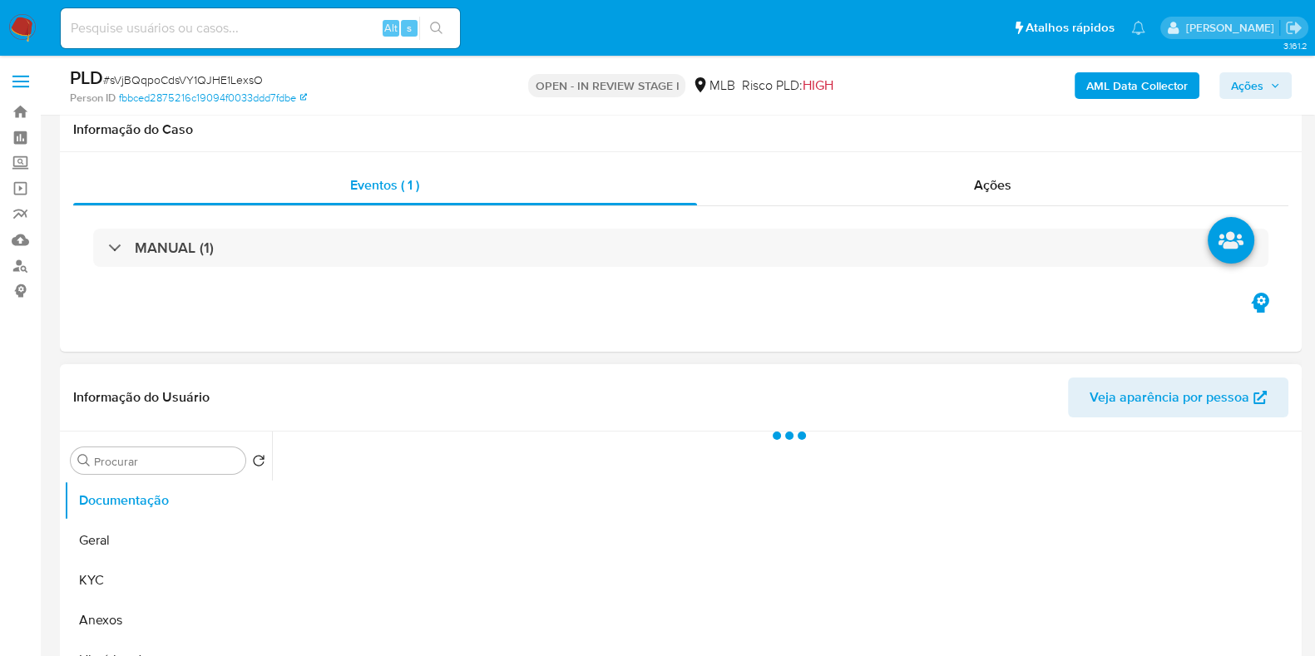
scroll to position [207, 0]
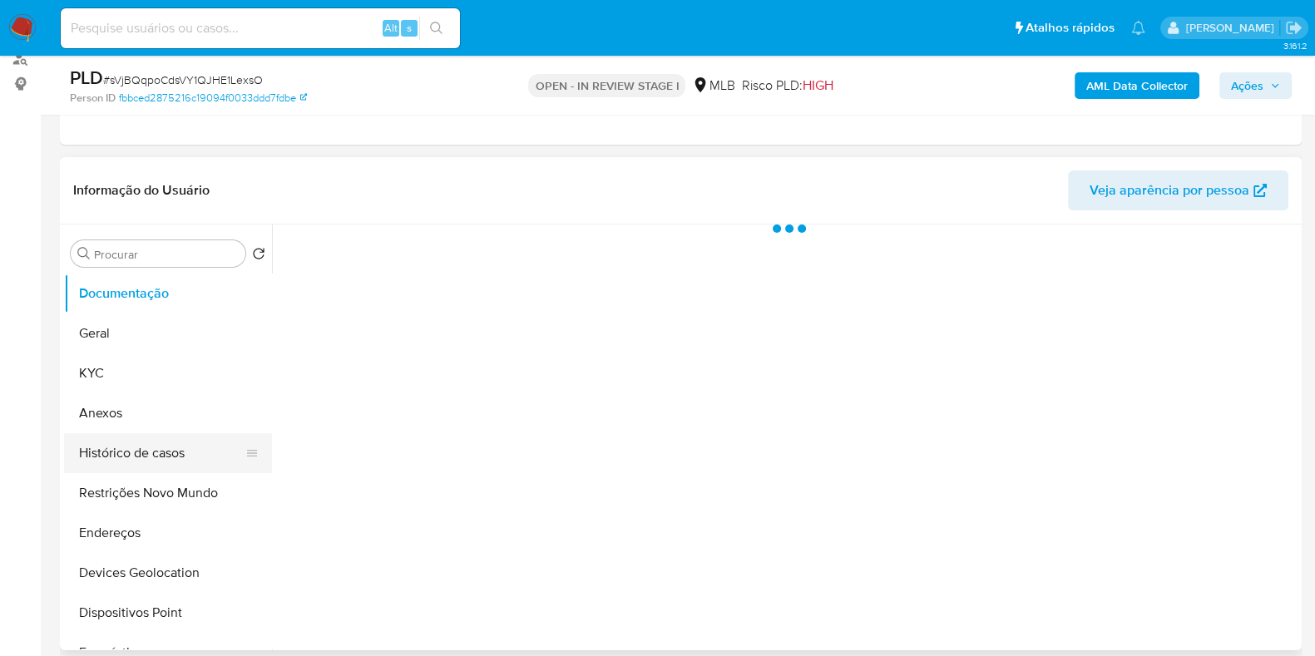
click at [160, 448] on button "Histórico de casos" at bounding box center [161, 453] width 195 height 40
select select "10"
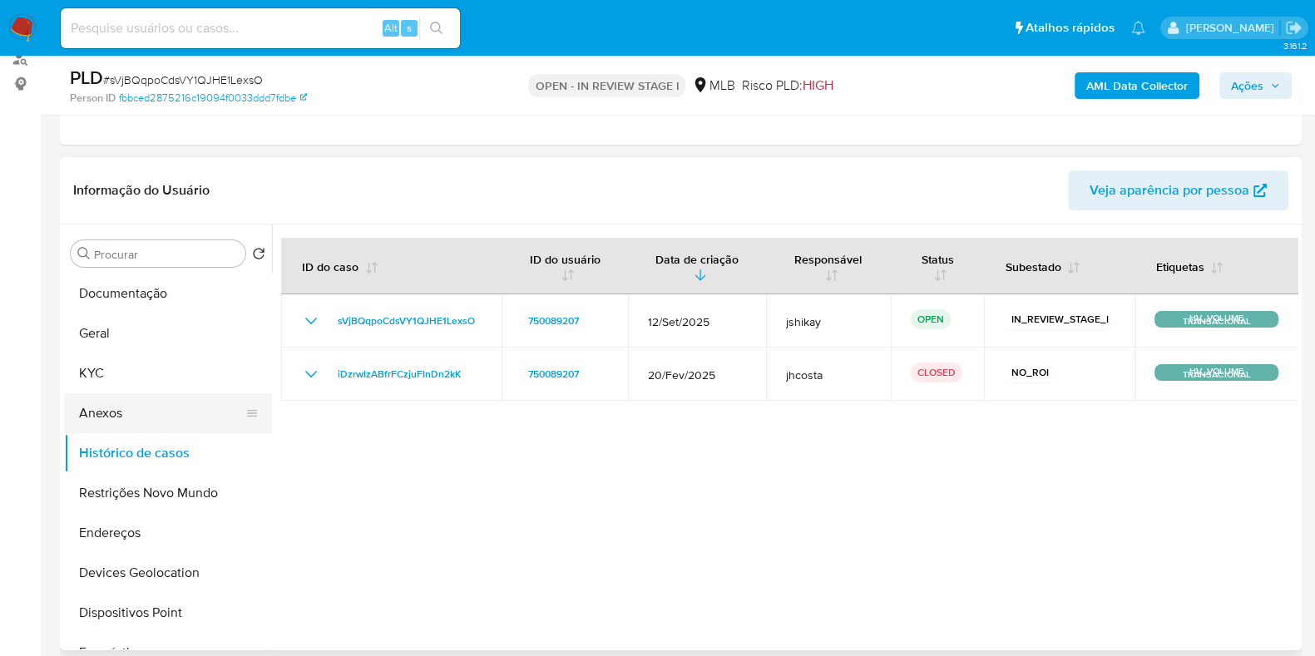
click at [121, 413] on button "Anexos" at bounding box center [161, 413] width 195 height 40
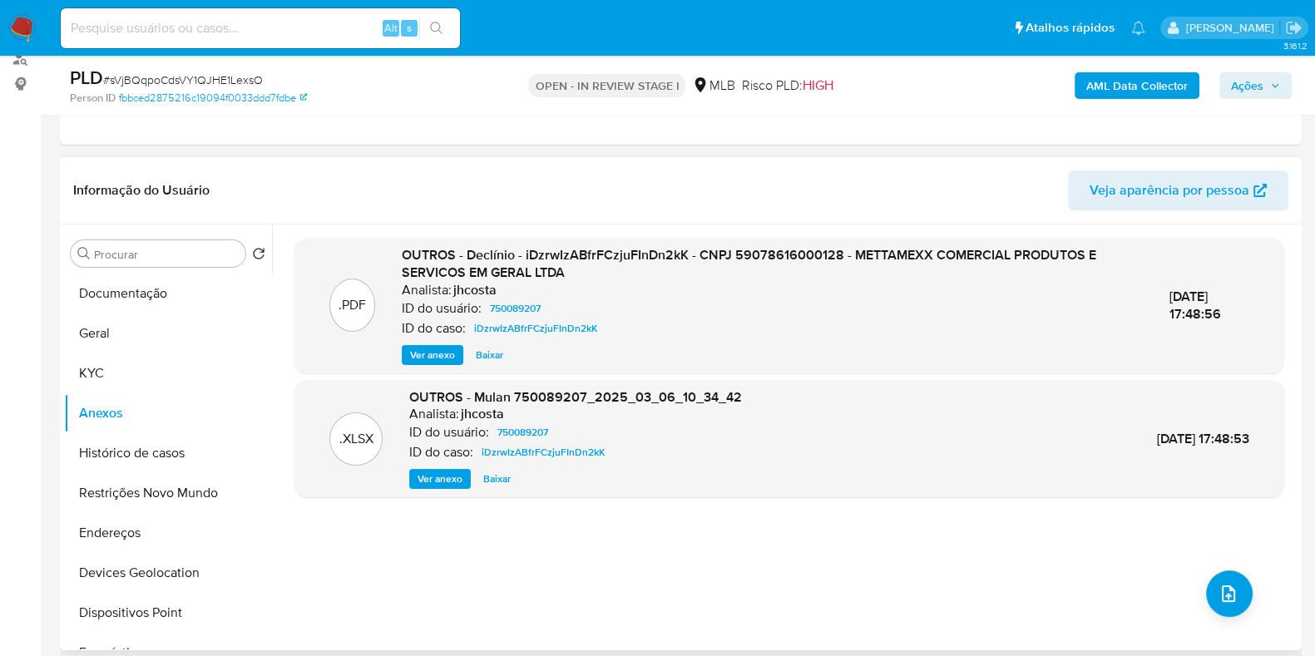
click at [448, 347] on span "Ver anexo" at bounding box center [432, 355] width 45 height 17
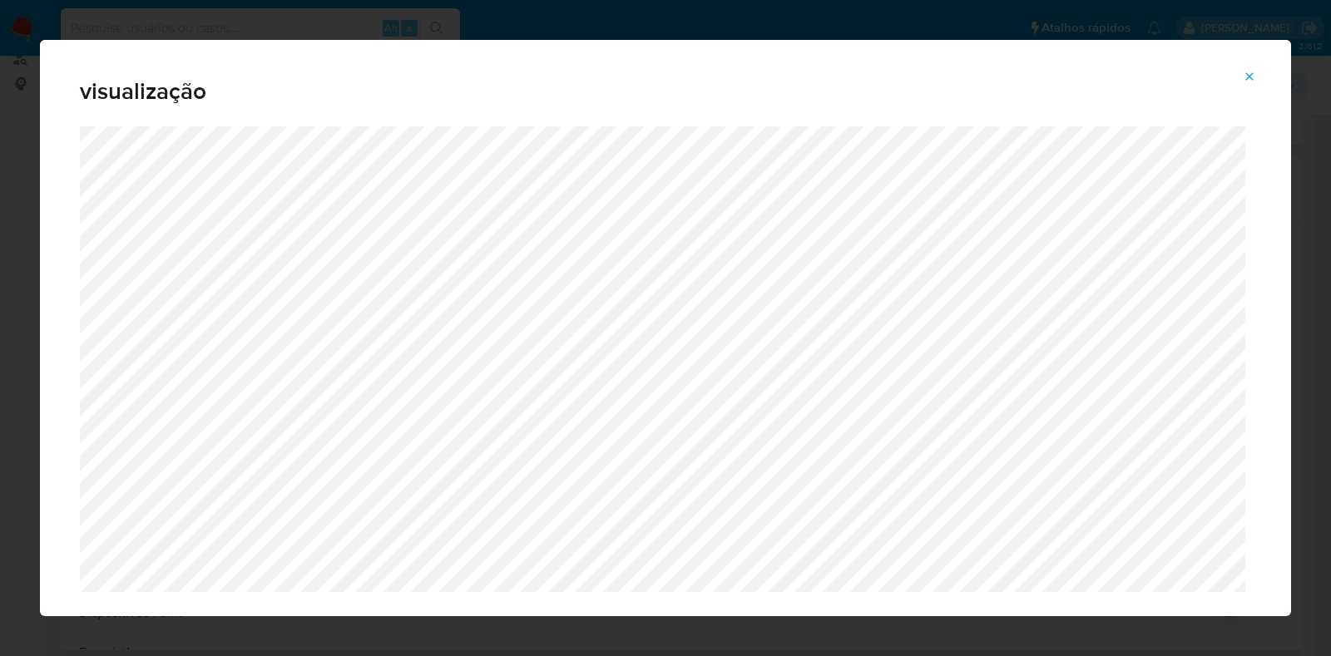
click at [1253, 78] on icon "Attachment preview" at bounding box center [1249, 76] width 13 height 13
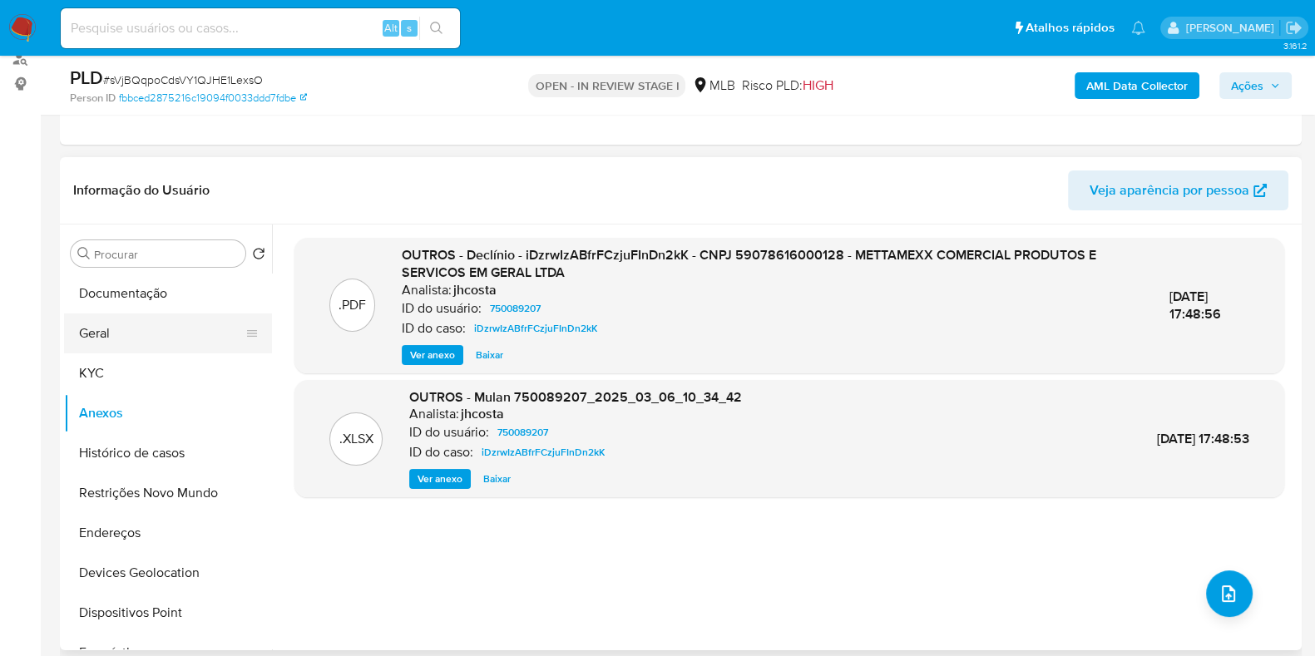
click at [75, 318] on button "Geral" at bounding box center [161, 334] width 195 height 40
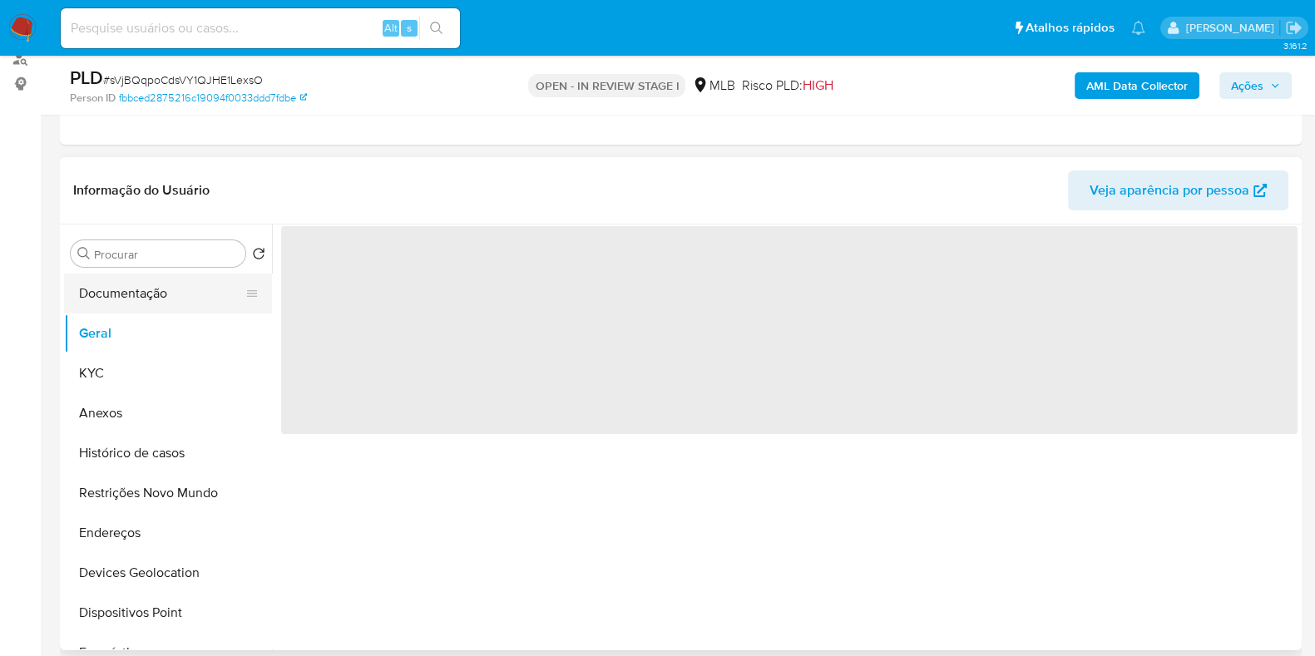
click at [83, 296] on button "Documentação" at bounding box center [161, 294] width 195 height 40
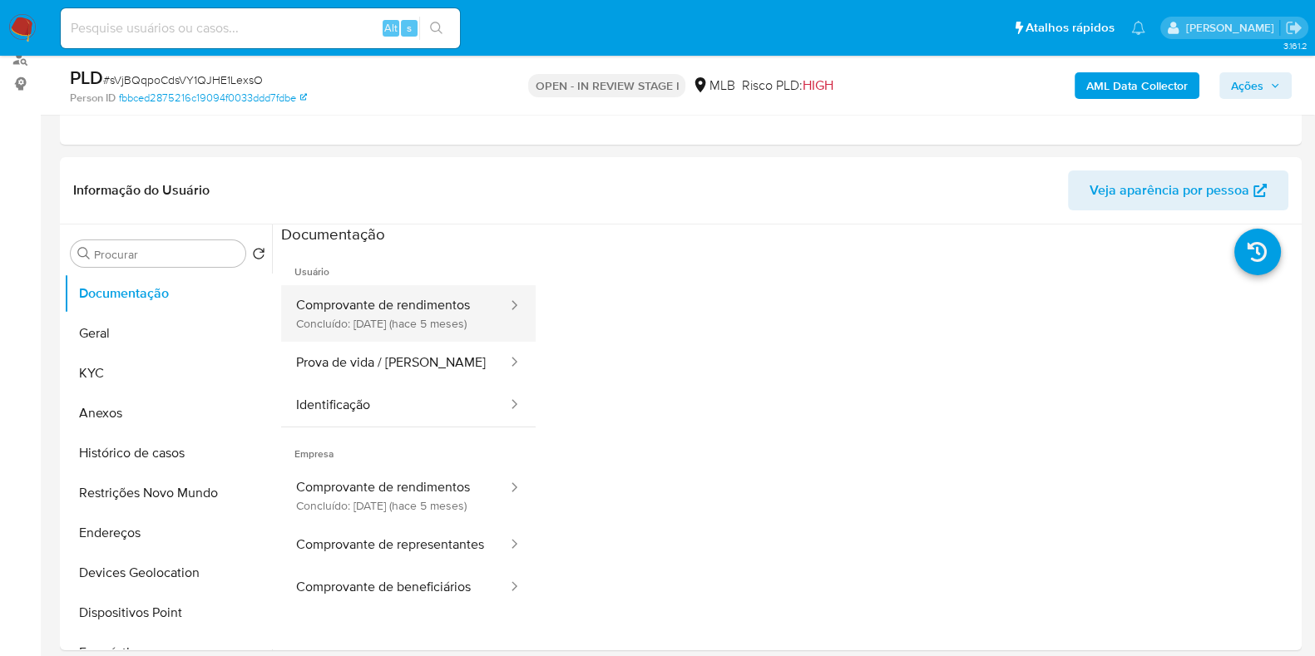
click at [412, 298] on button "Comprovante de rendimentos Concluído: [DATE] (hace 5 meses)" at bounding box center [395, 313] width 228 height 57
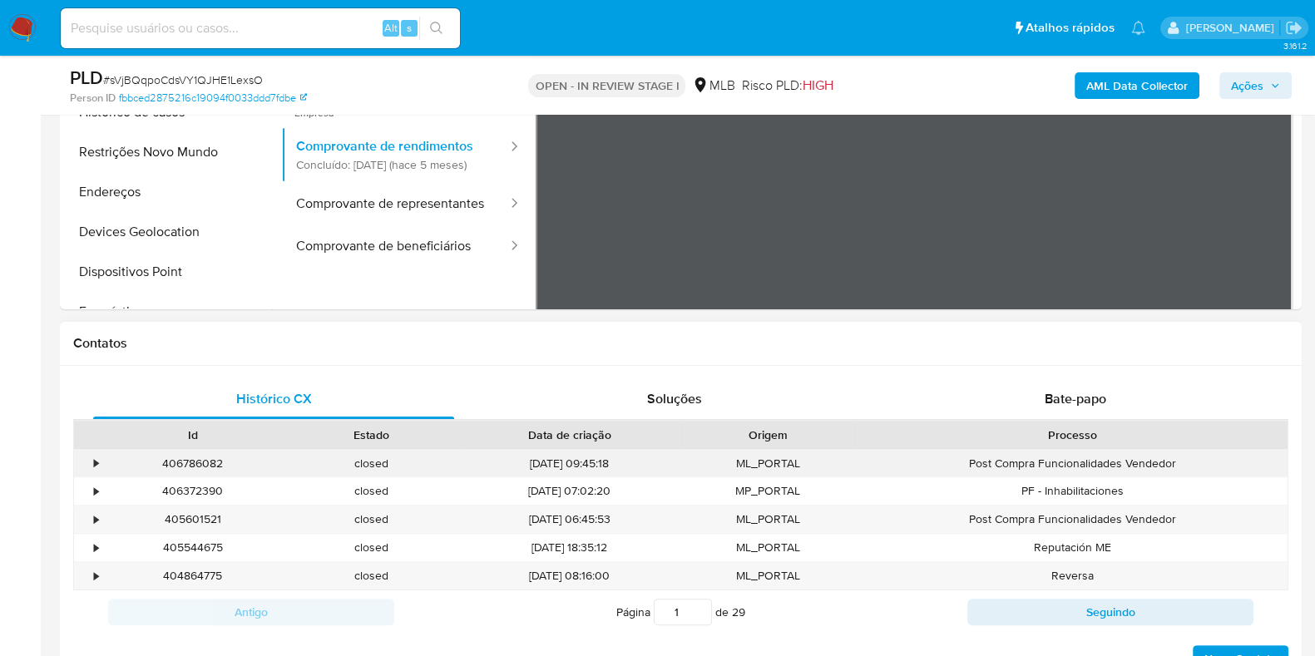
scroll to position [727, 0]
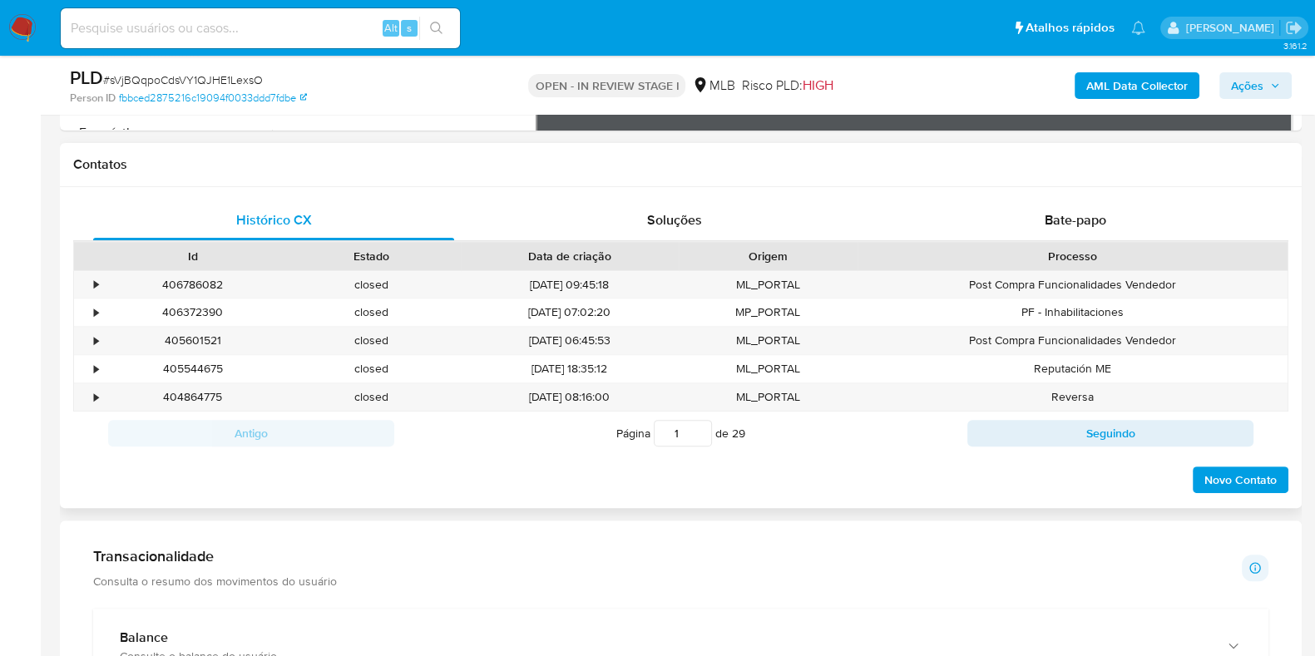
click at [1051, 242] on div "Processo" at bounding box center [1073, 256] width 430 height 28
click at [1051, 205] on div "Bate-papo" at bounding box center [1075, 220] width 361 height 40
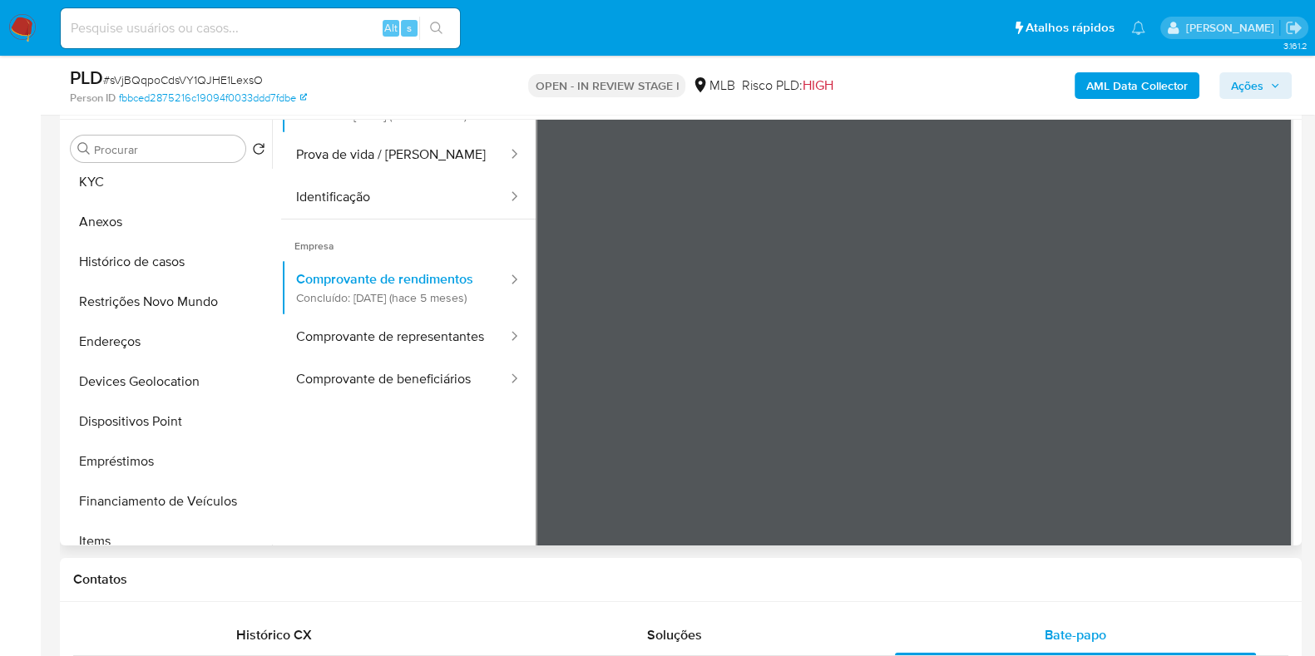
scroll to position [207, 0]
click at [117, 409] on button "Items" at bounding box center [161, 421] width 195 height 40
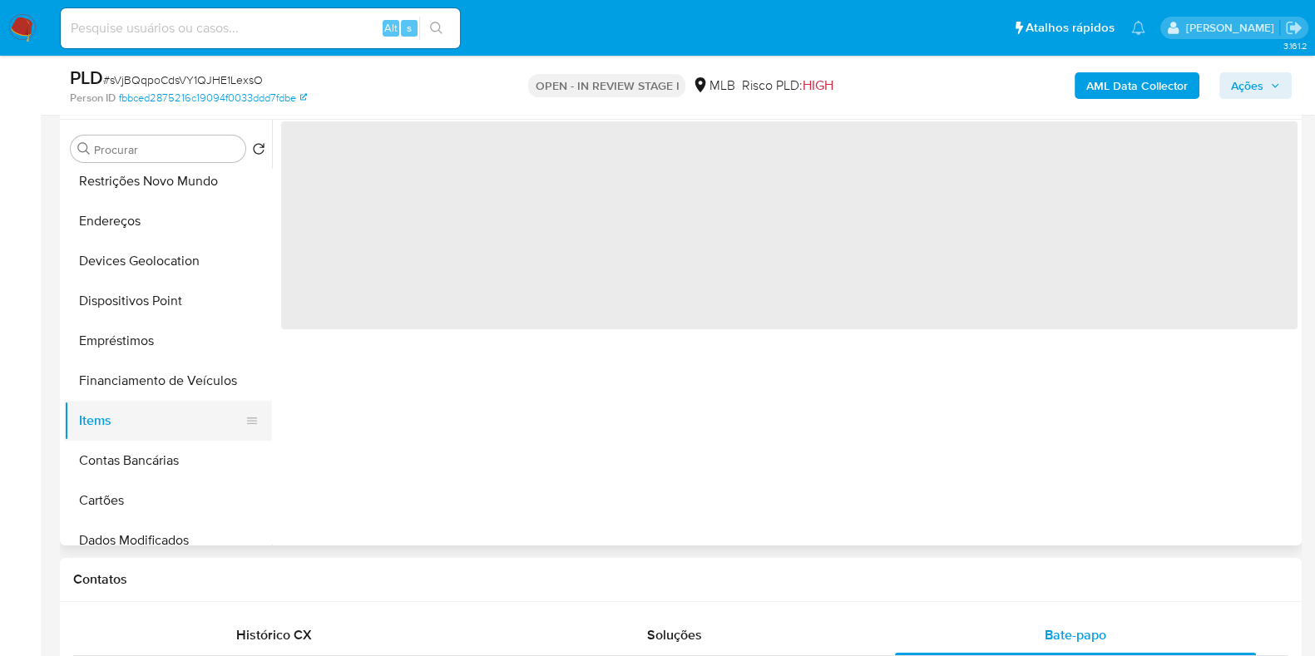
scroll to position [0, 0]
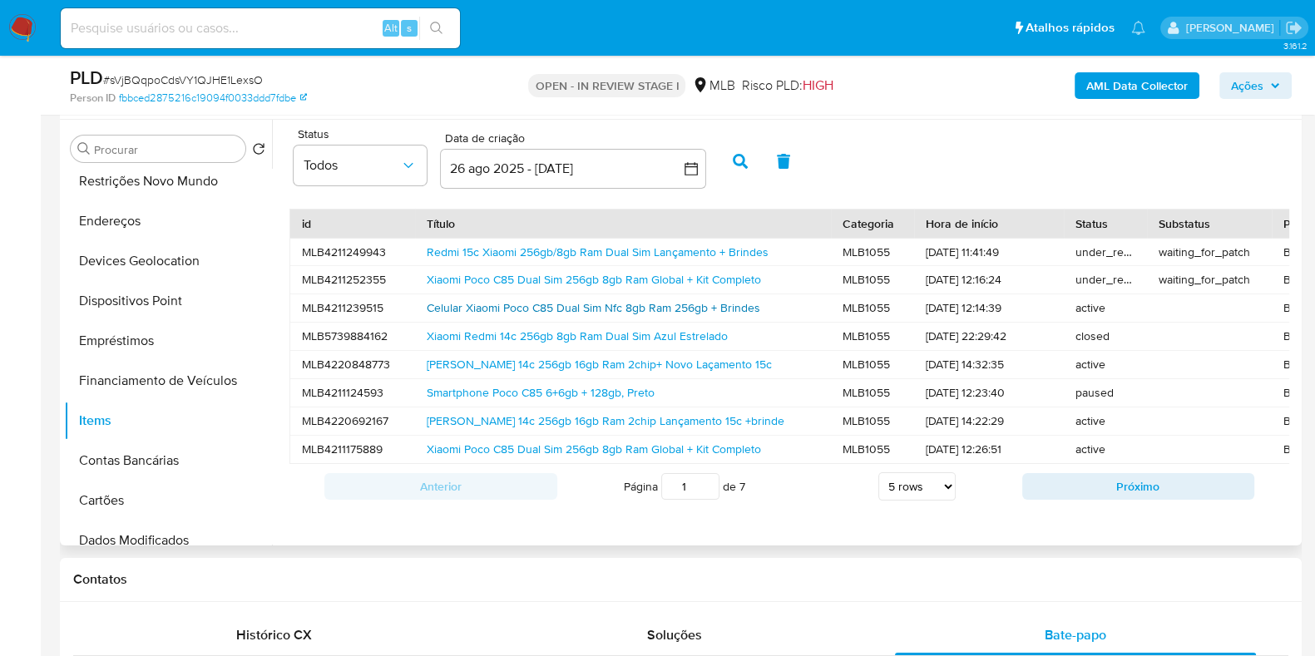
click at [606, 309] on link "Celular Xiaomi Poco C85 Dual Sim Nfc 8gb Ram 256gb + Brindes" at bounding box center [594, 307] width 334 height 17
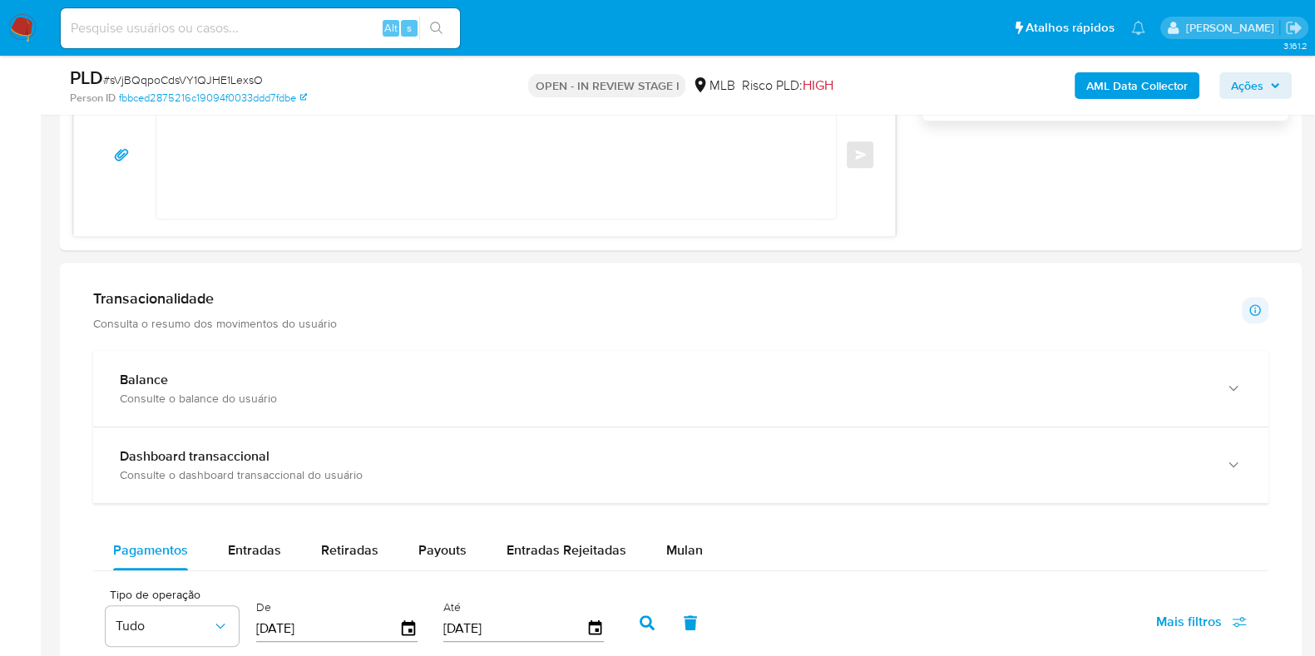
scroll to position [1455, 0]
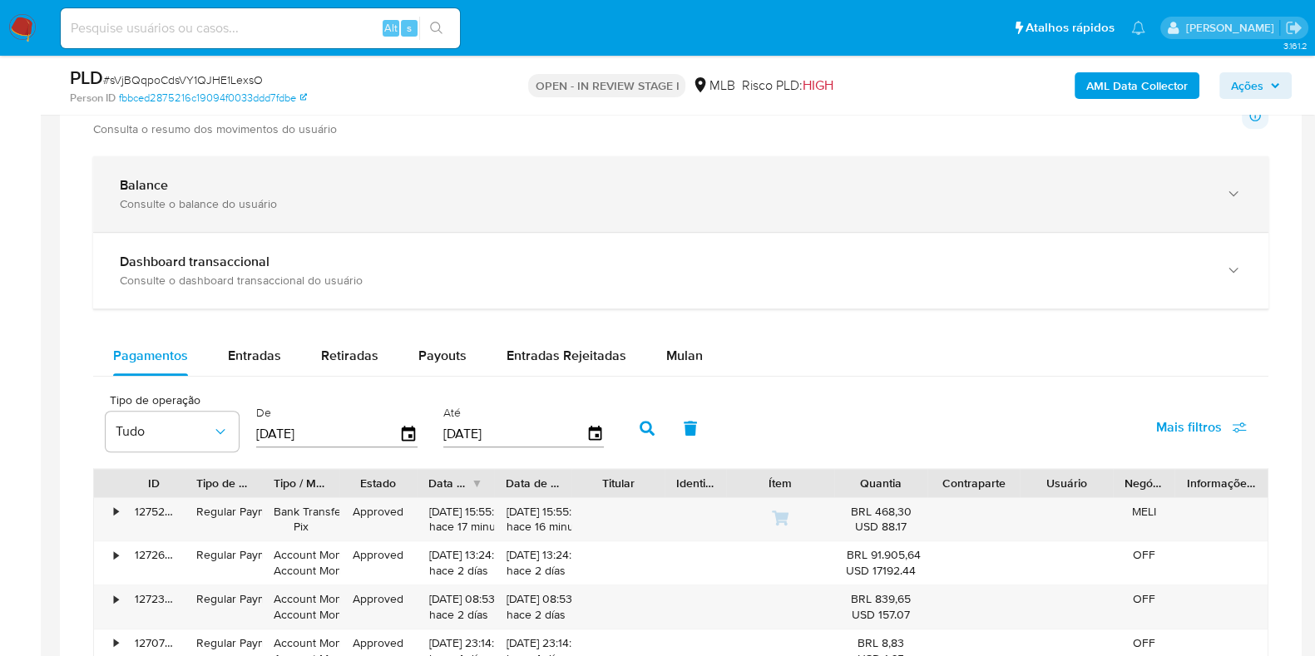
click at [294, 214] on div "Balance Consulte o balance do usuário" at bounding box center [680, 194] width 1175 height 76
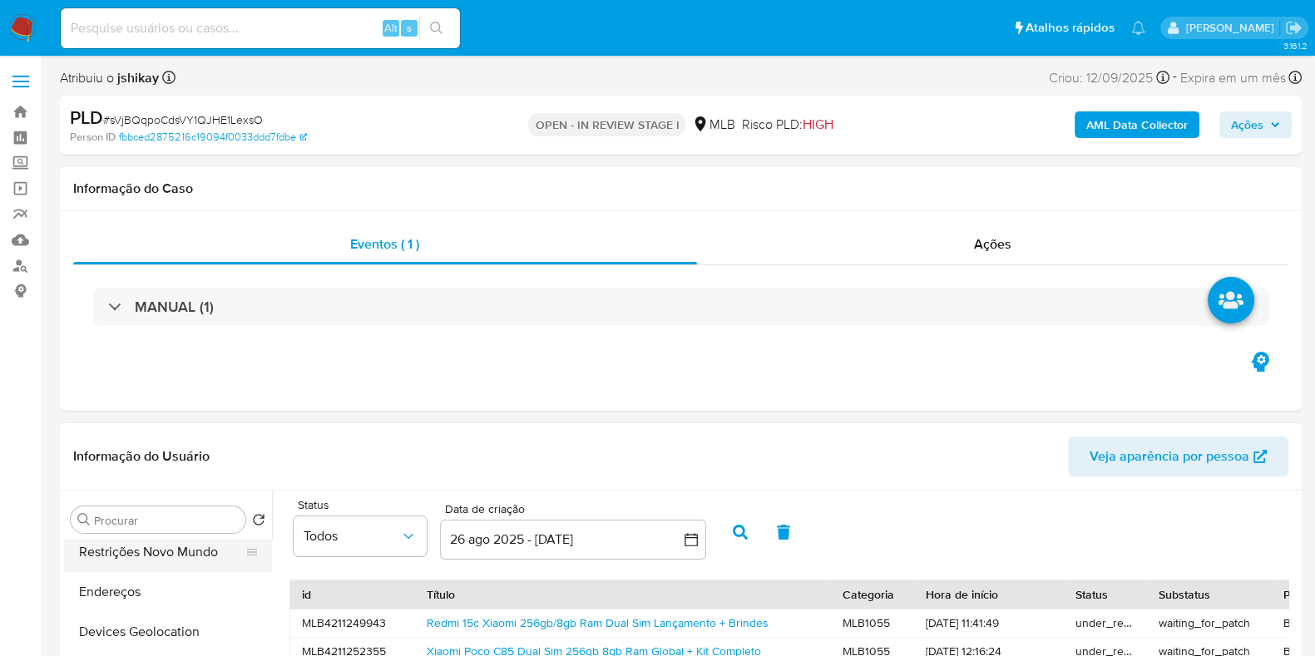
scroll to position [0, 0]
drag, startPoint x: 181, startPoint y: 548, endPoint x: 194, endPoint y: 533, distance: 19.5
click at [181, 547] on button "Documentação" at bounding box center [168, 560] width 208 height 40
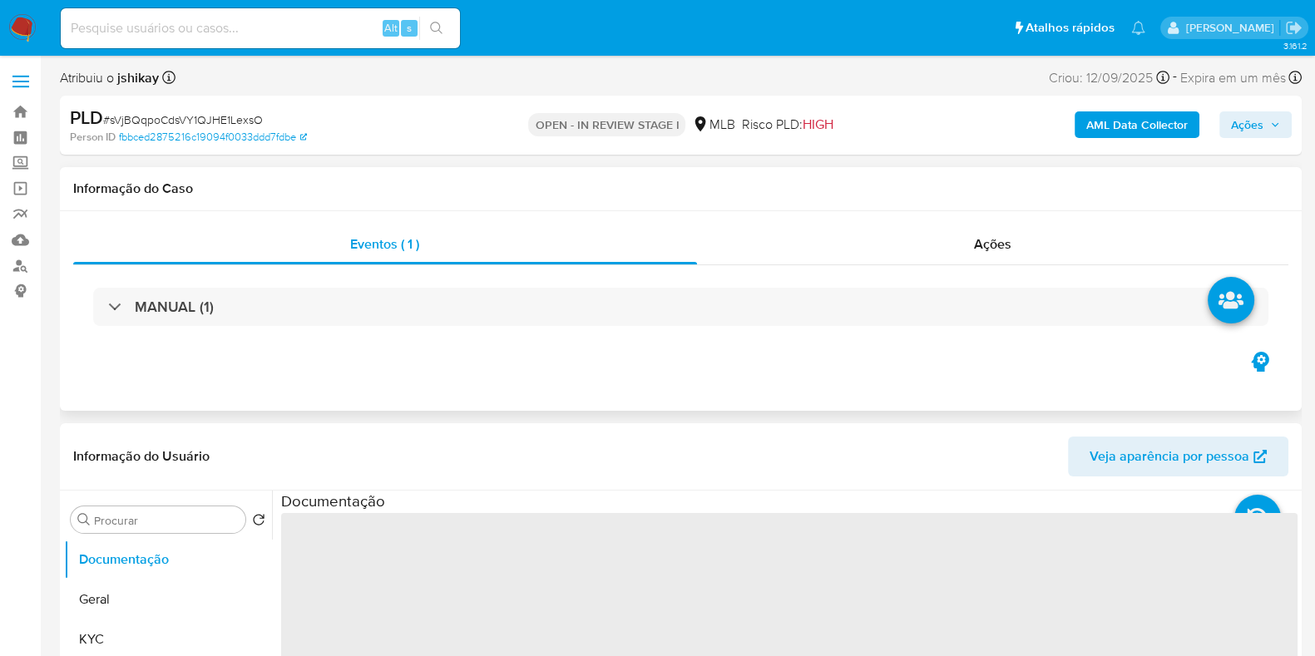
scroll to position [207, 0]
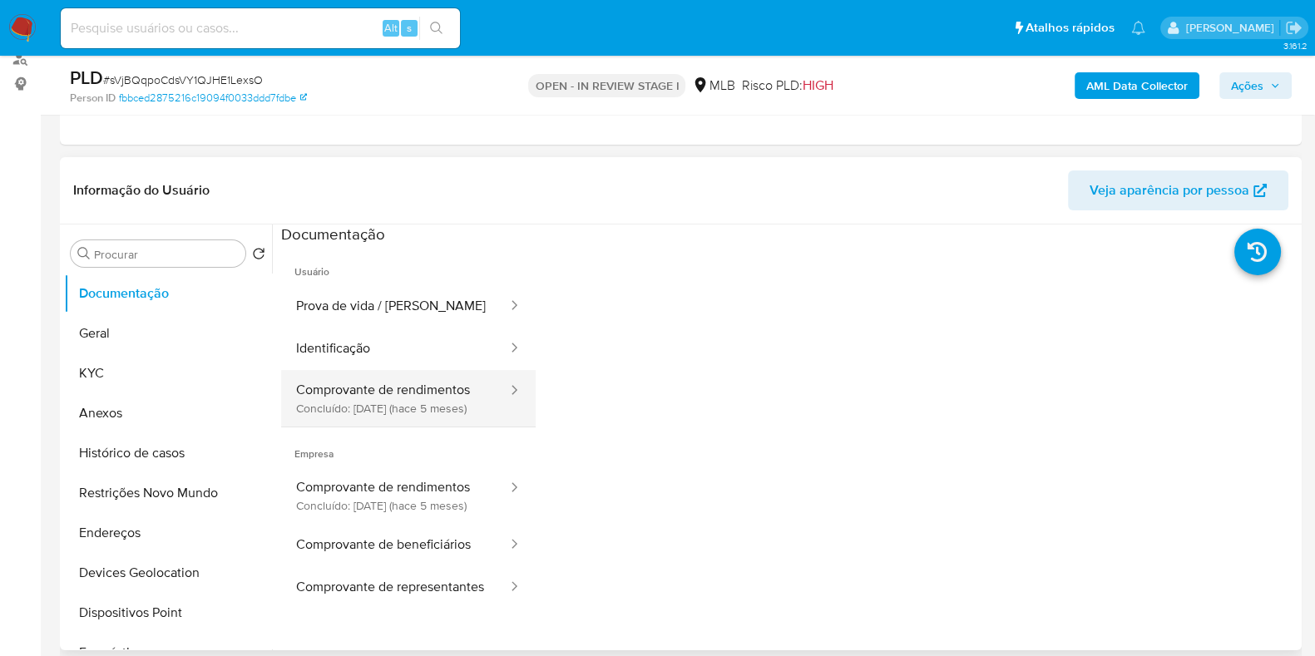
click at [417, 413] on button "Comprovante de rendimentos Concluído: [DATE] (hace 5 meses)" at bounding box center [395, 398] width 228 height 57
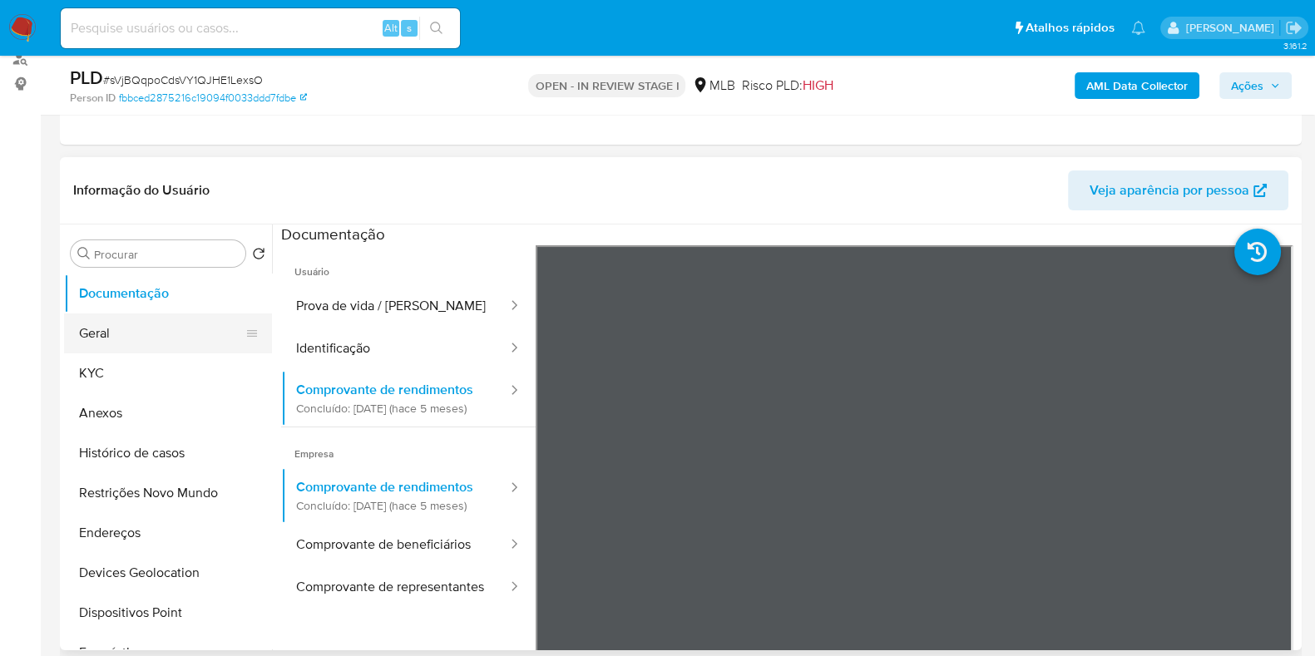
drag, startPoint x: 113, startPoint y: 354, endPoint x: 109, endPoint y: 336, distance: 18.8
click at [110, 347] on ul "Documentação Geral KYC Anexos Histórico de casos Restrições Novo Mundo Endereço…" at bounding box center [168, 461] width 208 height 375
click at [109, 337] on button "Geral" at bounding box center [161, 334] width 195 height 40
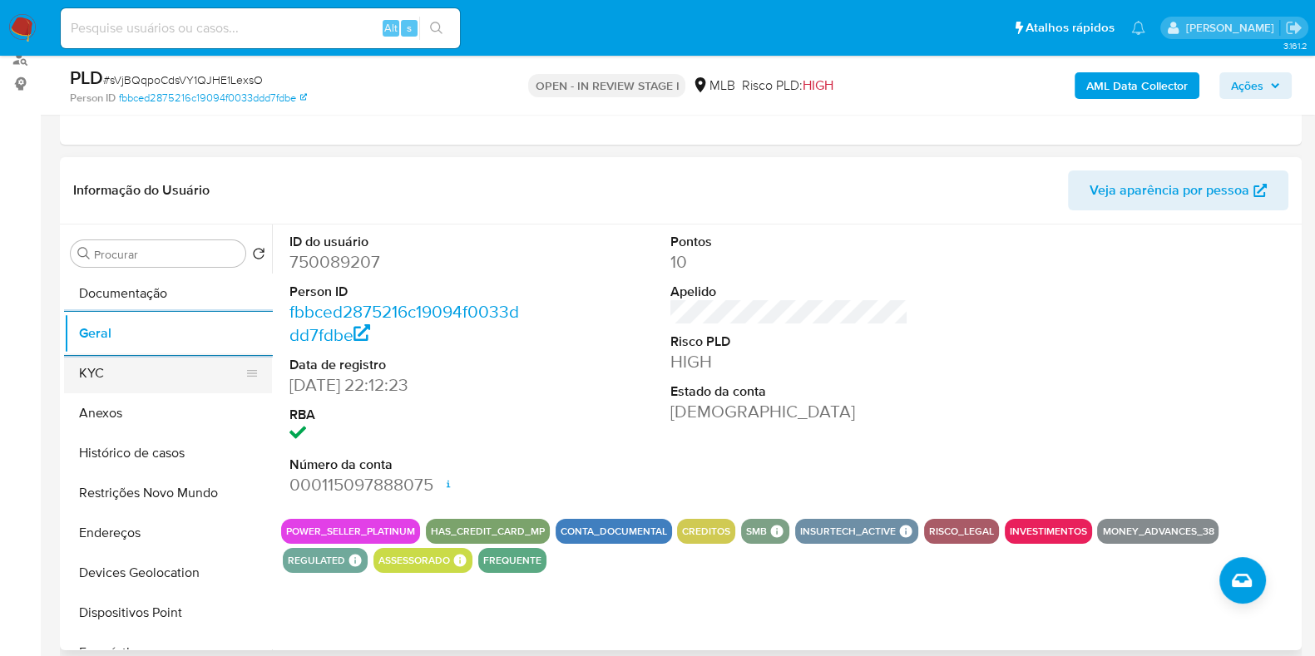
click at [112, 355] on ul "Documentação Geral KYC Anexos Histórico de casos Restrições Novo Mundo Endereço…" at bounding box center [168, 461] width 208 height 375
click at [112, 372] on button "KYC" at bounding box center [161, 374] width 195 height 40
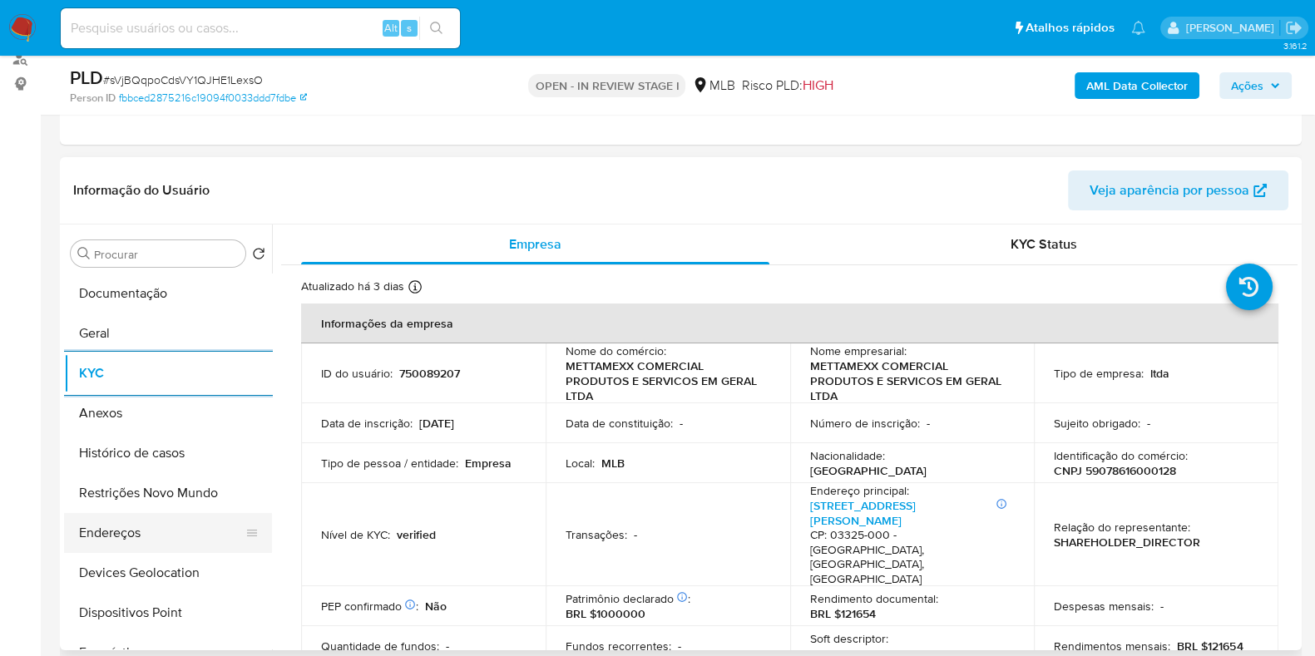
click at [155, 528] on button "Endereços" at bounding box center [161, 533] width 195 height 40
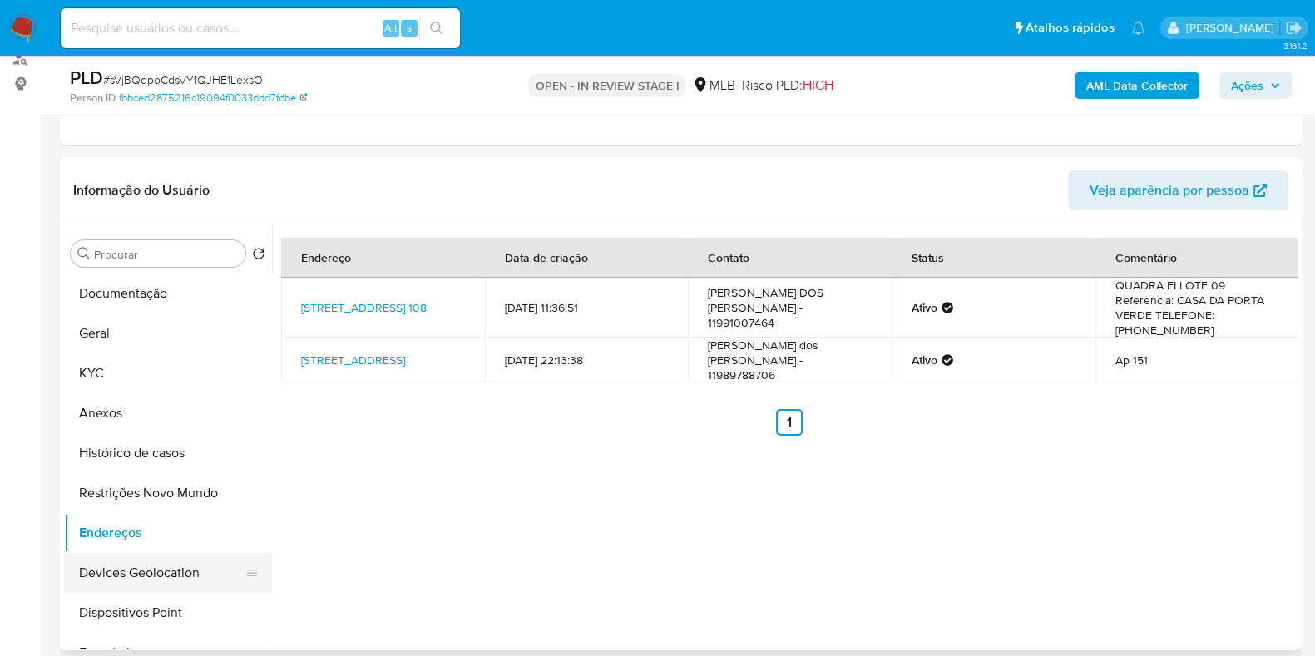
click at [164, 571] on button "Devices Geolocation" at bounding box center [161, 573] width 195 height 40
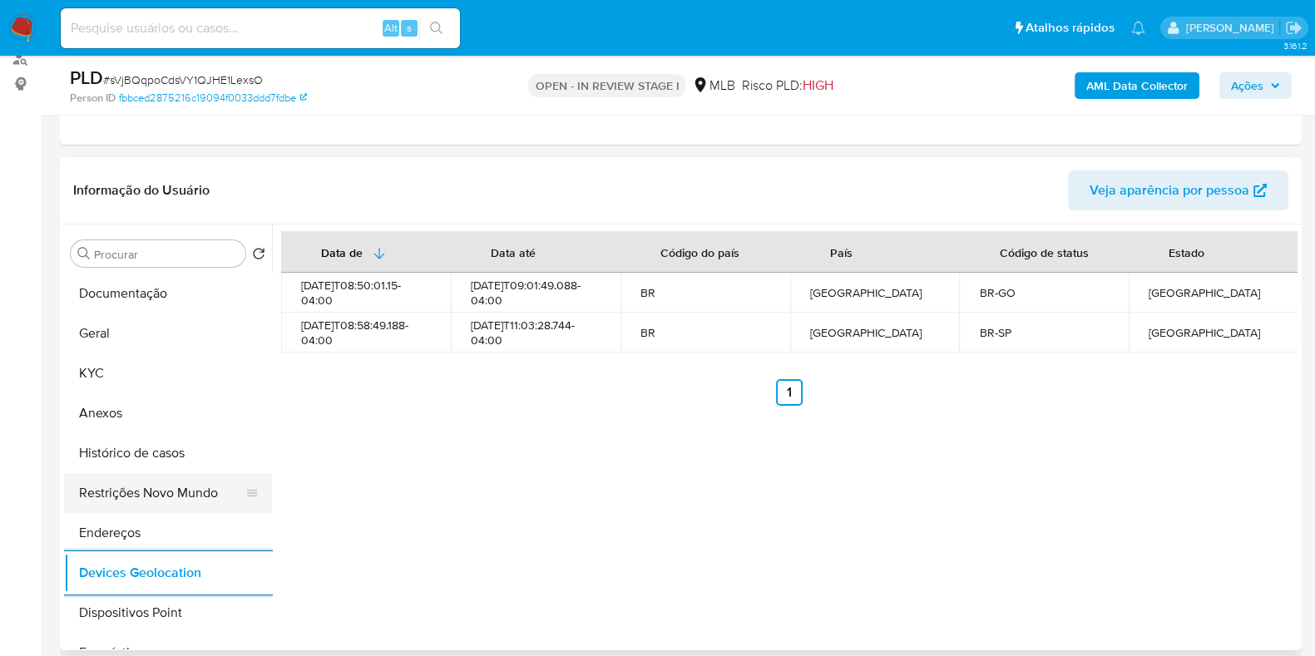
drag, startPoint x: 160, startPoint y: 499, endPoint x: 171, endPoint y: 499, distance: 10.8
click at [160, 499] on button "Restrições Novo Mundo" at bounding box center [161, 493] width 195 height 40
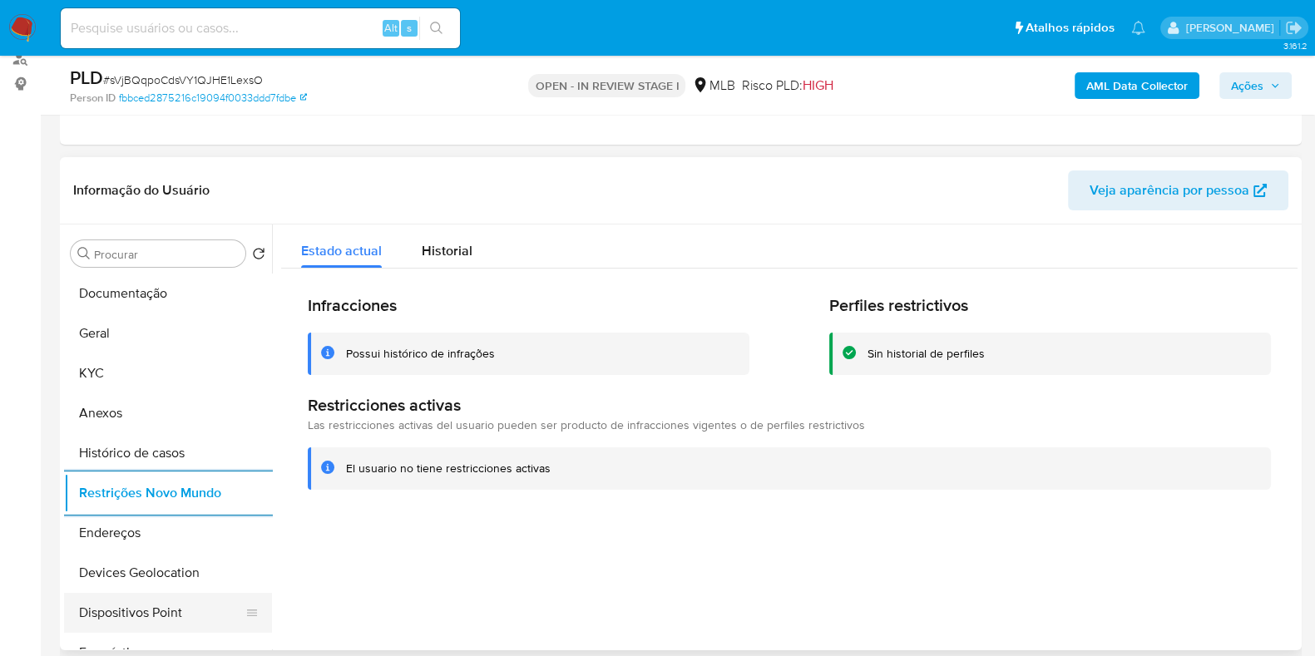
click at [162, 616] on button "Dispositivos Point" at bounding box center [161, 613] width 195 height 40
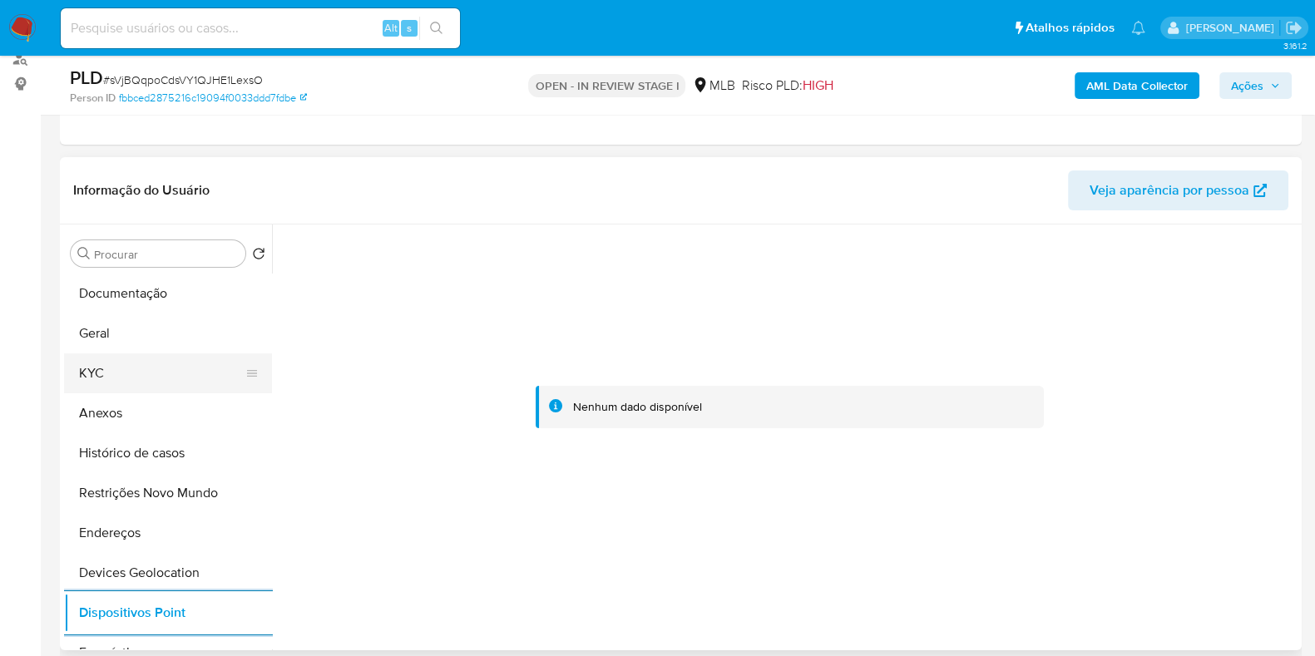
click at [108, 371] on button "KYC" at bounding box center [161, 374] width 195 height 40
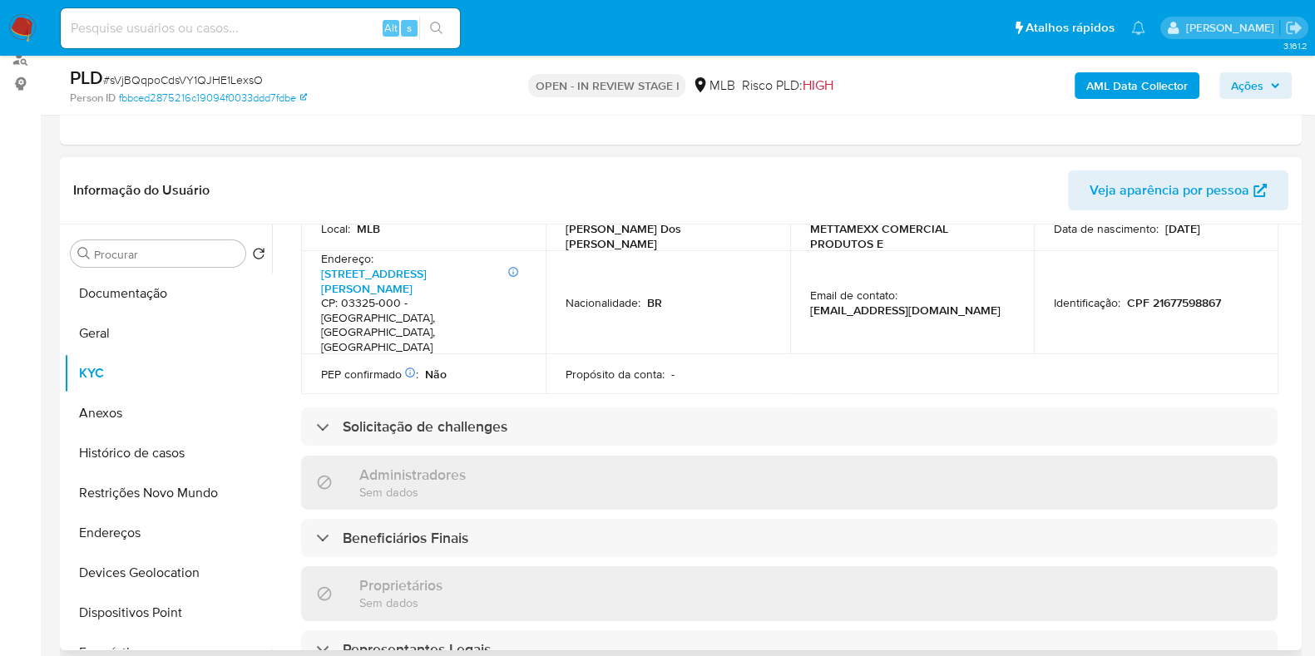
scroll to position [1067, 0]
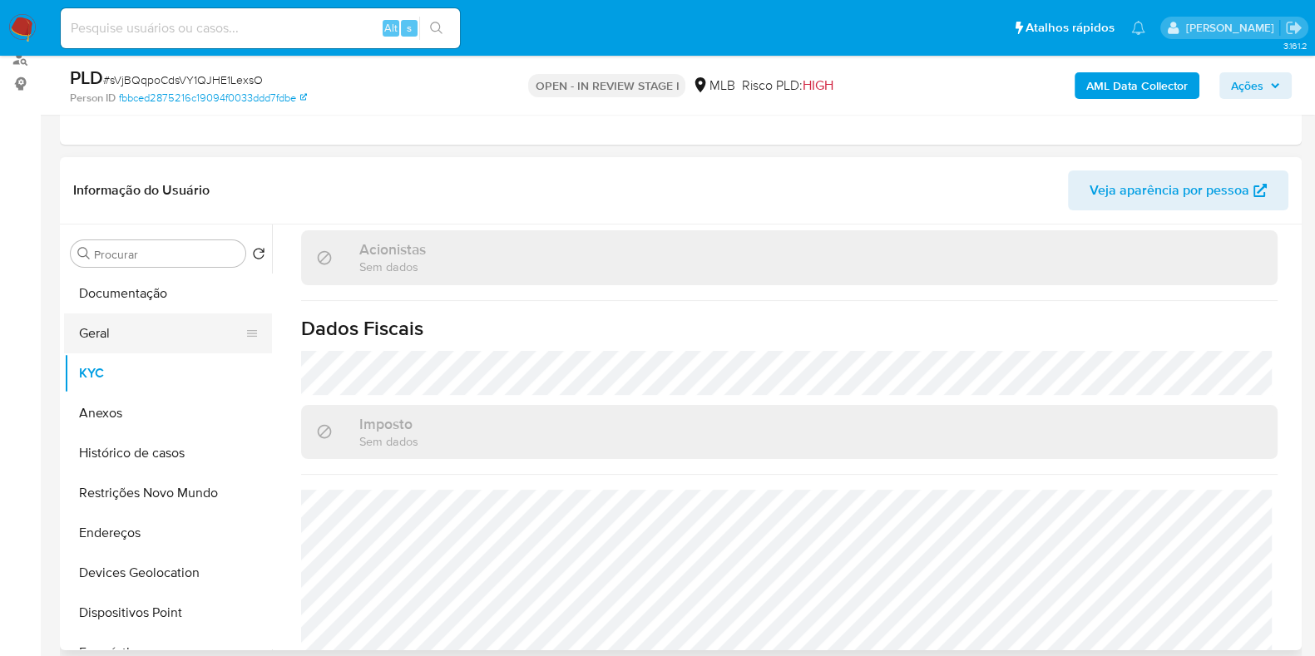
drag, startPoint x: 87, startPoint y: 409, endPoint x: 95, endPoint y: 334, distance: 75.2
click at [86, 408] on button "Anexos" at bounding box center [168, 413] width 208 height 40
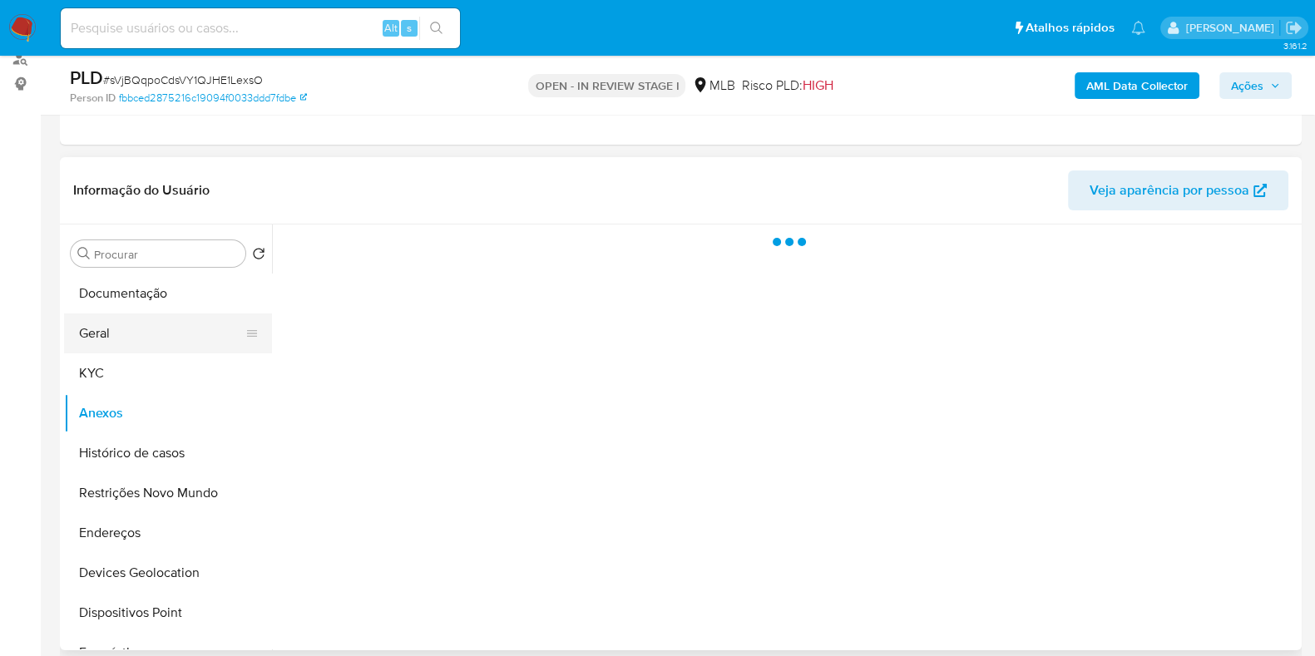
scroll to position [0, 0]
click at [97, 324] on button "Geral" at bounding box center [161, 334] width 195 height 40
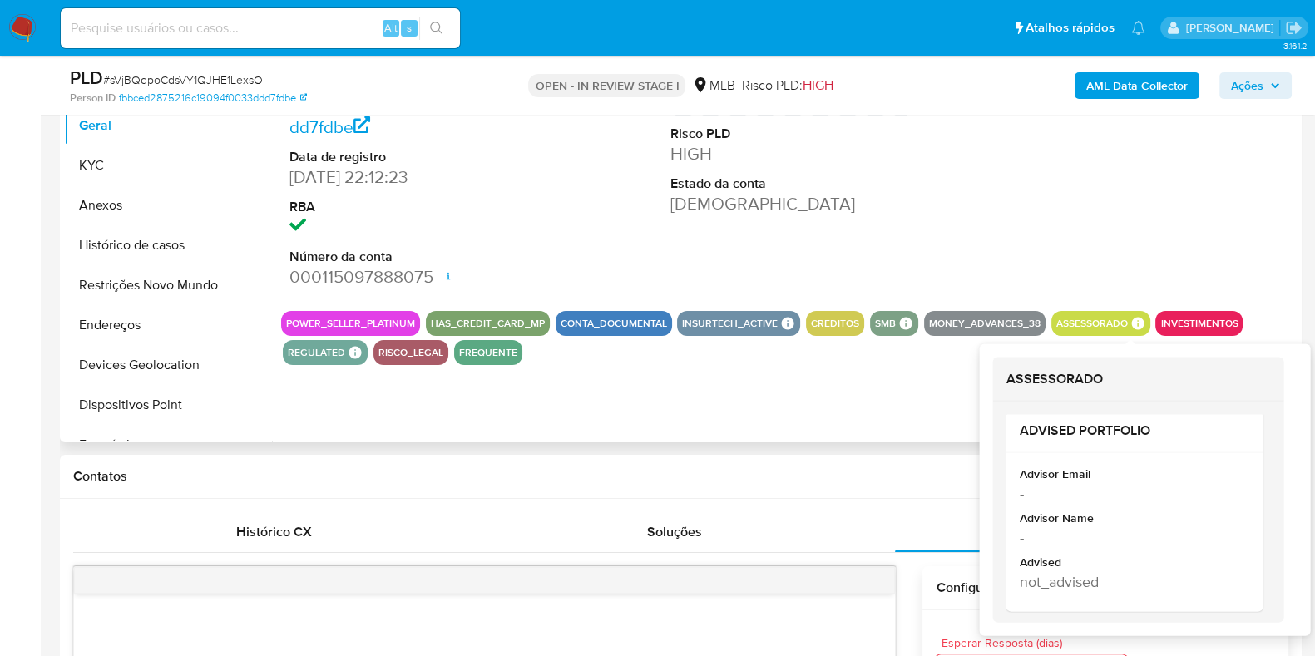
scroll to position [13, 0]
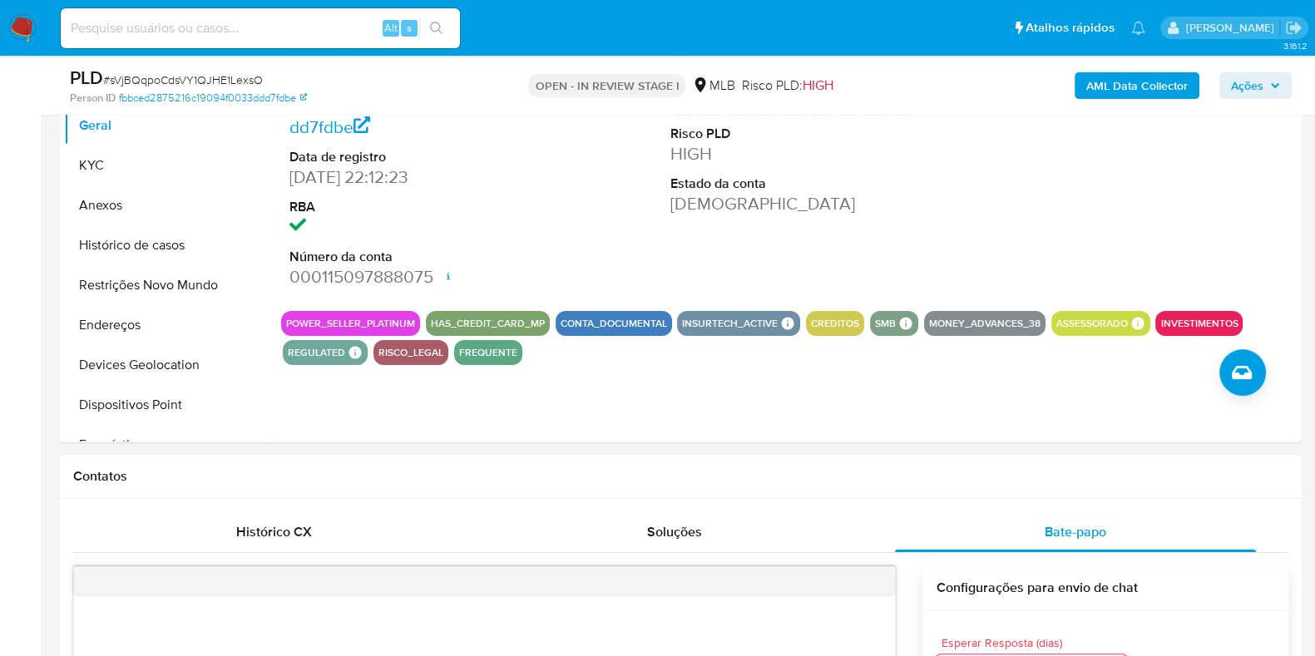
click at [1091, 80] on b "AML Data Collector" at bounding box center [1136, 85] width 101 height 27
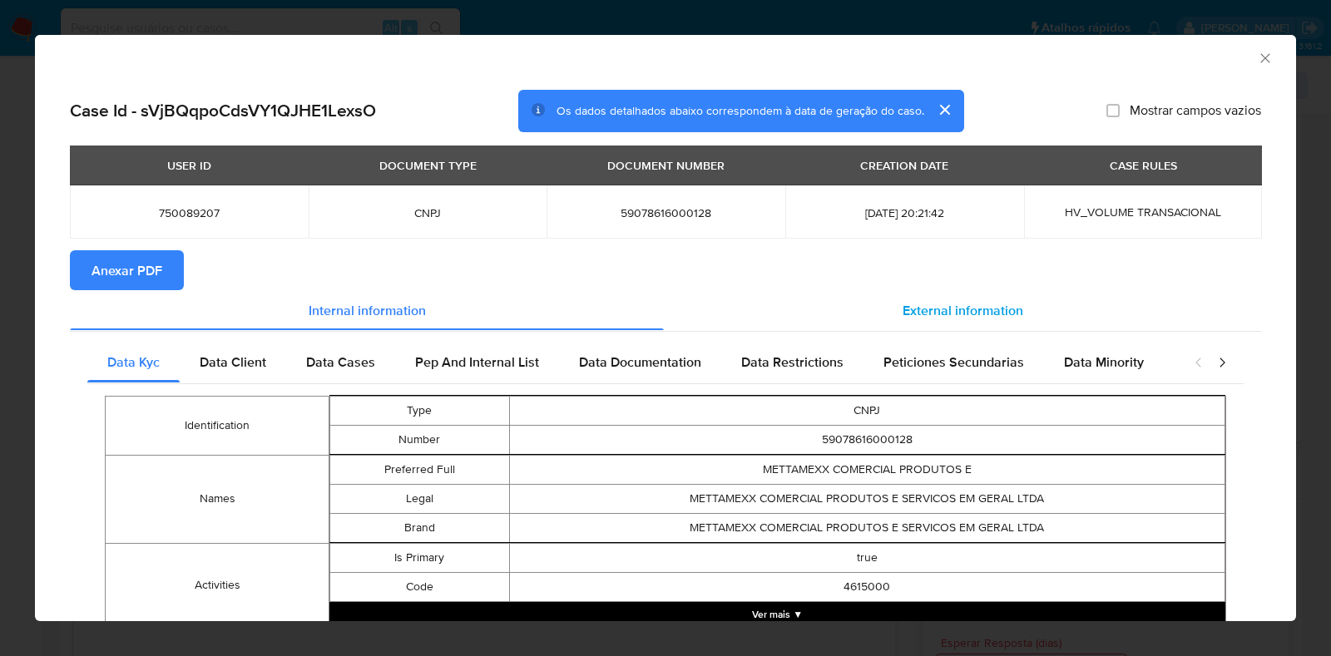
click at [909, 290] on div "External information" at bounding box center [962, 310] width 597 height 40
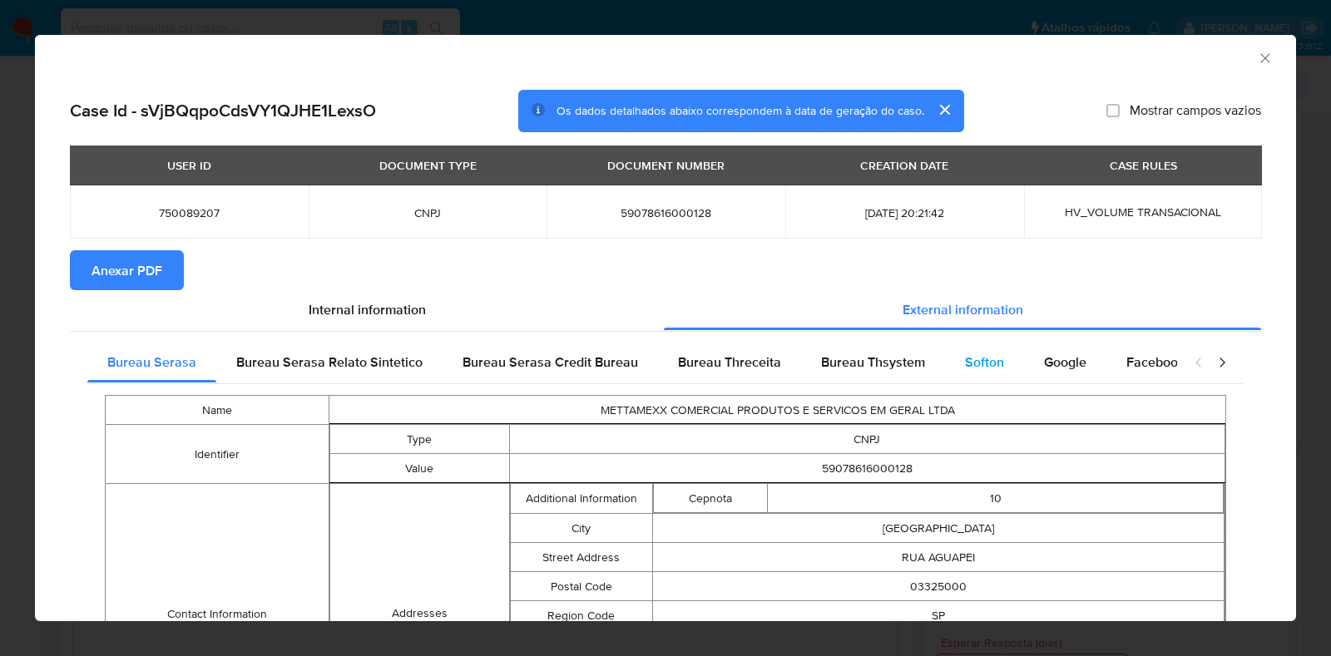
drag, startPoint x: 943, startPoint y: 354, endPoint x: 954, endPoint y: 359, distance: 11.9
click at [945, 355] on div "Softon" at bounding box center [984, 363] width 79 height 40
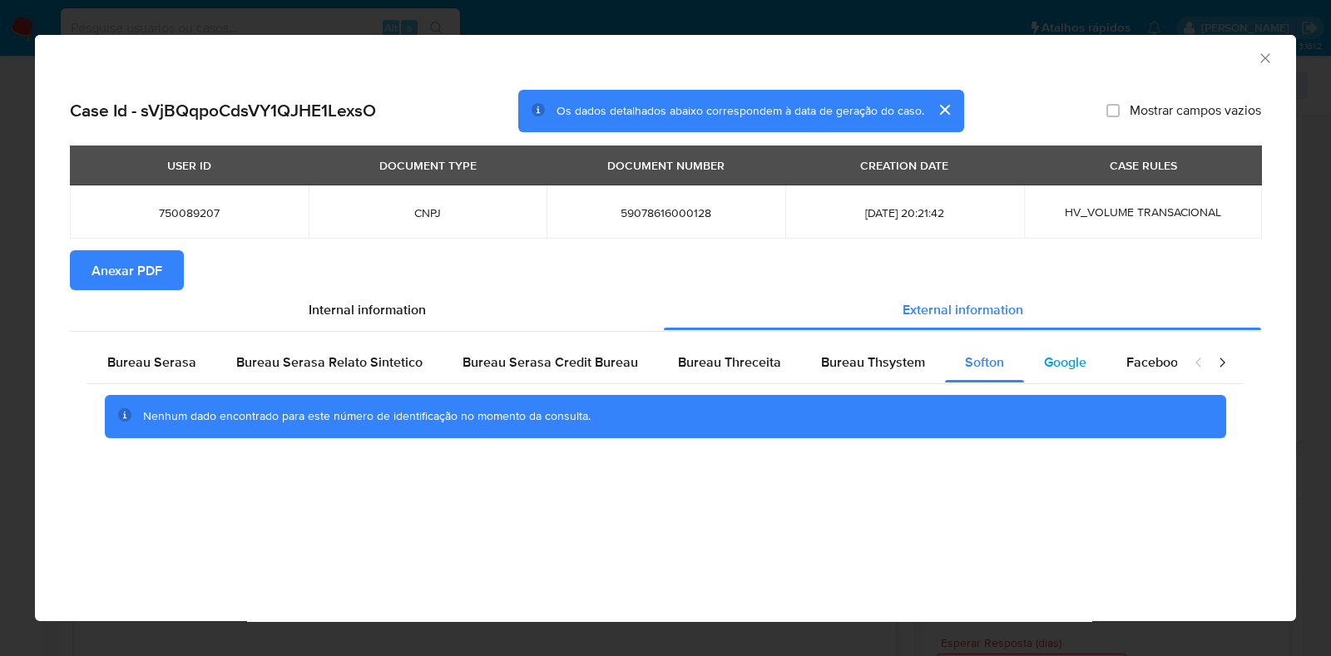
click at [1081, 355] on div "Google" at bounding box center [1065, 363] width 82 height 40
click at [875, 355] on span "Bureau Thsystem" at bounding box center [873, 362] width 104 height 19
click at [138, 266] on span "Anexar PDF" at bounding box center [126, 270] width 71 height 37
click at [1266, 60] on icon "Fechar a janela" at bounding box center [1264, 57] width 9 height 9
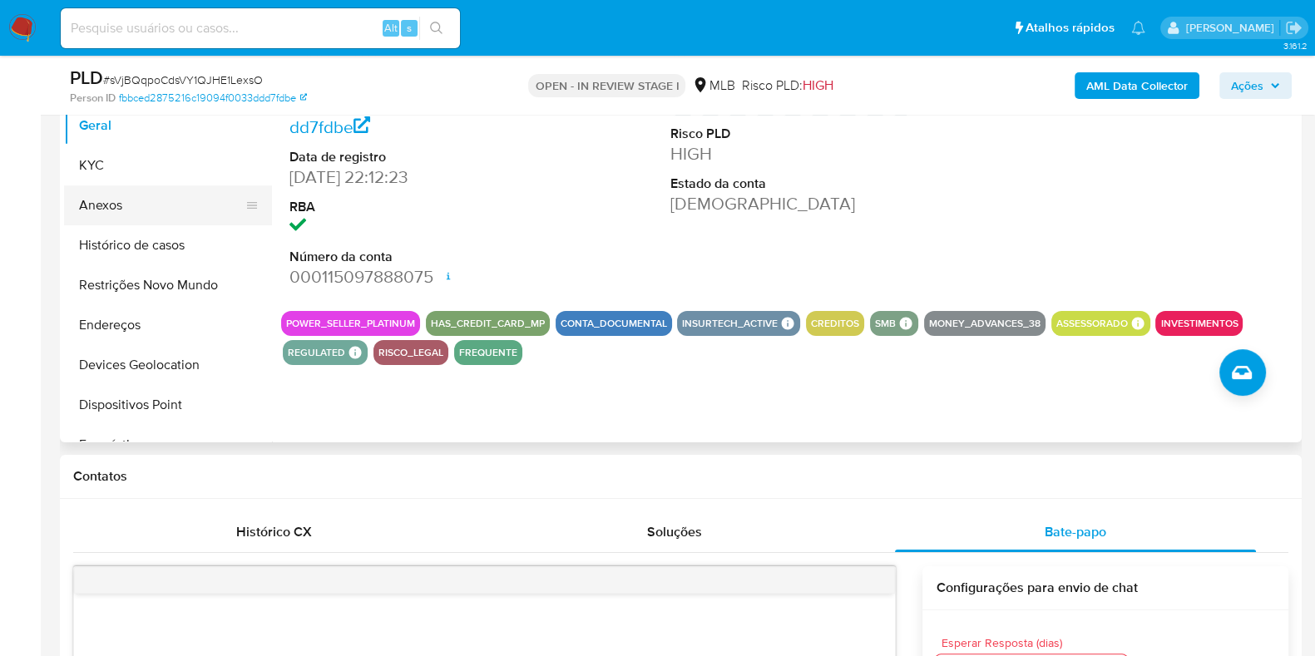
click at [104, 198] on button "Anexos" at bounding box center [161, 205] width 195 height 40
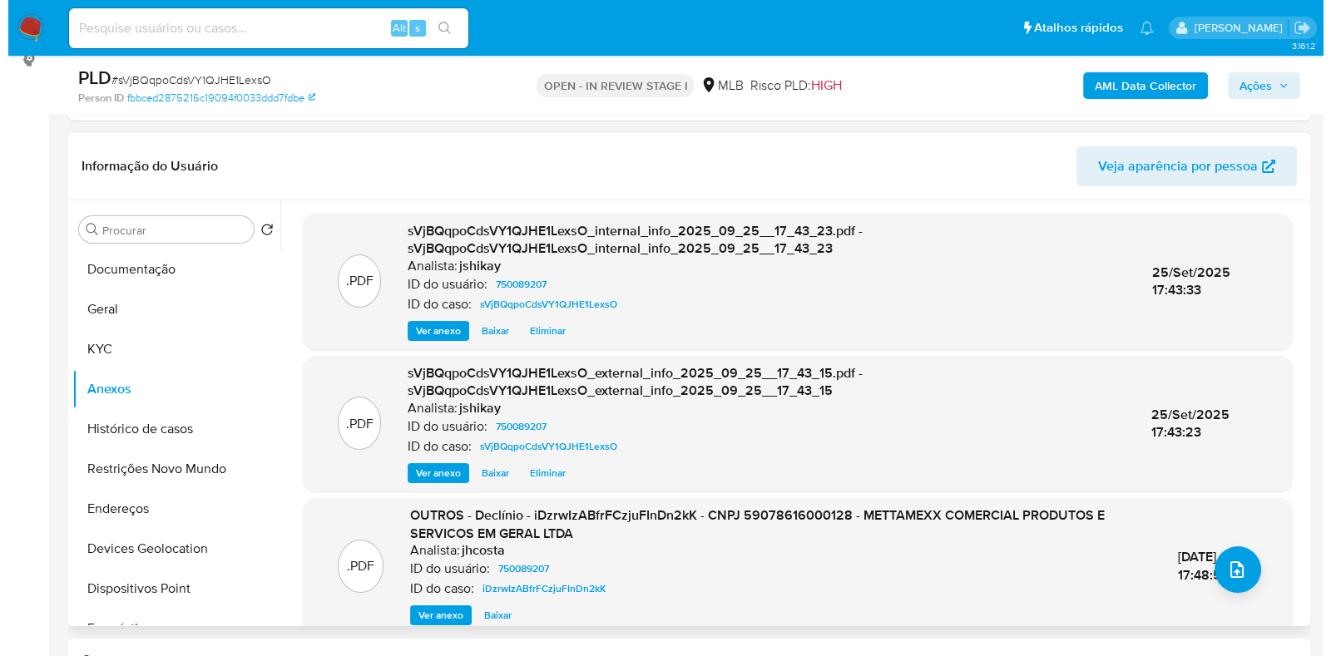
scroll to position [207, 0]
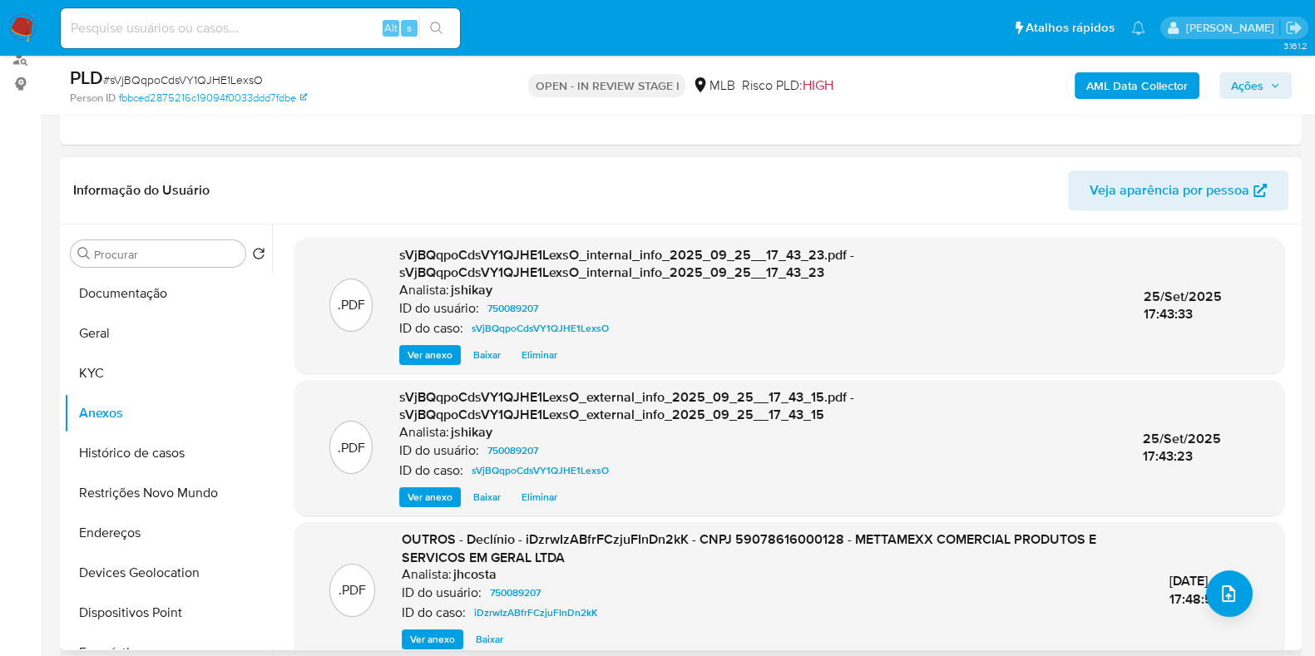
click at [1199, 599] on div "[DATE] 17:48:56" at bounding box center [1210, 590] width 80 height 36
click at [1222, 605] on button "upload-file" at bounding box center [1229, 594] width 47 height 47
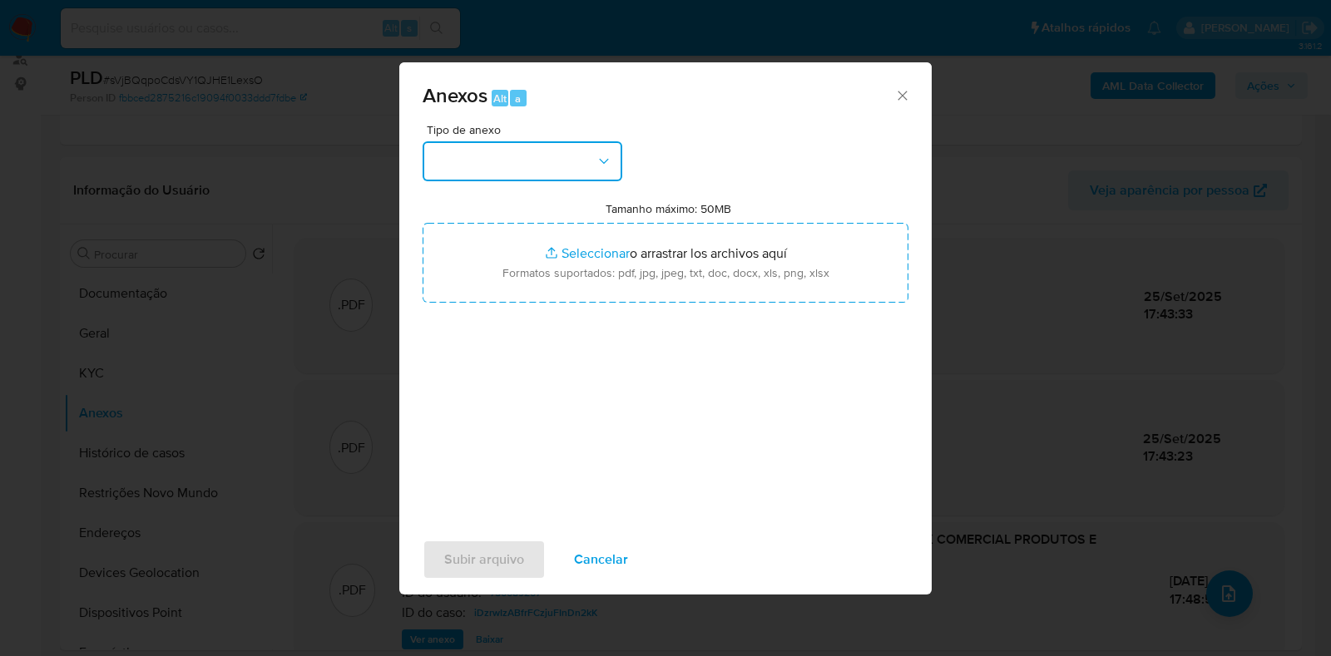
drag, startPoint x: 482, startPoint y: 160, endPoint x: 510, endPoint y: 178, distance: 33.0
click at [486, 160] on button "button" at bounding box center [523, 161] width 200 height 40
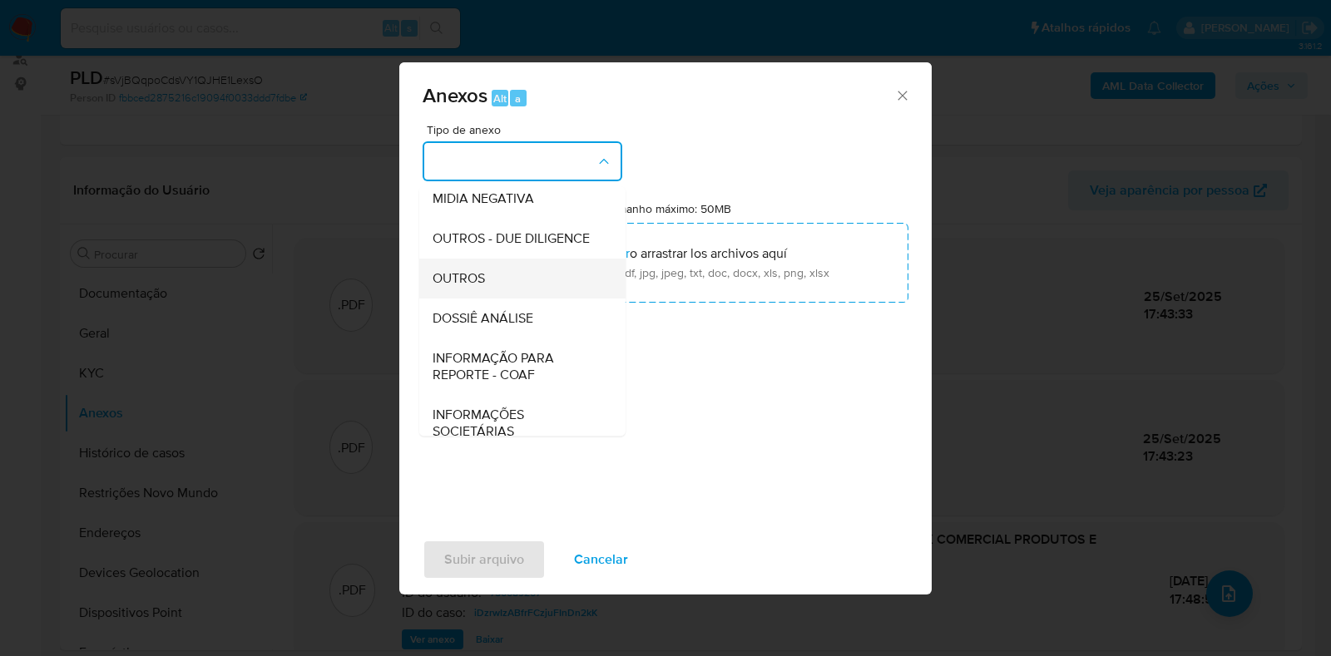
click at [500, 299] on div "OUTROS" at bounding box center [518, 279] width 170 height 40
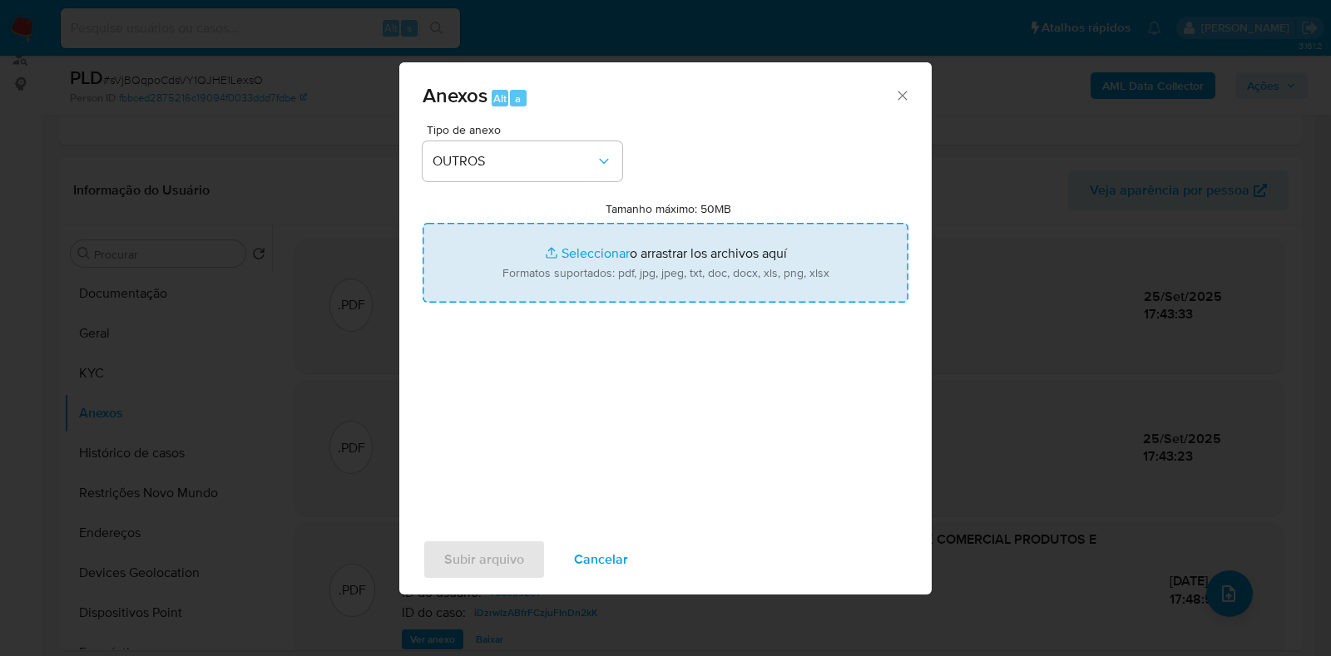
click at [555, 259] on input "Tamanho máximo: 50MB Seleccionar archivos" at bounding box center [666, 263] width 486 height 80
type input "C:\fakepath\SAR - XXXX - CNPJ 59078616000128 - METTAMEXX COMERCIAL PRODUTOS E S…"
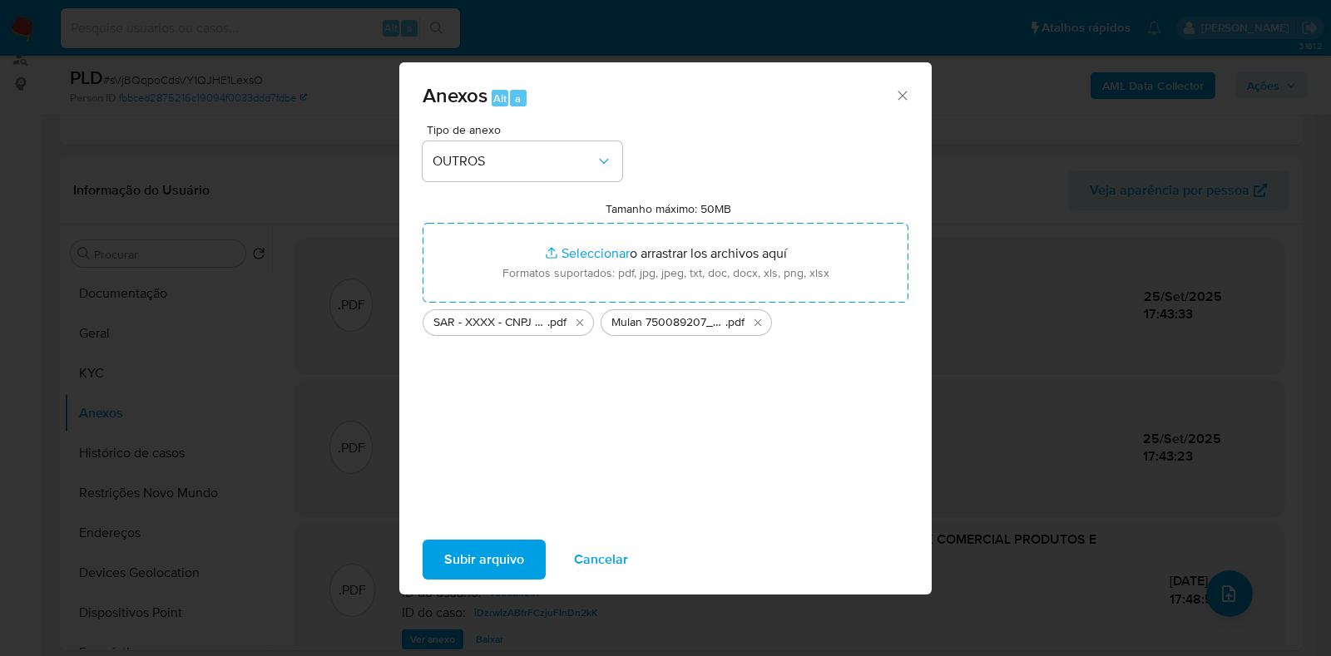
click at [466, 567] on span "Subir arquivo" at bounding box center [484, 560] width 80 height 37
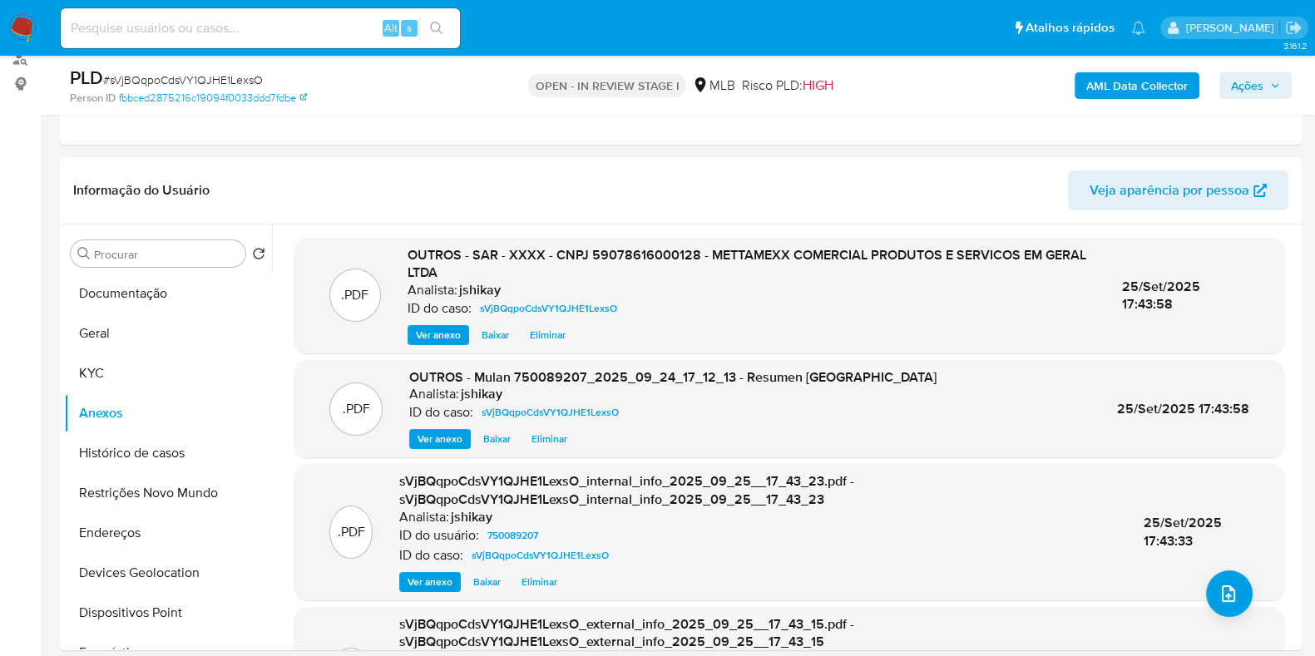
click at [1256, 91] on span "Ações" at bounding box center [1247, 85] width 32 height 27
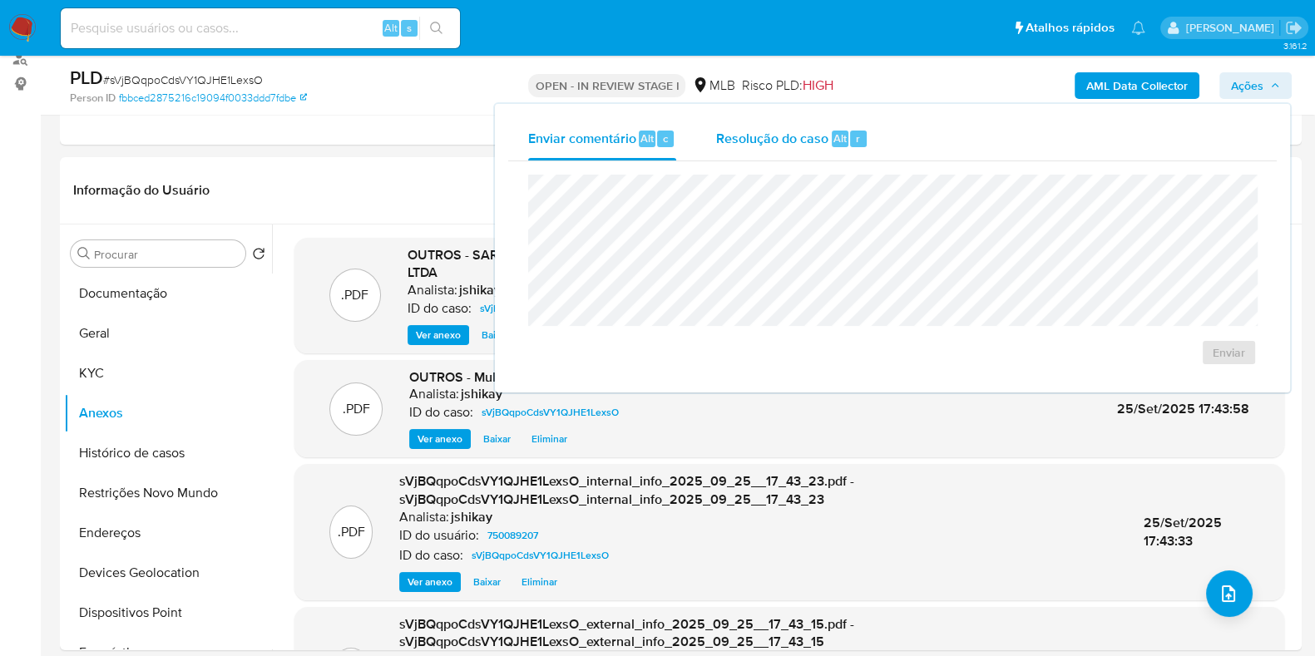
click at [780, 122] on div "Resolução do caso Alt r" at bounding box center [792, 138] width 152 height 43
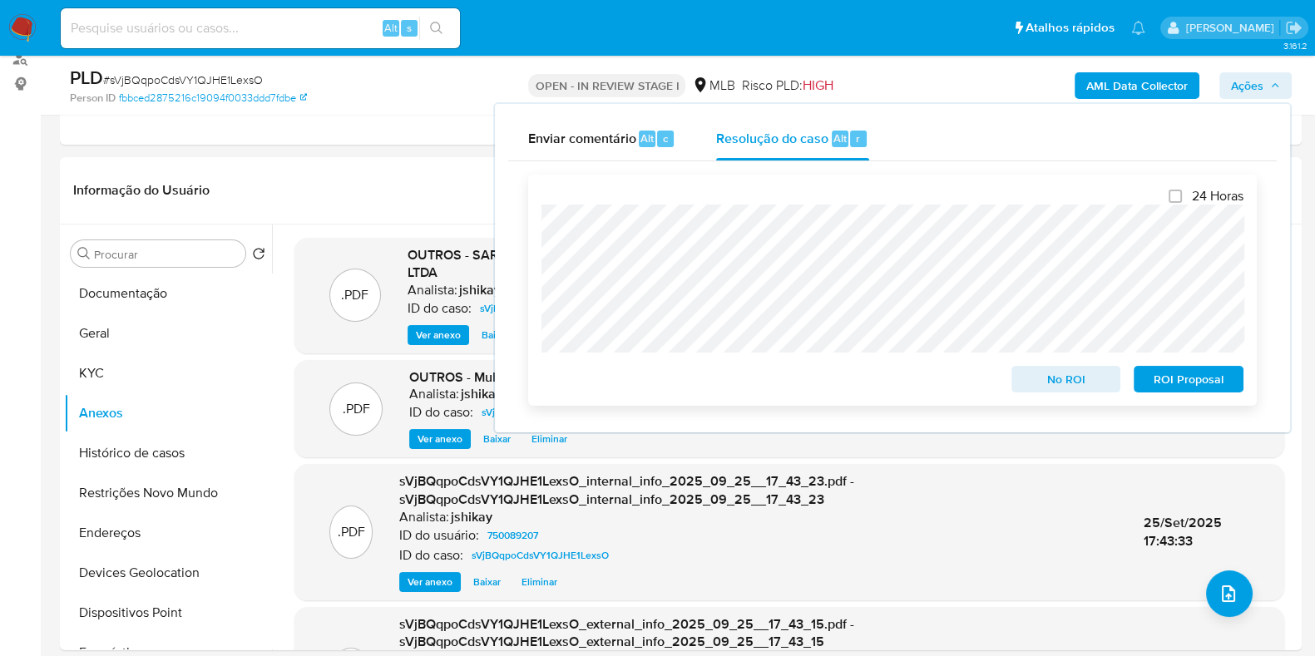
click at [1180, 378] on span "ROI Proposal" at bounding box center [1188, 379] width 87 height 23
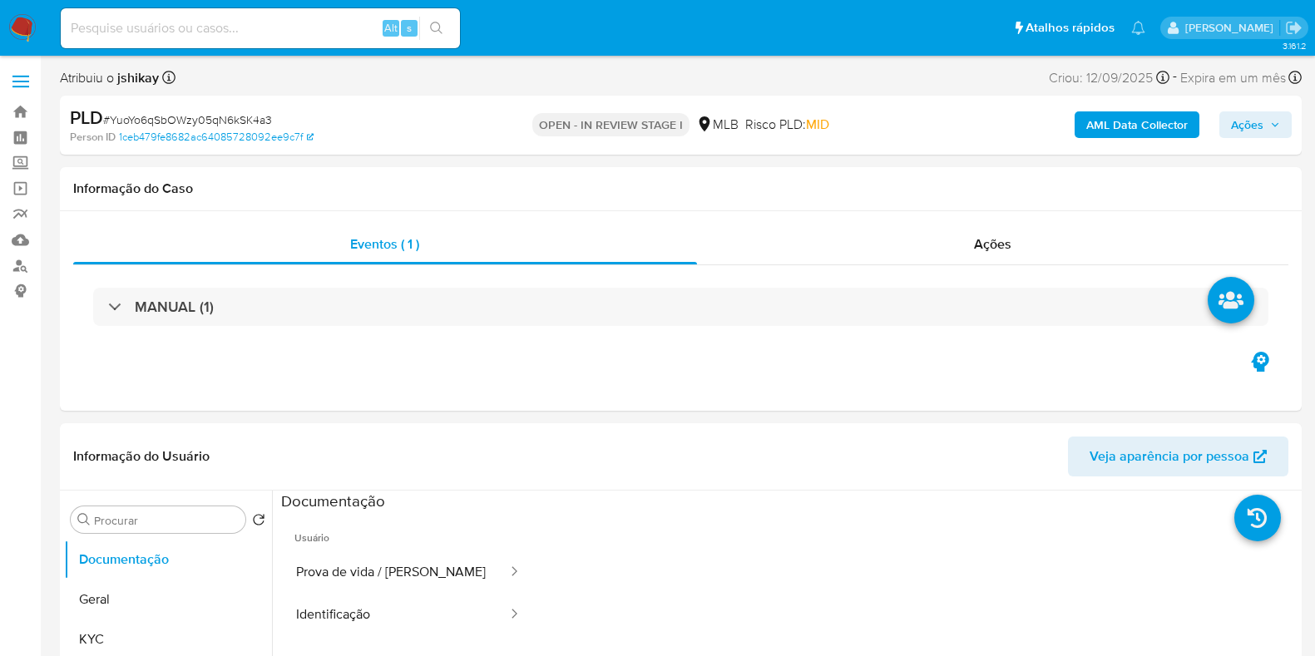
select select "10"
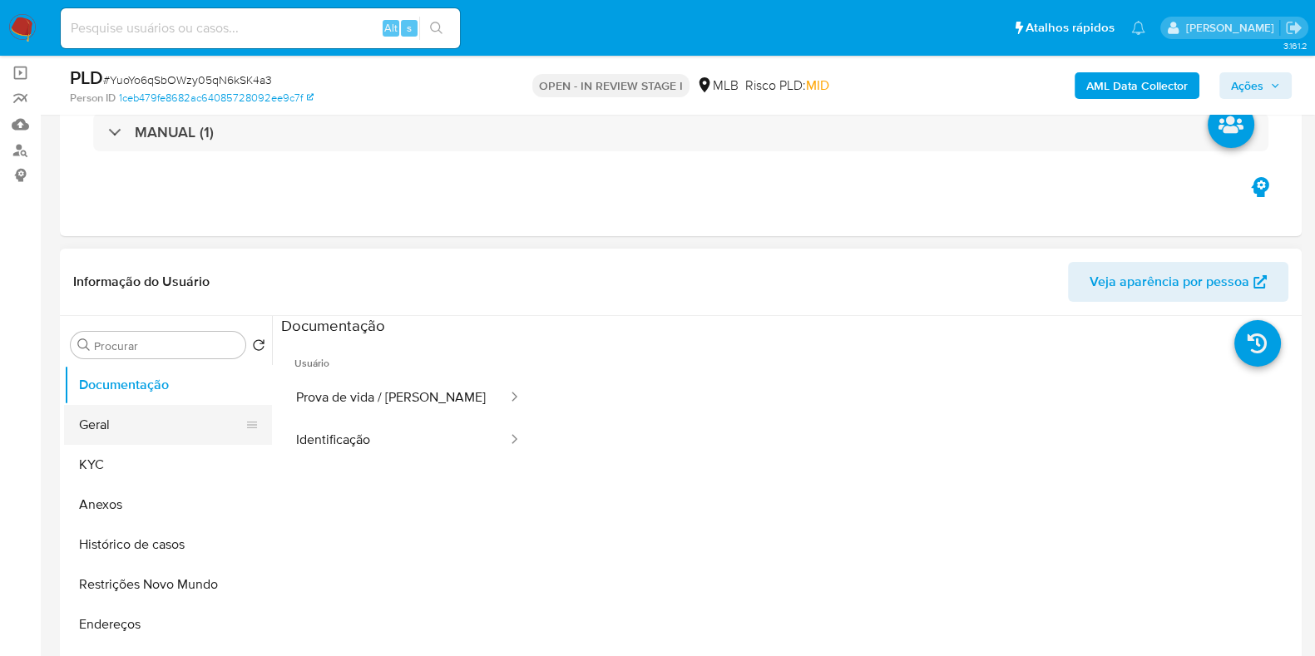
scroll to position [207, 0]
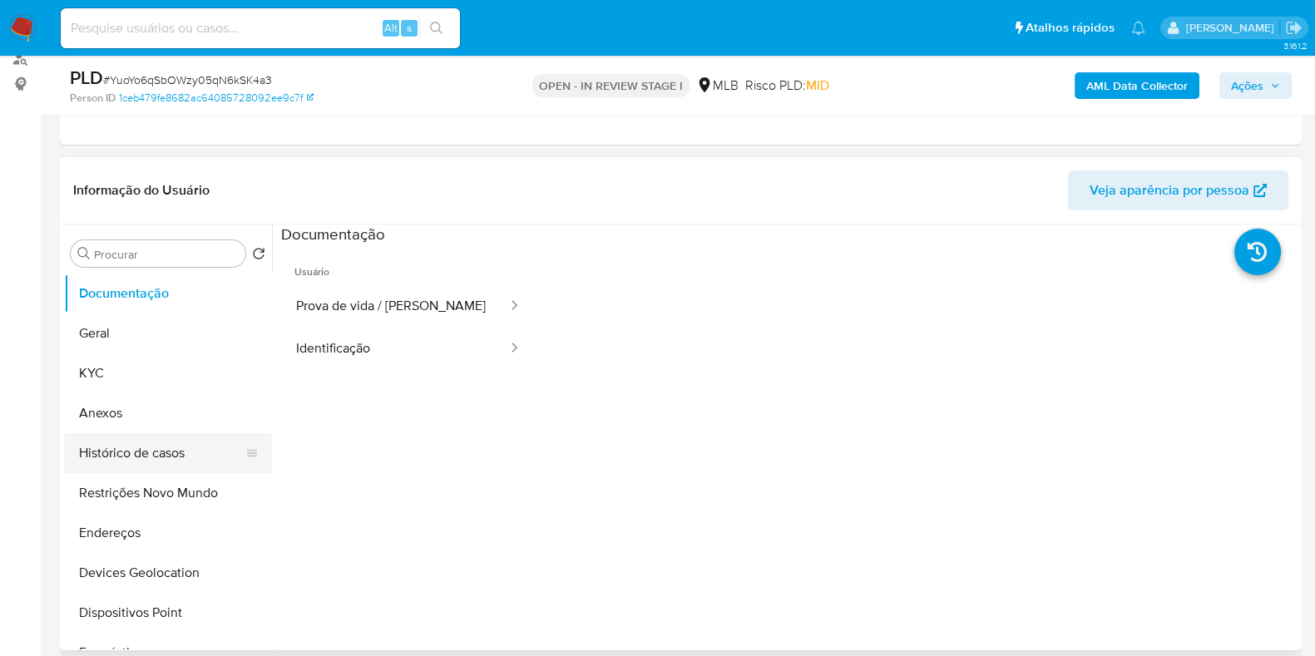
click at [151, 456] on button "Histórico de casos" at bounding box center [161, 453] width 195 height 40
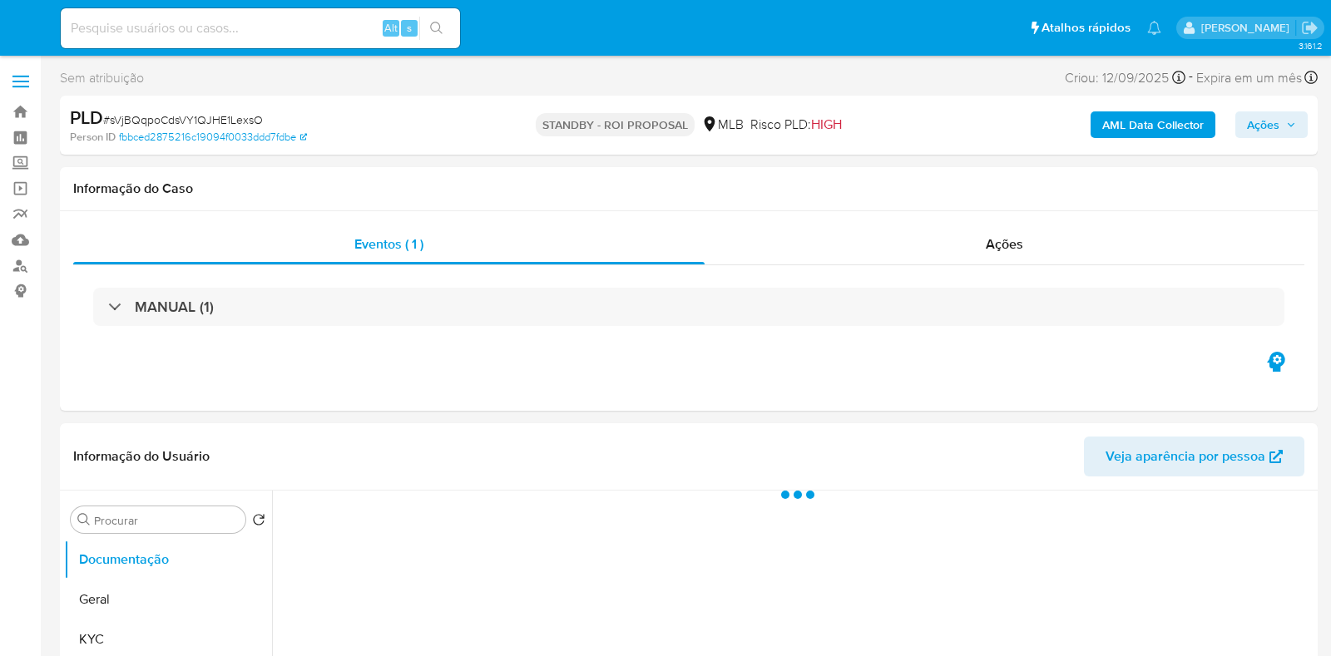
select select "10"
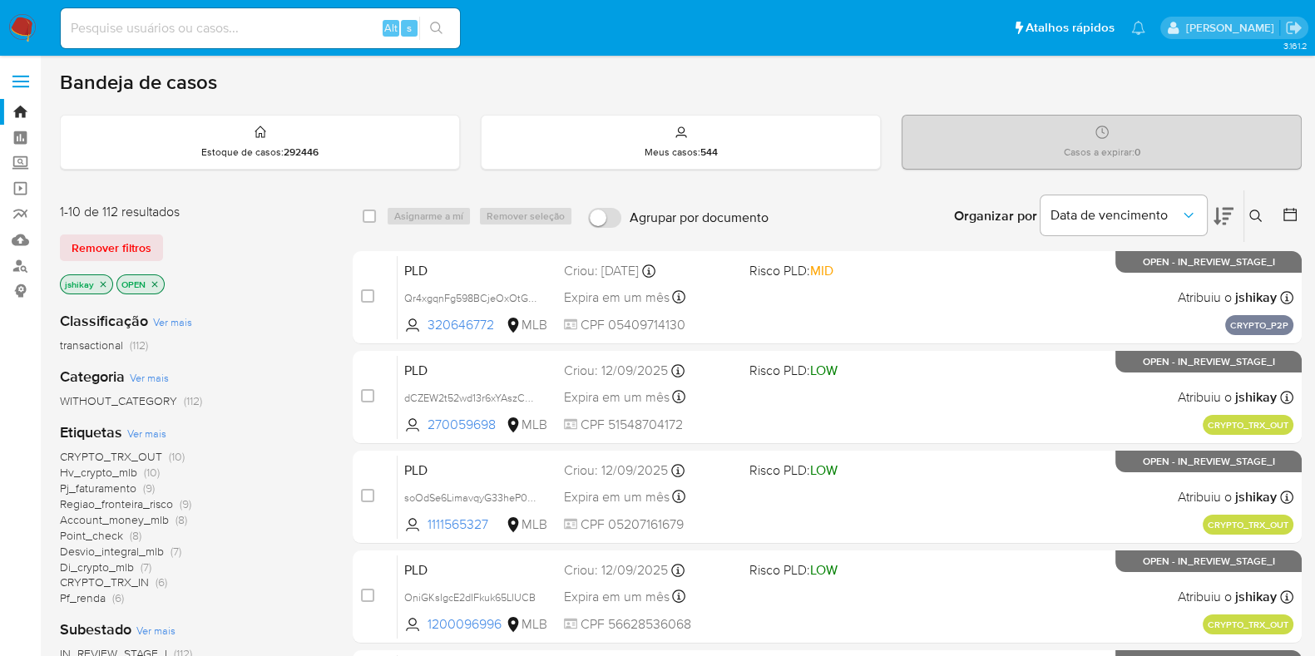
click at [154, 429] on span "Ver mais" at bounding box center [146, 433] width 39 height 15
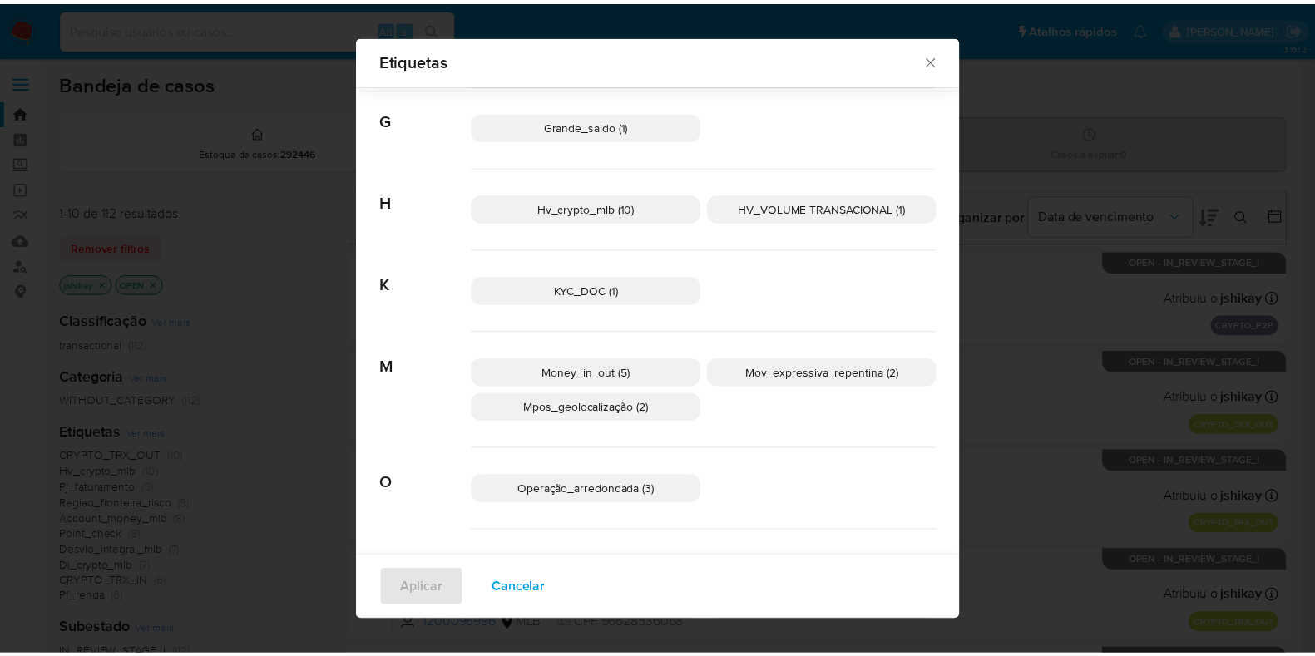
scroll to position [611, 0]
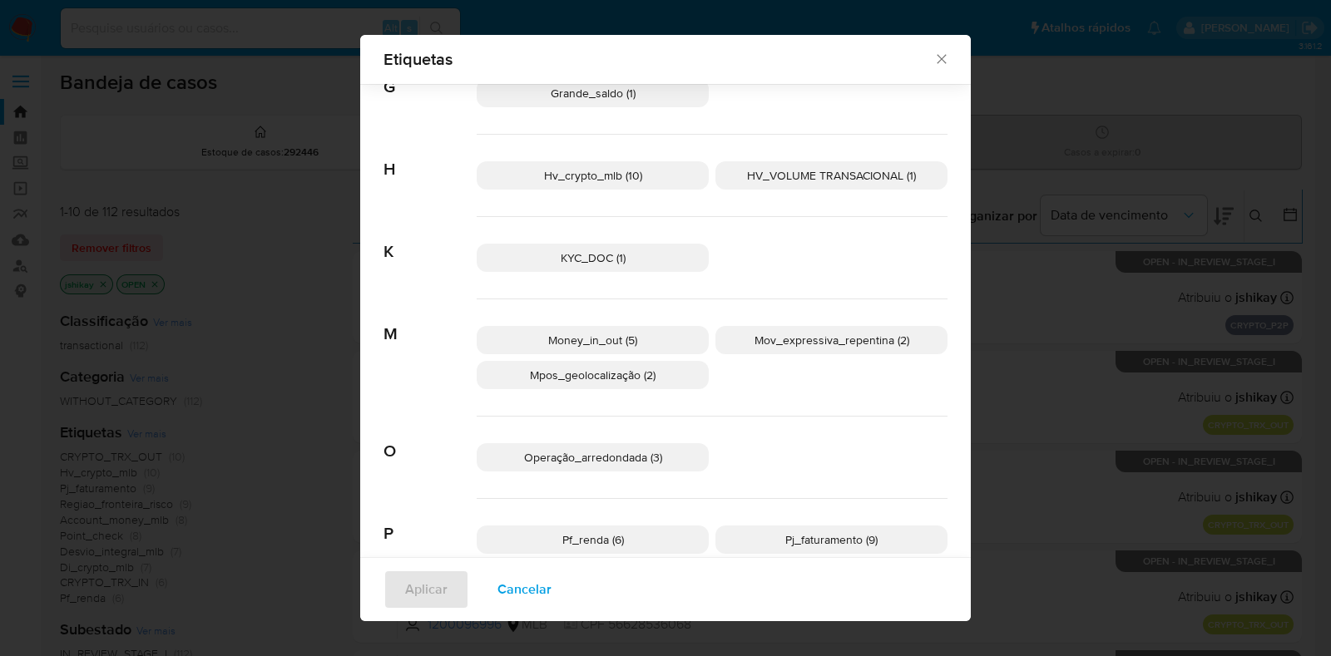
click at [556, 172] on span "Hv_crypto_mlb (10)" at bounding box center [593, 175] width 98 height 17
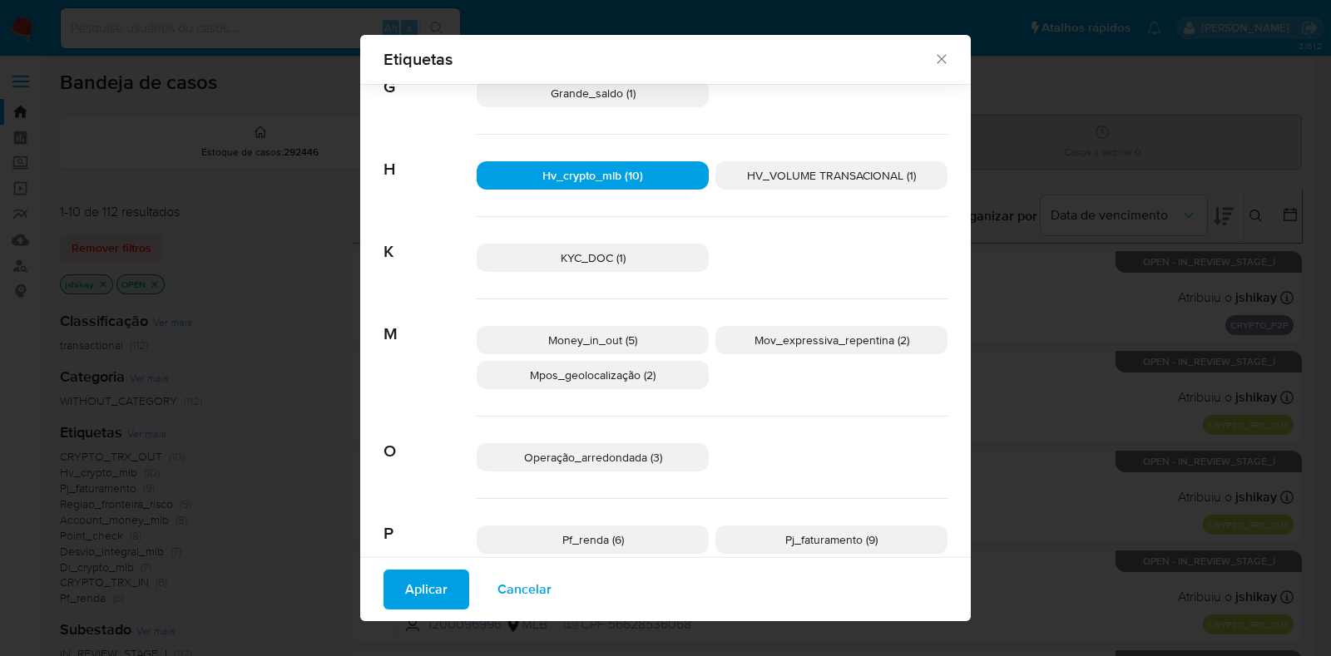
click at [418, 601] on span "Aplicar" at bounding box center [426, 589] width 42 height 37
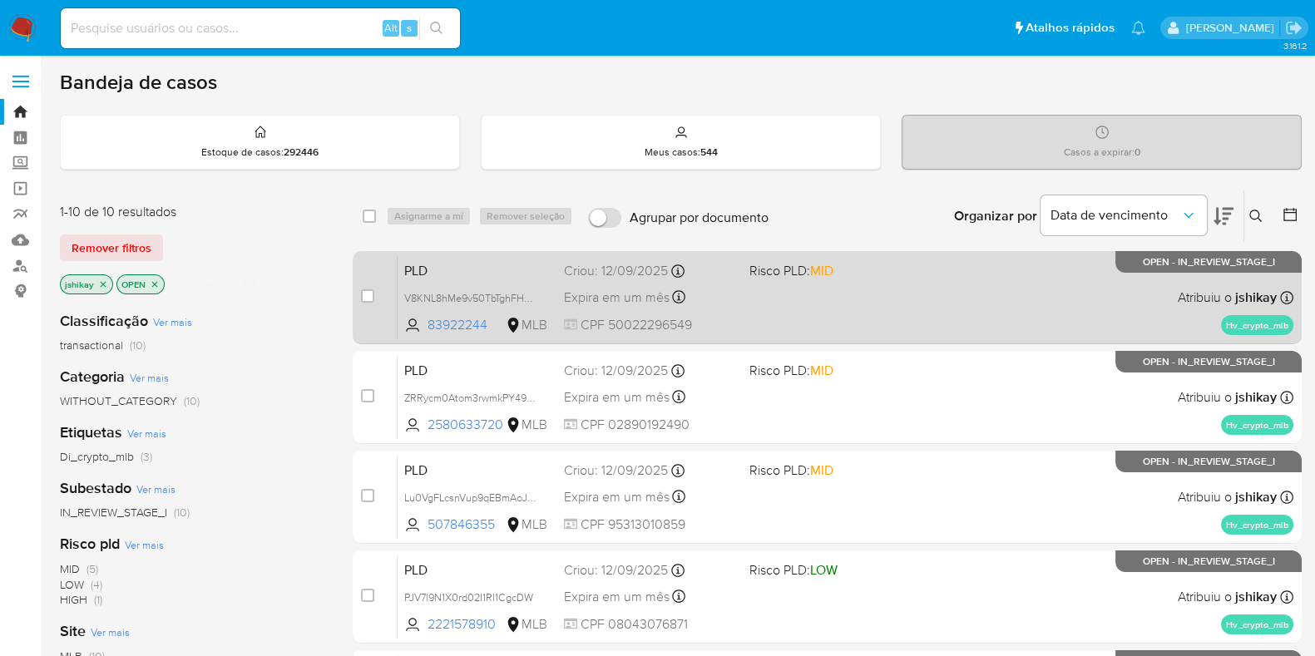
click at [898, 290] on div "PLD V8KNL8hMe9v50TbTghFHk2O2 83922244 MLB Risco PLD: MID Criou: [DATE] Criou: […" at bounding box center [846, 297] width 896 height 84
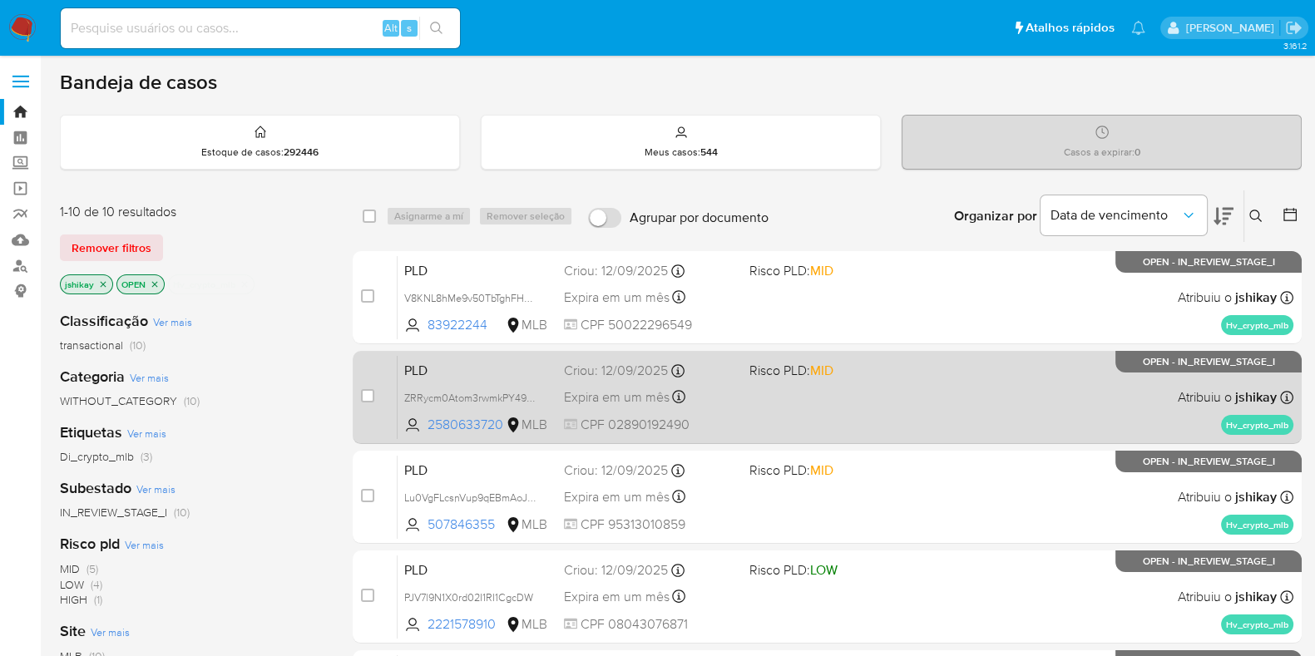
click at [852, 365] on span "Risco PLD: MID" at bounding box center [835, 370] width 172 height 22
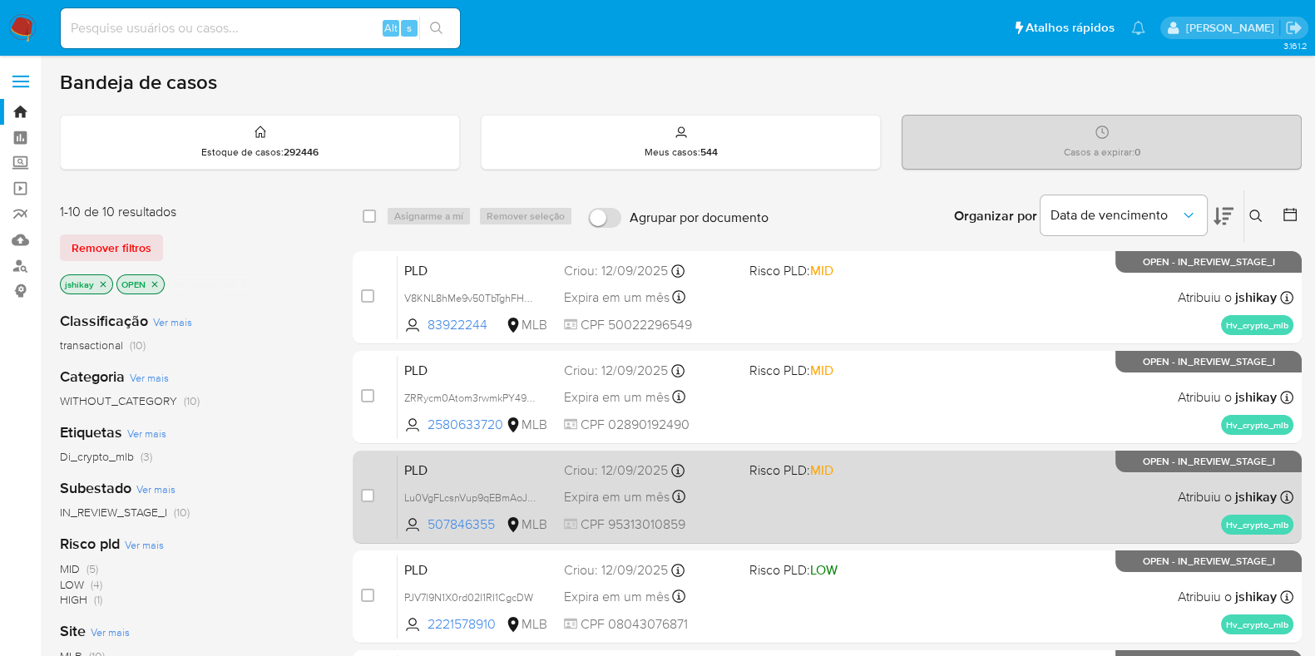
click at [856, 511] on div "PLD Lu0VgFLcsnVup9qEBmAoJG8u 507846355 MLB Risco PLD: MID Criou: [DATE] Criou: …" at bounding box center [846, 497] width 896 height 84
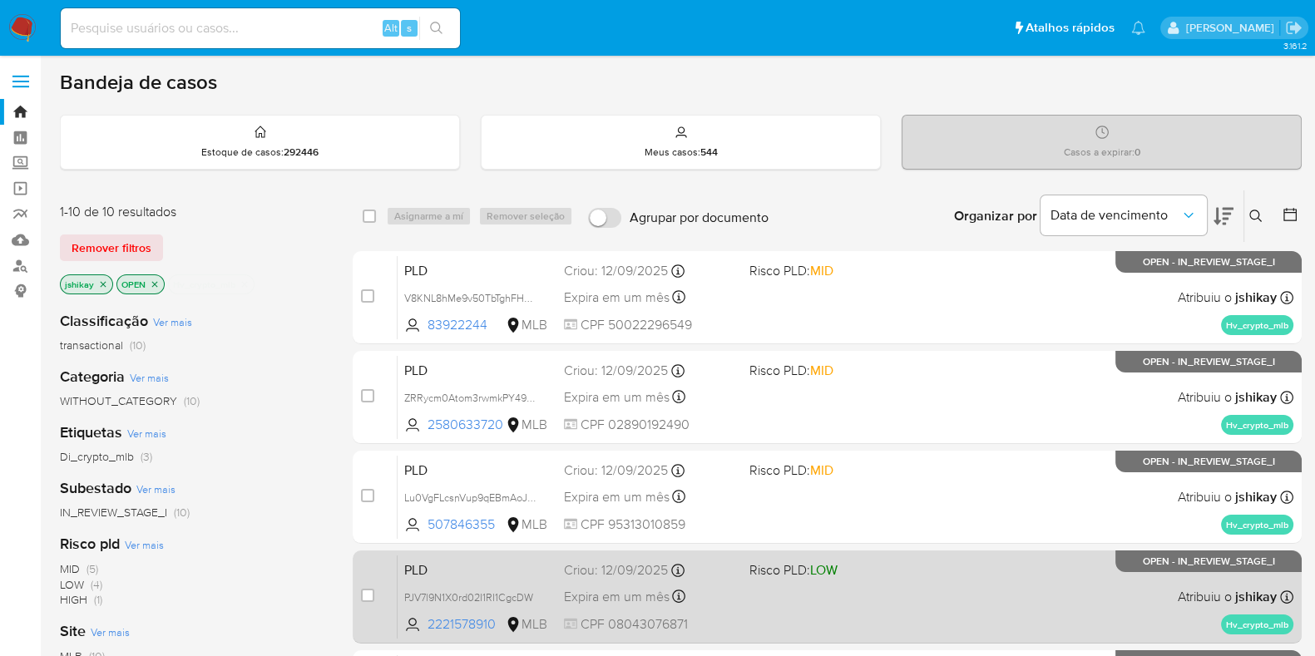
click at [849, 575] on span "Risco PLD: LOW" at bounding box center [835, 569] width 172 height 22
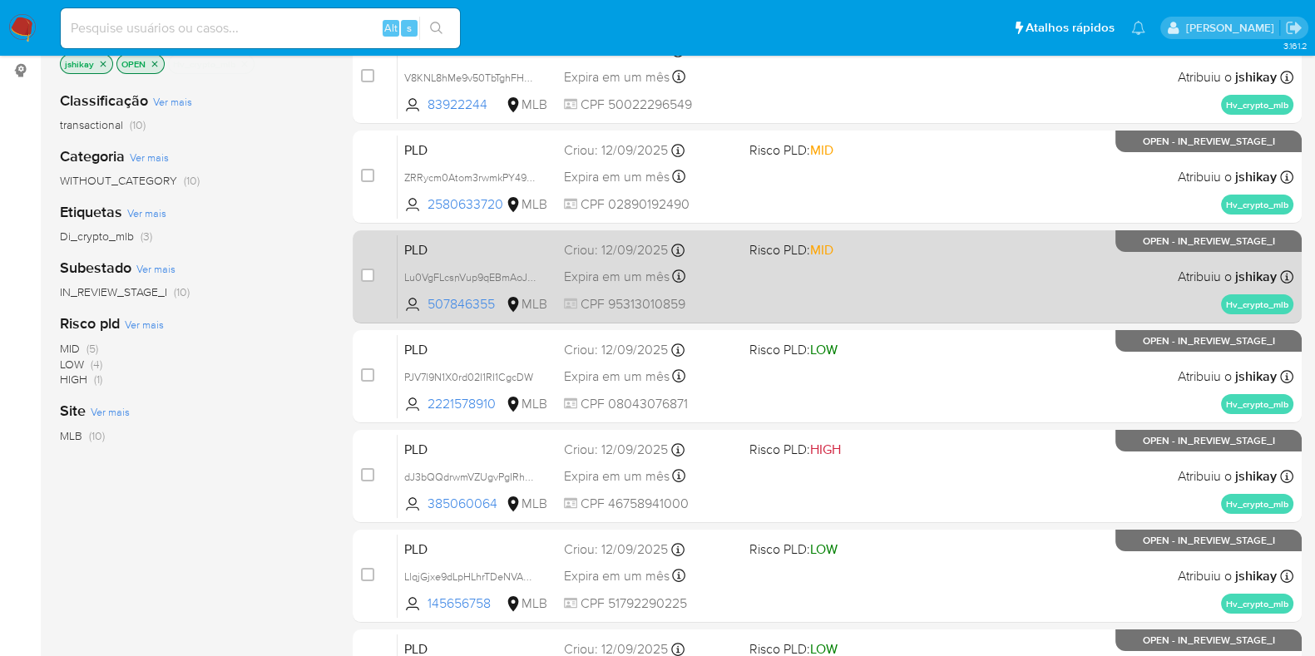
scroll to position [312, 0]
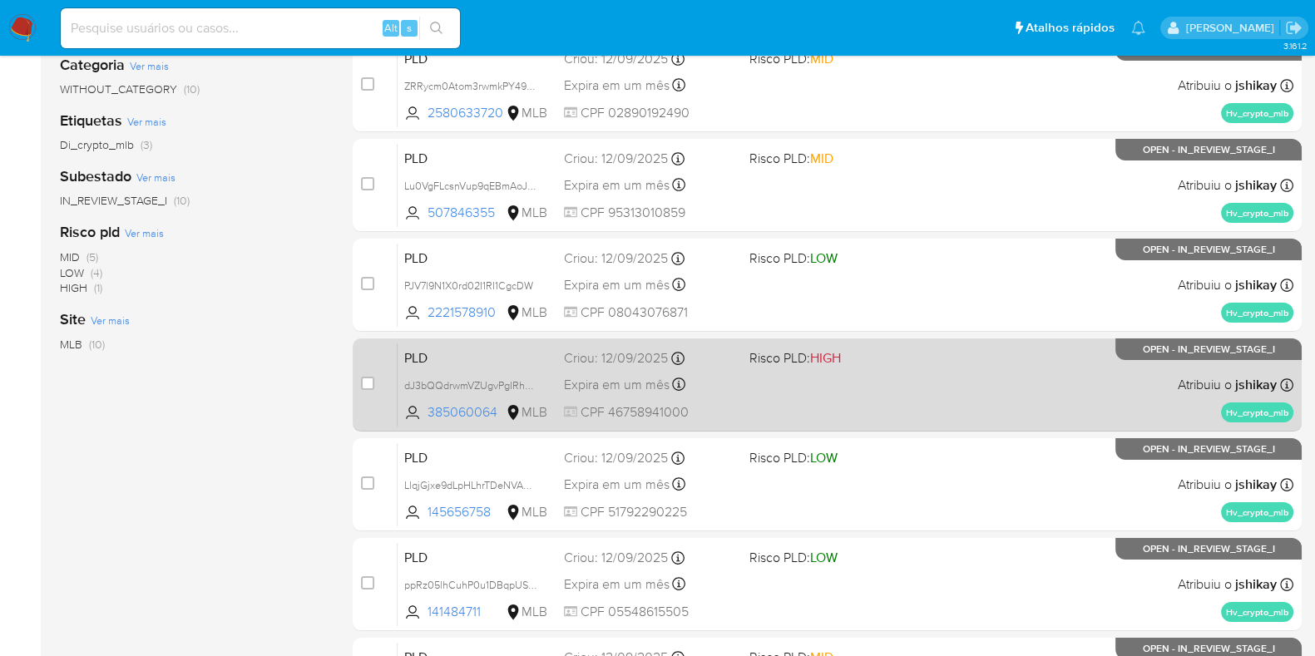
click at [907, 378] on div "PLD dJ3bQQdrwmVZUgvPgIRhP0mb 385060064 MLB Risco PLD: HIGH Criou: [DATE] Criou:…" at bounding box center [846, 385] width 896 height 84
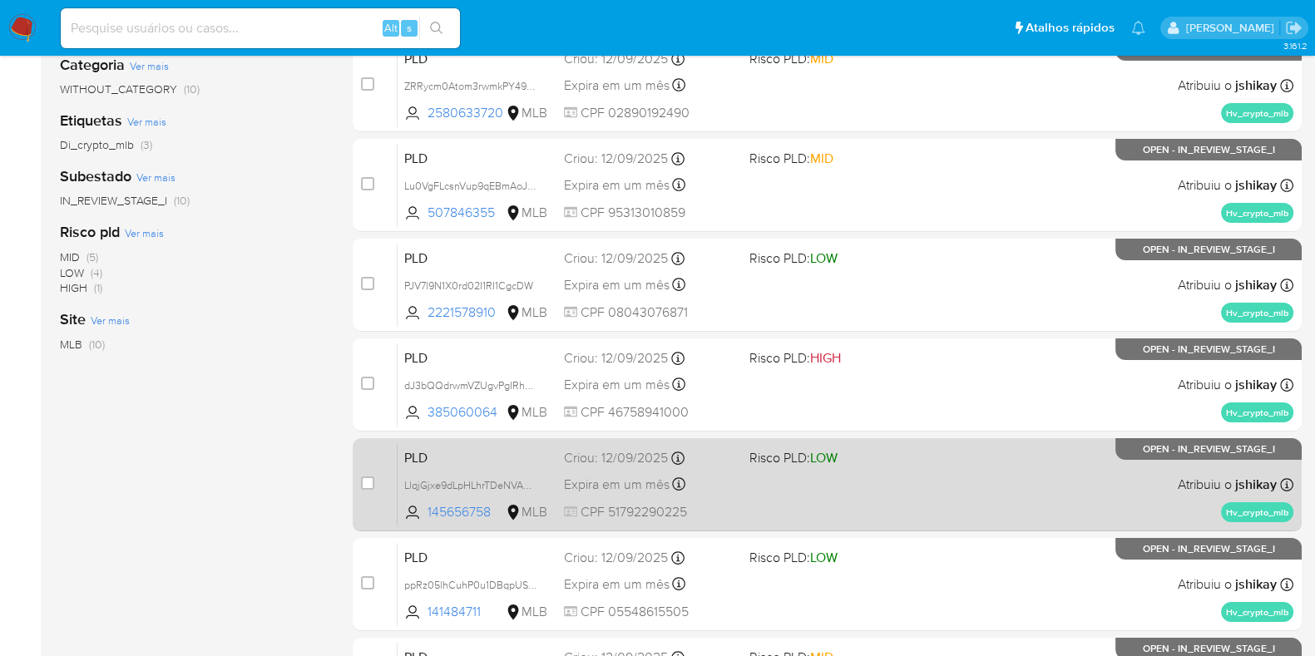
click at [910, 450] on span "Risco PLD: LOW" at bounding box center [835, 457] width 172 height 22
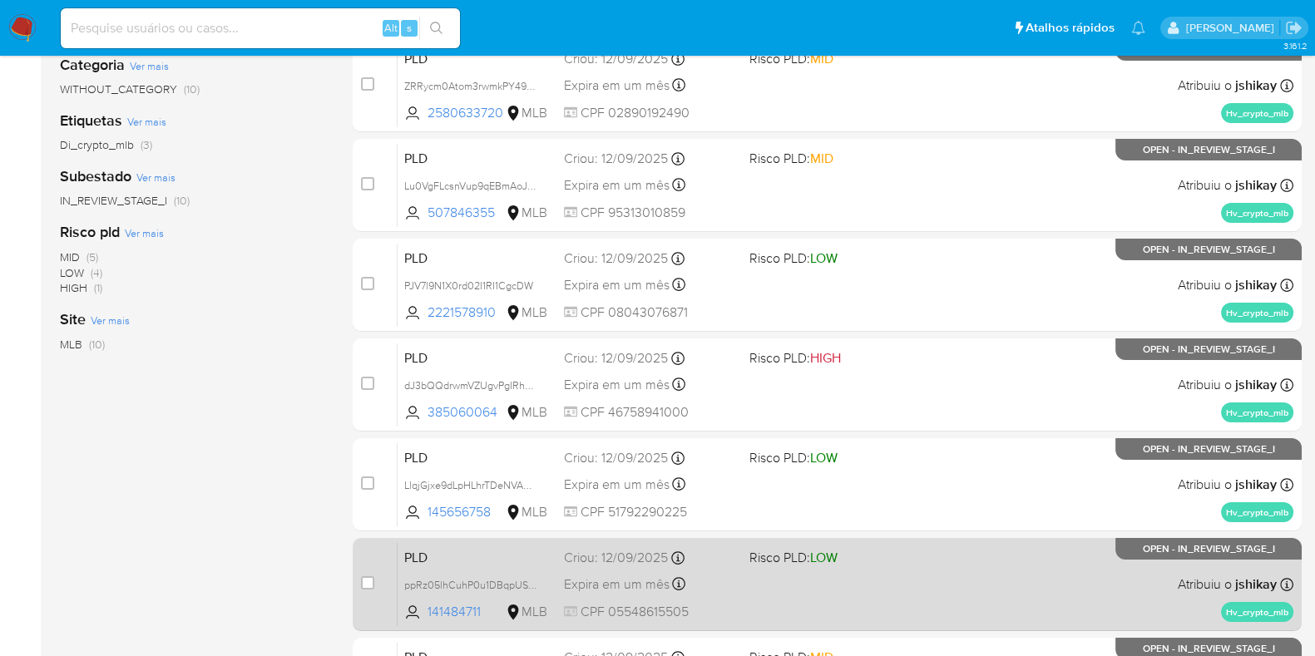
click at [900, 549] on span "Risco PLD: LOW" at bounding box center [835, 557] width 172 height 22
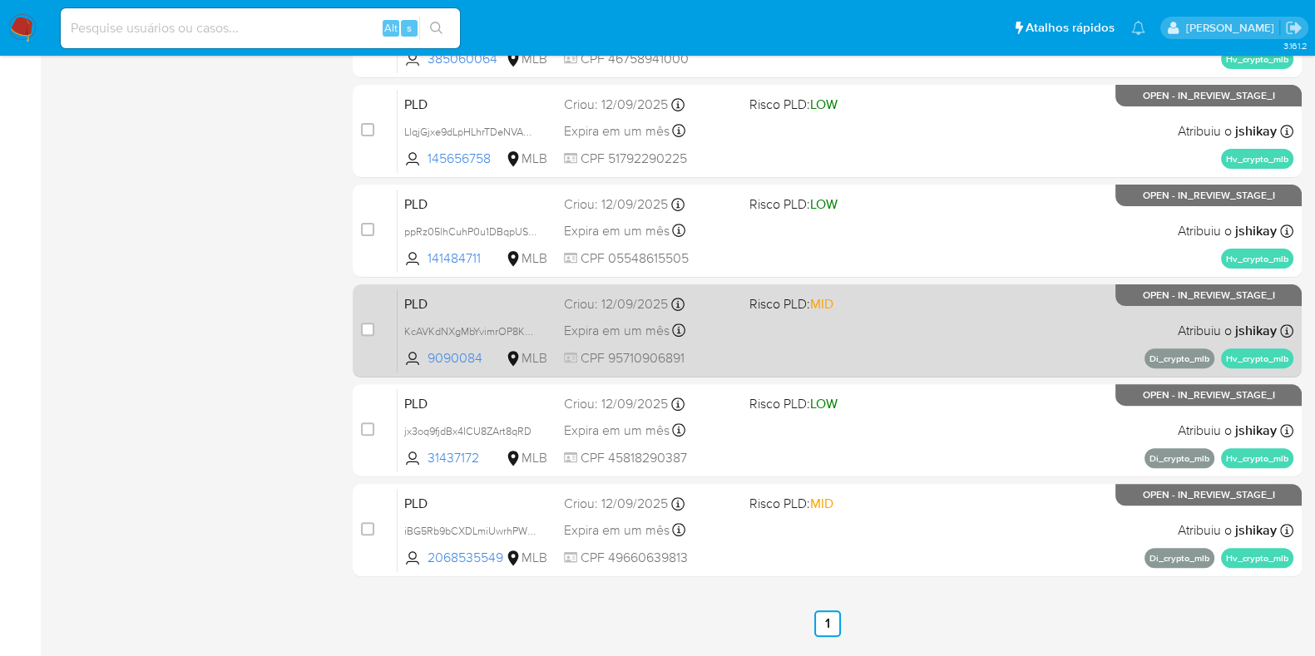
scroll to position [715, 0]
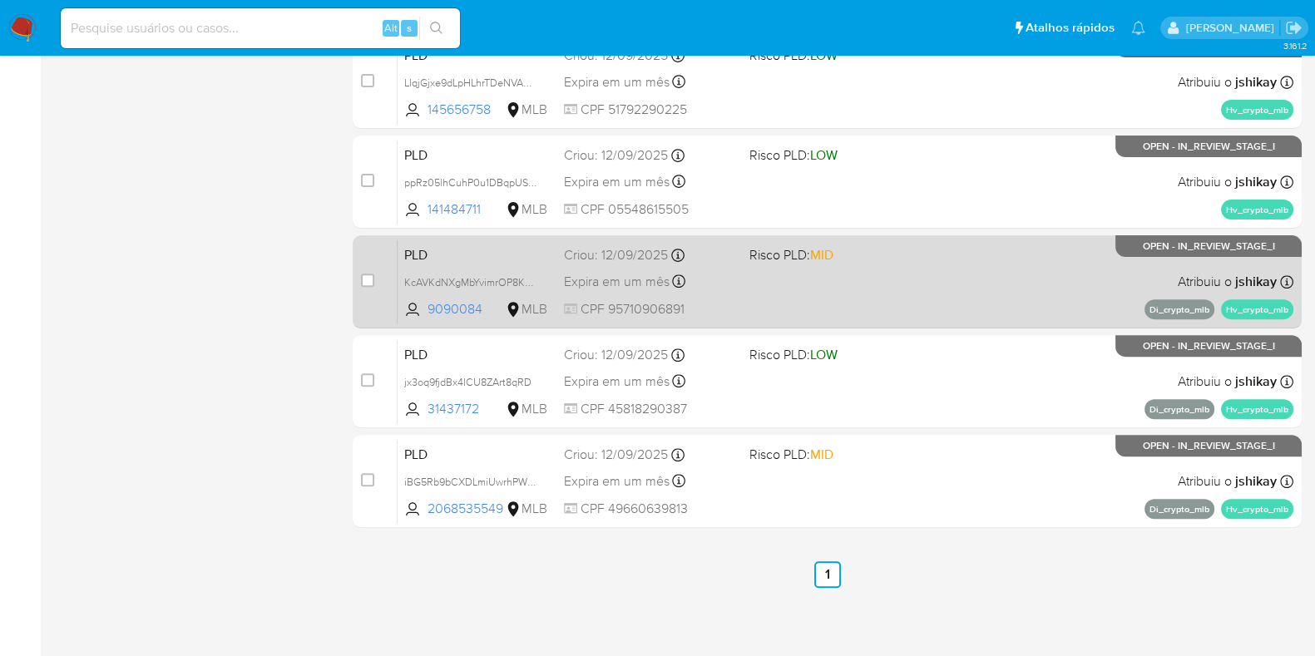
click at [938, 289] on div "PLD KcAVKdNXgMbYvimrOP8KJbrh 9090084 MLB Risco PLD: MID Criou: [DATE] Criou: [D…" at bounding box center [846, 282] width 896 height 84
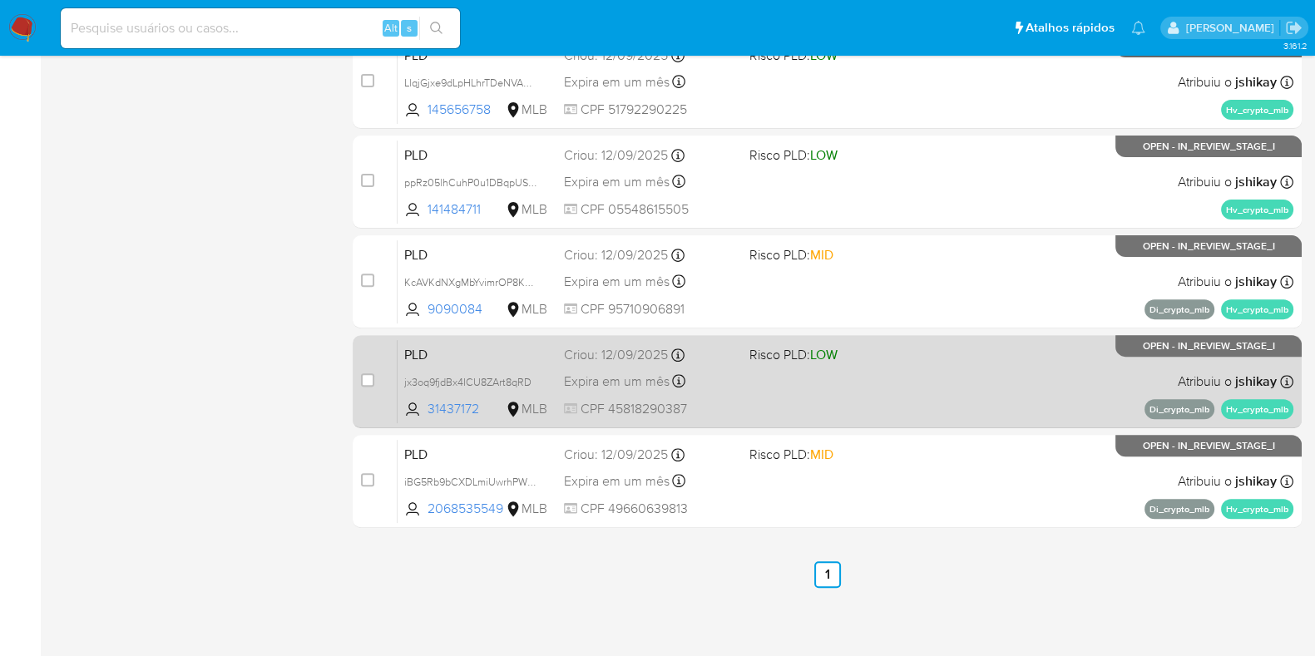
click at [940, 341] on div "PLD jx3oq9fjdBx4ICU8ZArt8qRD 31437172 MLB Risco PLD: LOW Criou: [DATE] Criou: […" at bounding box center [846, 381] width 896 height 84
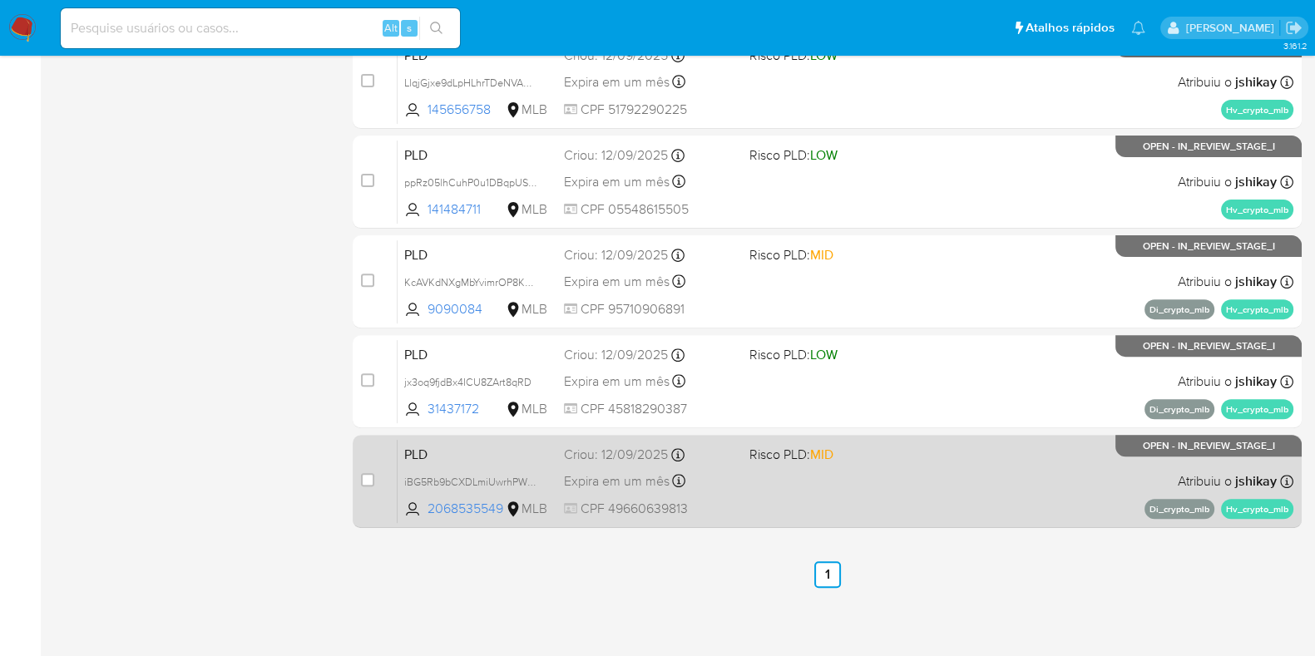
click at [918, 482] on div "PLD iBG5Rb9bCXDLmiUwrhPWE7A7 2068535549 MLB Risco PLD: MID Criou: [DATE] Criou:…" at bounding box center [846, 481] width 896 height 84
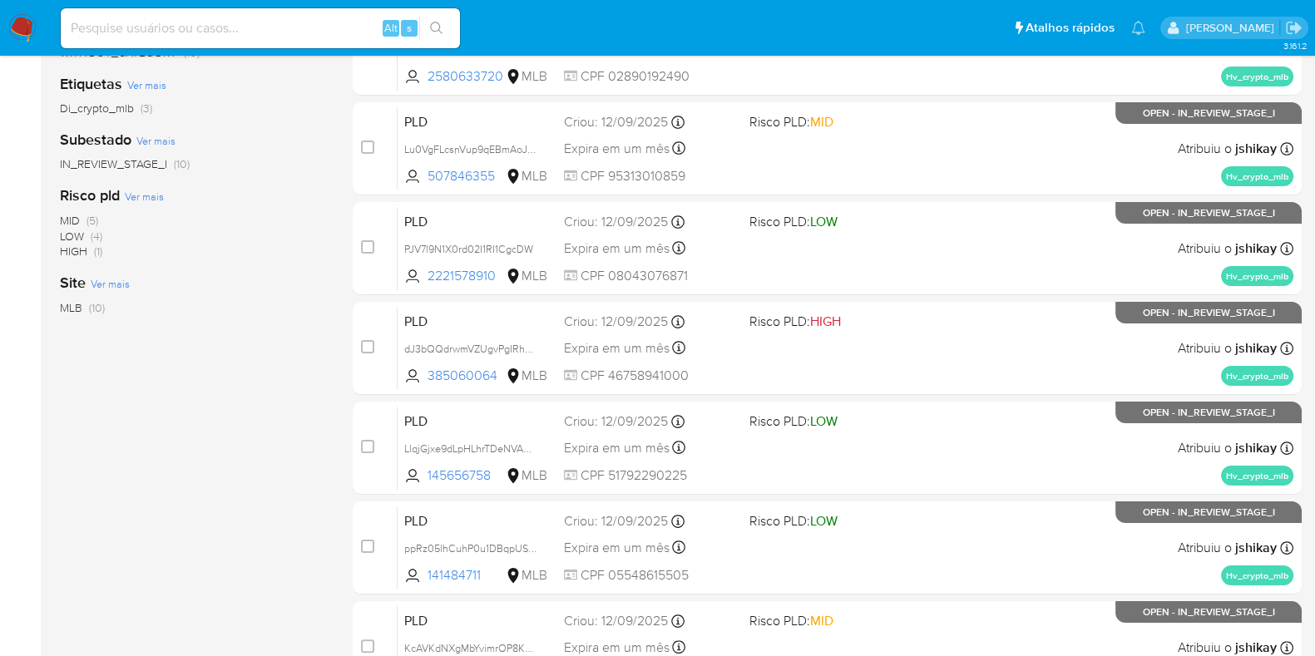
scroll to position [91, 0]
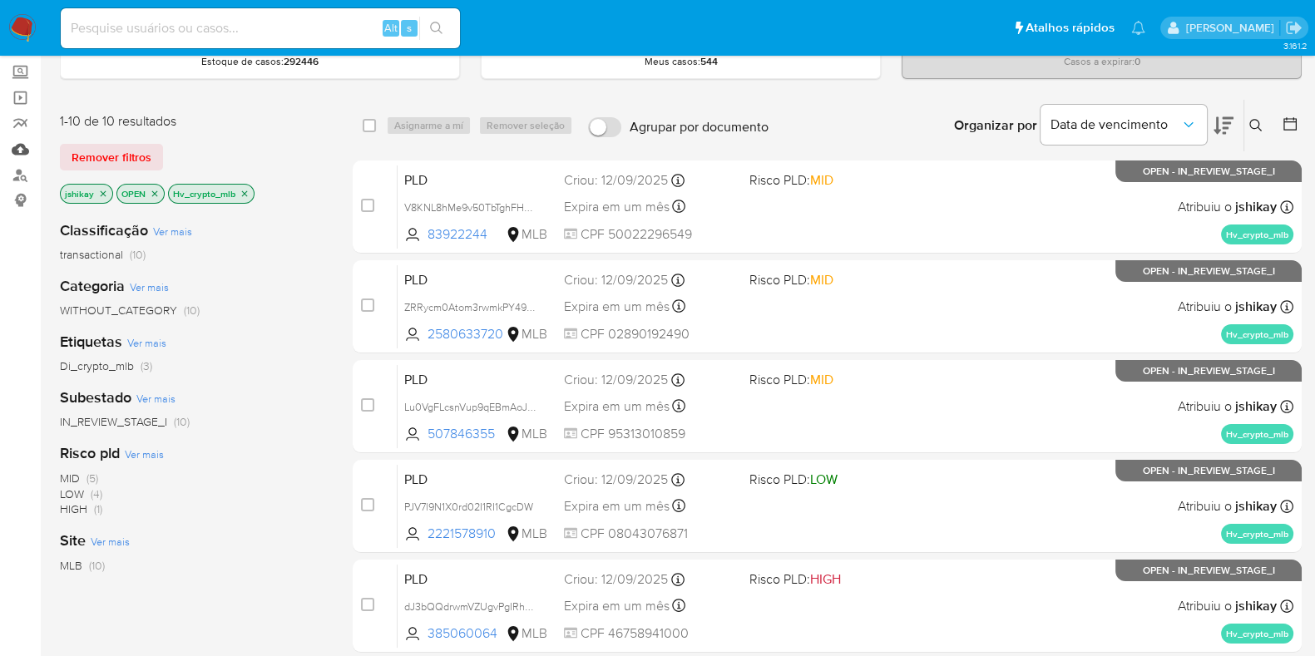
click at [25, 141] on link "Mulan" at bounding box center [99, 149] width 198 height 26
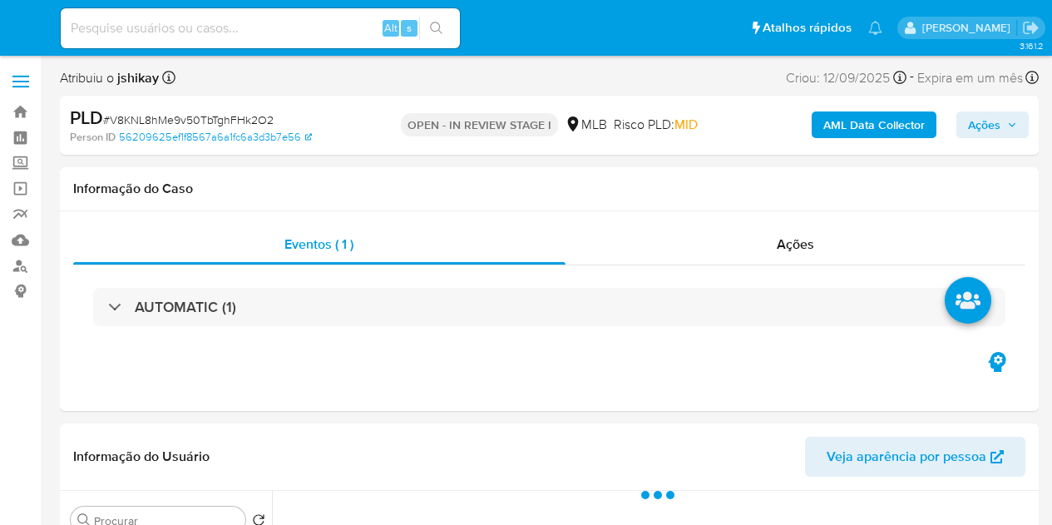
select select "10"
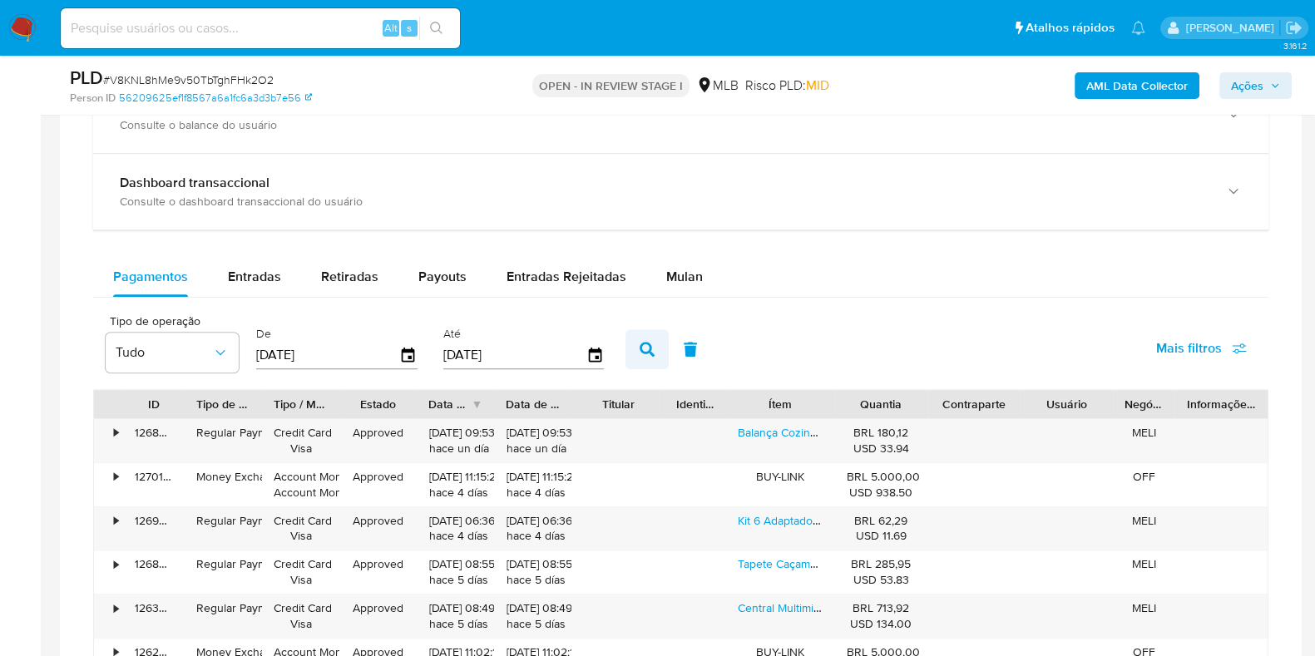
scroll to position [1351, 0]
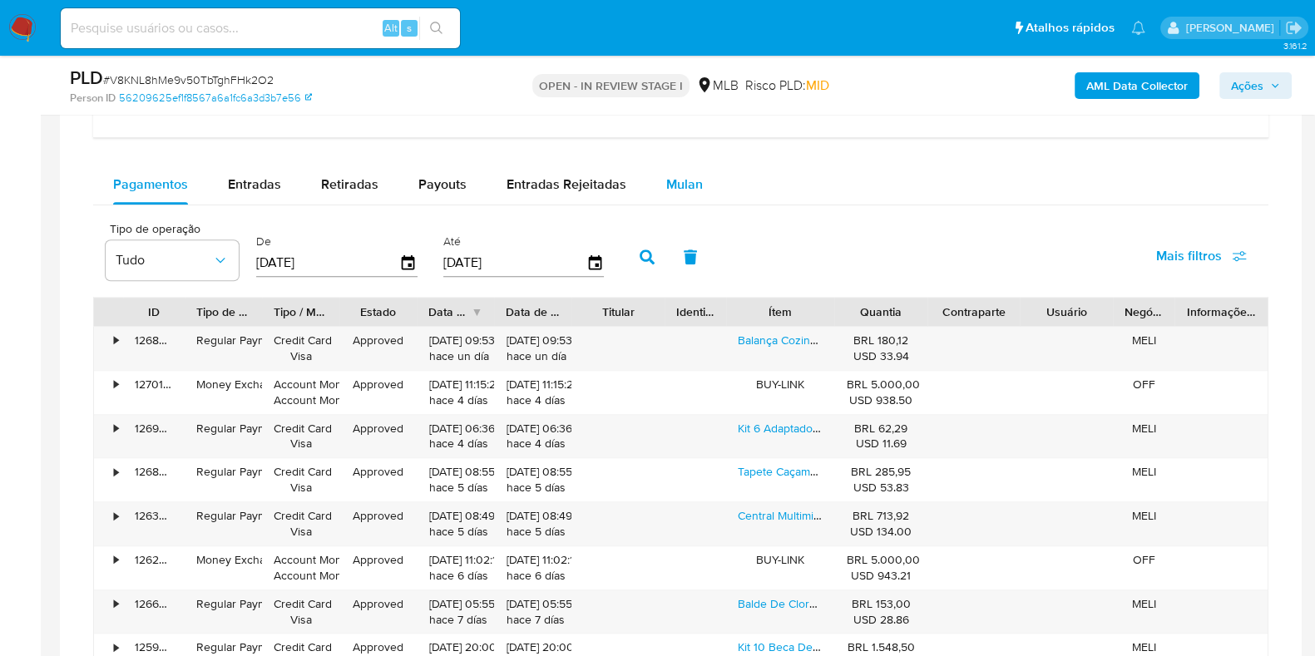
click at [690, 177] on span "Mulan" at bounding box center [684, 184] width 37 height 19
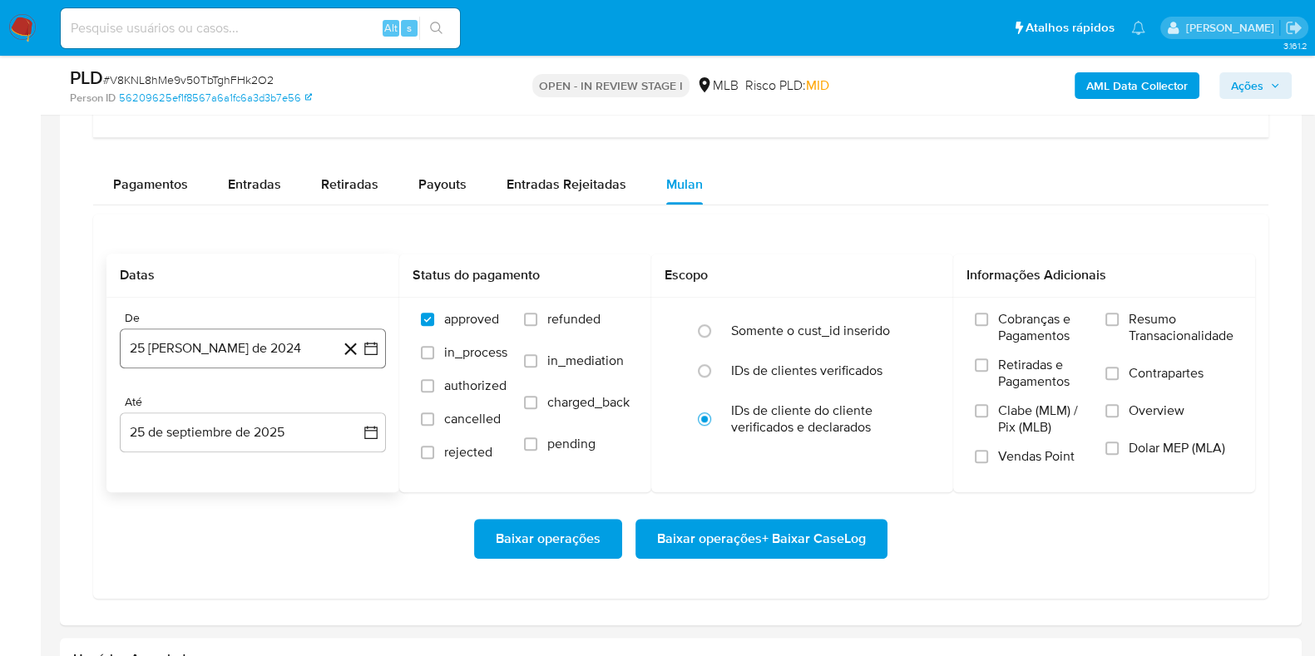
click at [374, 347] on icon "button" at bounding box center [371, 348] width 17 height 17
click at [270, 400] on span "agosto 2024" at bounding box center [245, 408] width 76 height 17
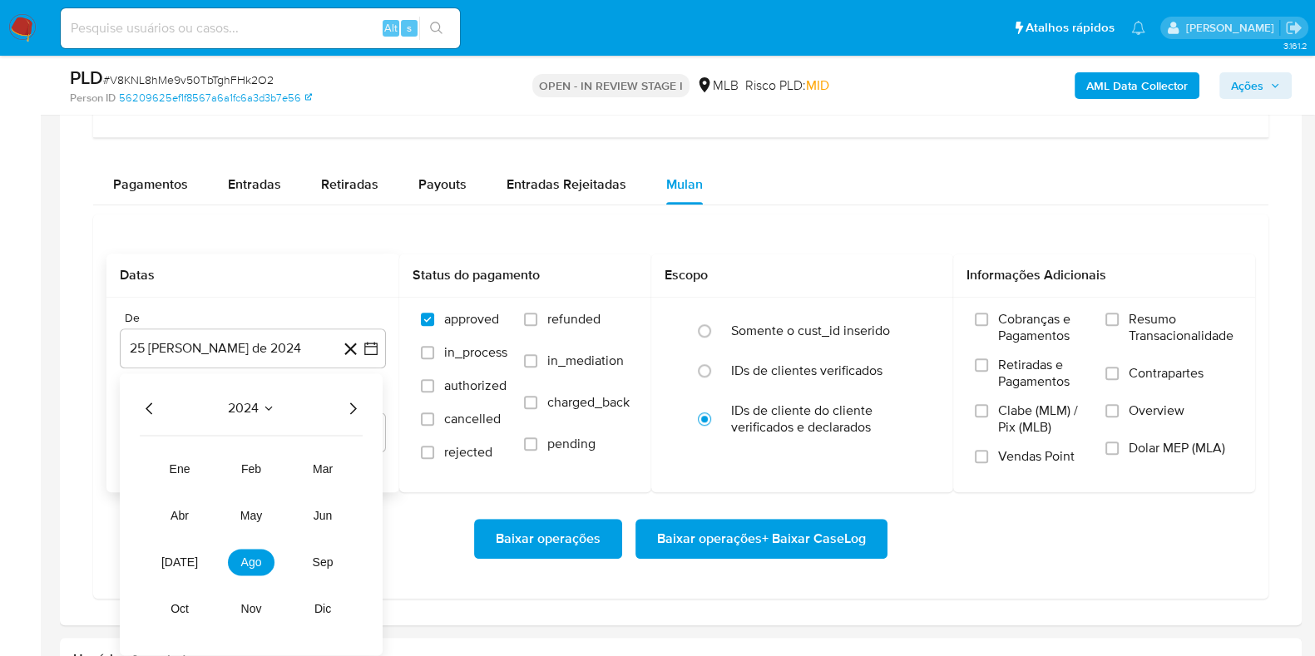
click at [363, 406] on div "2024 2024 ene feb mar abr may jun [DATE] ago sep oct nov dic" at bounding box center [251, 514] width 263 height 282
click at [354, 403] on icon "Año siguiente" at bounding box center [353, 409] width 7 height 12
click at [248, 524] on span "ago" at bounding box center [251, 562] width 21 height 13
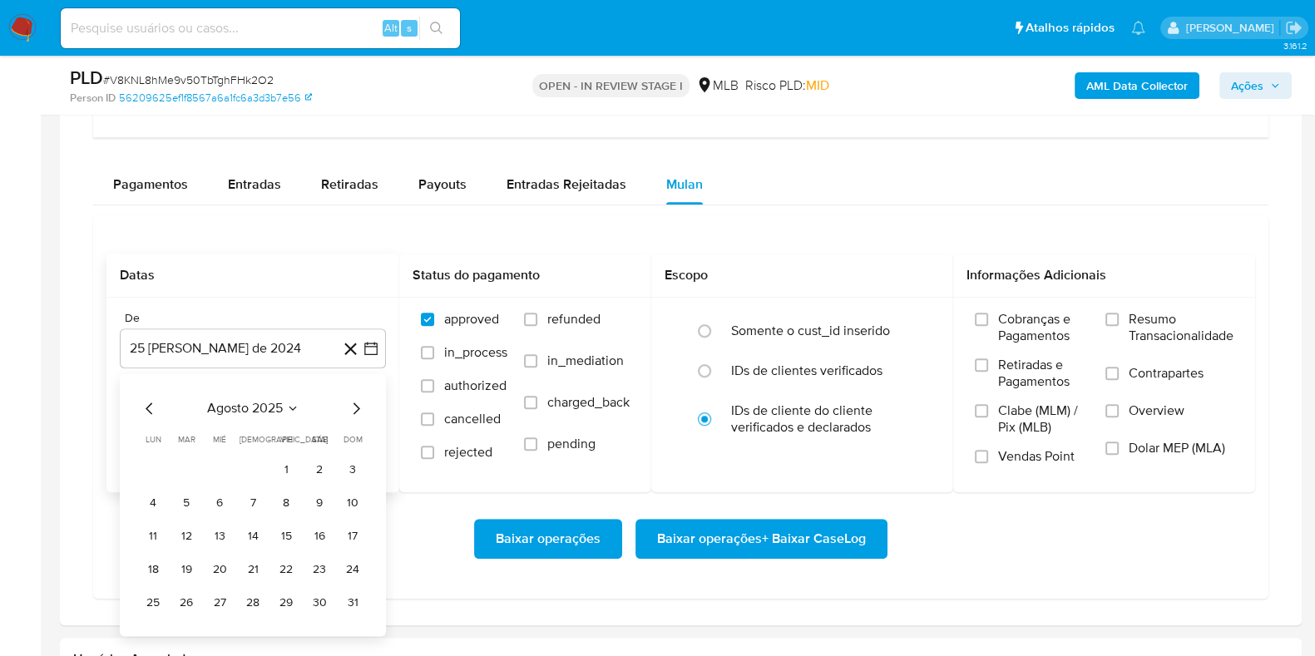
click at [303, 460] on tr "1 2 3" at bounding box center [253, 470] width 226 height 27
click at [291, 467] on button "1" at bounding box center [286, 470] width 27 height 27
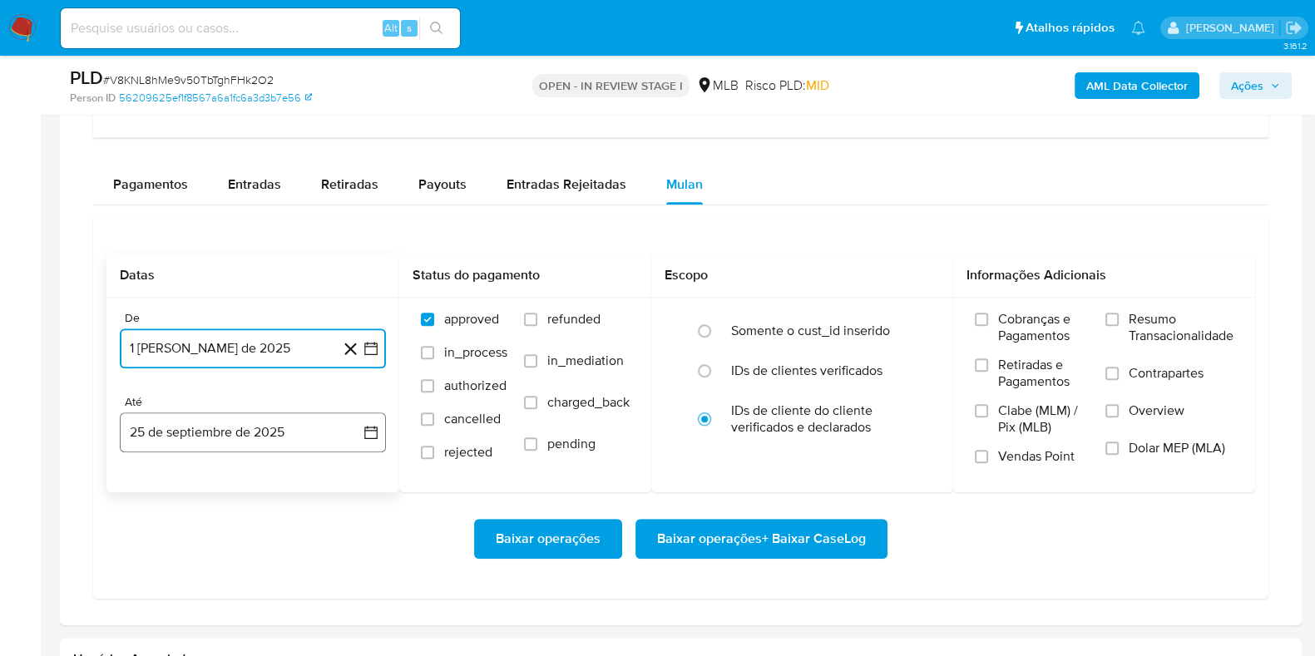
drag, startPoint x: 382, startPoint y: 426, endPoint x: 370, endPoint y: 438, distance: 17.1
click at [382, 426] on button "25 de septiembre de 2025" at bounding box center [253, 433] width 266 height 40
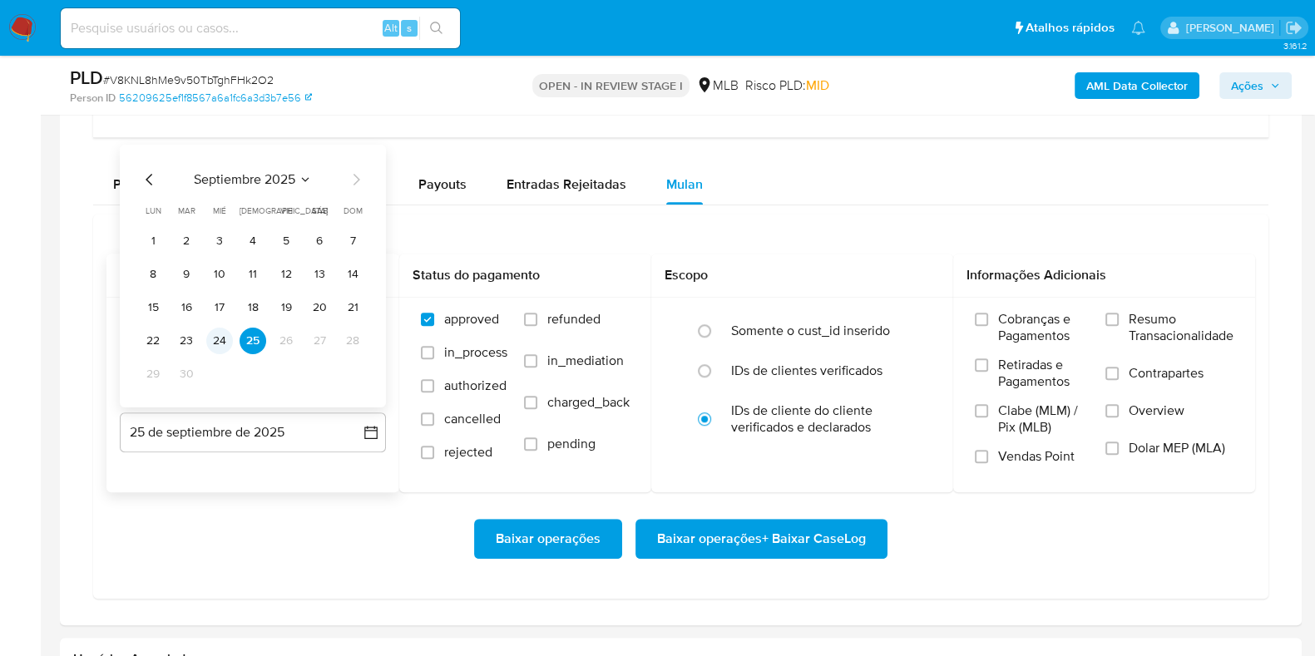
click at [219, 328] on button "24" at bounding box center [219, 341] width 27 height 27
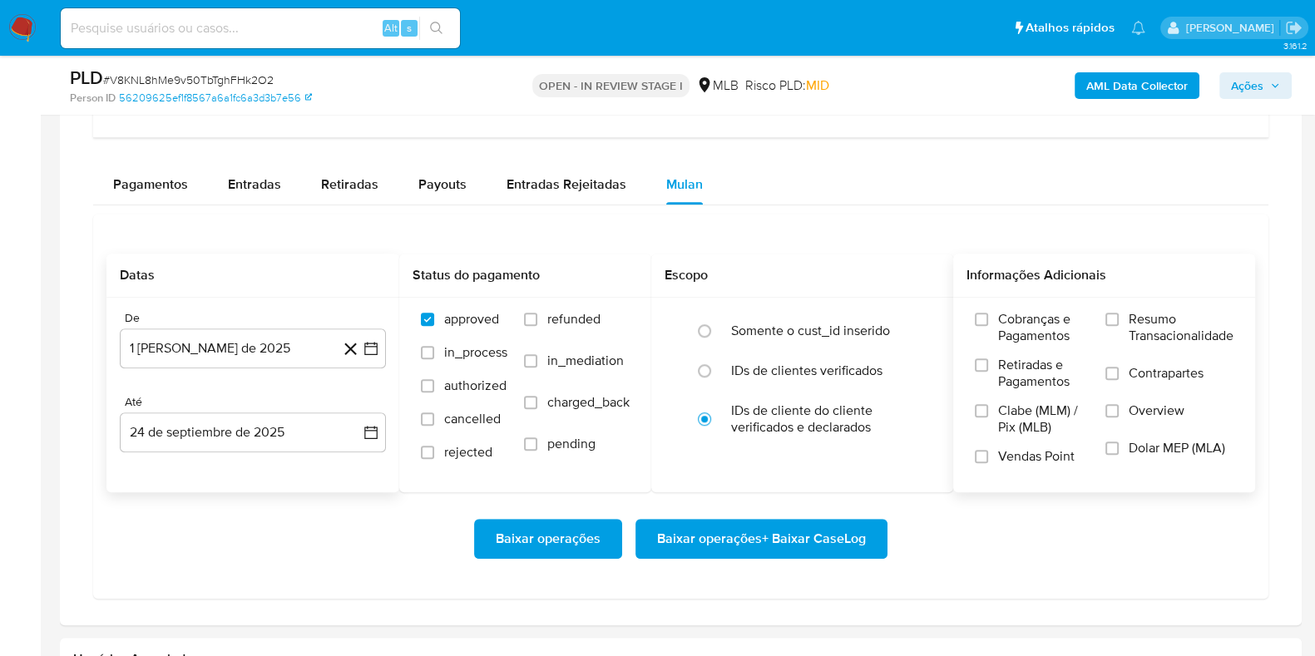
click at [1051, 311] on span "Resumo Transacionalidade" at bounding box center [1181, 327] width 105 height 33
click at [1051, 313] on input "Resumo Transacionalidade" at bounding box center [1111, 319] width 13 height 13
click at [833, 524] on span "Baixar operações + Baixar CaseLog" at bounding box center [761, 539] width 209 height 37
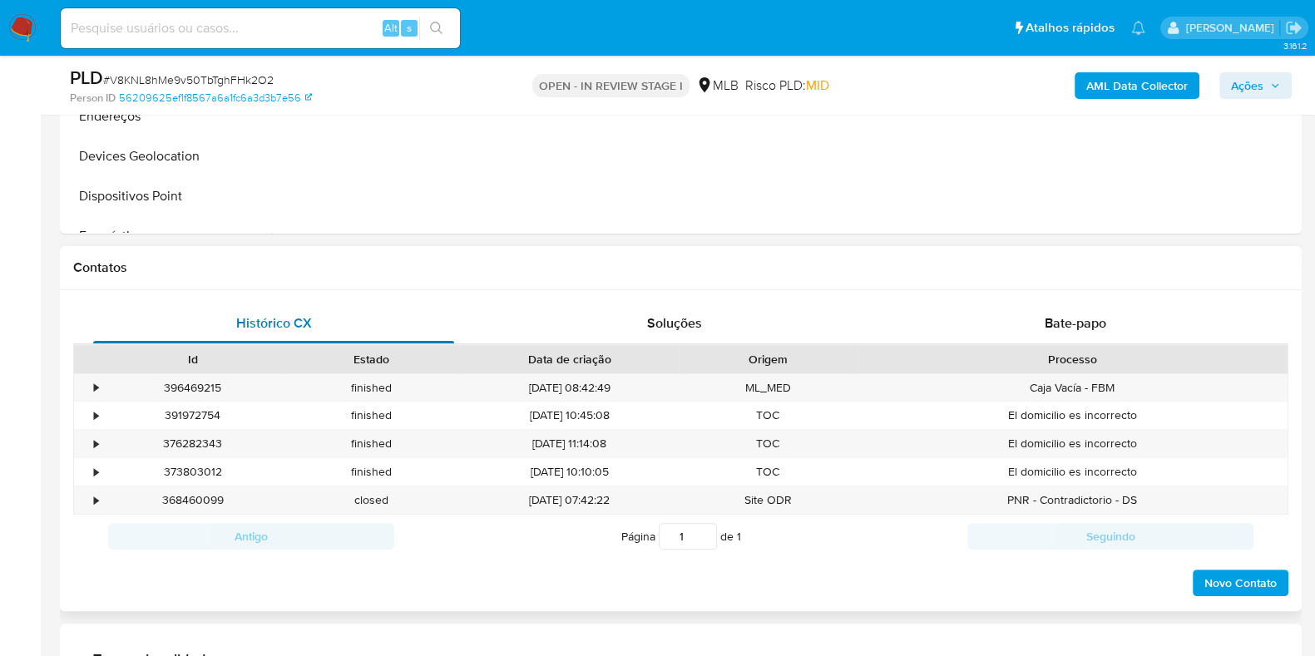
scroll to position [103, 0]
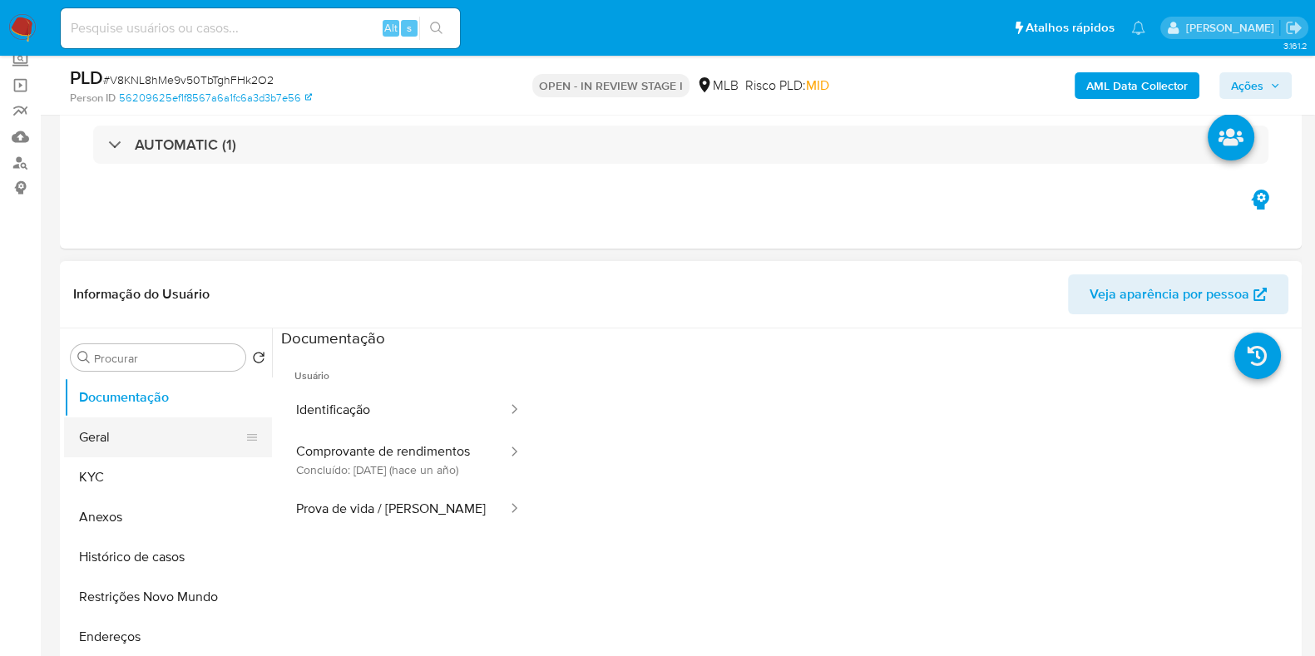
click at [150, 439] on button "Geral" at bounding box center [161, 438] width 195 height 40
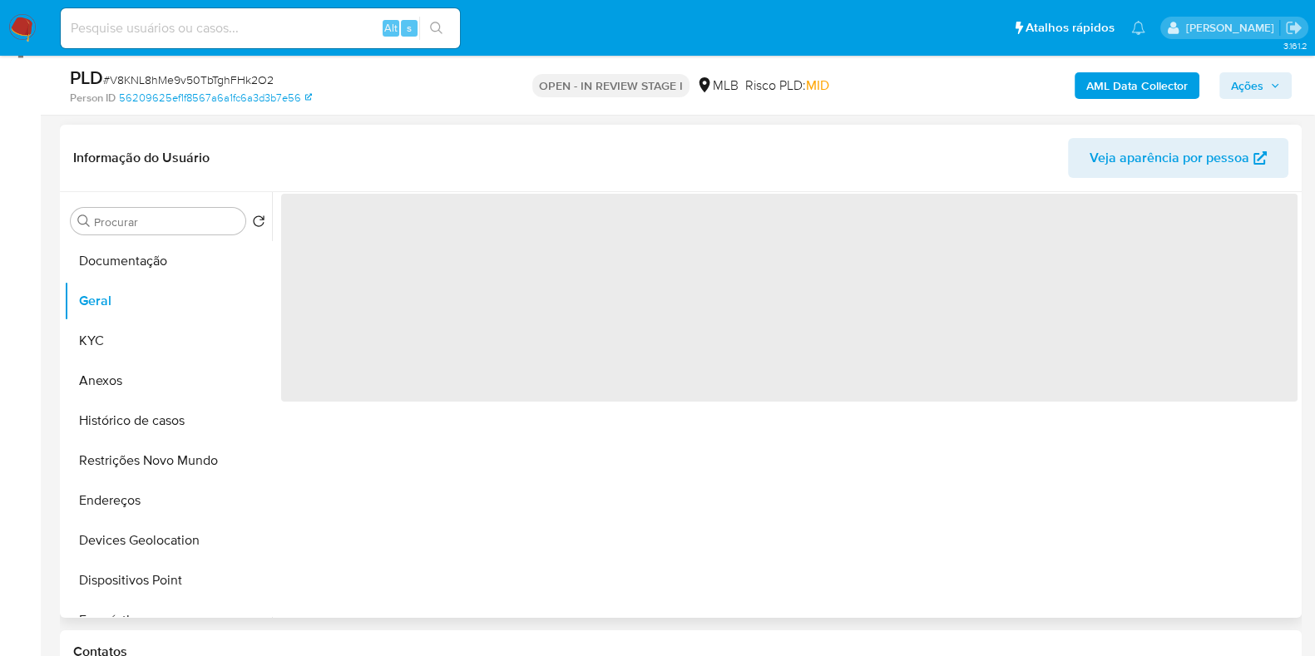
scroll to position [207, 0]
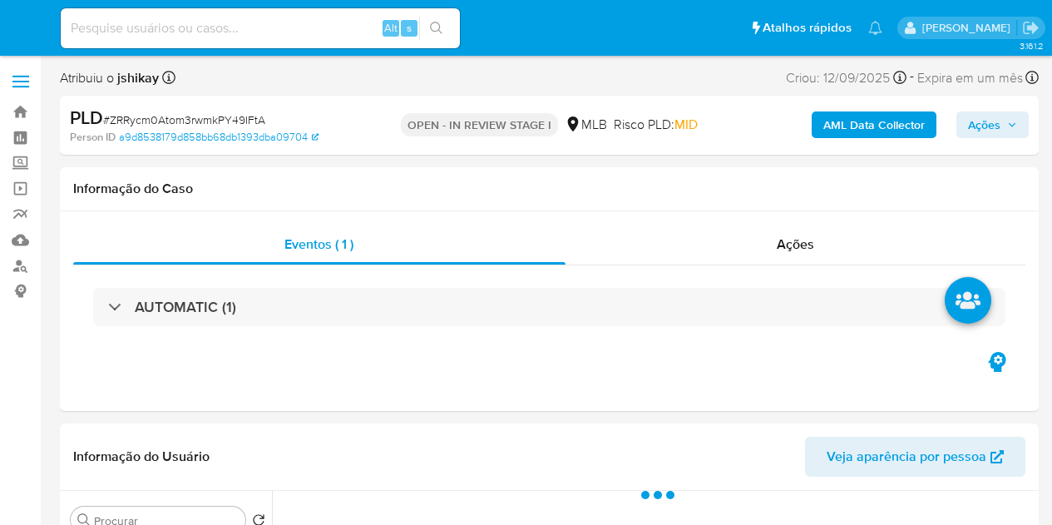
select select "10"
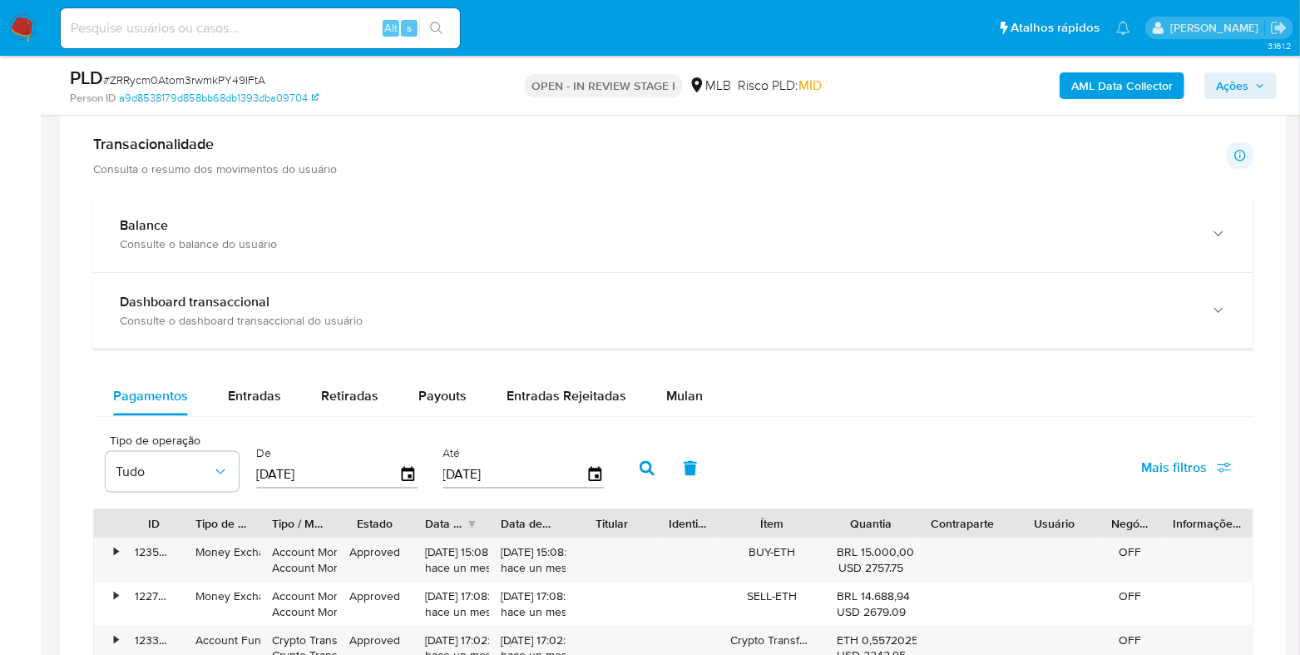
scroll to position [1248, 0]
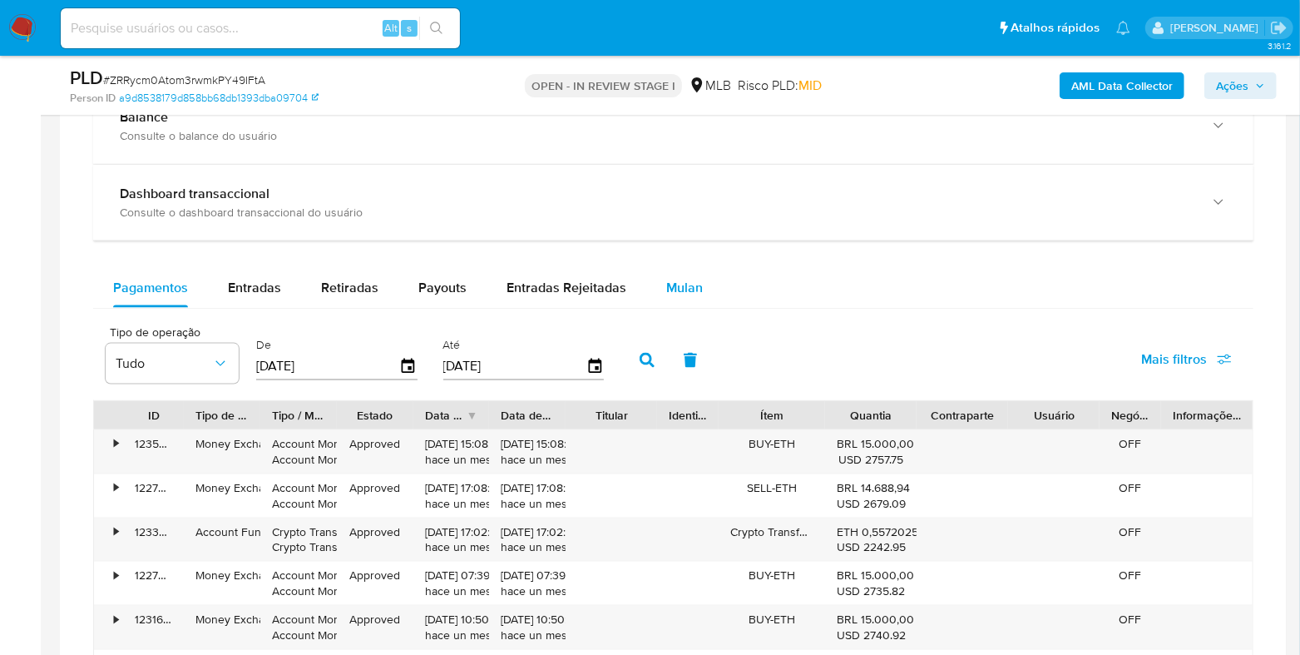
click at [679, 284] on span "Mulan" at bounding box center [684, 287] width 37 height 19
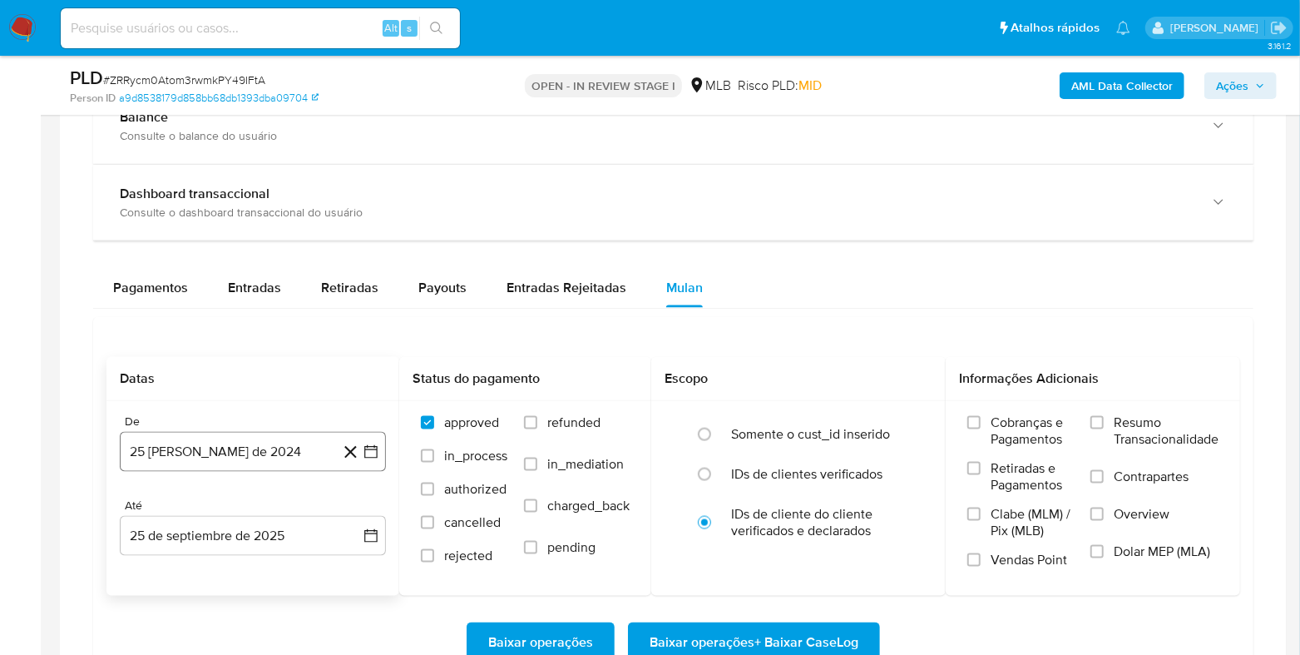
click at [367, 445] on icon "button" at bounding box center [370, 451] width 13 height 13
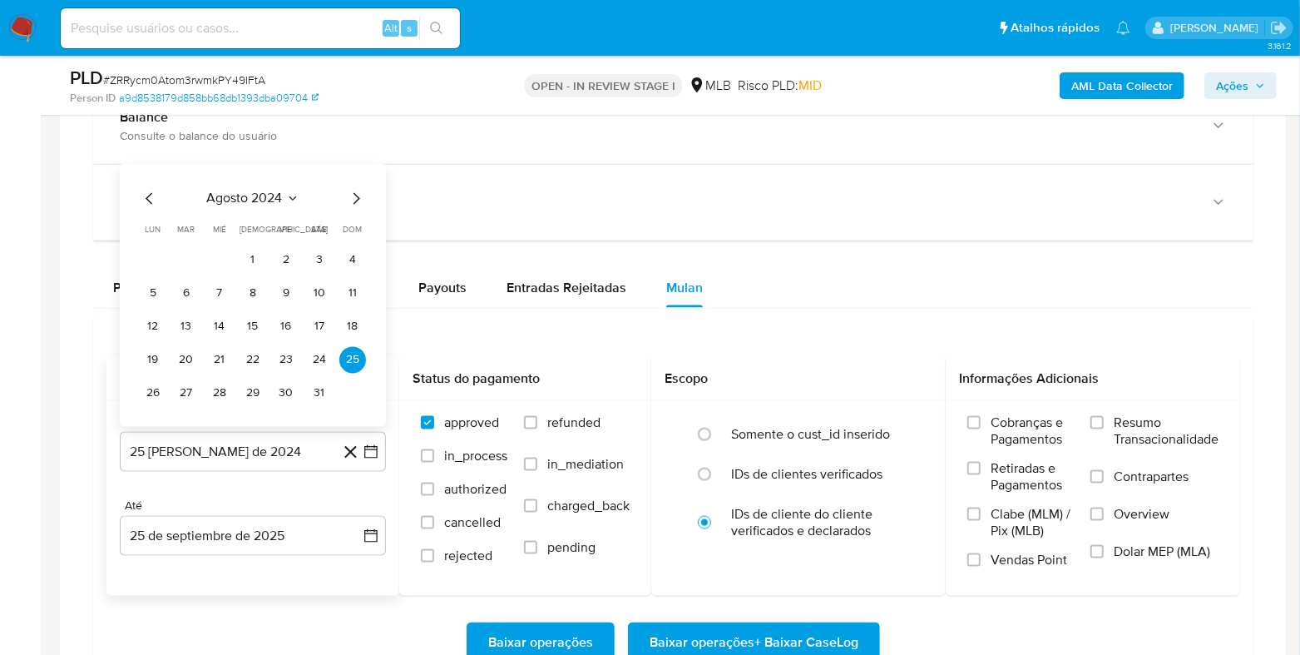
click at [270, 184] on div "agosto 2024 agosto 2024 lun lunes mar martes mié miércoles jue jueves vie viern…" at bounding box center [253, 295] width 266 height 263
click at [282, 191] on span "agosto 2024" at bounding box center [245, 198] width 76 height 17
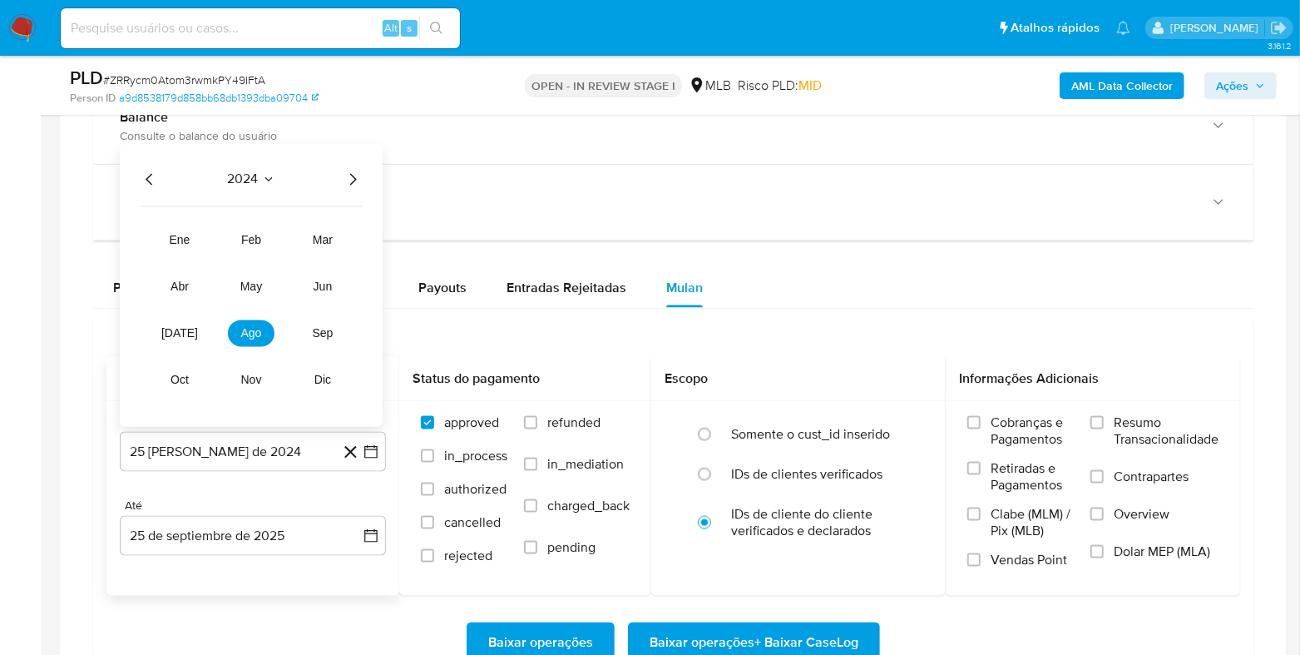
click at [356, 176] on icon "Año siguiente" at bounding box center [353, 180] width 20 height 20
click at [261, 329] on button "ago" at bounding box center [251, 333] width 47 height 27
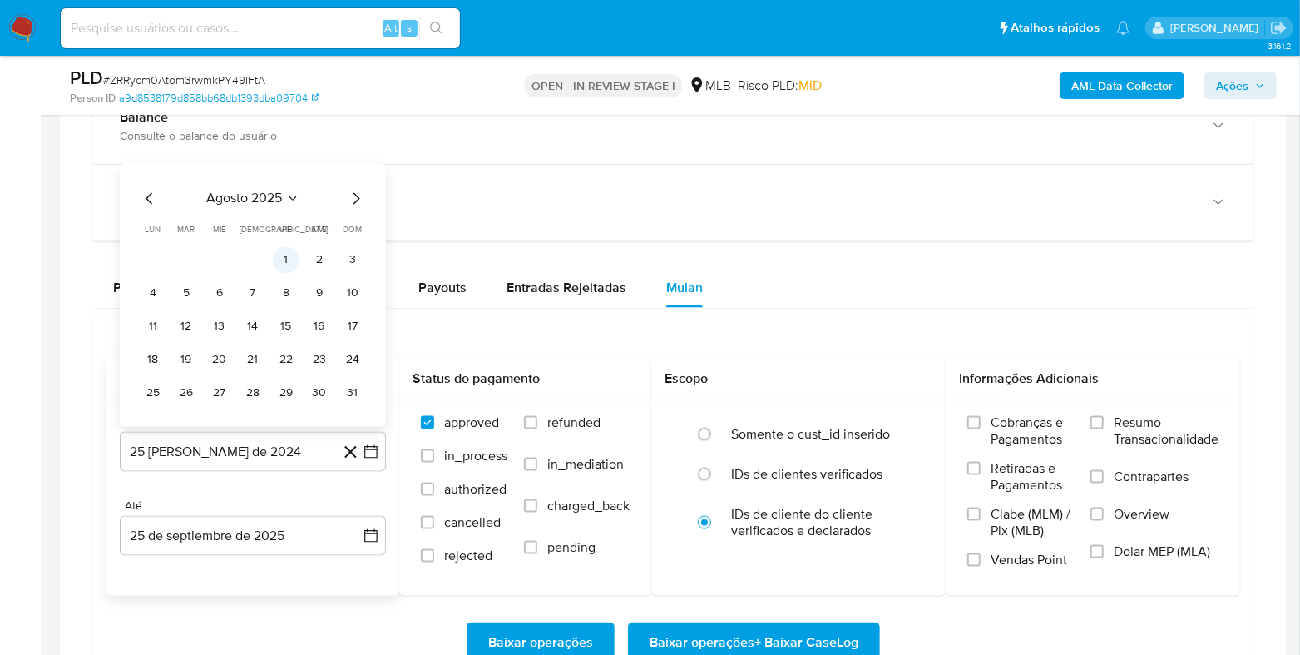
click at [279, 261] on button "1" at bounding box center [286, 260] width 27 height 27
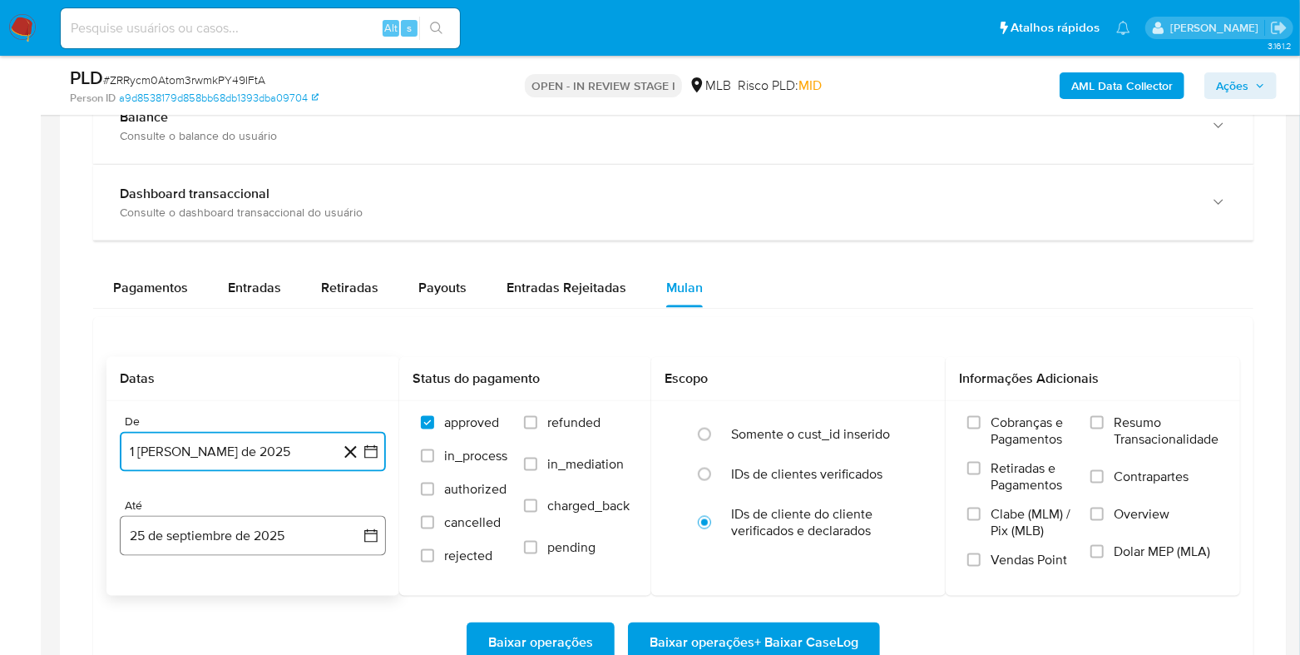
click at [364, 524] on icon "button" at bounding box center [370, 535] width 13 height 13
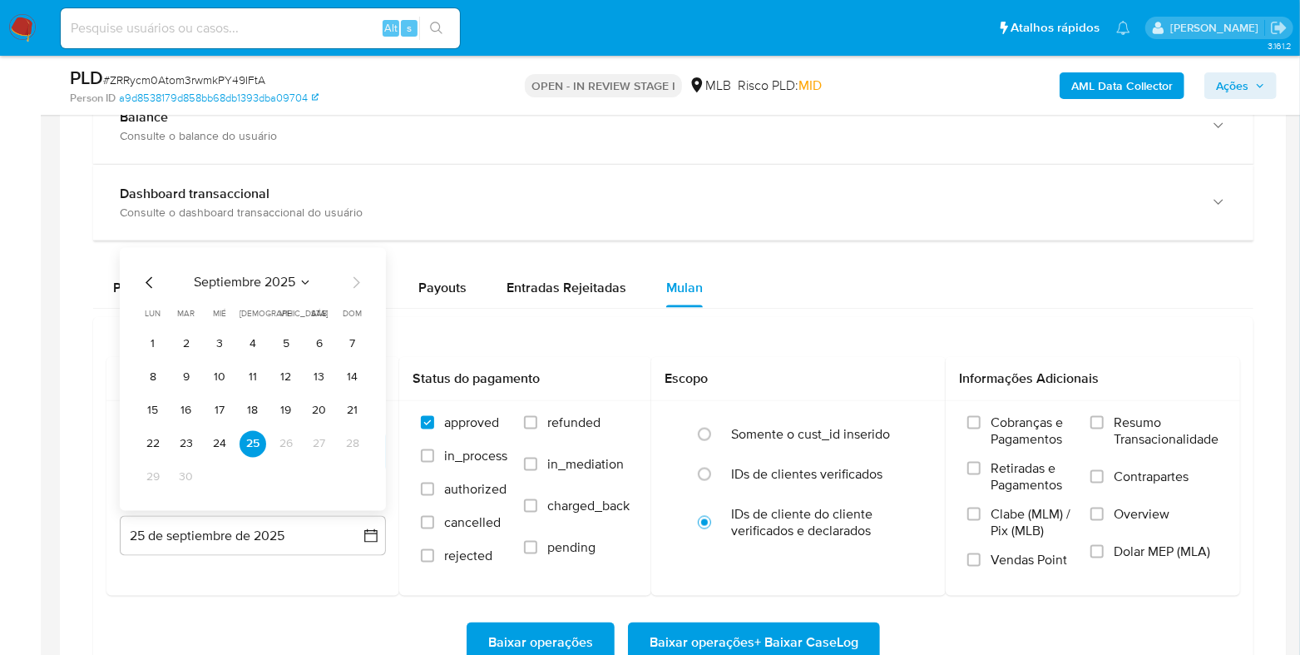
click at [223, 436] on button "24" at bounding box center [219, 444] width 27 height 27
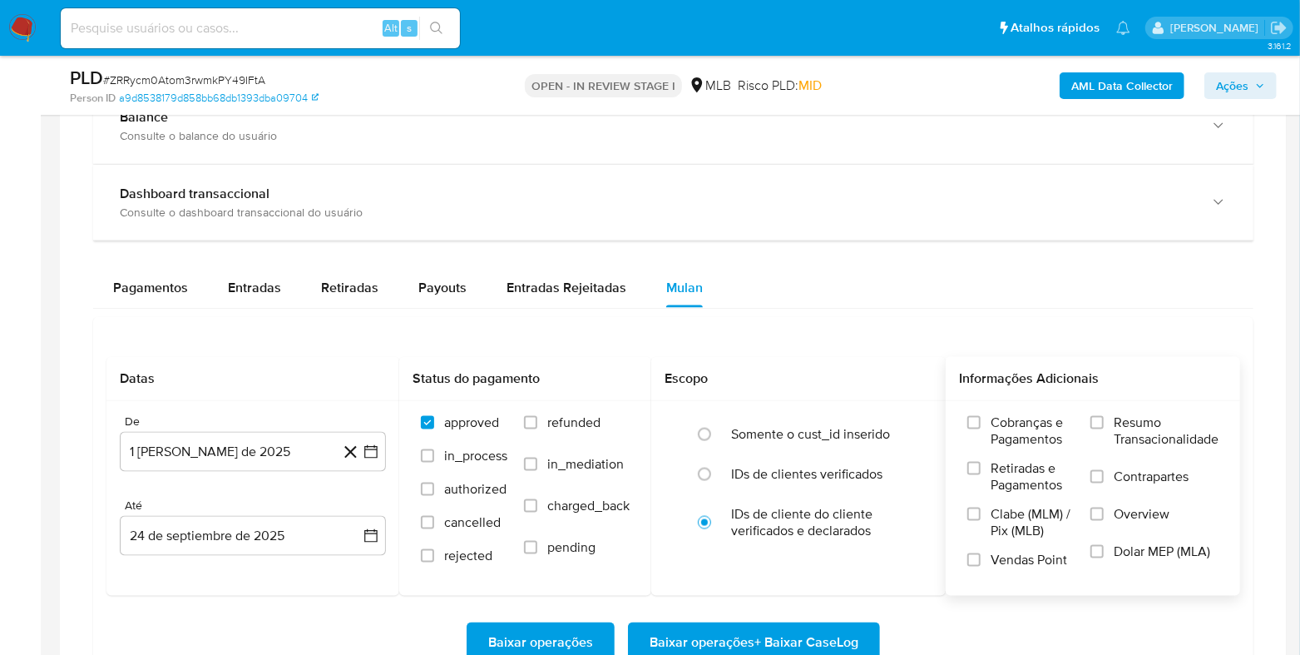
click at [1051, 427] on span "Resumo Transacionalidade" at bounding box center [1166, 430] width 105 height 33
click at [1051, 427] on input "Resumo Transacionalidade" at bounding box center [1096, 422] width 13 height 13
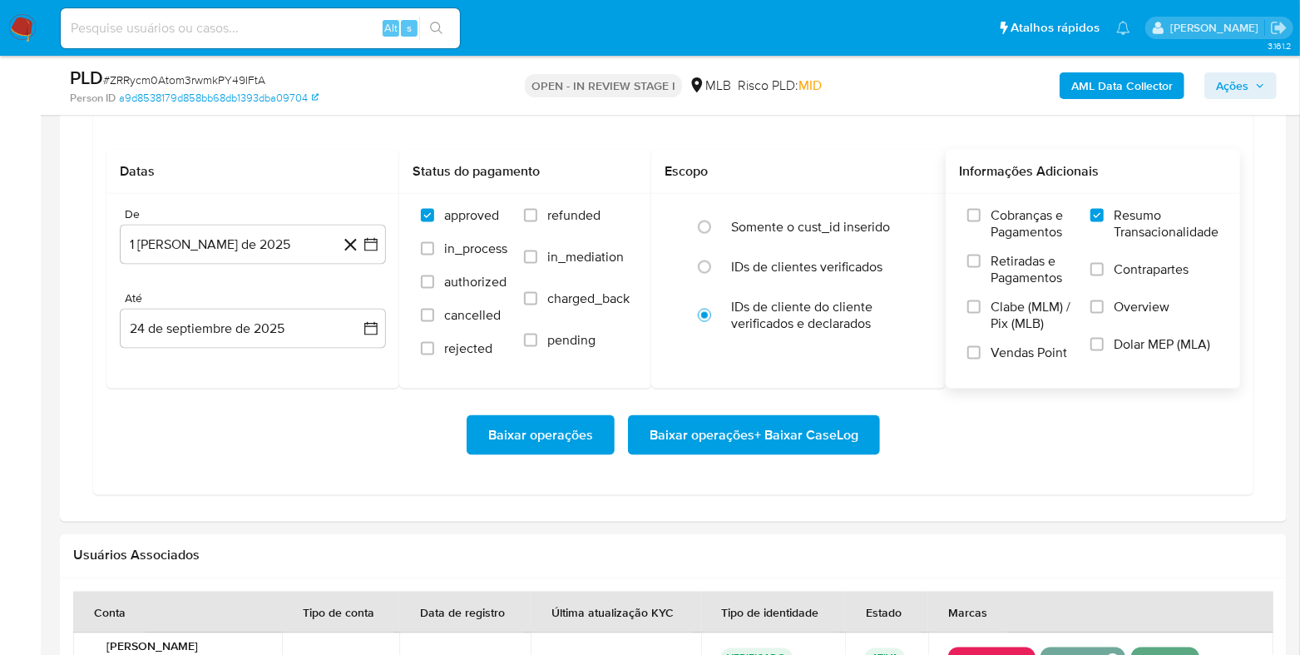
click at [728, 425] on span "Baixar operações + Baixar CaseLog" at bounding box center [754, 435] width 209 height 37
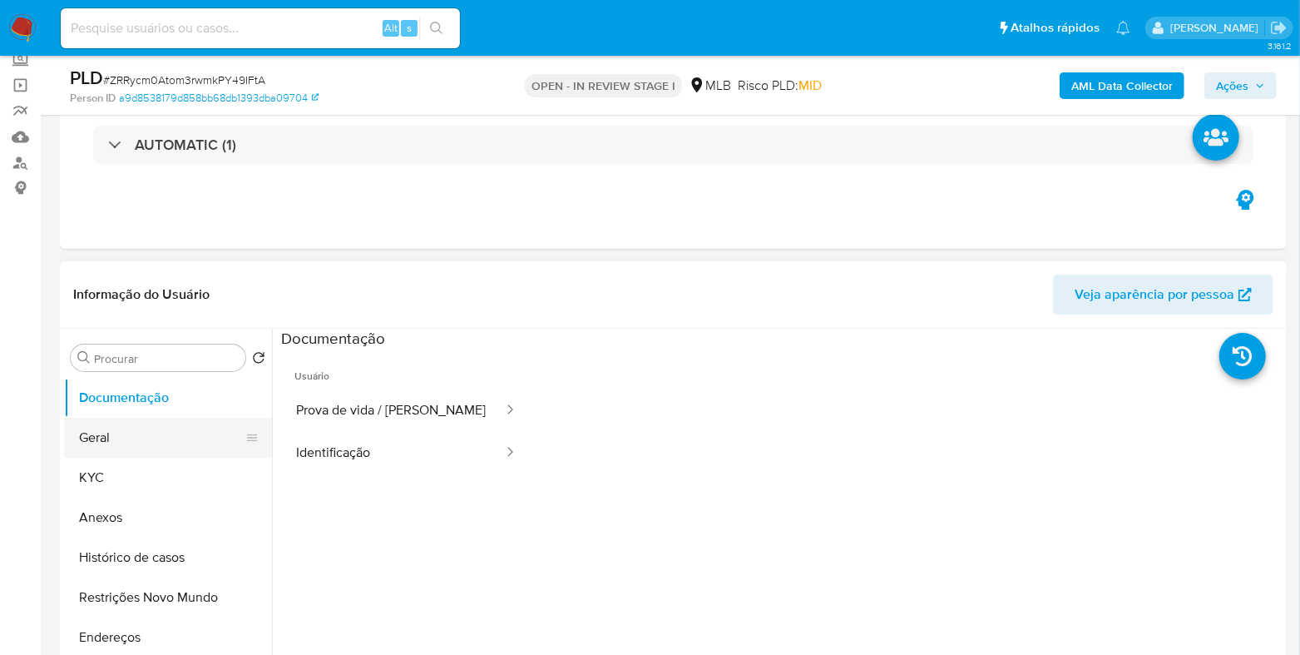
click at [146, 447] on button "Geral" at bounding box center [161, 438] width 195 height 40
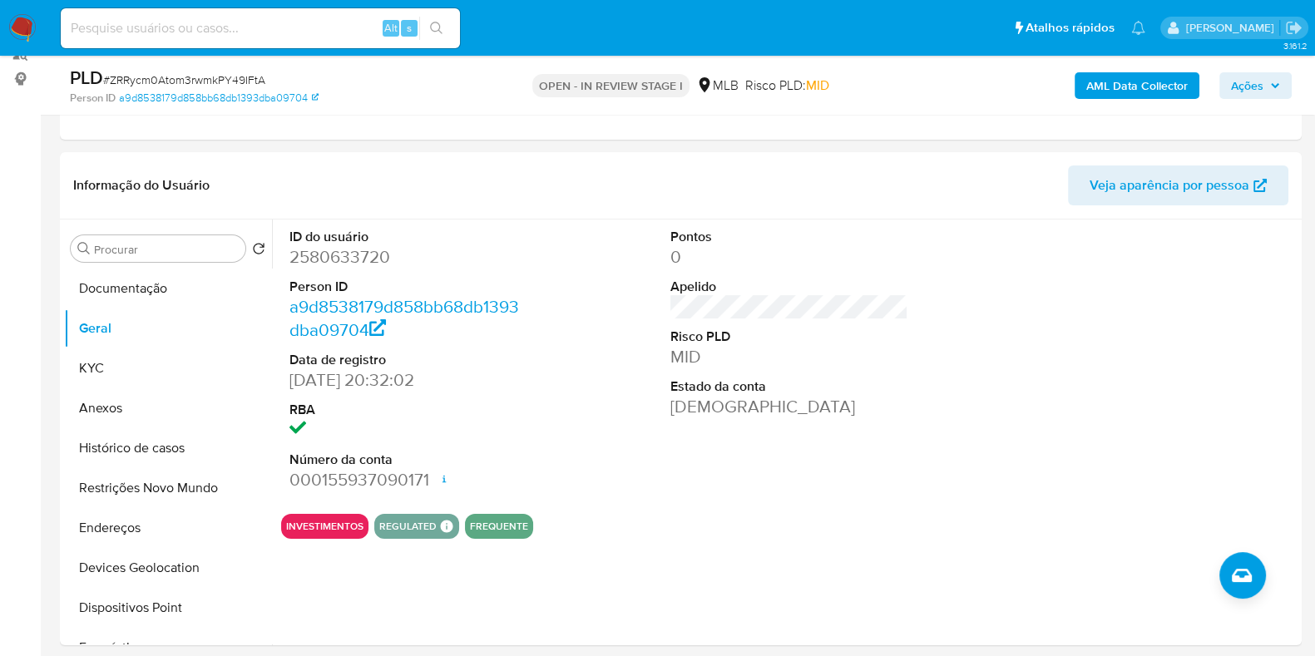
scroll to position [215, 0]
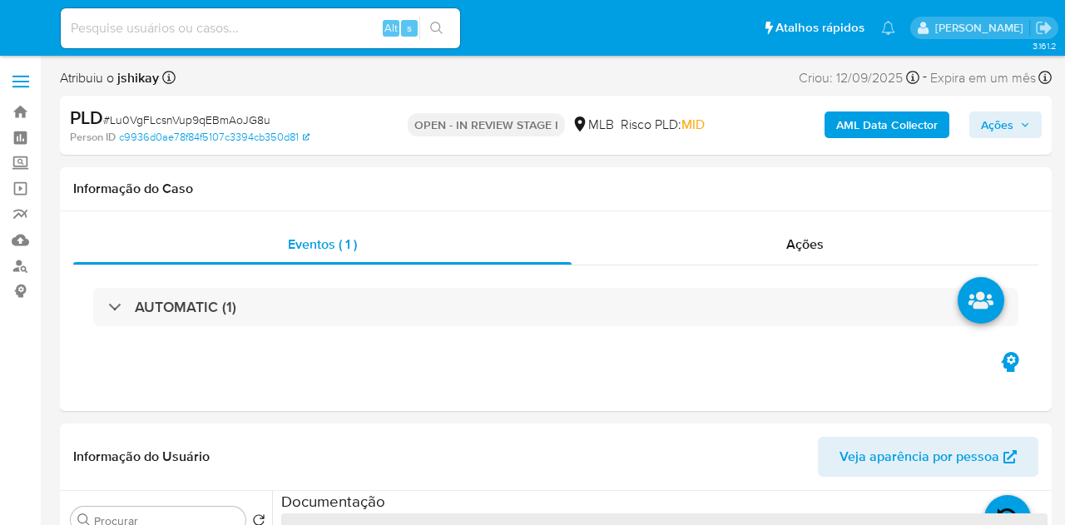
select select "10"
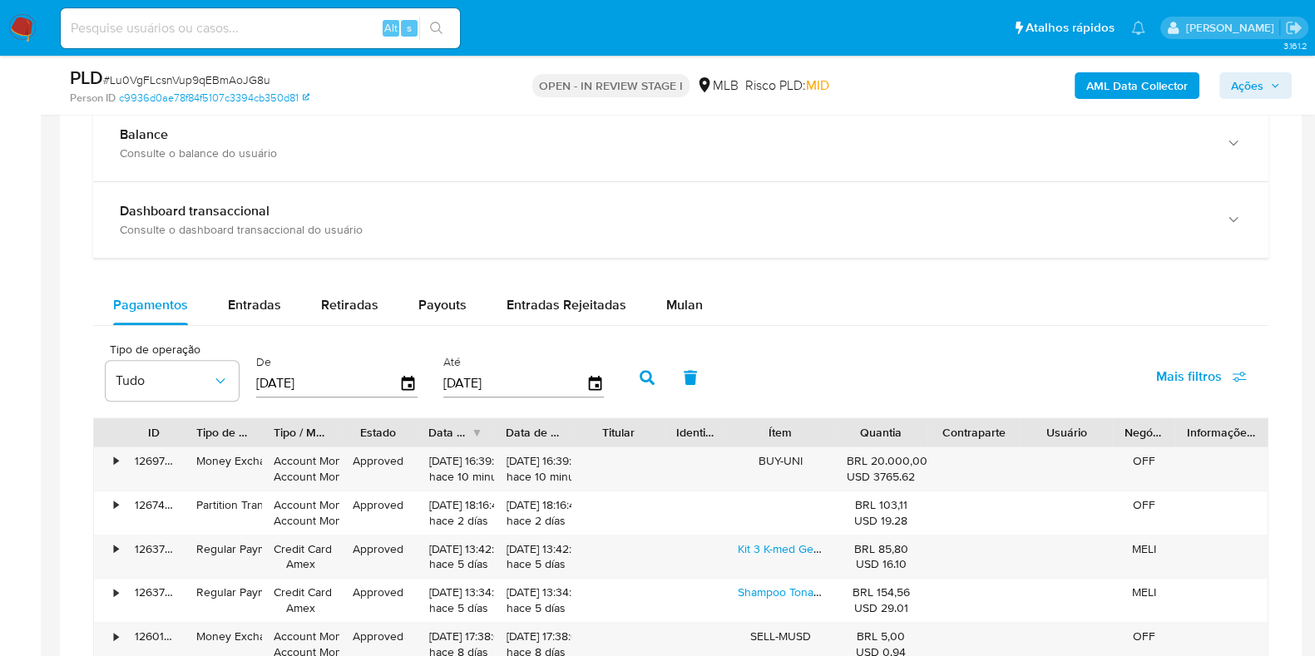
scroll to position [1248, 0]
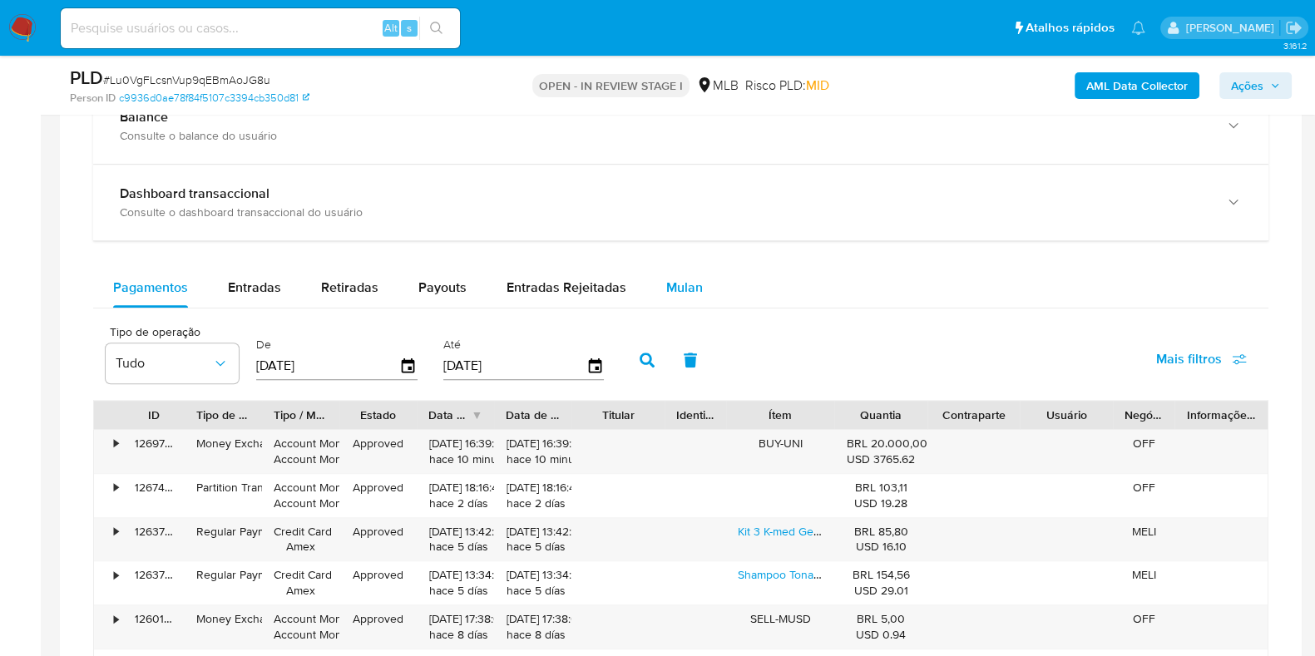
click at [691, 290] on span "Mulan" at bounding box center [684, 287] width 37 height 19
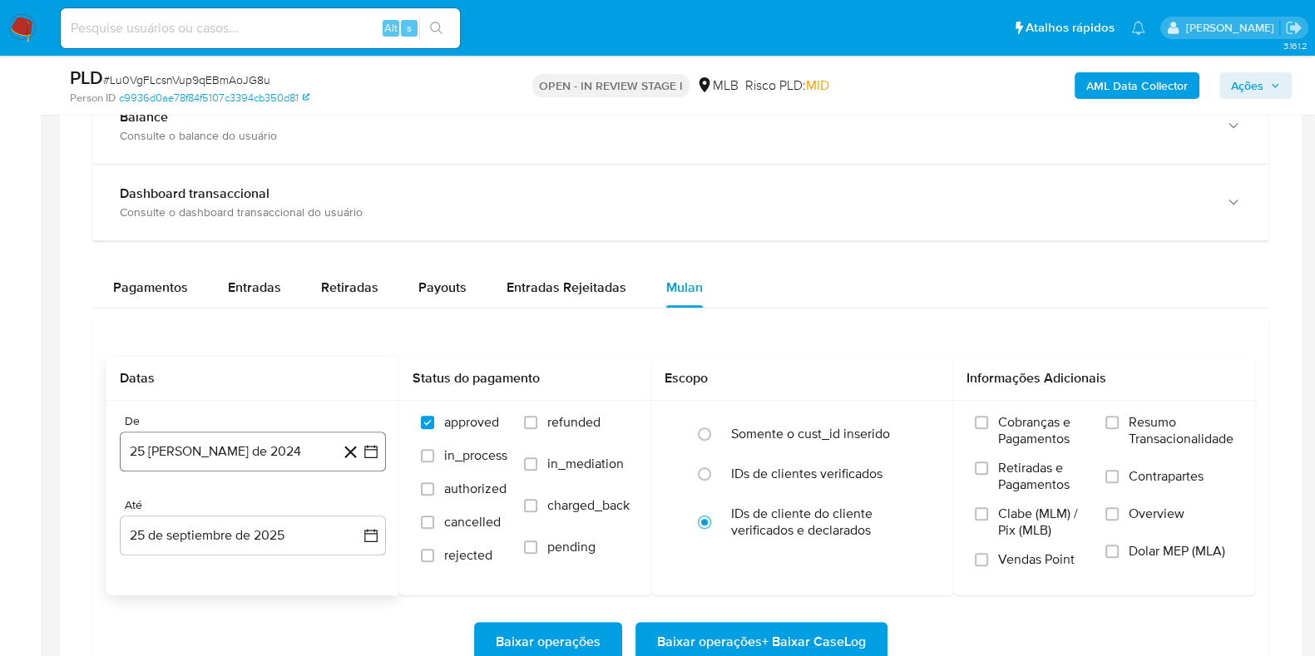
click at [377, 438] on button "25 [PERSON_NAME] de 2024" at bounding box center [253, 452] width 266 height 40
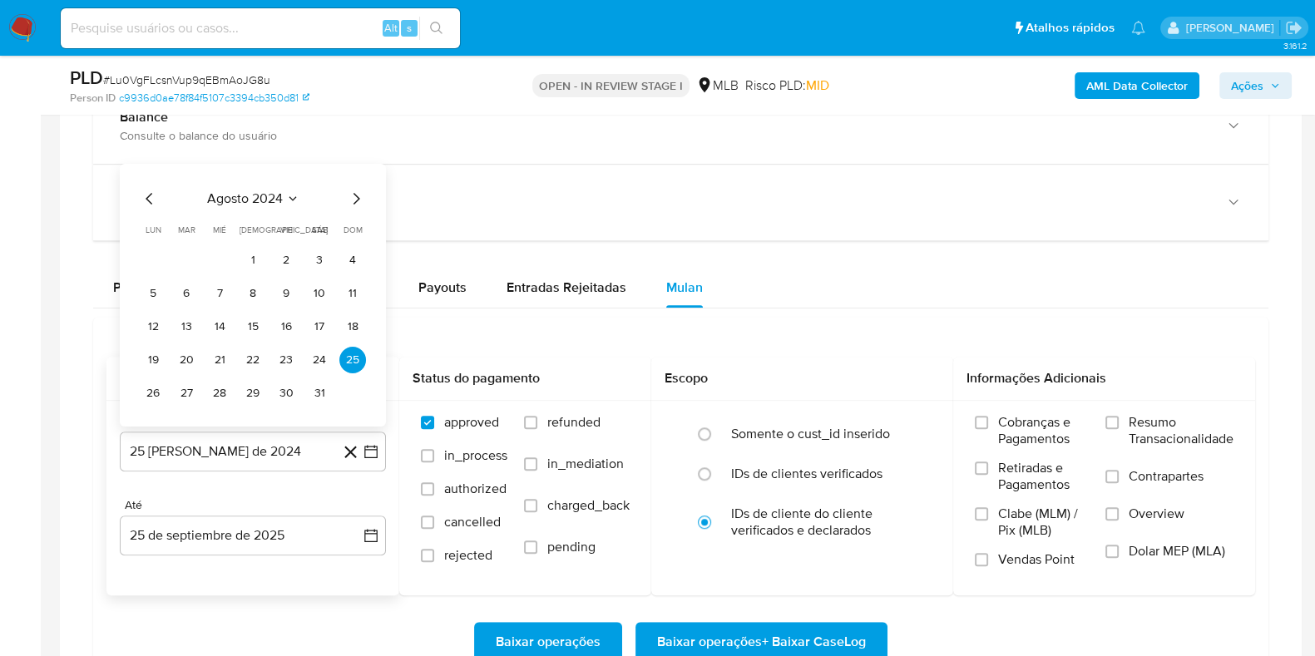
click at [226, 190] on span "agosto 2024" at bounding box center [245, 198] width 76 height 17
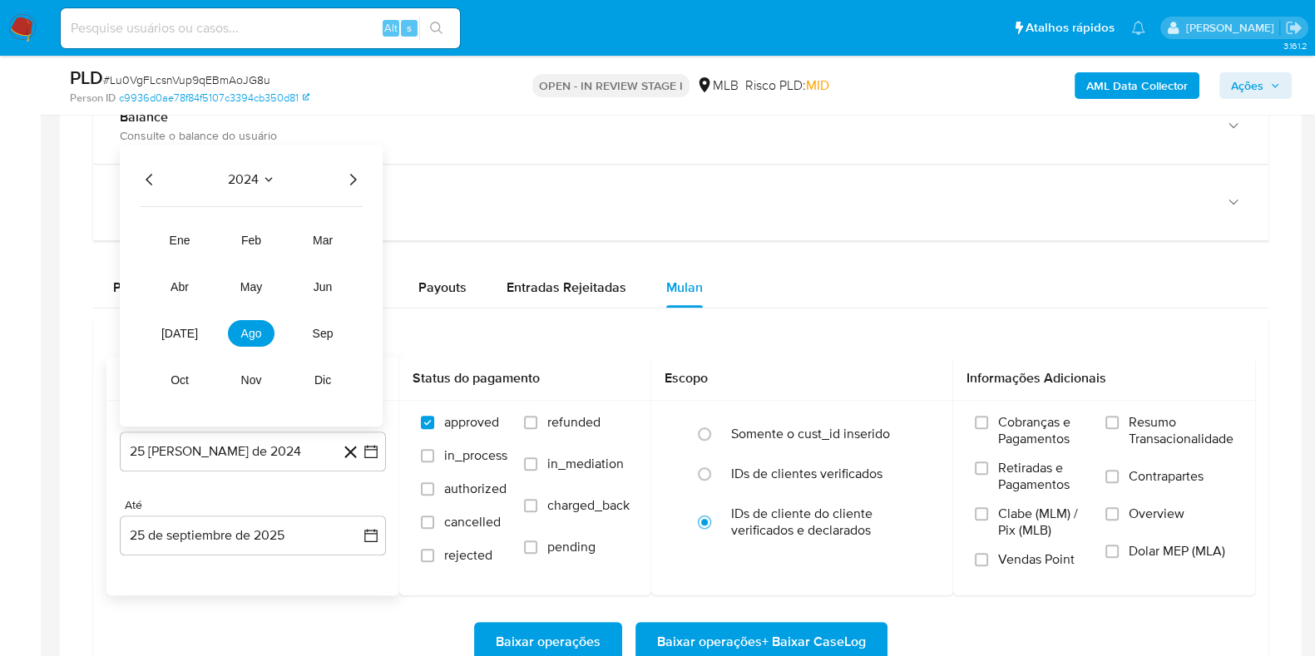
click at [349, 179] on icon "Año siguiente" at bounding box center [353, 180] width 20 height 20
click at [244, 339] on button "ago" at bounding box center [251, 333] width 47 height 27
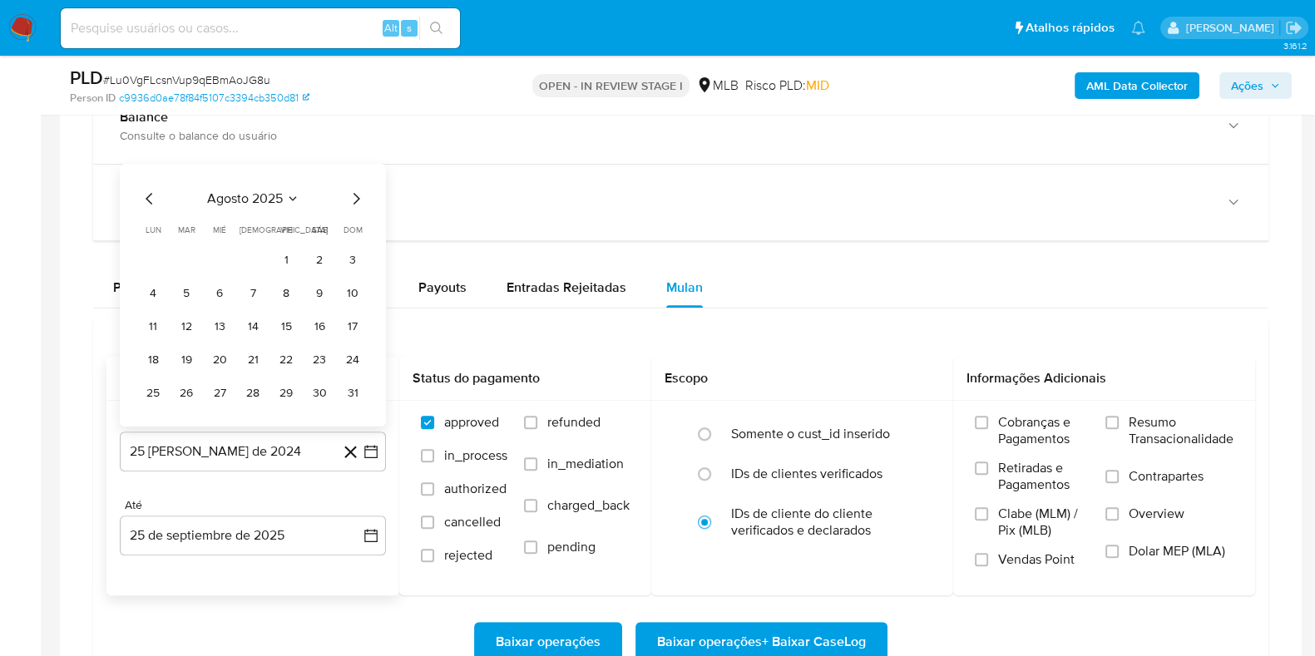
click at [279, 260] on button "1" at bounding box center [286, 260] width 27 height 27
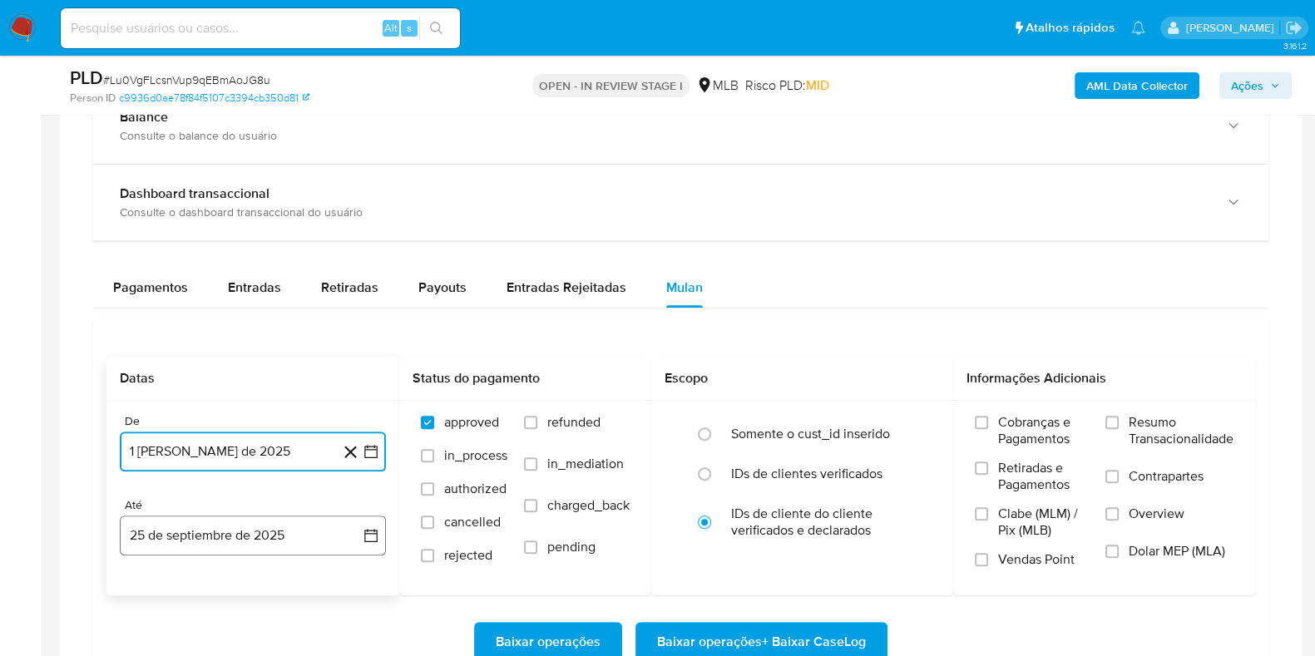
click at [364, 524] on icon "button" at bounding box center [371, 535] width 17 height 17
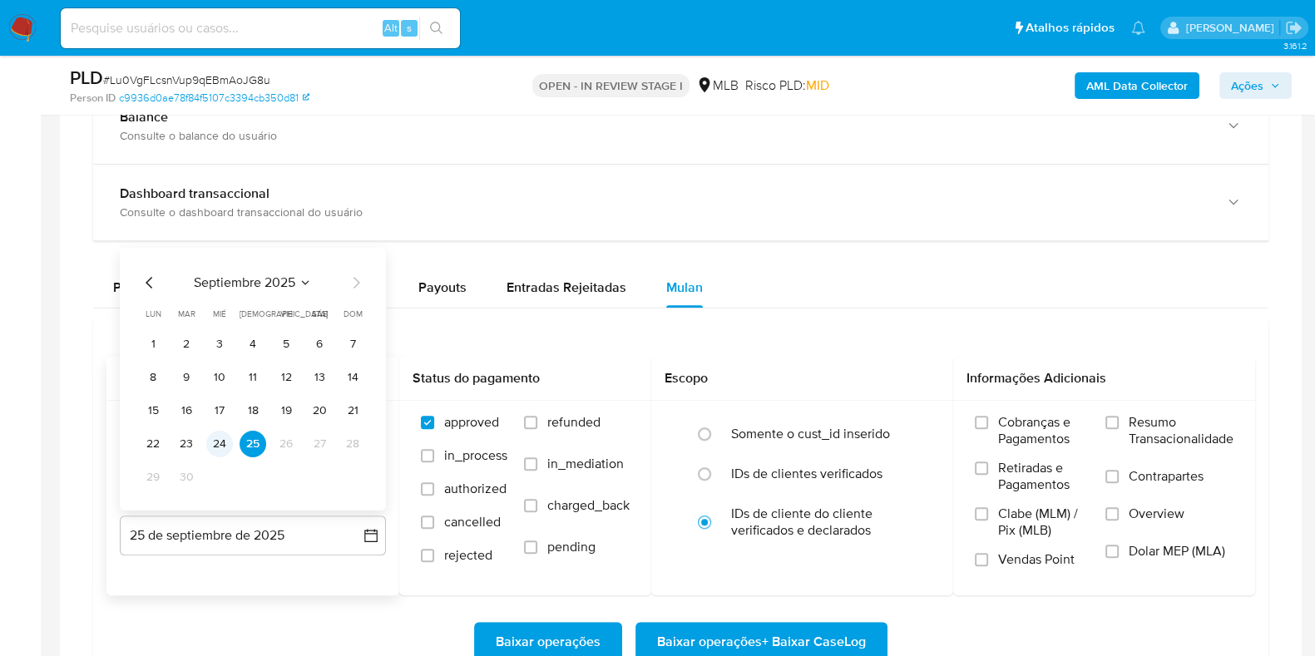
click at [223, 437] on button "24" at bounding box center [219, 444] width 27 height 27
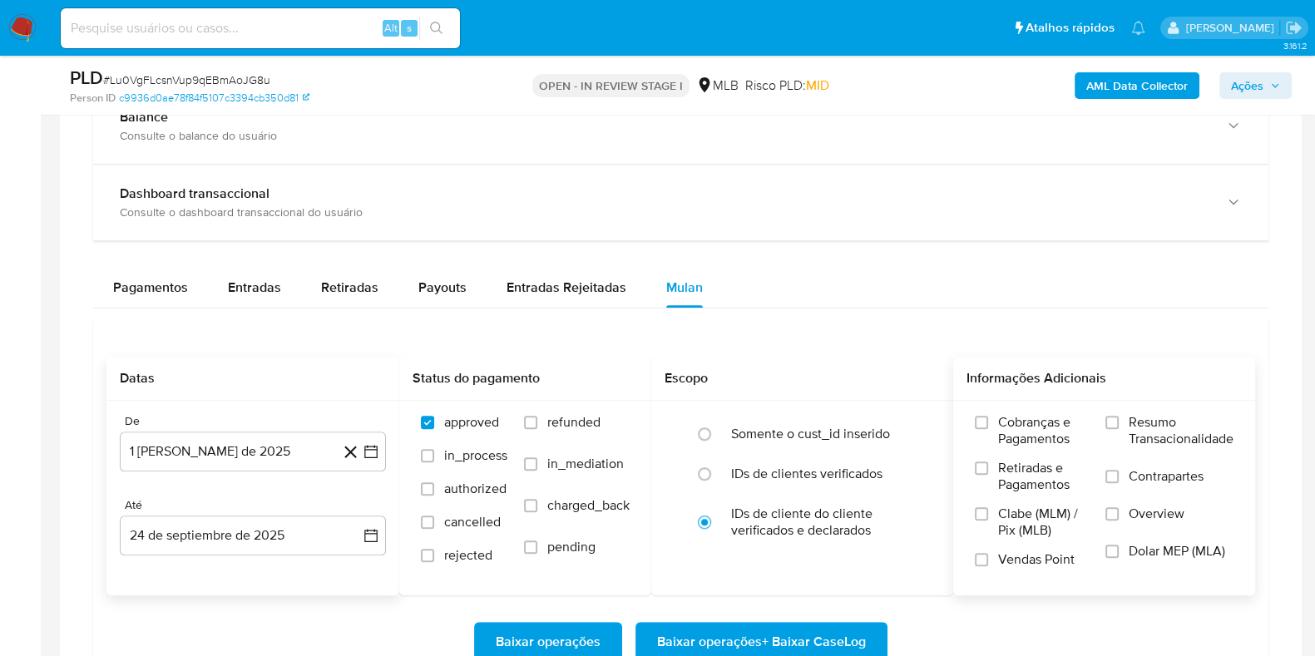
click at [1064, 426] on span "Resumo Transacionalidade" at bounding box center [1181, 430] width 105 height 33
click at [1064, 426] on input "Resumo Transacionalidade" at bounding box center [1111, 422] width 13 height 13
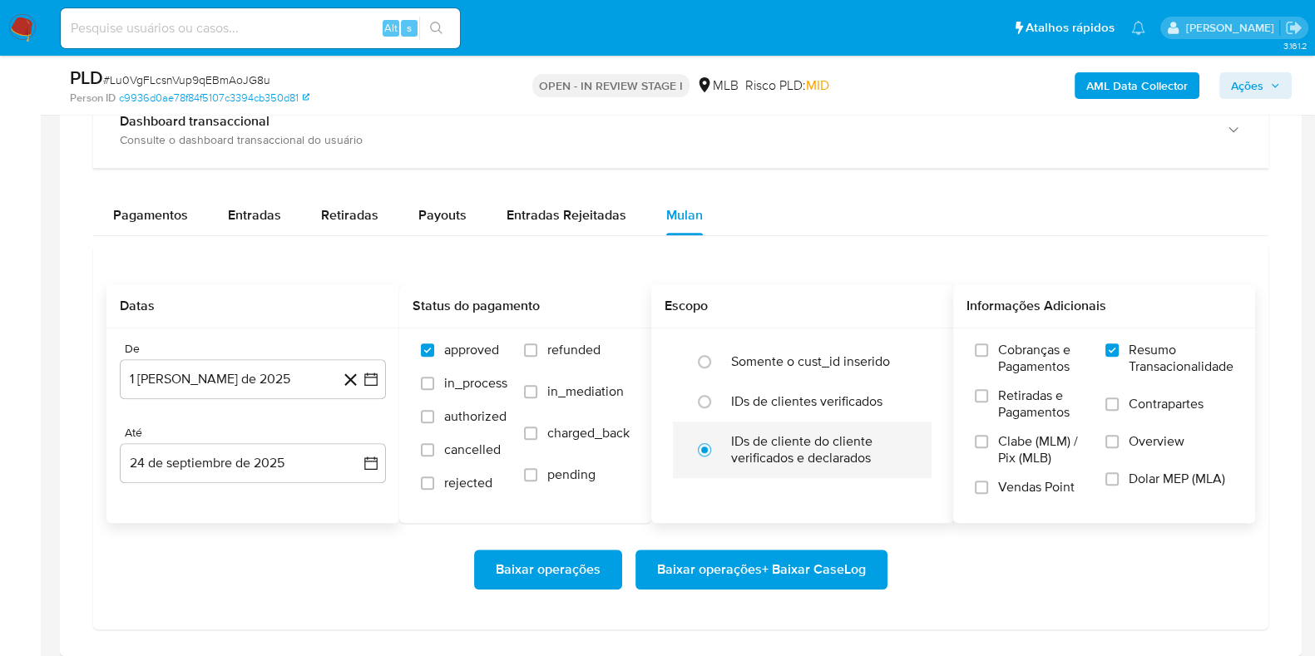
scroll to position [1351, 0]
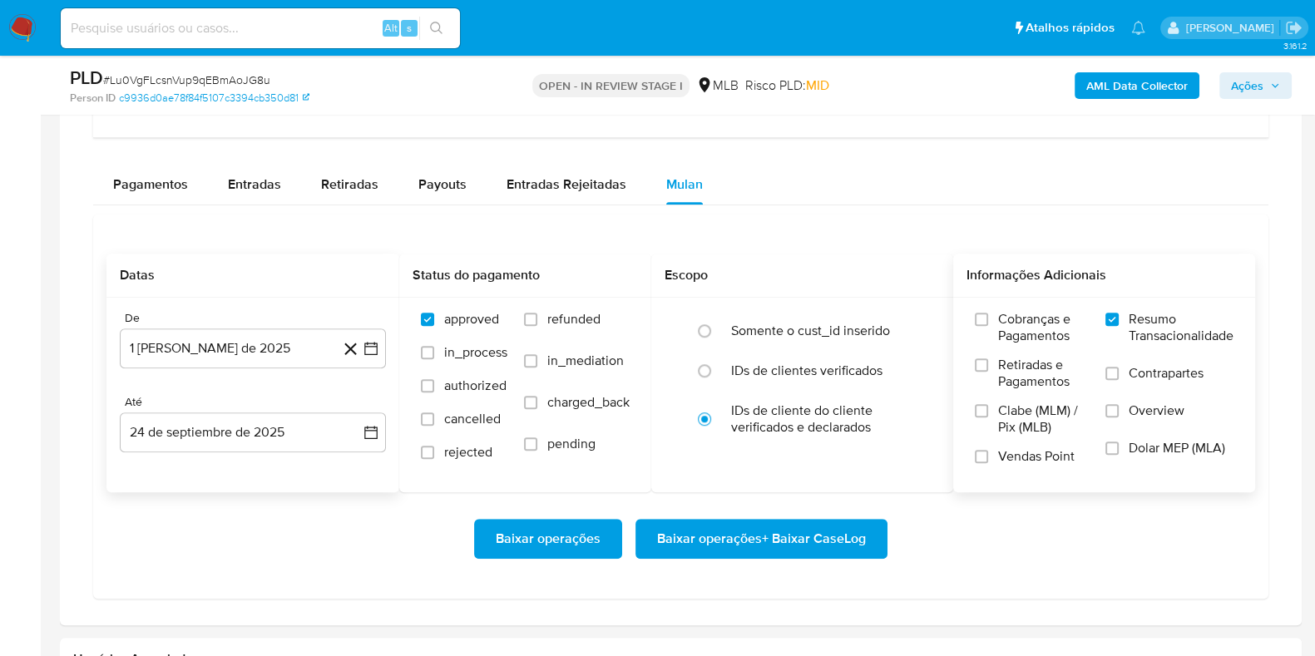
click at [759, 524] on span "Baixar operações + Baixar CaseLog" at bounding box center [761, 539] width 209 height 37
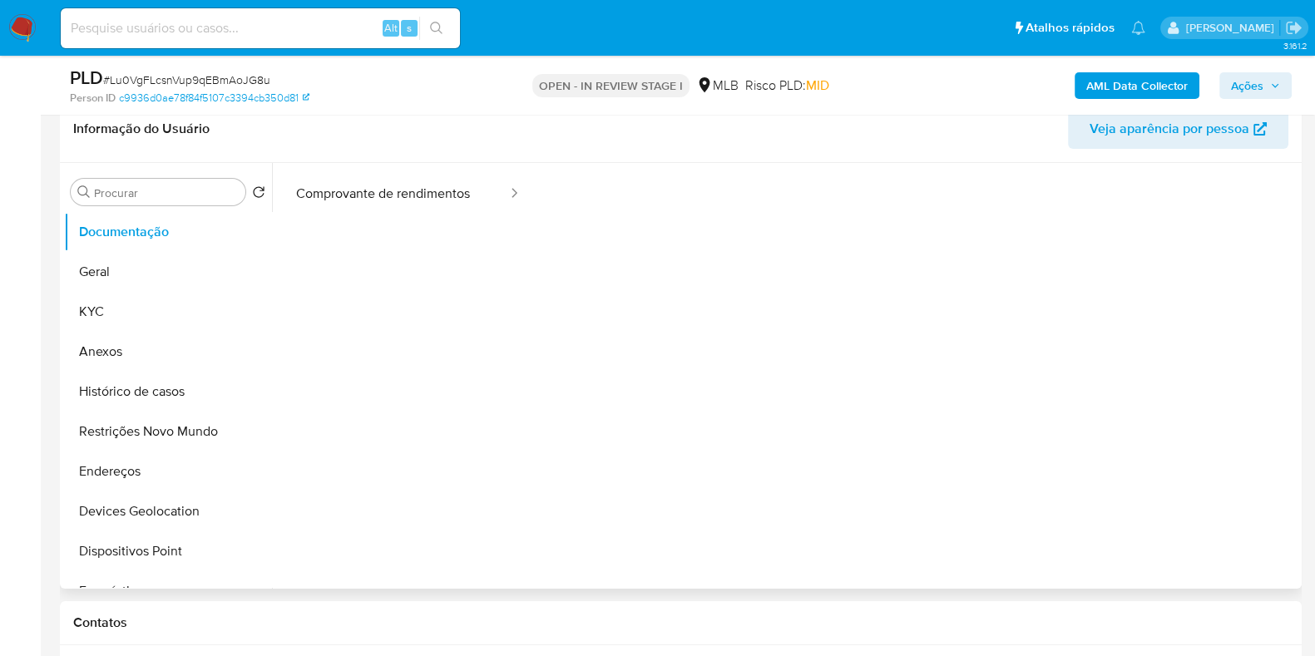
scroll to position [207, 0]
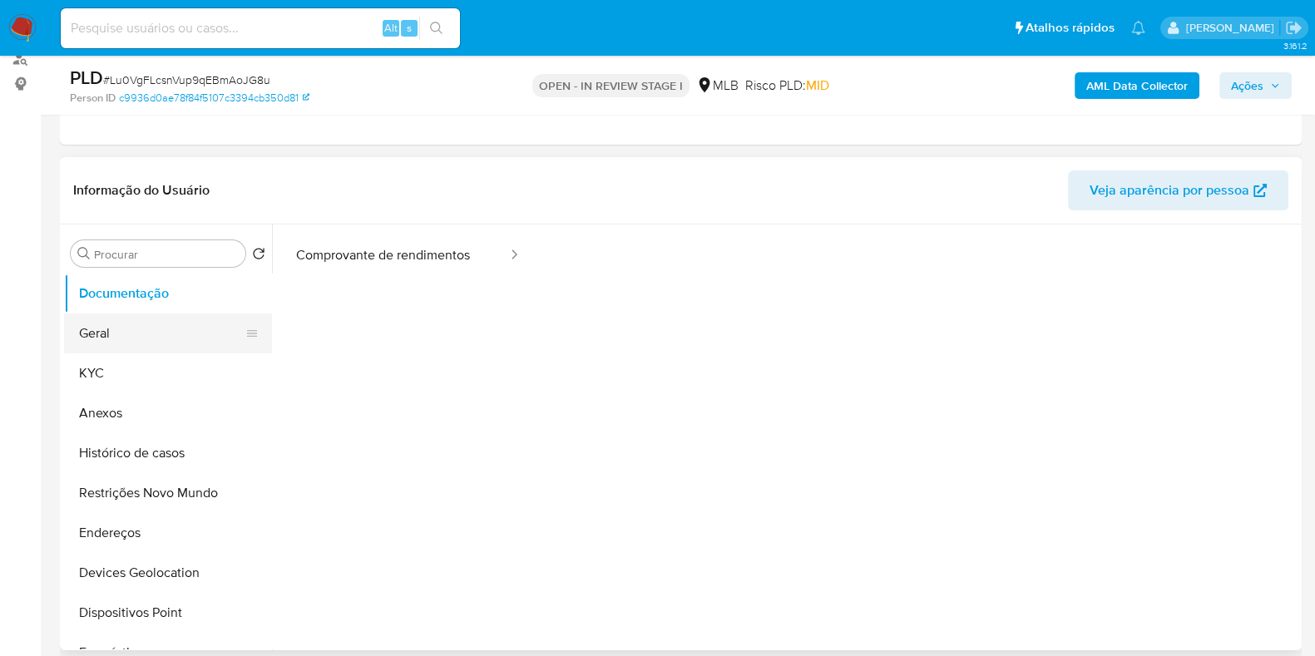
click at [120, 314] on button "Geral" at bounding box center [161, 334] width 195 height 40
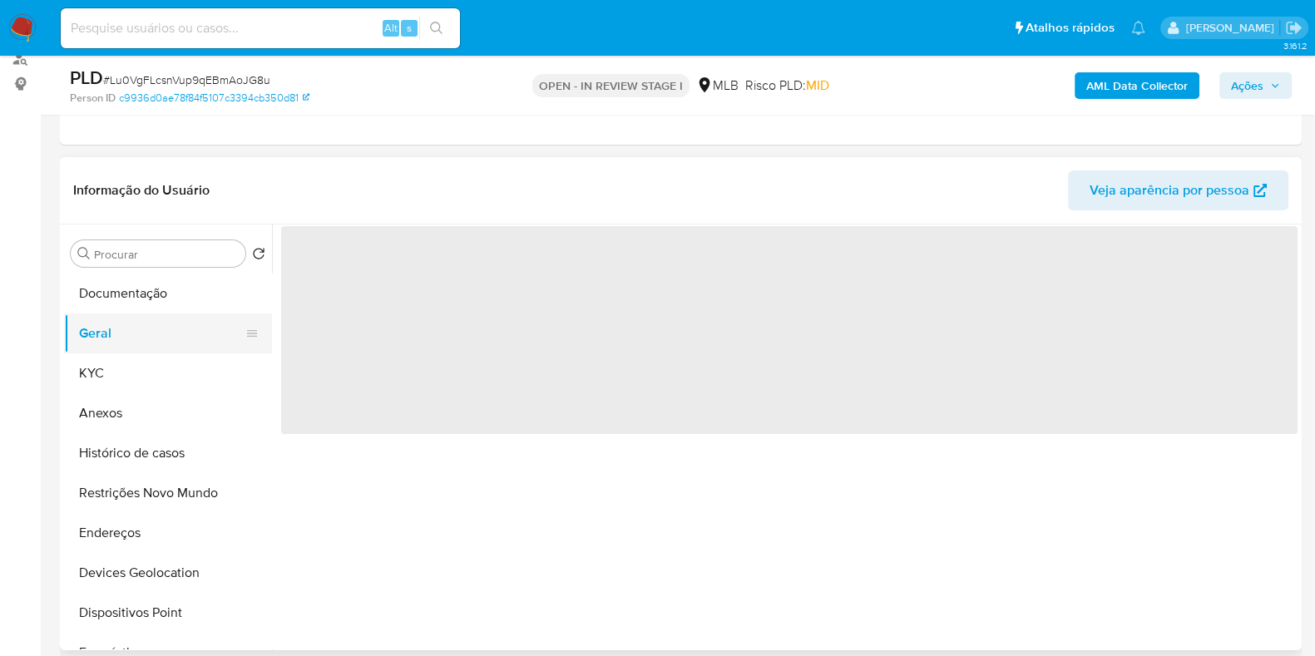
scroll to position [0, 0]
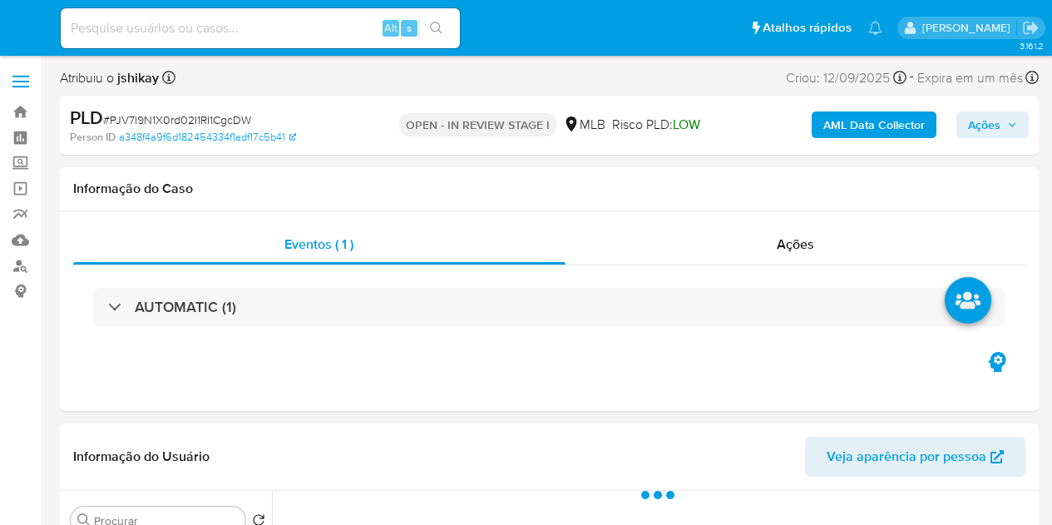
select select "10"
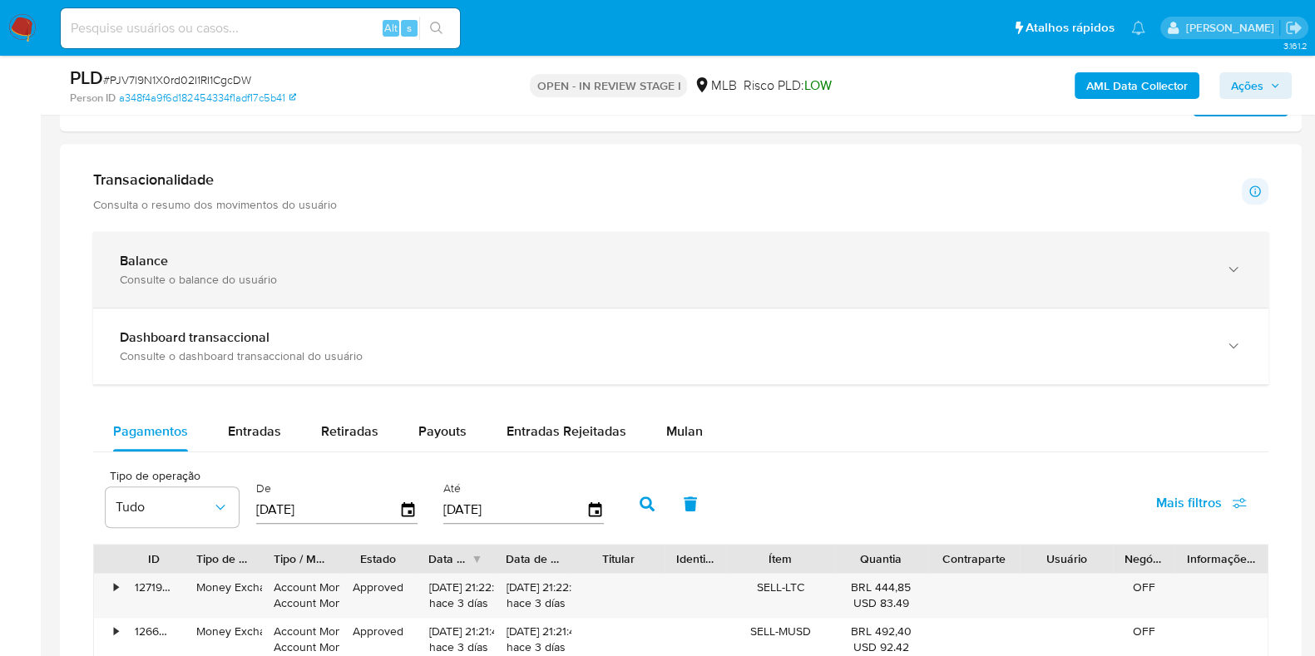
scroll to position [1248, 0]
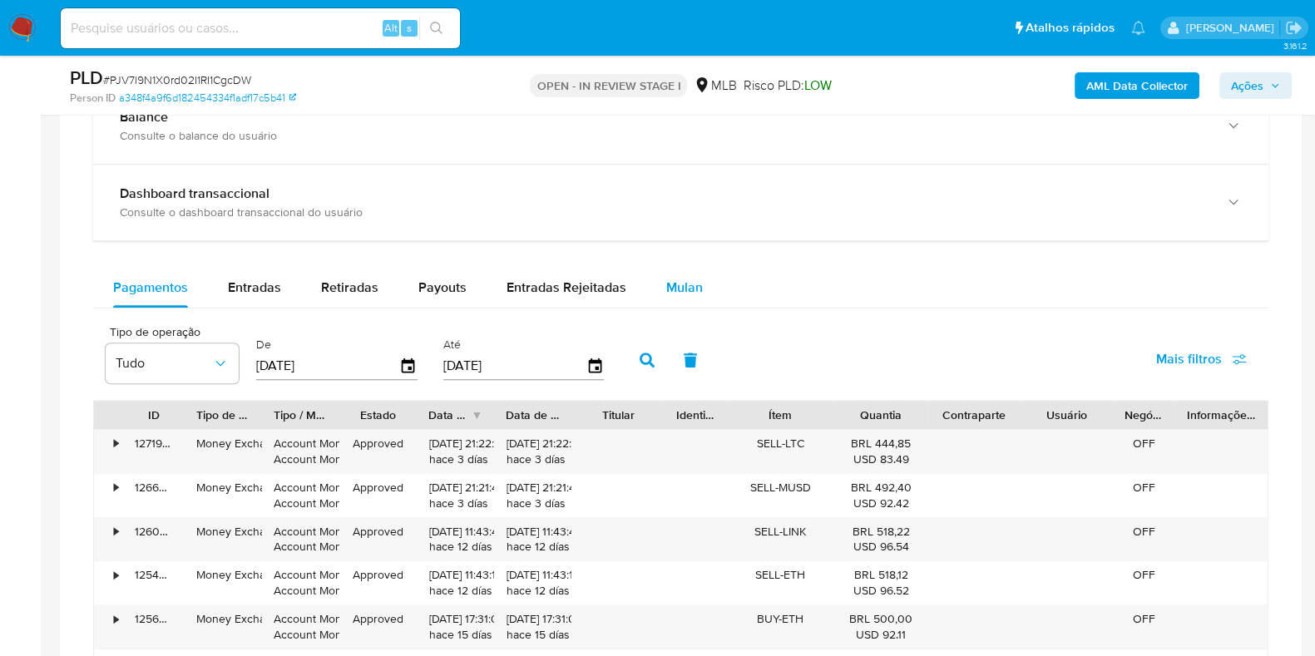
click at [699, 278] on button "Mulan" at bounding box center [684, 288] width 77 height 40
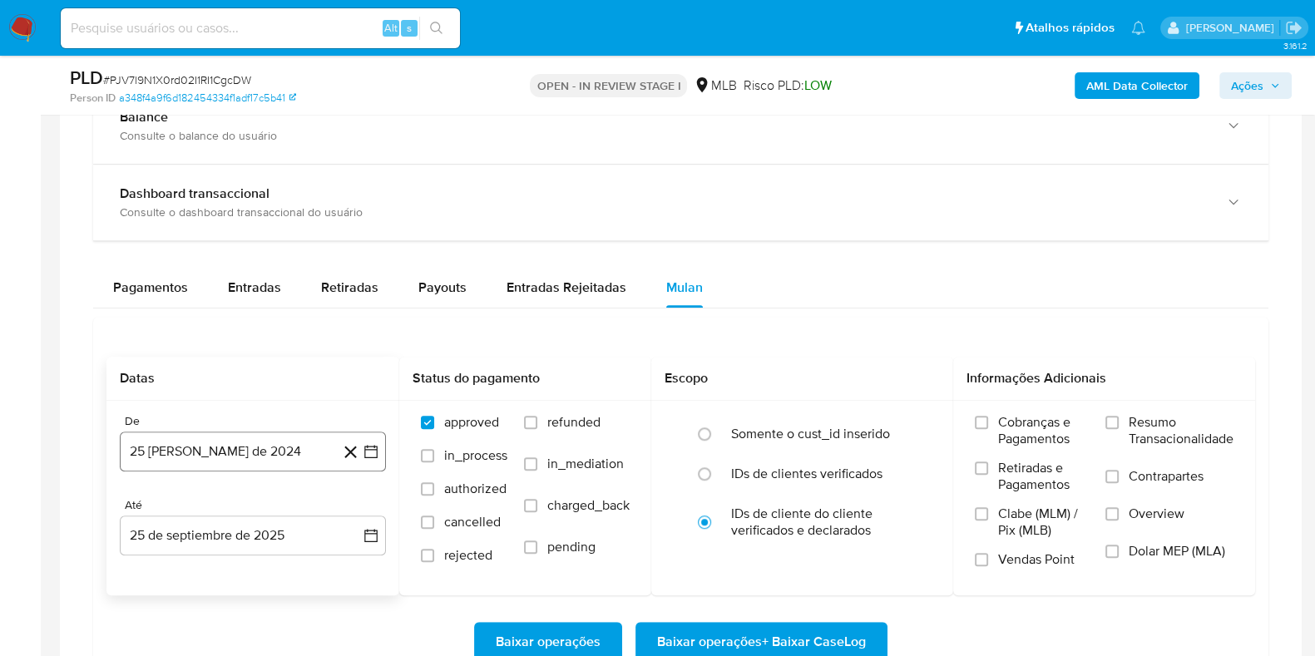
click at [368, 443] on icon "button" at bounding box center [371, 451] width 17 height 17
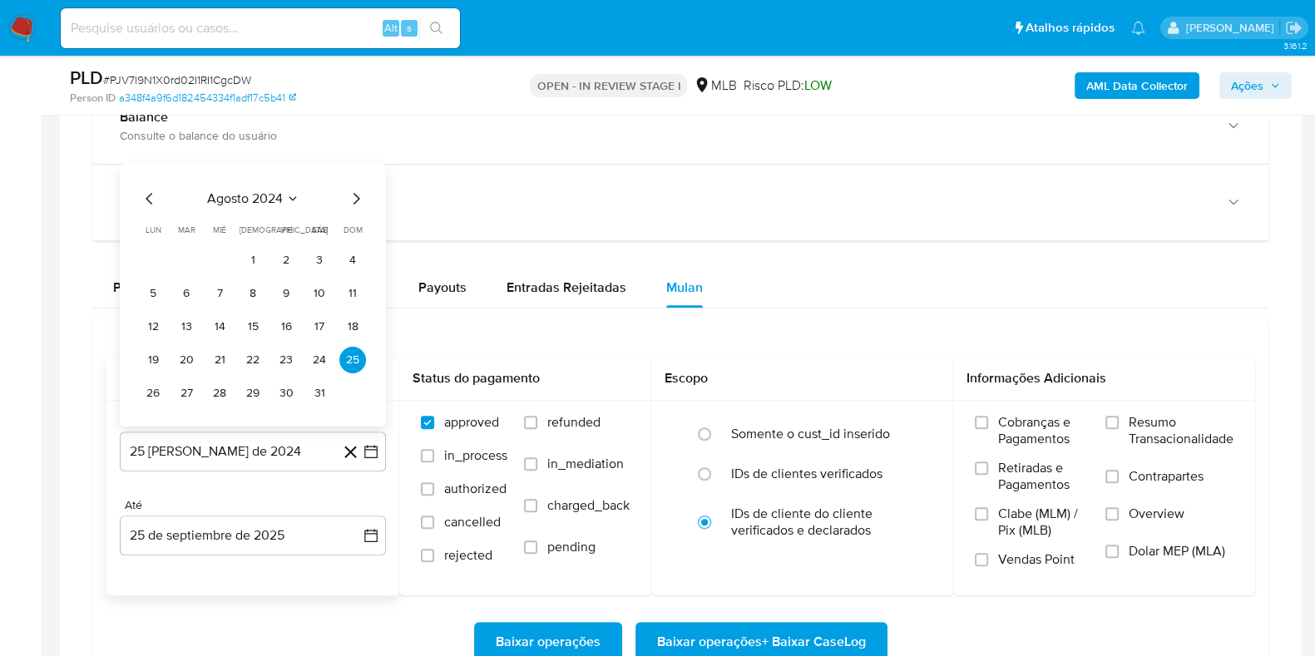
click at [262, 203] on span "agosto 2024" at bounding box center [245, 198] width 76 height 17
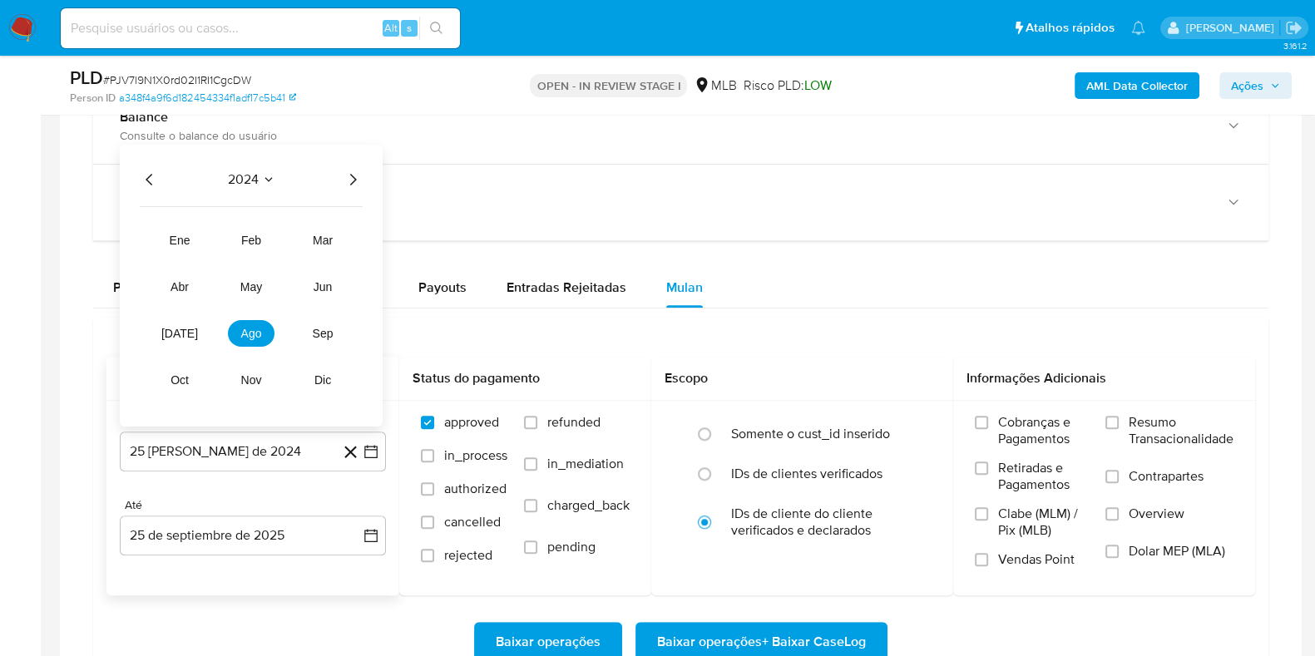
click at [352, 176] on icon "Año siguiente" at bounding box center [353, 180] width 20 height 20
click at [252, 327] on span "ago" at bounding box center [251, 333] width 21 height 13
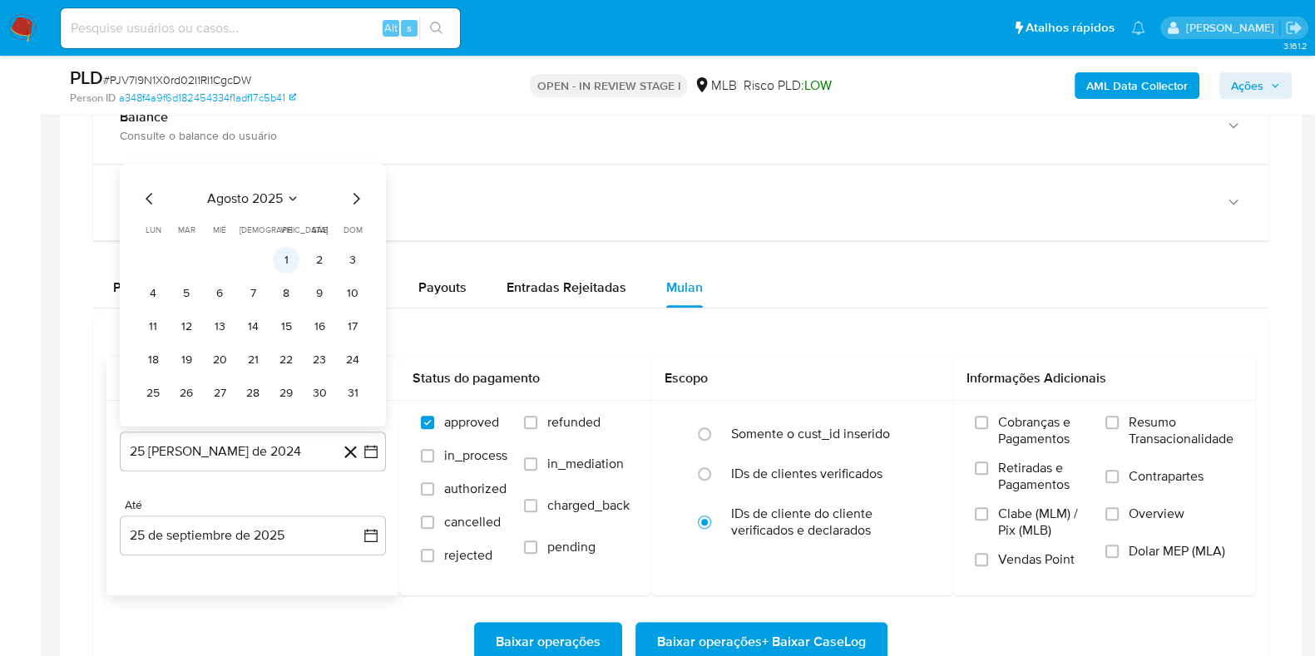
click at [279, 252] on button "1" at bounding box center [286, 260] width 27 height 27
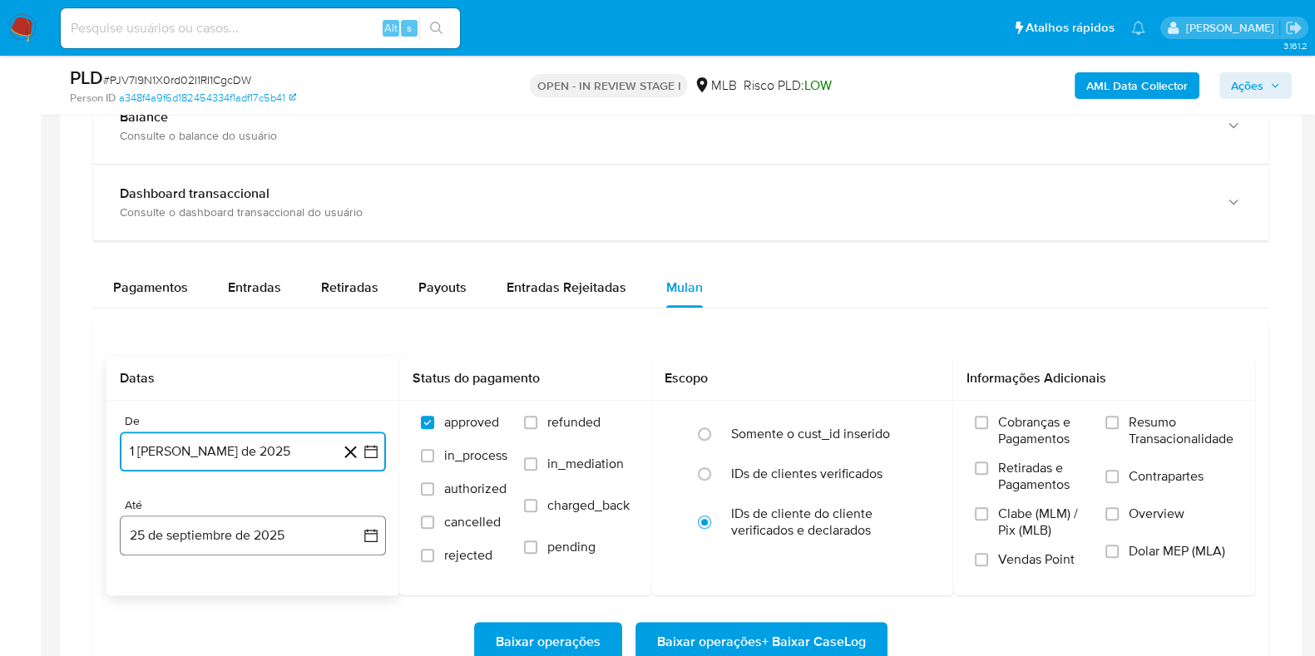
click at [363, 524] on icon "button" at bounding box center [371, 535] width 17 height 17
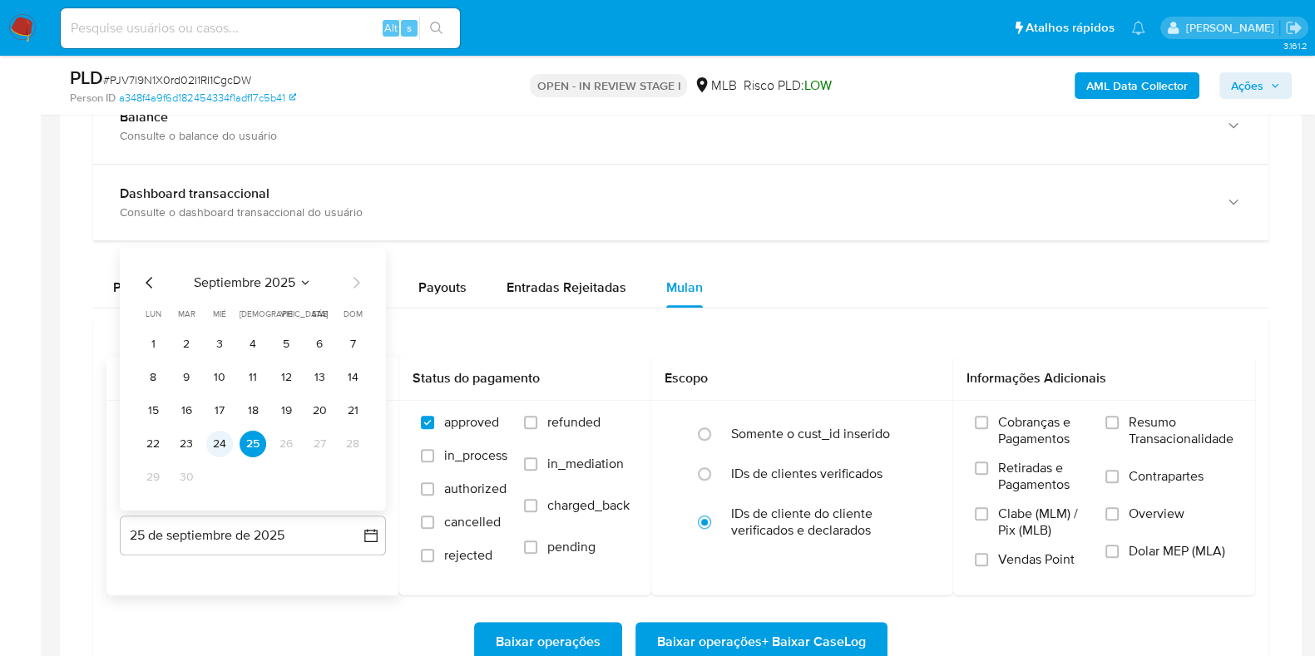
click at [212, 431] on button "24" at bounding box center [219, 444] width 27 height 27
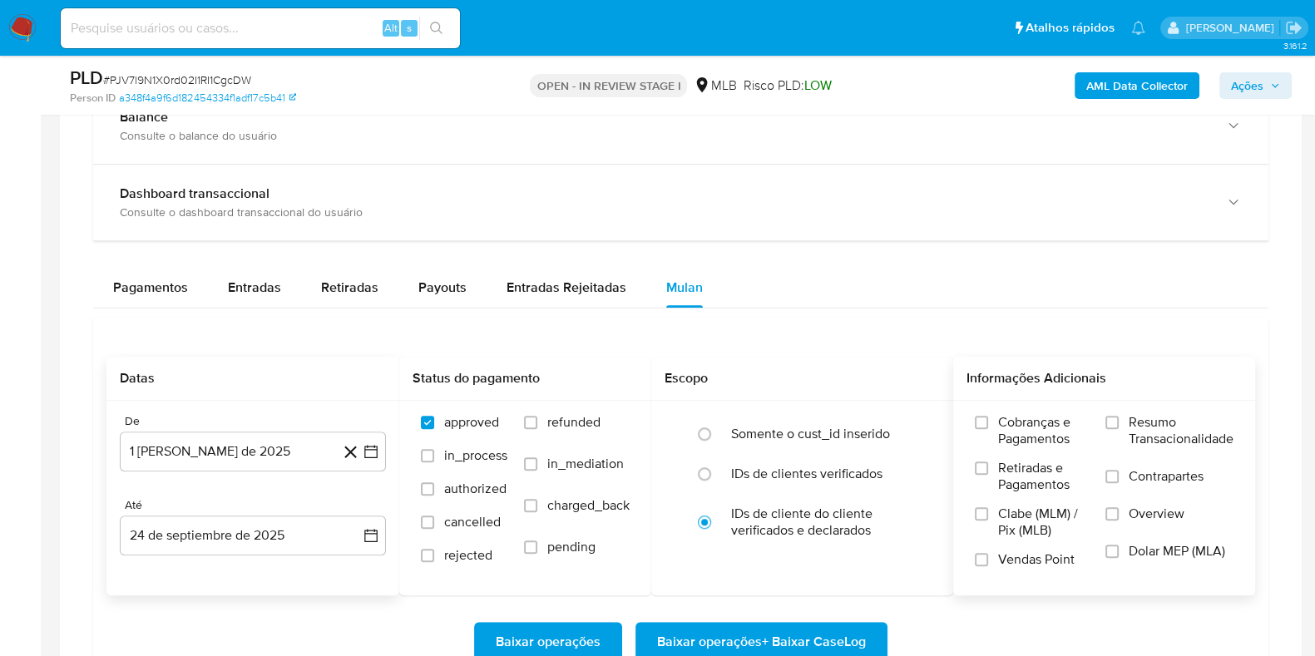
click at [1051, 414] on span "Resumo Transacionalidade" at bounding box center [1181, 430] width 105 height 33
click at [1051, 416] on input "Resumo Transacionalidade" at bounding box center [1111, 422] width 13 height 13
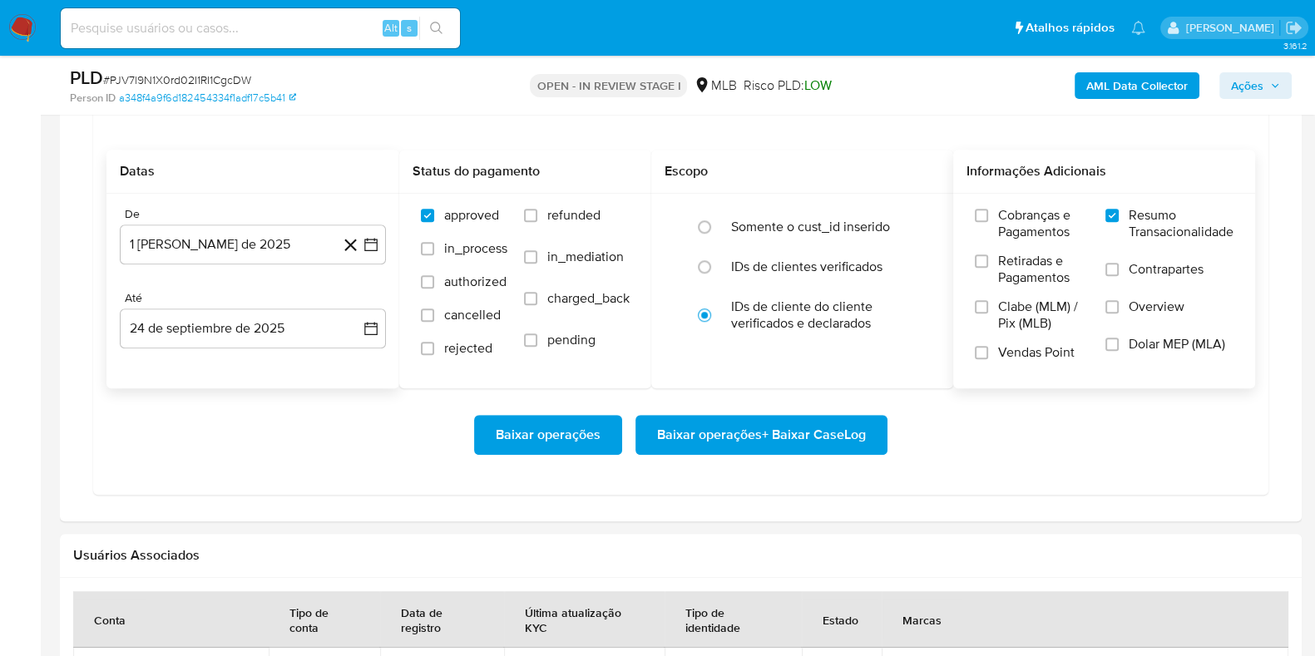
scroll to position [1455, 0]
click at [710, 444] on span "Baixar operações + Baixar CaseLog" at bounding box center [761, 435] width 209 height 37
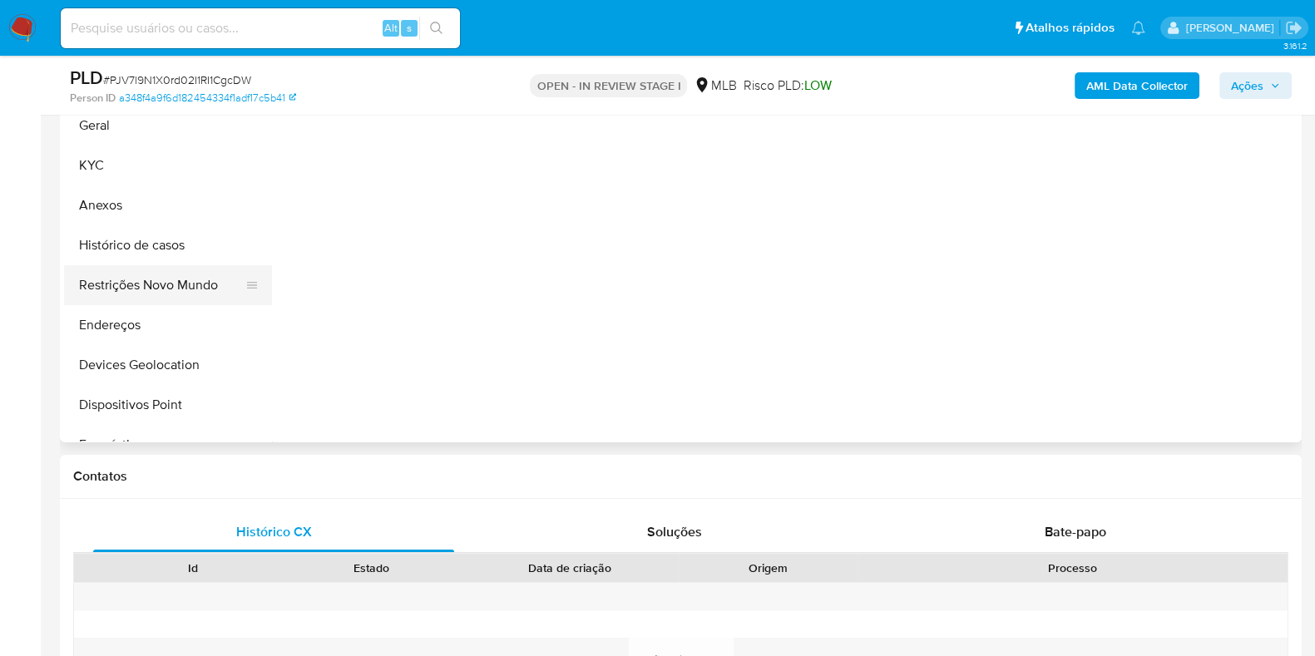
scroll to position [312, 0]
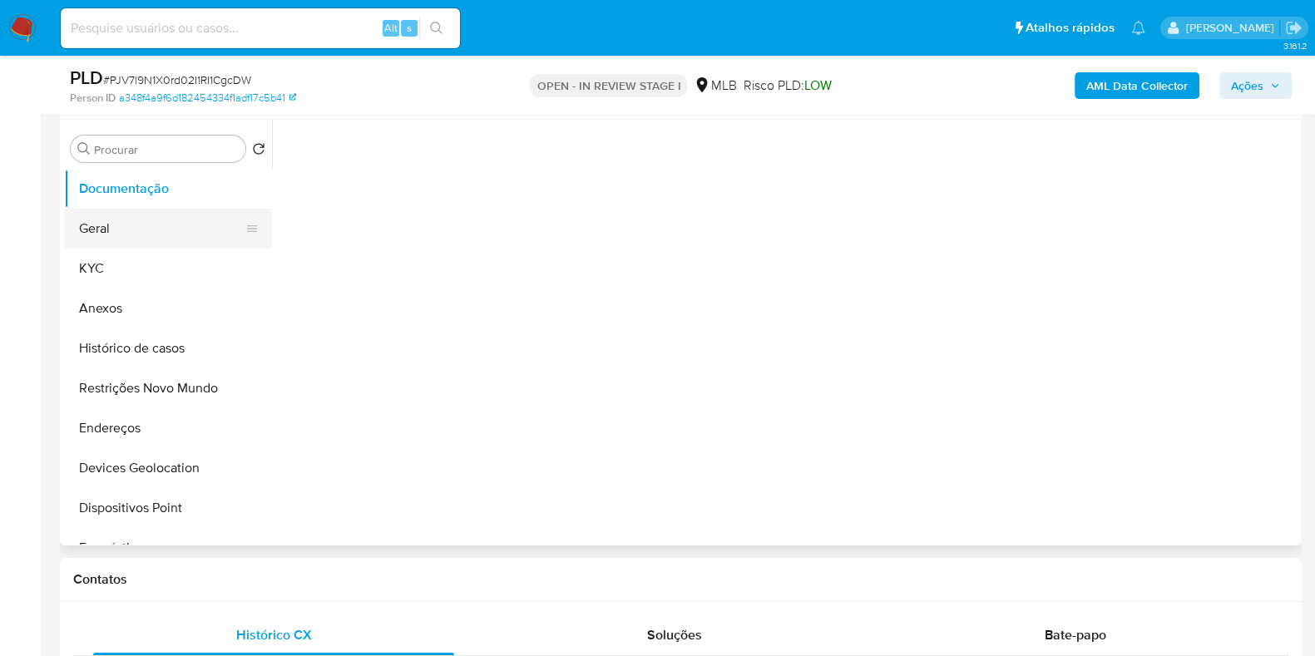
click at [127, 230] on button "Geral" at bounding box center [161, 229] width 195 height 40
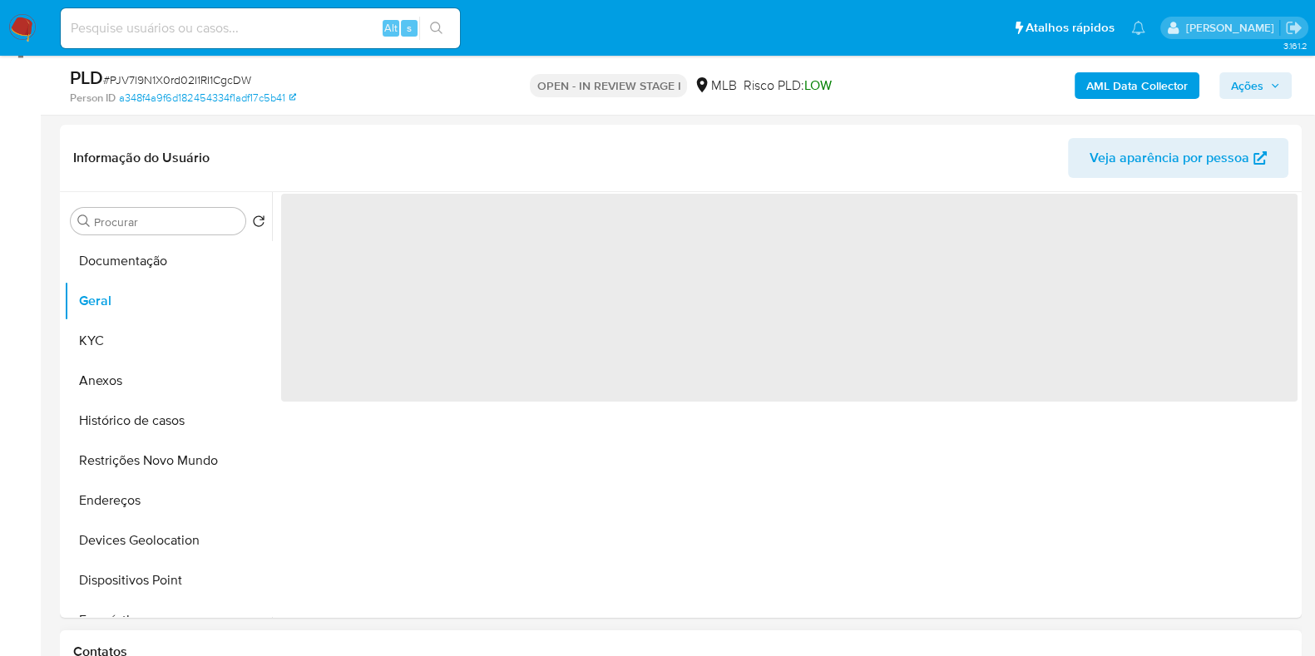
scroll to position [207, 0]
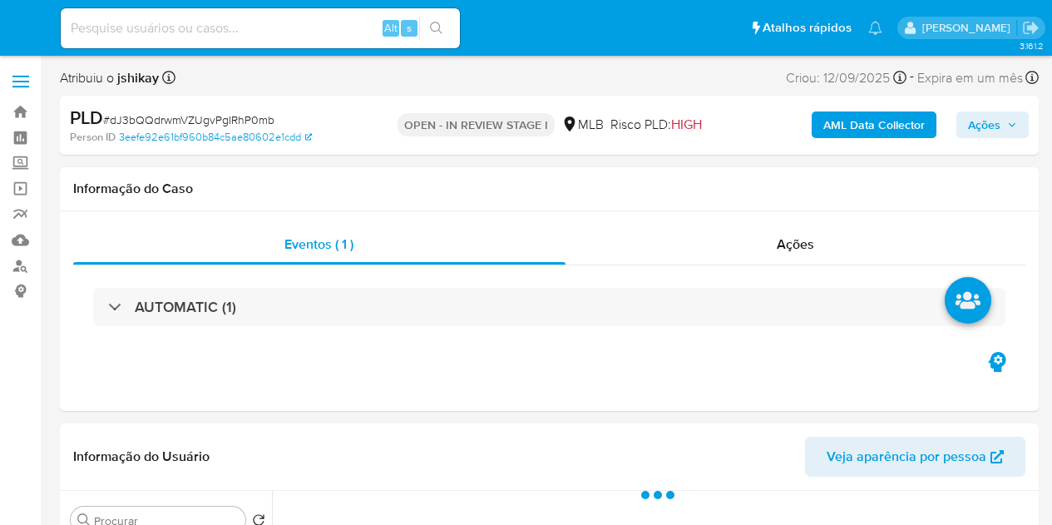
select select "10"
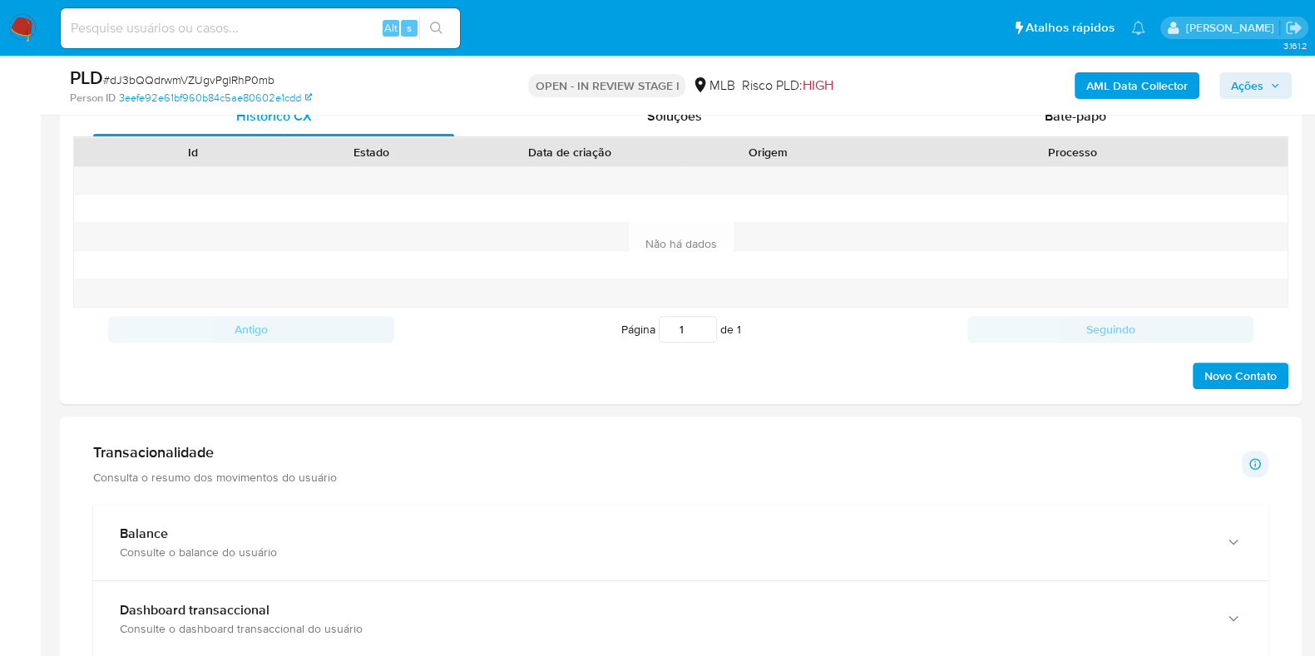
scroll to position [1248, 0]
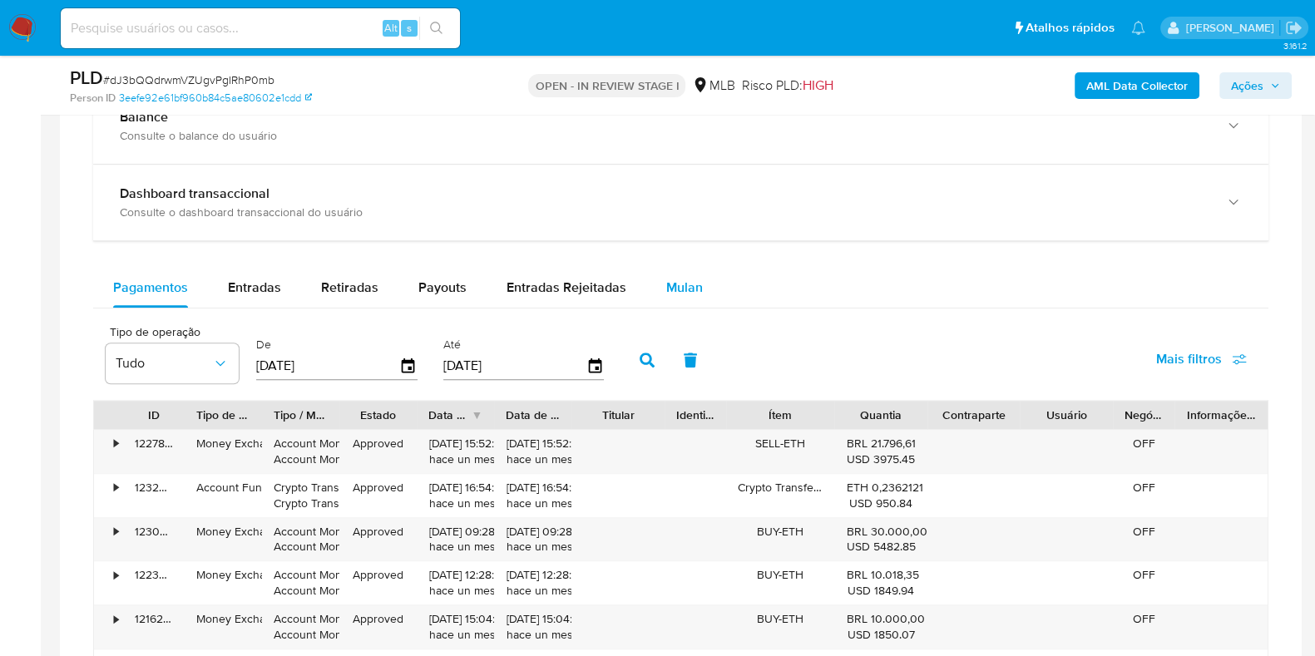
click at [669, 298] on div "Mulan" at bounding box center [684, 288] width 37 height 40
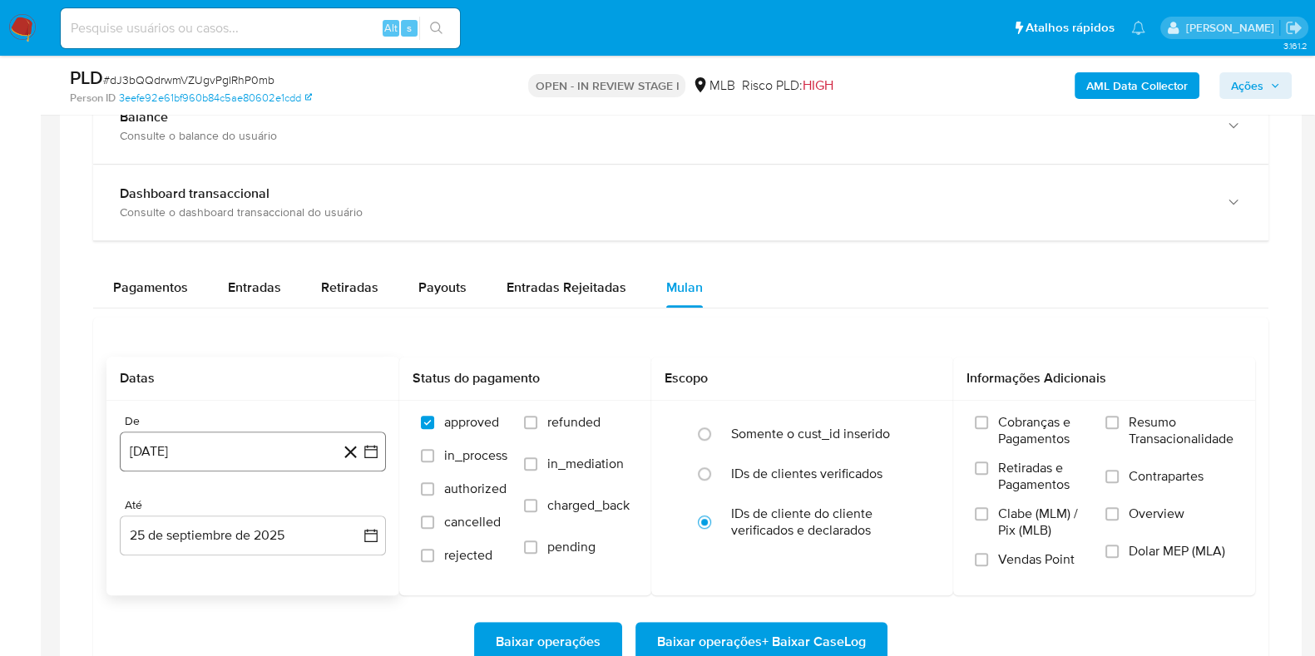
click at [377, 452] on icon "button" at bounding box center [370, 451] width 13 height 13
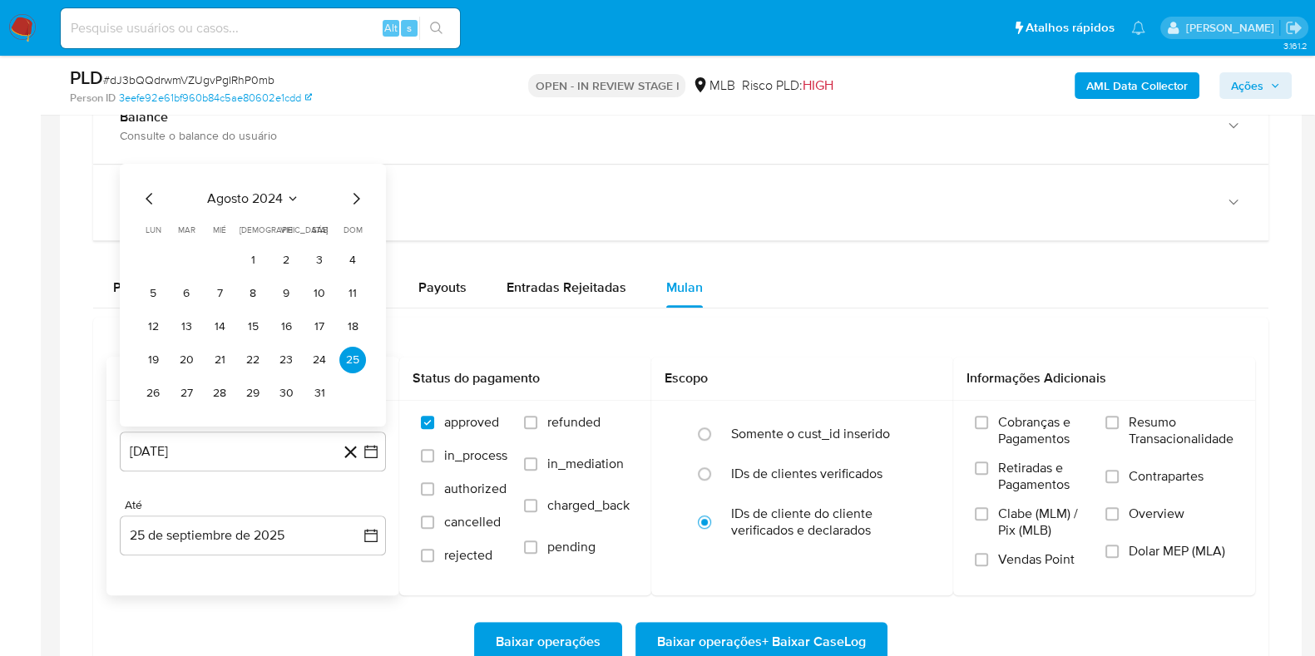
drag, startPoint x: 270, startPoint y: 171, endPoint x: 270, endPoint y: 194, distance: 23.3
click at [270, 175] on div "[DATE] [DATE] lun lunes mar martes mié miércoles jue jueves vie viernes sáb sáb…" at bounding box center [253, 295] width 266 height 263
click at [270, 197] on span "agosto 2024" at bounding box center [245, 198] width 76 height 17
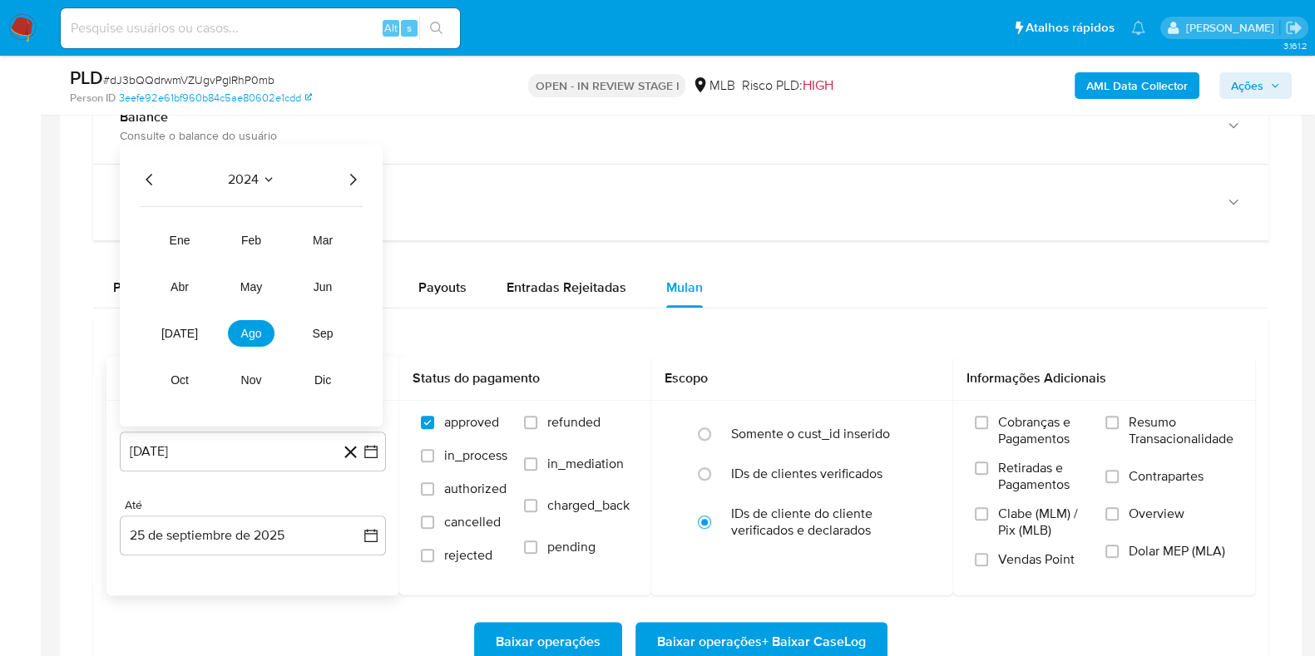
click at [346, 175] on icon "Año siguiente" at bounding box center [353, 180] width 20 height 20
click at [254, 323] on button "ago" at bounding box center [251, 333] width 47 height 27
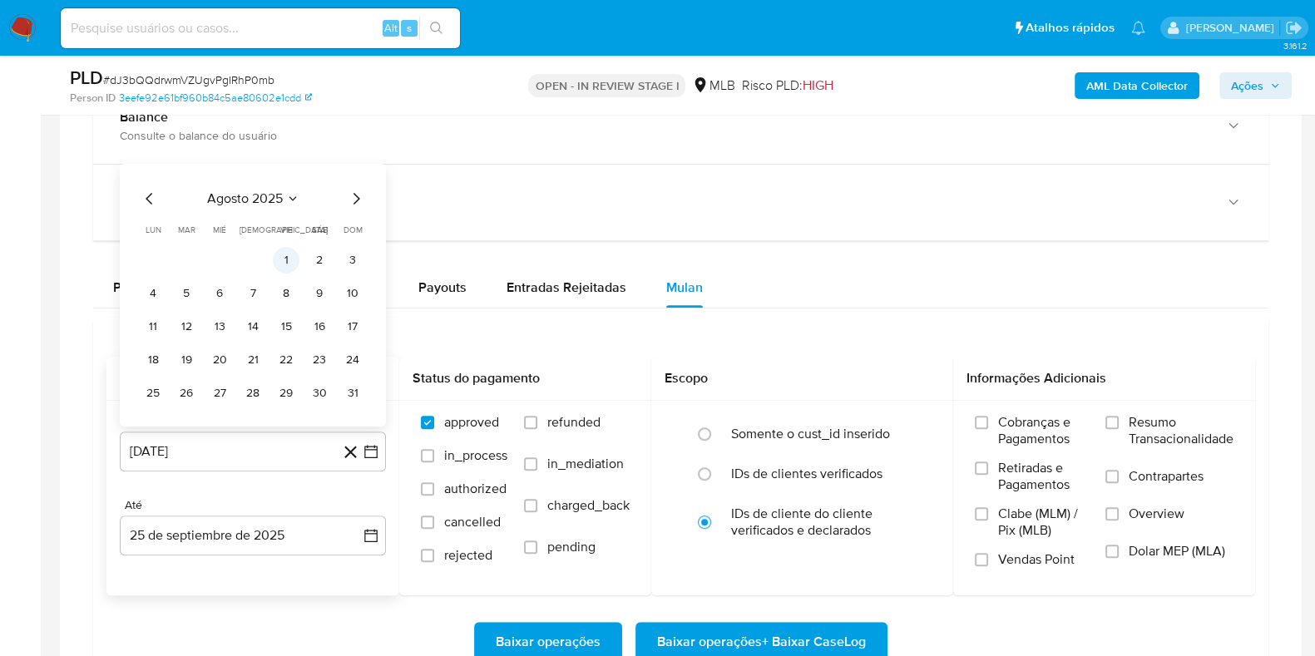
click at [285, 258] on button "1" at bounding box center [286, 260] width 27 height 27
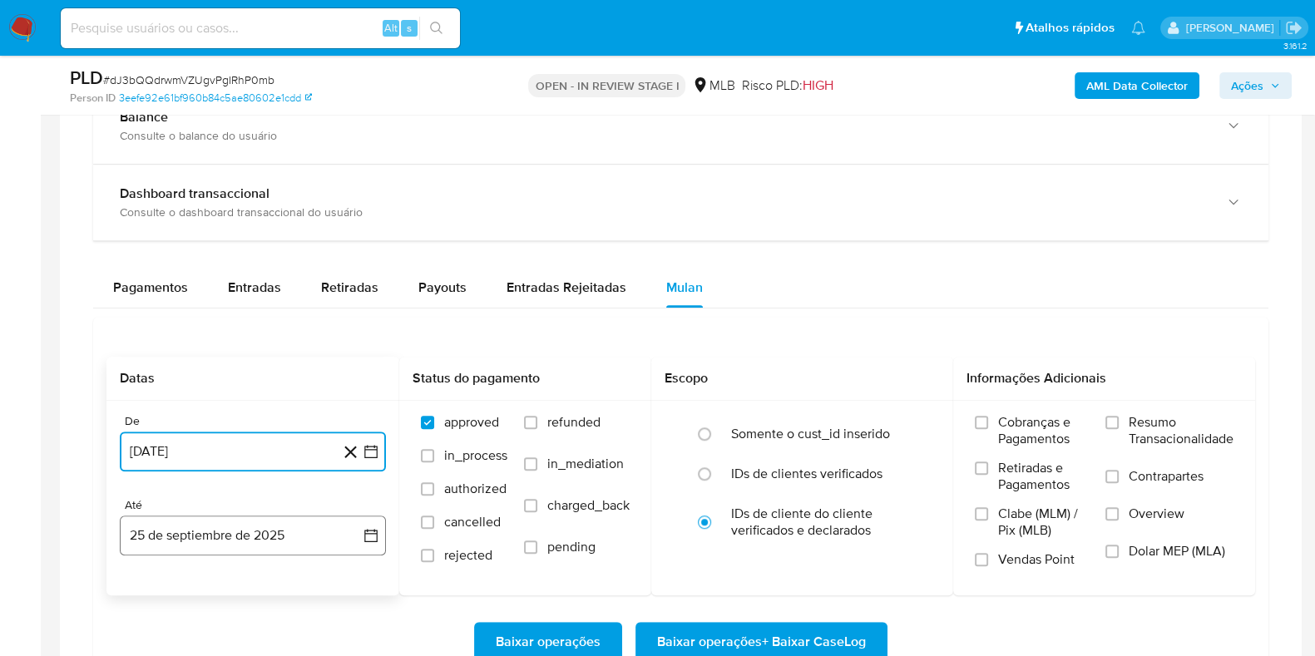
click at [370, 524] on icon "button" at bounding box center [371, 535] width 17 height 17
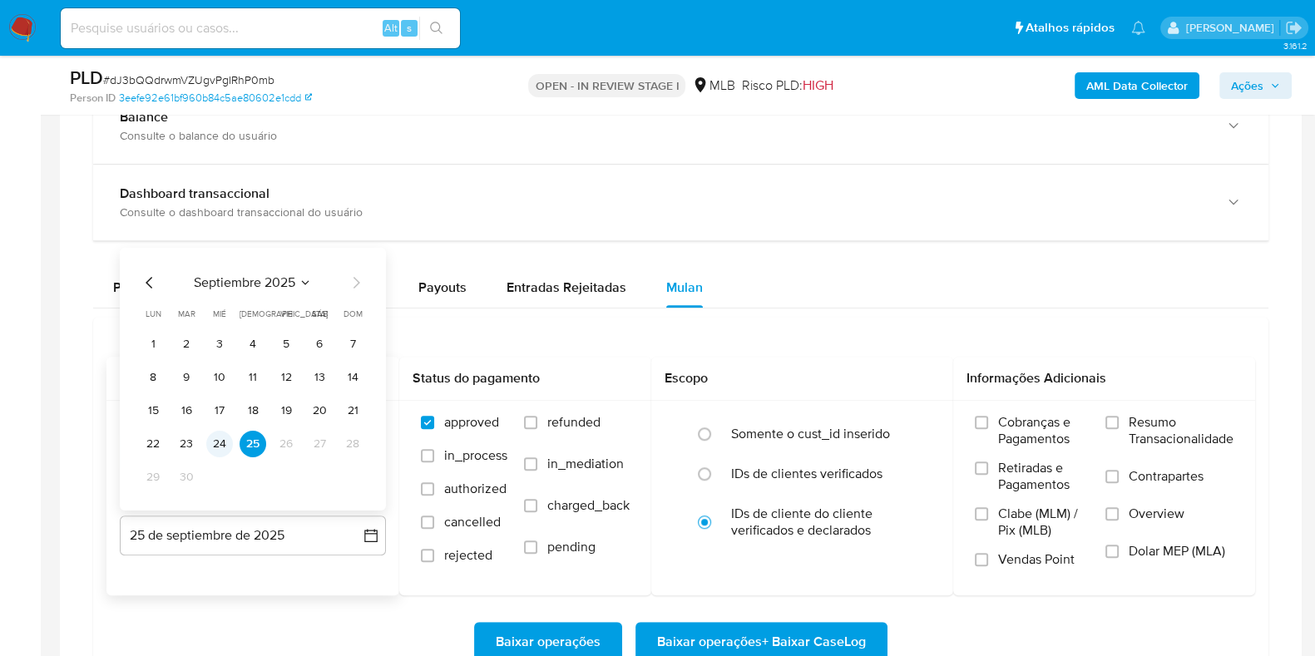
click at [212, 445] on button "24" at bounding box center [219, 444] width 27 height 27
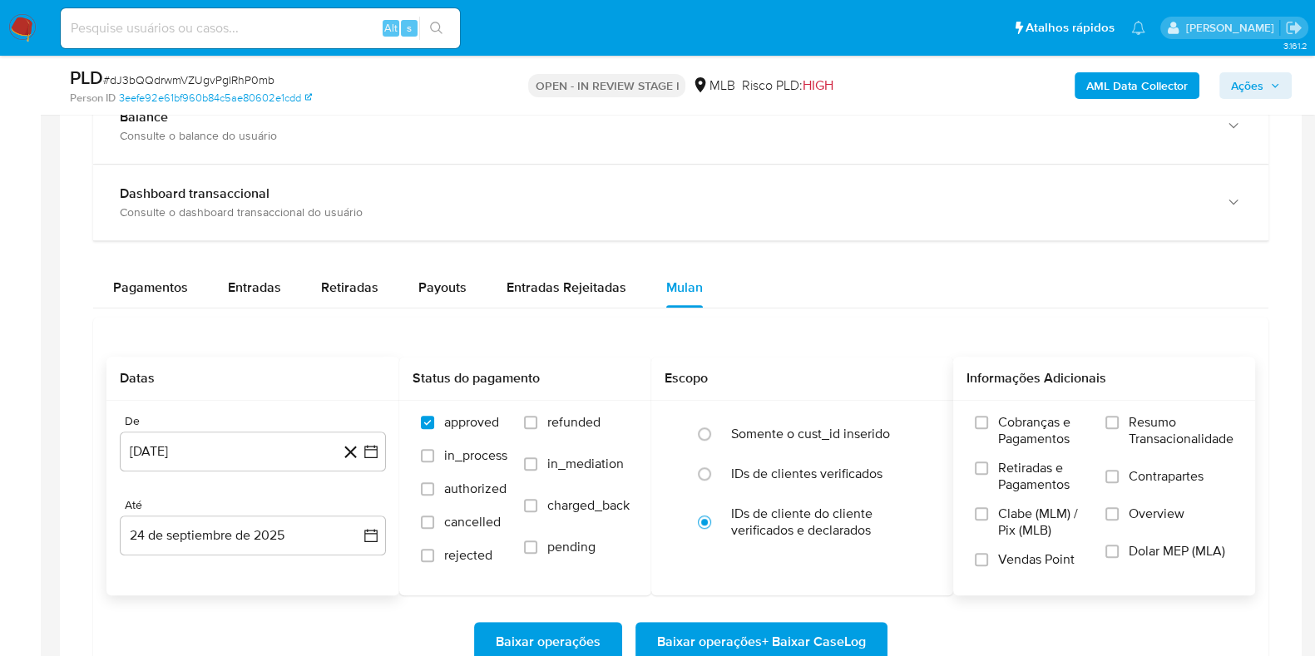
click at [1051, 429] on span "Resumo Transacionalidade" at bounding box center [1181, 430] width 105 height 33
click at [1051, 429] on input "Resumo Transacionalidade" at bounding box center [1111, 422] width 13 height 13
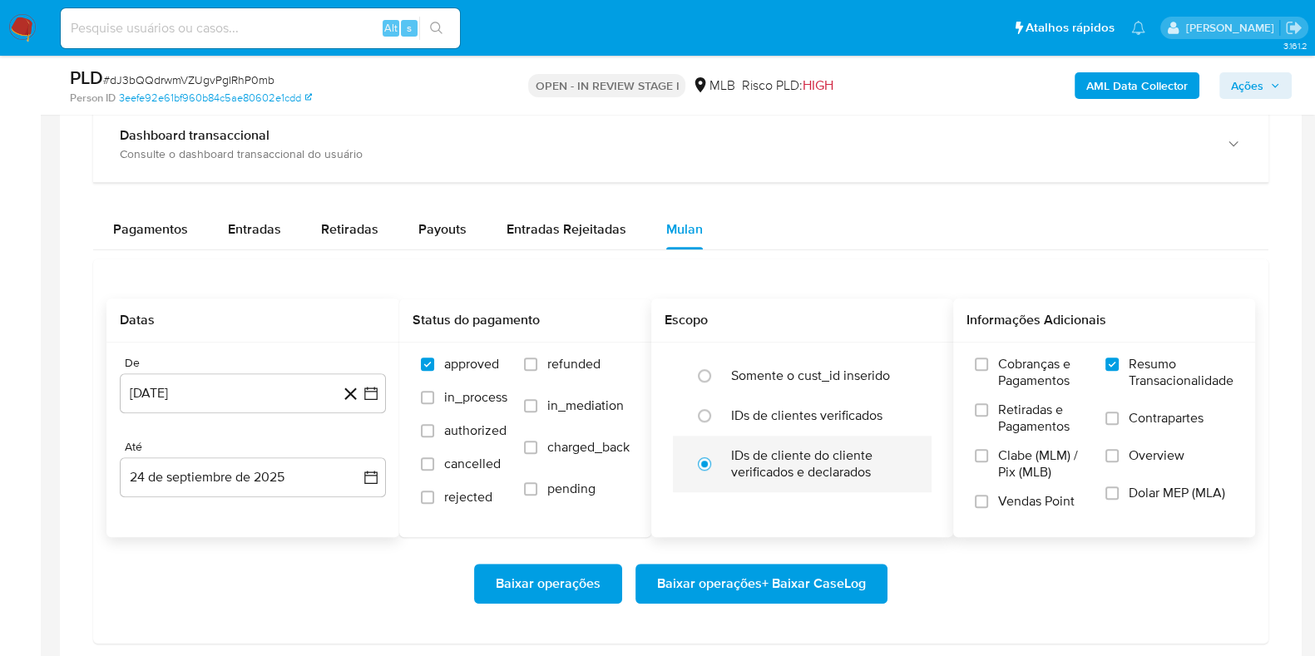
scroll to position [1351, 0]
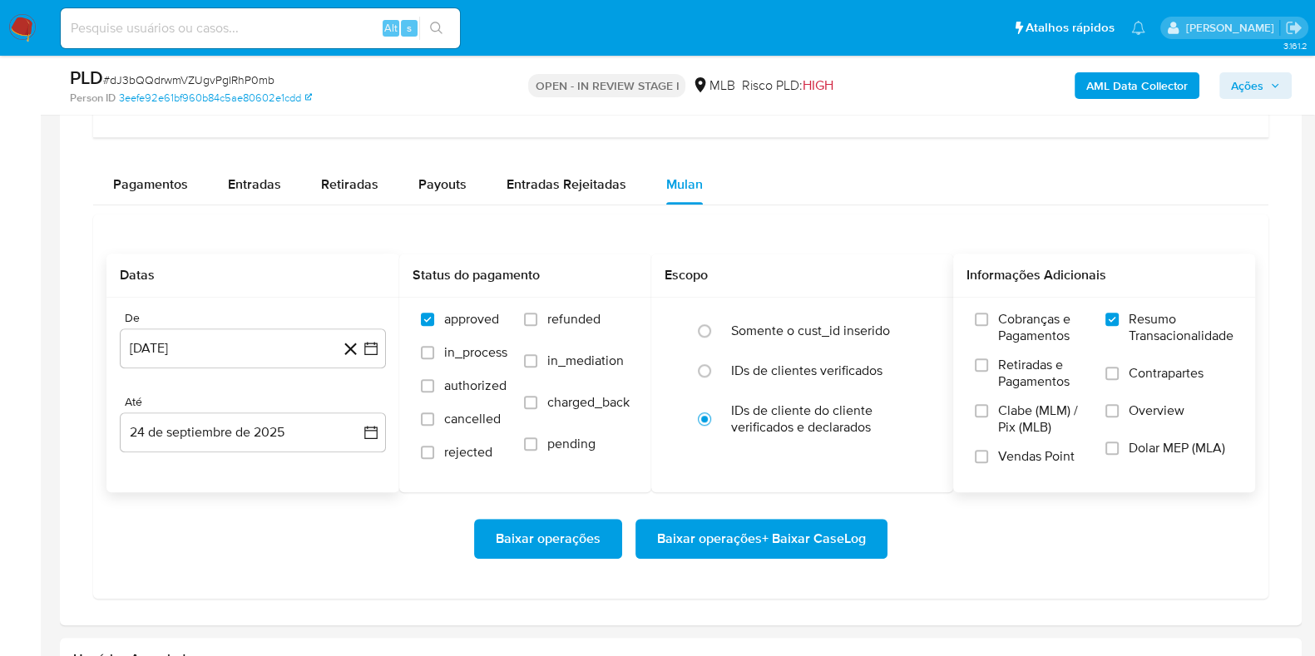
click at [746, 524] on span "Baixar operações + Baixar CaseLog" at bounding box center [761, 539] width 209 height 37
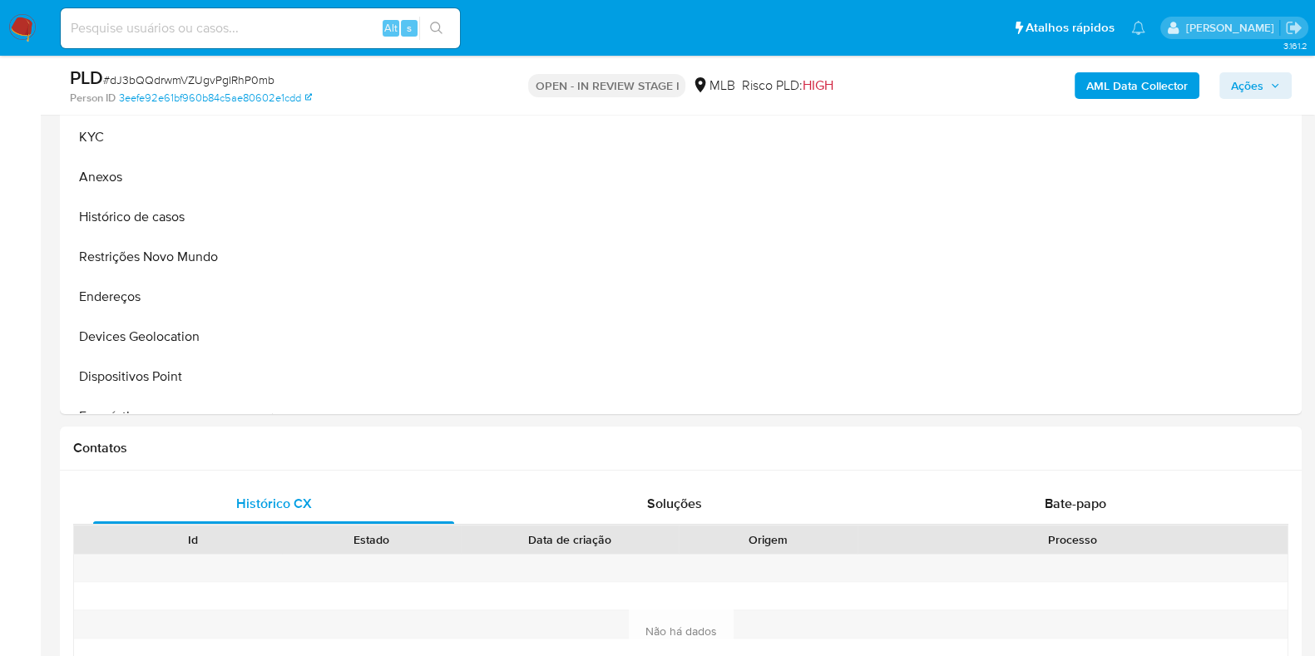
scroll to position [312, 0]
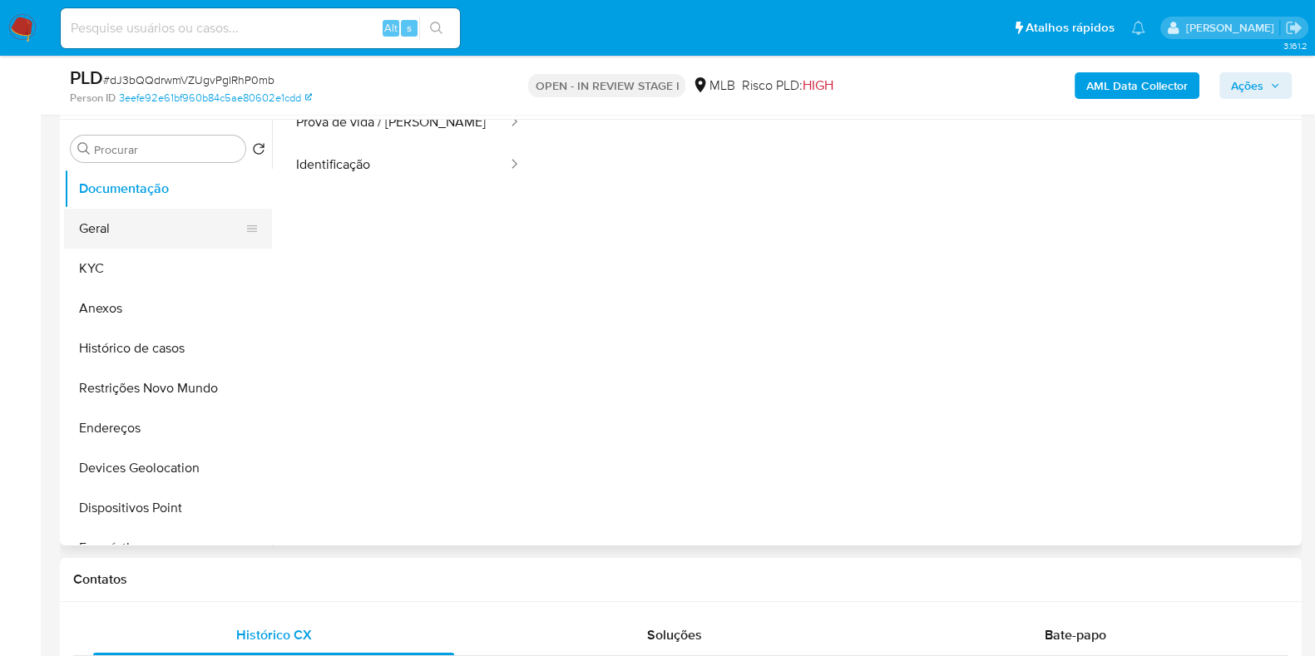
click at [134, 220] on button "Geral" at bounding box center [161, 229] width 195 height 40
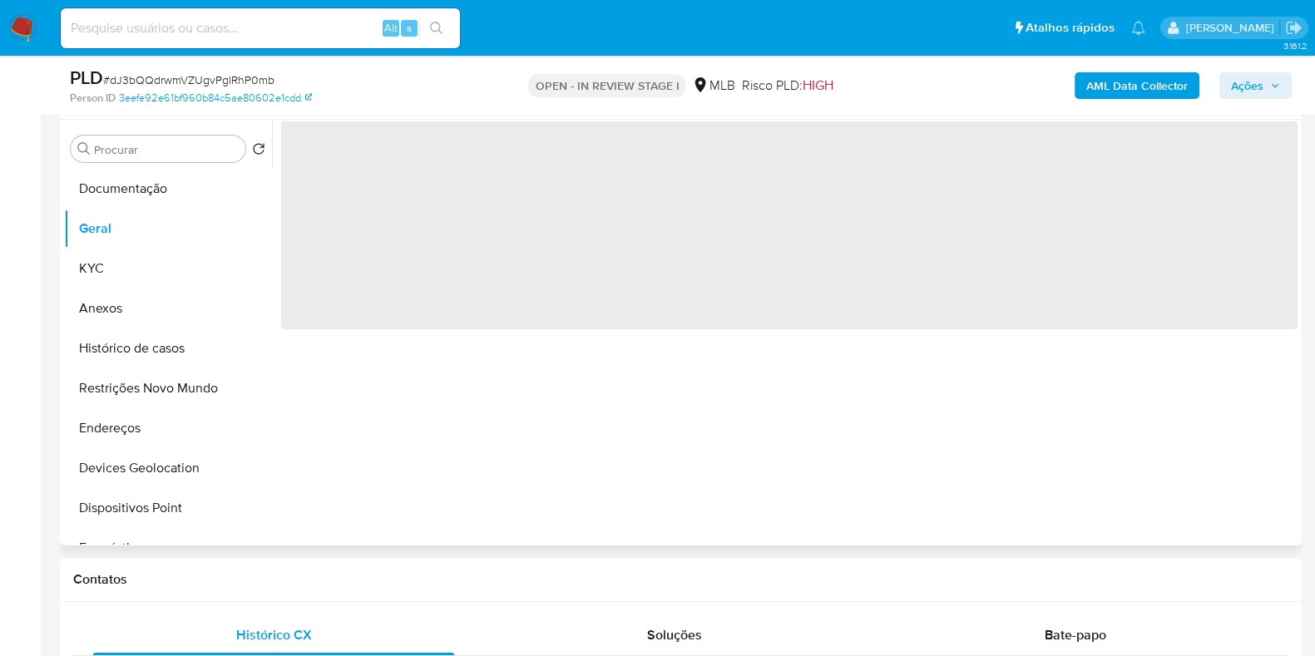
scroll to position [207, 0]
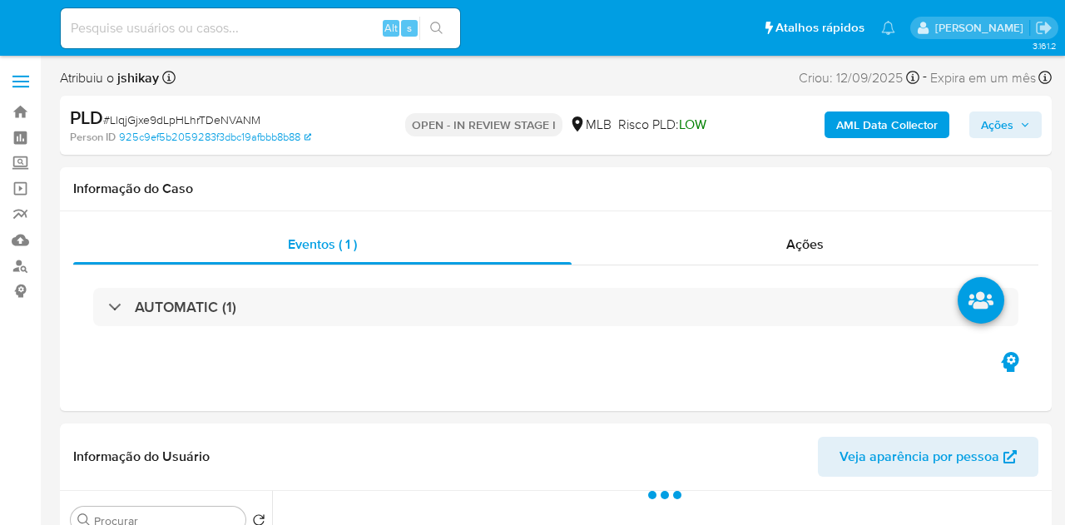
select select "10"
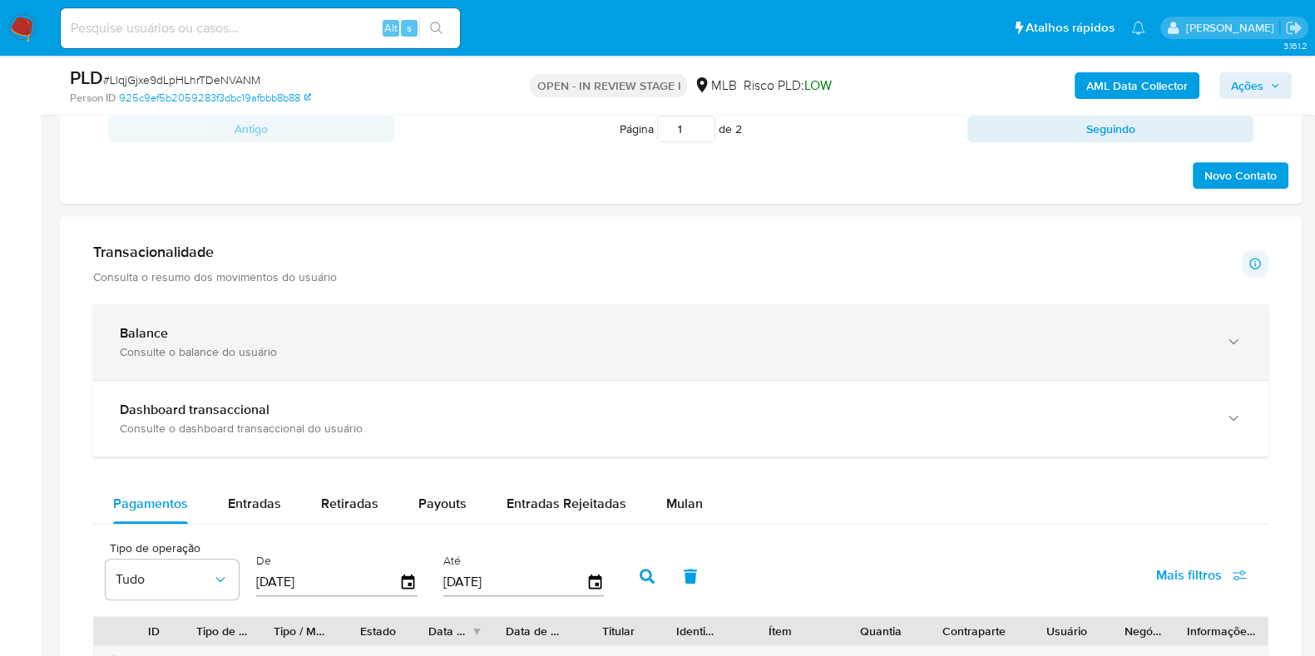
scroll to position [1040, 0]
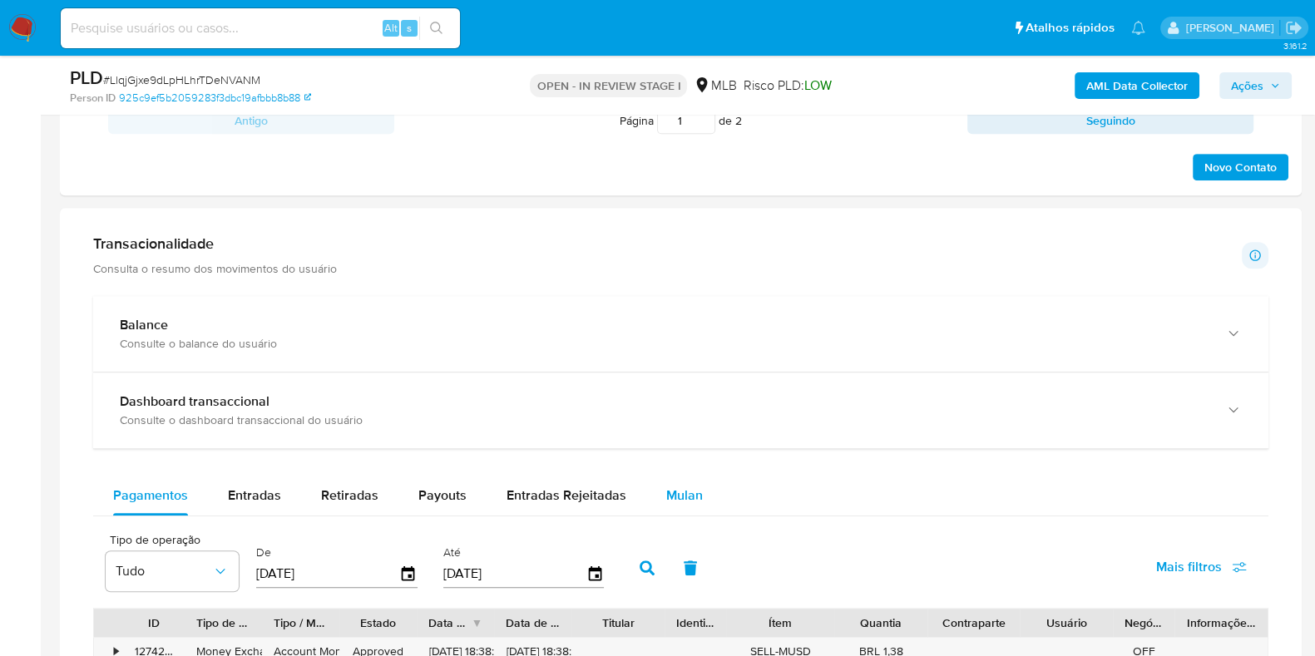
click at [694, 498] on span "Mulan" at bounding box center [684, 495] width 37 height 19
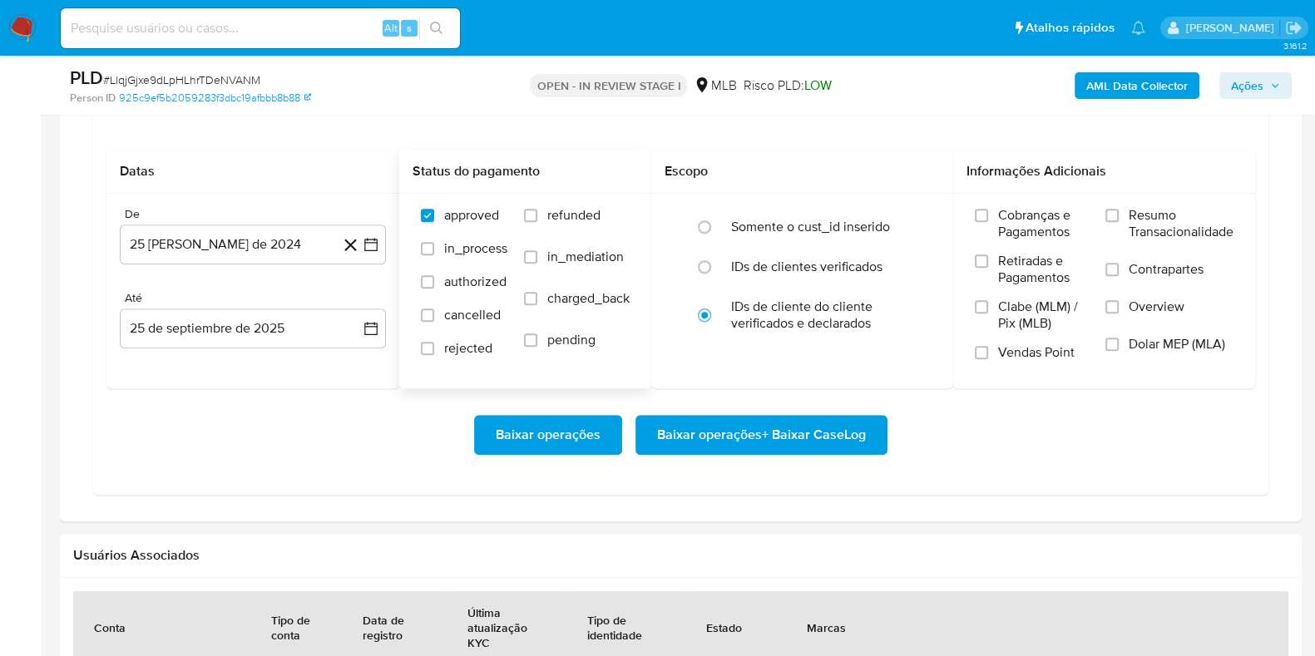
scroll to position [1455, 0]
click at [370, 238] on icon "button" at bounding box center [370, 244] width 13 height 13
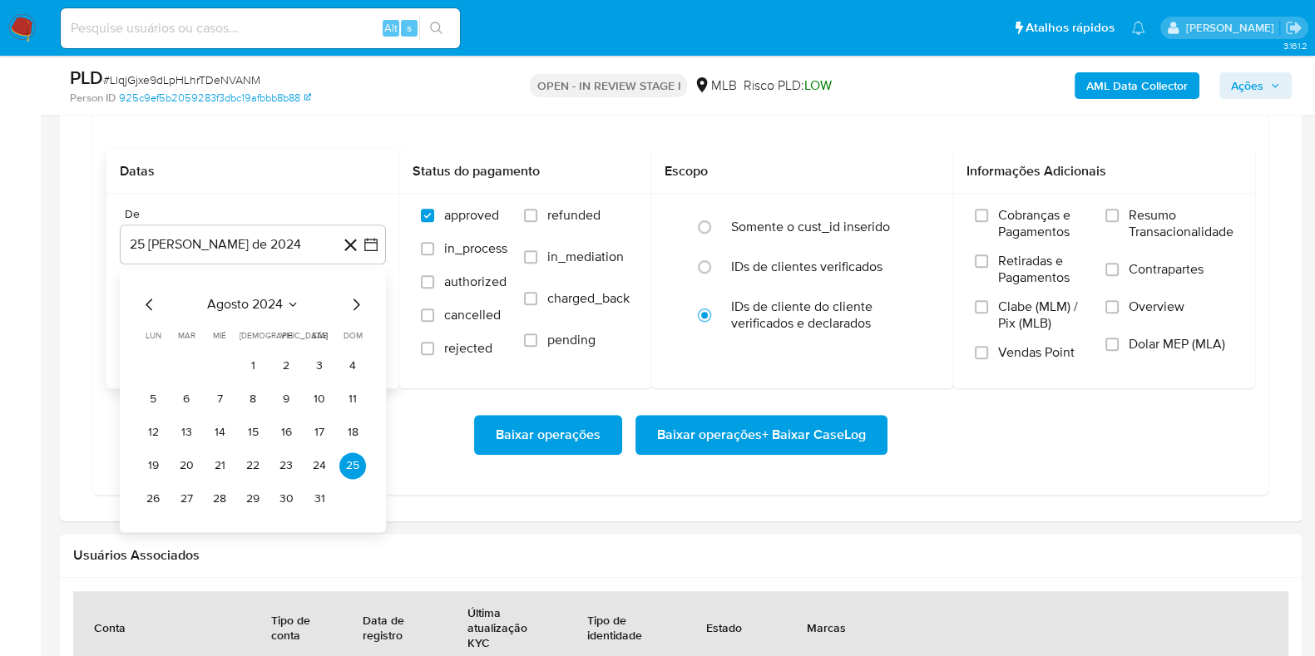
click at [274, 287] on div "agosto 2024 agosto 2024 lun lunes mar martes mié miércoles jue jueves vie viern…" at bounding box center [253, 401] width 266 height 263
click at [279, 296] on span "agosto 2024" at bounding box center [245, 304] width 76 height 17
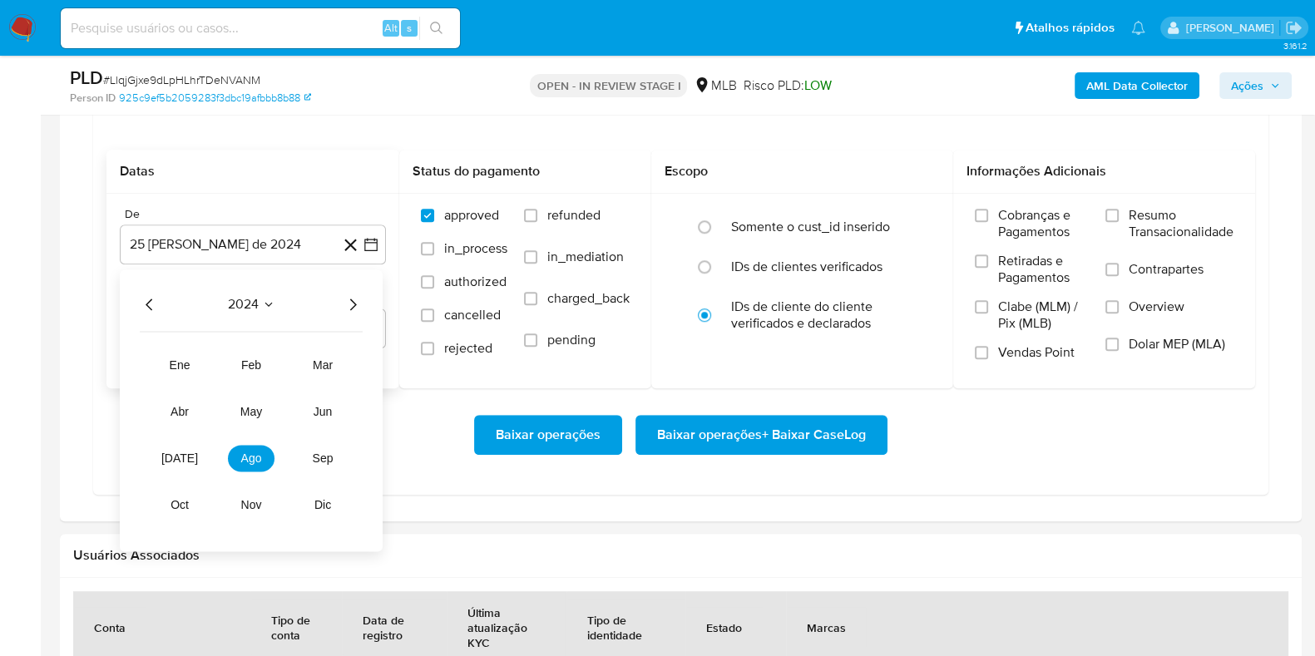
click at [349, 299] on icon "Año siguiente" at bounding box center [353, 304] width 20 height 20
click at [253, 454] on span "ago" at bounding box center [251, 458] width 21 height 13
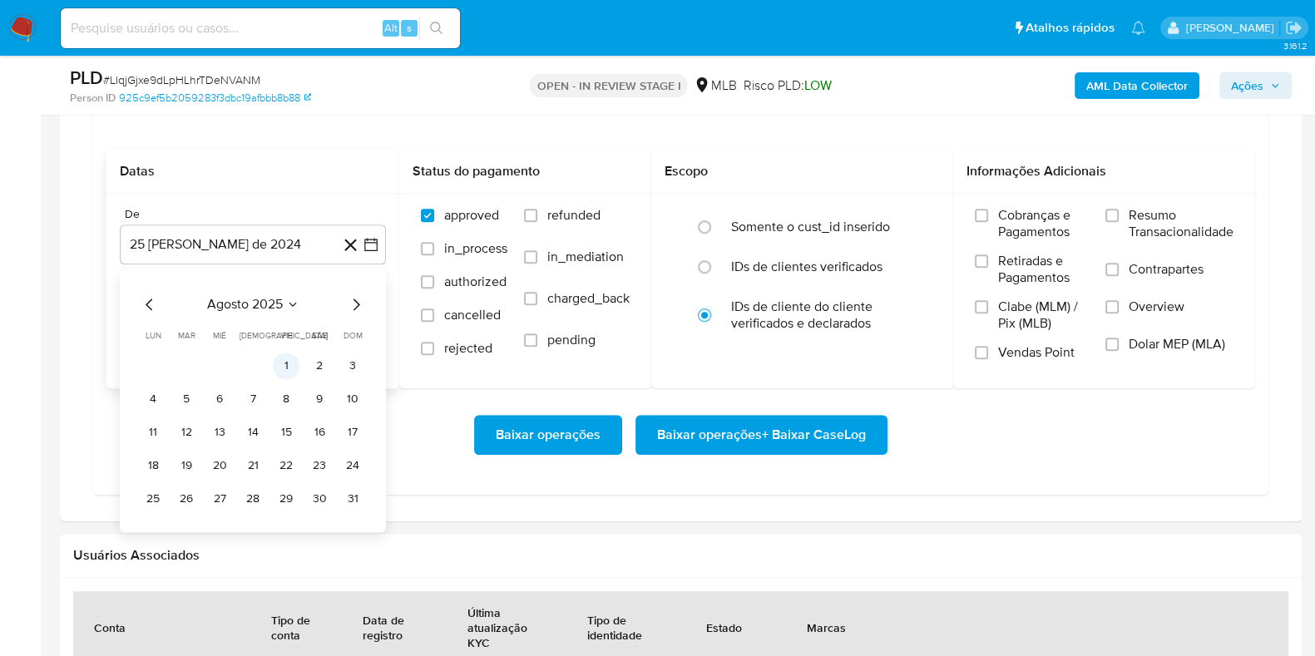
click at [290, 370] on button "1" at bounding box center [286, 366] width 27 height 27
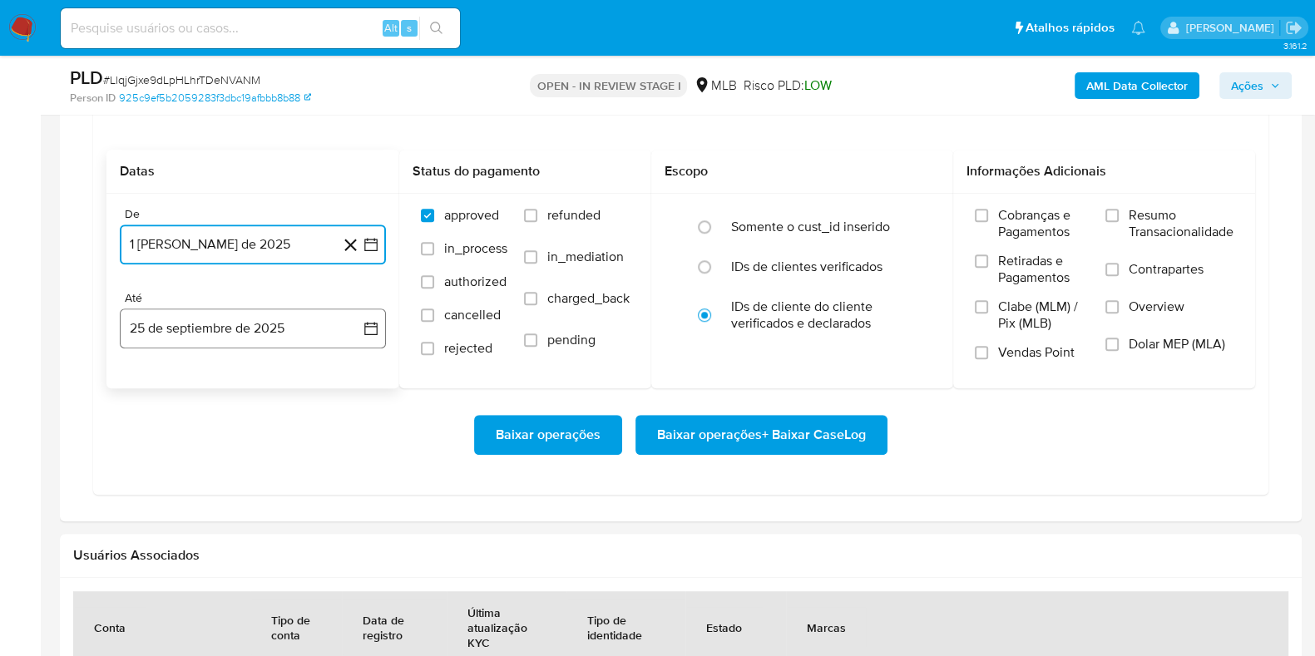
click at [373, 329] on icon "button" at bounding box center [371, 328] width 17 height 17
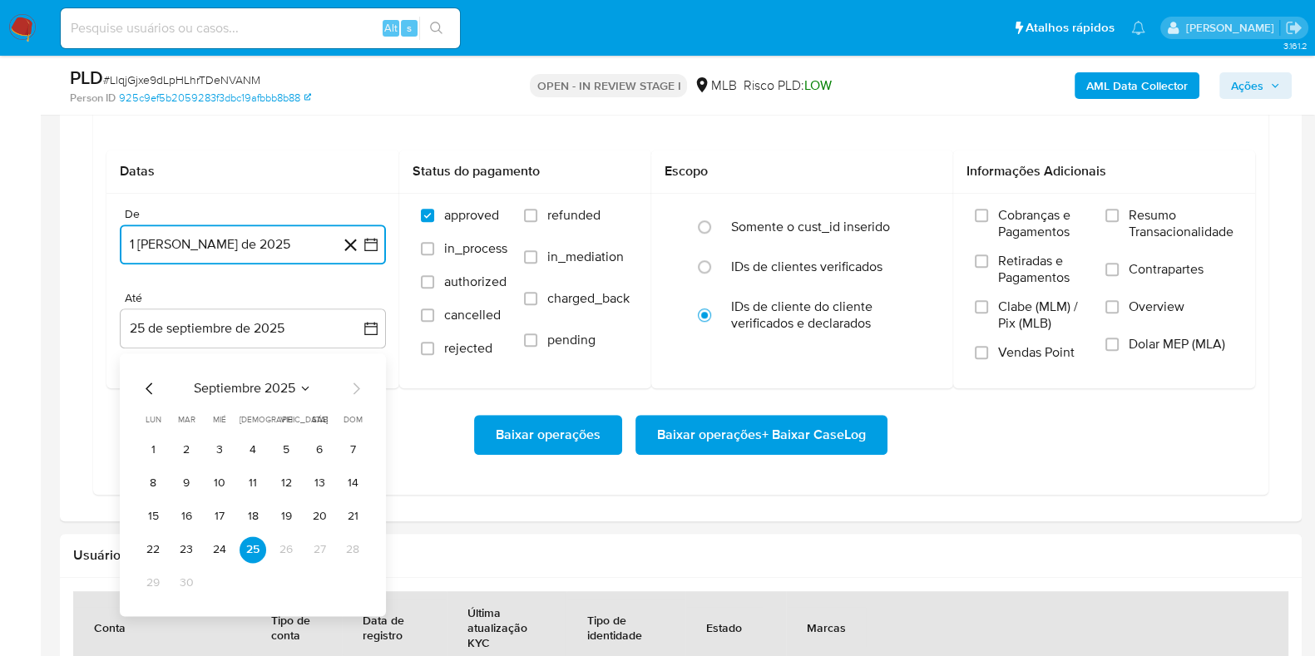
drag, startPoint x: 213, startPoint y: 537, endPoint x: 301, endPoint y: 531, distance: 88.4
click at [215, 524] on button "24" at bounding box center [219, 550] width 27 height 27
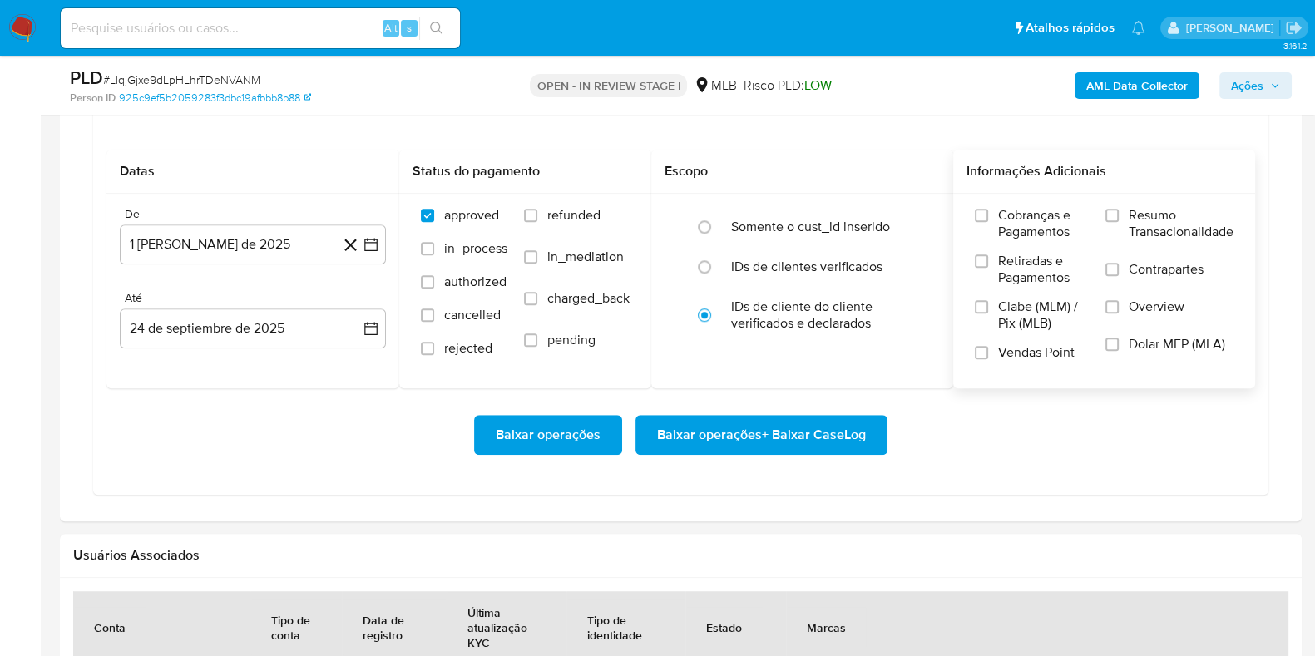
click at [1064, 231] on span "Resumo Transacionalidade" at bounding box center [1181, 223] width 105 height 33
click at [1064, 222] on input "Resumo Transacionalidade" at bounding box center [1111, 215] width 13 height 13
click at [817, 428] on span "Baixar operações + Baixar CaseLog" at bounding box center [761, 435] width 209 height 37
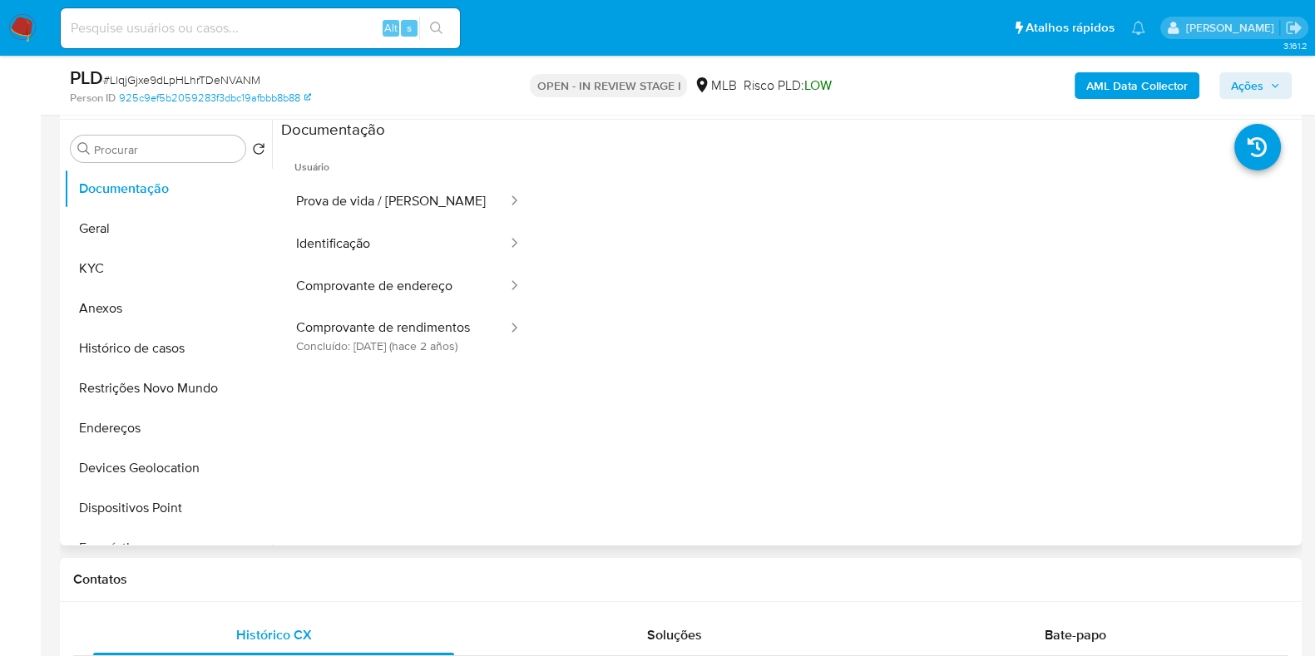
scroll to position [207, 0]
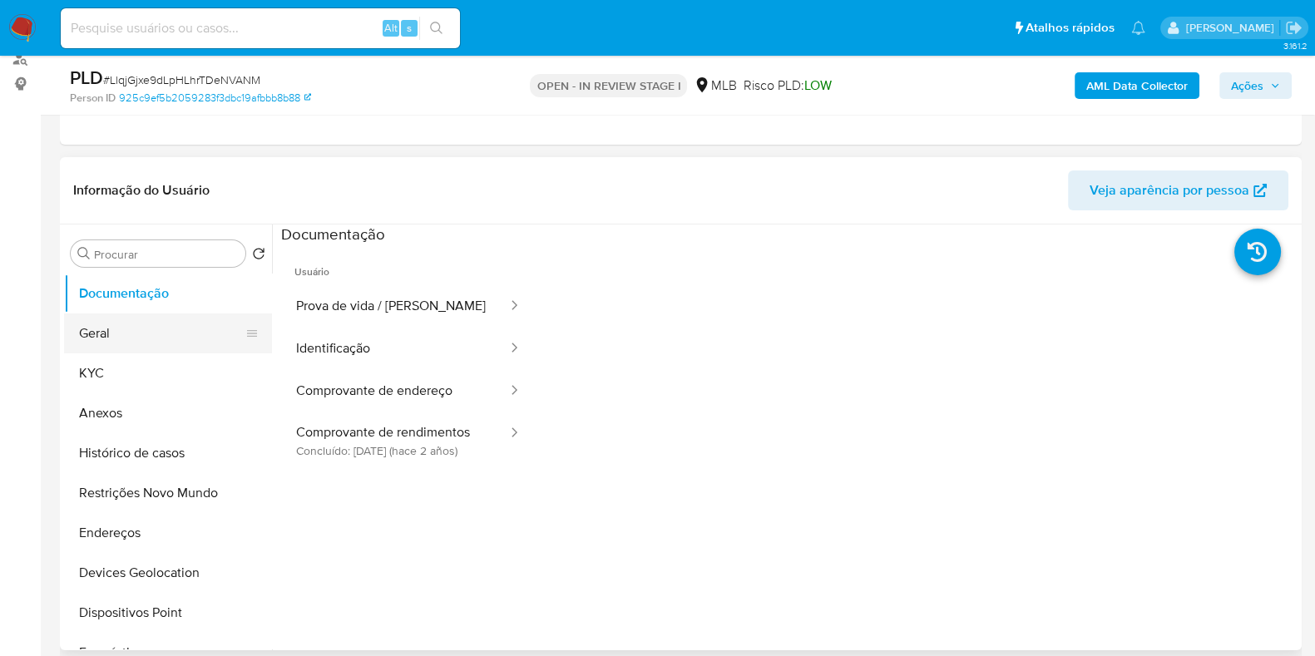
click at [151, 315] on button "Geral" at bounding box center [161, 334] width 195 height 40
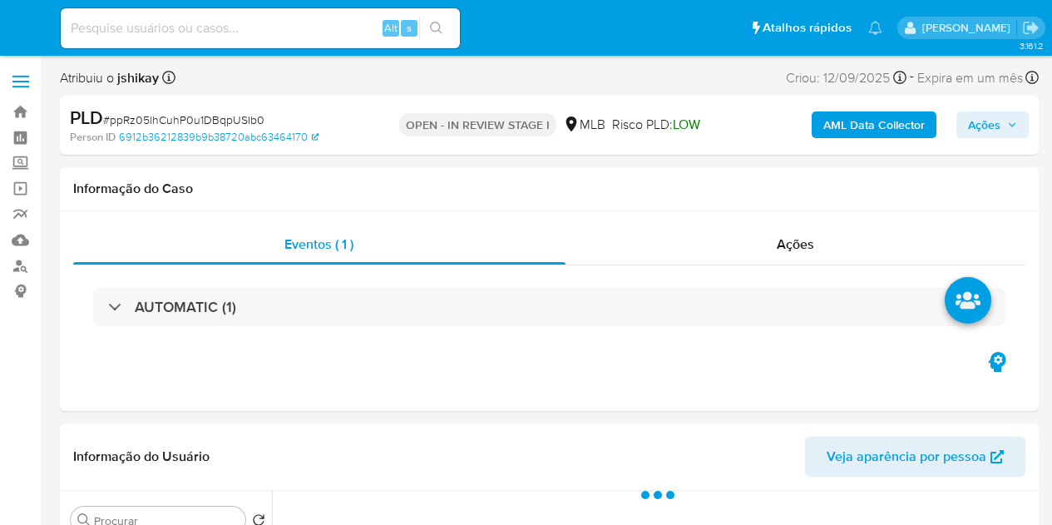
select select "10"
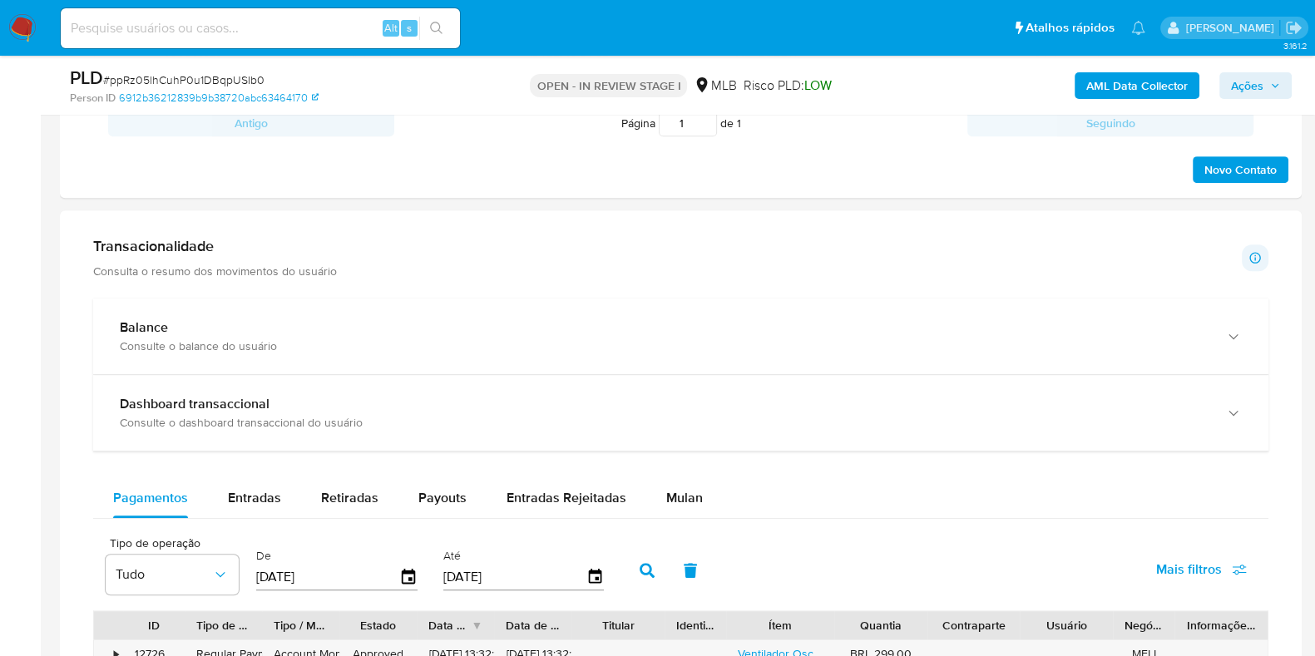
scroll to position [1144, 0]
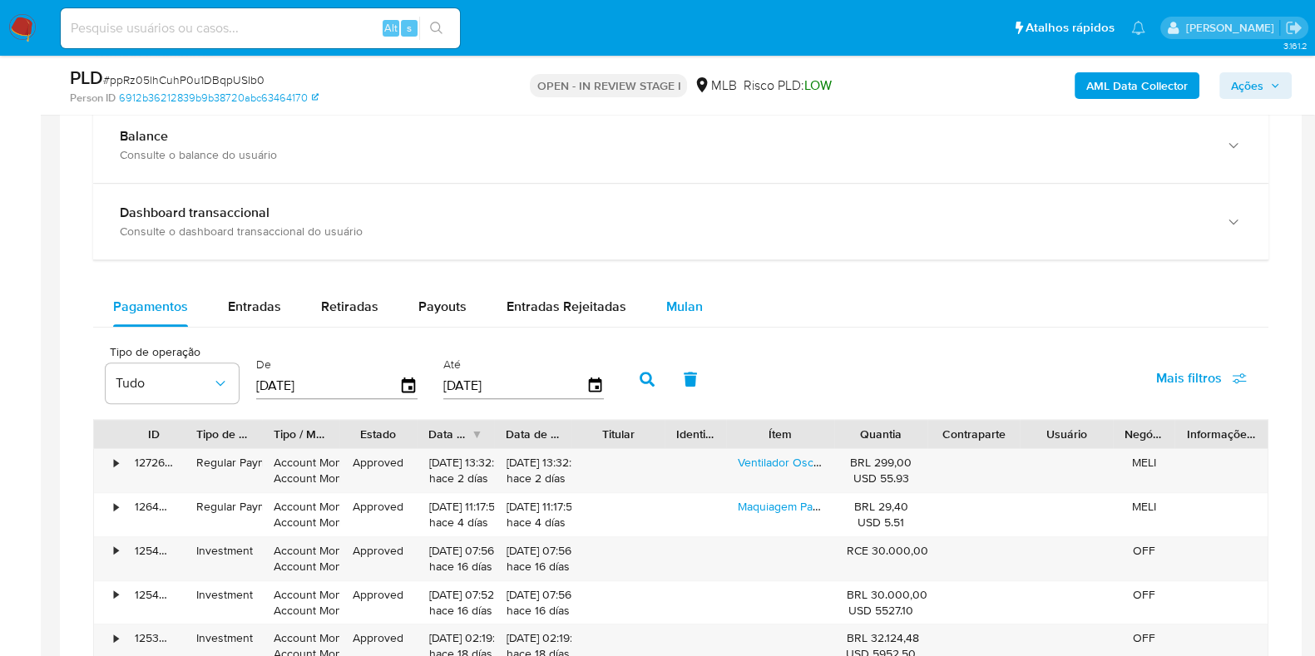
click at [673, 293] on div "Mulan" at bounding box center [684, 307] width 37 height 40
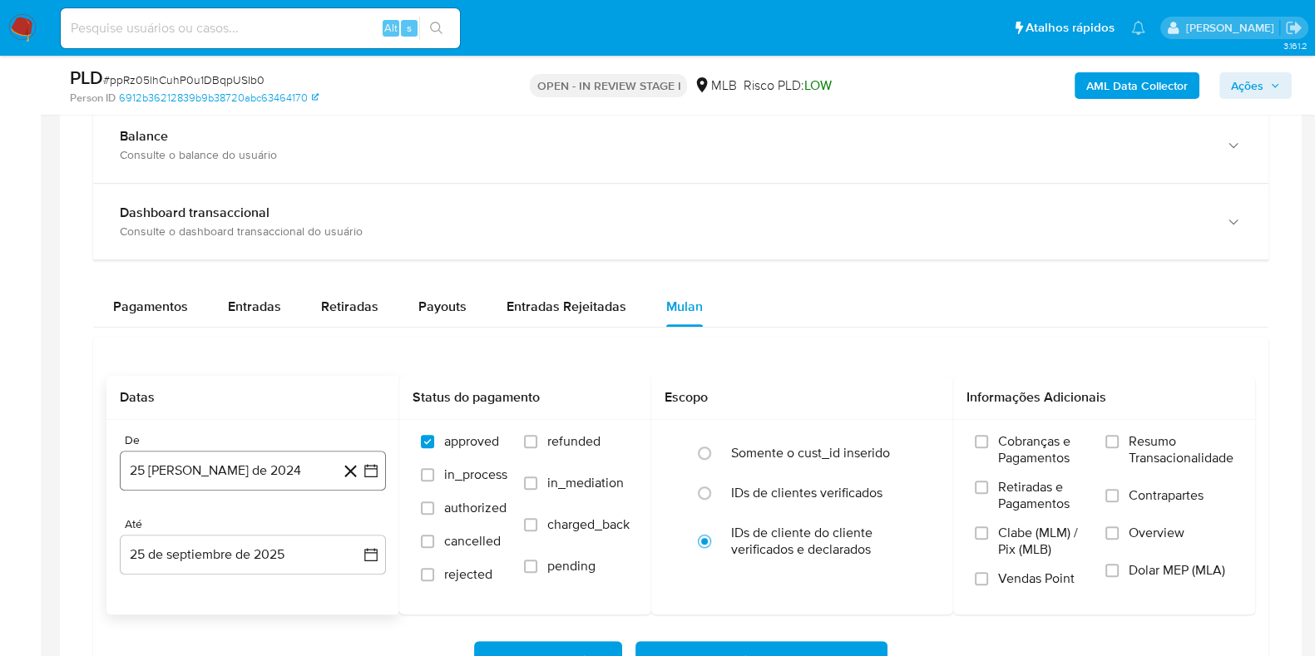
click at [376, 462] on icon "button" at bounding box center [371, 470] width 17 height 17
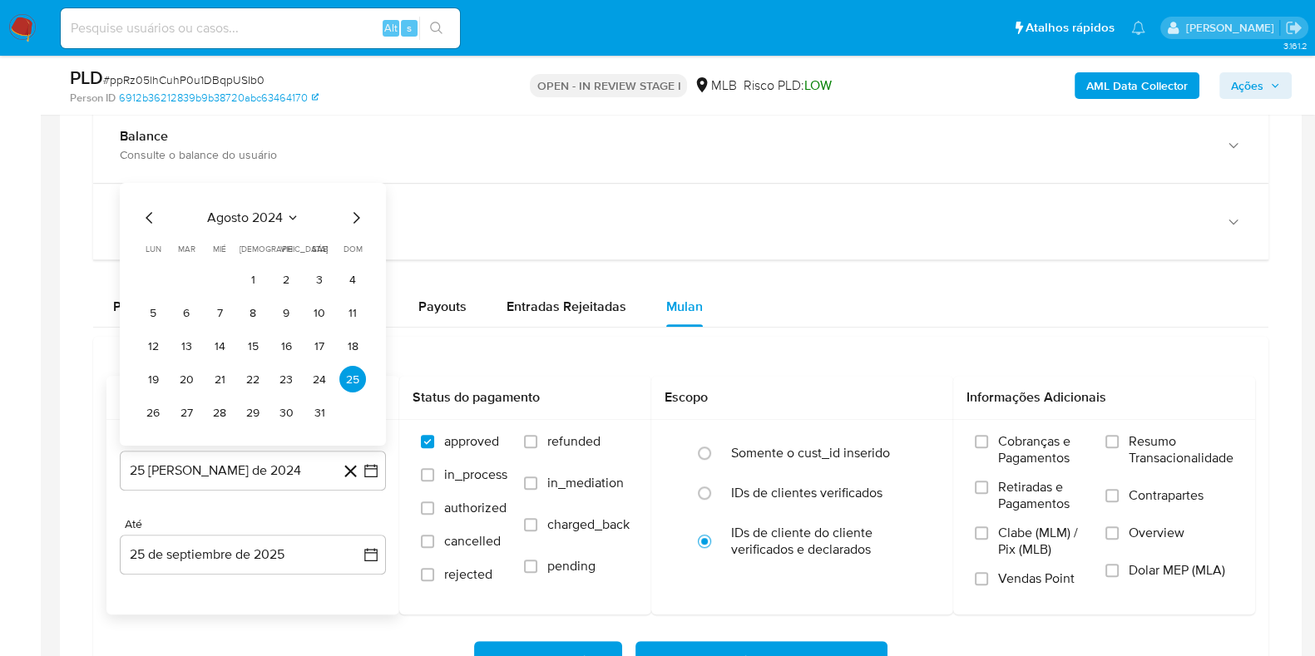
click at [275, 219] on span "agosto 2024" at bounding box center [245, 218] width 76 height 17
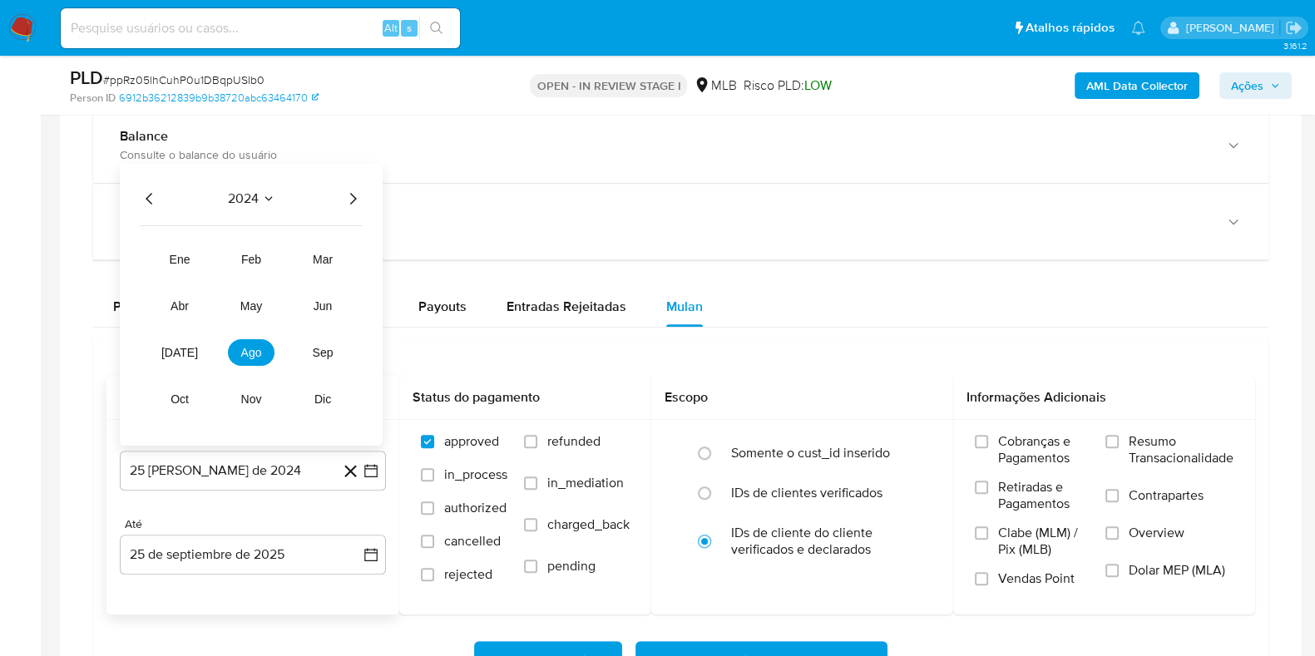
click at [354, 200] on icon "Año siguiente" at bounding box center [353, 199] width 20 height 20
click at [258, 342] on button "ago" at bounding box center [251, 352] width 47 height 27
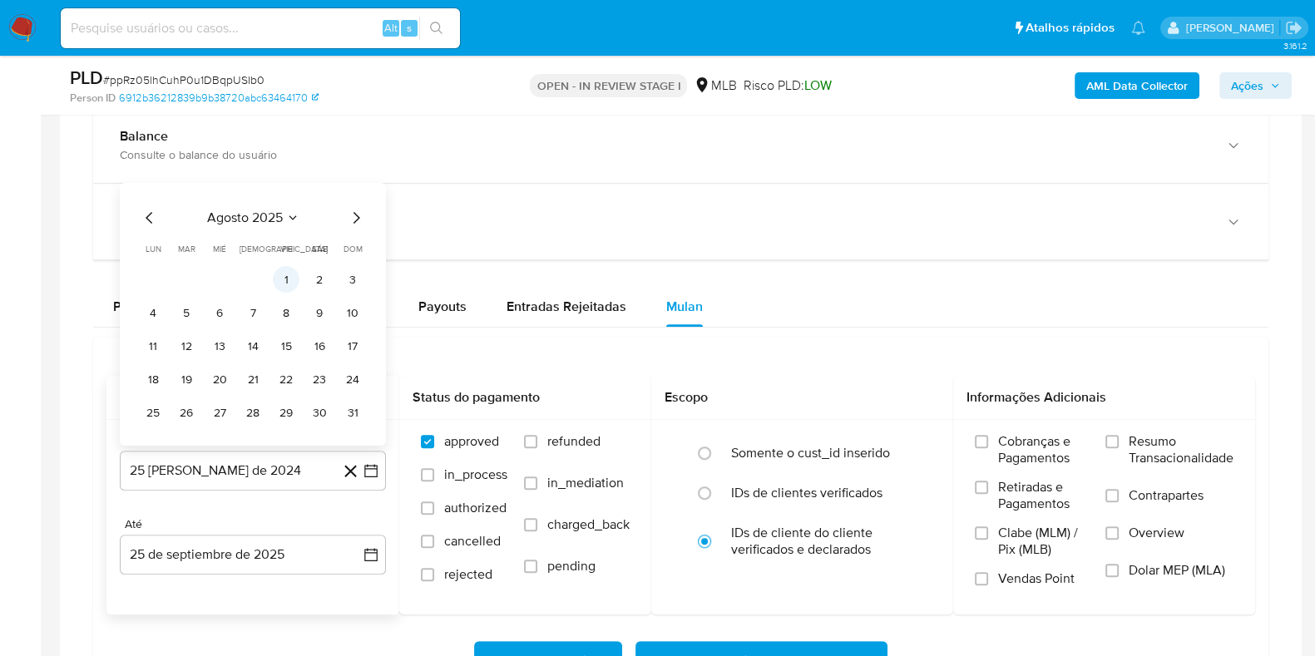
click at [284, 278] on button "1" at bounding box center [286, 279] width 27 height 27
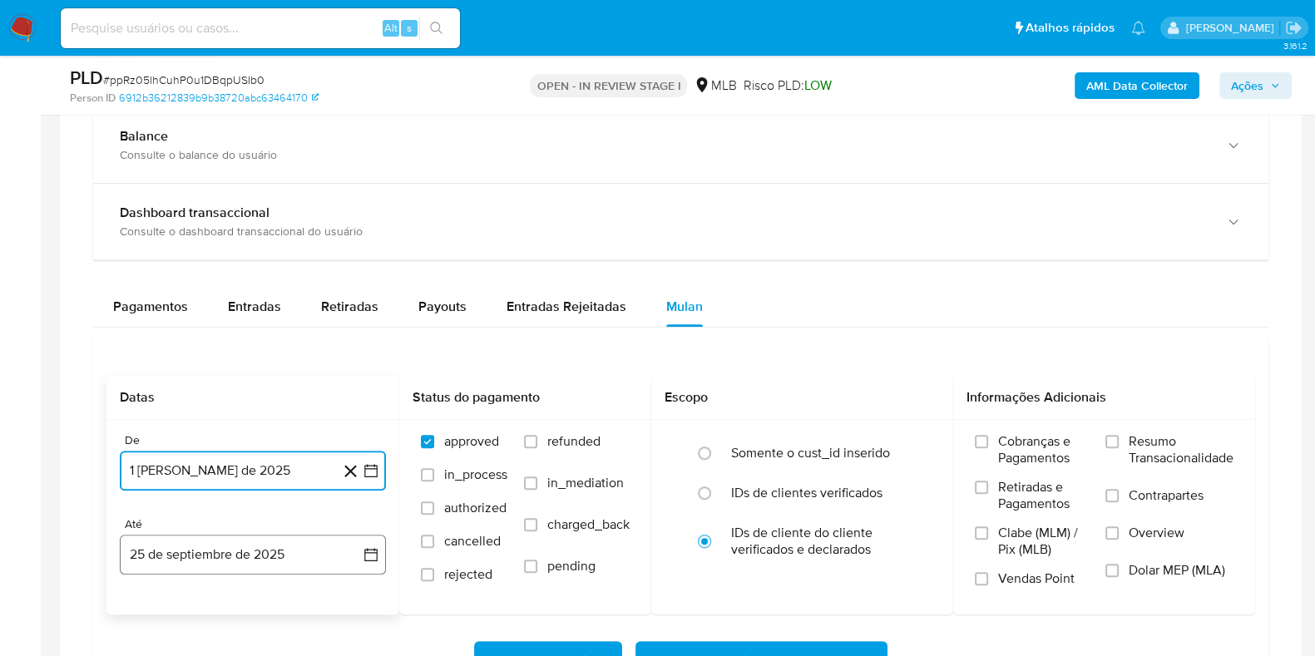
click at [368, 524] on button "25 de septiembre de 2025" at bounding box center [253, 555] width 266 height 40
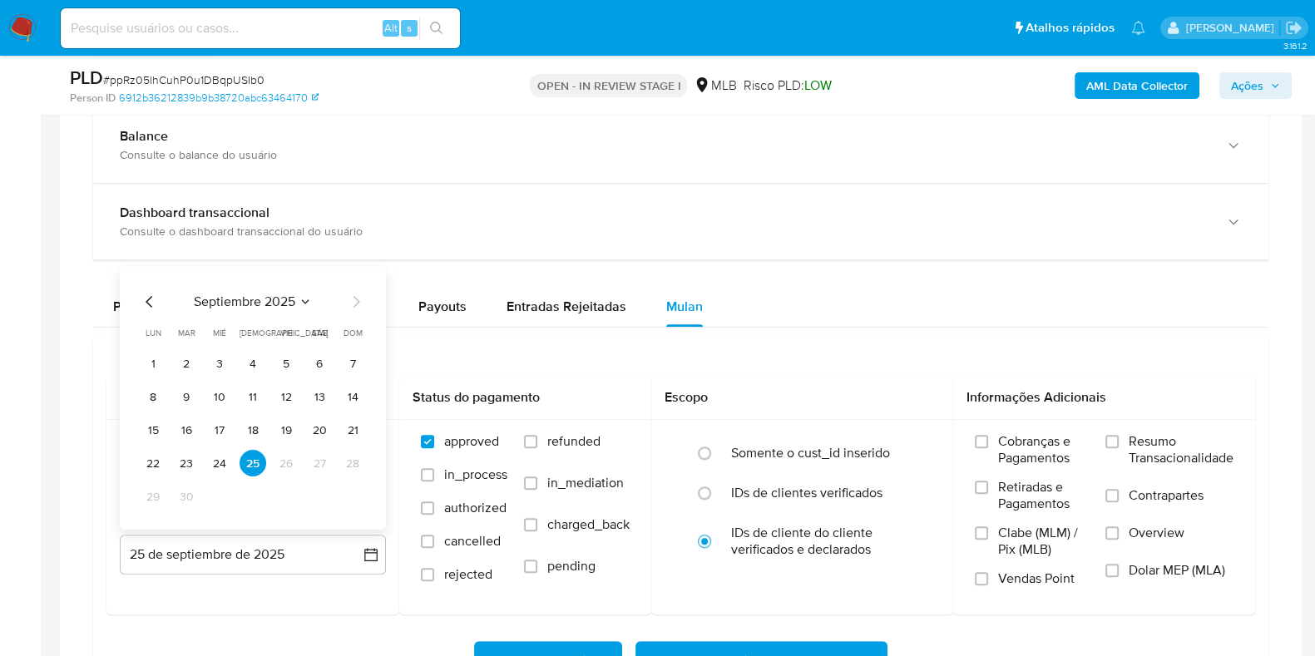
drag, startPoint x: 223, startPoint y: 459, endPoint x: 288, endPoint y: 457, distance: 64.9
click at [225, 459] on button "24" at bounding box center [219, 463] width 27 height 27
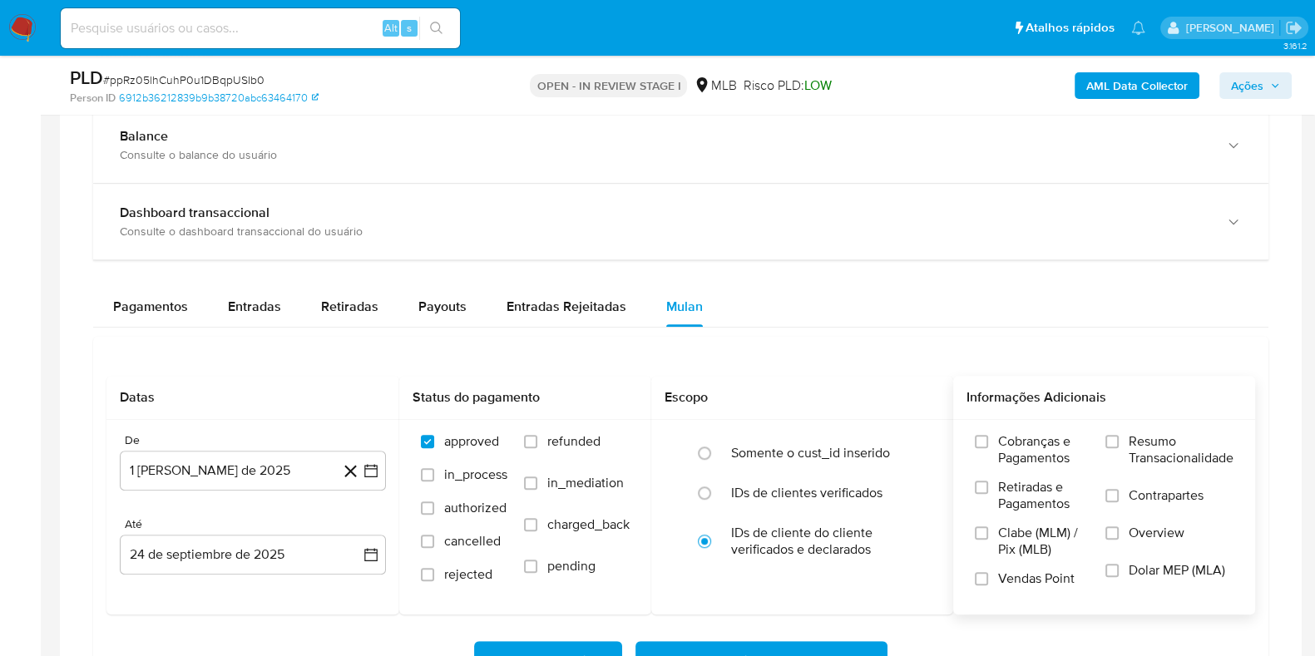
click at [1051, 447] on span "Resumo Transacionalidade" at bounding box center [1181, 449] width 105 height 33
click at [1051, 447] on input "Resumo Transacionalidade" at bounding box center [1111, 441] width 13 height 13
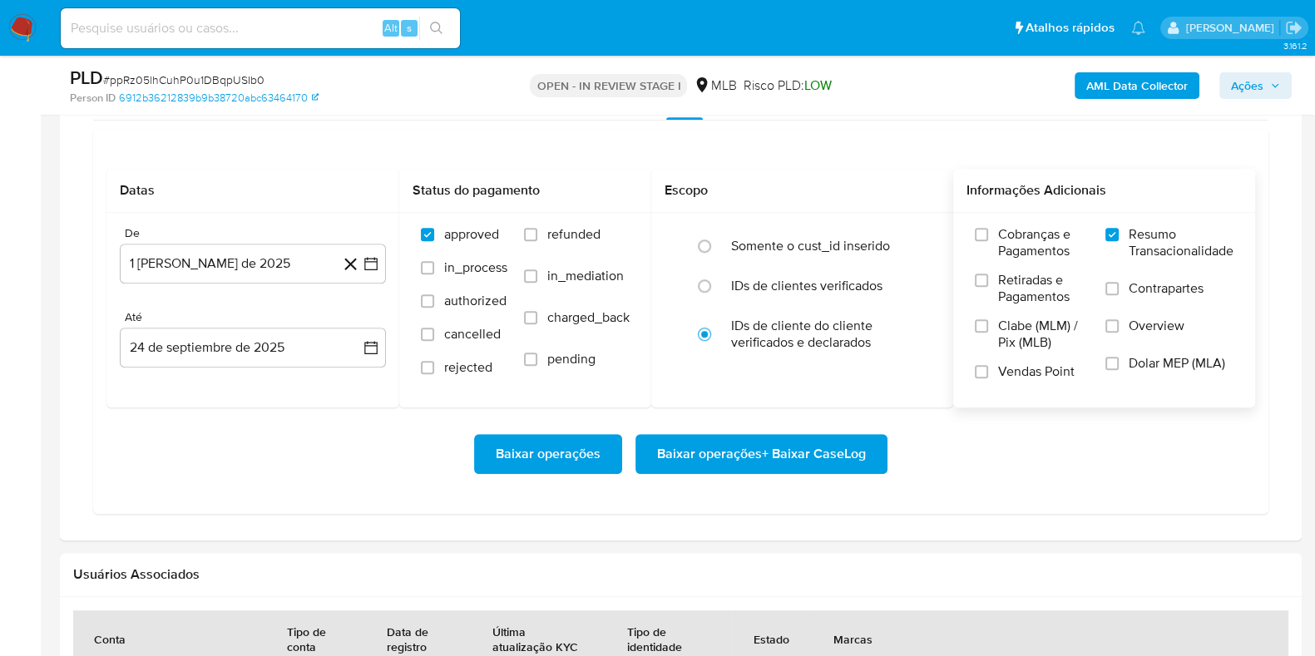
scroll to position [1351, 0]
click at [728, 455] on span "Baixar operações + Baixar CaseLog" at bounding box center [761, 454] width 209 height 37
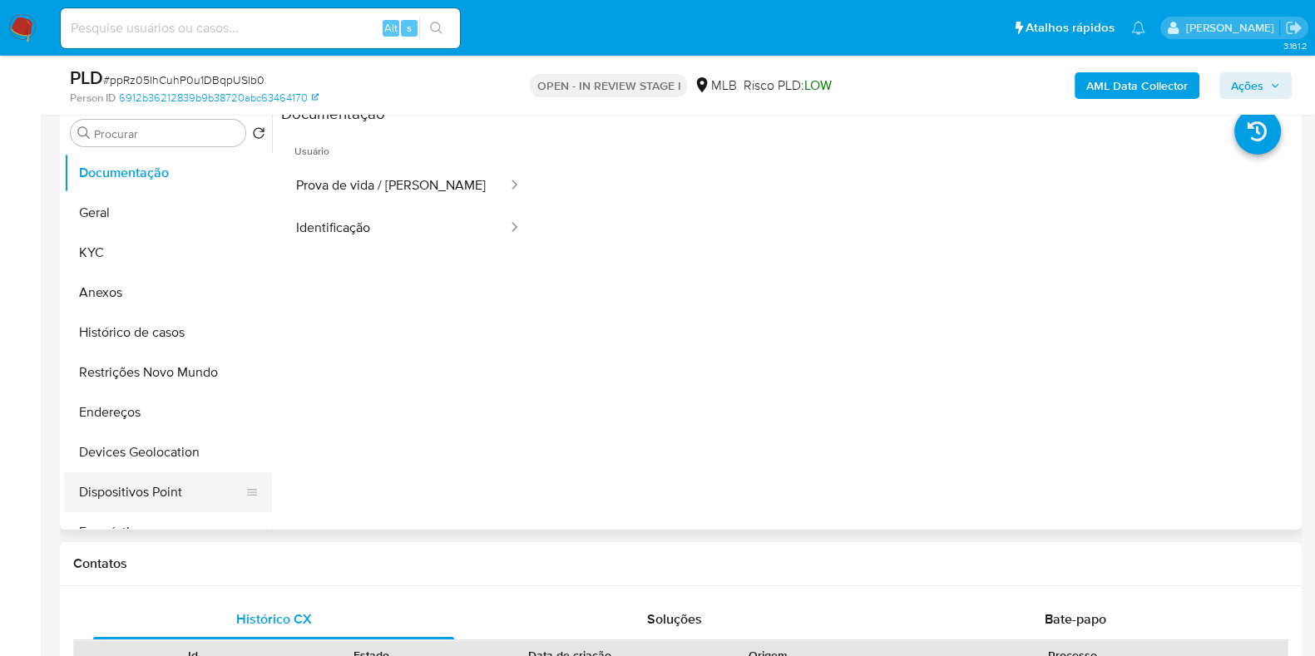
scroll to position [207, 0]
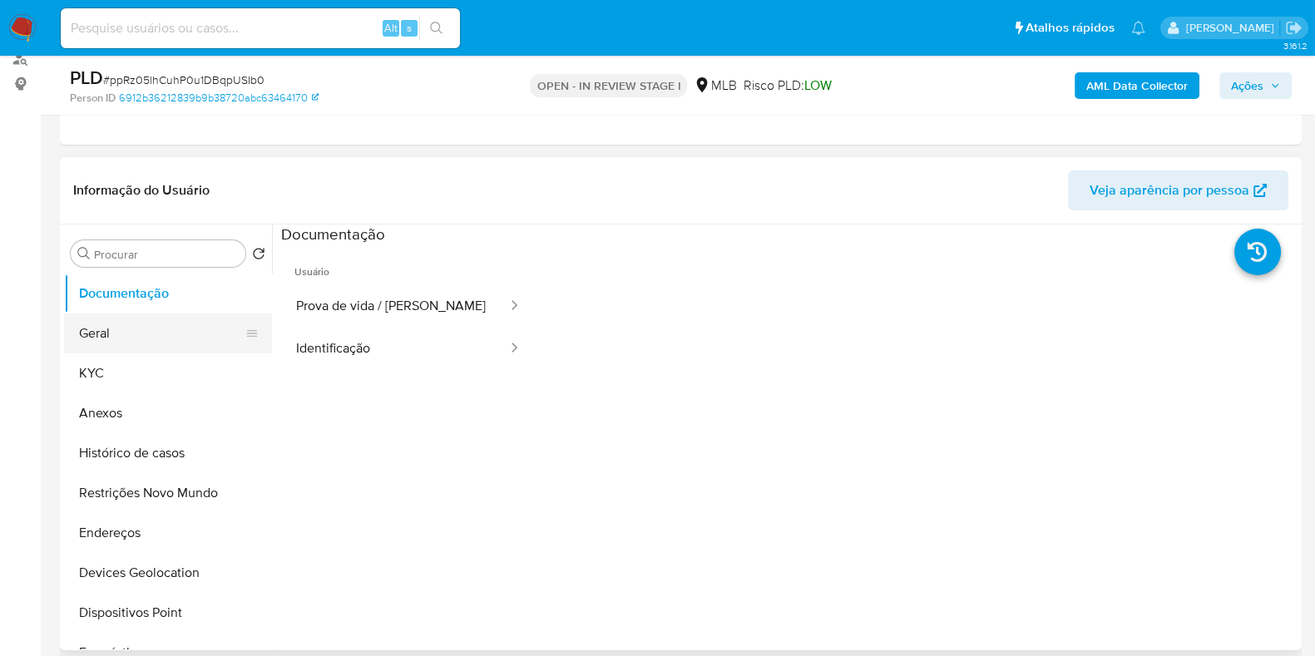
click at [120, 331] on button "Geral" at bounding box center [161, 334] width 195 height 40
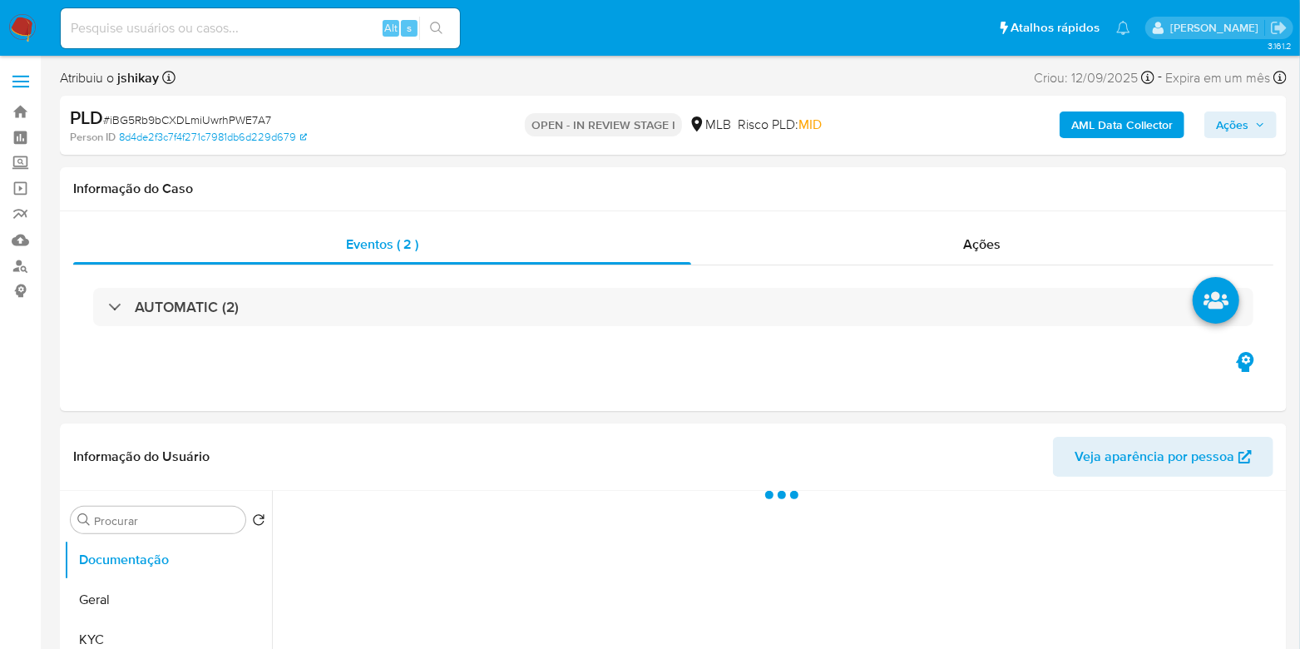
select select "10"
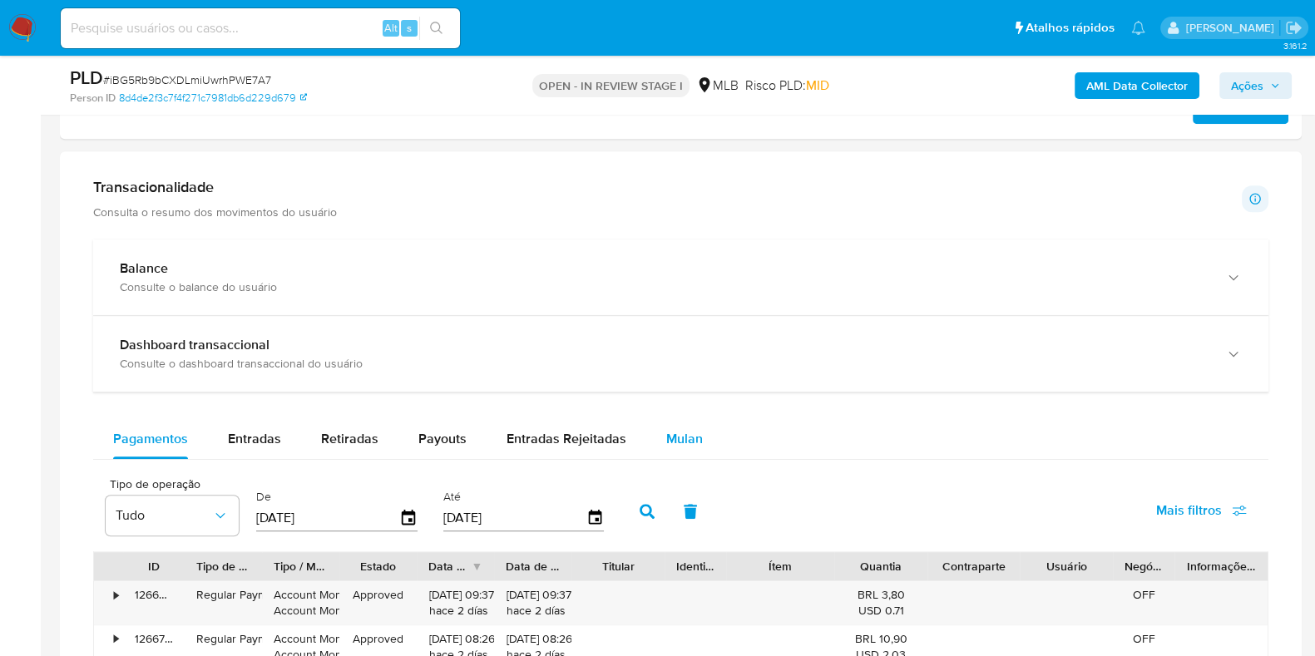
click at [691, 430] on span "Mulan" at bounding box center [684, 438] width 37 height 19
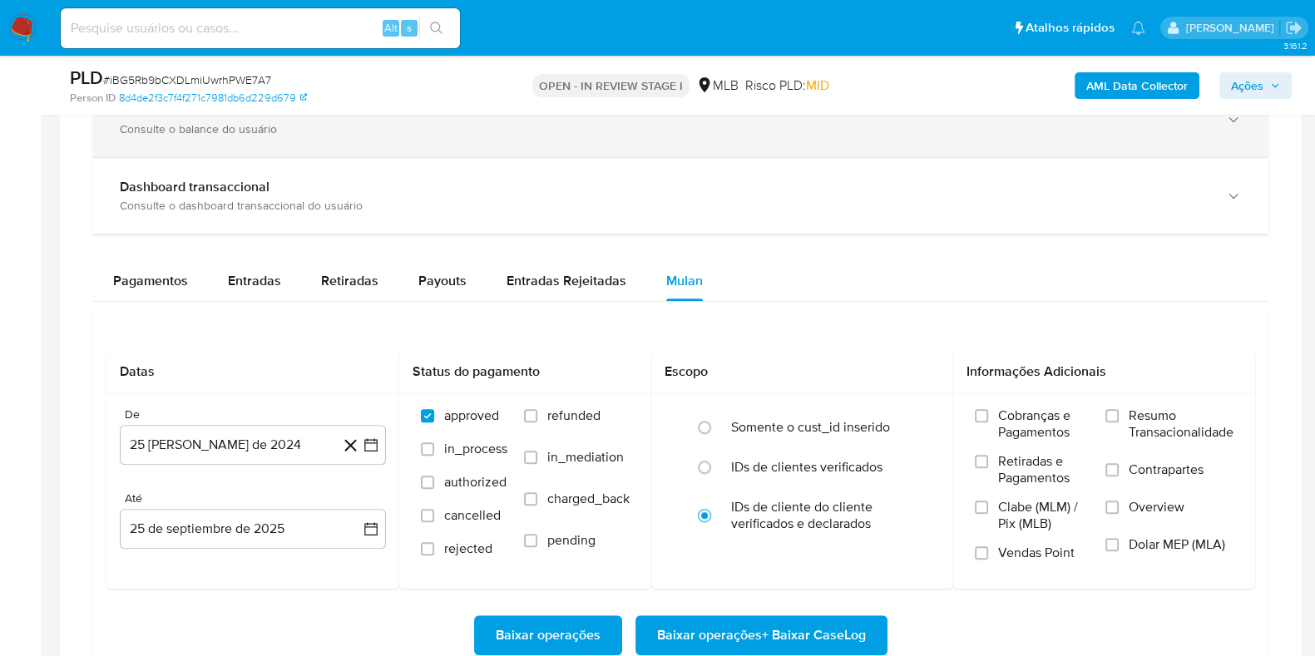
scroll to position [1455, 0]
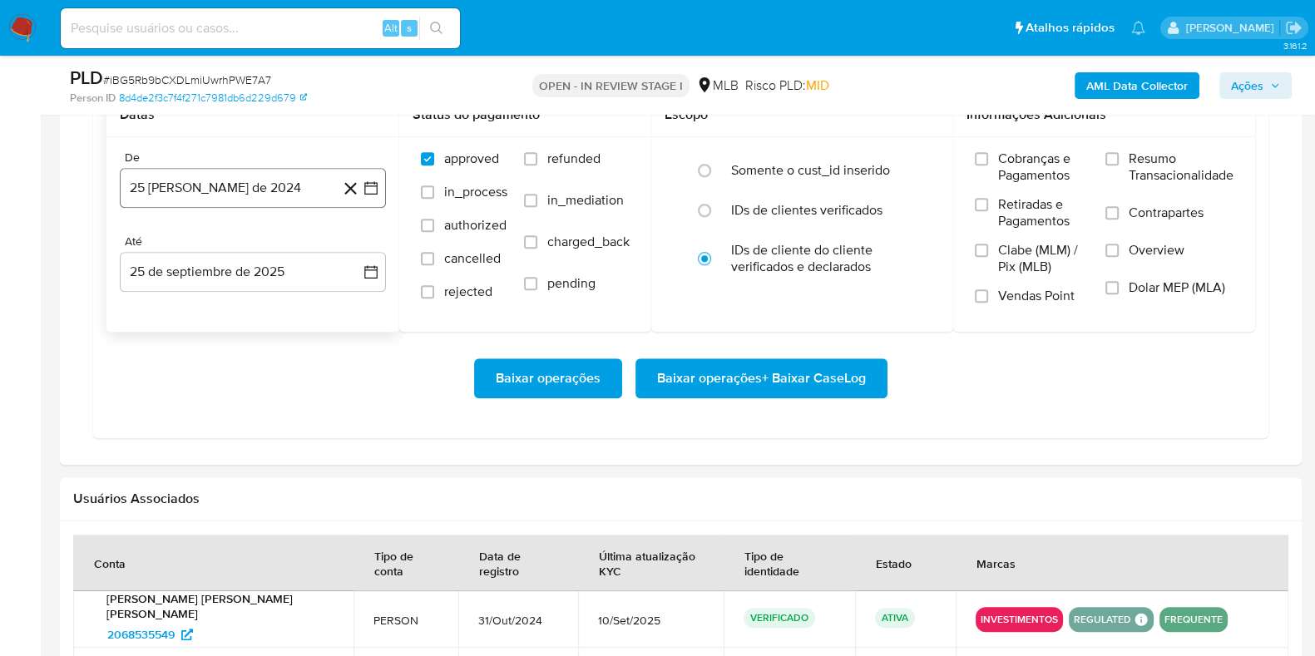
click at [365, 187] on icon "button" at bounding box center [370, 187] width 13 height 13
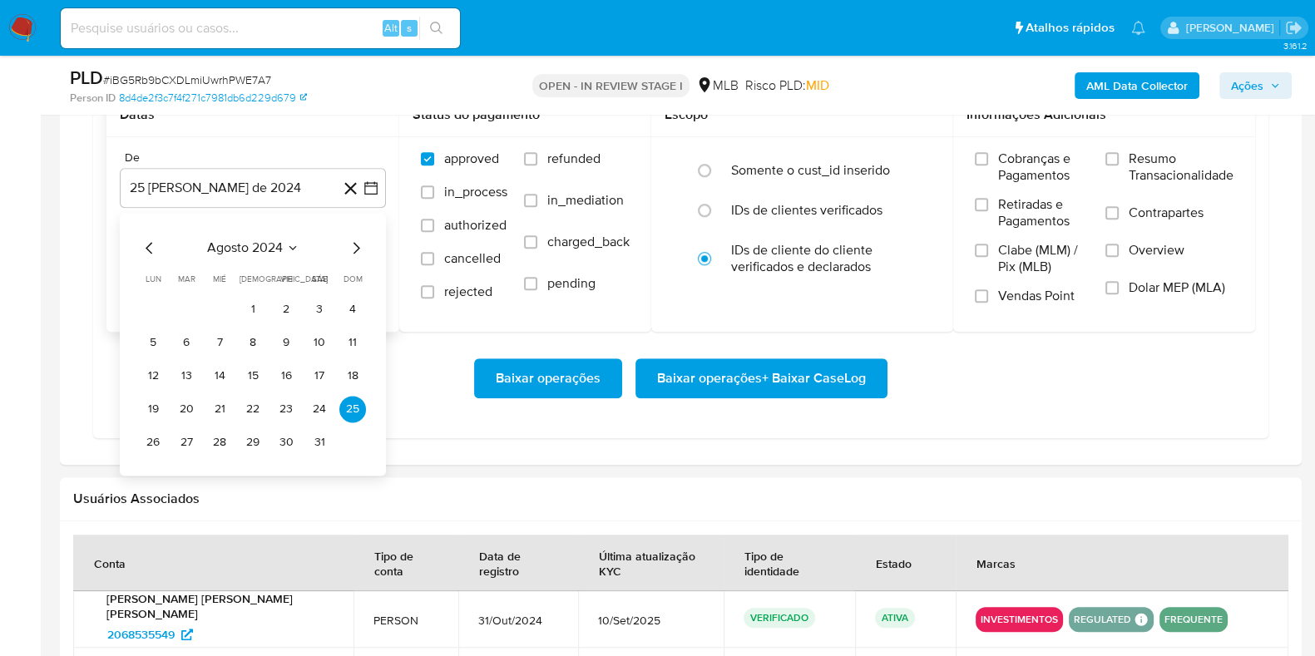
click at [279, 256] on div "agosto 2024 agosto 2024 lun lunes mar martes mié miércoles jue jueves vie viern…" at bounding box center [253, 347] width 226 height 218
click at [278, 244] on span "agosto 2024" at bounding box center [245, 248] width 76 height 17
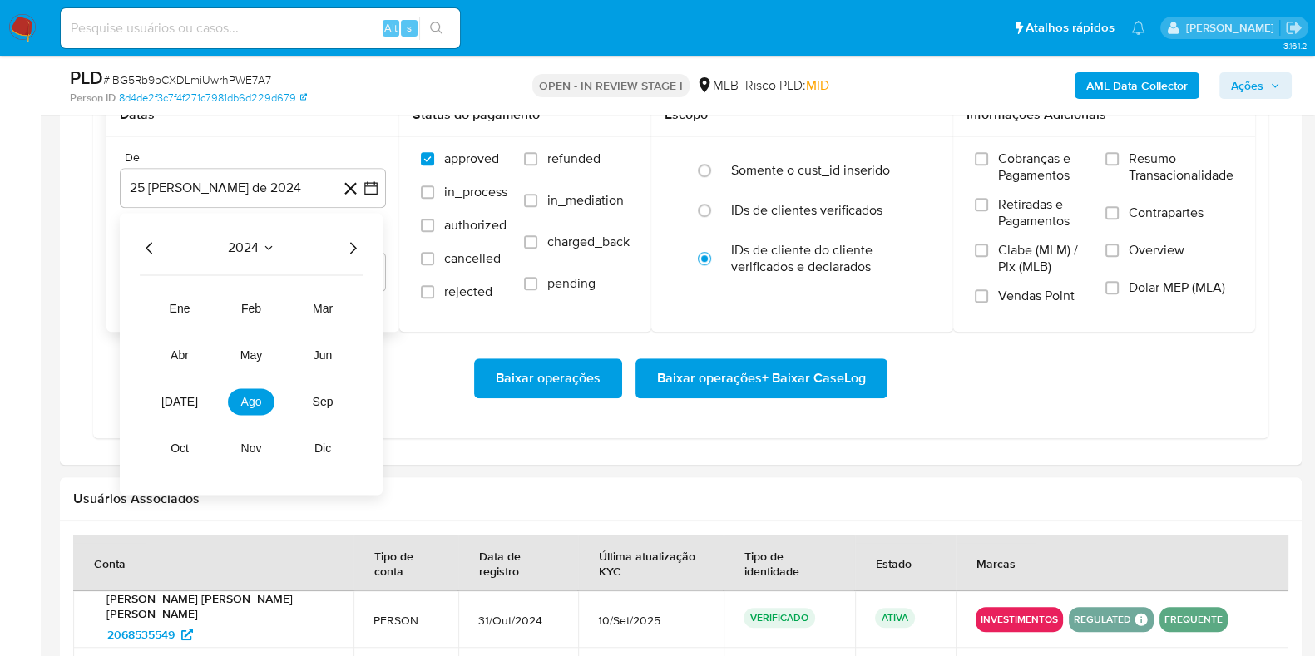
click at [359, 245] on icon "Año siguiente" at bounding box center [353, 248] width 20 height 20
click at [245, 408] on button "ago" at bounding box center [251, 401] width 47 height 27
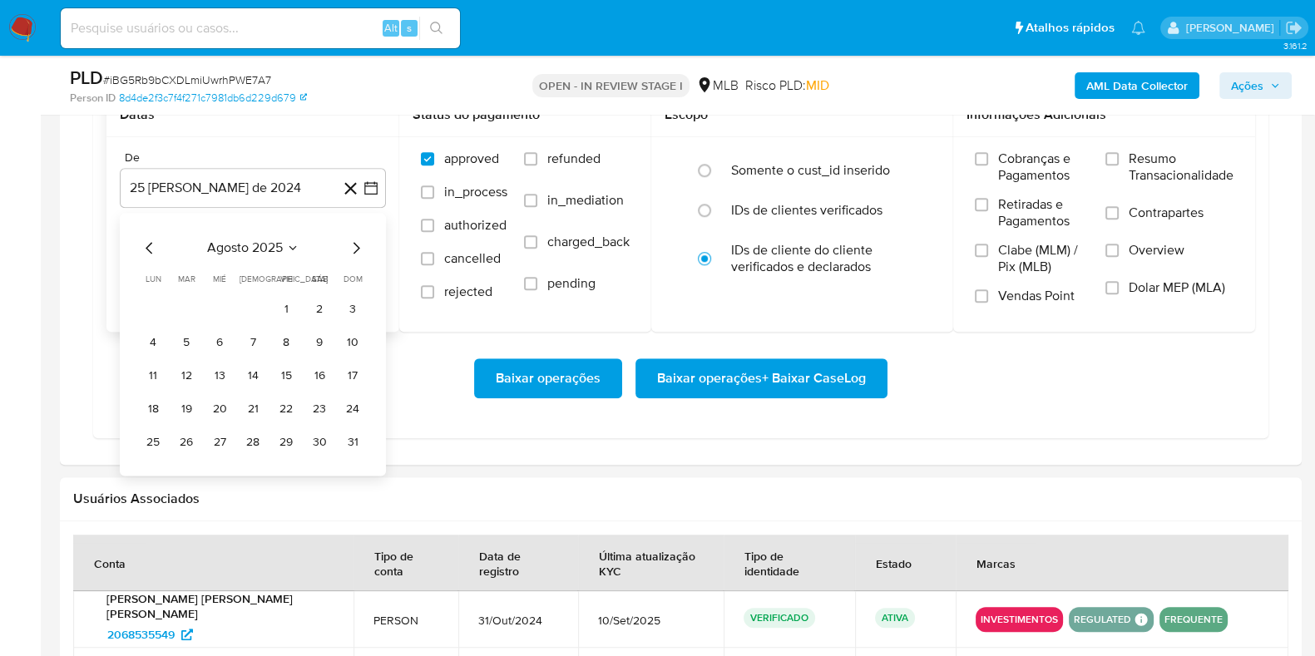
click at [286, 308] on button "1" at bounding box center [286, 309] width 27 height 27
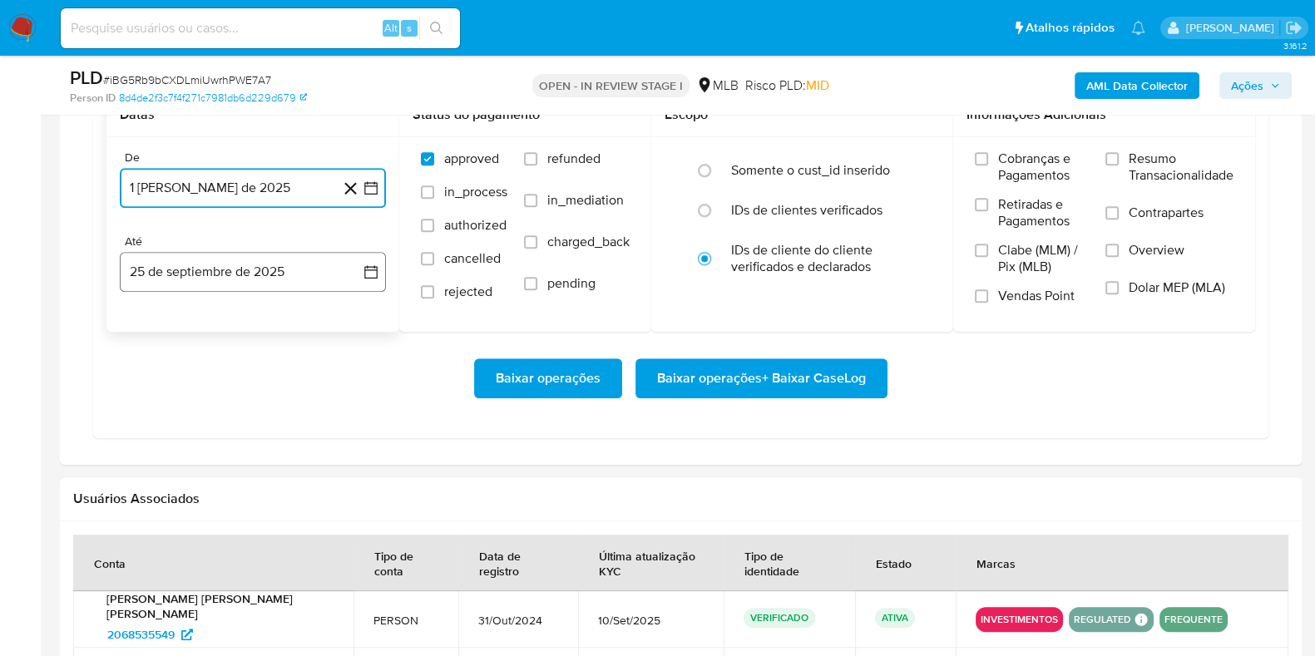
click at [371, 277] on icon "button" at bounding box center [371, 272] width 17 height 17
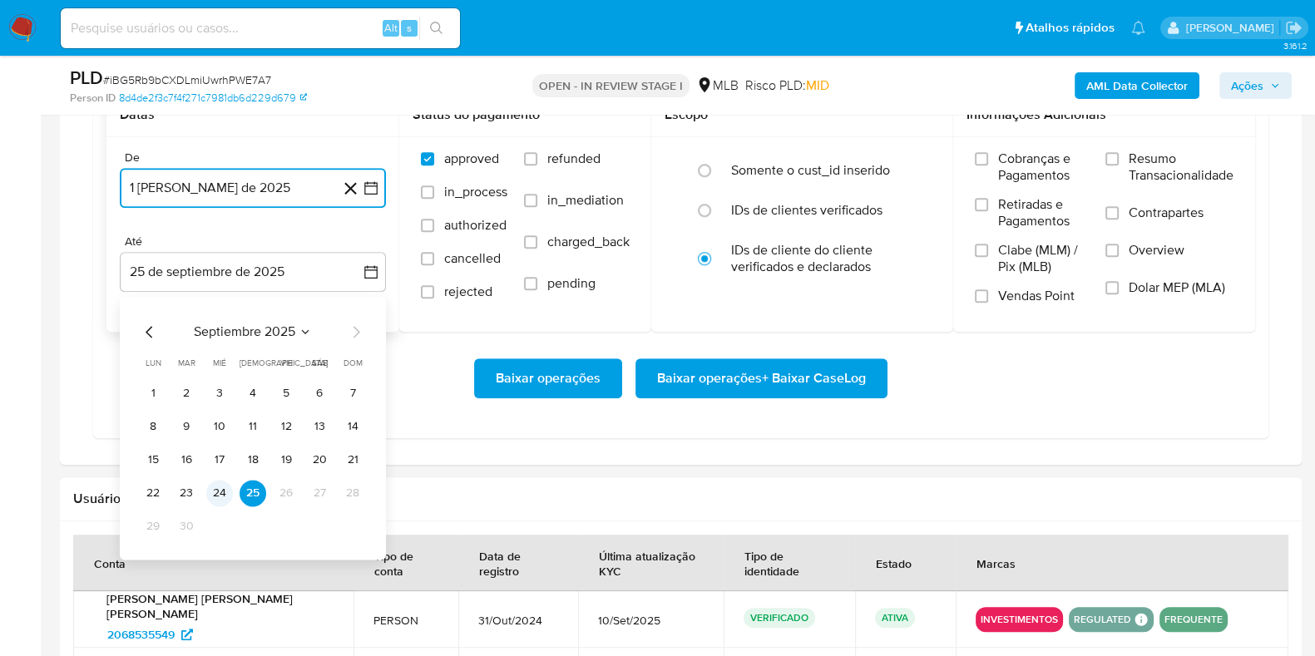
click at [220, 493] on button "24" at bounding box center [219, 493] width 27 height 27
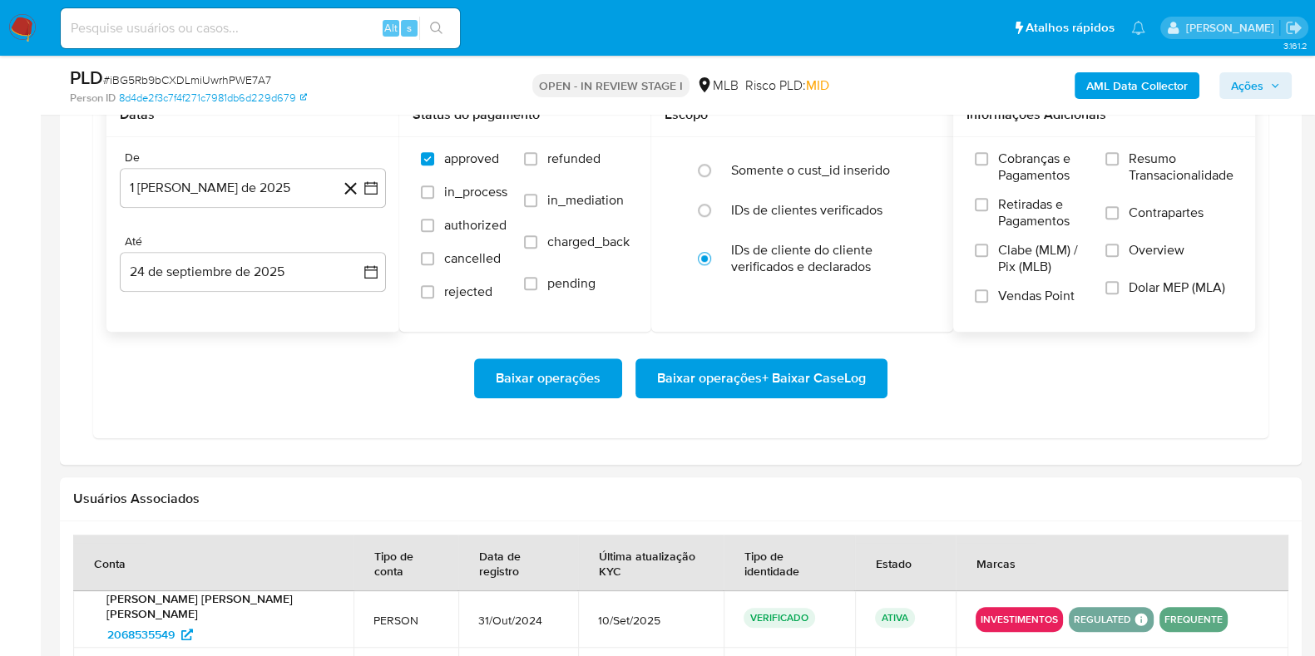
click at [1165, 155] on span "Resumo Transacionalidade" at bounding box center [1181, 167] width 105 height 33
click at [1119, 155] on input "Resumo Transacionalidade" at bounding box center [1111, 158] width 13 height 13
click at [804, 388] on span "Baixar operações + Baixar CaseLog" at bounding box center [761, 378] width 209 height 37
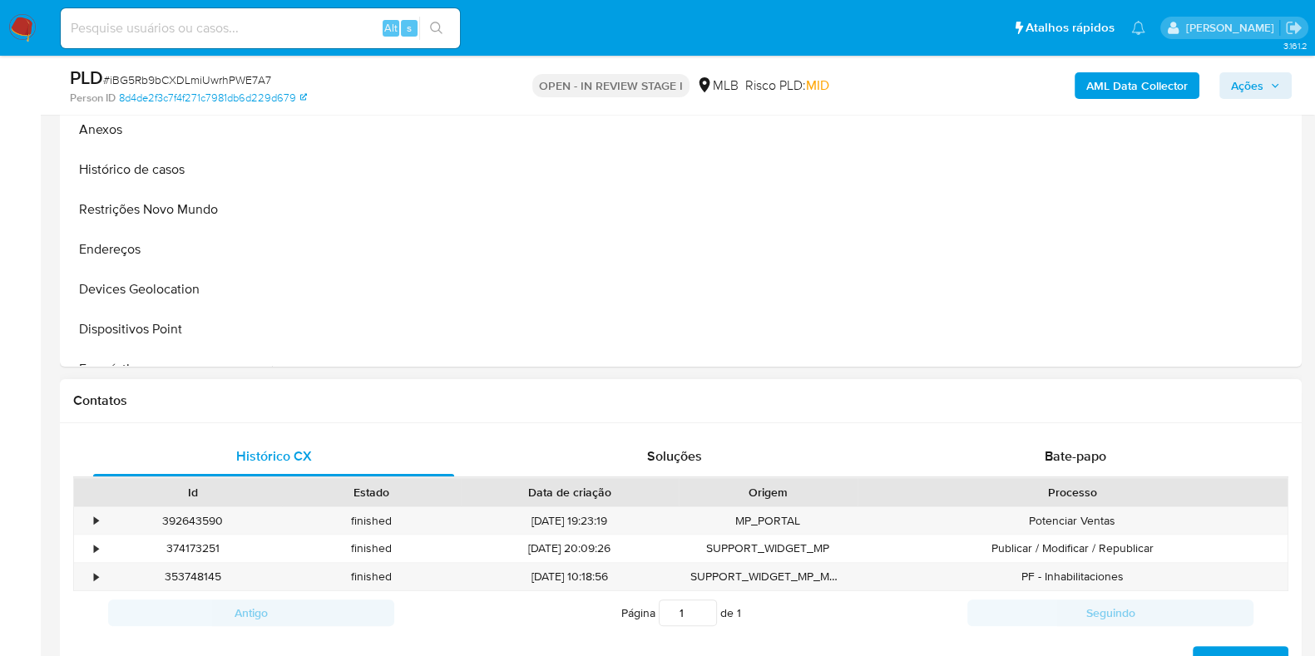
scroll to position [207, 0]
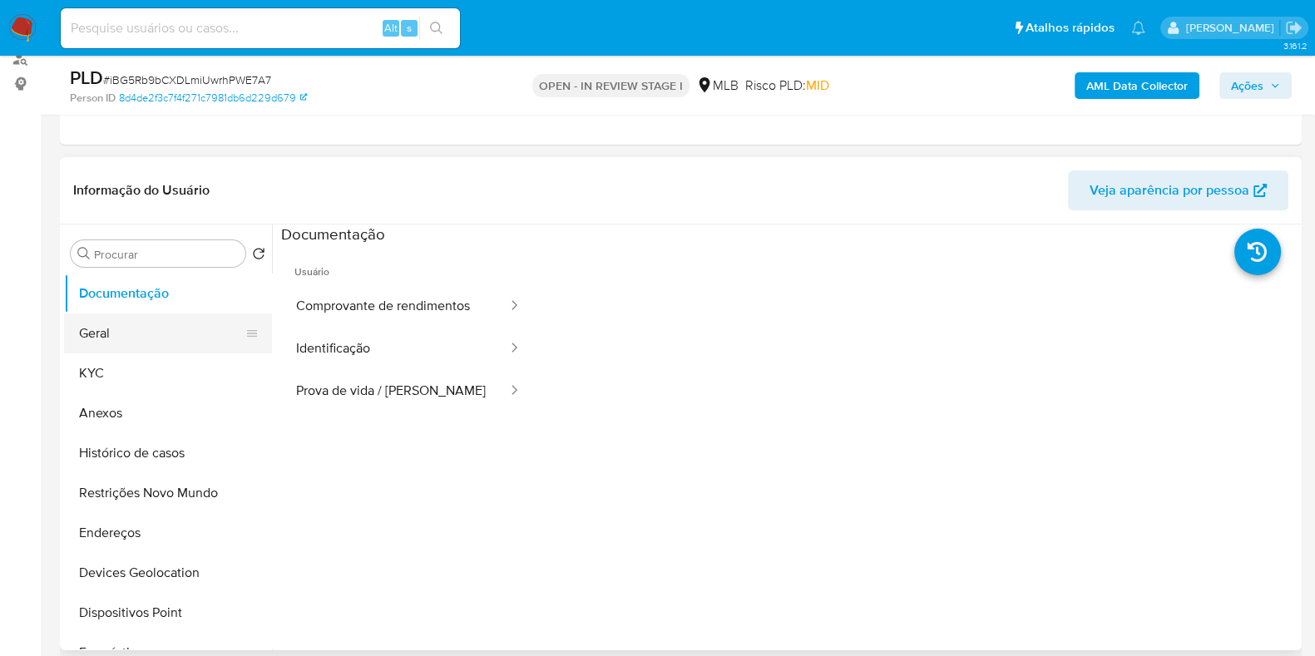
click at [147, 331] on button "Geral" at bounding box center [161, 334] width 195 height 40
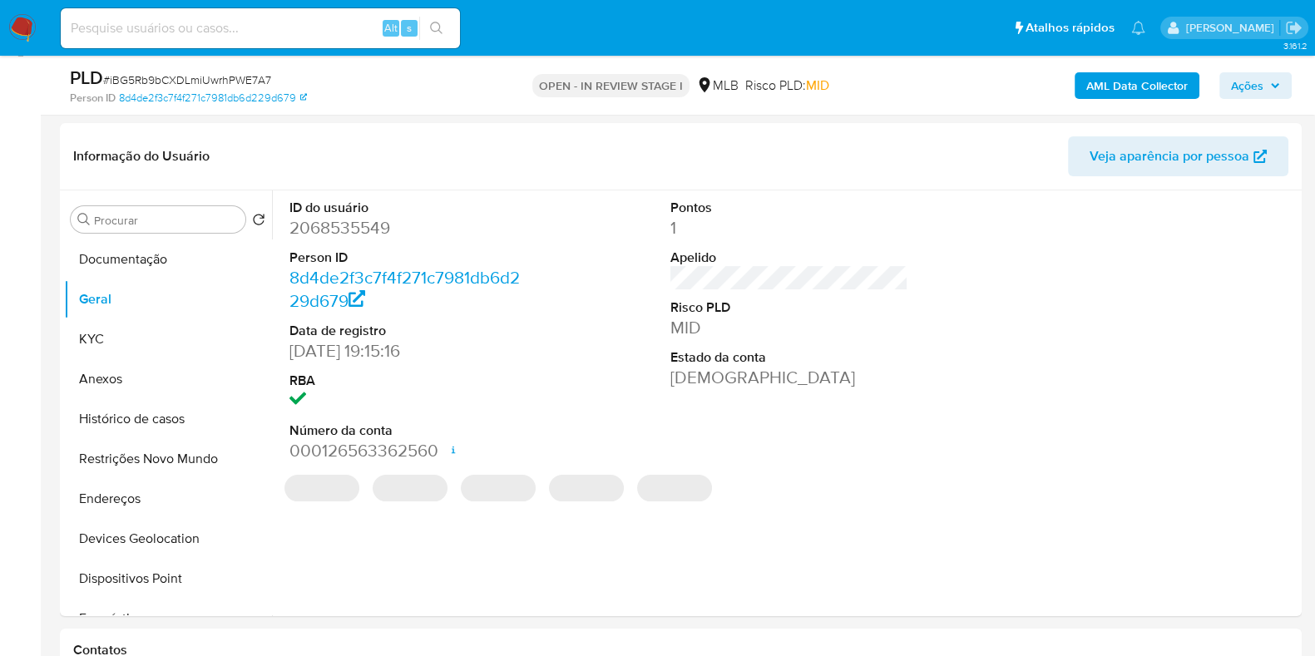
scroll to position [251, 0]
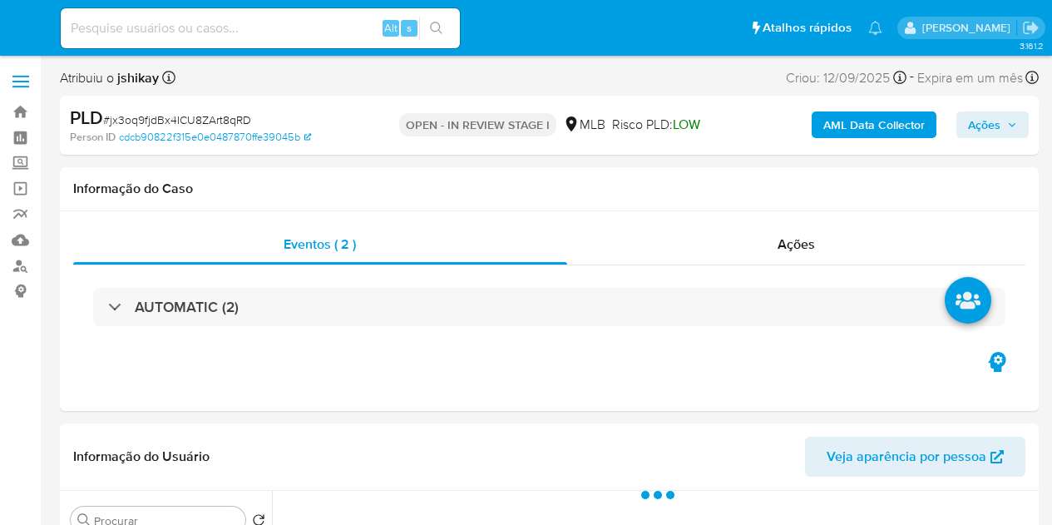
select select "10"
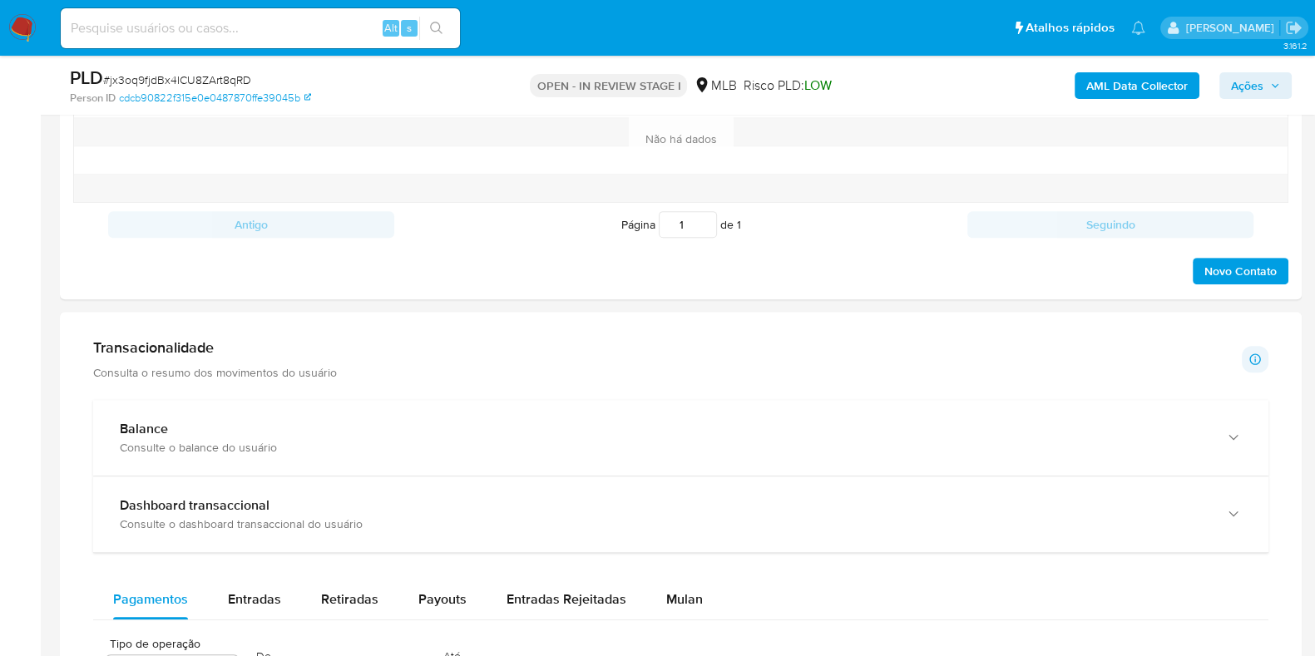
scroll to position [1144, 0]
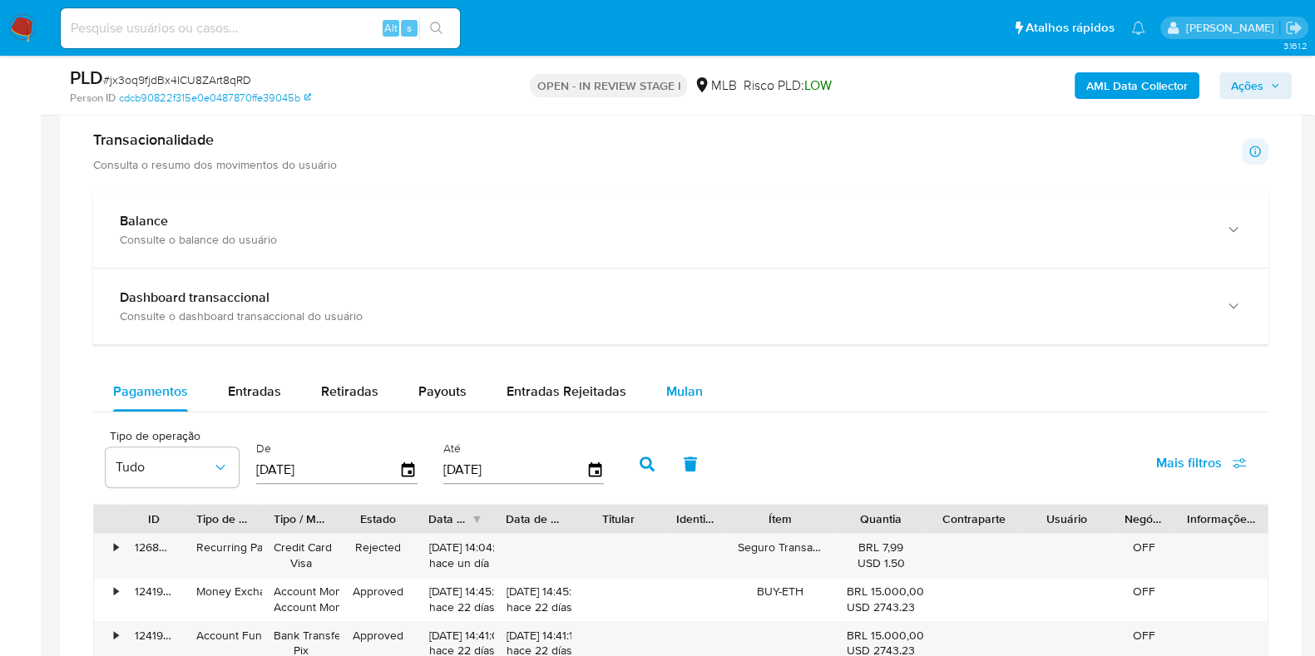
click at [694, 388] on span "Mulan" at bounding box center [684, 391] width 37 height 19
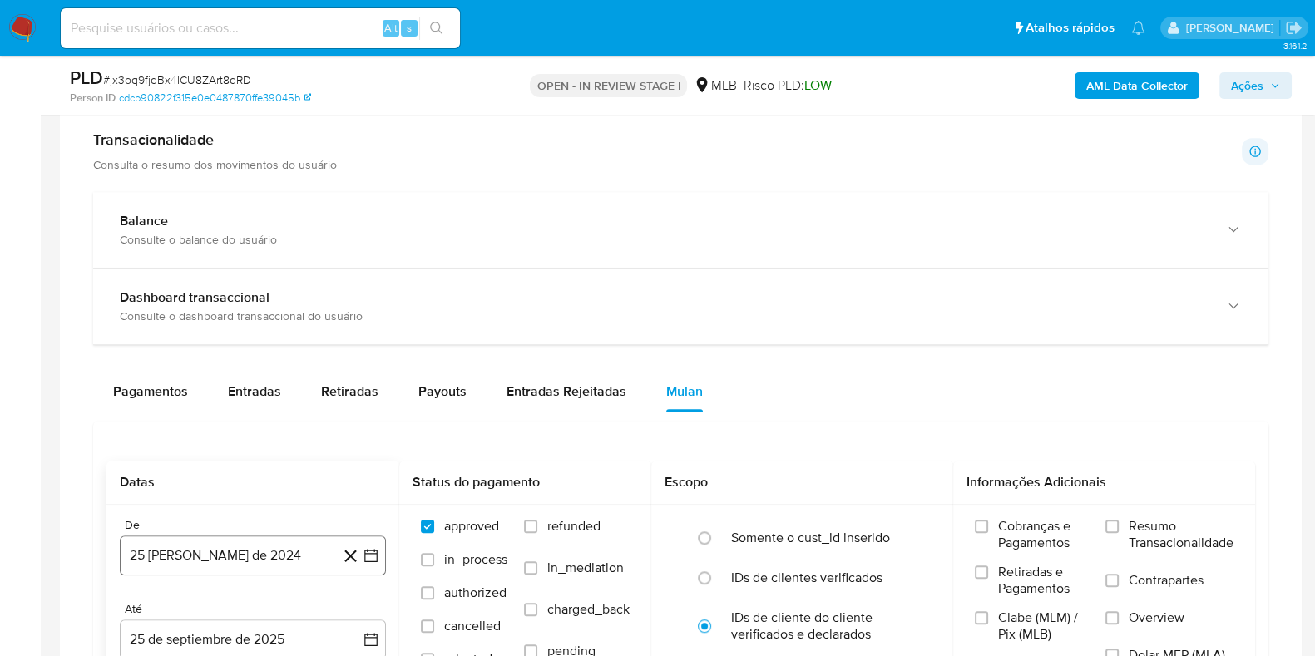
click at [378, 524] on icon "button" at bounding box center [371, 555] width 17 height 17
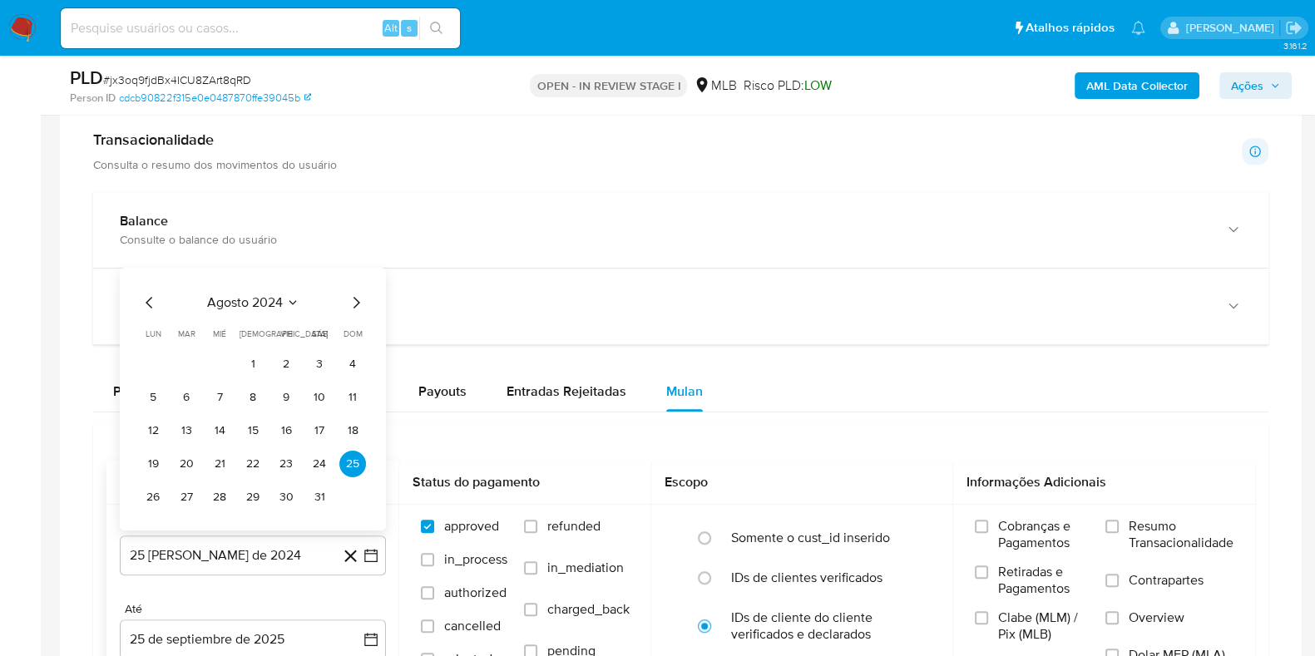
click at [283, 301] on button "agosto 2024" at bounding box center [253, 302] width 92 height 17
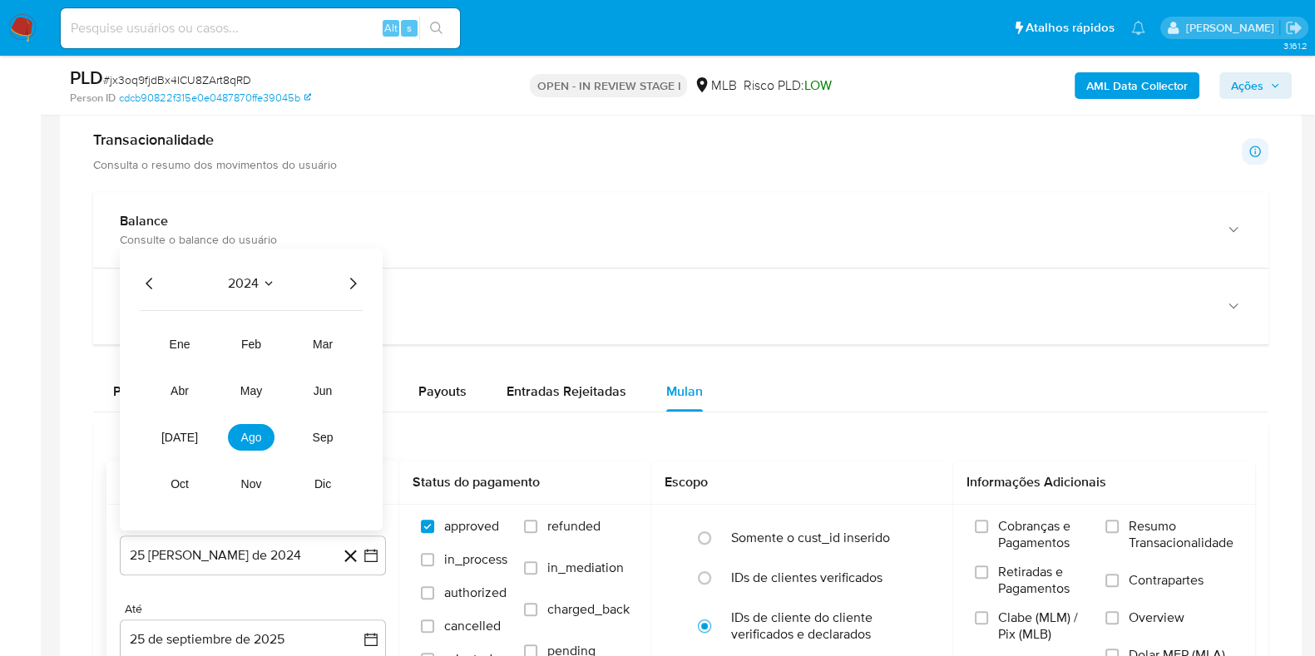
click at [354, 282] on icon "Año siguiente" at bounding box center [353, 284] width 7 height 12
click at [259, 418] on tr "ene feb mar abr may jun jul ago sep oct nov dic" at bounding box center [251, 414] width 190 height 166
click at [254, 426] on button "ago" at bounding box center [251, 437] width 47 height 27
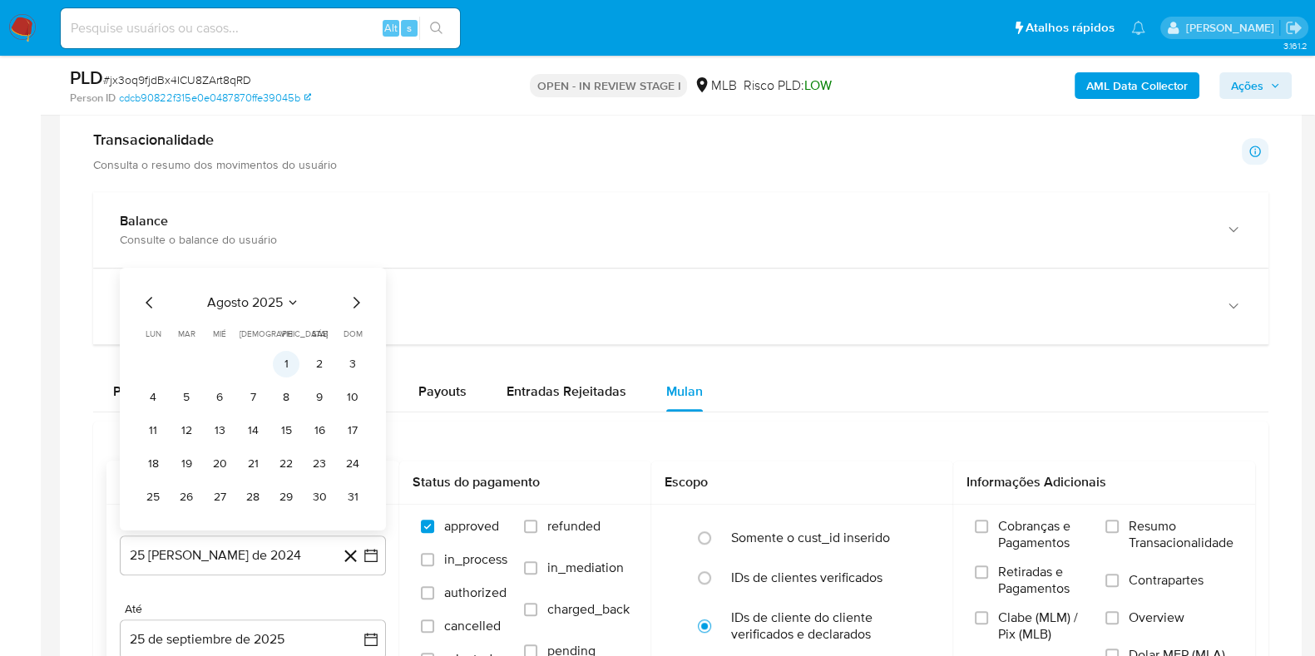
click at [277, 357] on button "1" at bounding box center [286, 364] width 27 height 27
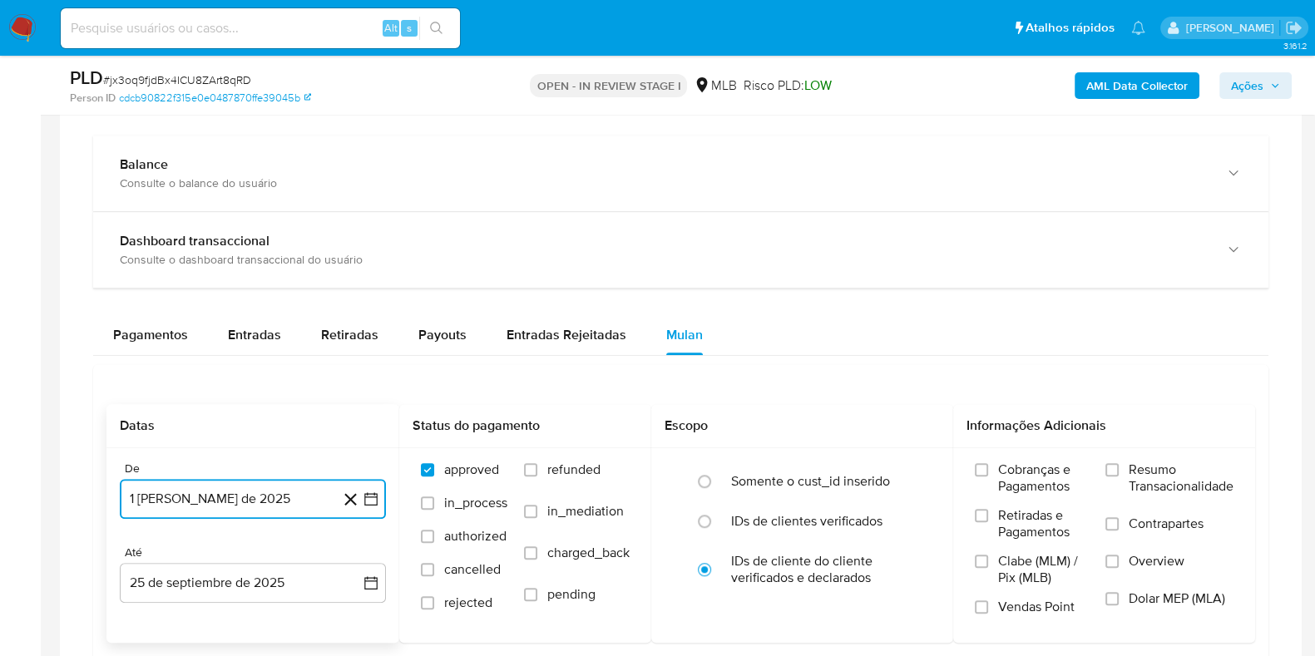
scroll to position [1351, 0]
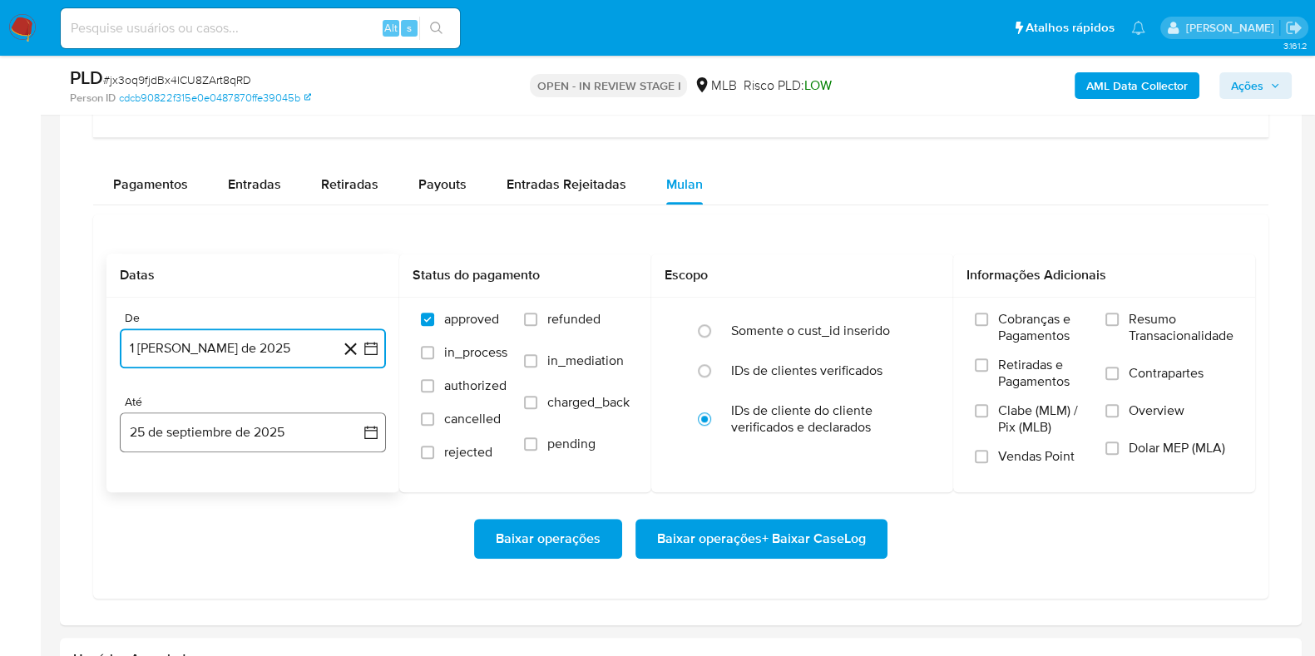
click at [367, 432] on icon "button" at bounding box center [371, 432] width 17 height 17
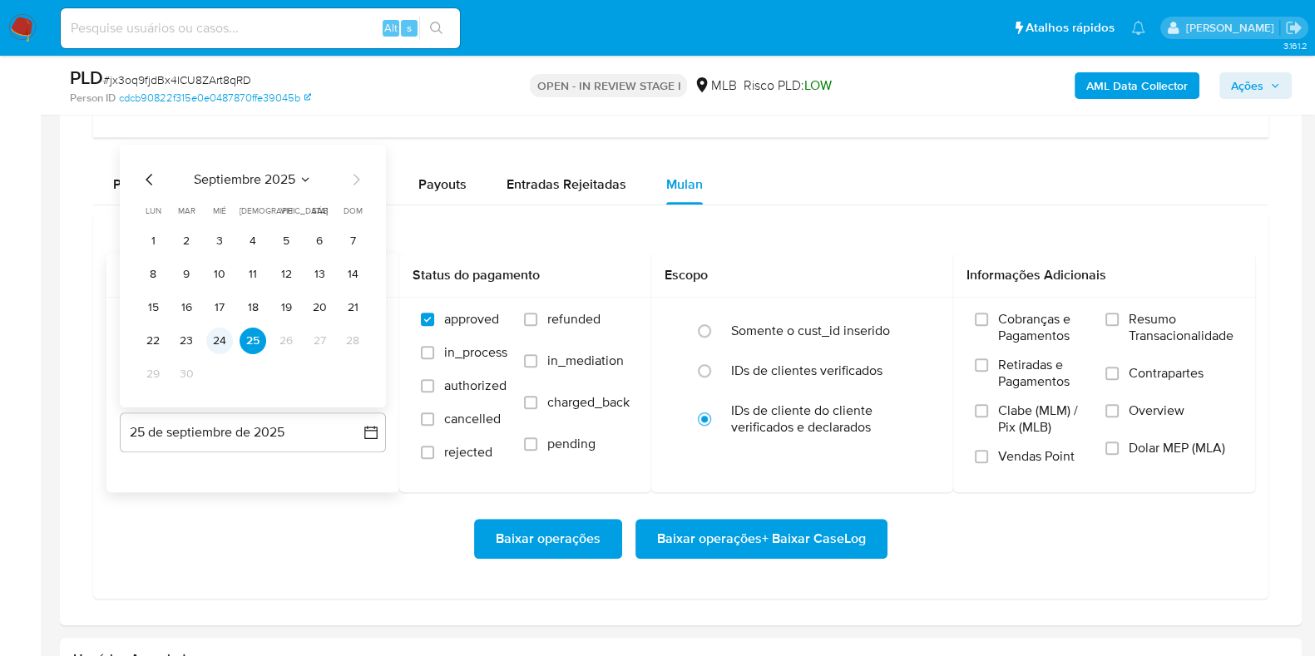
click at [216, 336] on button "24" at bounding box center [219, 341] width 27 height 27
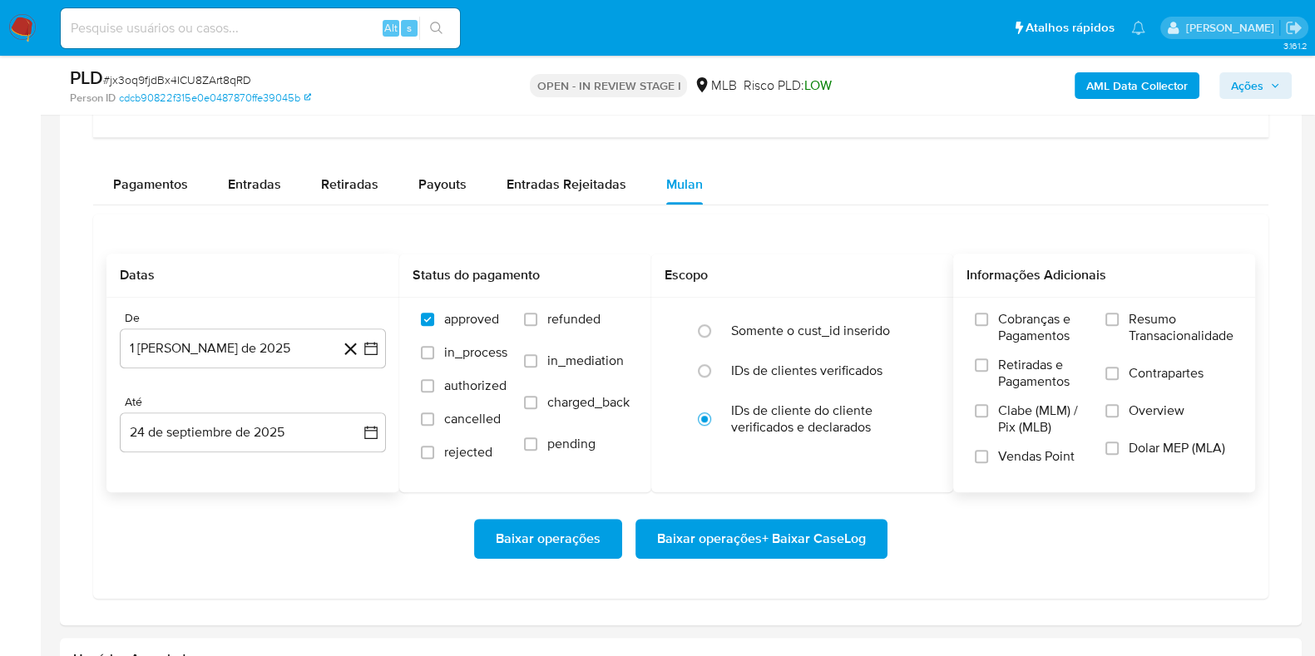
click at [1051, 314] on label "Resumo Transacionalidade" at bounding box center [1169, 338] width 128 height 54
click at [1051, 314] on input "Resumo Transacionalidade" at bounding box center [1111, 319] width 13 height 13
click at [757, 524] on span "Baixar operações + Baixar CaseLog" at bounding box center [761, 539] width 209 height 37
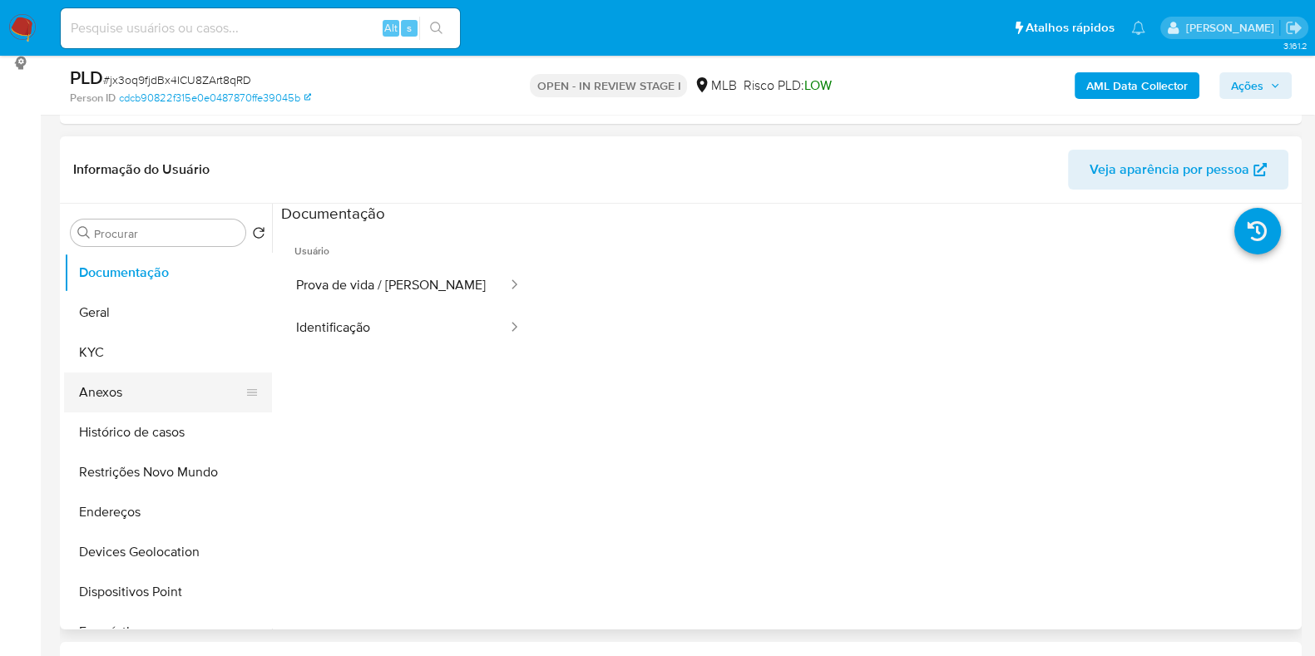
scroll to position [207, 0]
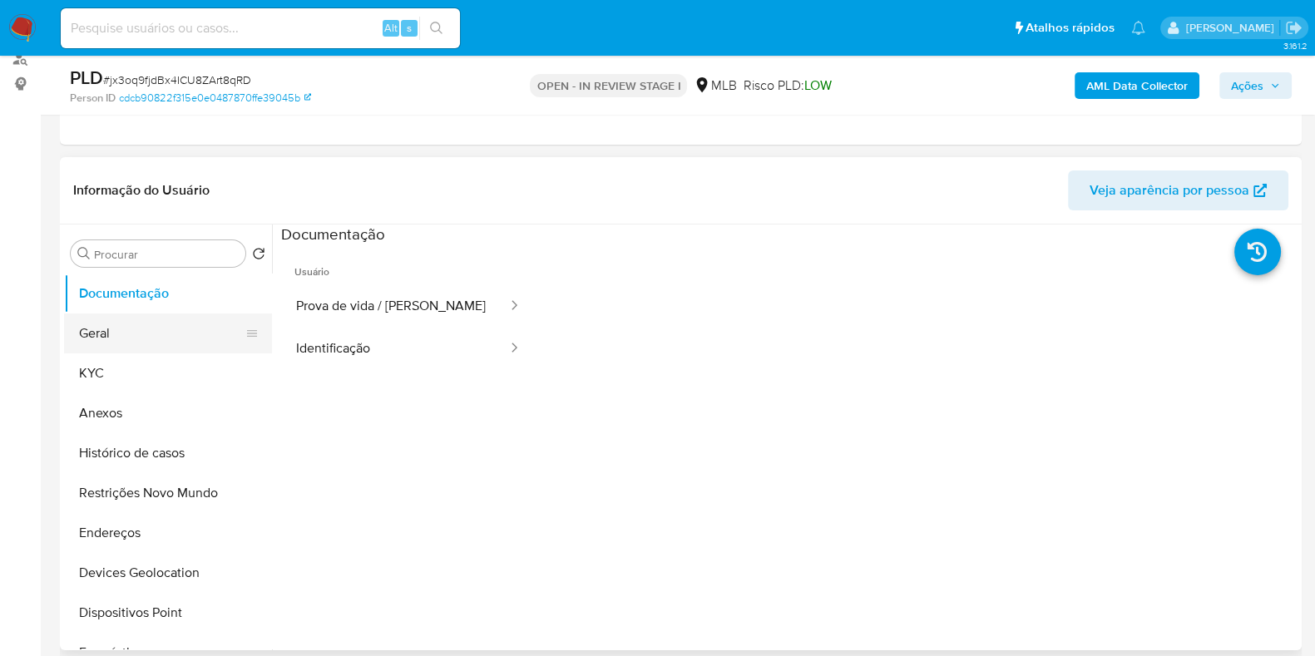
click at [114, 340] on button "Geral" at bounding box center [161, 334] width 195 height 40
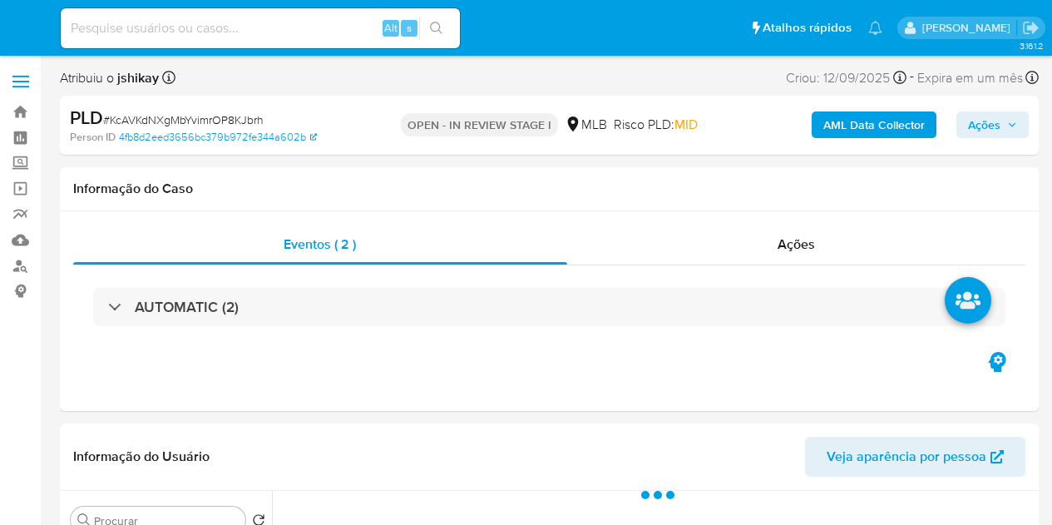
select select "10"
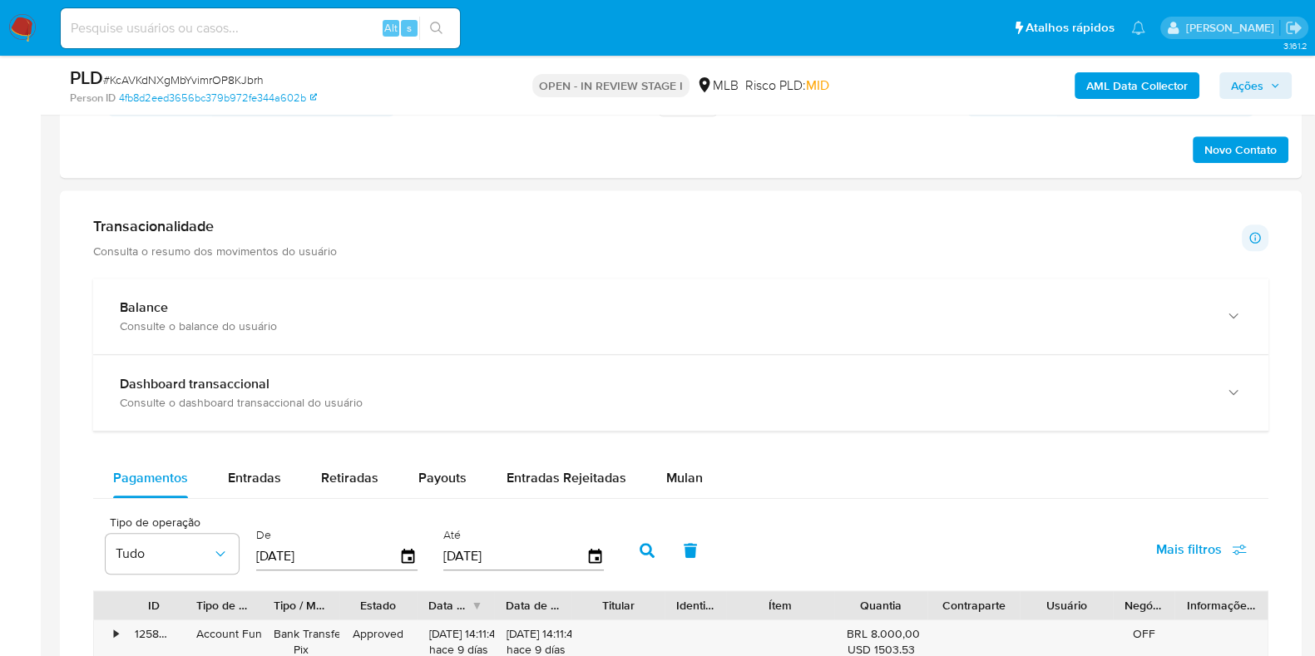
scroll to position [1144, 0]
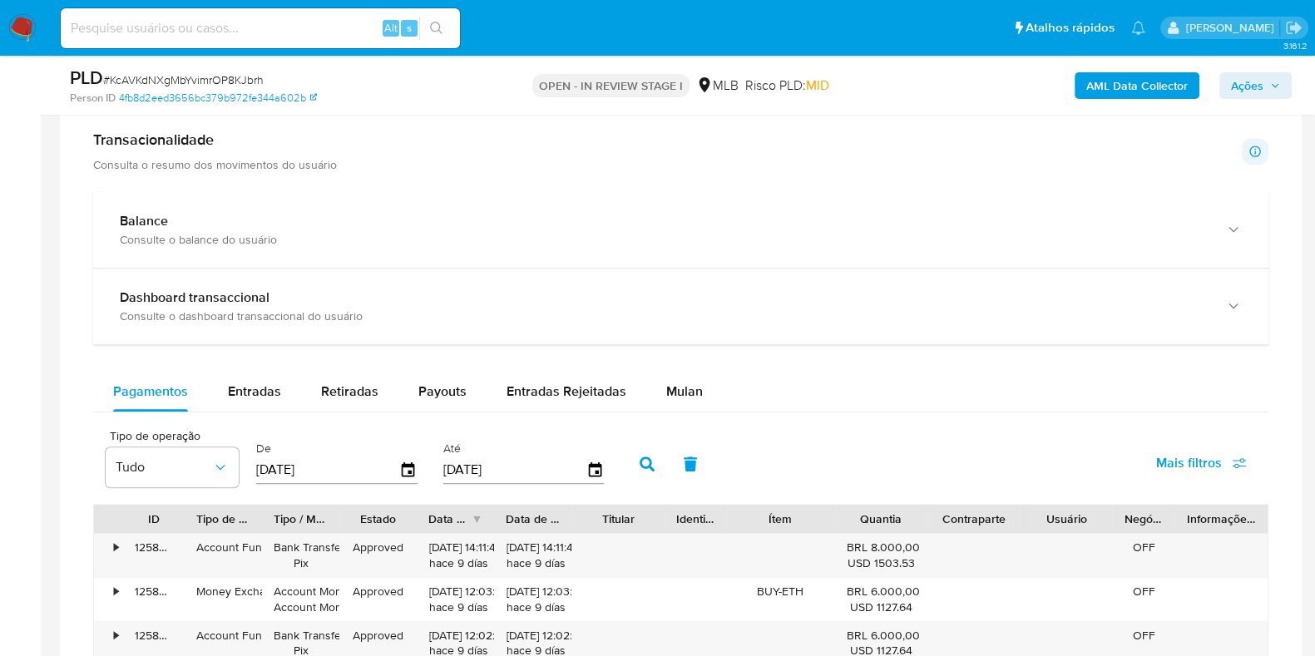
click at [669, 376] on div "Mulan" at bounding box center [684, 392] width 37 height 40
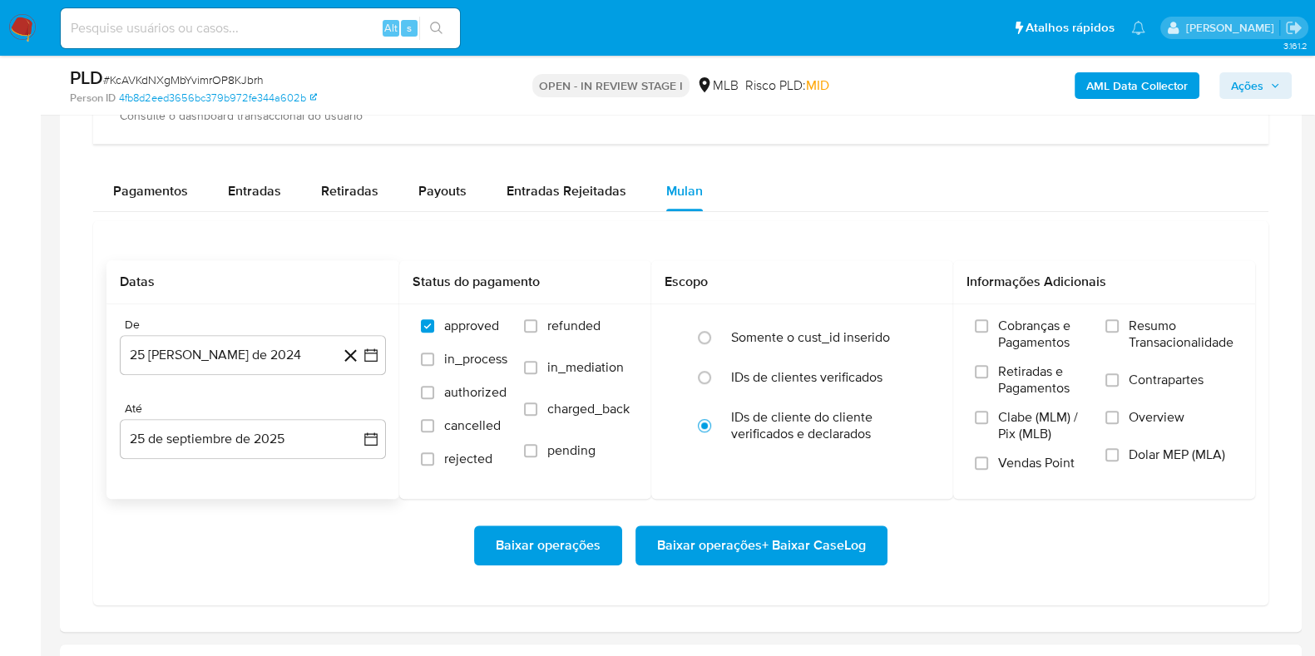
scroll to position [1351, 0]
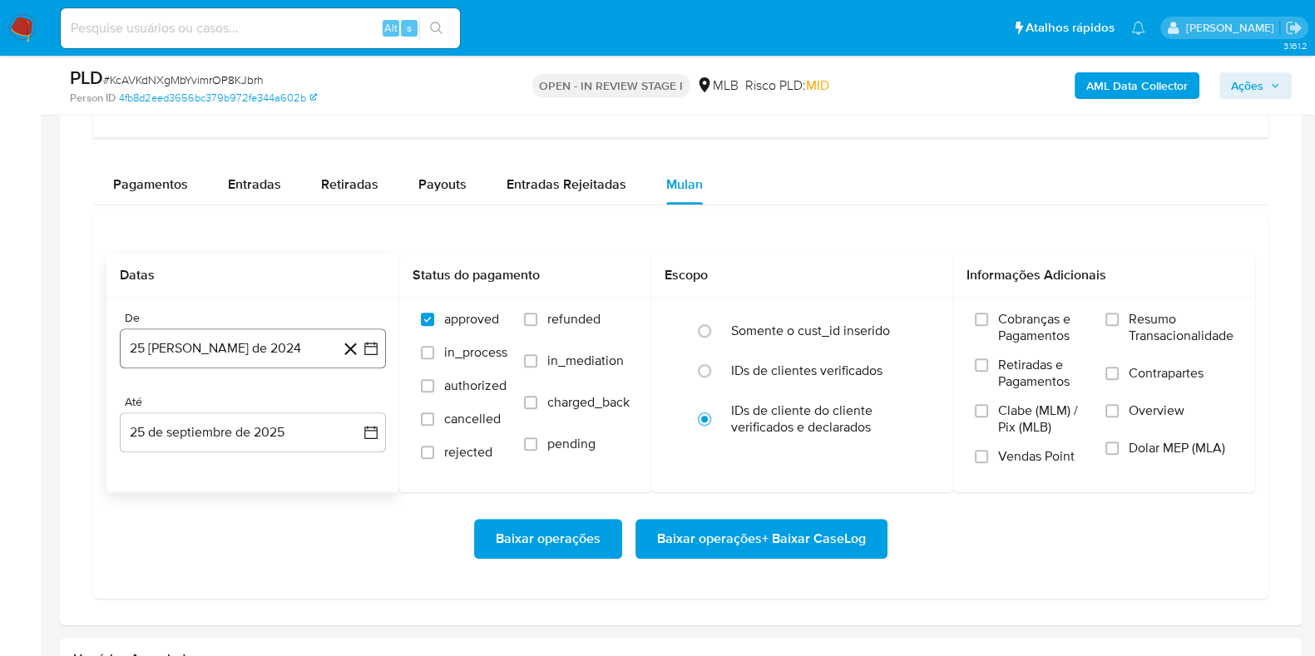
click at [373, 340] on icon "button" at bounding box center [371, 348] width 17 height 17
click at [274, 404] on span "agosto 2024" at bounding box center [245, 408] width 76 height 17
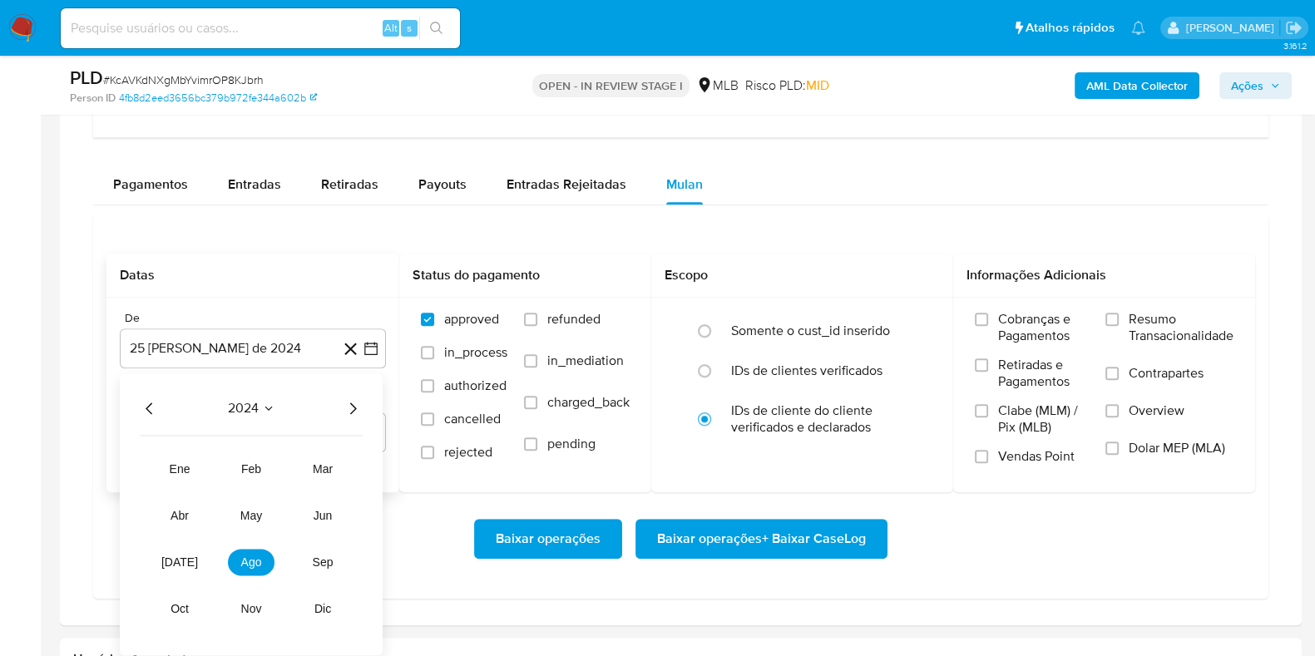
click at [349, 399] on icon "Año siguiente" at bounding box center [353, 408] width 20 height 20
click at [248, 524] on span "ago" at bounding box center [251, 562] width 21 height 13
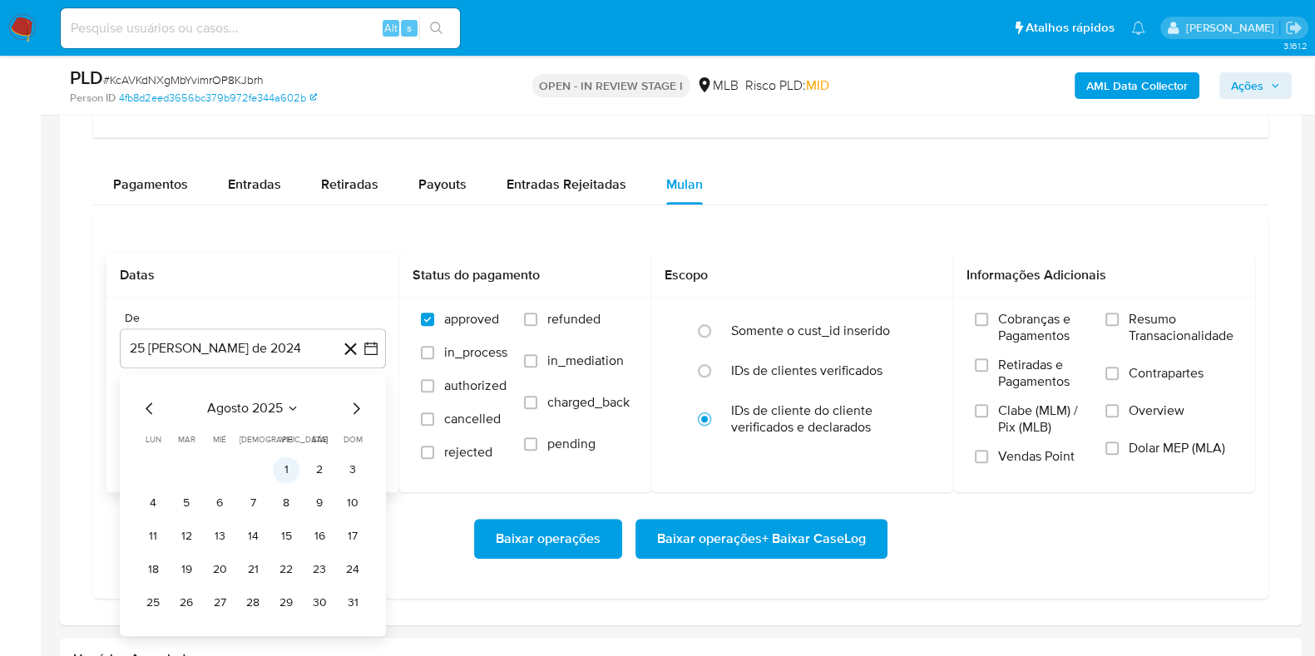
click at [292, 467] on button "1" at bounding box center [286, 470] width 27 height 27
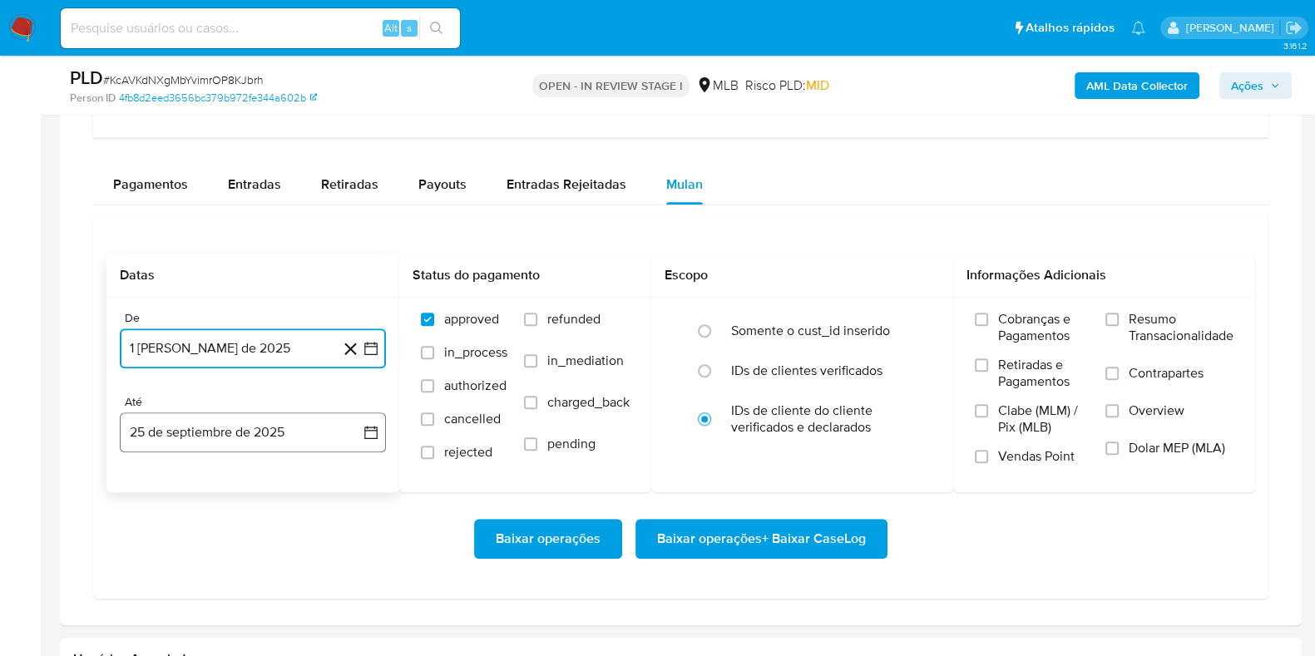
click at [376, 418] on button "25 de septiembre de 2025" at bounding box center [253, 433] width 266 height 40
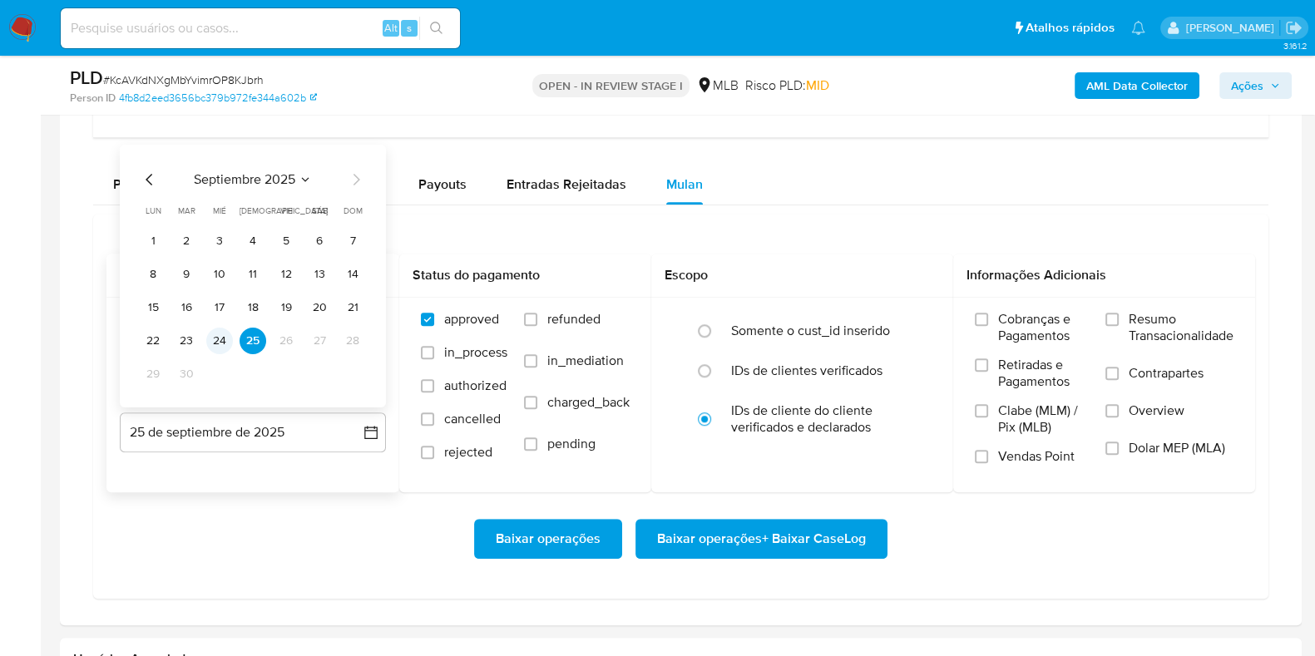
click at [221, 332] on button "24" at bounding box center [219, 341] width 27 height 27
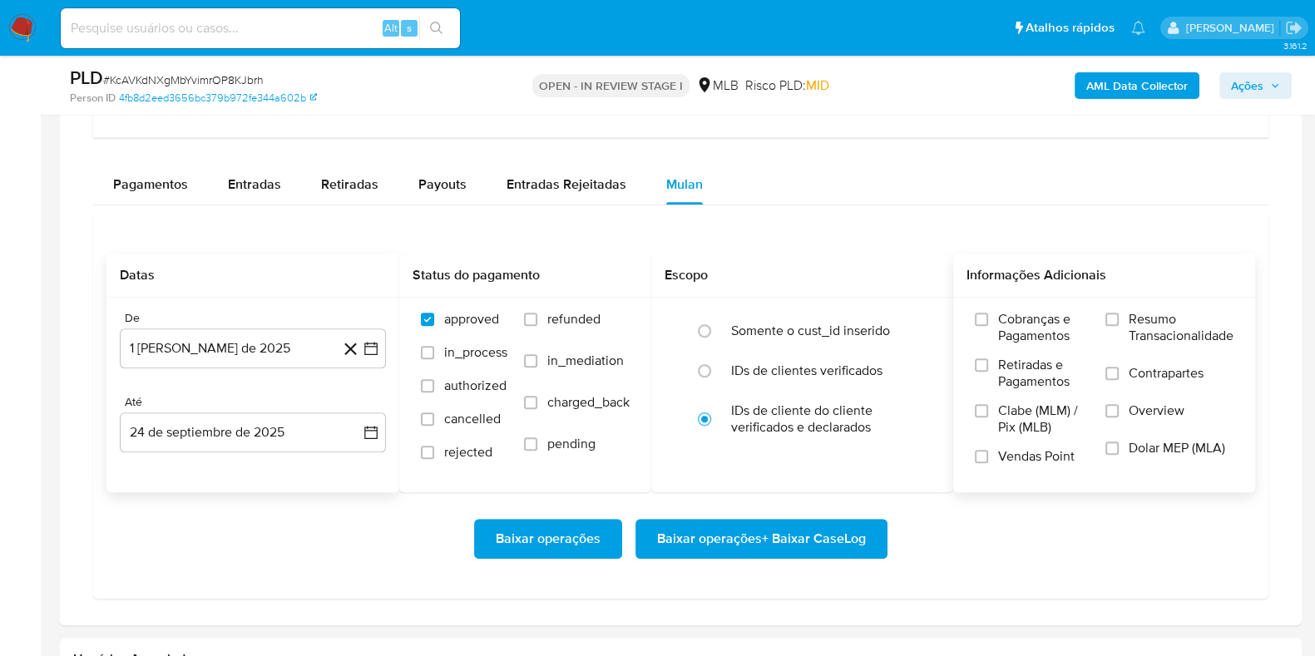
click at [1051, 319] on span "Resumo Transacionalidade" at bounding box center [1181, 327] width 105 height 33
click at [1051, 319] on input "Resumo Transacionalidade" at bounding box center [1111, 319] width 13 height 13
click at [804, 524] on span "Baixar operações + Baixar CaseLog" at bounding box center [761, 539] width 209 height 37
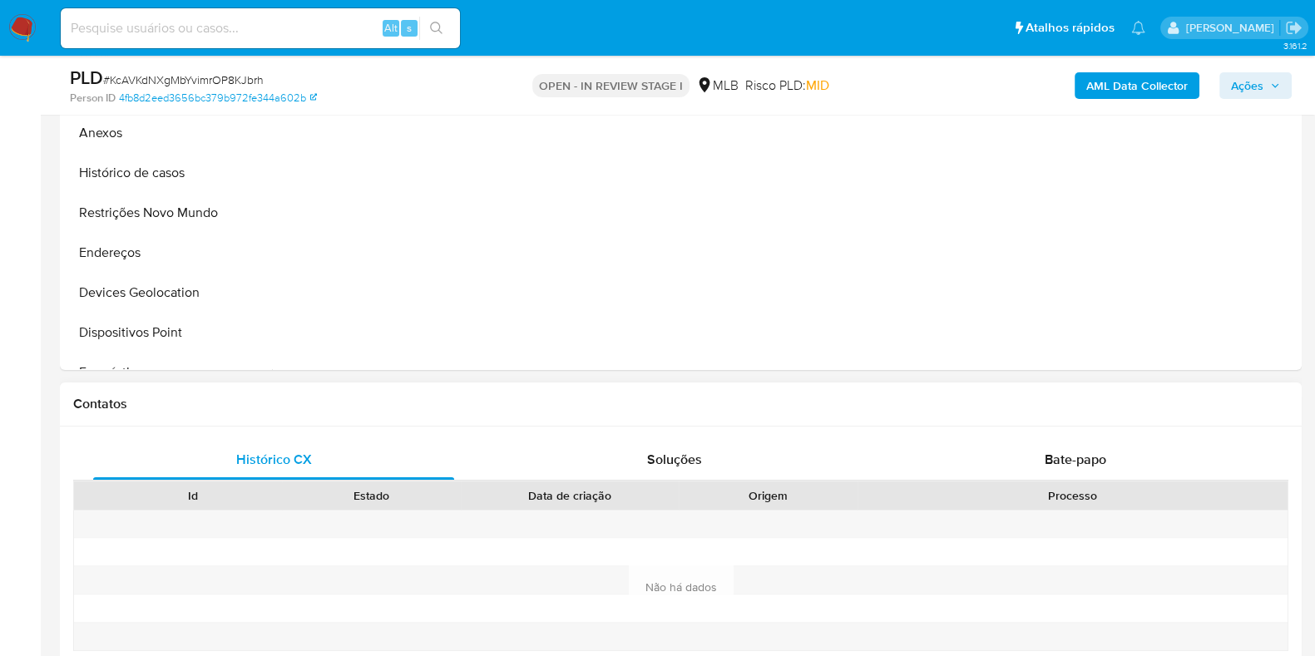
scroll to position [312, 0]
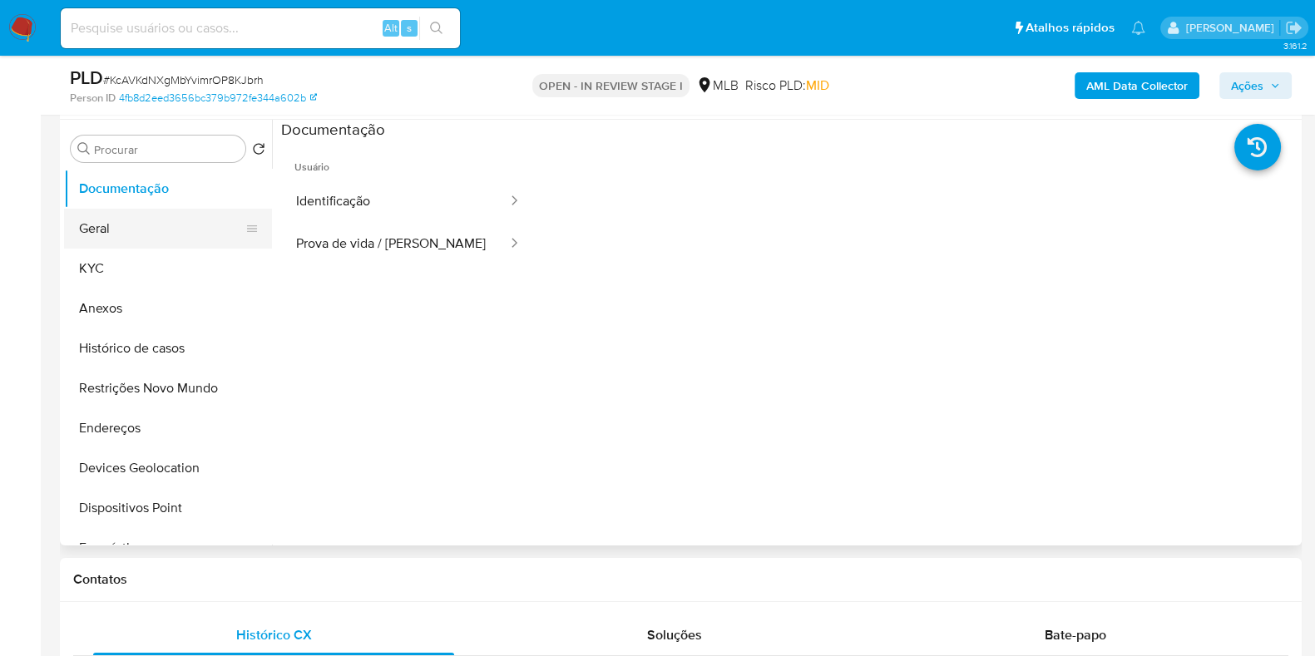
click at [135, 230] on button "Geral" at bounding box center [161, 229] width 195 height 40
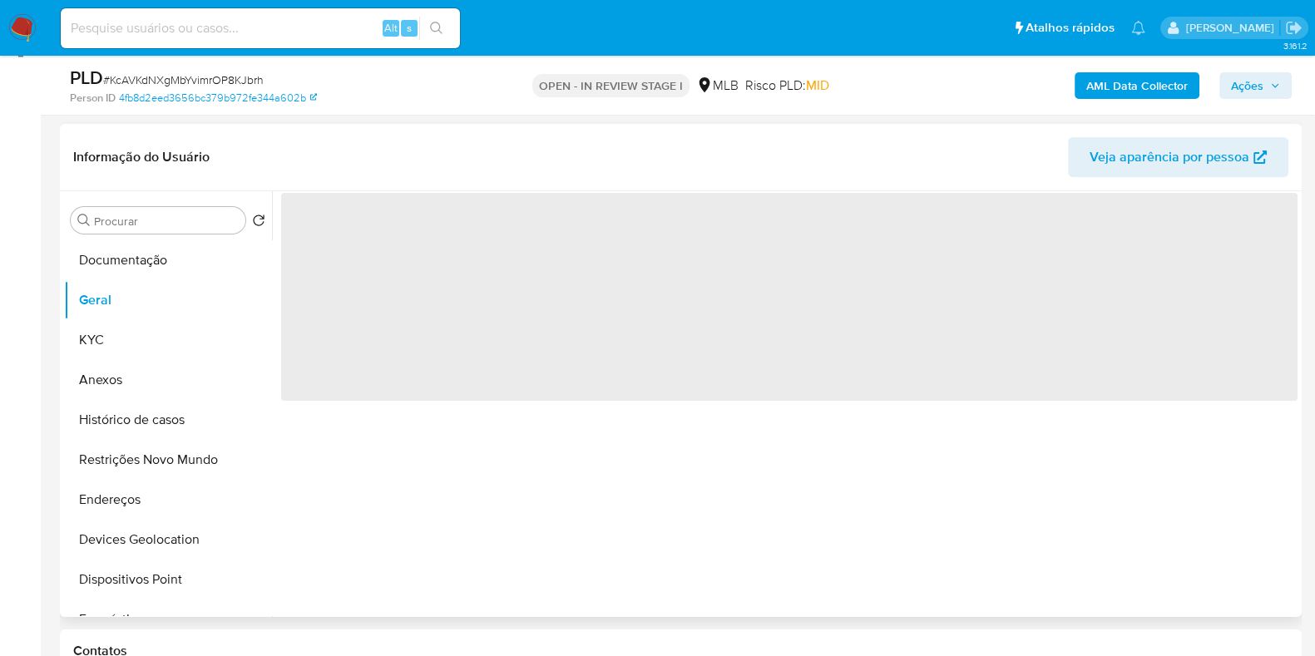
scroll to position [207, 0]
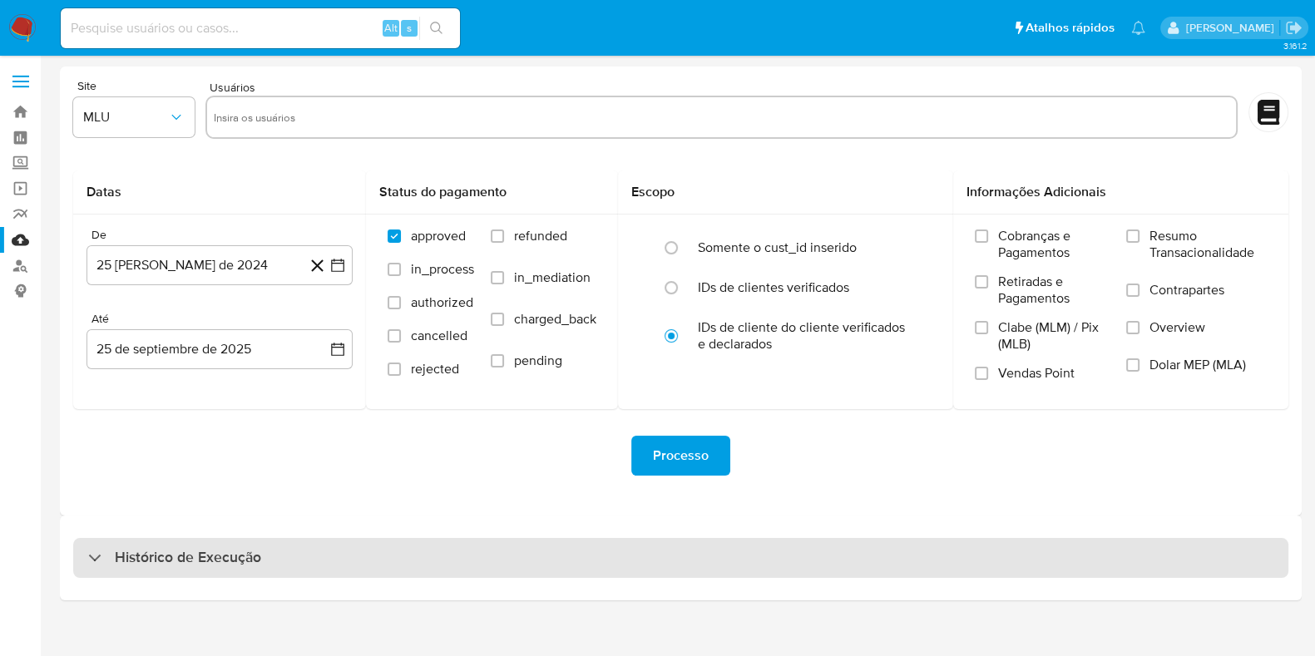
click at [315, 577] on div "Histórico de Execução" at bounding box center [681, 558] width 1242 height 85
click at [287, 551] on div "Histórico de Execução" at bounding box center [680, 558] width 1215 height 40
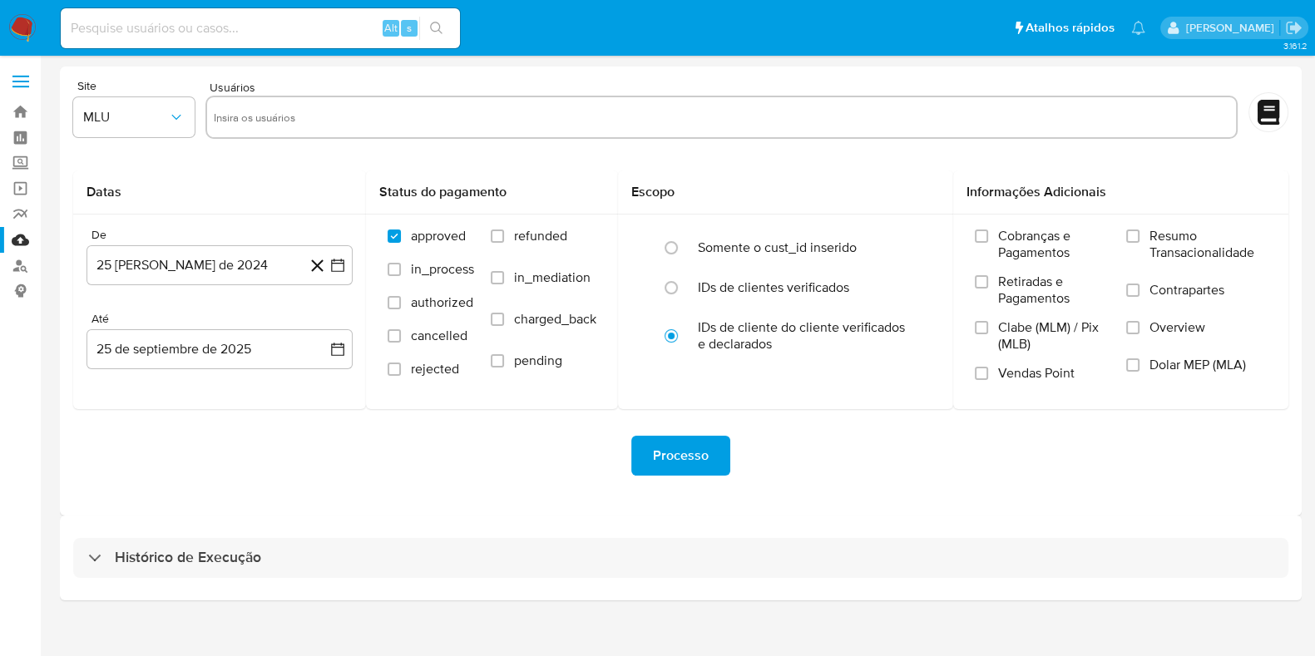
select select "10"
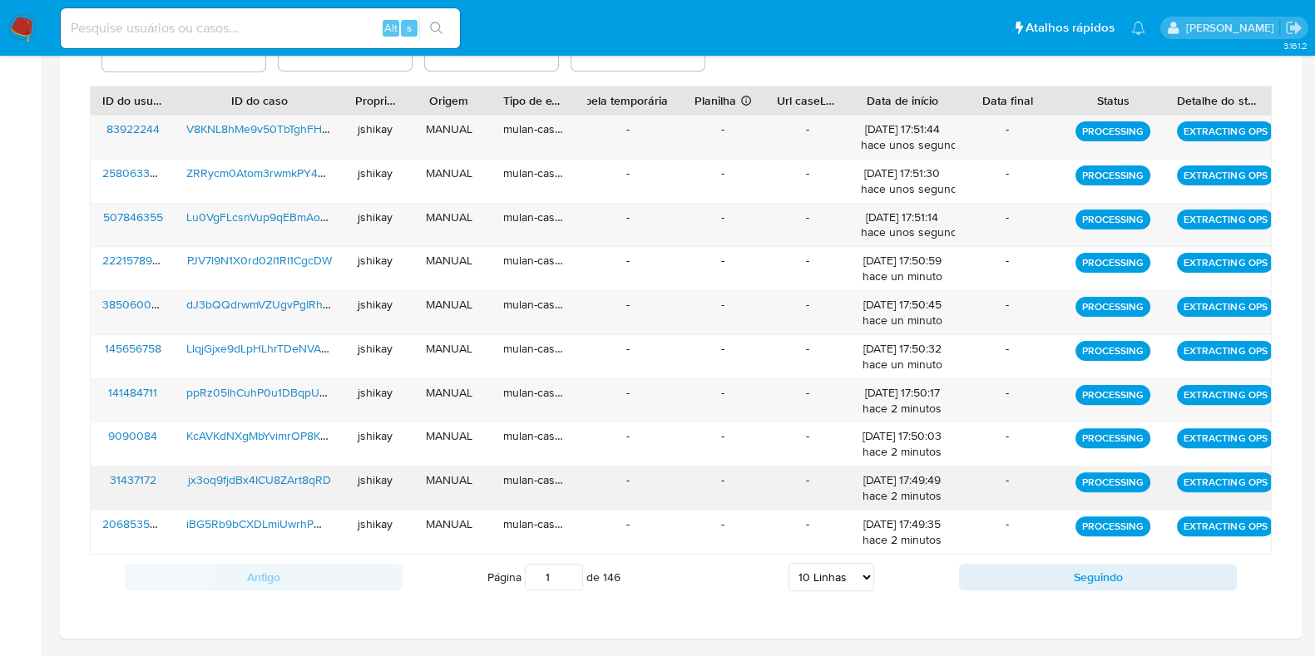
scroll to position [640, 0]
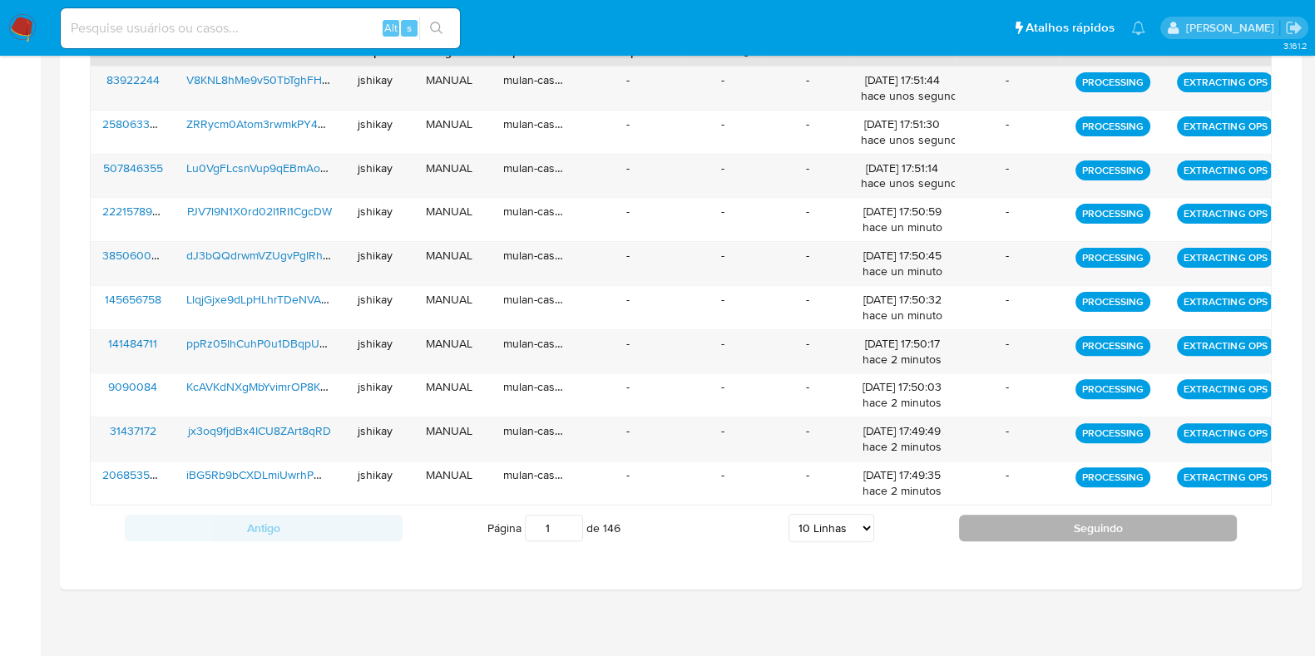
click at [1026, 517] on button "Seguindo" at bounding box center [1098, 528] width 278 height 27
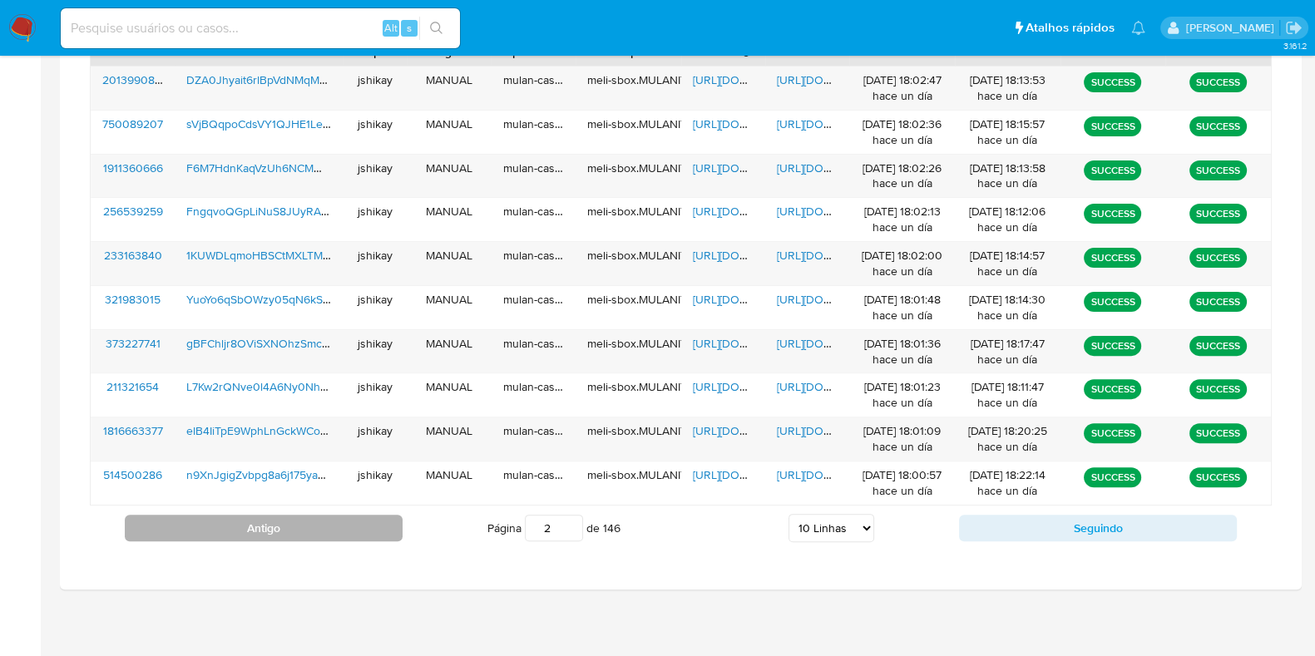
click at [312, 517] on button "Antigo" at bounding box center [264, 528] width 278 height 27
type input "1"
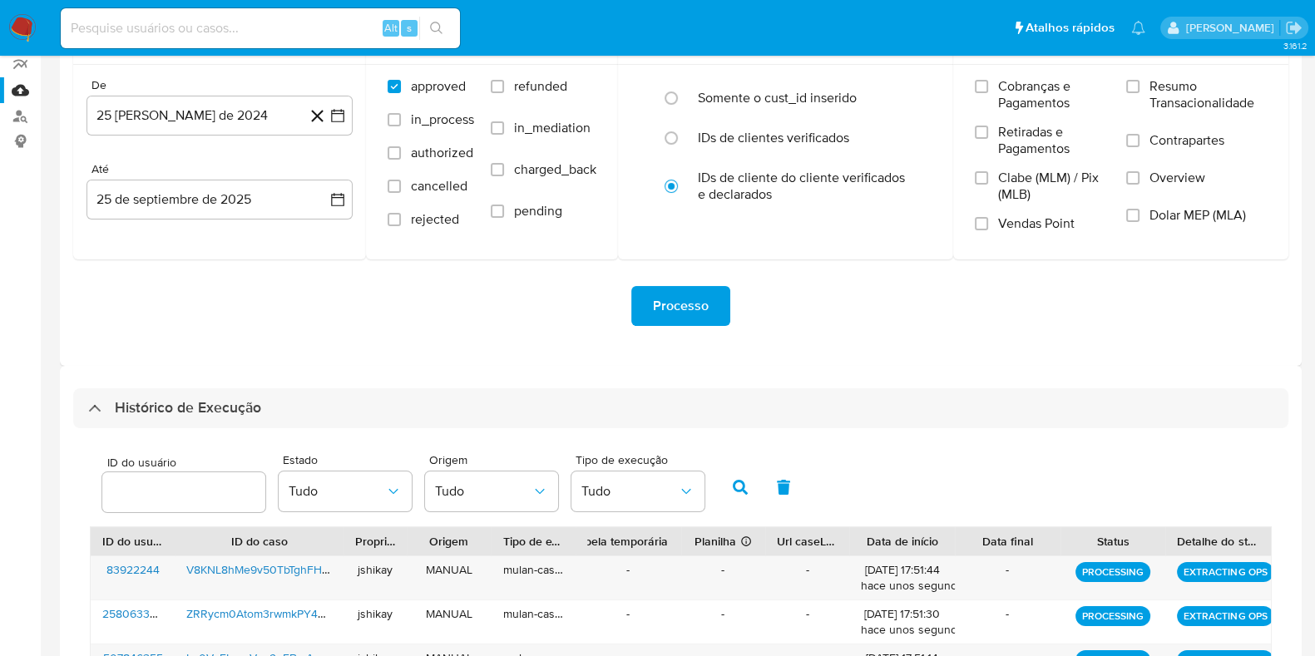
scroll to position [0, 0]
